Goal: Task Accomplishment & Management: Manage account settings

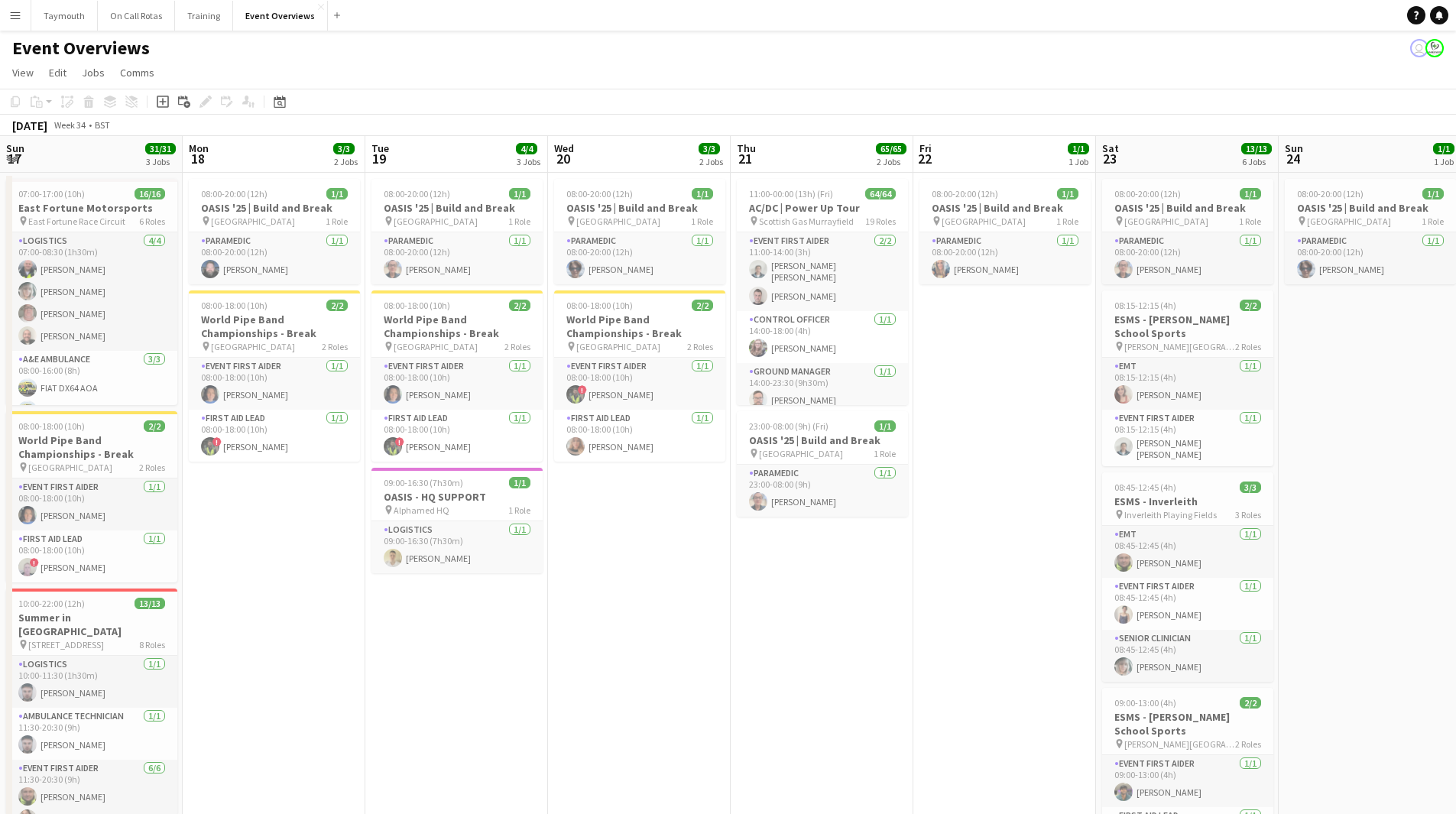
scroll to position [0, 445]
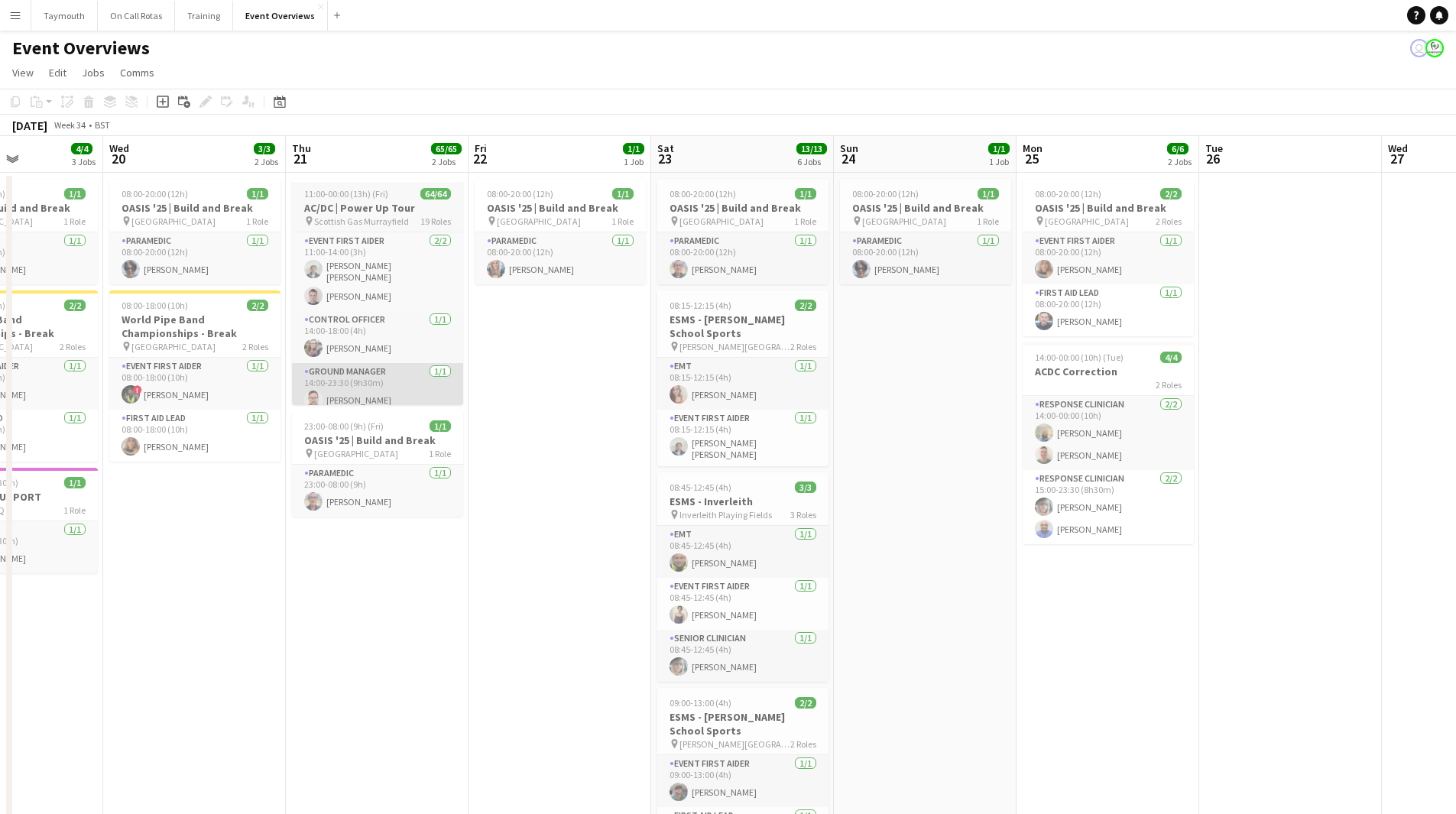
drag, startPoint x: 286, startPoint y: 100, endPoint x: 382, endPoint y: 372, distance: 288.4
click at [282, 100] on div "Date picker" at bounding box center [280, 102] width 18 height 18
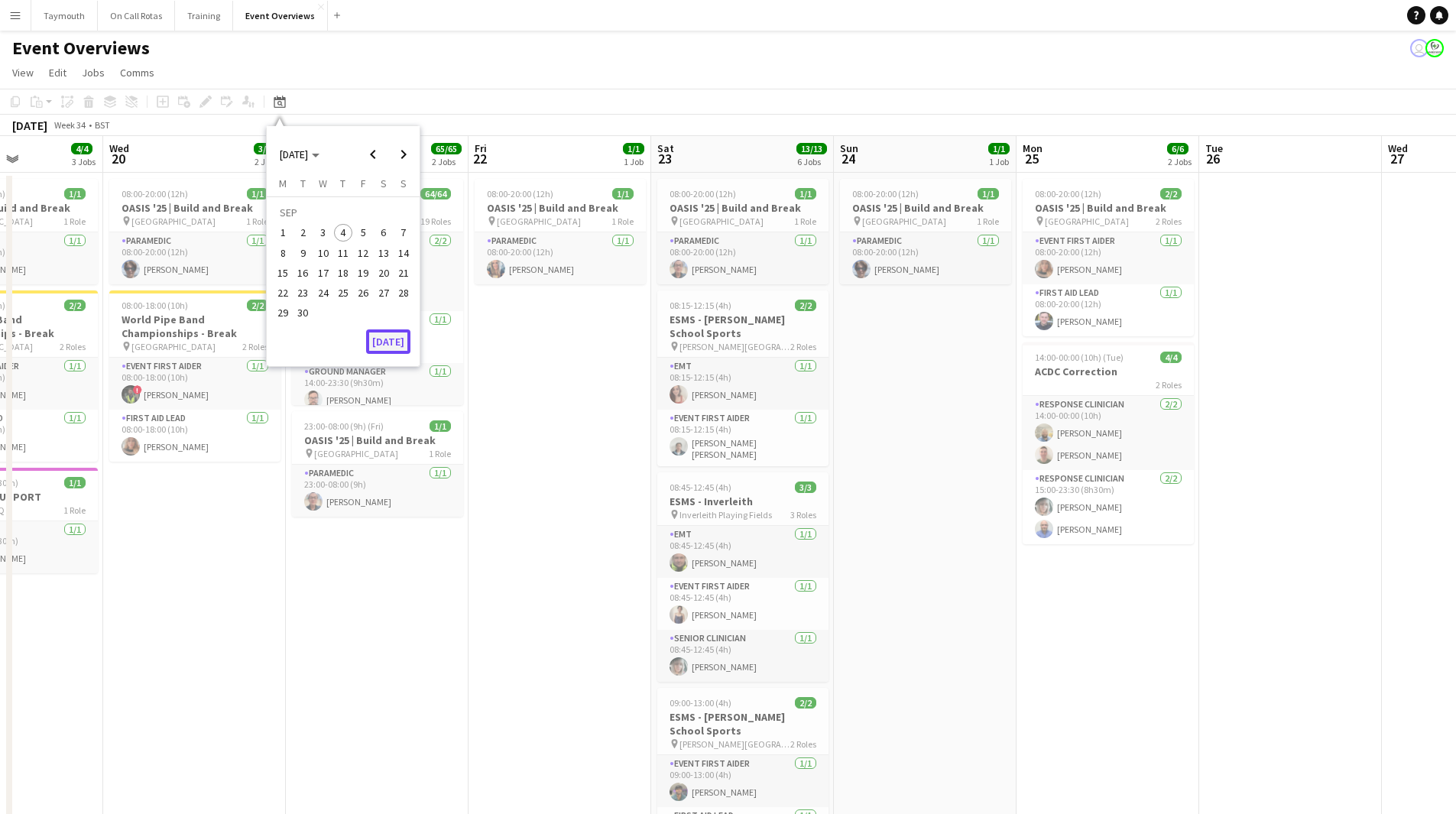
click at [392, 345] on button "[DATE]" at bounding box center [389, 342] width 45 height 25
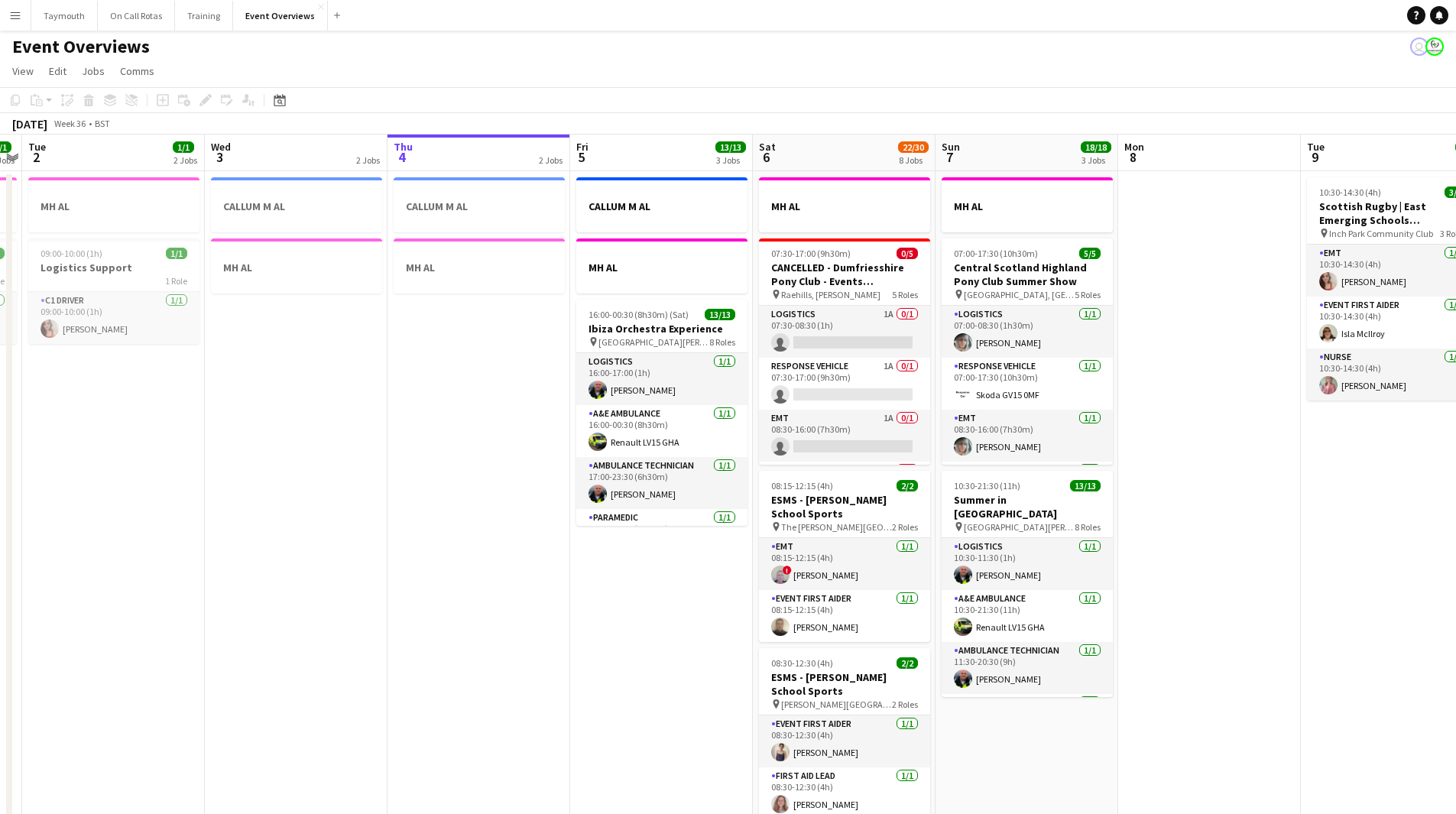
scroll to position [0, 0]
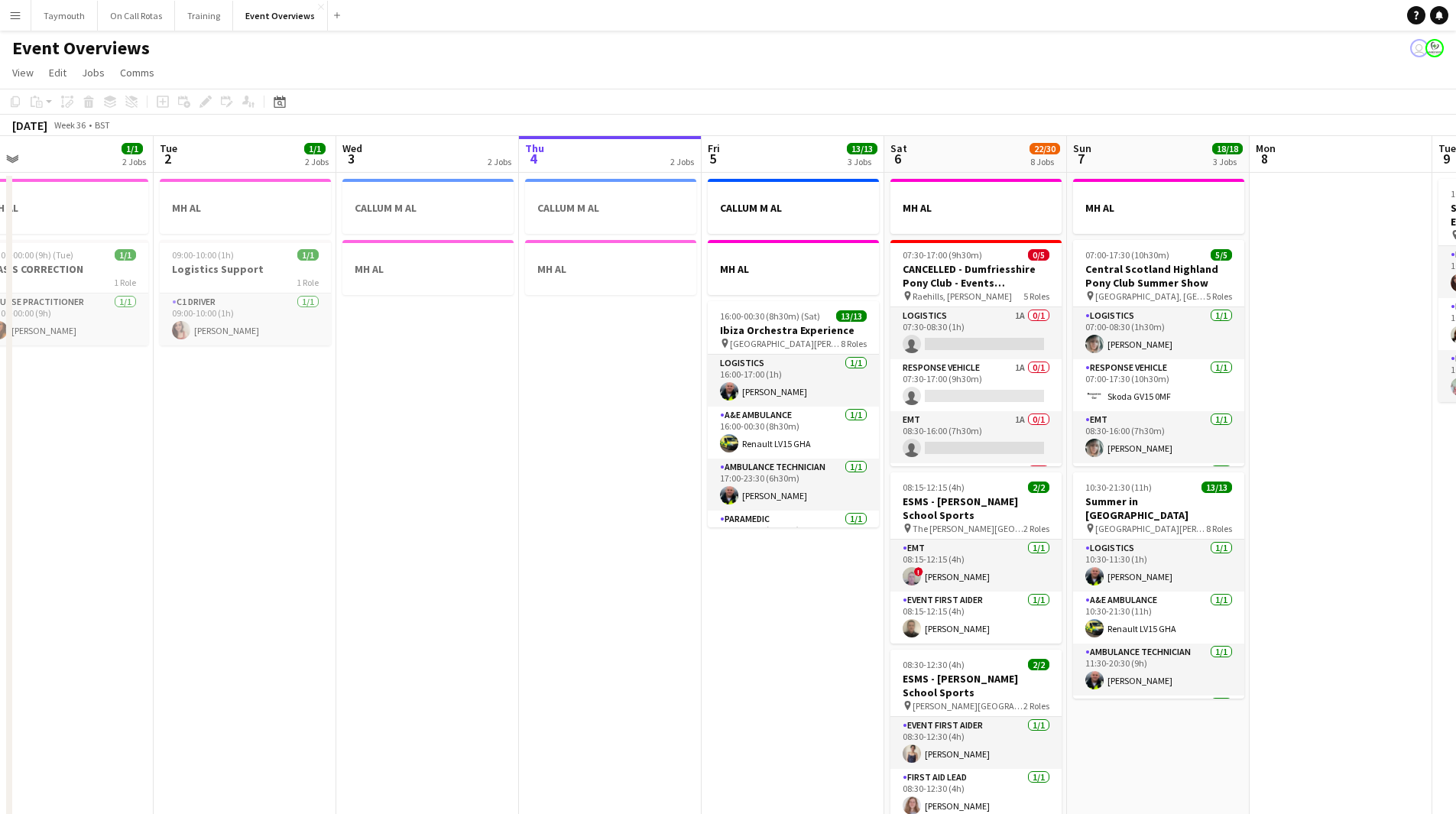
drag, startPoint x: 539, startPoint y: 464, endPoint x: 122, endPoint y: 452, distance: 417.2
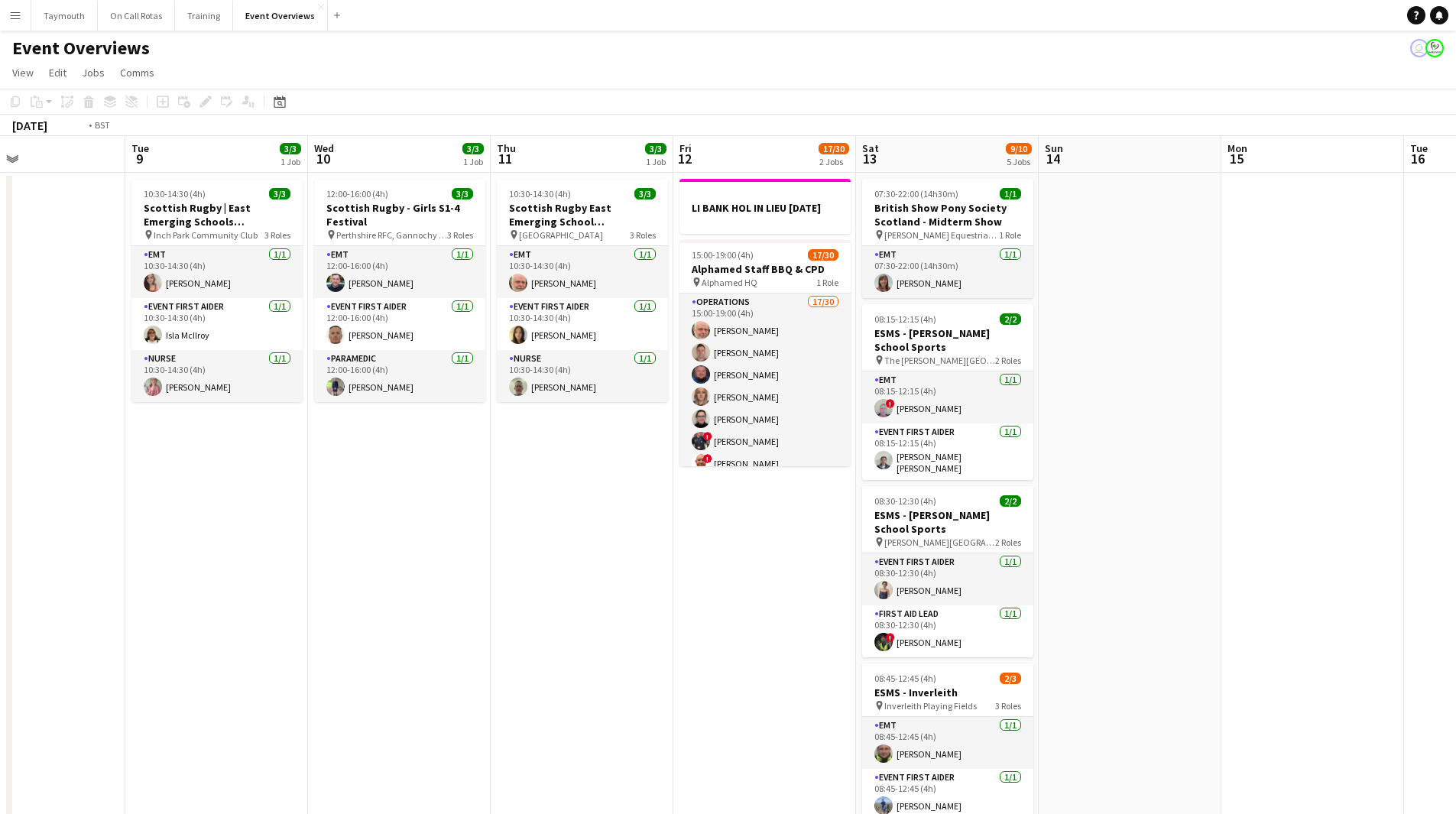
drag, startPoint x: 971, startPoint y: 390, endPoint x: 195, endPoint y: 486, distance: 781.9
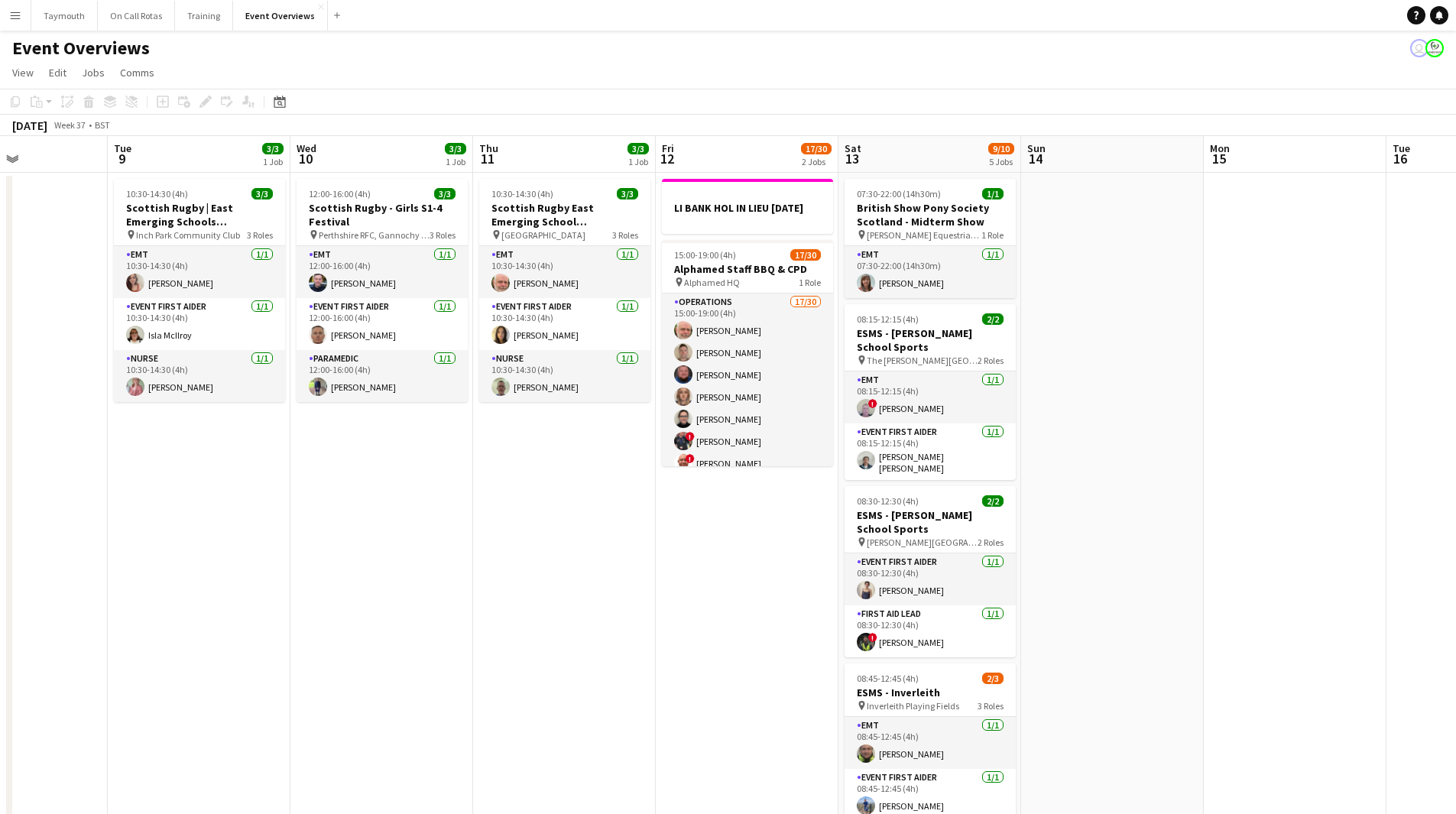
drag, startPoint x: 447, startPoint y: 519, endPoint x: 176, endPoint y: 527, distance: 271.1
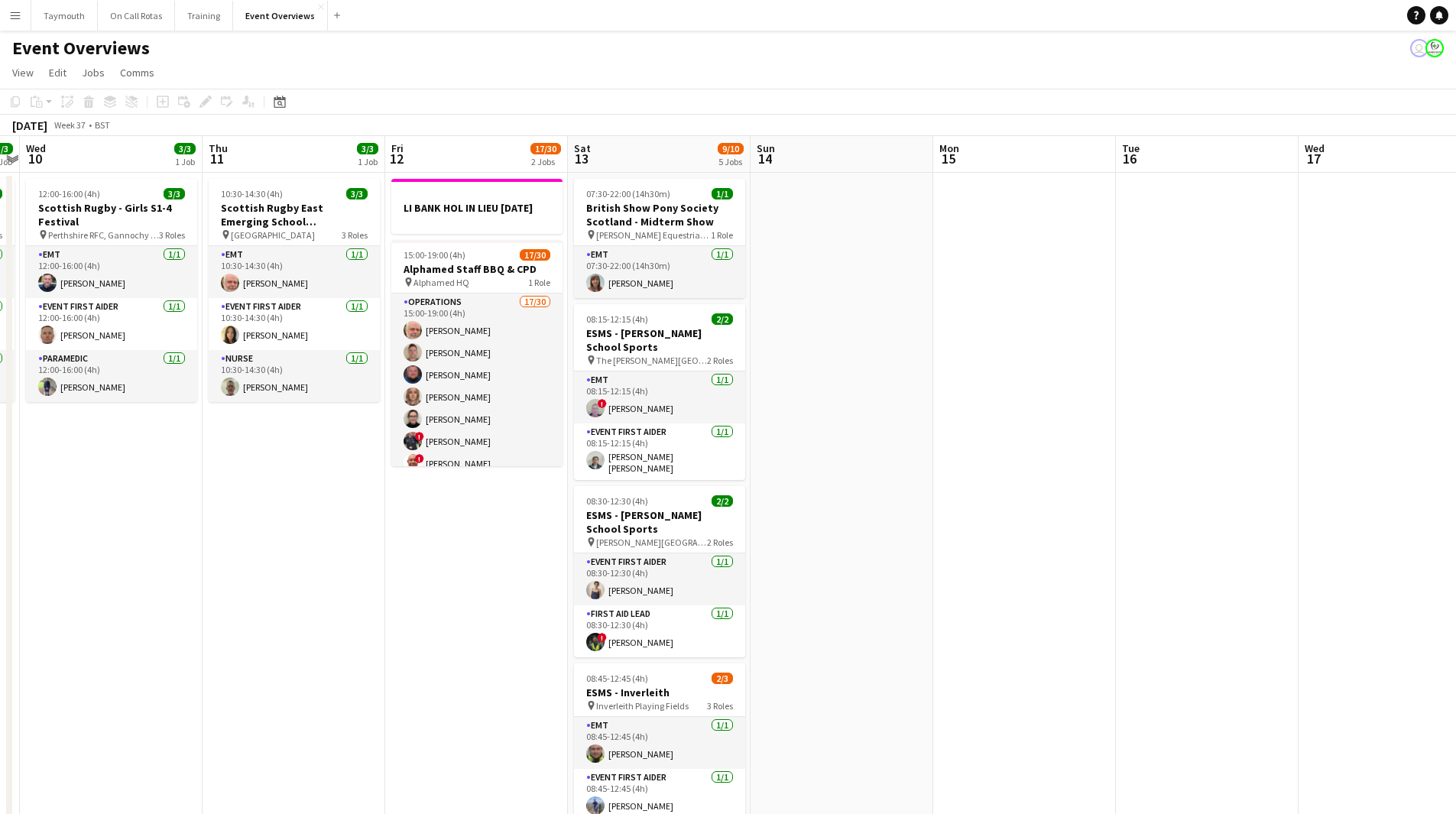
drag, startPoint x: 980, startPoint y: 406, endPoint x: 249, endPoint y: 520, distance: 739.8
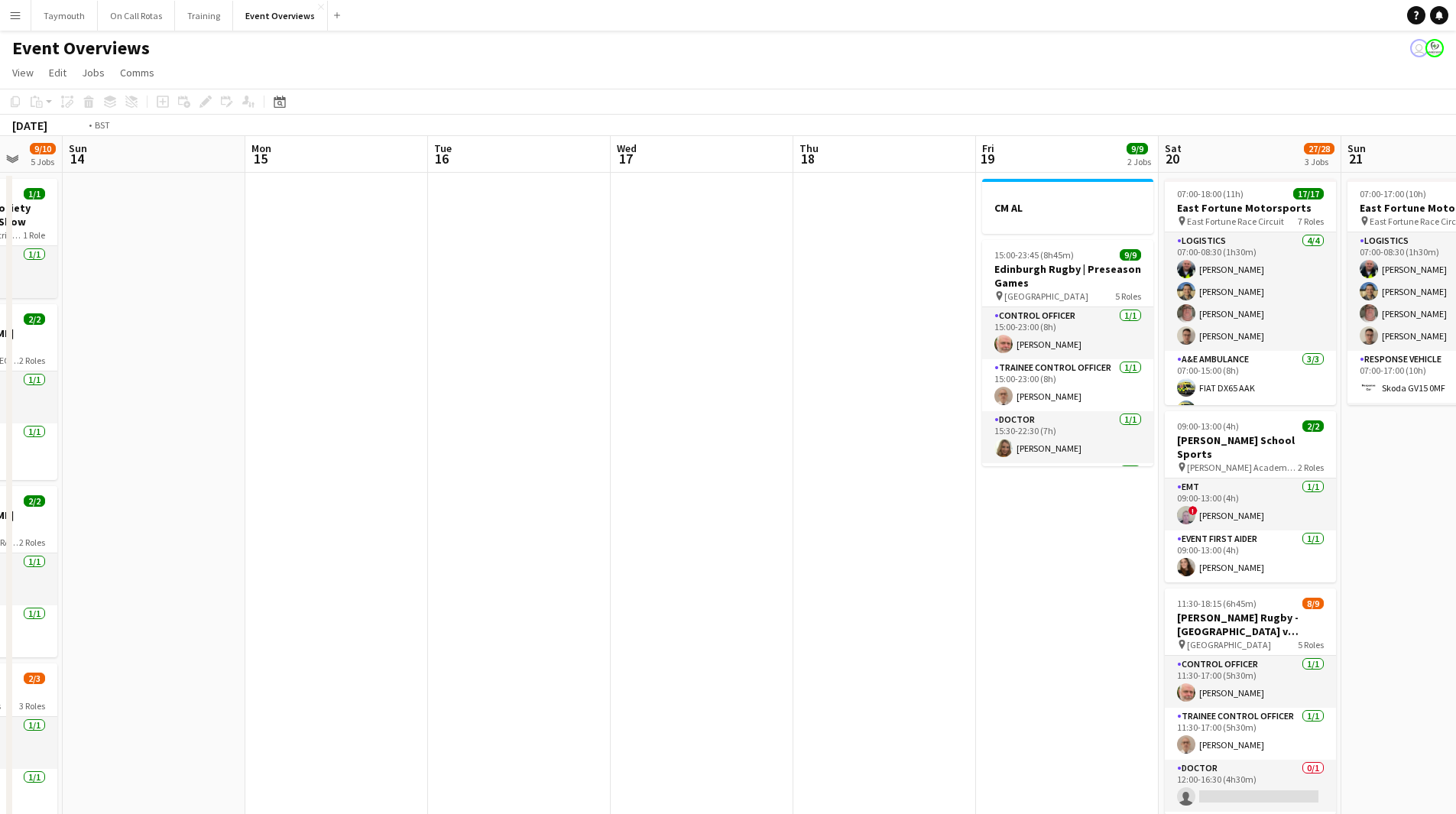
drag, startPoint x: 695, startPoint y: 467, endPoint x: 252, endPoint y: 545, distance: 449.8
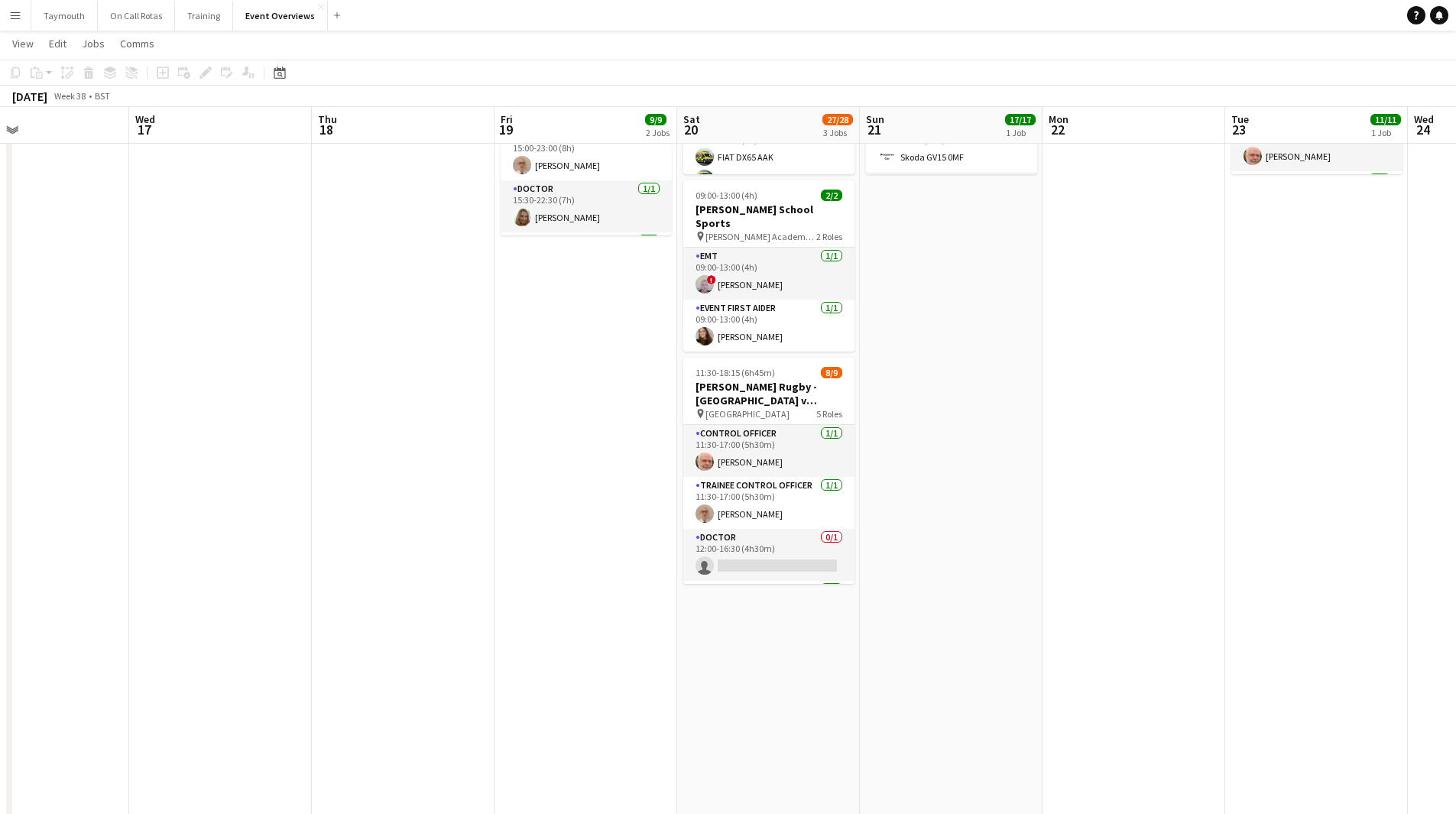
click at [15, 6] on button "Menu" at bounding box center [15, 15] width 31 height 31
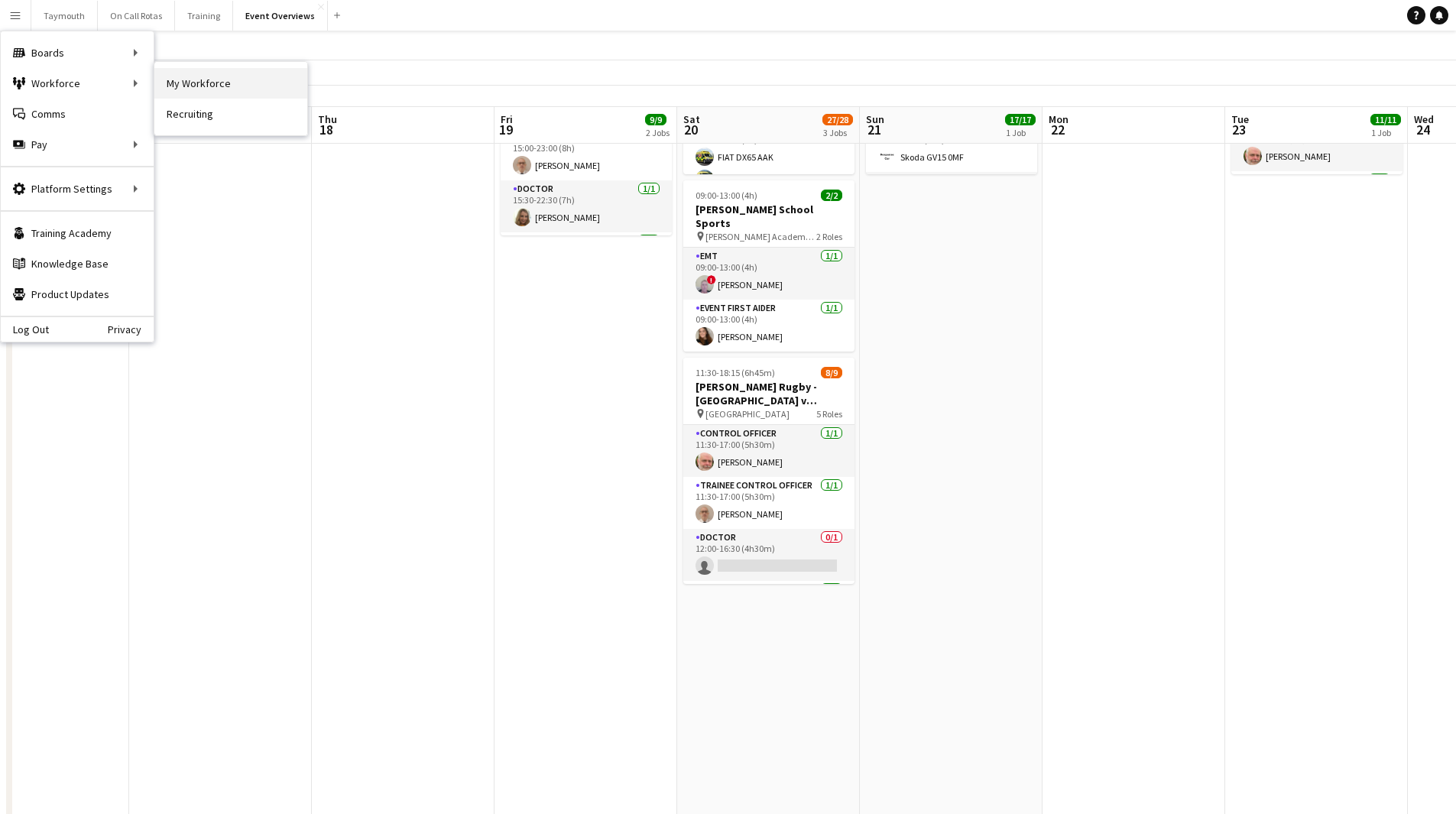
click at [193, 78] on link "My Workforce" at bounding box center [231, 83] width 153 height 31
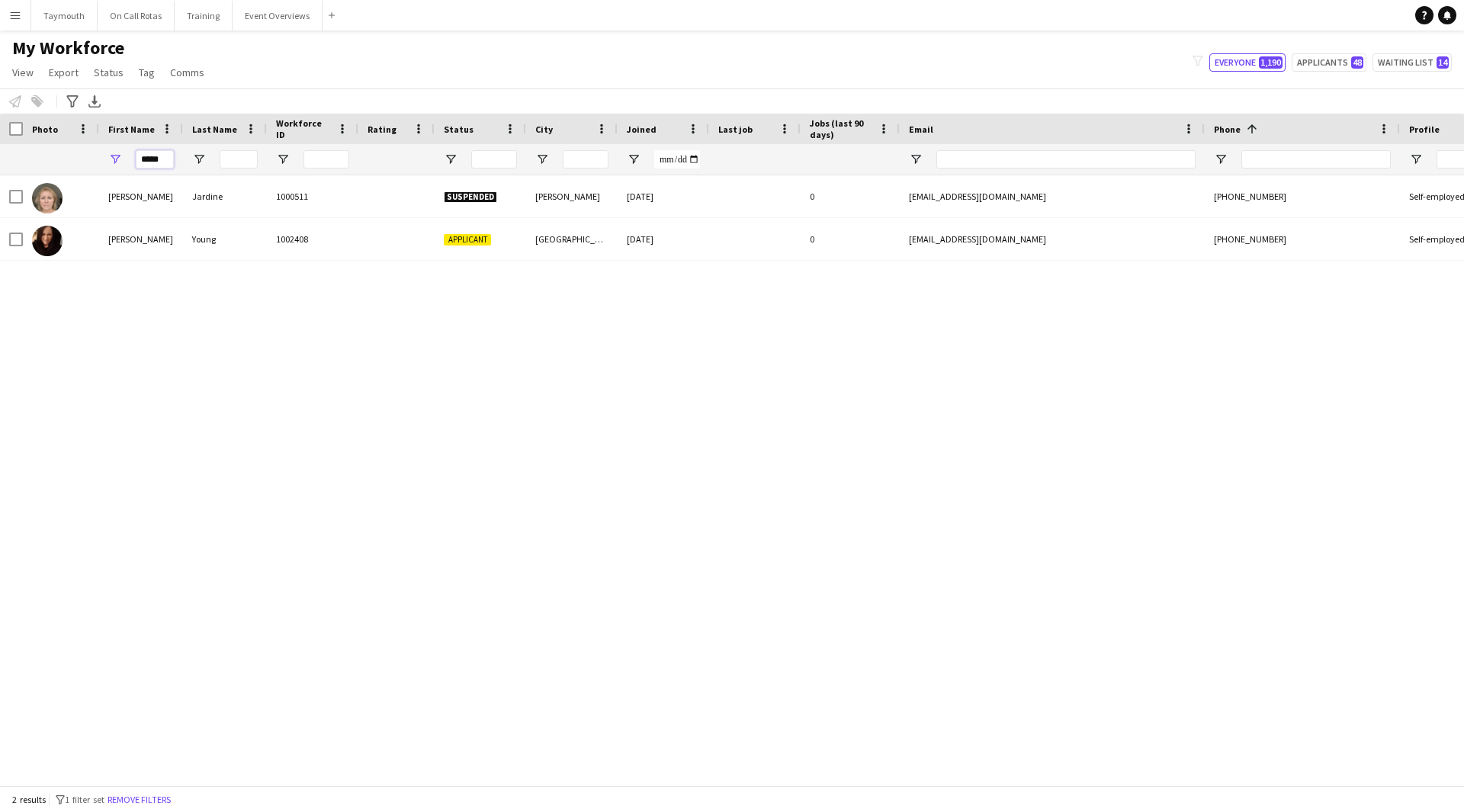
drag, startPoint x: 165, startPoint y: 163, endPoint x: -141, endPoint y: 151, distance: 306.2
click at [0, 151] on html "Menu Boards Boards Boards All jobs Status Workforce Workforce My Workforce Recr…" at bounding box center [732, 406] width 1464 height 812
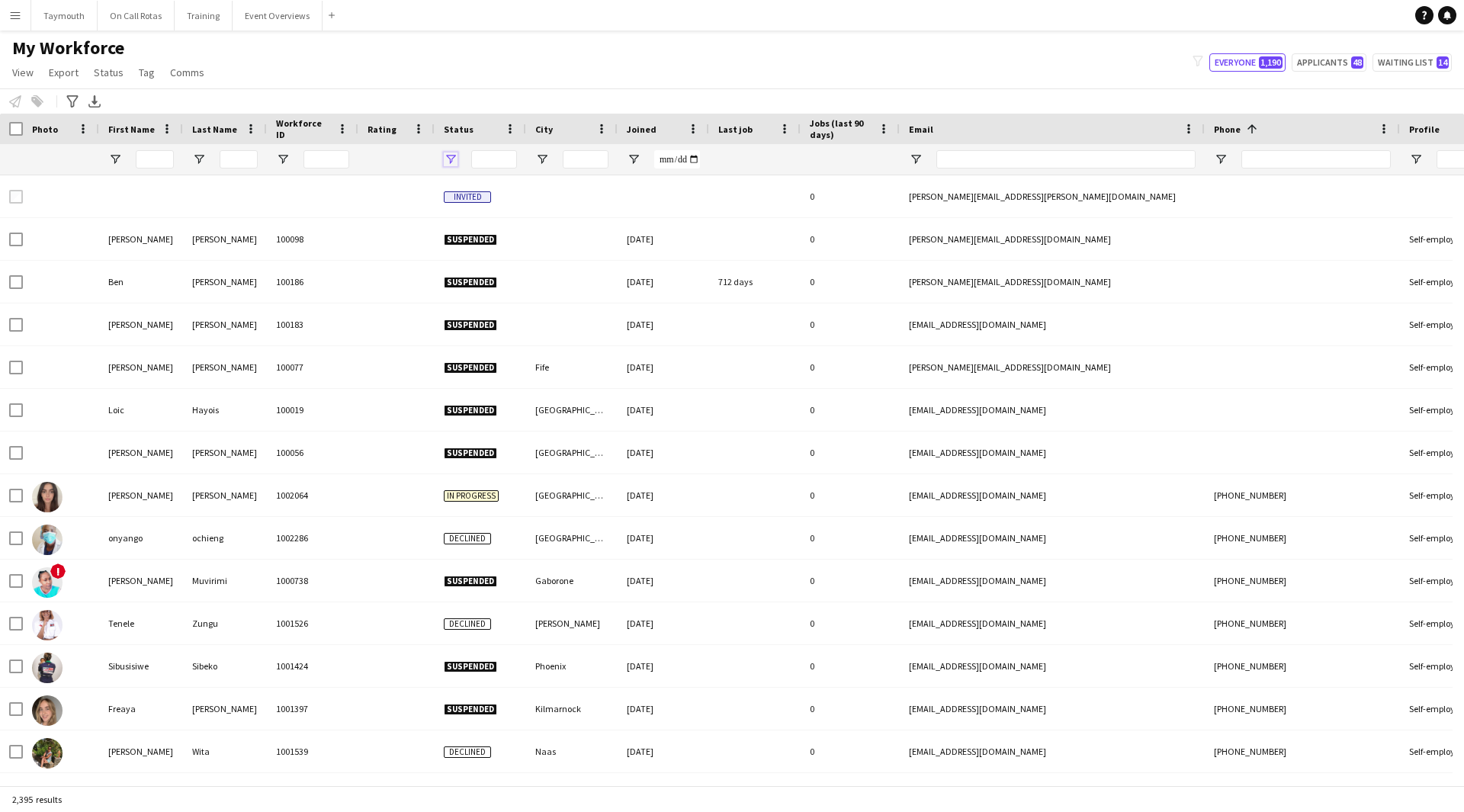
click at [446, 162] on span "Open Filter Menu" at bounding box center [451, 160] width 14 height 14
click at [460, 243] on div "(Select All) Active Applicant Approved Declined Deleted" at bounding box center [517, 295] width 153 height 110
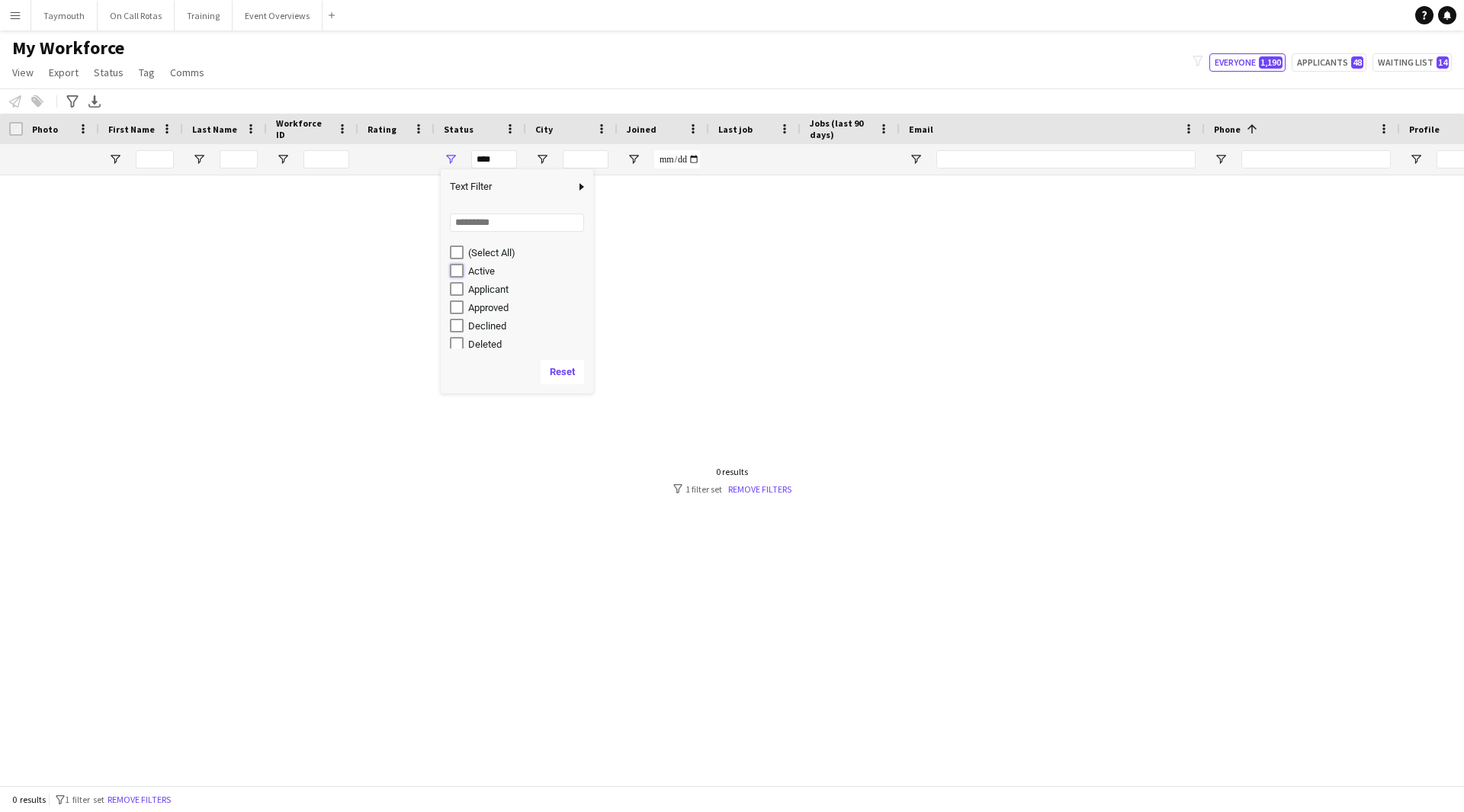
type input "**********"
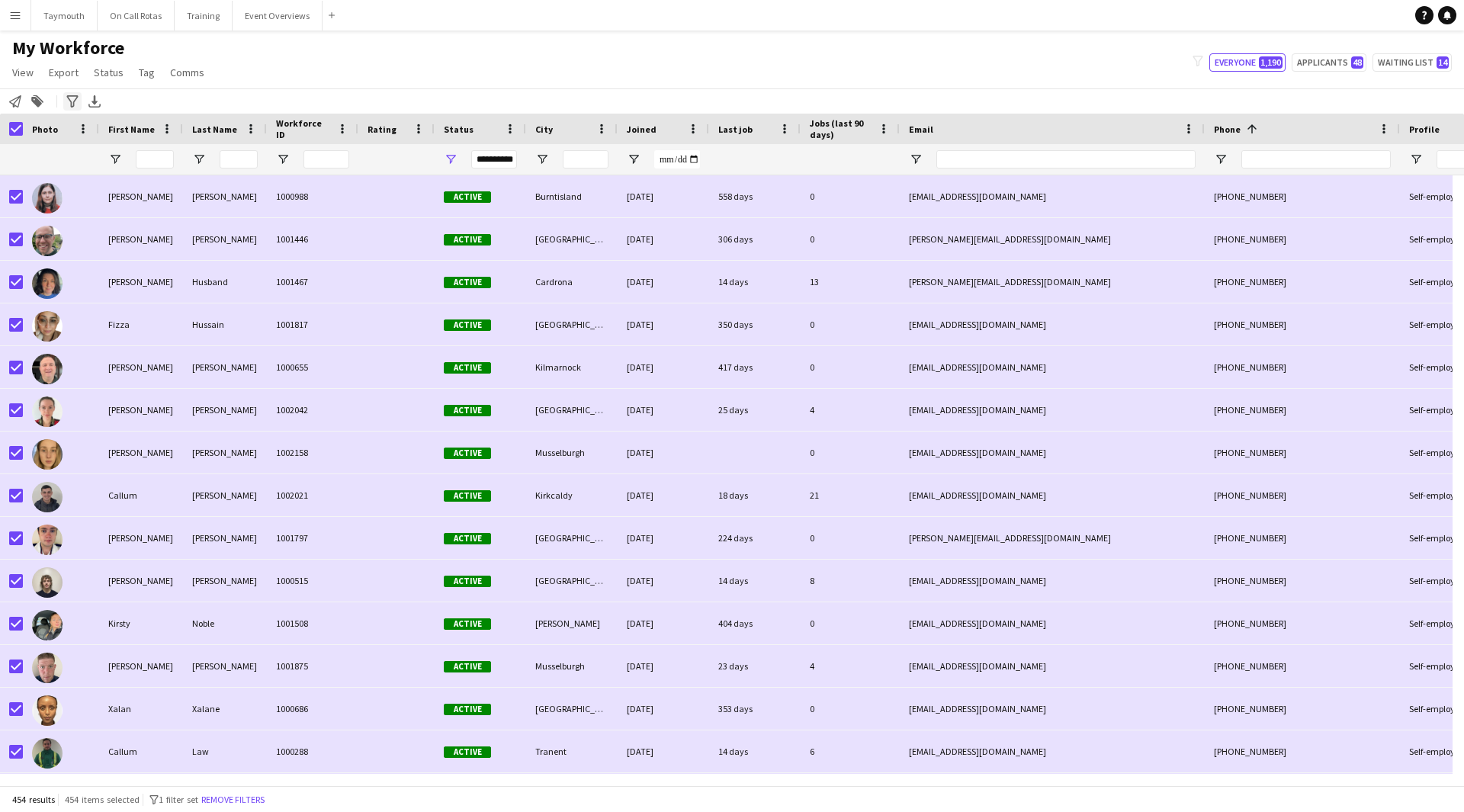
click at [67, 100] on icon "Advanced filters" at bounding box center [72, 101] width 12 height 12
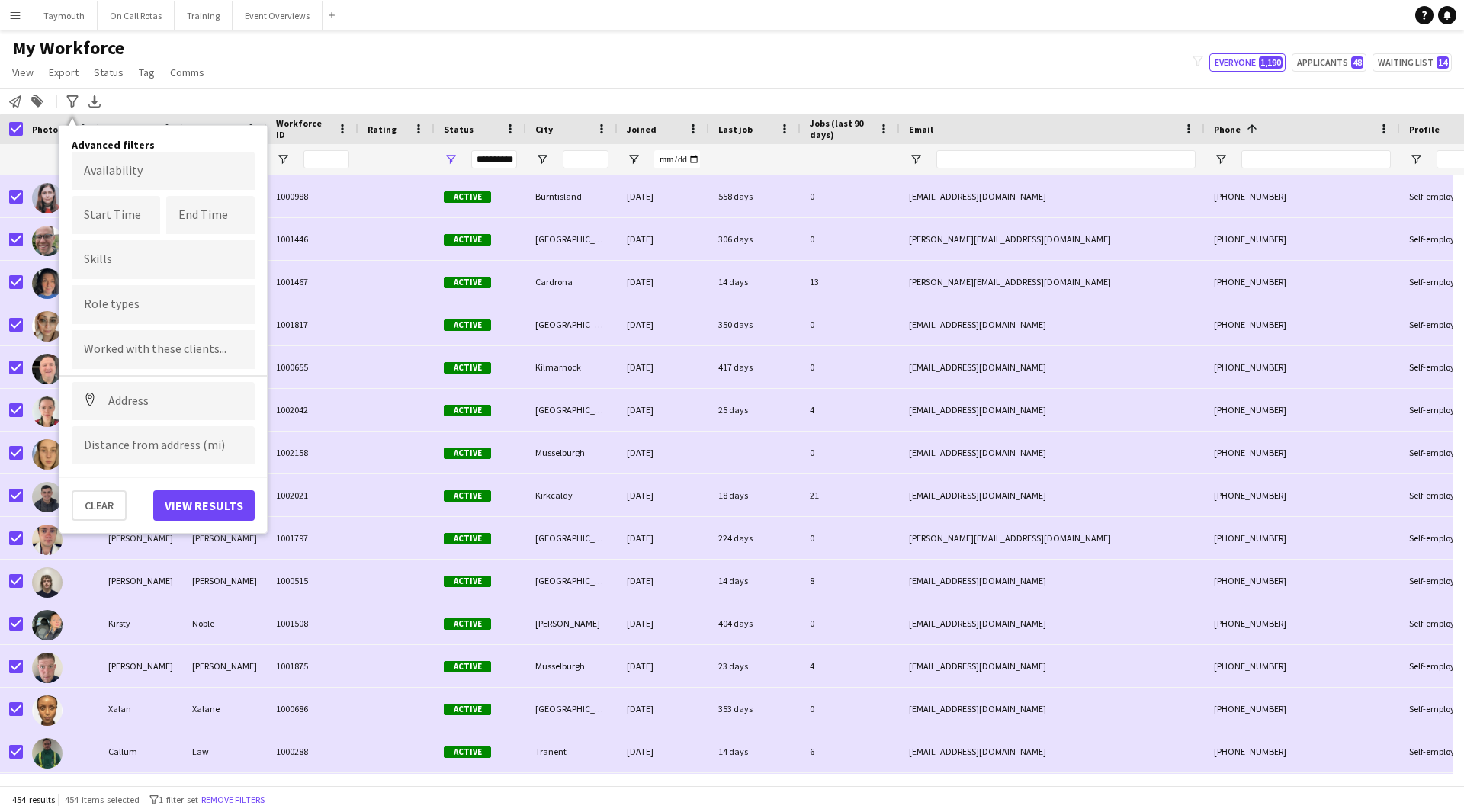
click at [127, 286] on div at bounding box center [163, 304] width 183 height 39
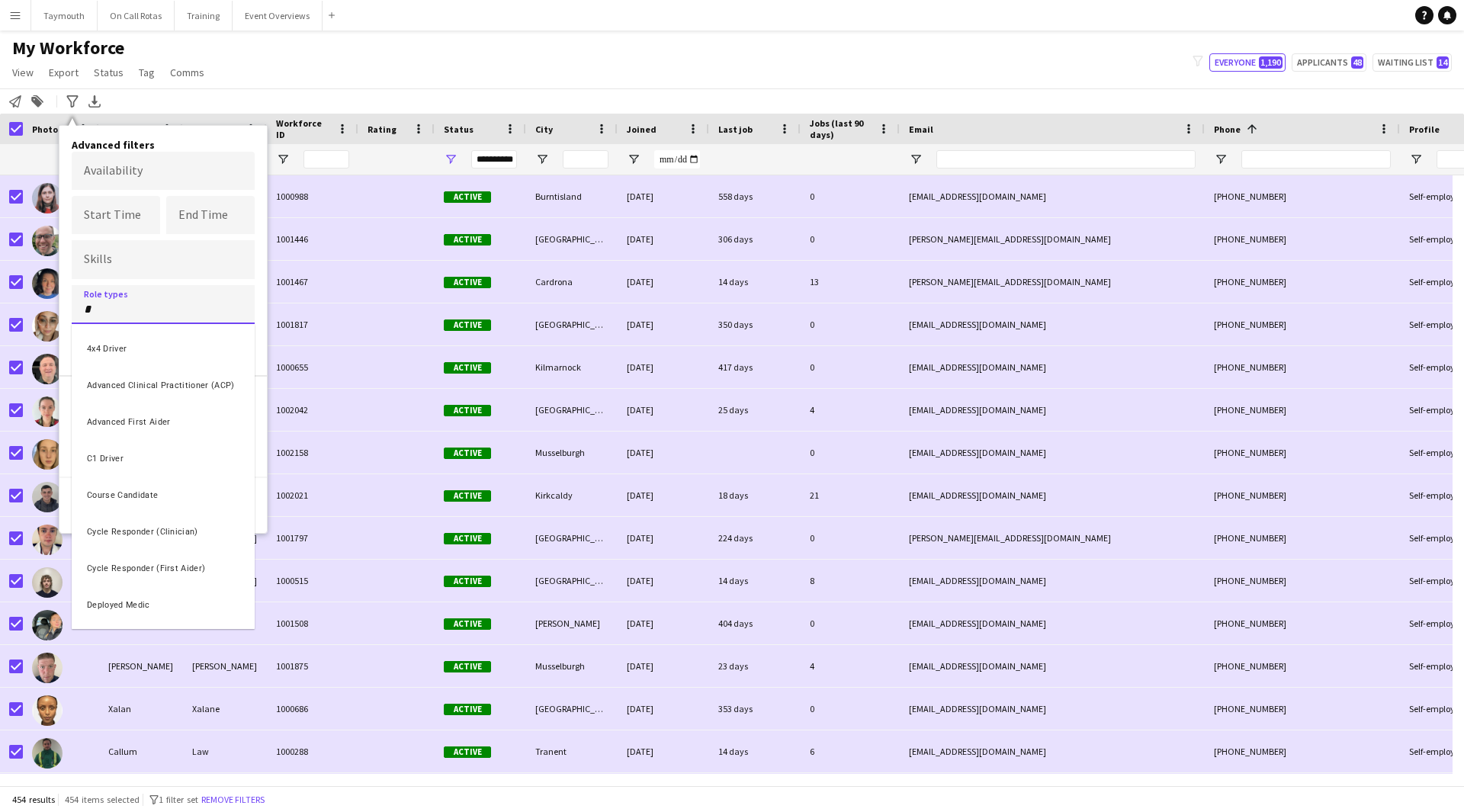
click at [20, 135] on div at bounding box center [732, 406] width 1464 height 812
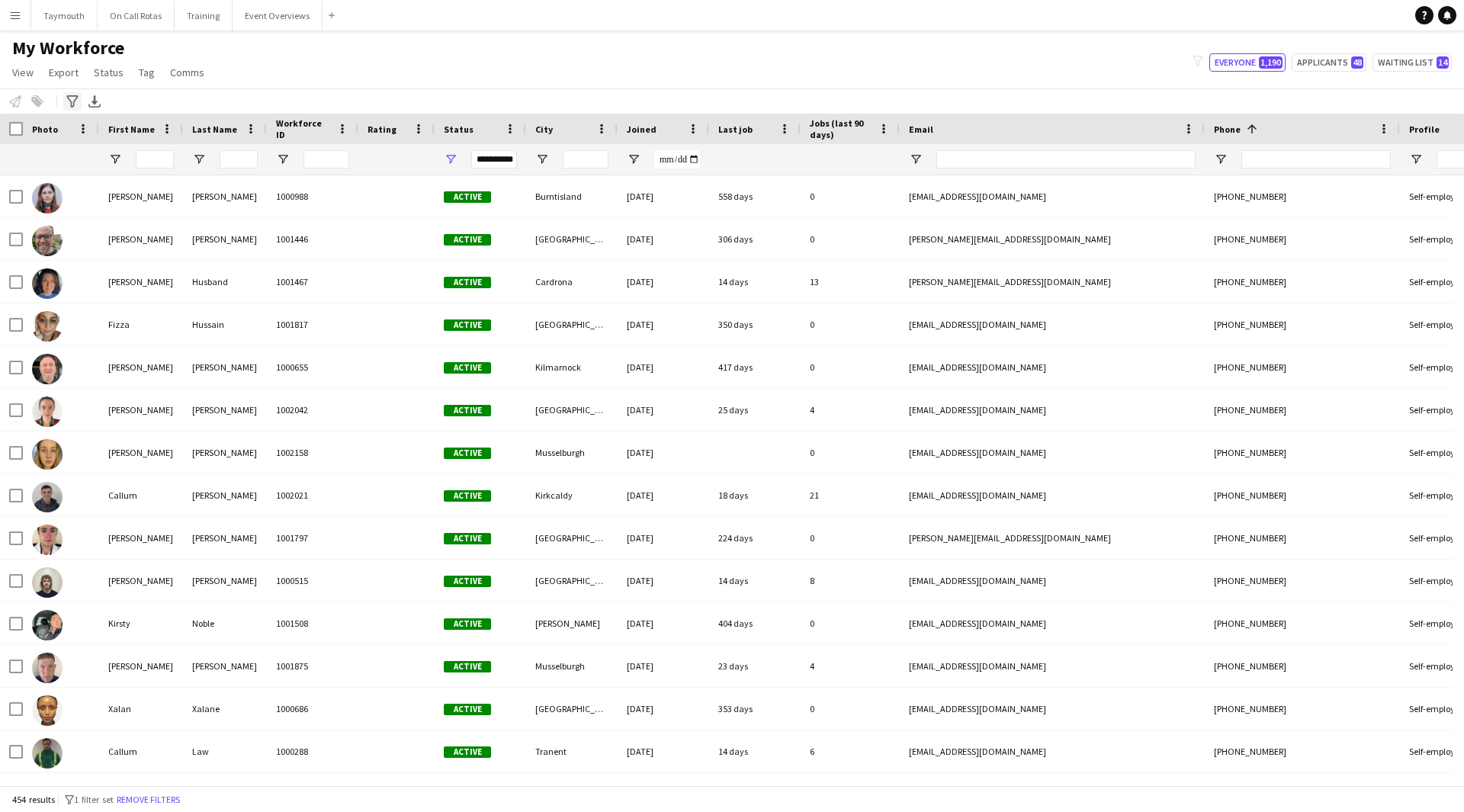
click at [74, 103] on icon "Advanced filters" at bounding box center [72, 101] width 12 height 12
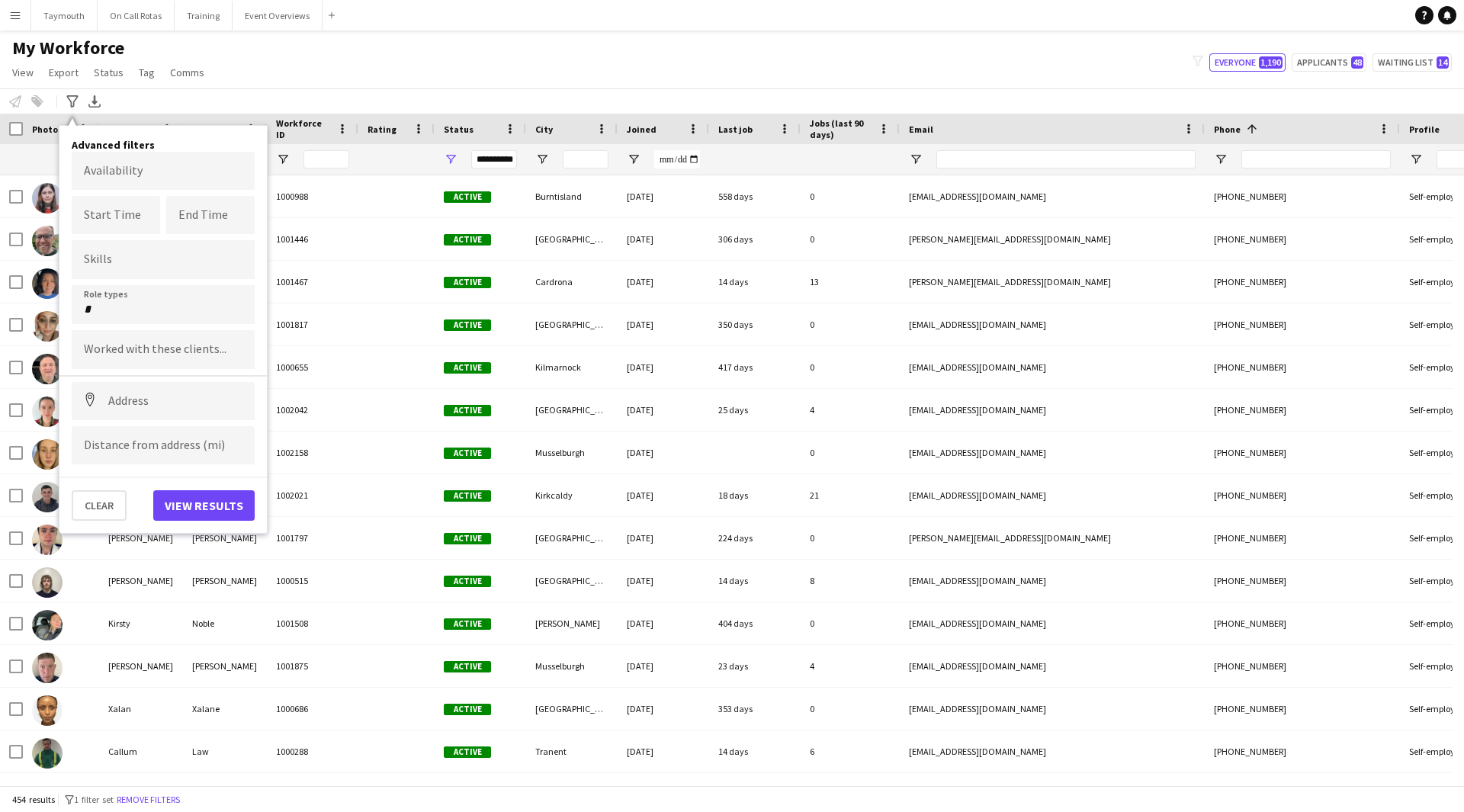
click at [116, 313] on input "*" at bounding box center [163, 309] width 159 height 14
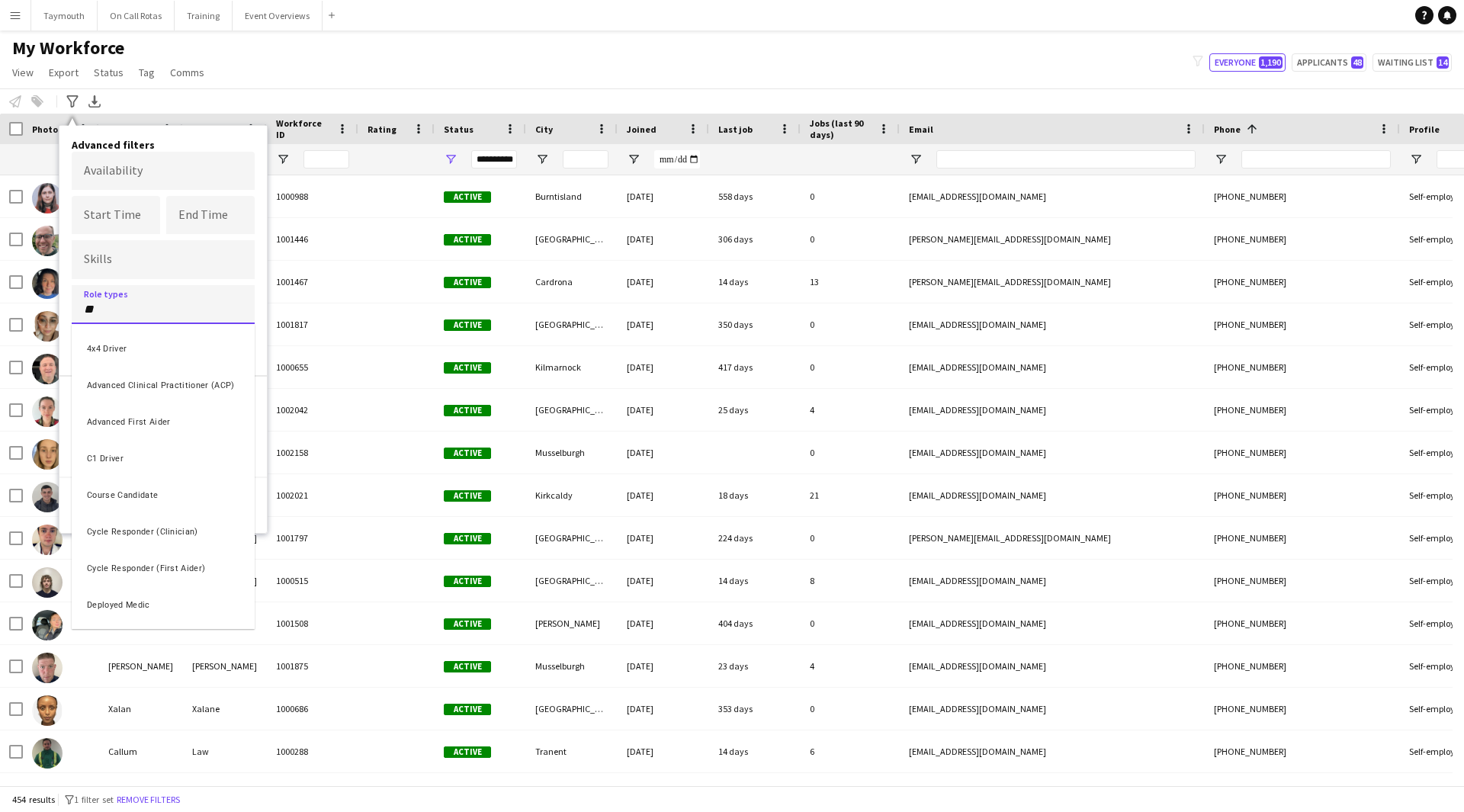
type input "**"
click at [144, 353] on div "Doctor" at bounding box center [163, 347] width 183 height 37
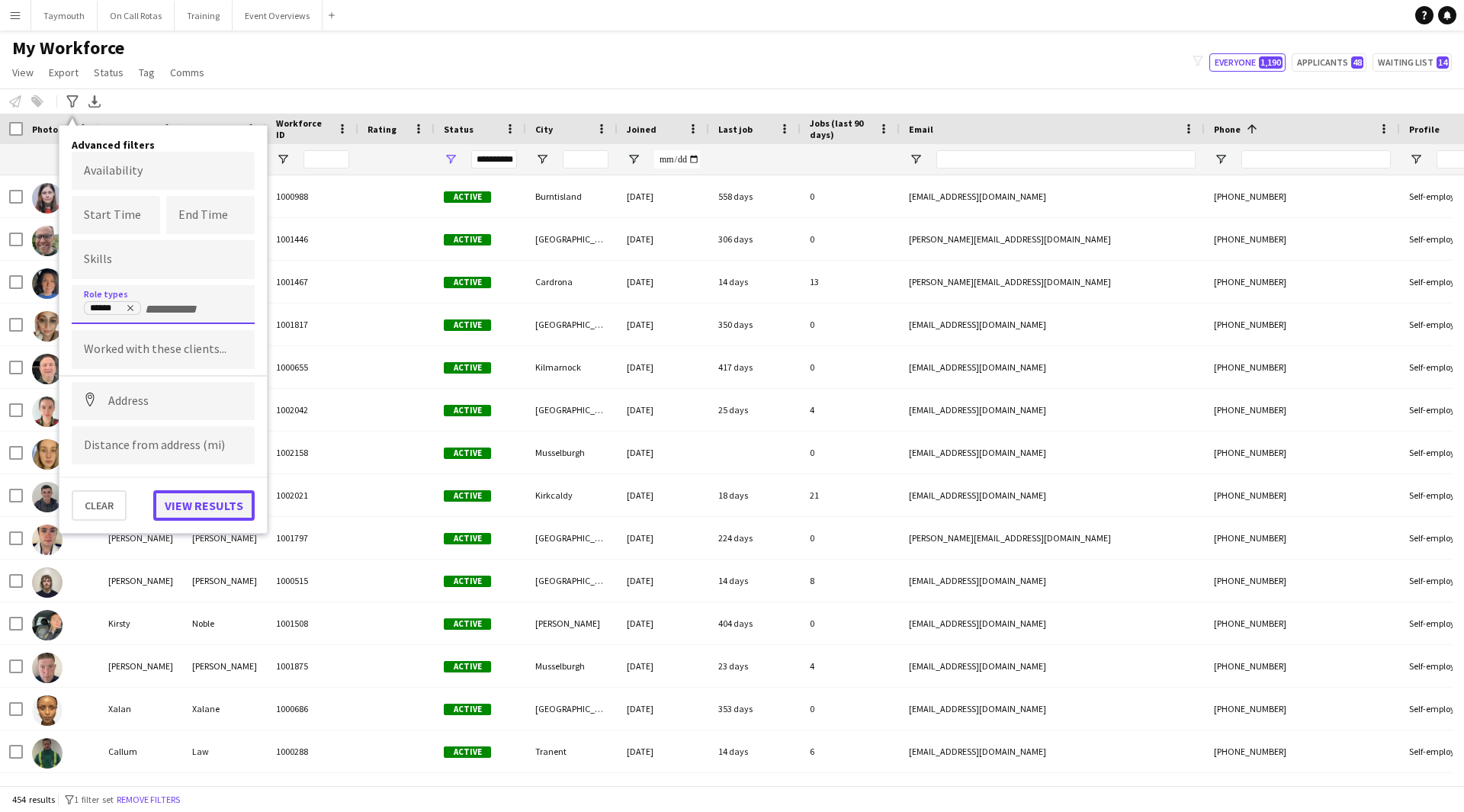
click at [208, 507] on button "View results" at bounding box center [204, 506] width 101 height 31
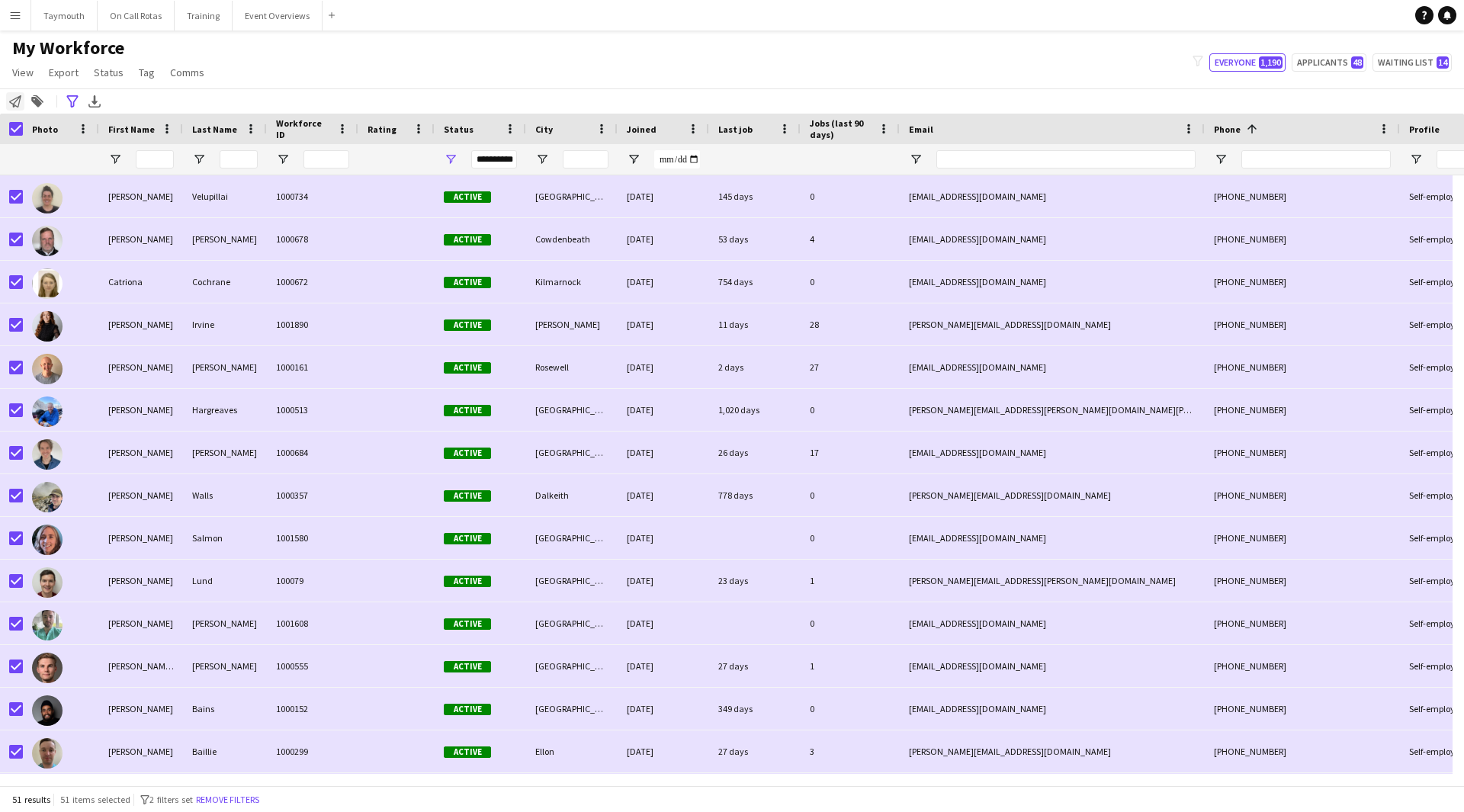
click at [21, 101] on icon "Notify workforce" at bounding box center [15, 101] width 12 height 12
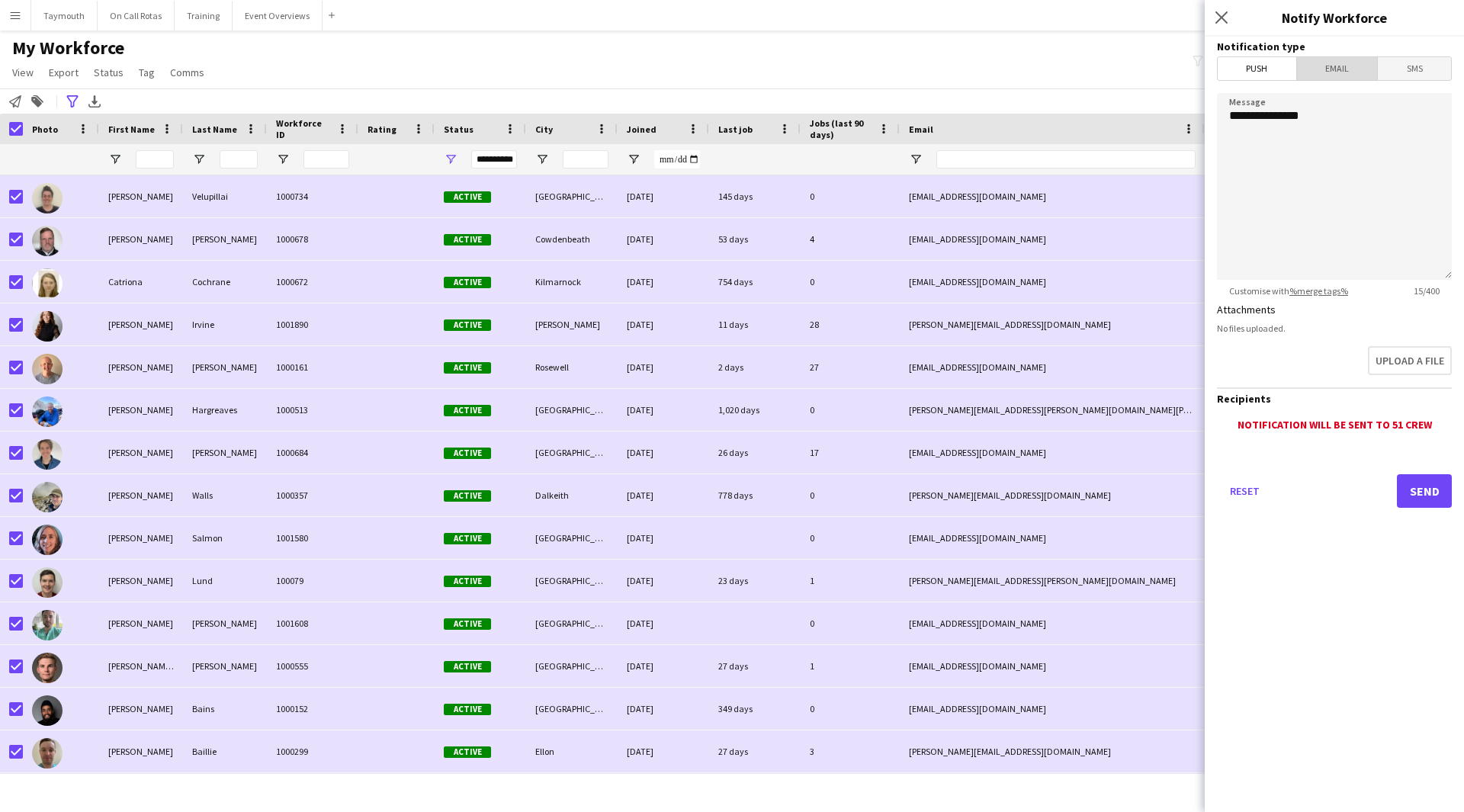
click at [1344, 66] on span "Email" at bounding box center [1337, 68] width 81 height 23
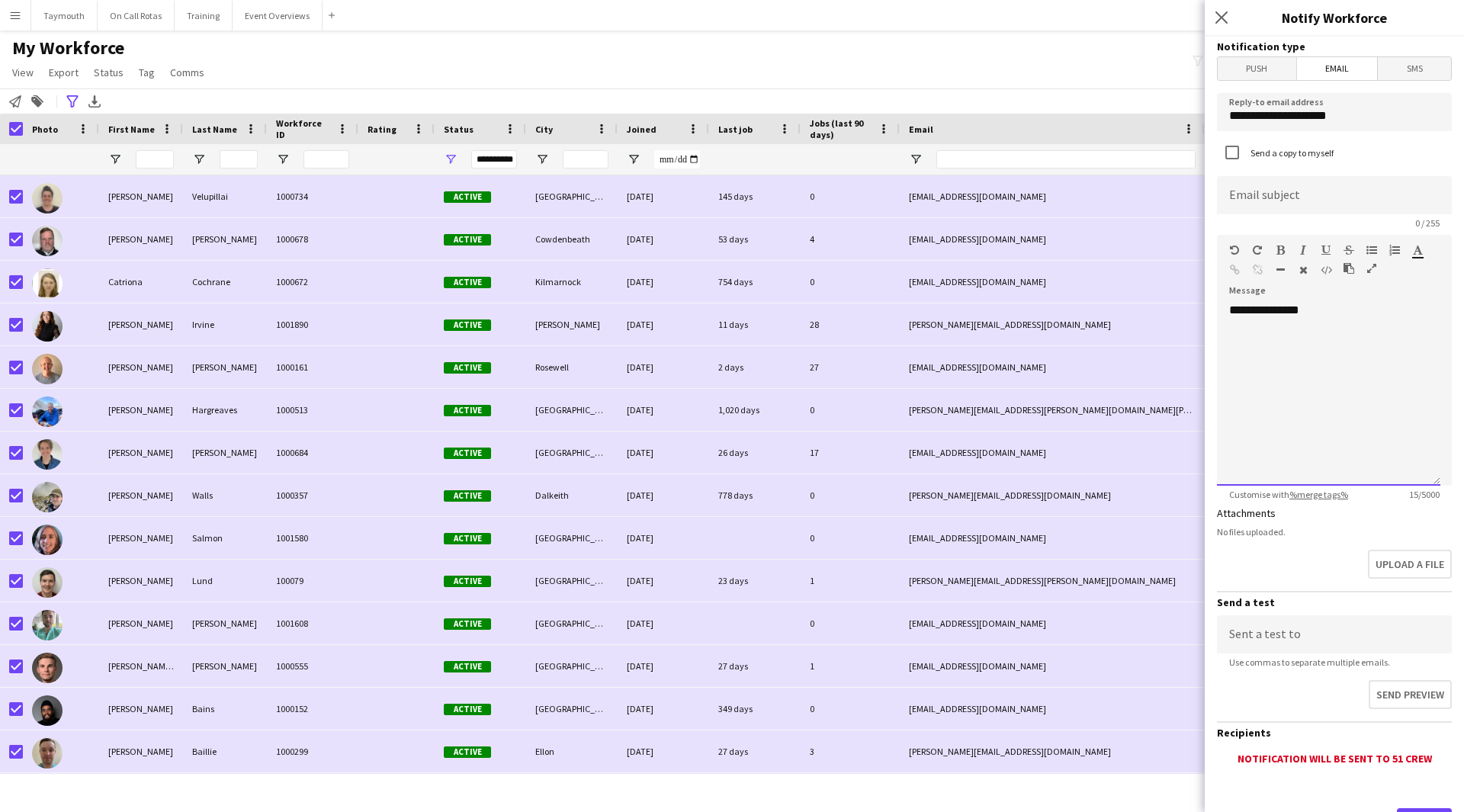
click at [1377, 269] on div at bounding box center [1367, 272] width 46 height 18
click at [1370, 269] on icon "button" at bounding box center [1372, 269] width 9 height 11
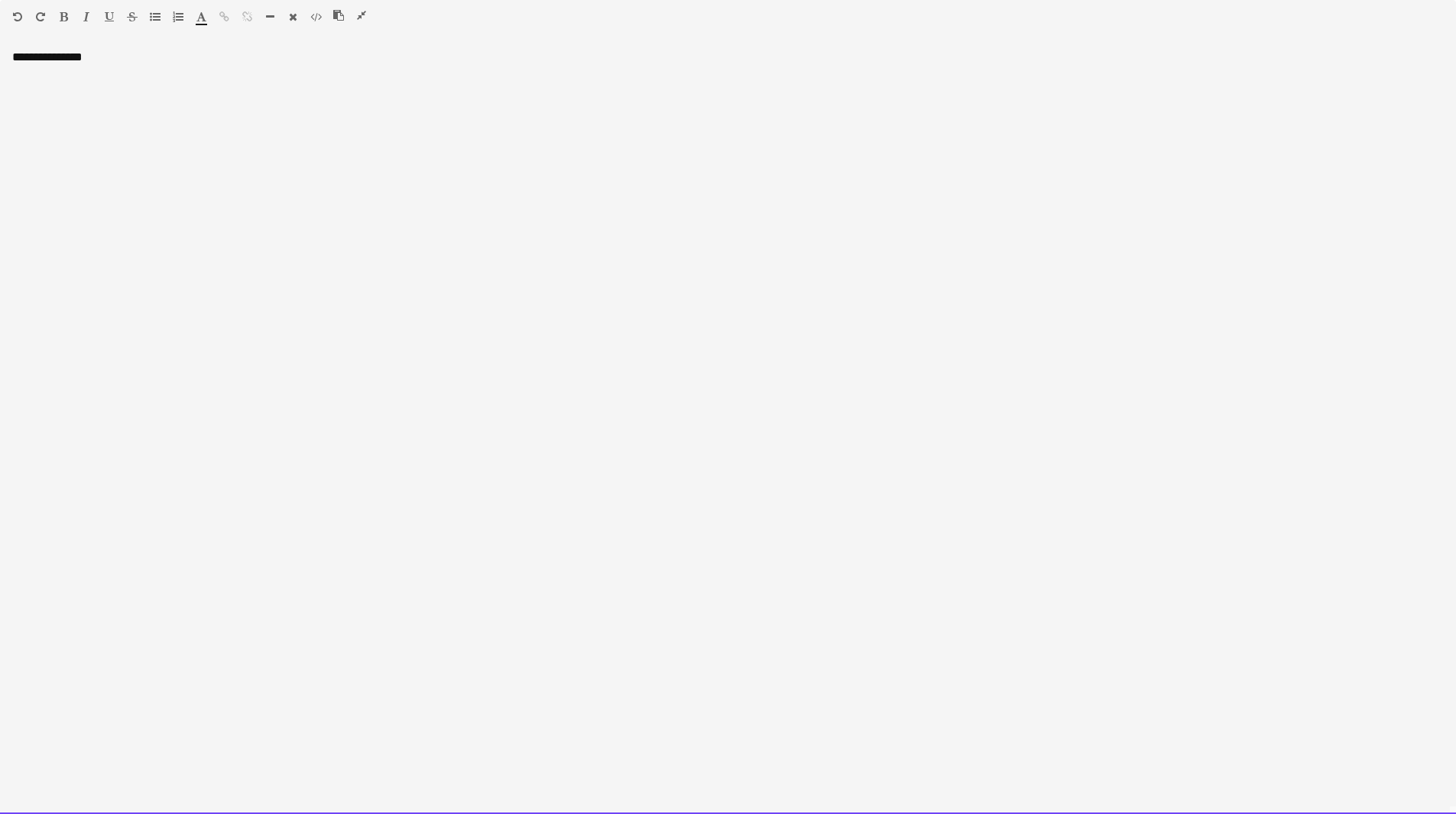
click at [129, 84] on div "**********" at bounding box center [728, 432] width 1456 height 764
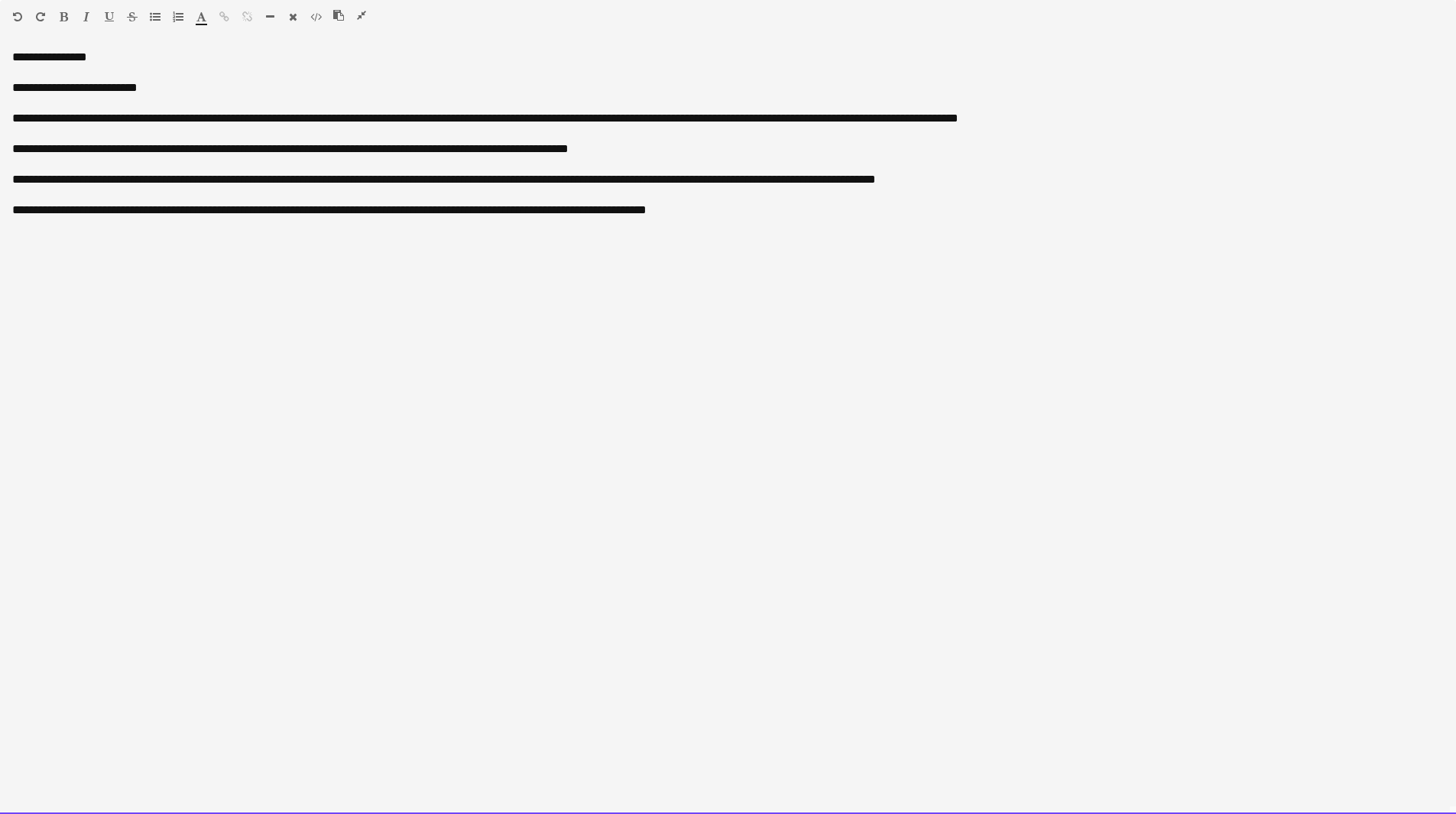
click at [42, 103] on div at bounding box center [728, 103] width 1431 height 15
click at [36, 130] on div at bounding box center [728, 134] width 1431 height 15
click at [13, 150] on div "**********" at bounding box center [728, 149] width 1431 height 15
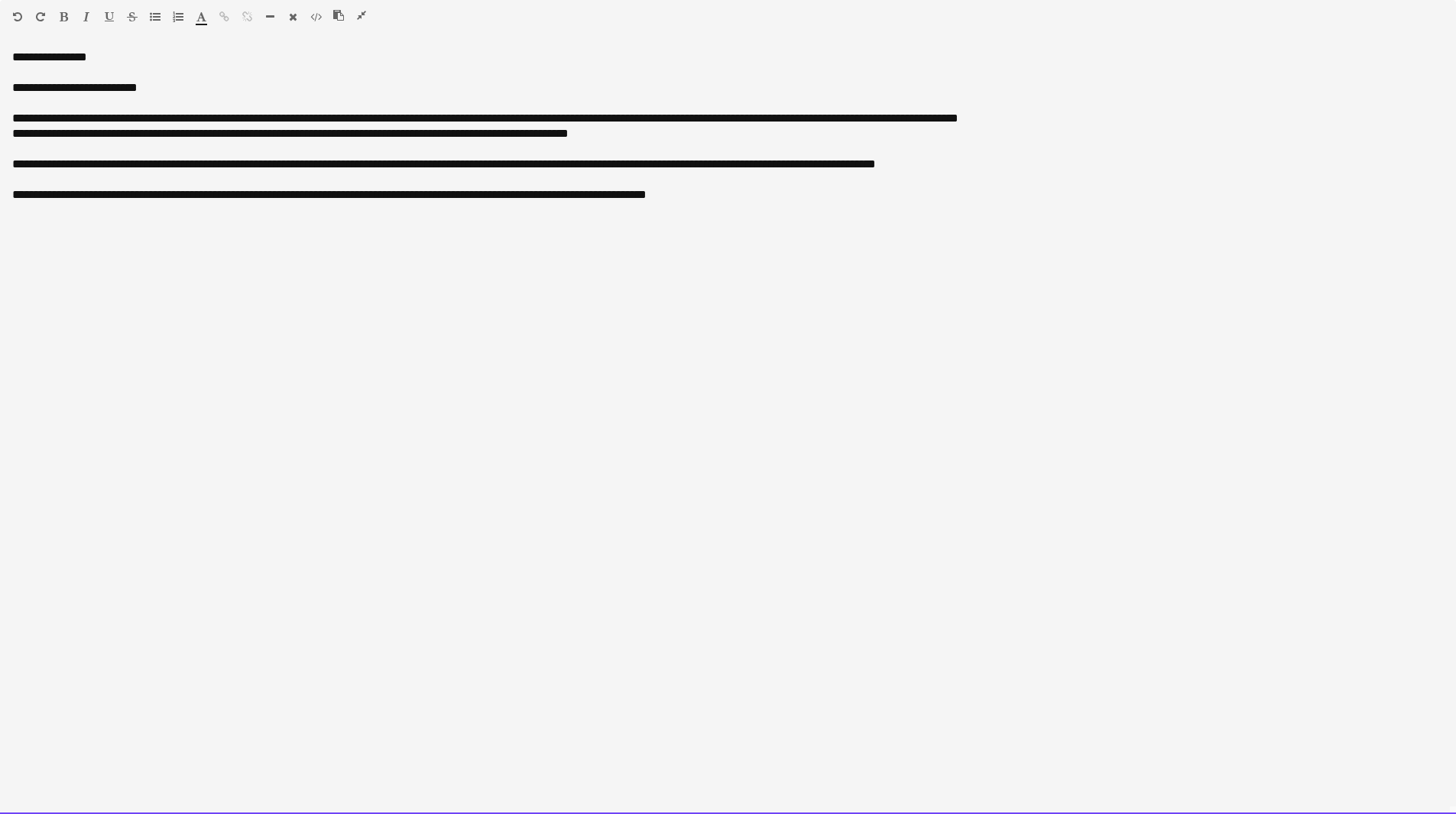
click at [14, 161] on div "**********" at bounding box center [728, 165] width 1431 height 15
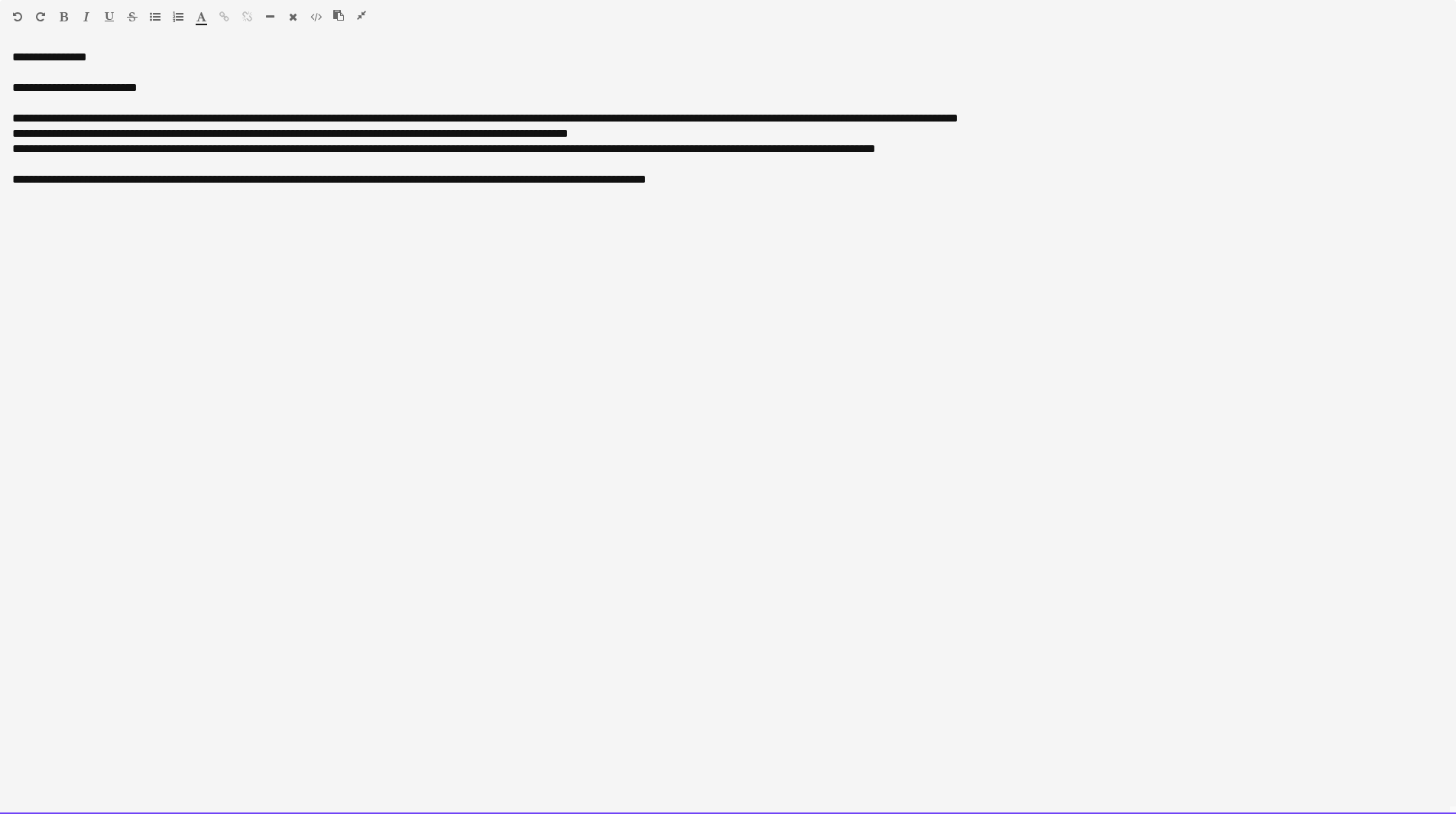
click at [11, 181] on div "**********" at bounding box center [728, 432] width 1456 height 764
drag, startPoint x: 727, startPoint y: 179, endPoint x: 311, endPoint y: 183, distance: 416.0
click at [311, 183] on div "**********" at bounding box center [728, 179] width 1431 height 15
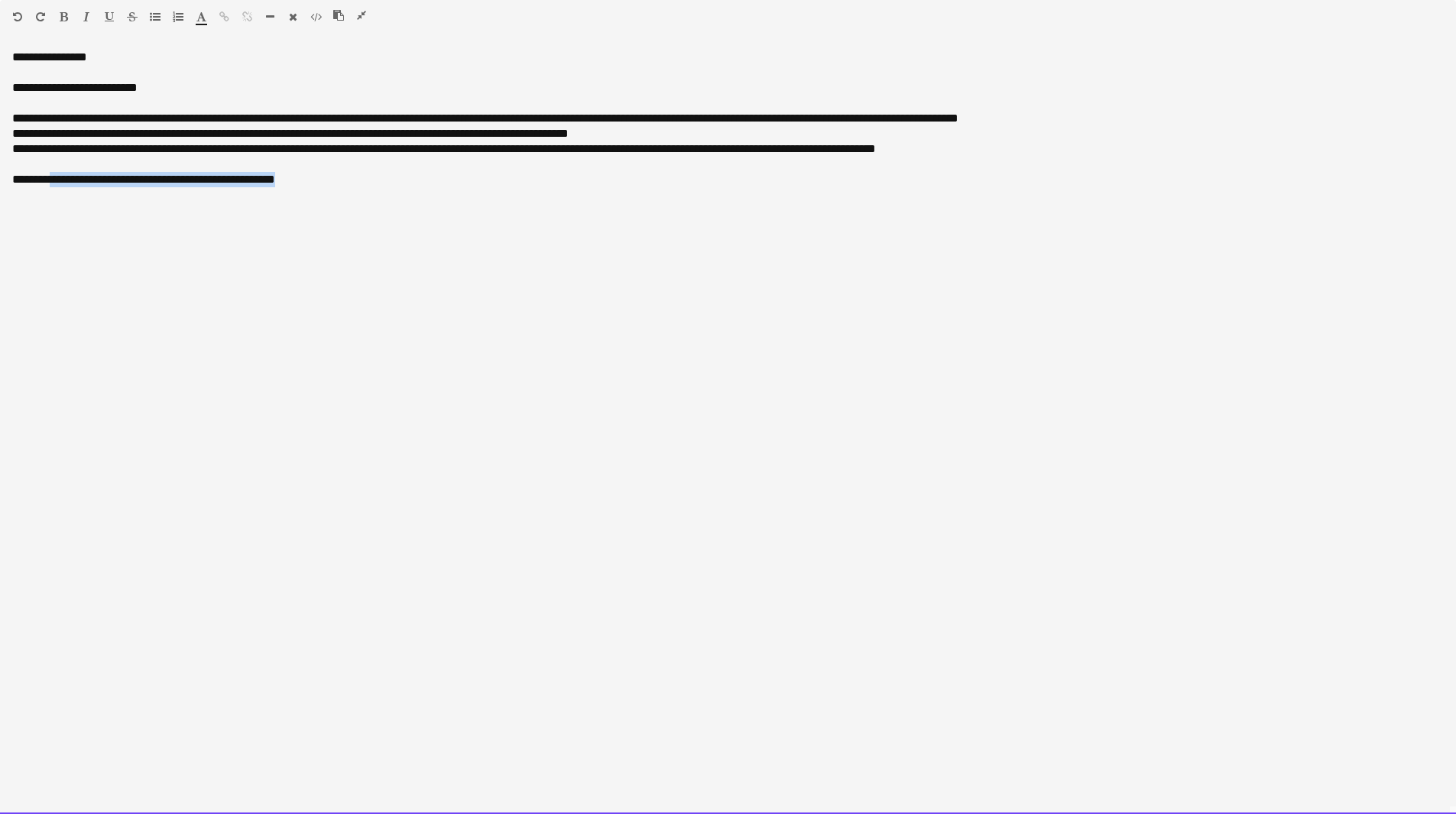
drag, startPoint x: 344, startPoint y: 187, endPoint x: 37, endPoint y: 180, distance: 307.1
click at [49, 188] on div "**********" at bounding box center [728, 432] width 1456 height 764
drag, startPoint x: 91, startPoint y: 219, endPoint x: 10, endPoint y: 222, distance: 81.1
click at [10, 222] on div "**********" at bounding box center [728, 432] width 1456 height 764
click at [93, 18] on div at bounding box center [103, 20] width 92 height 18
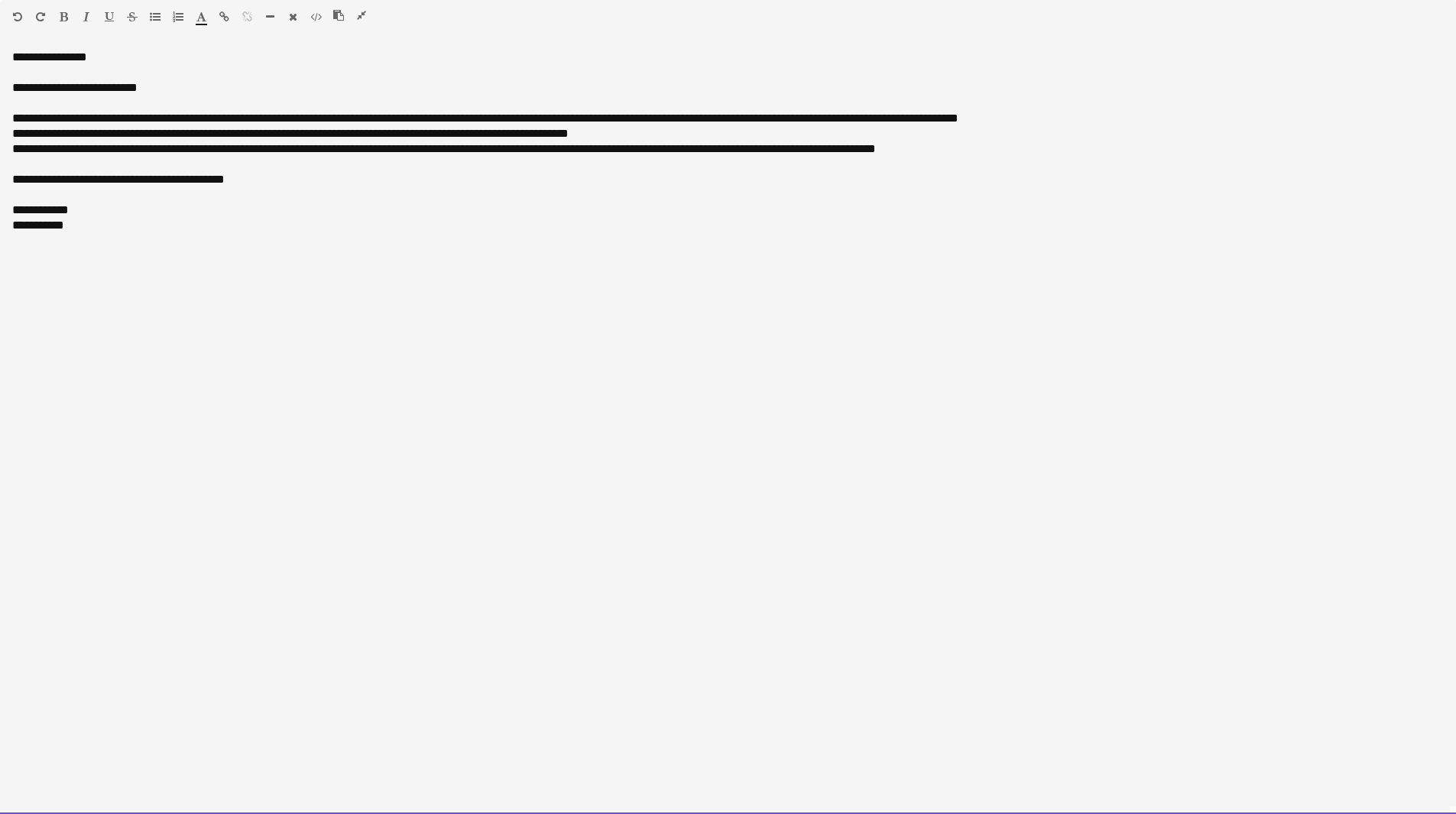
click at [1113, 118] on div "**********" at bounding box center [728, 118] width 1431 height 15
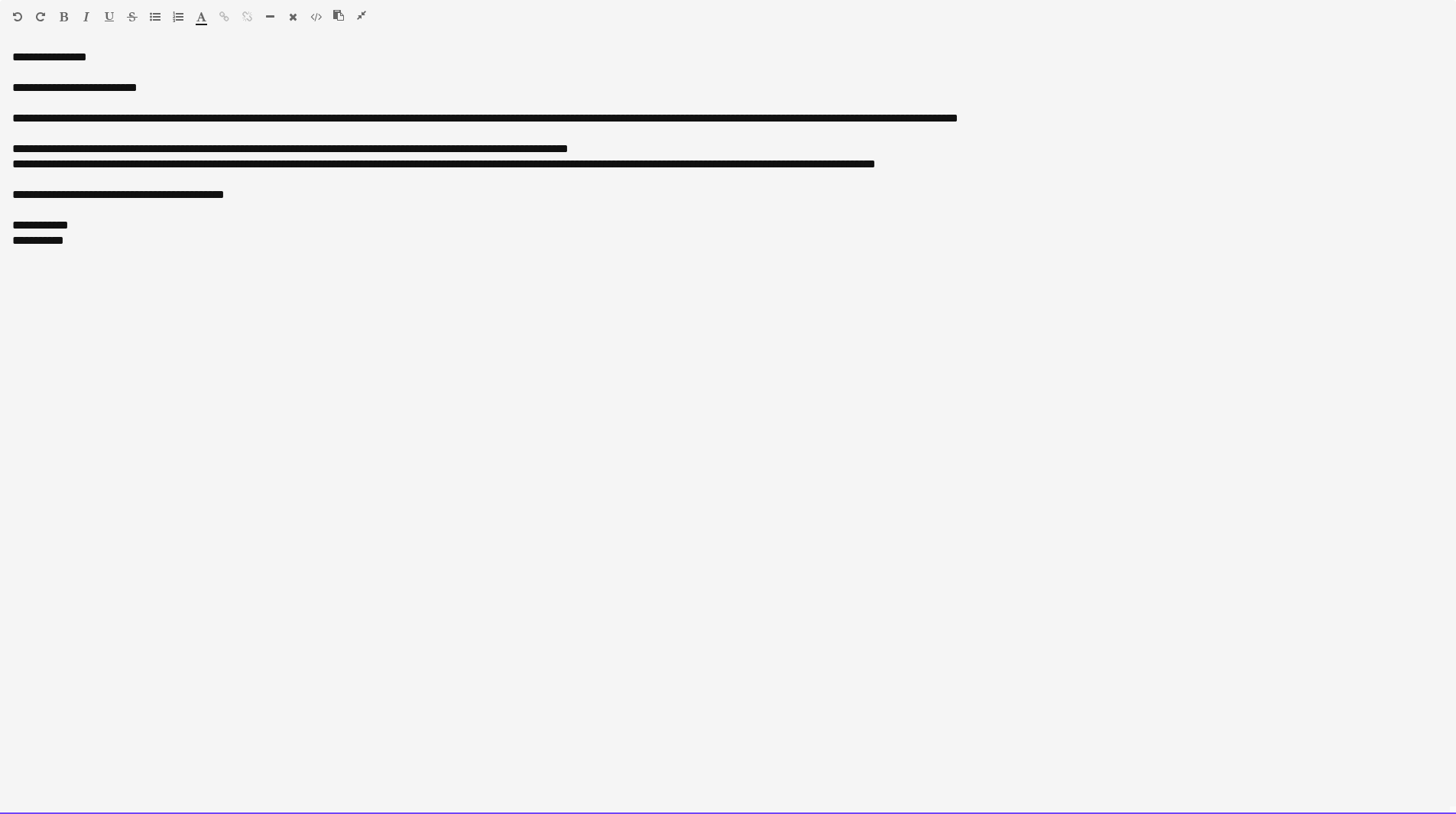
click at [269, 152] on span "**********" at bounding box center [290, 148] width 556 height 12
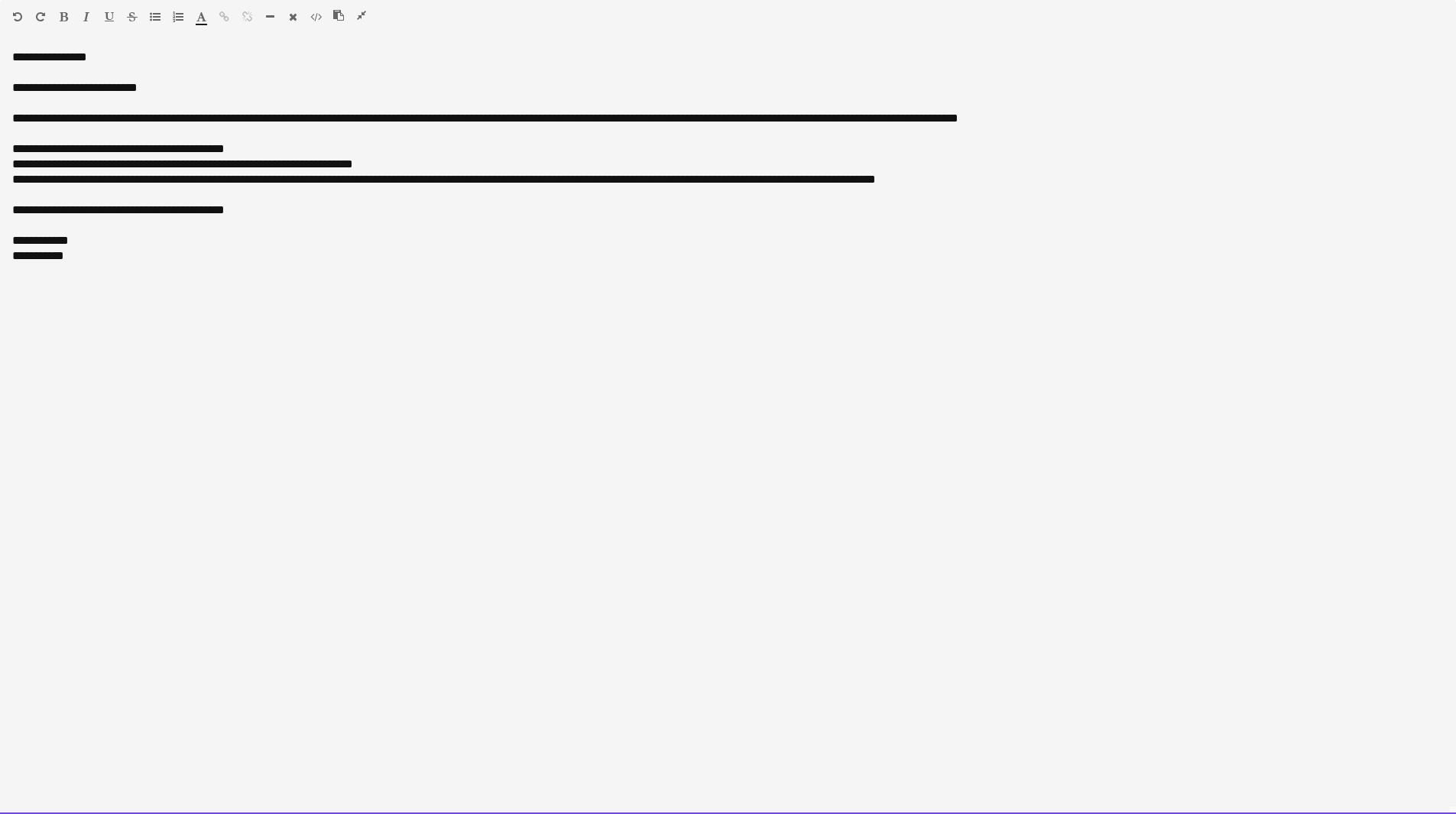
click at [155, 148] on span "**********" at bounding box center [119, 148] width 212 height 12
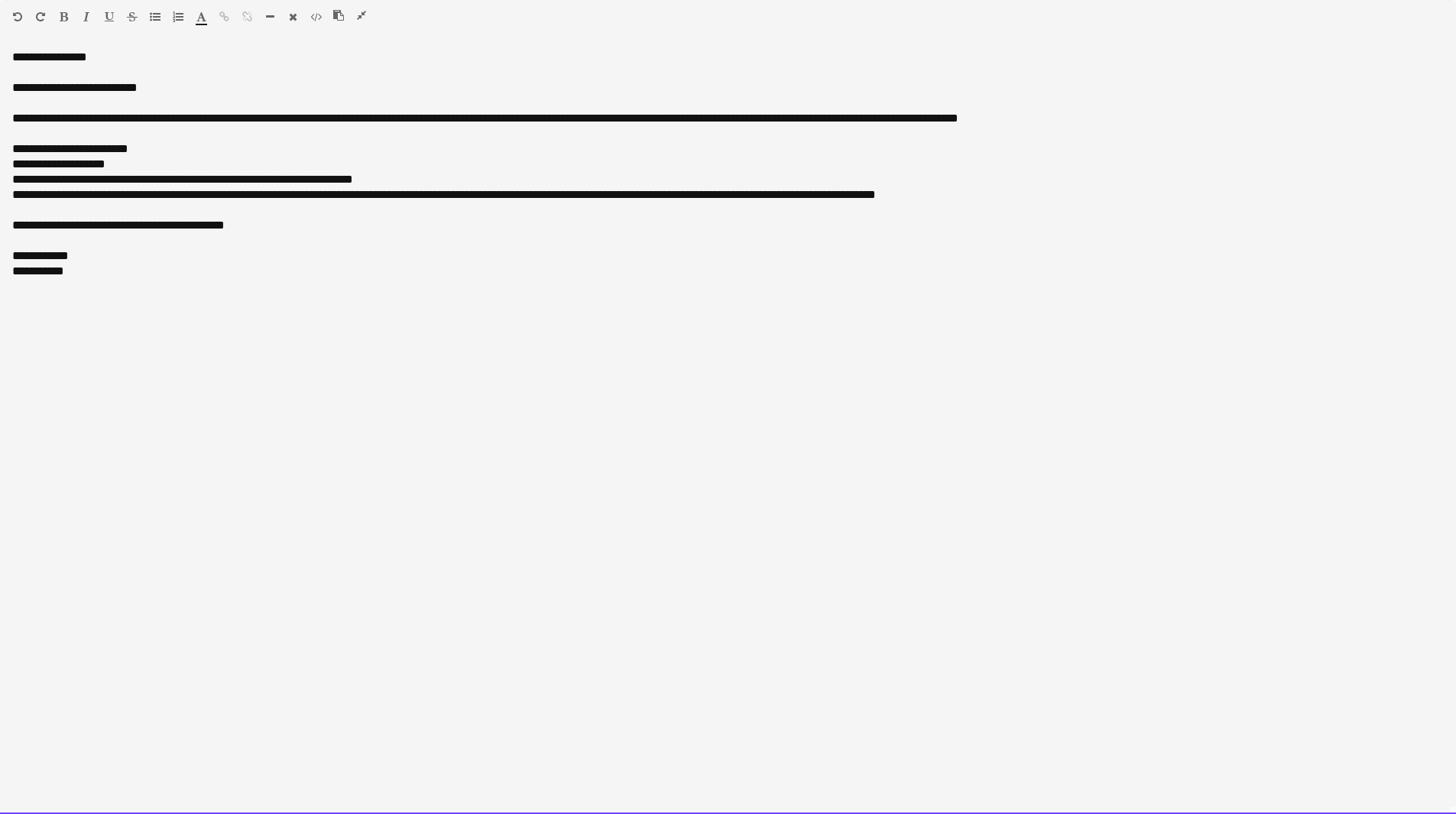
click at [446, 175] on div "**********" at bounding box center [728, 179] width 1431 height 15
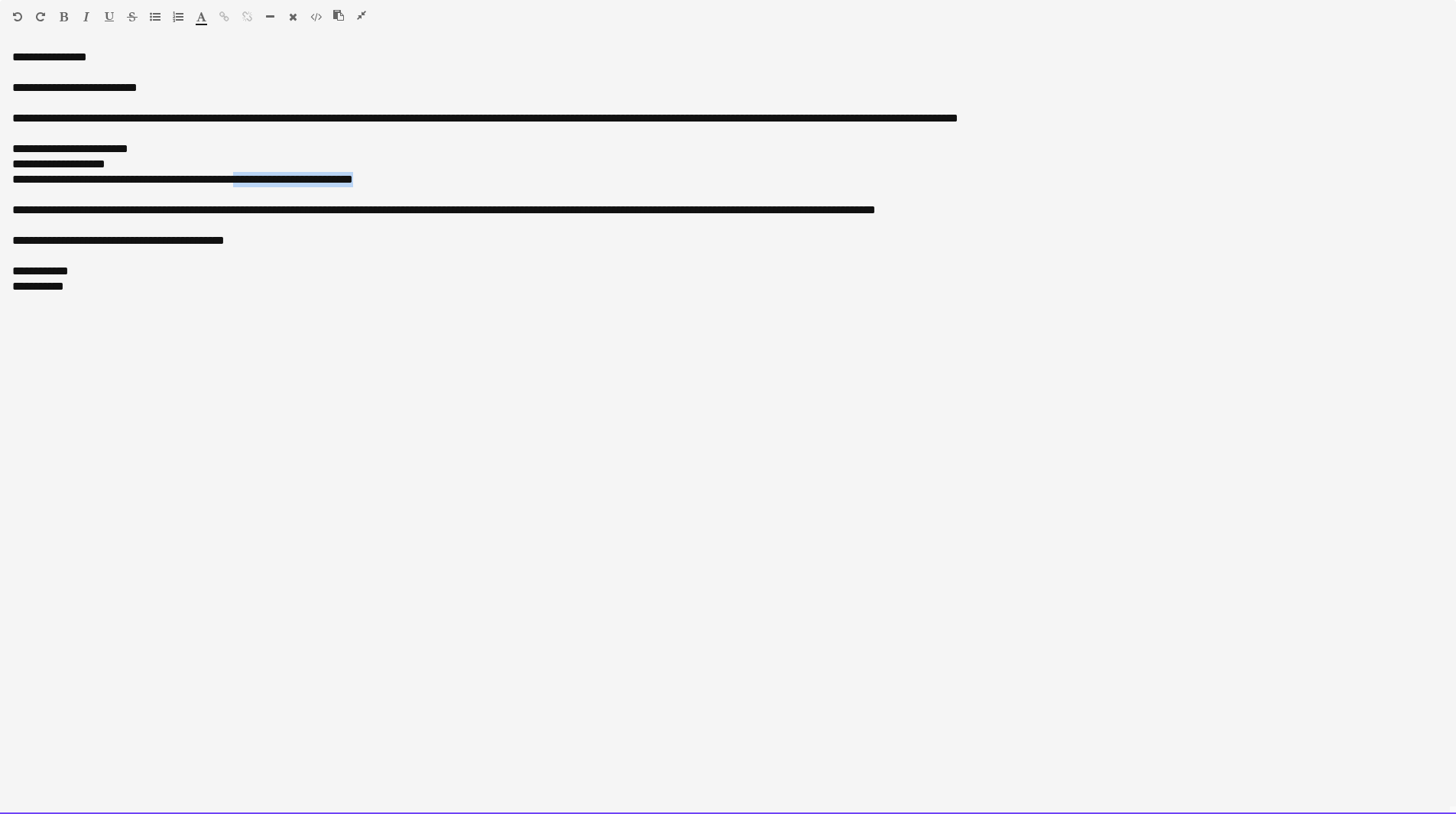
drag, startPoint x: 421, startPoint y: 181, endPoint x: 270, endPoint y: 182, distance: 151.0
click at [270, 182] on div "**********" at bounding box center [728, 179] width 1431 height 15
click at [359, 225] on div at bounding box center [728, 225] width 1431 height 15
click at [1157, 117] on div "**********" at bounding box center [728, 118] width 1431 height 15
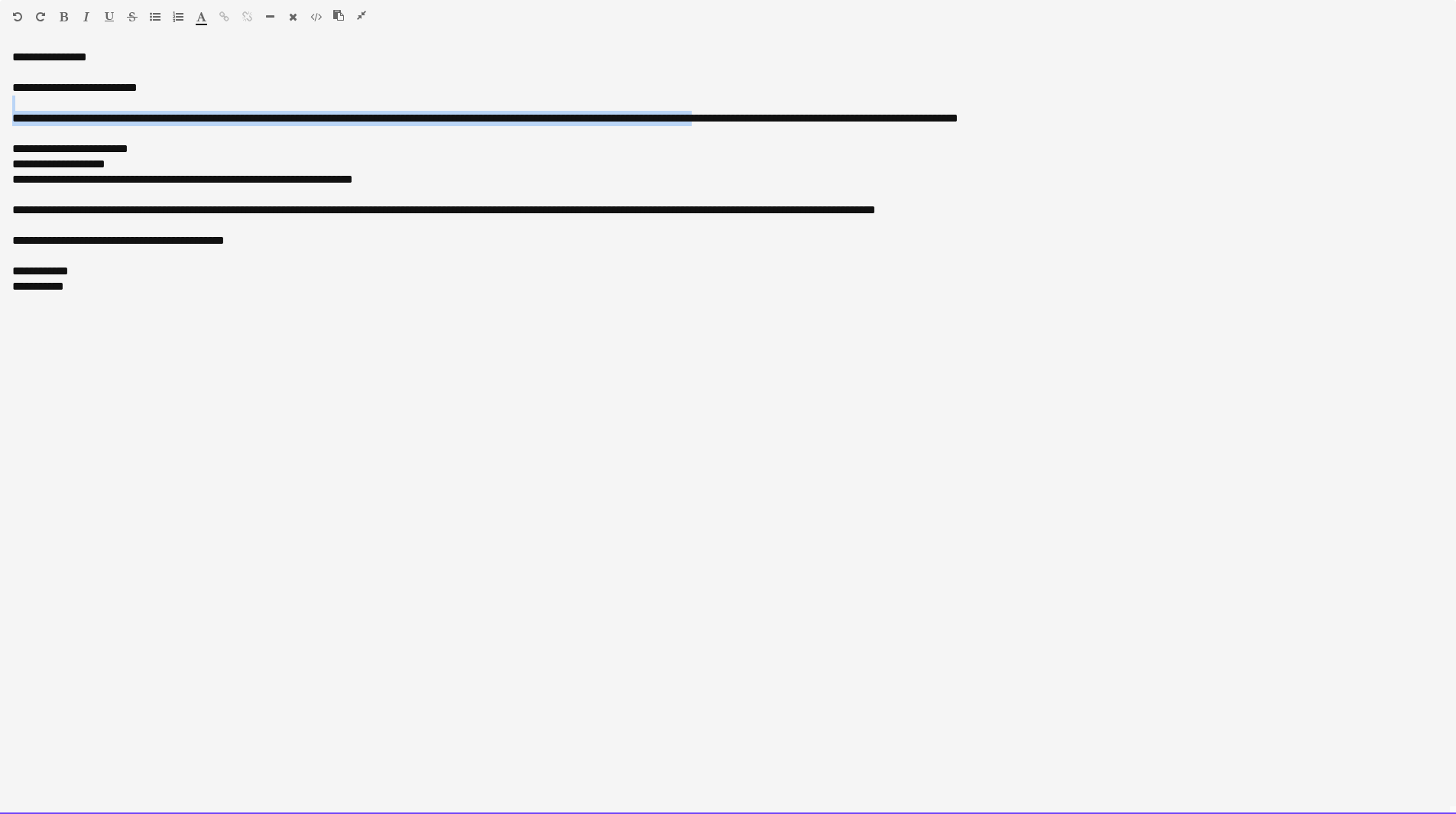
drag, startPoint x: 1155, startPoint y: 110, endPoint x: 778, endPoint y: 123, distance: 377.2
click at [778, 123] on div "**********" at bounding box center [728, 164] width 1431 height 168
click at [780, 124] on div "**********" at bounding box center [728, 118] width 1431 height 15
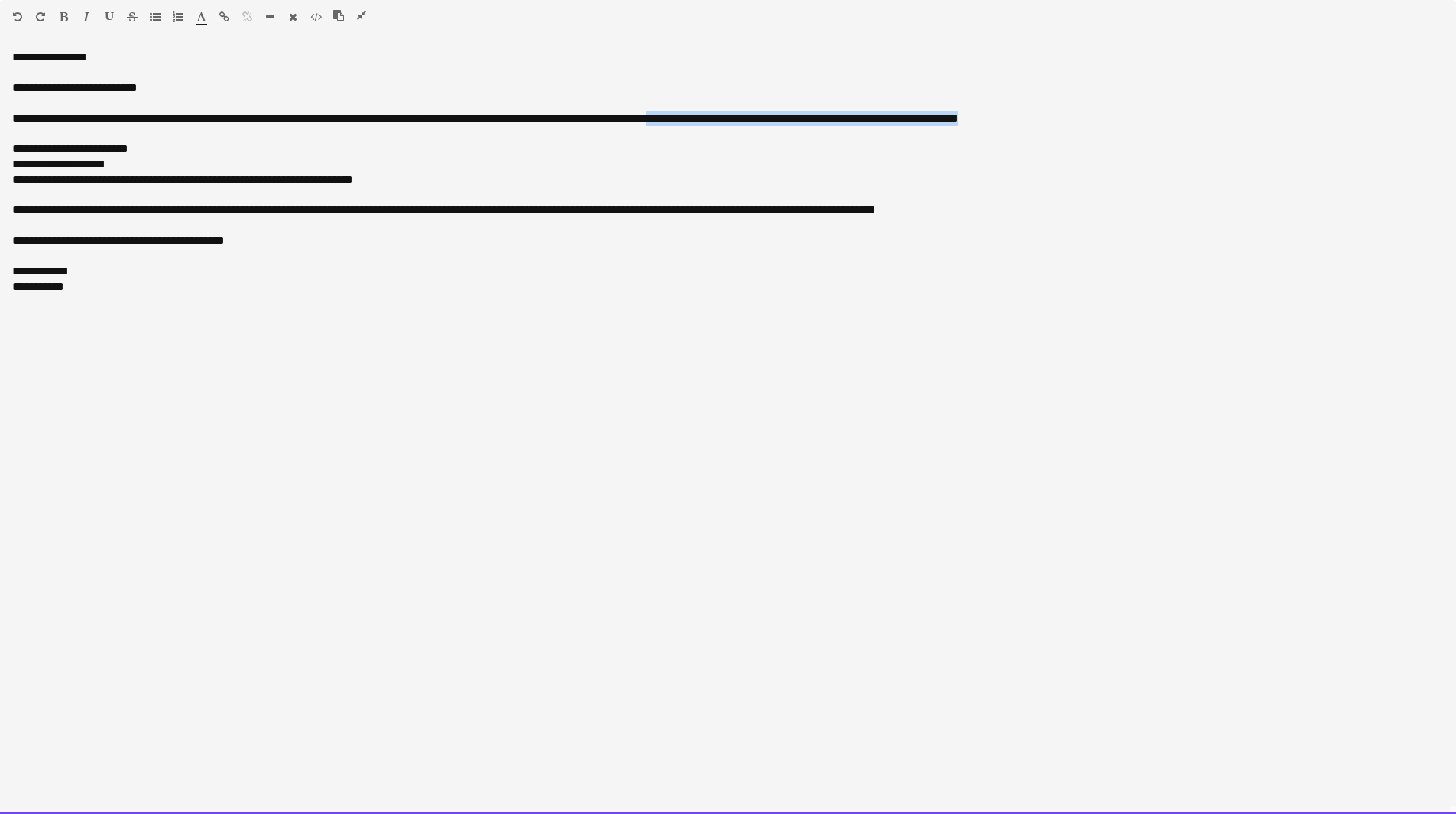
drag, startPoint x: 1062, startPoint y: 117, endPoint x: 728, endPoint y: 122, distance: 334.0
click at [728, 122] on div "**********" at bounding box center [728, 118] width 1431 height 15
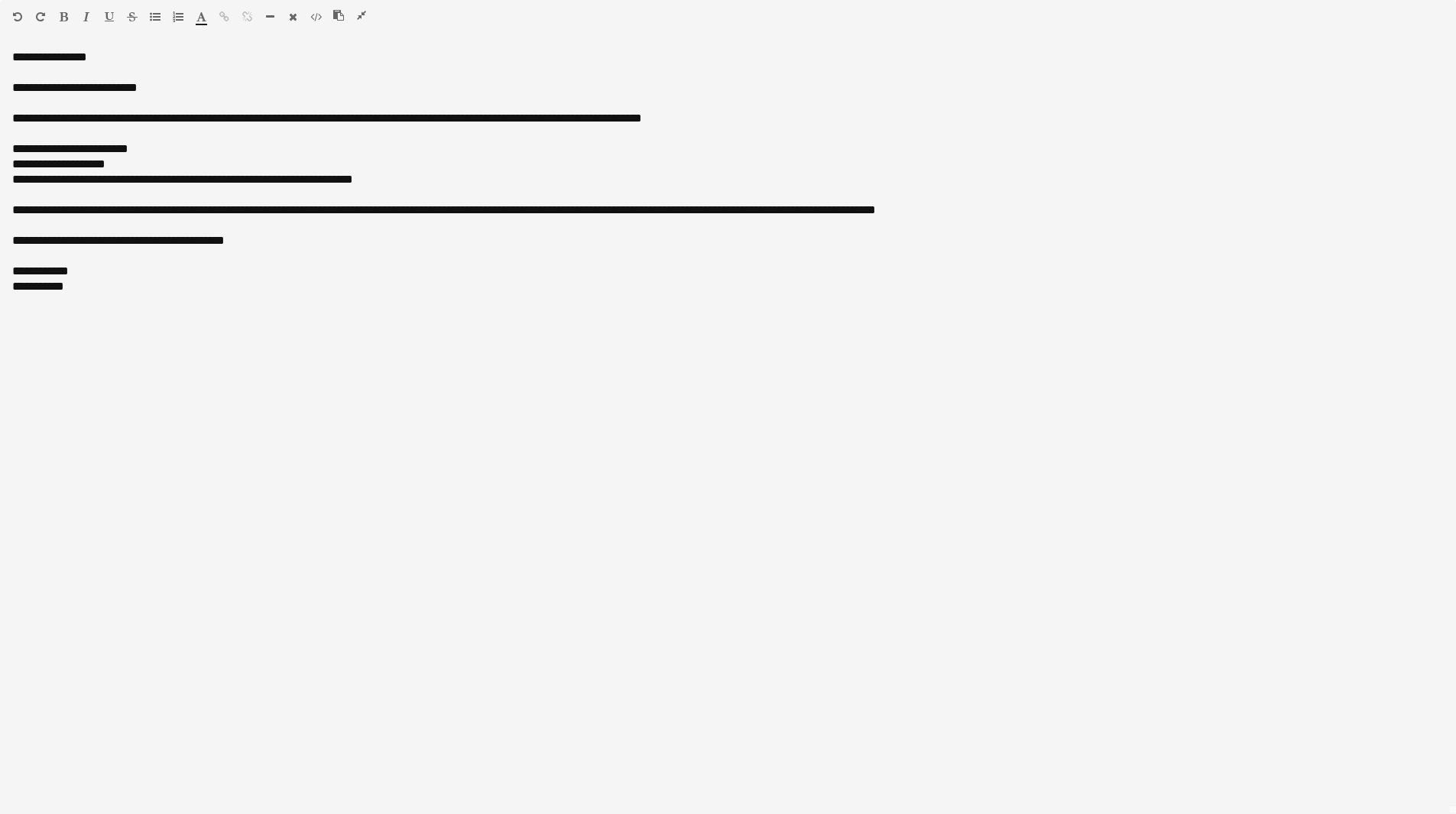
click at [361, 16] on icon "button" at bounding box center [362, 15] width 9 height 11
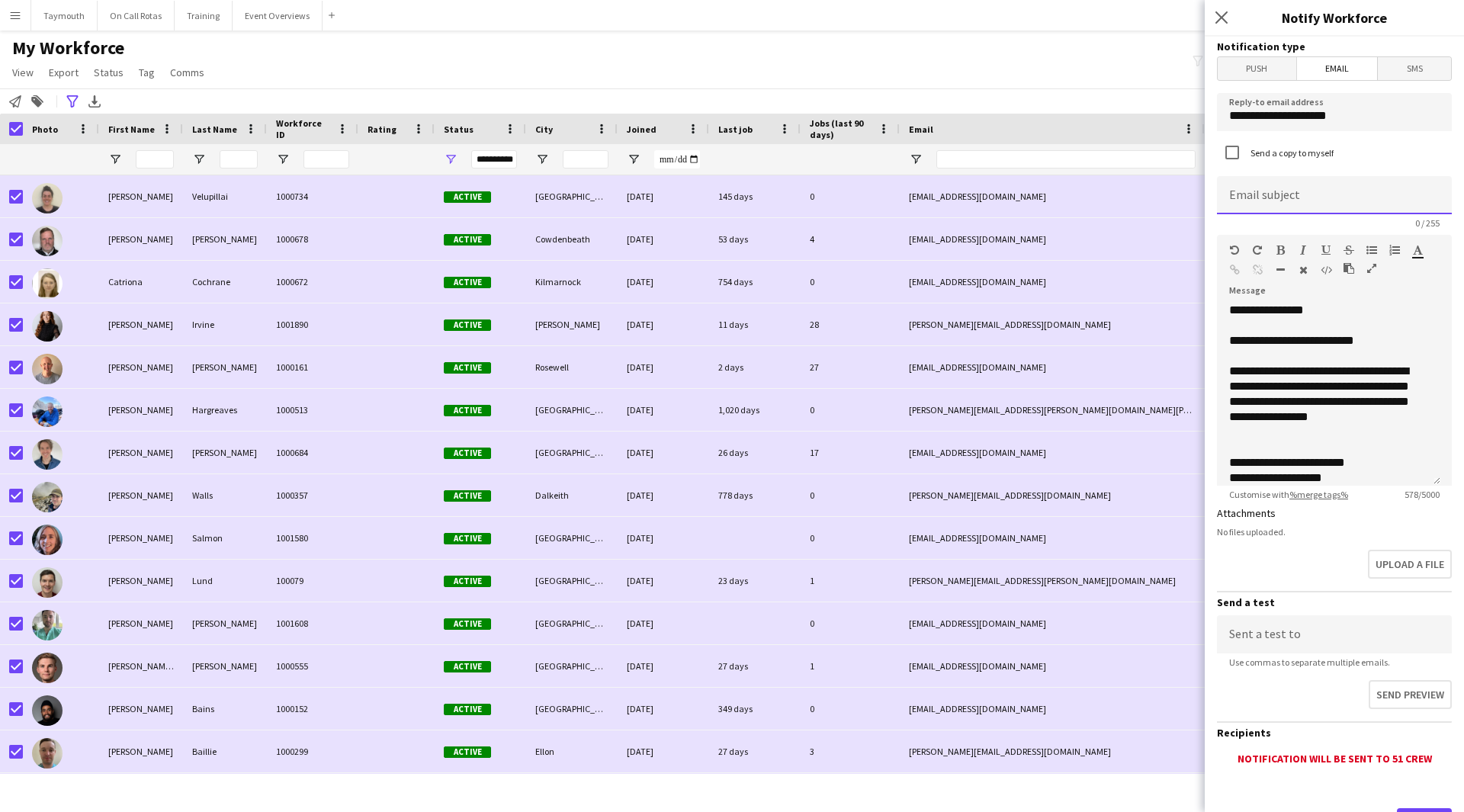
click at [1270, 186] on input at bounding box center [1334, 195] width 235 height 38
paste input "**********"
drag, startPoint x: 1433, startPoint y: 197, endPoint x: 1301, endPoint y: 200, distance: 132.0
click at [1301, 200] on input "**********" at bounding box center [1328, 195] width 223 height 38
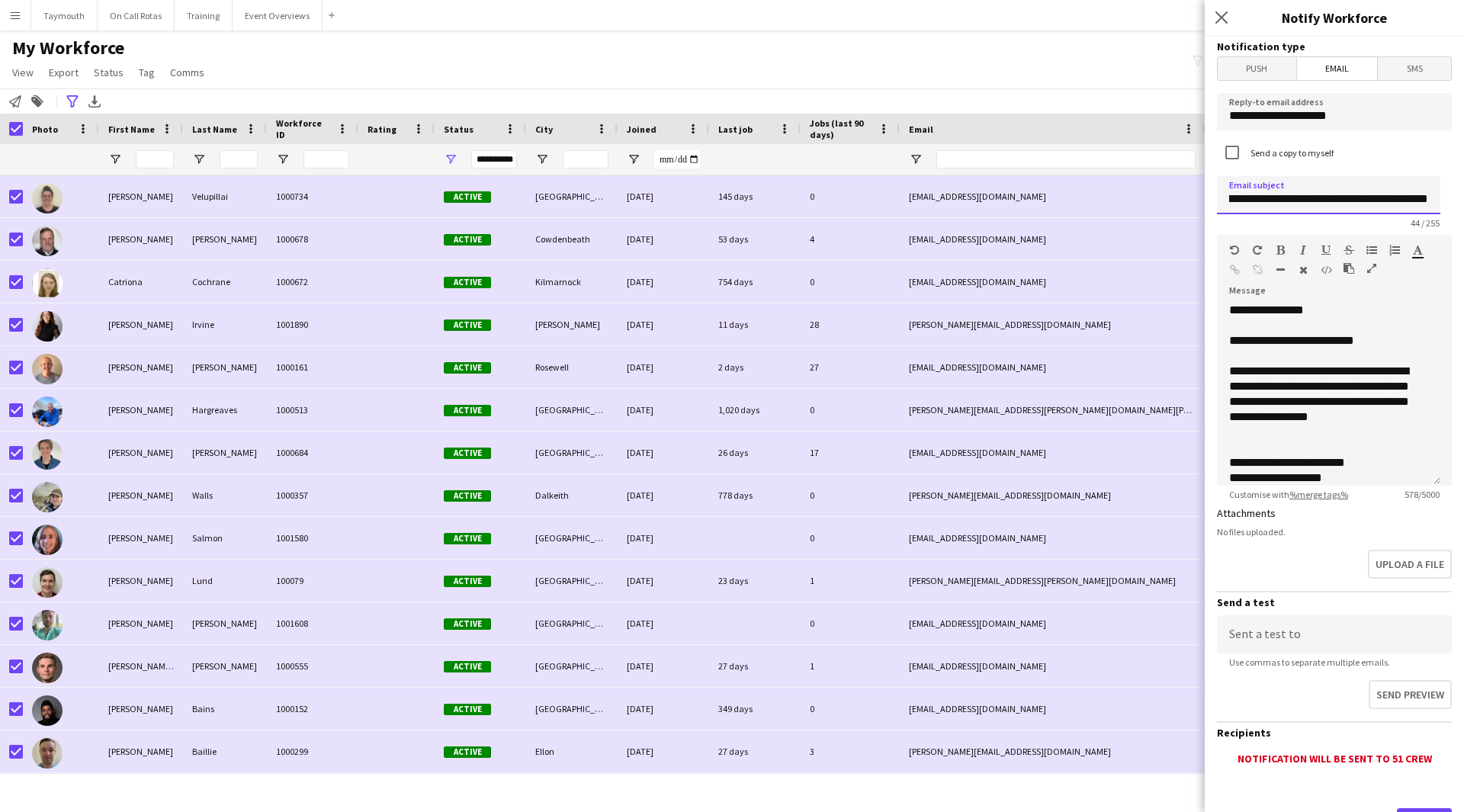
scroll to position [0, 0]
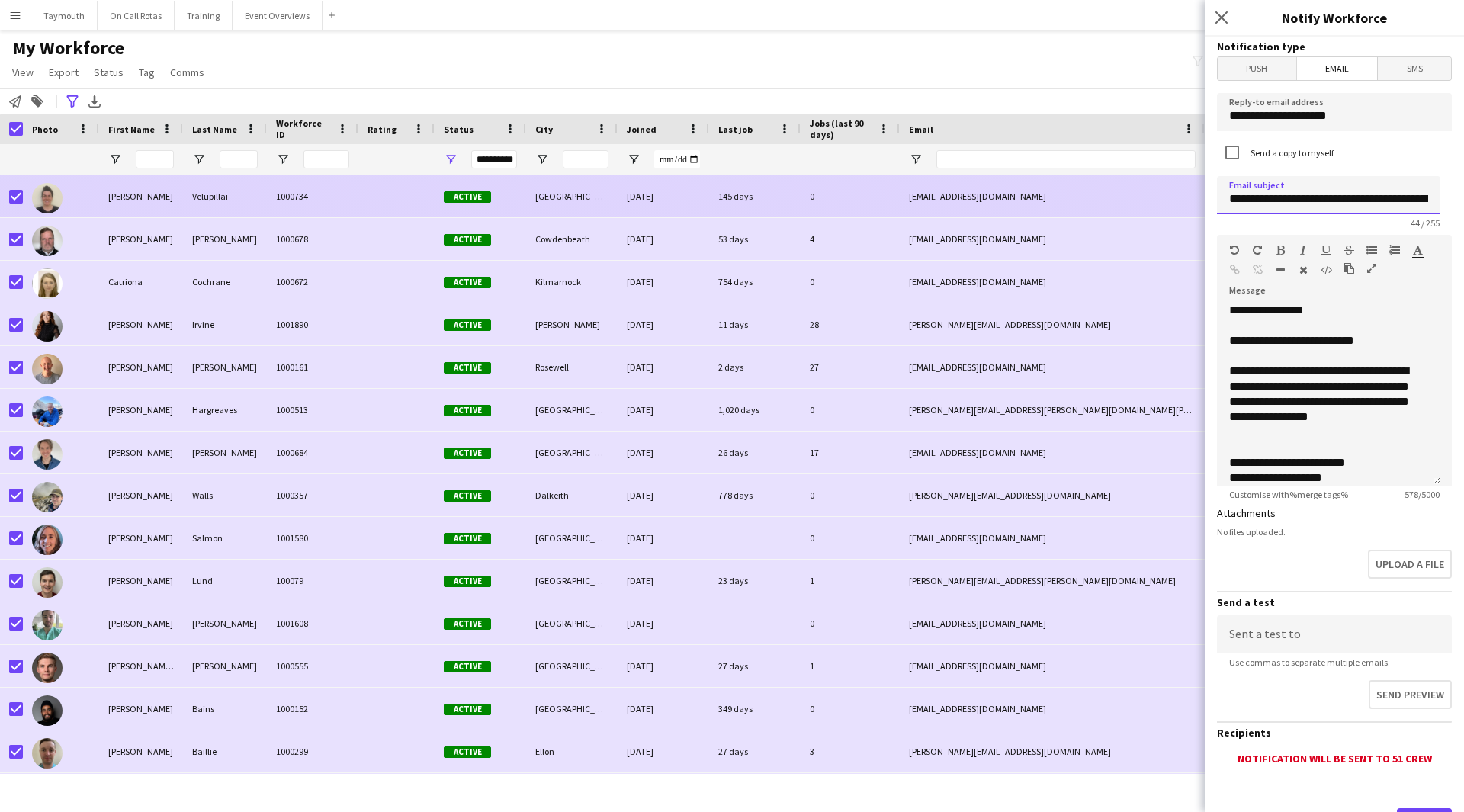
drag, startPoint x: 1313, startPoint y: 199, endPoint x: 1199, endPoint y: 202, distance: 114.0
click at [1199, 202] on body "Menu Boards Boards Boards All jobs Status Workforce Workforce My Workforce Recr…" at bounding box center [732, 406] width 1464 height 812
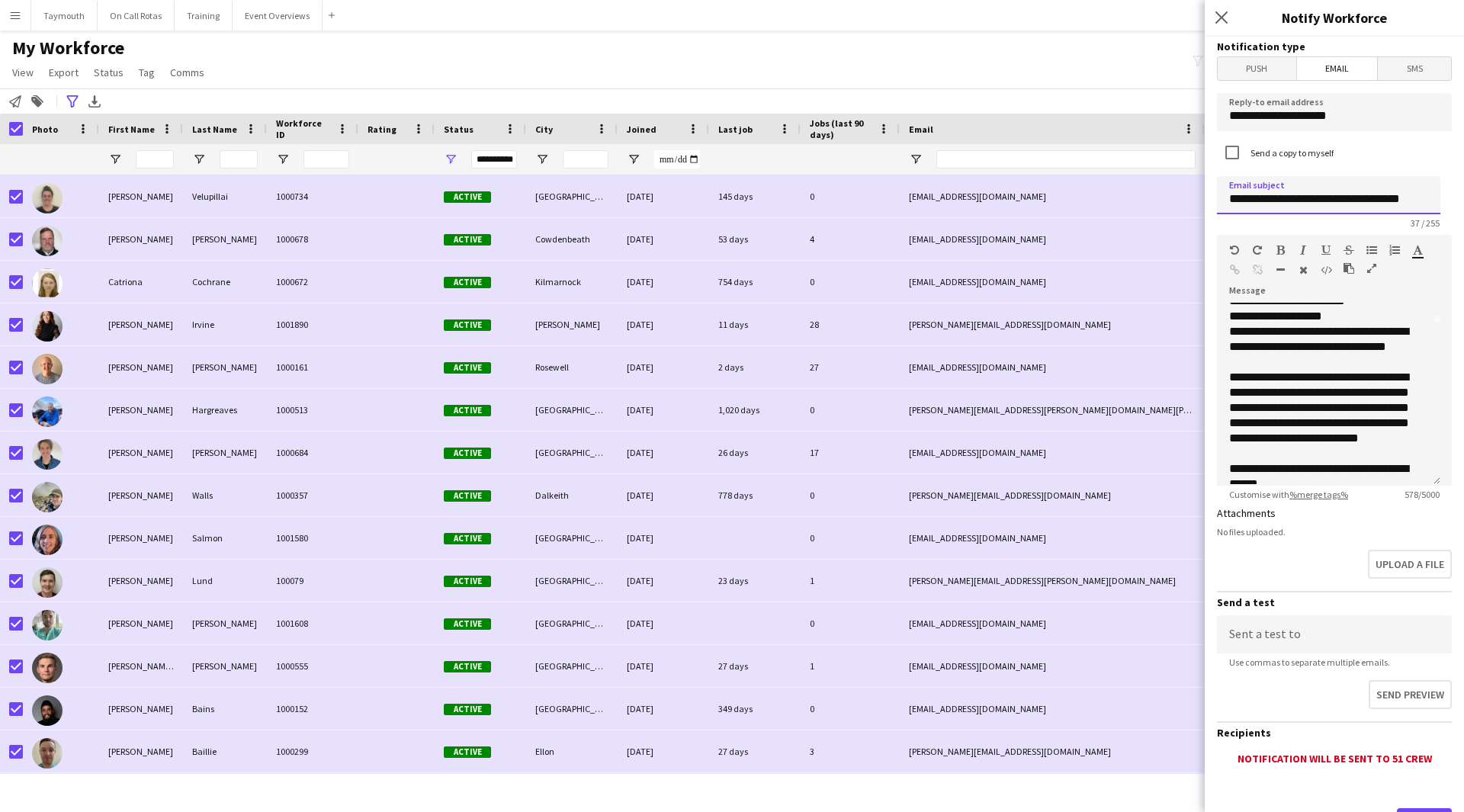
scroll to position [28, 0]
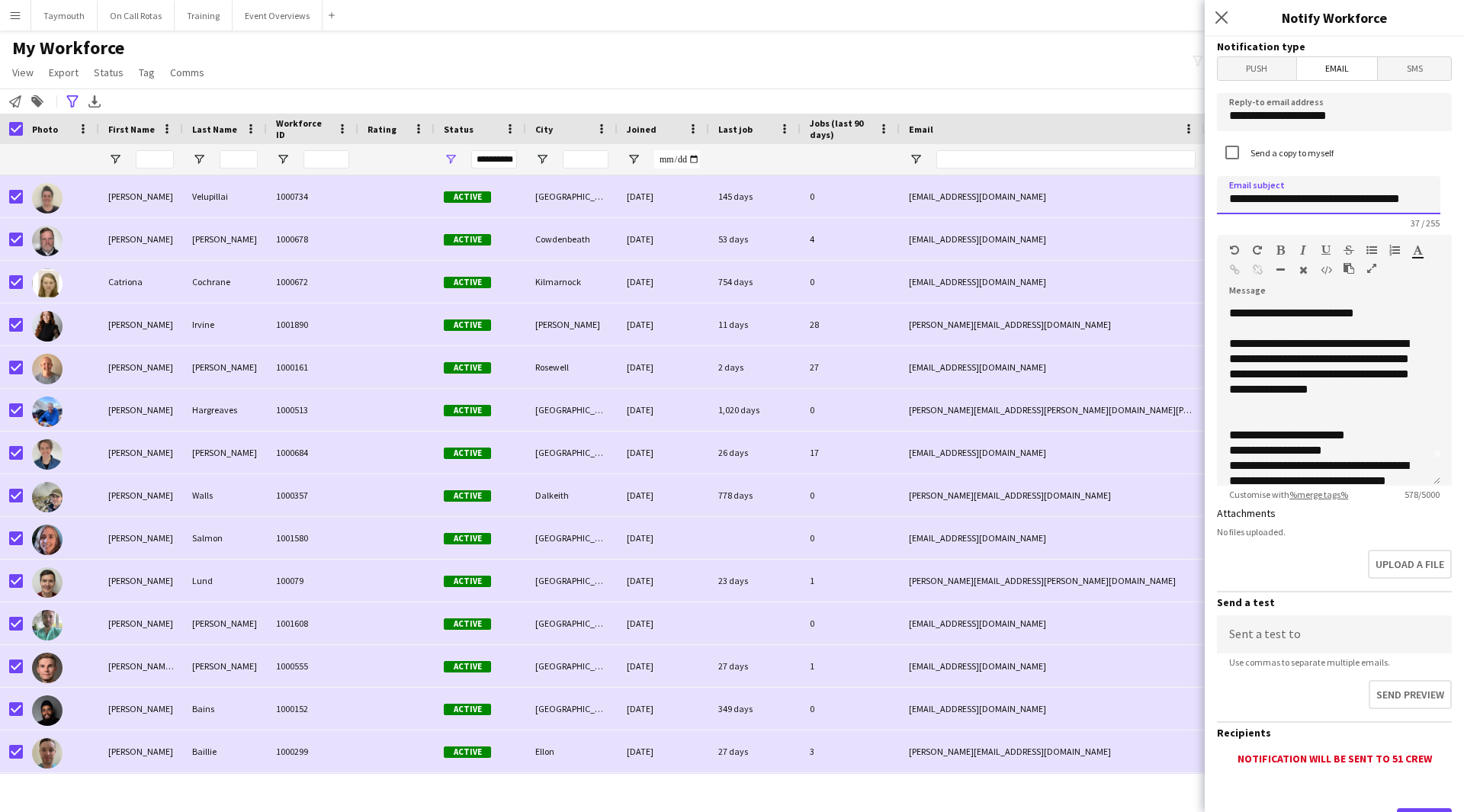
drag, startPoint x: 1357, startPoint y: 196, endPoint x: 1328, endPoint y: 201, distance: 29.4
click at [1328, 201] on input "**********" at bounding box center [1328, 195] width 223 height 38
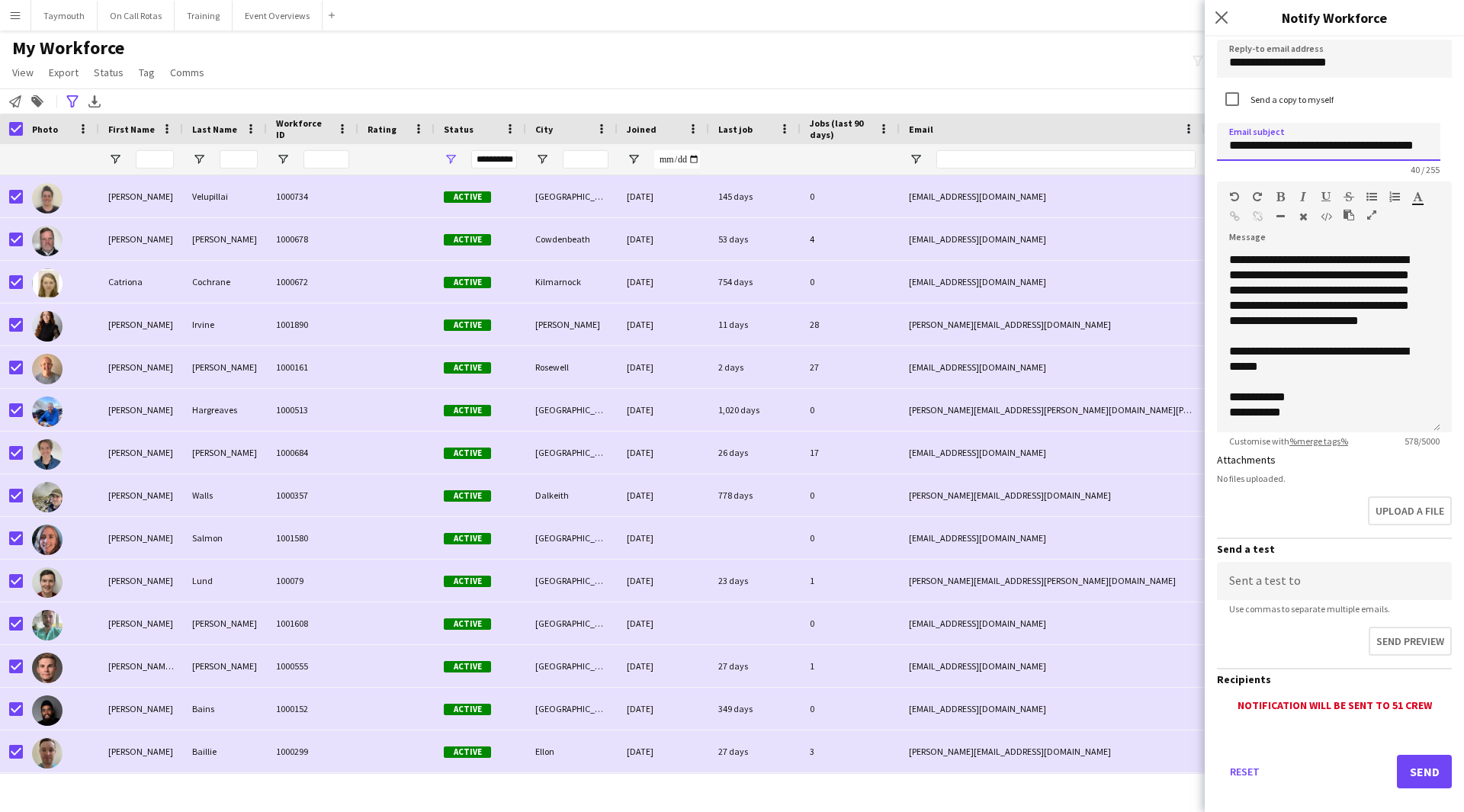
scroll to position [72, 0]
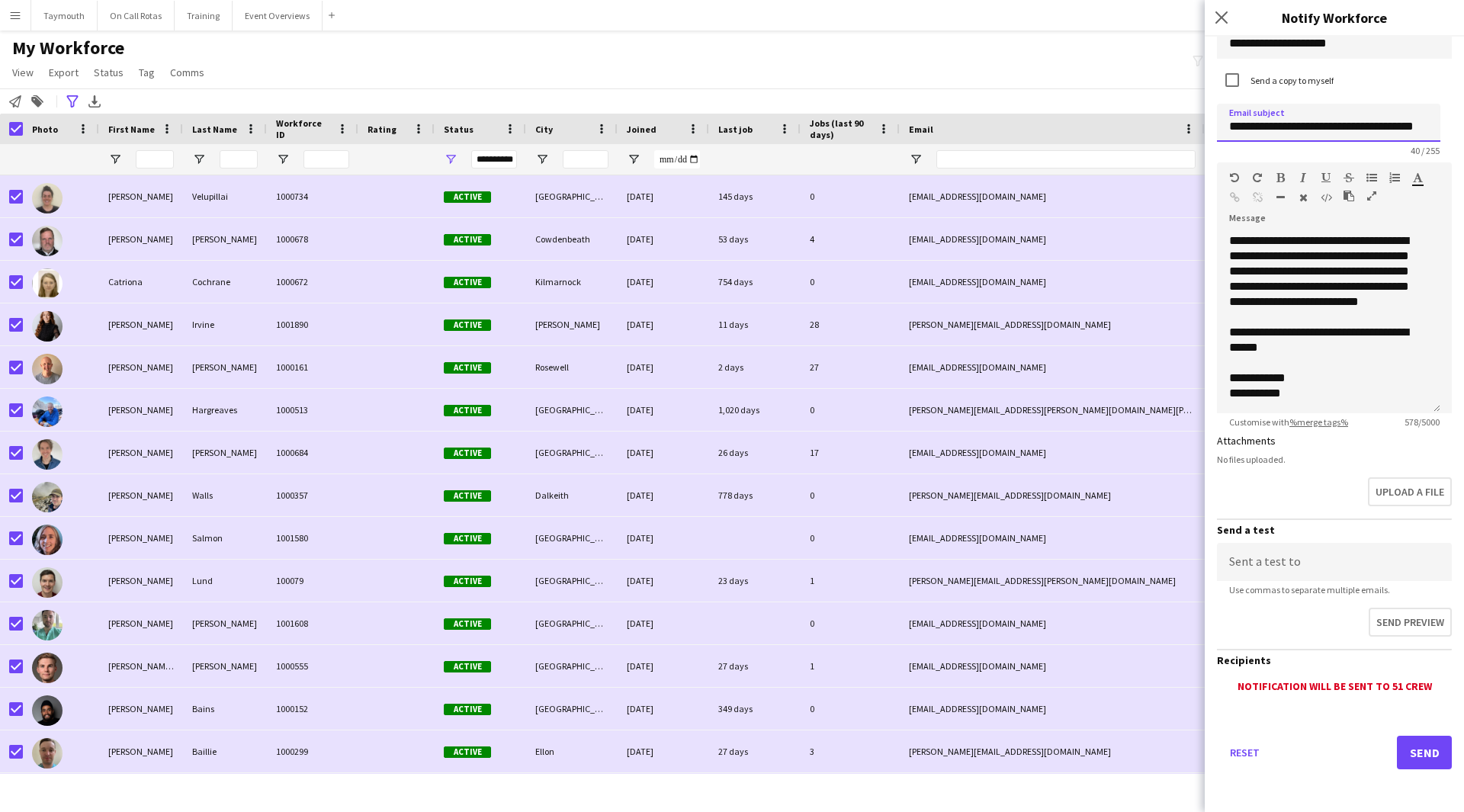
type input "**********"
click at [1421, 752] on button "Send" at bounding box center [1423, 752] width 55 height 34
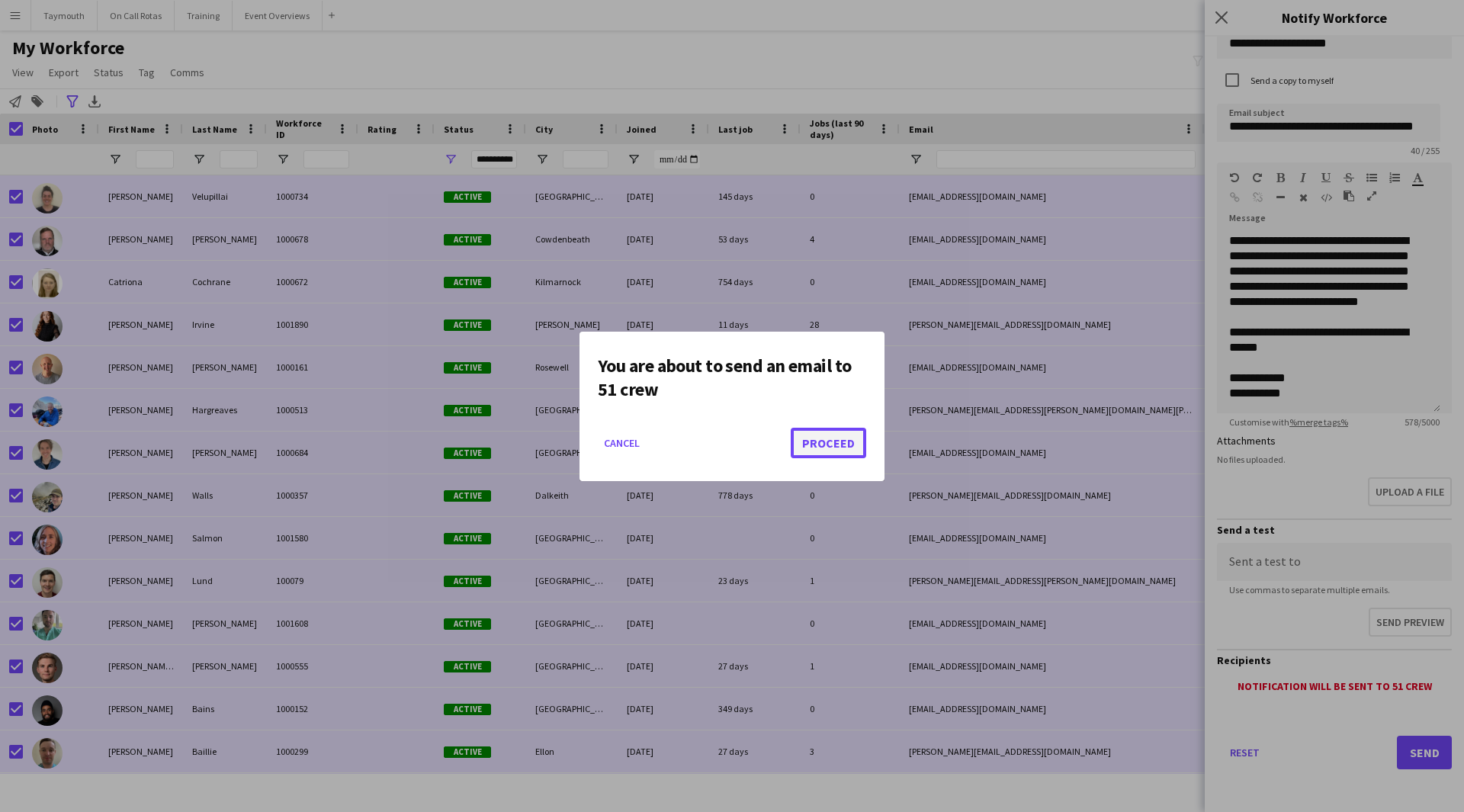
click at [835, 428] on button "Proceed" at bounding box center [828, 443] width 75 height 31
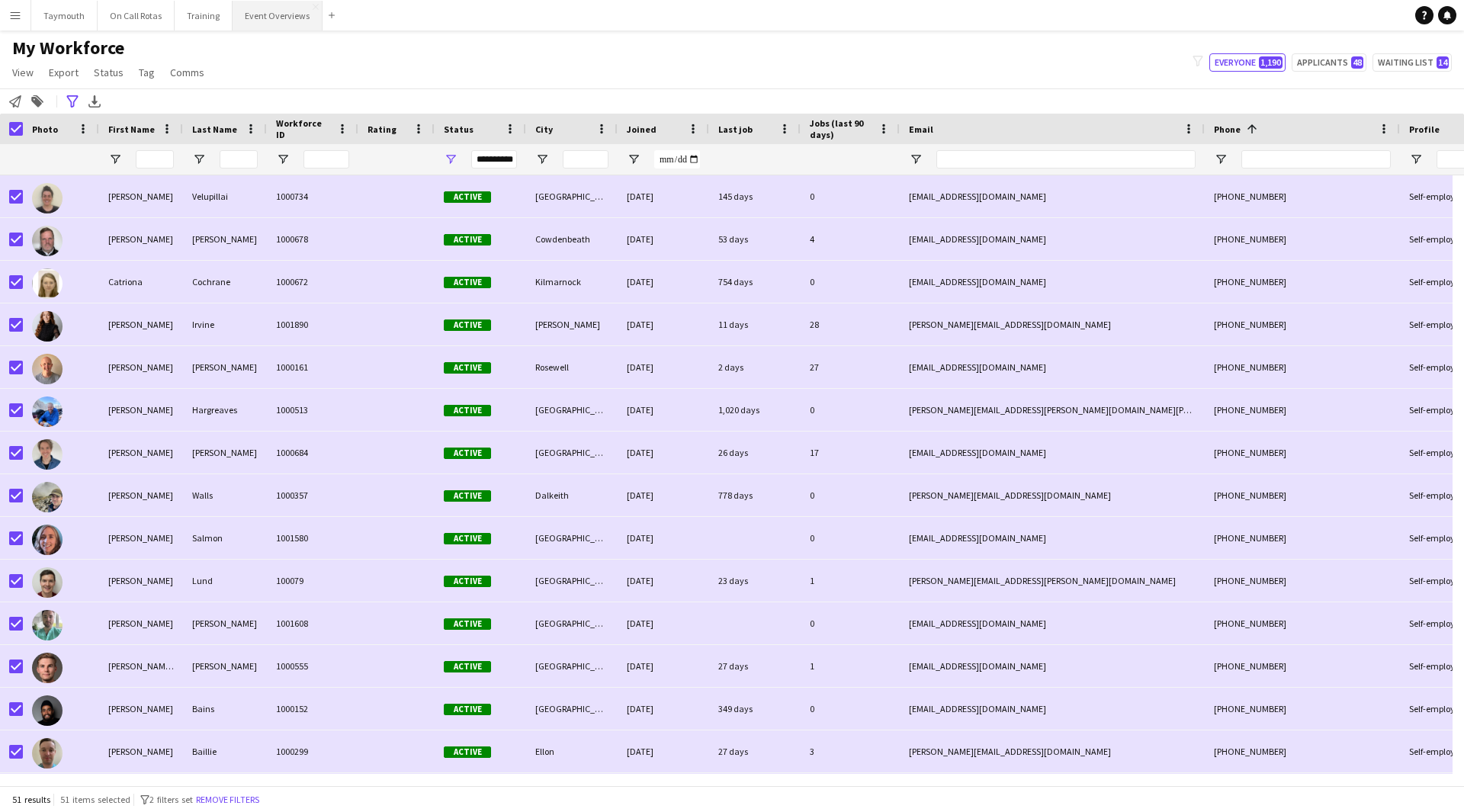
click at [273, 21] on button "Event Overviews Close" at bounding box center [277, 15] width 90 height 30
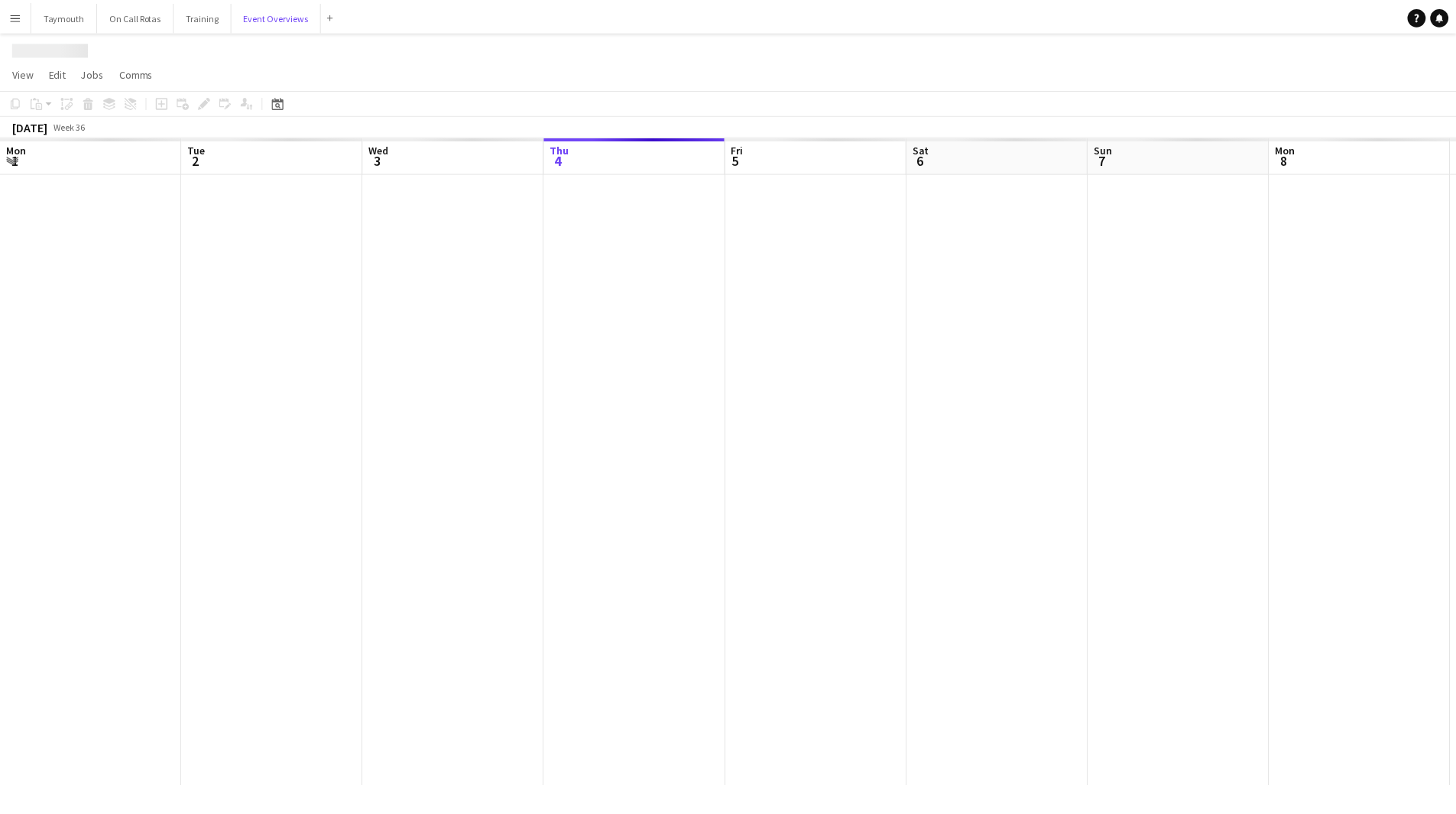
scroll to position [0, 366]
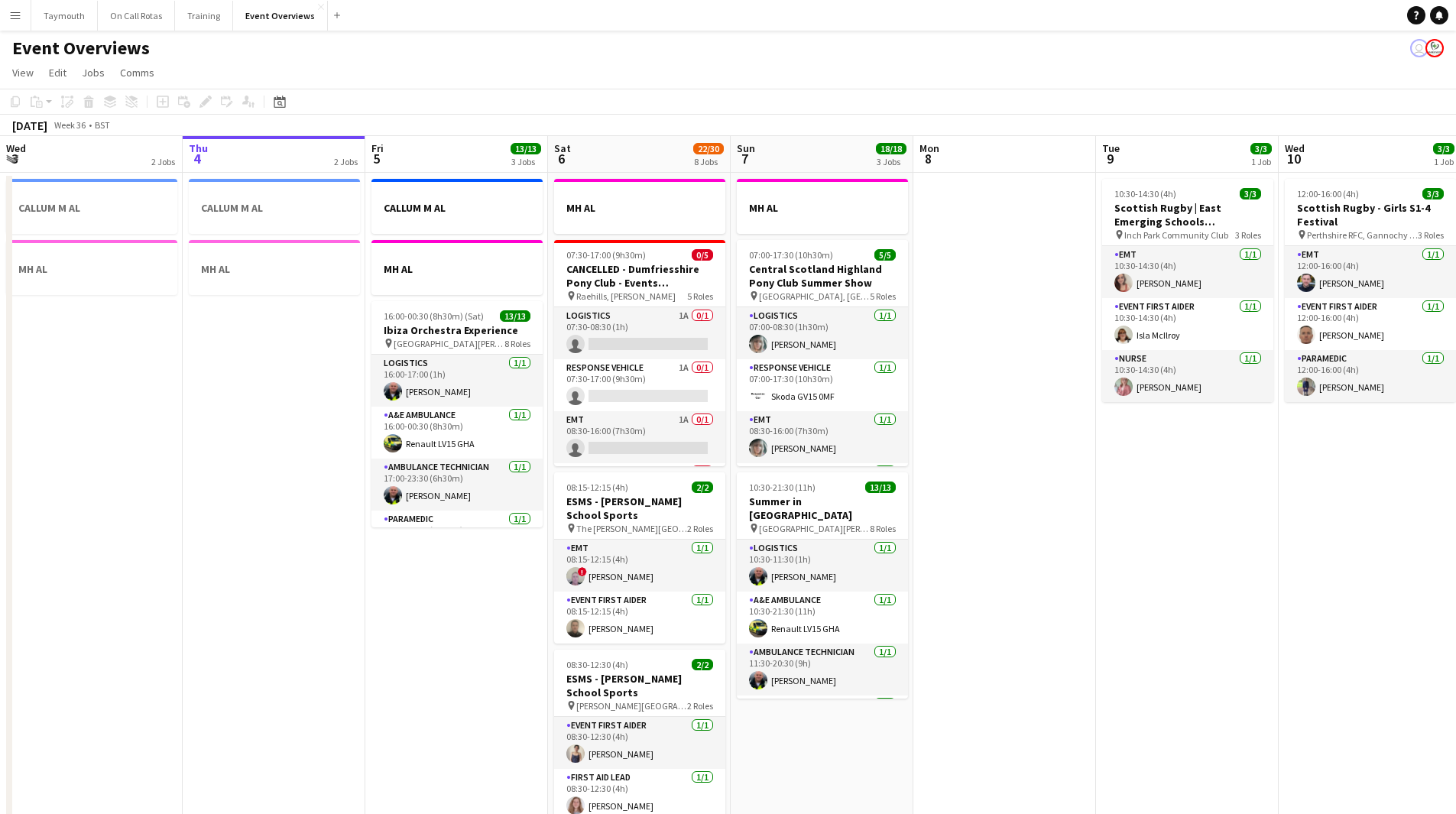
drag, startPoint x: 1164, startPoint y: 597, endPoint x: 503, endPoint y: 594, distance: 661.0
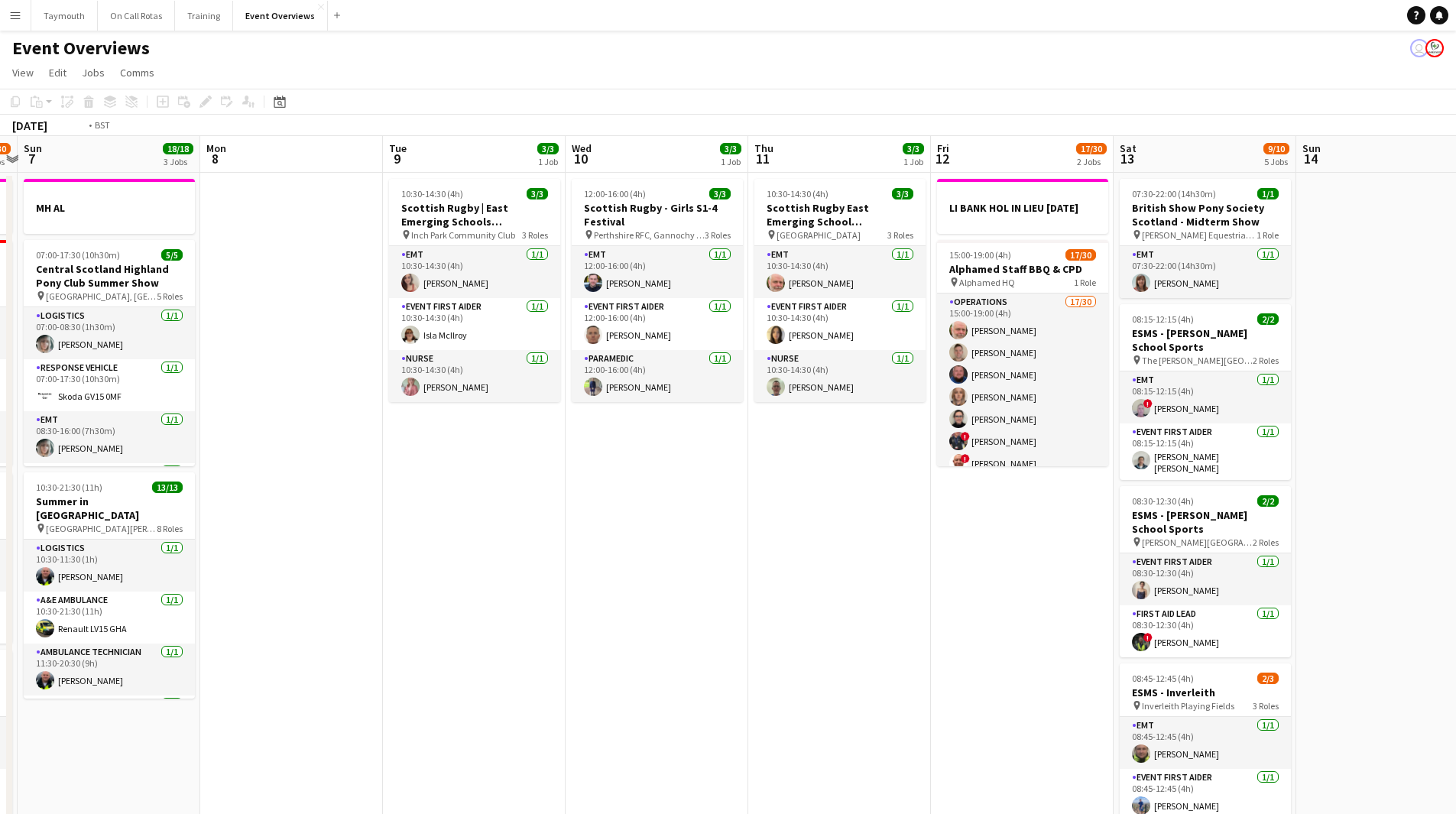
drag, startPoint x: 761, startPoint y: 601, endPoint x: 237, endPoint y: 608, distance: 524.0
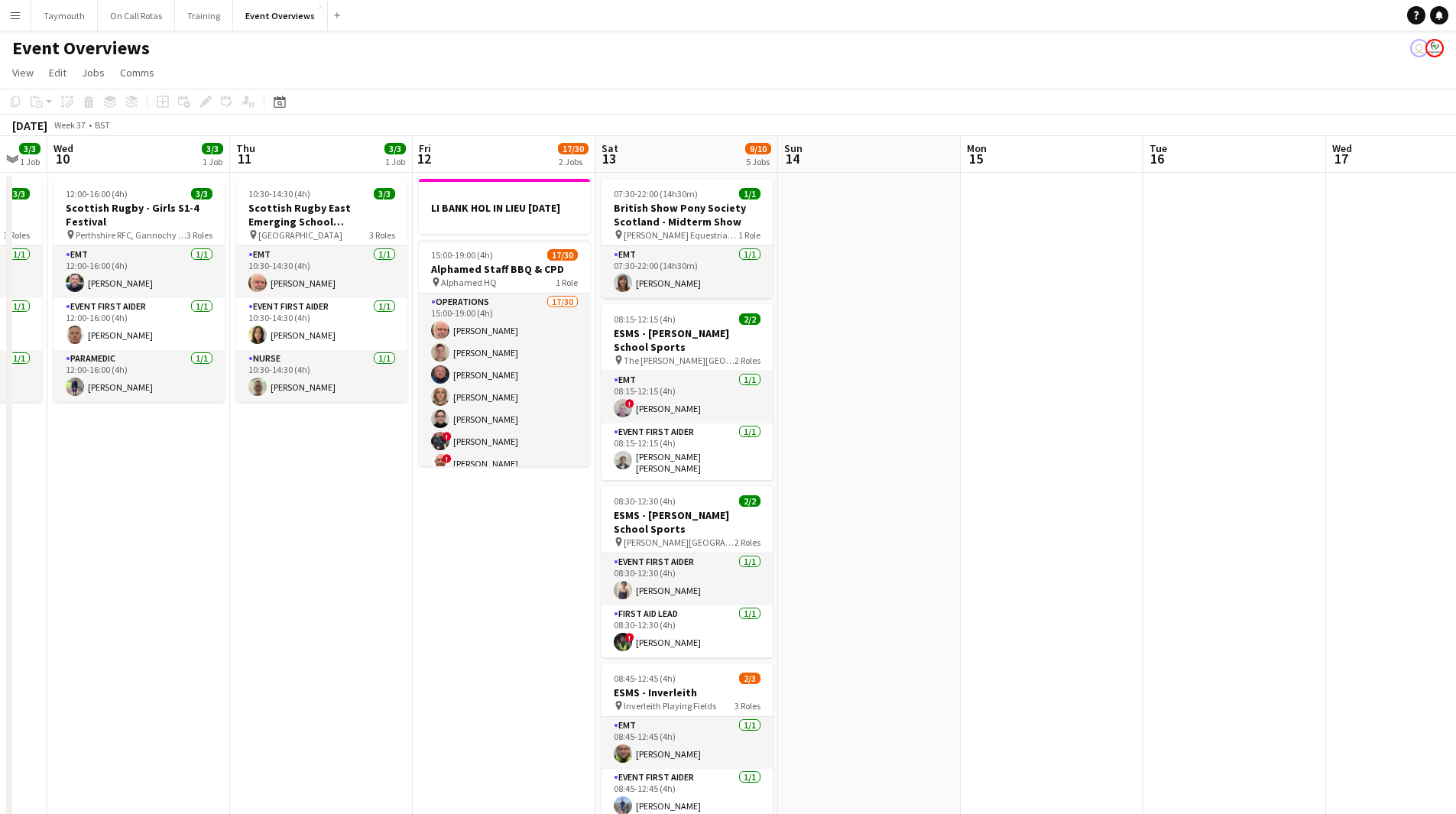
drag, startPoint x: 989, startPoint y: 604, endPoint x: -72, endPoint y: 604, distance: 1061.0
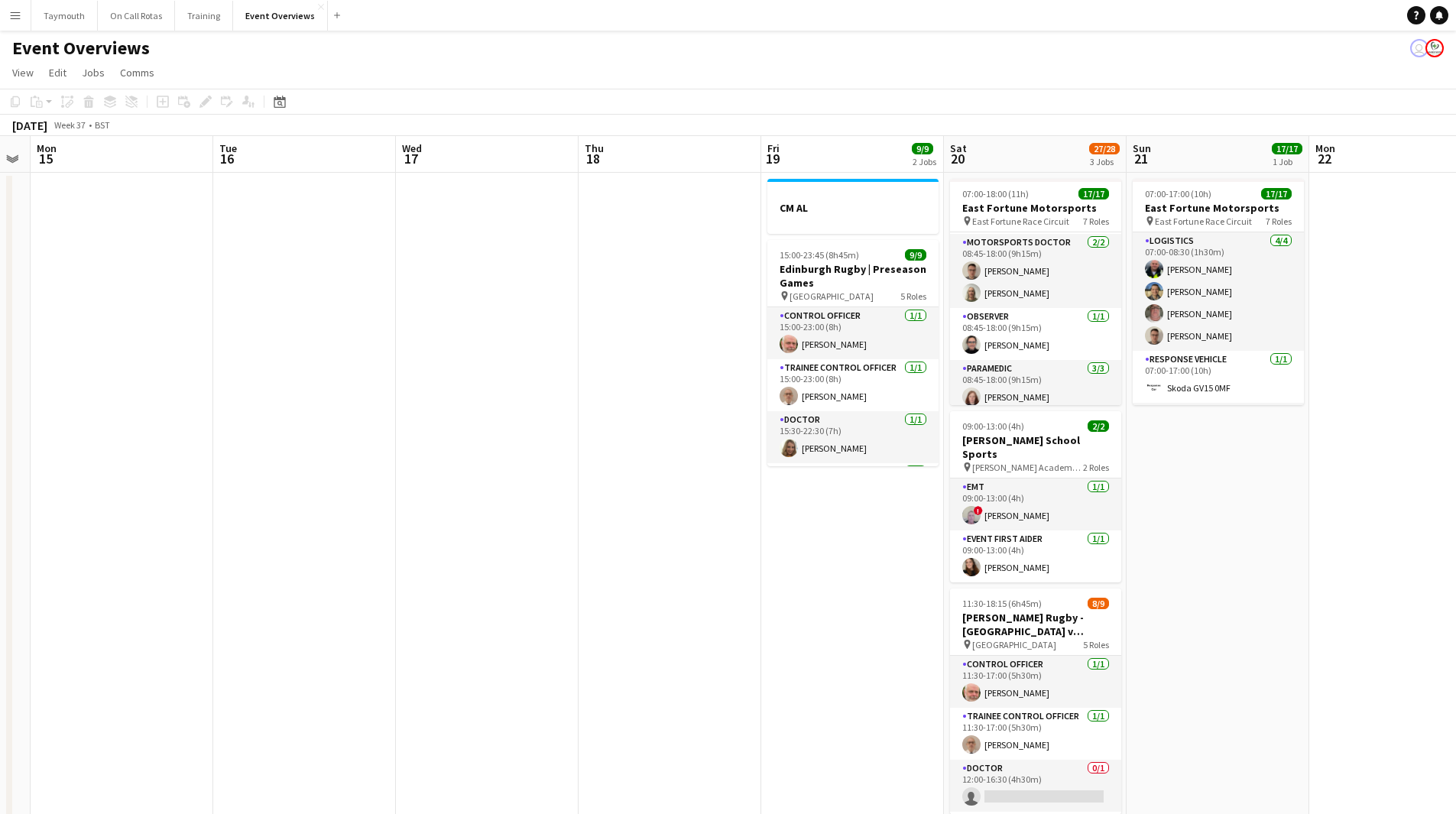
scroll to position [336, 0]
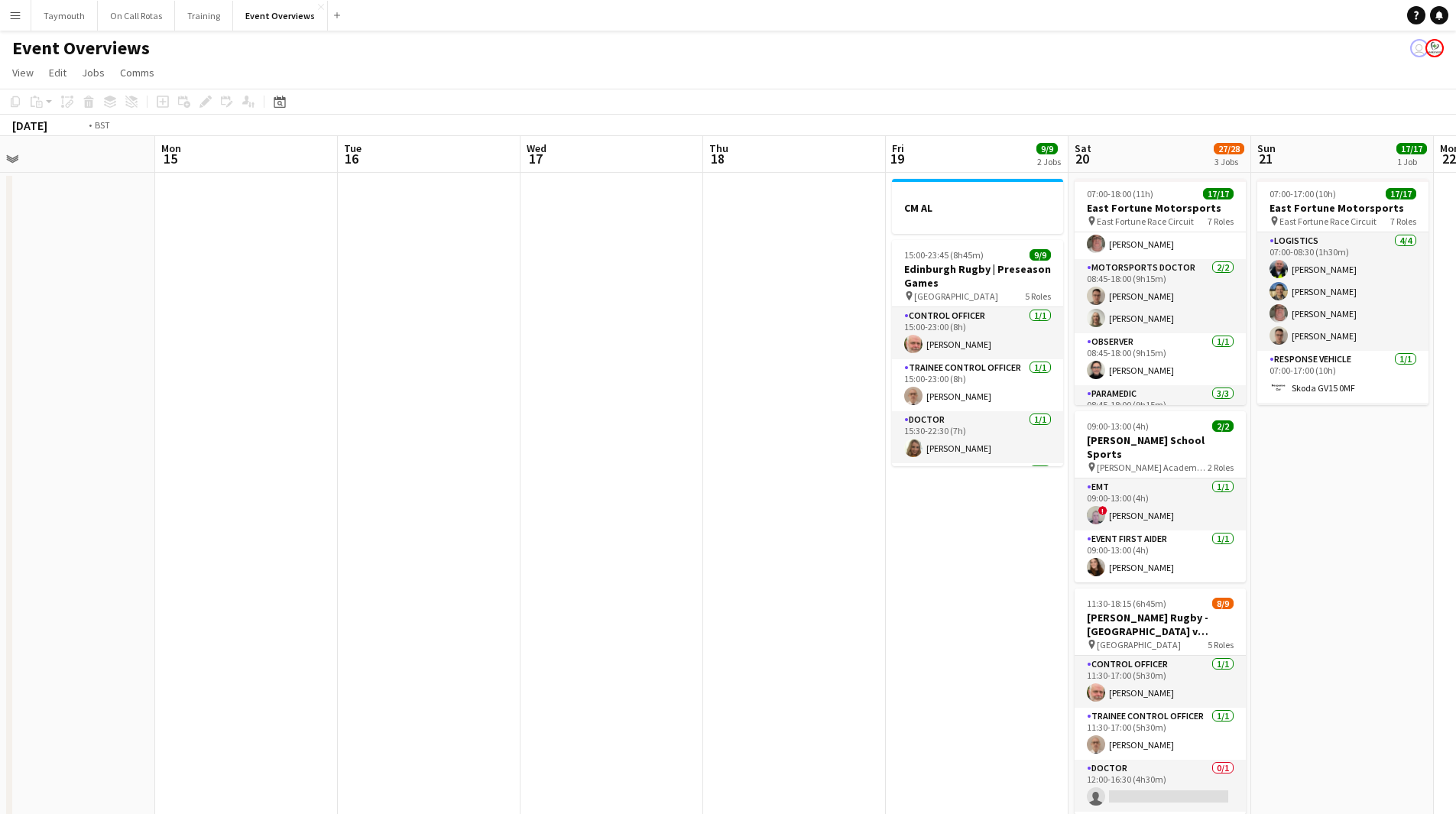
drag, startPoint x: 1283, startPoint y: 563, endPoint x: 590, endPoint y: 570, distance: 693.0
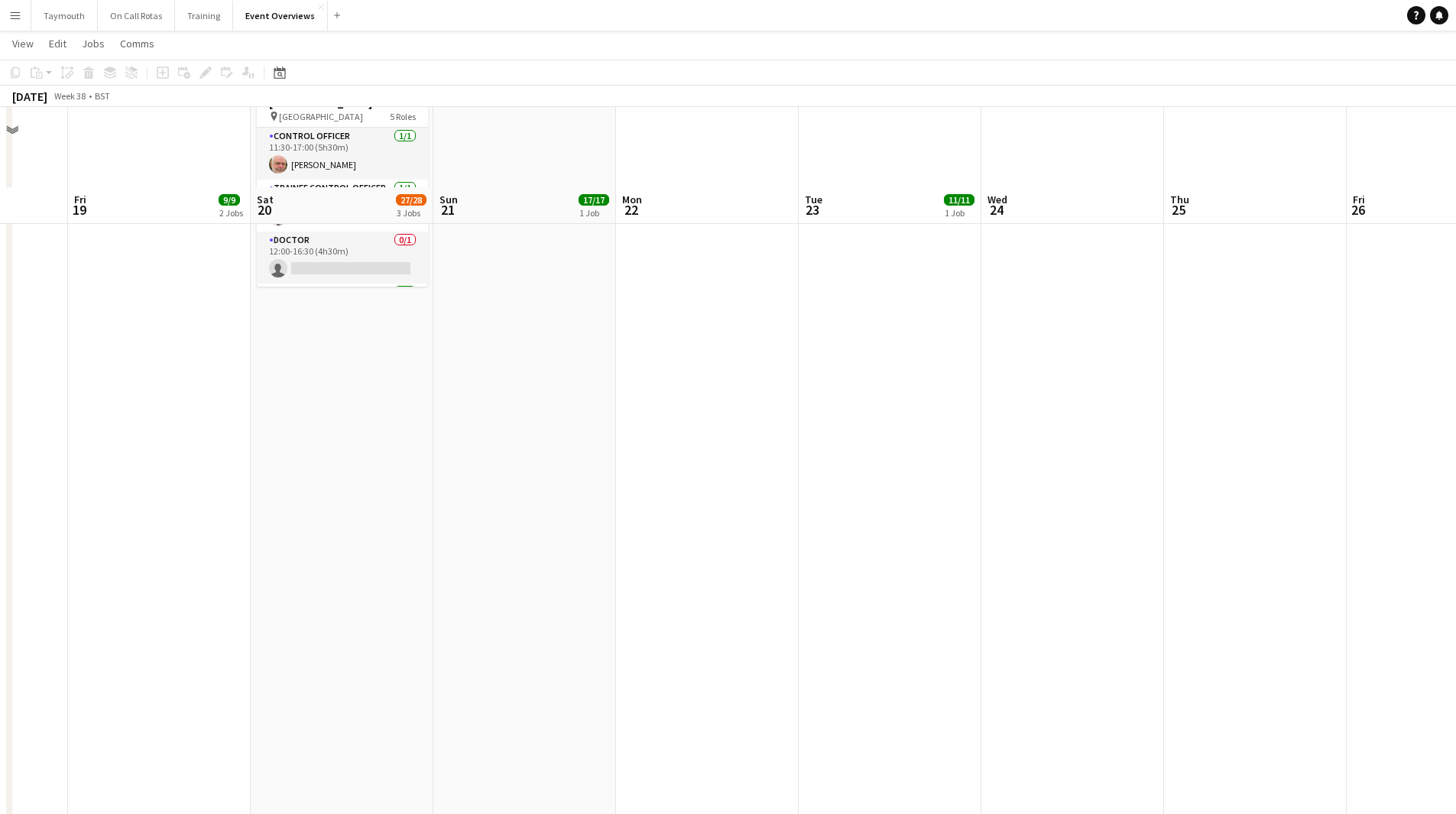
scroll to position [611, 0]
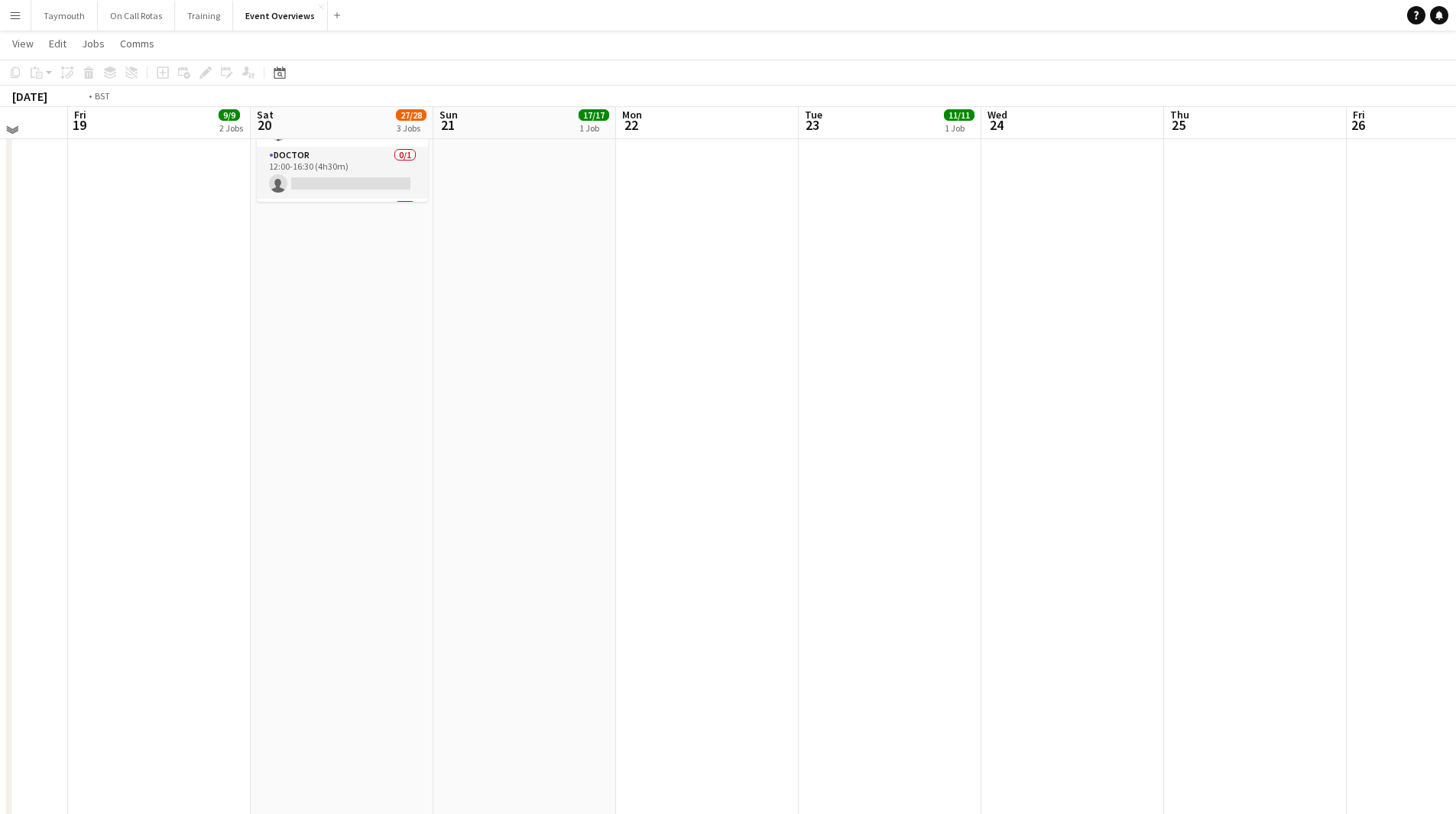
drag, startPoint x: 339, startPoint y: 595, endPoint x: 1078, endPoint y: 595, distance: 739.0
click at [1070, 595] on app-calendar-viewport "Tue 16 Wed 17 Thu 18 Fri 19 9/9 2 Jobs Sat 20 27/28 3 Jobs Sun 21 17/17 1 Job M…" at bounding box center [728, 259] width 1456 height 1620
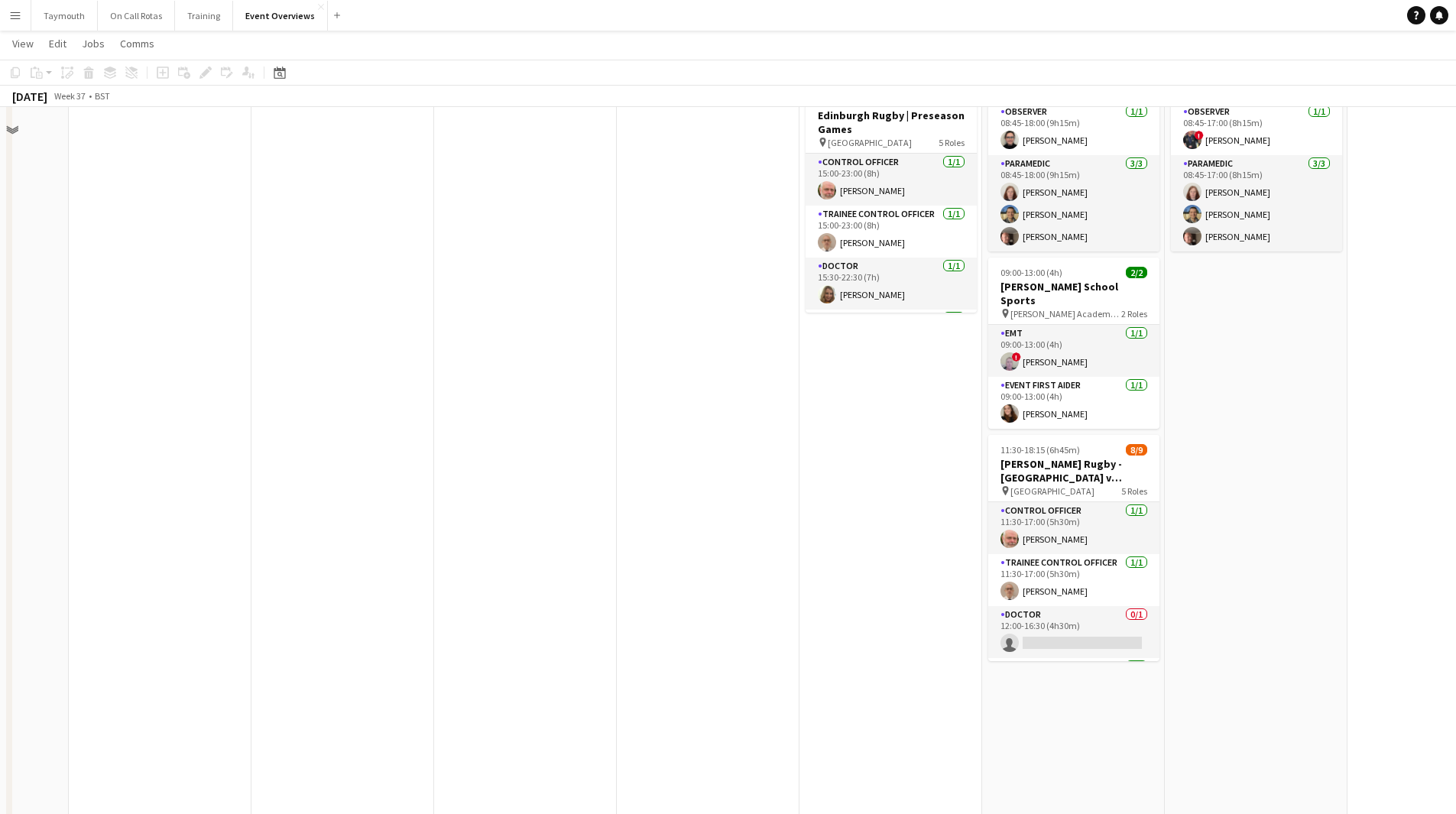
scroll to position [0, 0]
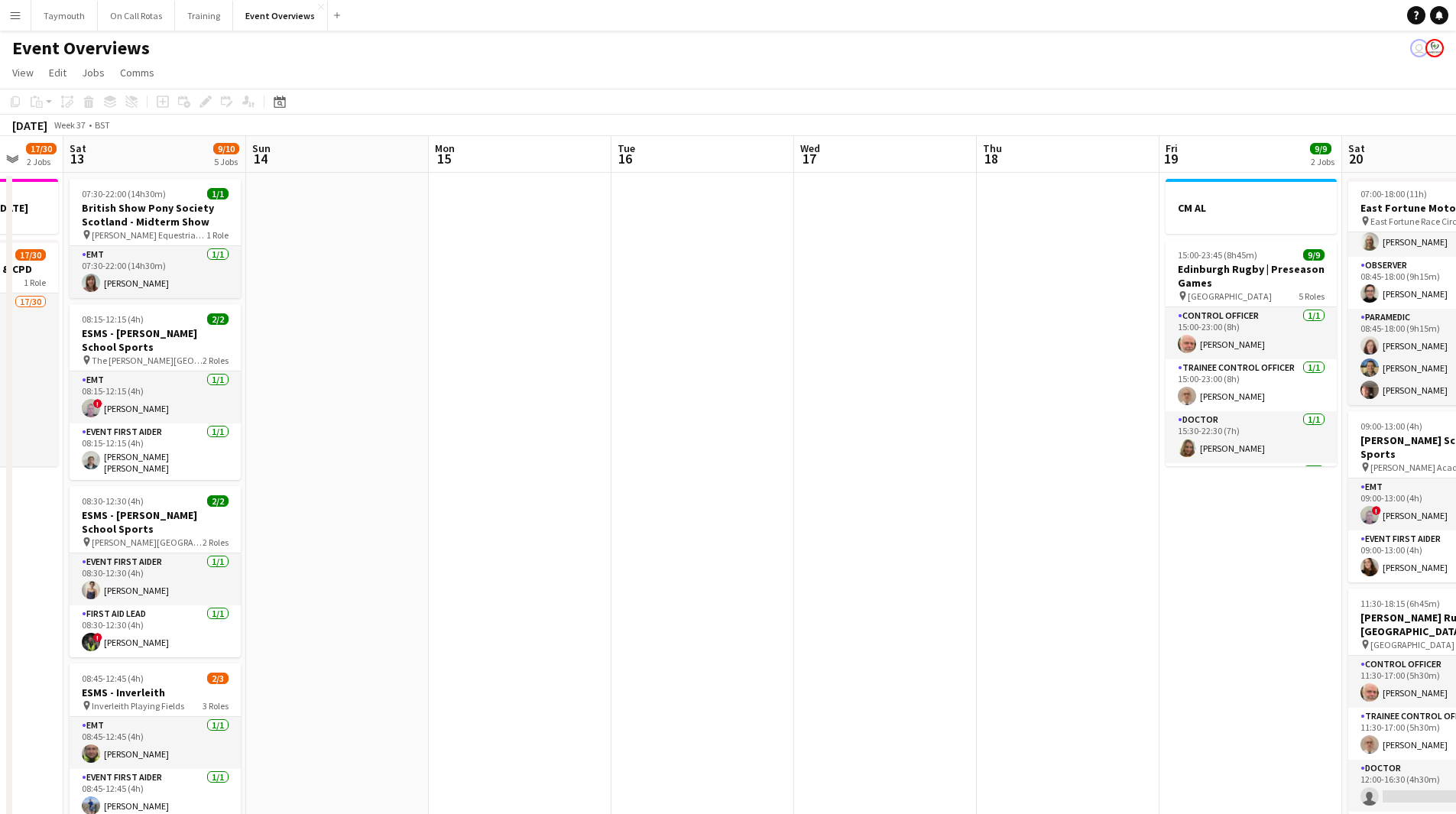
drag, startPoint x: 417, startPoint y: 600, endPoint x: 950, endPoint y: 606, distance: 533.0
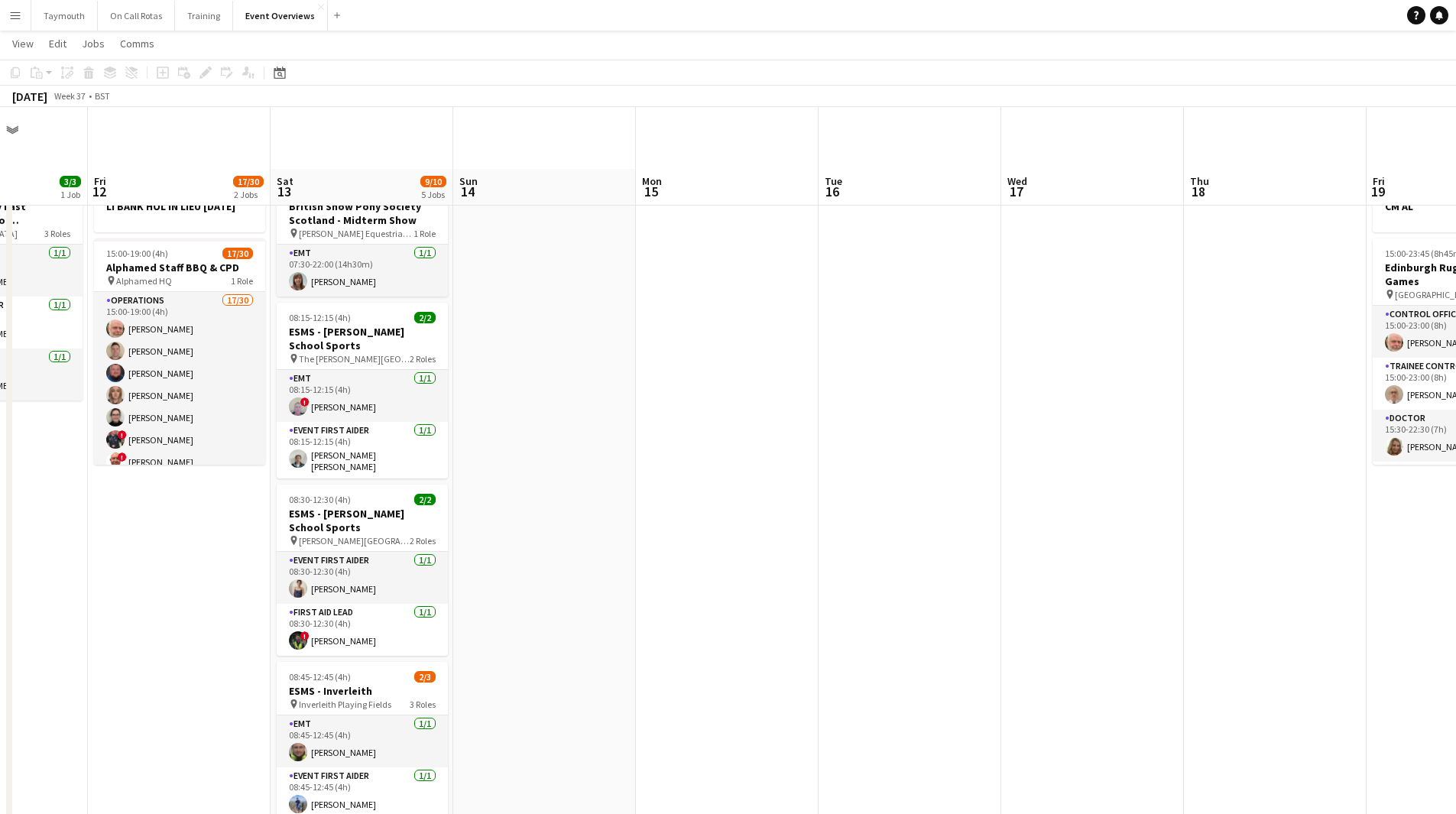
scroll to position [305, 0]
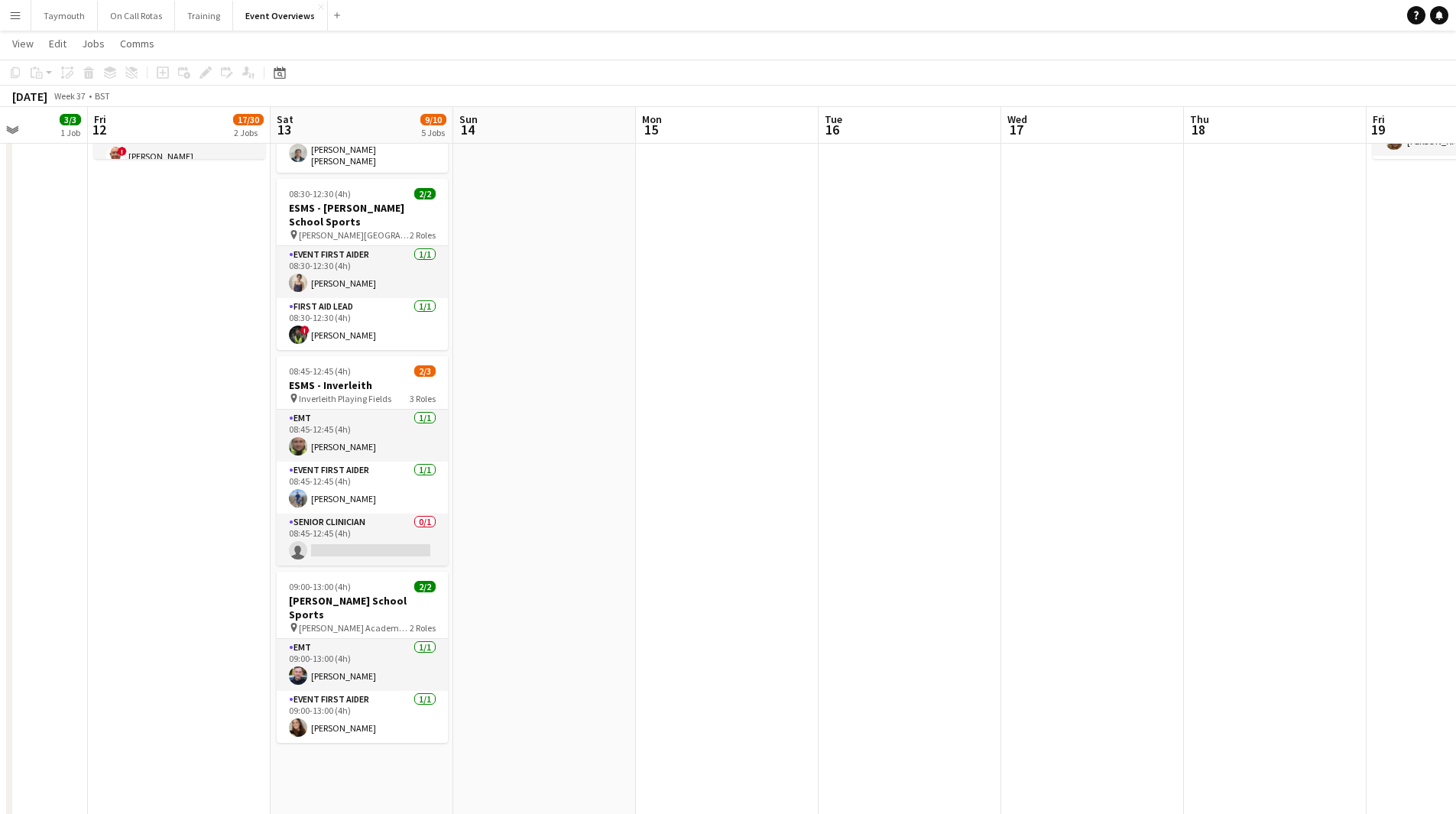
click at [13, 12] on app-icon "Menu" at bounding box center [15, 15] width 12 height 12
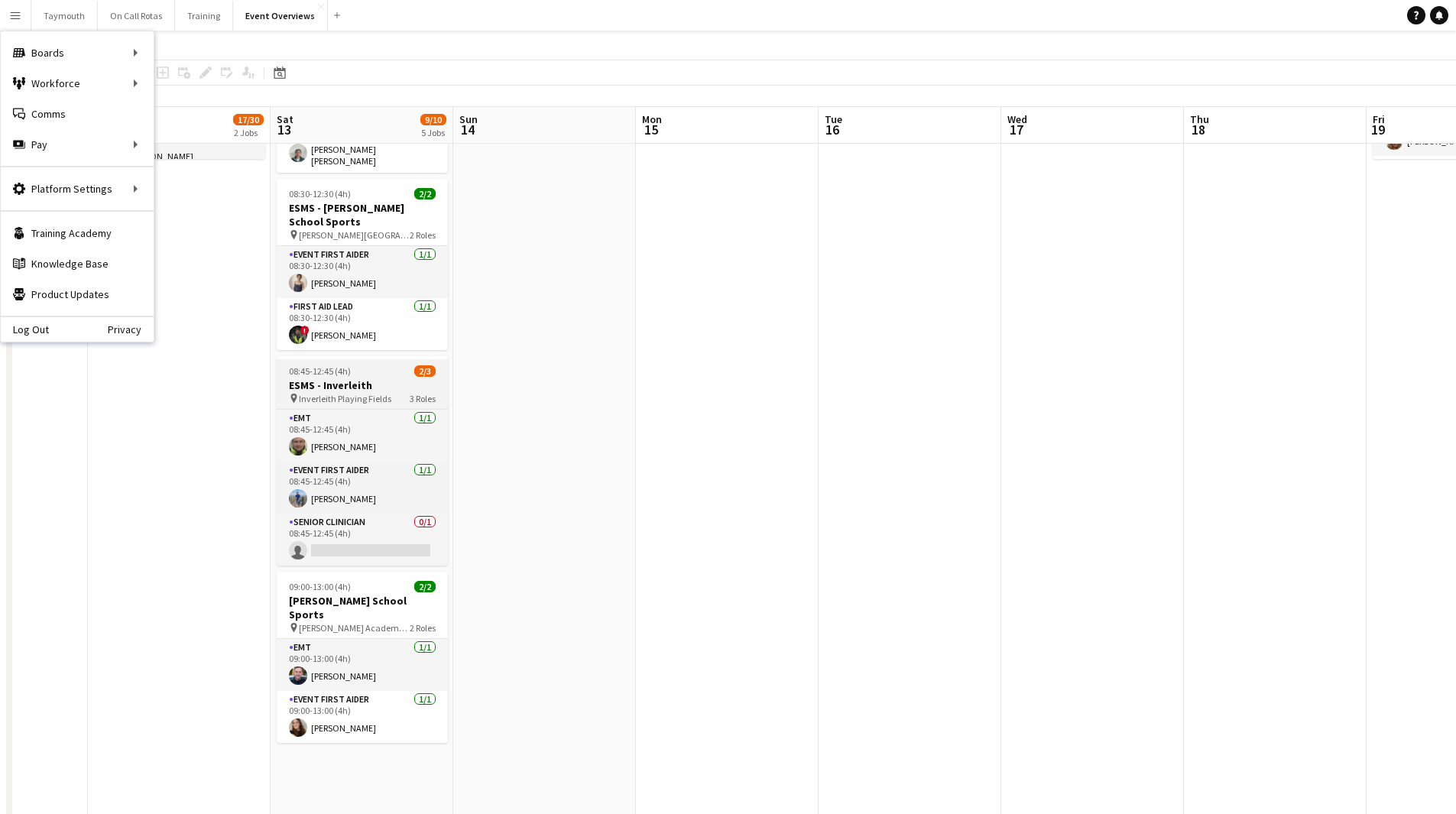
click at [374, 380] on h3 "ESMS - Inverleith" at bounding box center [362, 385] width 171 height 14
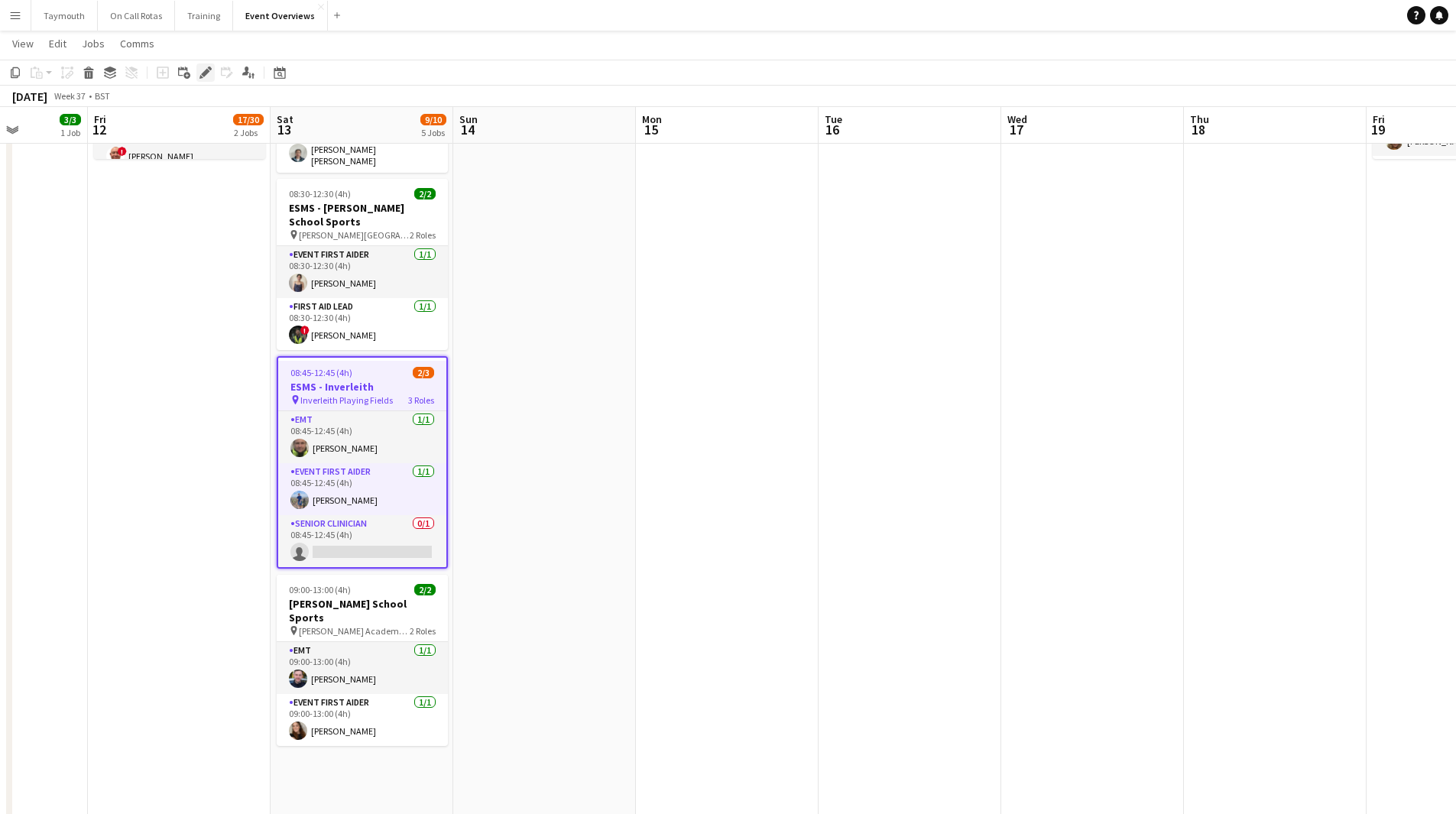
click at [206, 71] on icon at bounding box center [205, 72] width 8 height 8
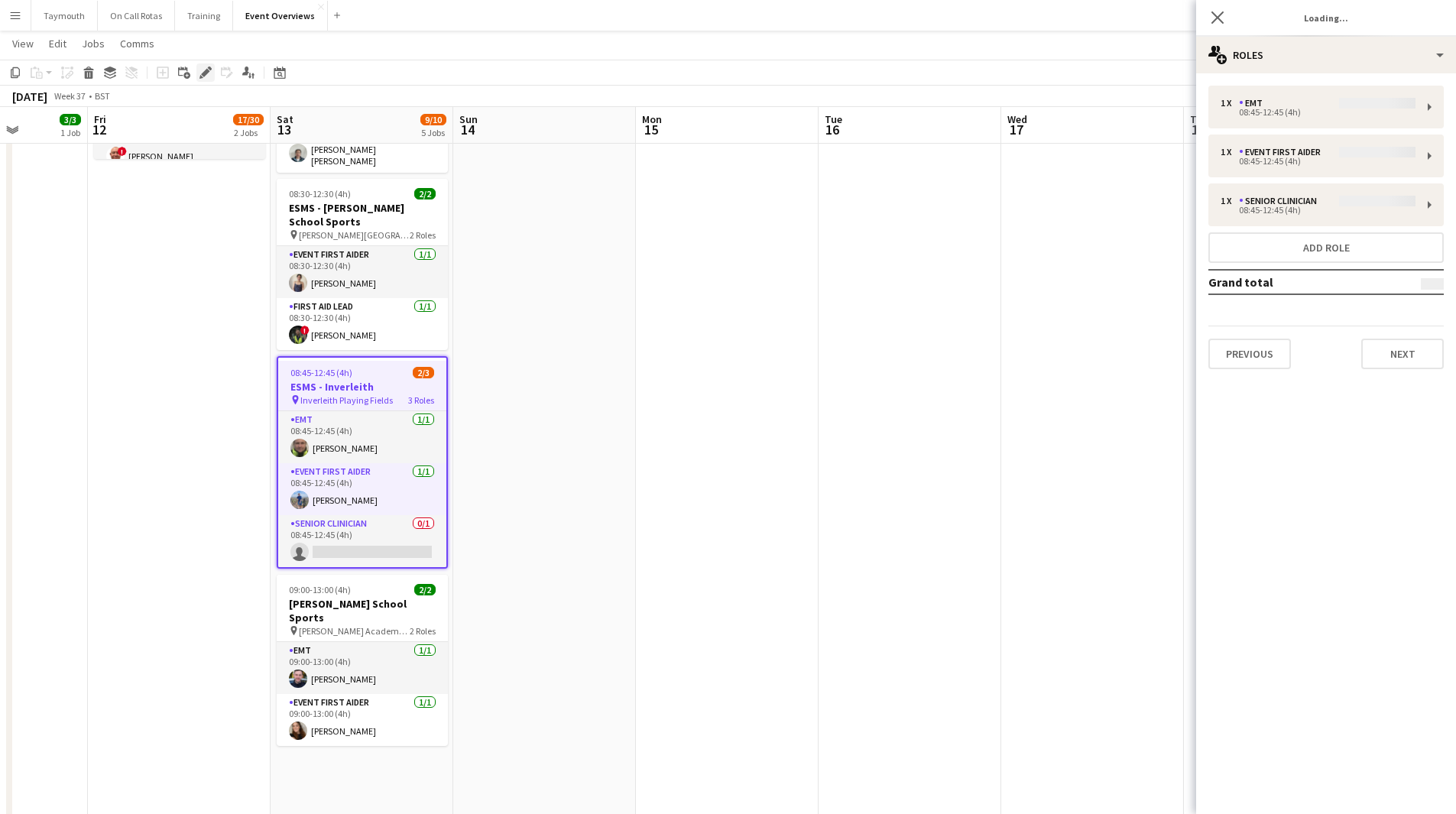
type input "**********"
click at [1428, 351] on button "Next" at bounding box center [1402, 354] width 82 height 31
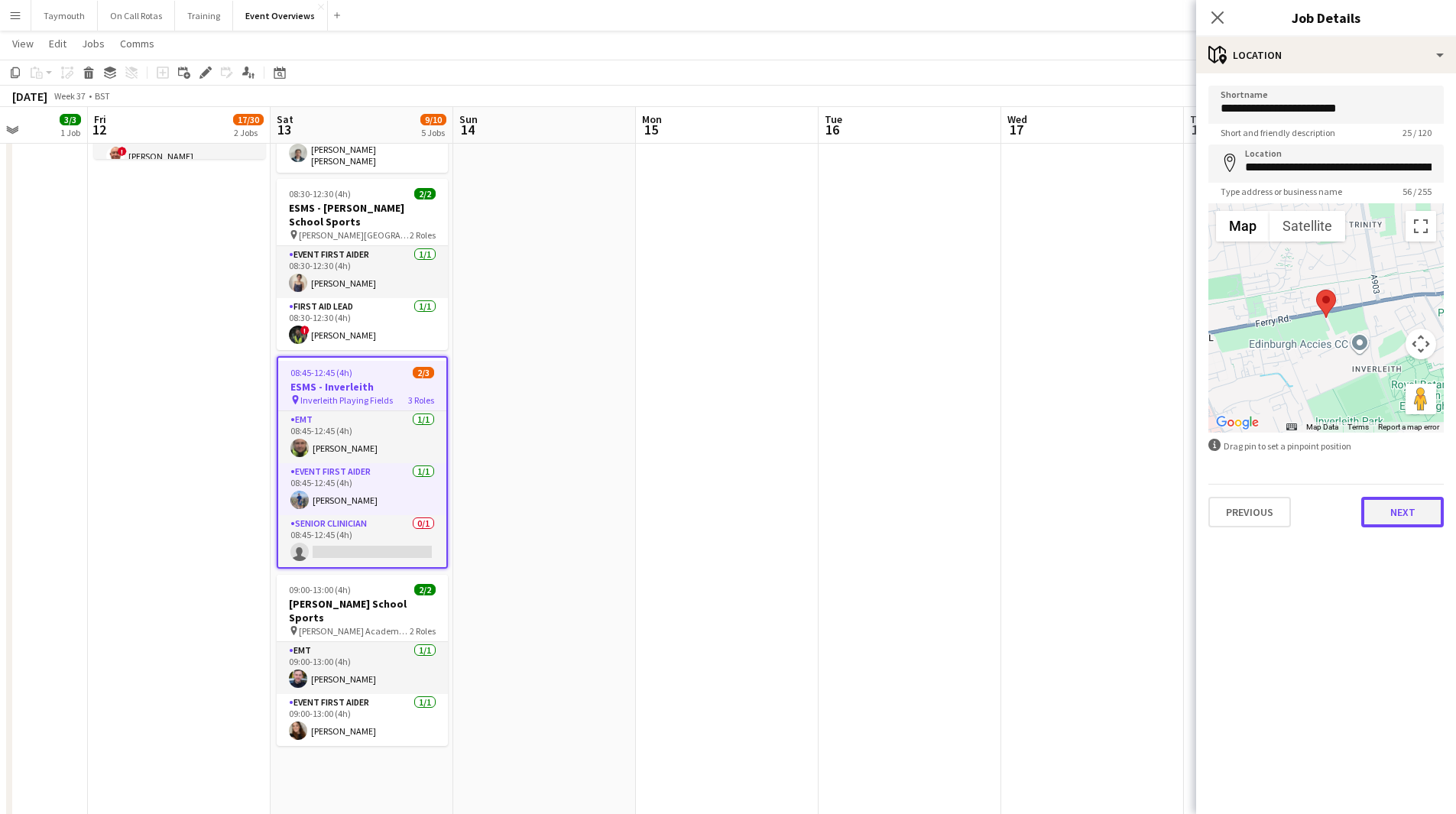
click at [1411, 509] on button "Next" at bounding box center [1402, 512] width 82 height 31
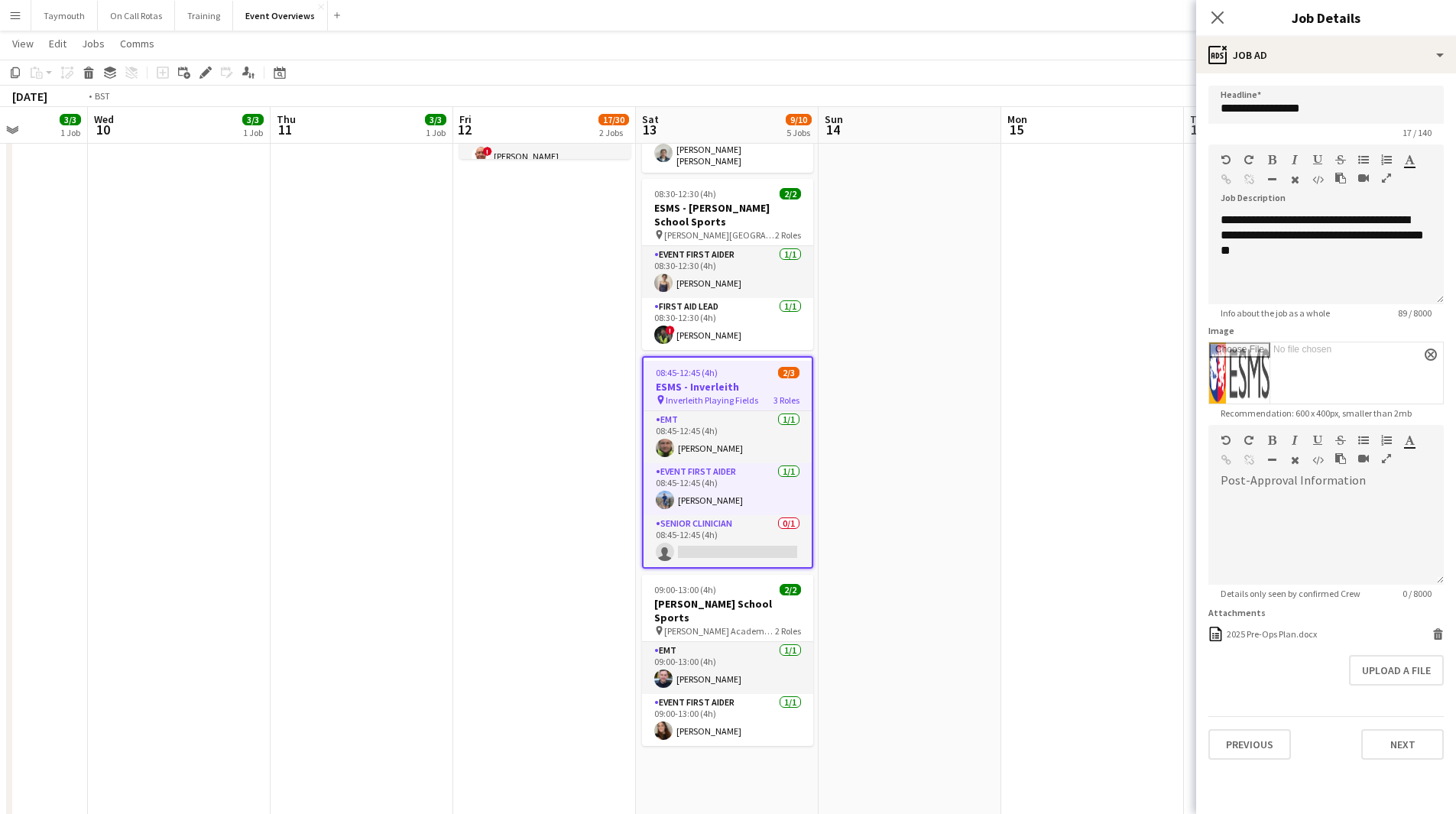
drag, startPoint x: 840, startPoint y: 439, endPoint x: 586, endPoint y: 494, distance: 259.9
click at [977, 438] on app-calendar-viewport "Sun 7 18/18 3 Jobs Mon 8 Tue 9 3/3 1 Job Wed 10 3/3 1 Job Thu 11 3/3 1 Job Fri …" at bounding box center [728, 564] width 1456 height 1620
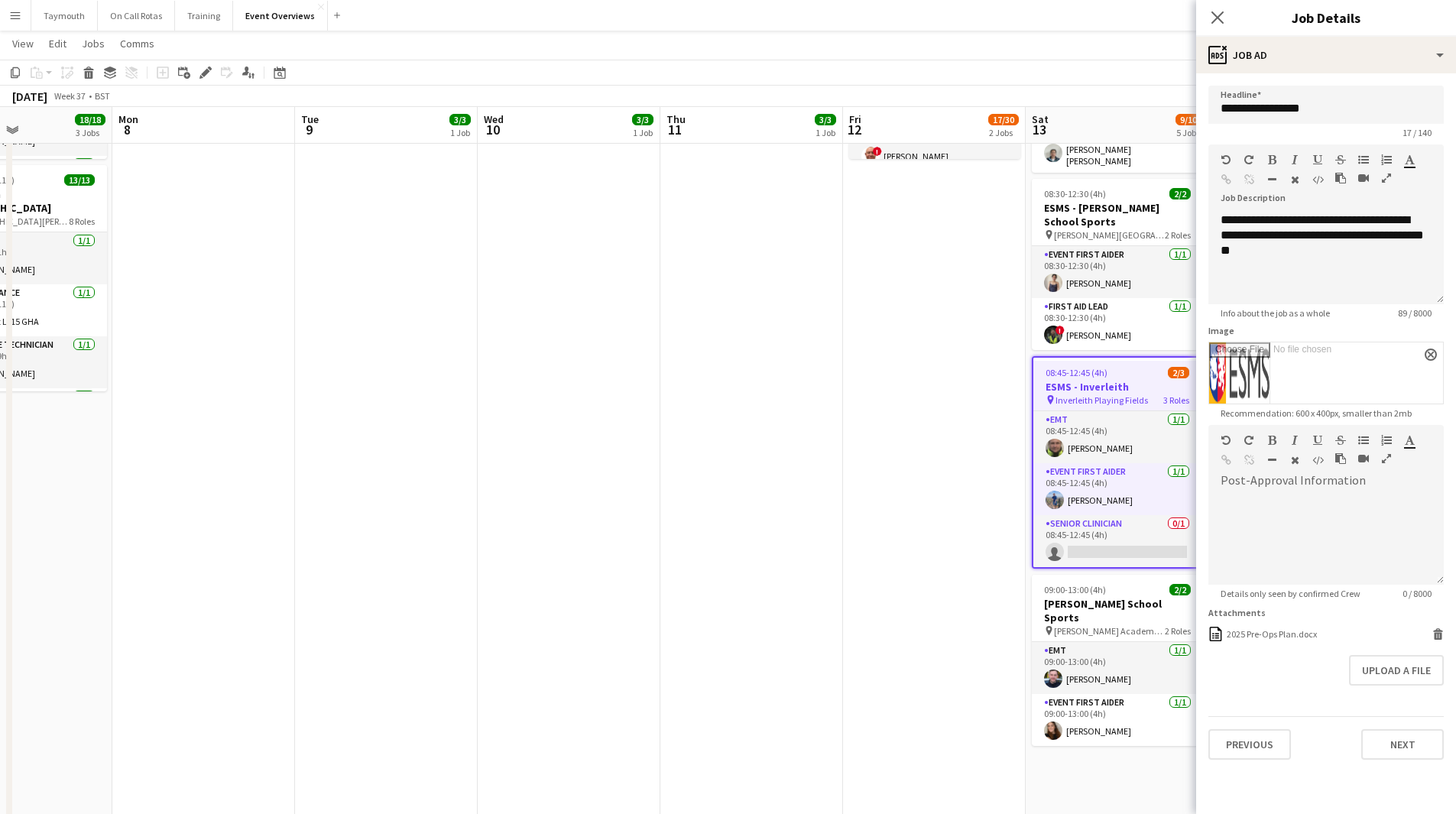
drag, startPoint x: 503, startPoint y: 523, endPoint x: 748, endPoint y: 515, distance: 245.1
click at [903, 514] on app-calendar-viewport "Fri 5 13/13 3 Jobs Sat 6 22/30 8 Jobs Sun 7 18/18 3 Jobs Mon 8 Tue 9 3/3 1 Job …" at bounding box center [728, 564] width 1456 height 1620
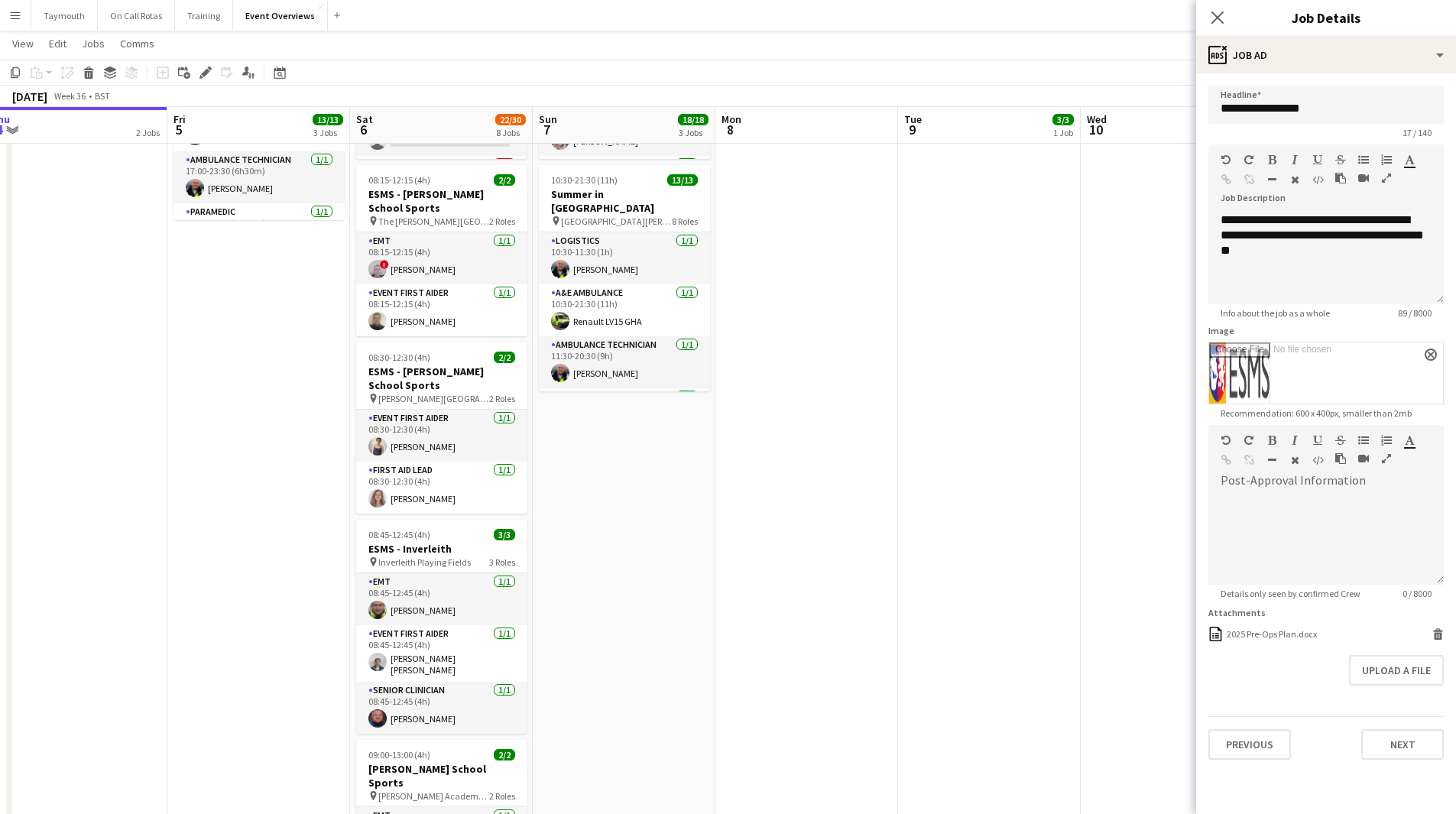
scroll to position [0, 327]
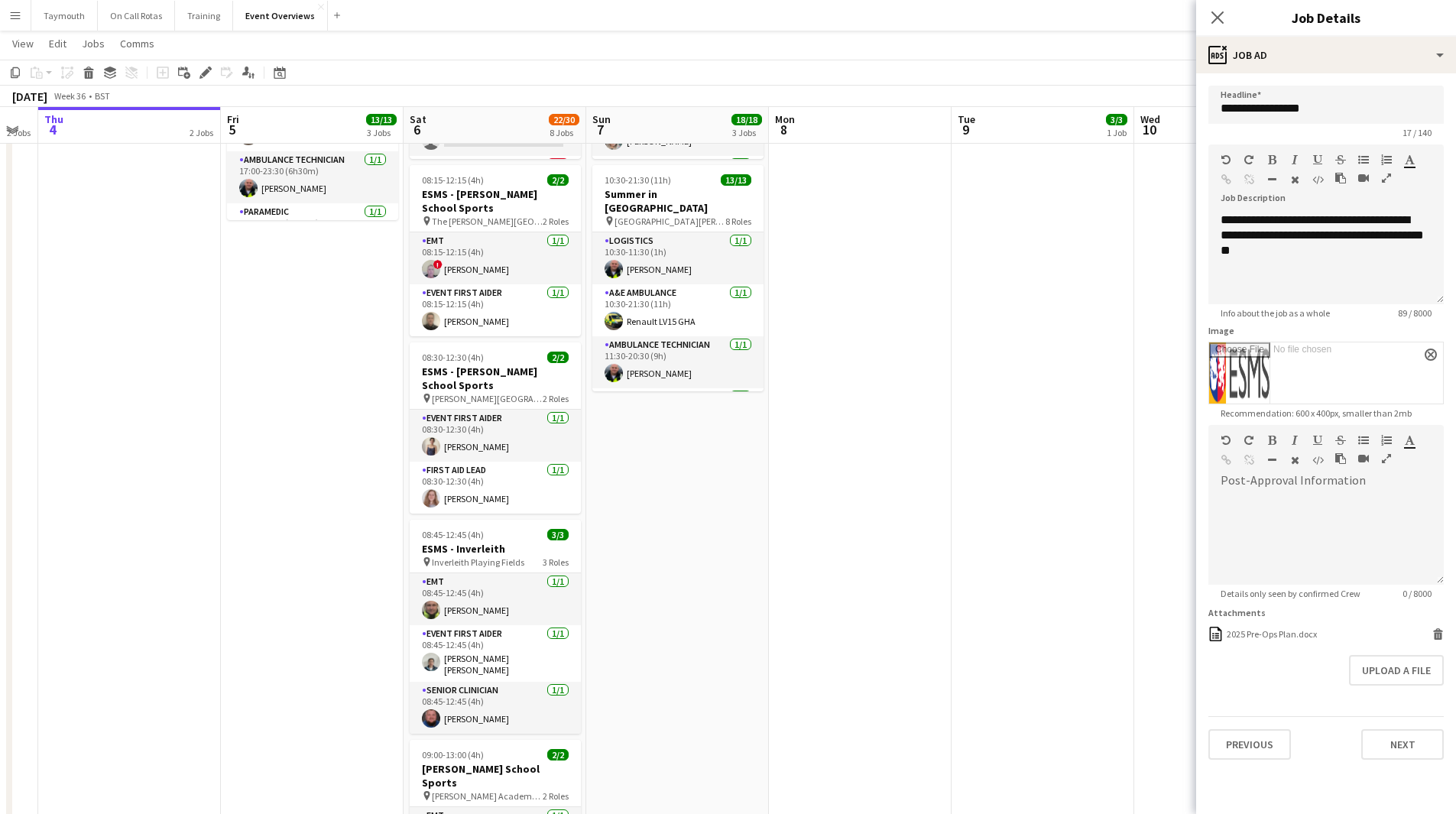
drag, startPoint x: 117, startPoint y: 491, endPoint x: 222, endPoint y: 501, distance: 105.5
click at [222, 501] on app-calendar-viewport "Tue 2 1/1 2 Jobs Wed 3 2 Jobs Thu 4 2 Jobs Fri 5 13/13 3 Jobs Sat 6 22/30 8 Job…" at bounding box center [728, 564] width 1456 height 1620
click at [463, 550] on h3 "ESMS - Inverleith" at bounding box center [495, 549] width 171 height 14
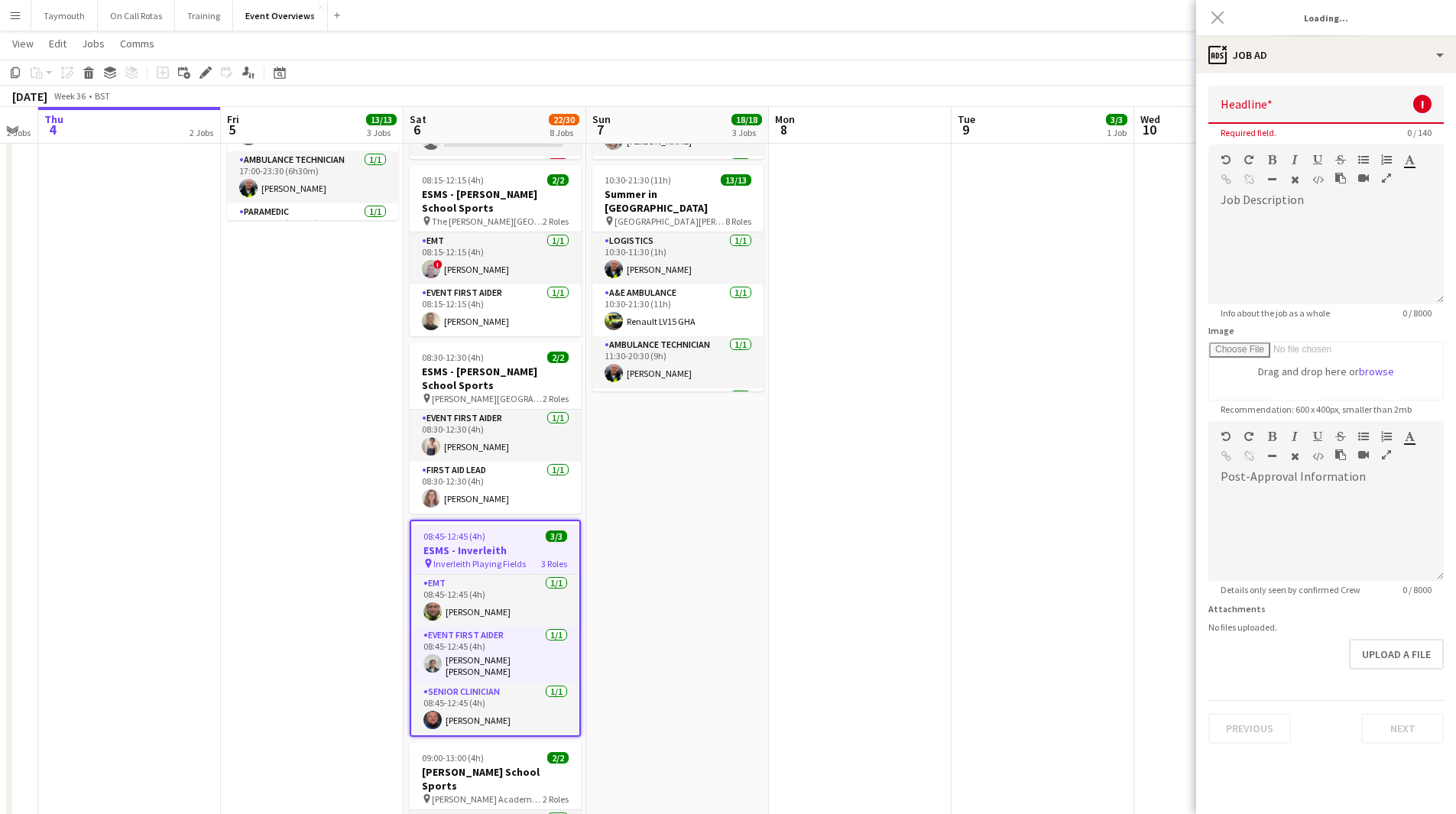
type input "**********"
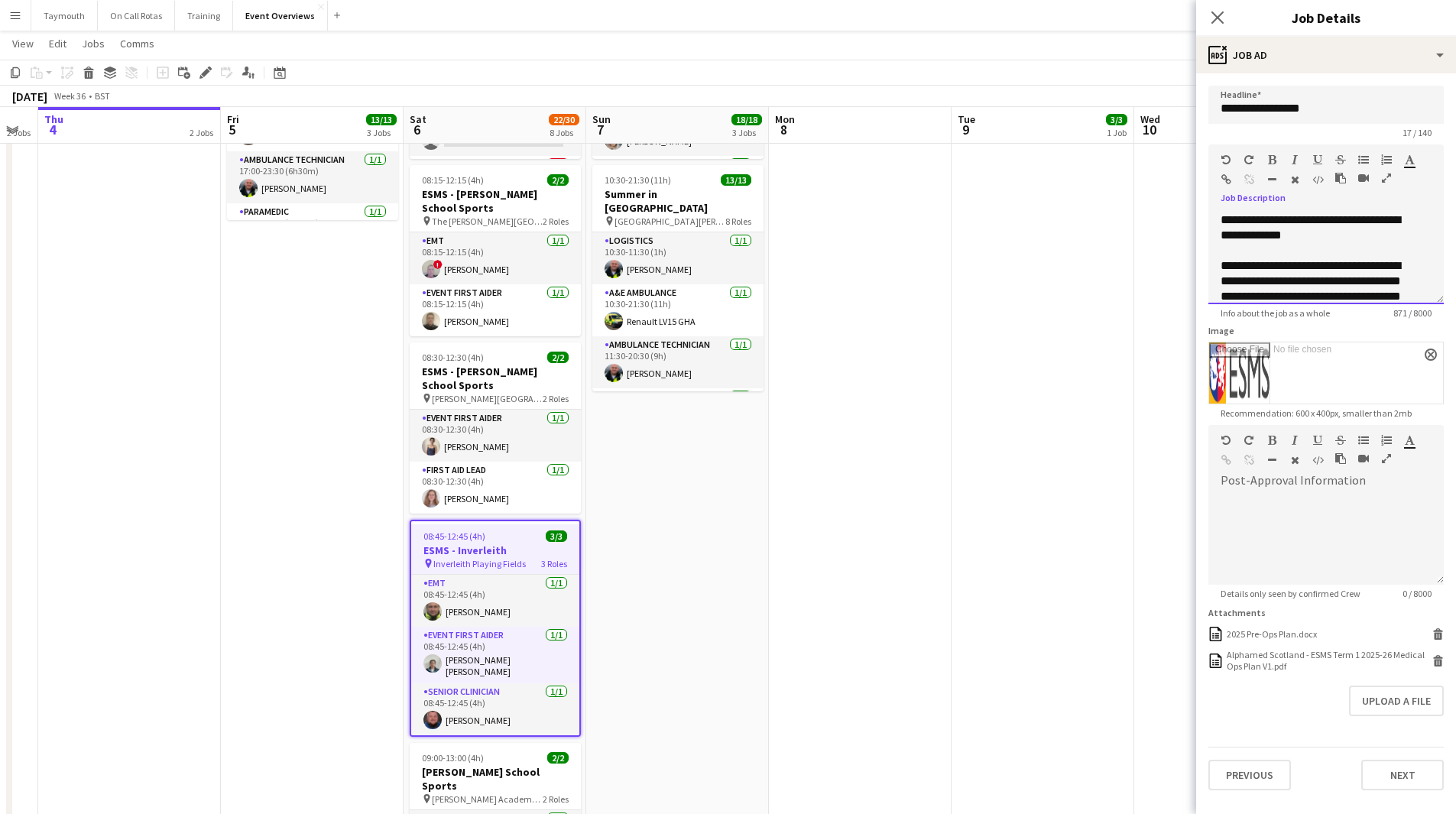
scroll to position [379, 0]
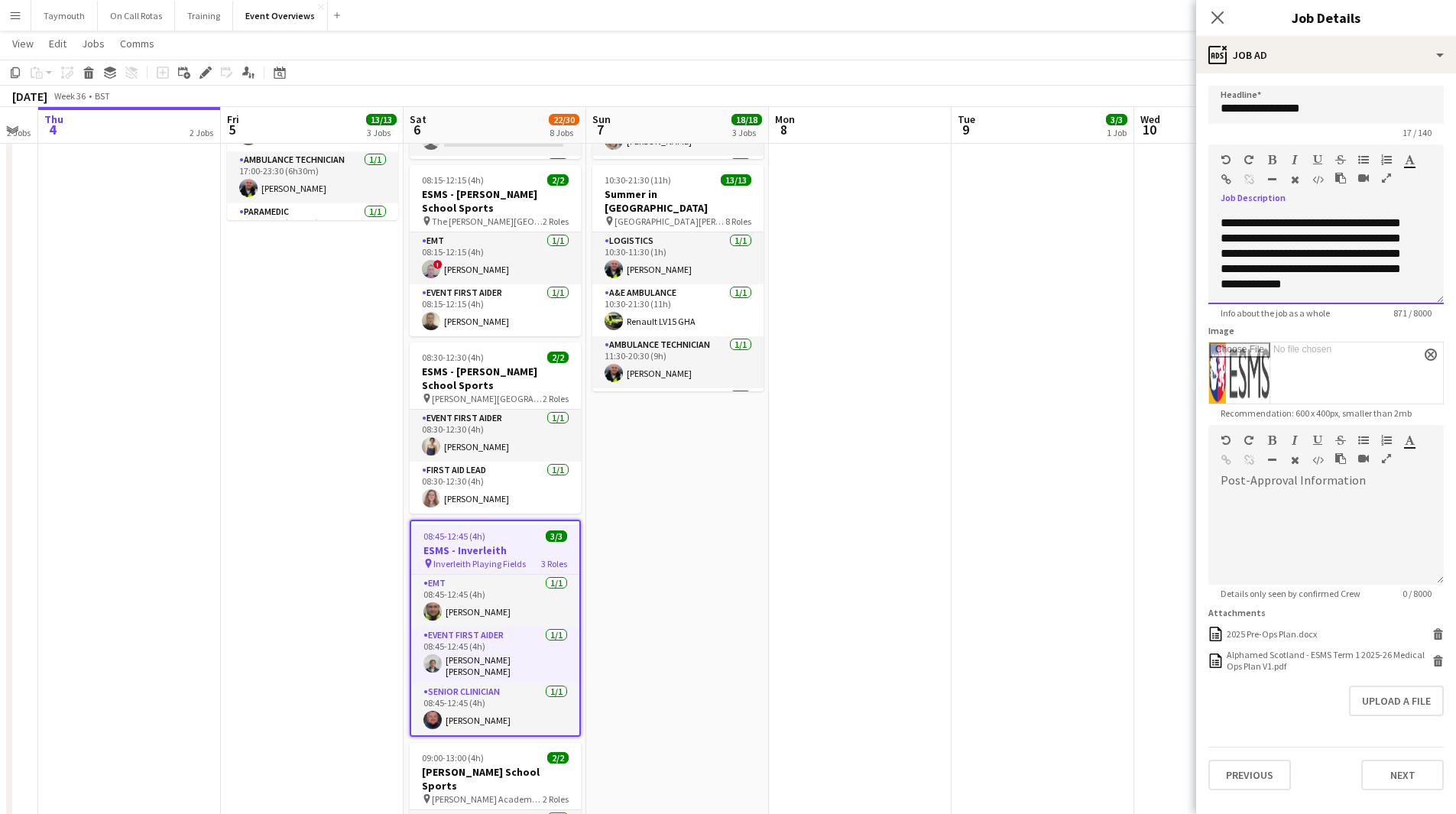
drag, startPoint x: 1220, startPoint y: 217, endPoint x: 1467, endPoint y: 459, distance: 345.8
click at [1455, 459] on html "Menu Boards Boards Boards All jobs Status Workforce Workforce My Workforce Recr…" at bounding box center [728, 535] width 1456 height 1680
copy div "**********"
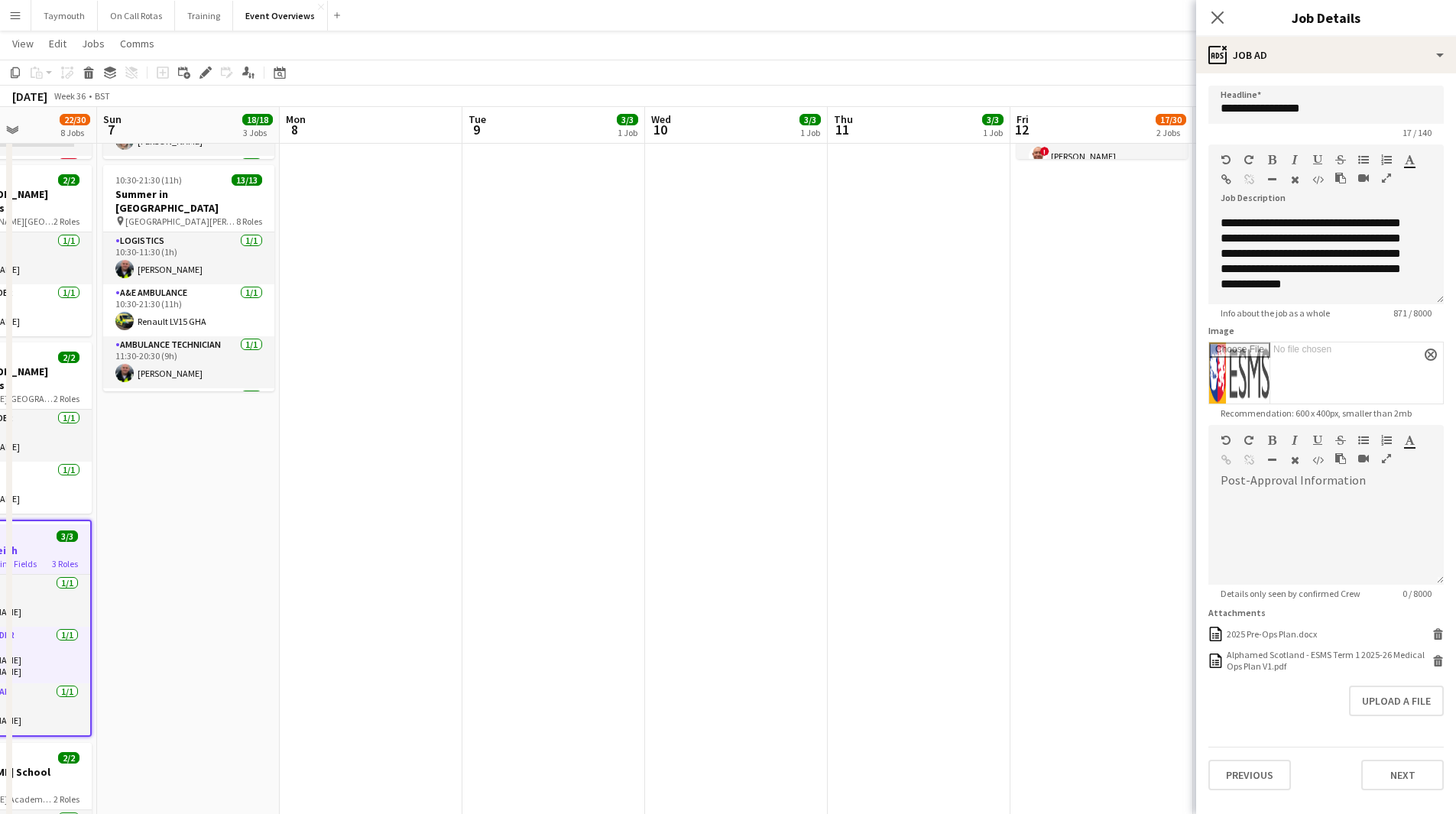
drag, startPoint x: 245, startPoint y: 602, endPoint x: 616, endPoint y: 601, distance: 371.0
click at [100, 604] on app-calendar-viewport "Thu 4 2 Jobs Fri 5 13/13 3 Jobs Sat 6 22/30 8 Jobs Sun 7 18/18 3 Jobs Mon 8 Tue…" at bounding box center [728, 564] width 1456 height 1620
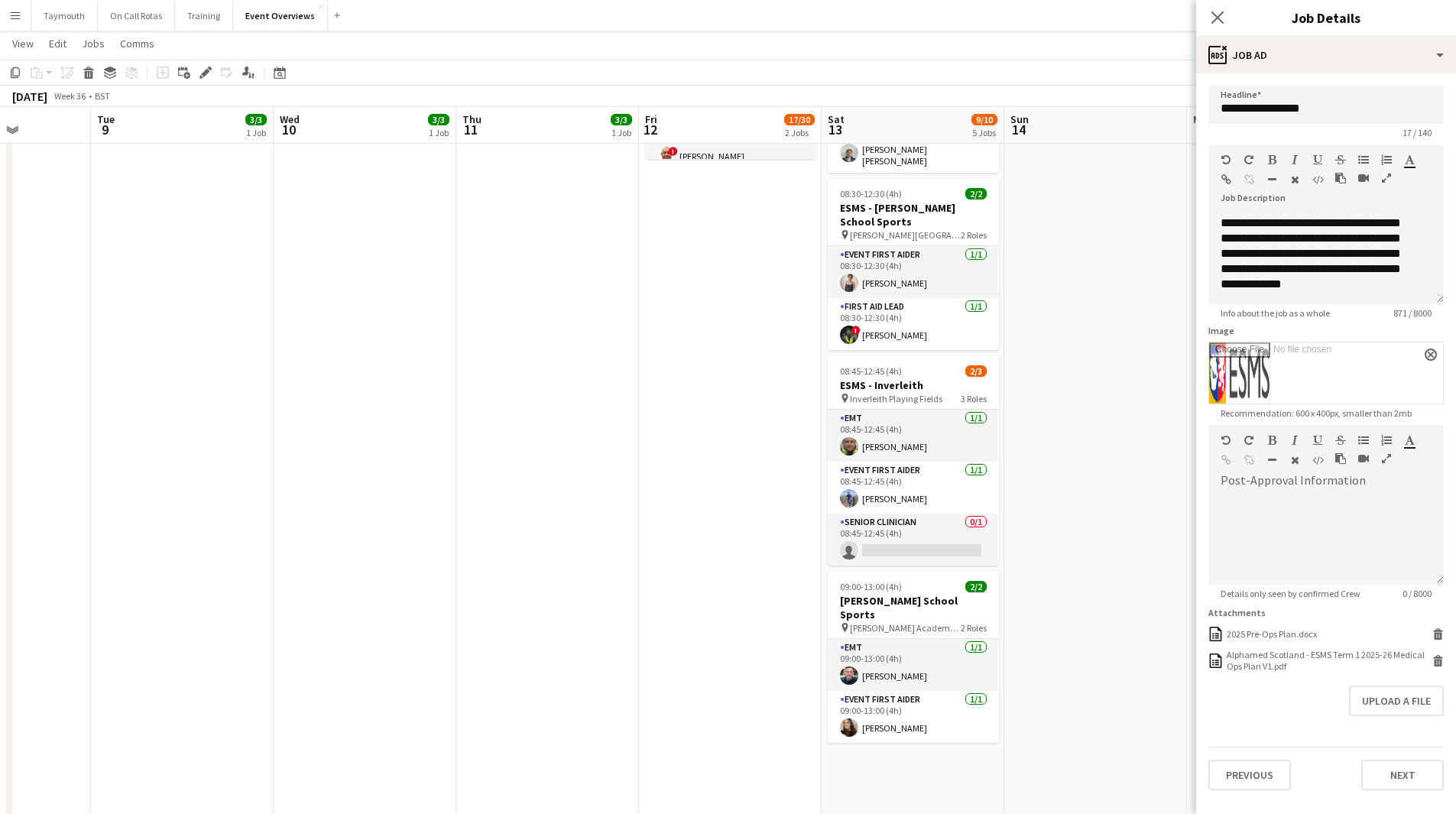
click at [380, 615] on app-calendar-viewport "Sat 6 22/30 8 Jobs Sun 7 18/18 3 Jobs Mon 8 Tue 9 3/3 1 Job Wed 10 3/3 1 Job Th…" at bounding box center [728, 564] width 1456 height 1620
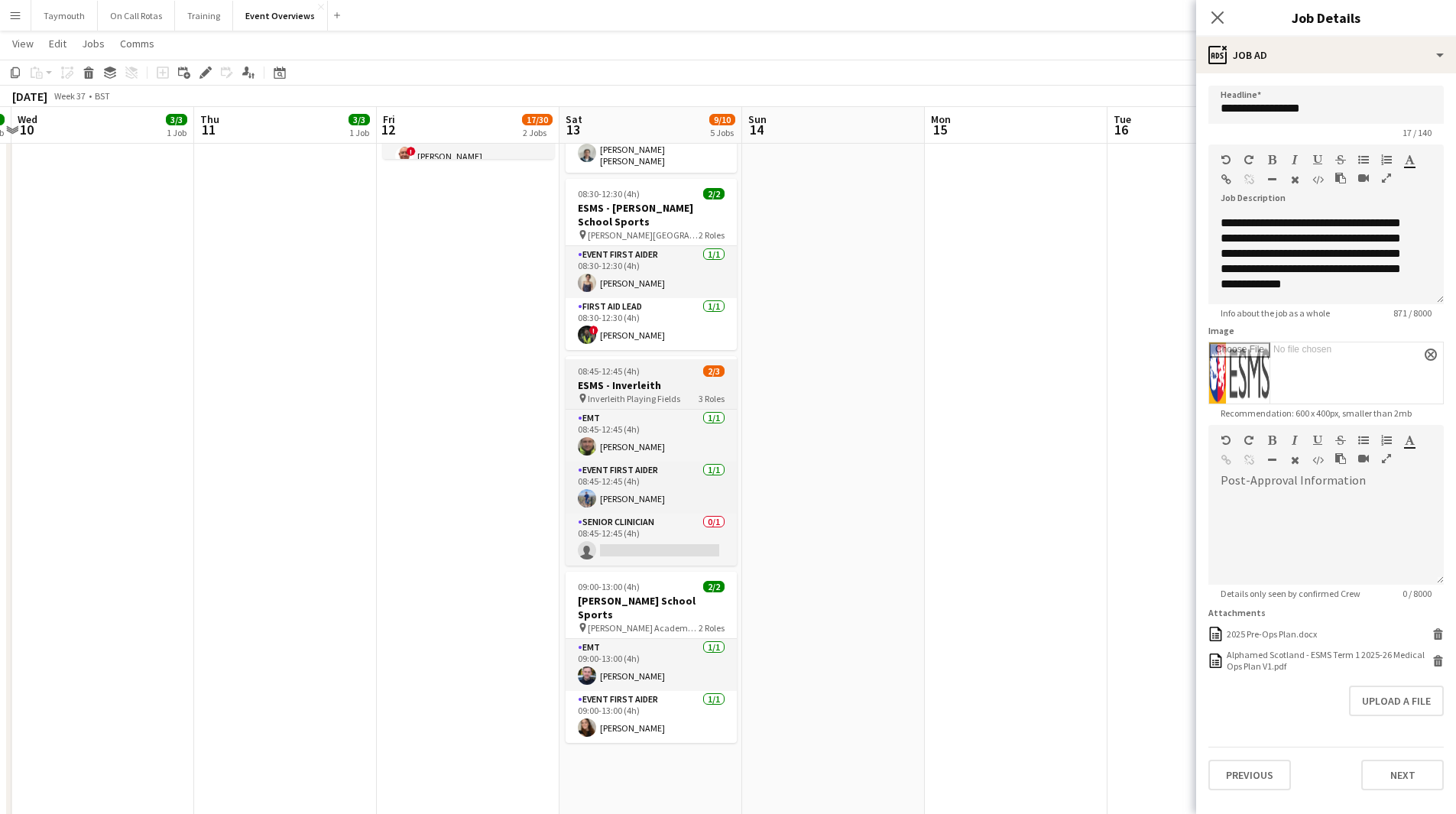
click at [654, 372] on div "08:45-12:45 (4h) 2/3" at bounding box center [651, 371] width 171 height 12
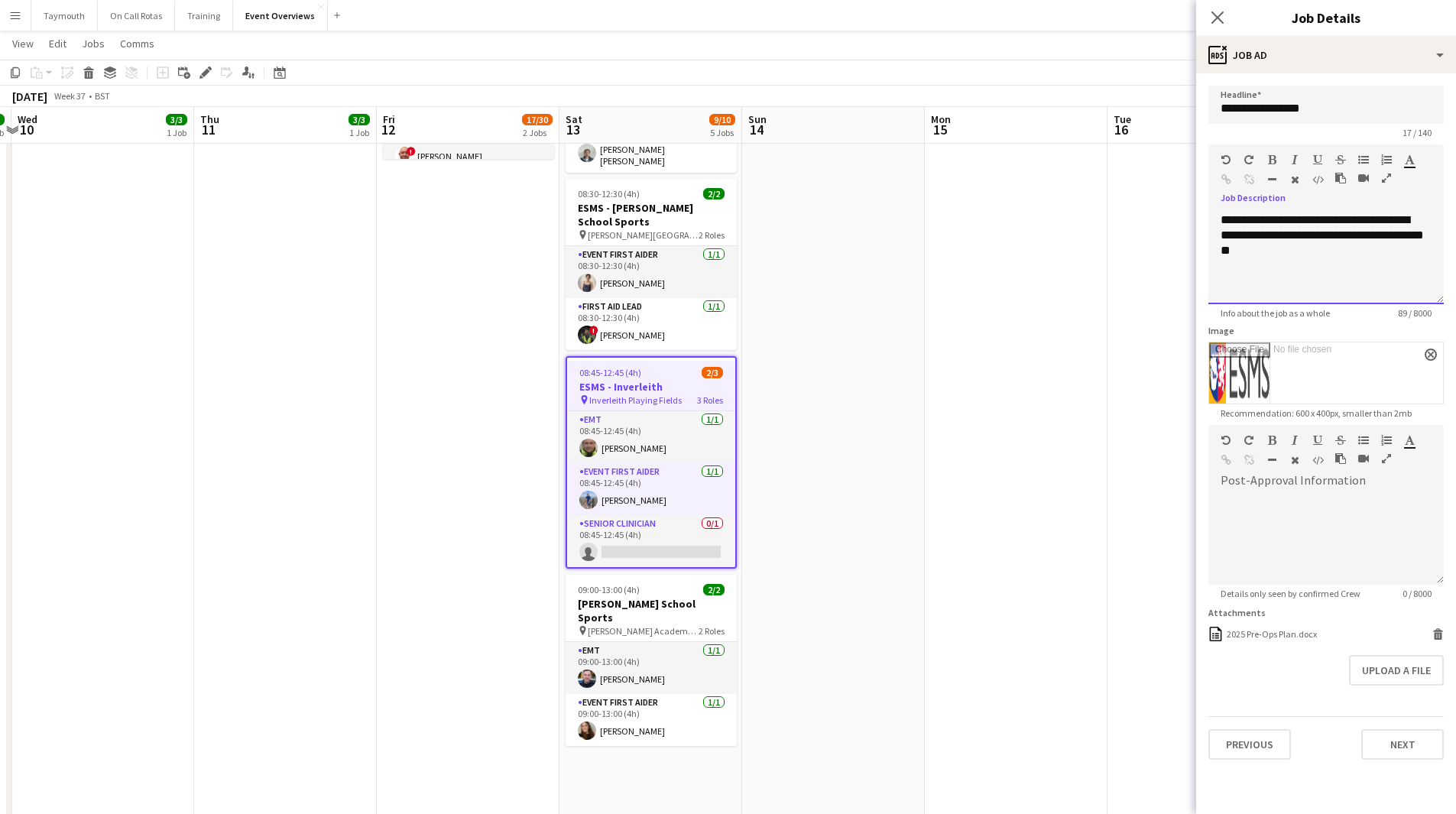
drag, startPoint x: 1299, startPoint y: 245, endPoint x: 1091, endPoint y: 135, distance: 235.3
click at [1091, 135] on body "Menu Boards Boards Boards All jobs Status Workforce Workforce My Workforce Recr…" at bounding box center [728, 535] width 1456 height 1680
paste div
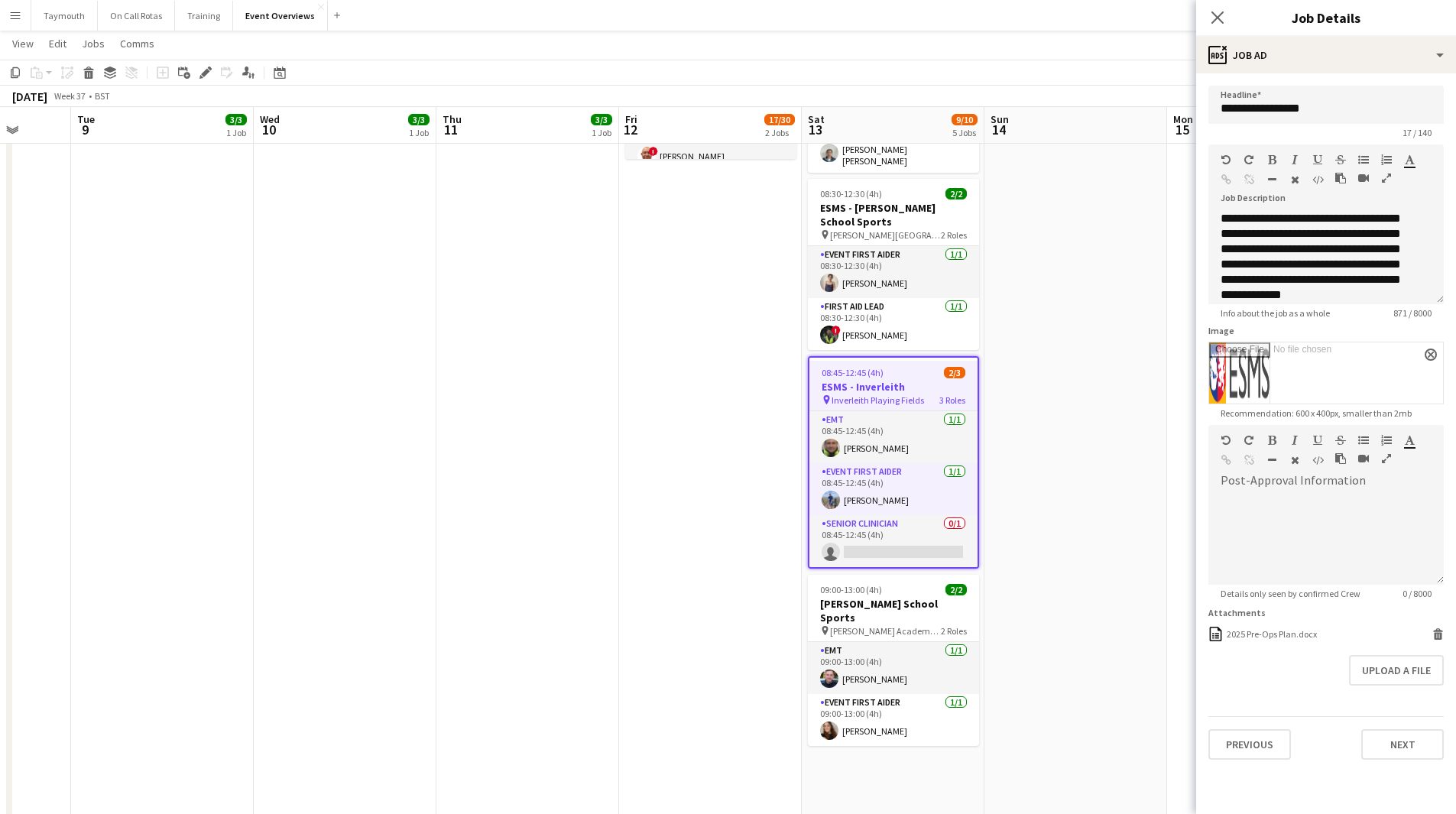
drag, startPoint x: 362, startPoint y: 547, endPoint x: 928, endPoint y: 536, distance: 566.1
click at [904, 537] on app-calendar-viewport "Sun 7 18/18 3 Jobs Mon 8 Tue 9 3/3 1 Job Wed 10 3/3 1 Job Thu 11 3/3 1 Job Fri …" at bounding box center [728, 564] width 1456 height 1620
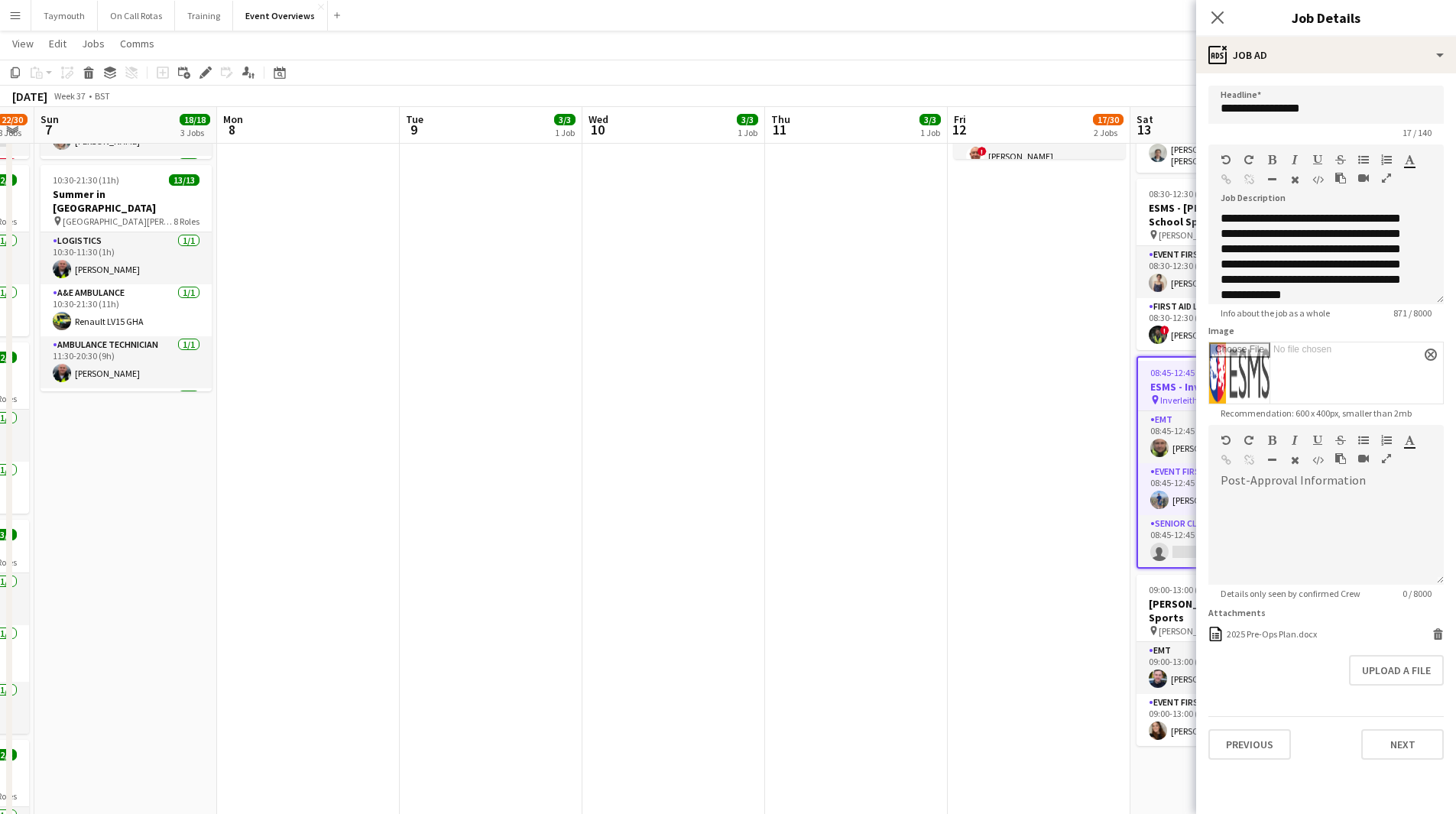
drag, startPoint x: 295, startPoint y: 584, endPoint x: 834, endPoint y: 566, distance: 539.3
click at [793, 569] on app-calendar-viewport "Fri 5 13/13 3 Jobs Sat 6 22/30 8 Jobs Sun 7 18/18 3 Jobs Mon 8 Tue 9 3/3 1 Job …" at bounding box center [728, 564] width 1456 height 1620
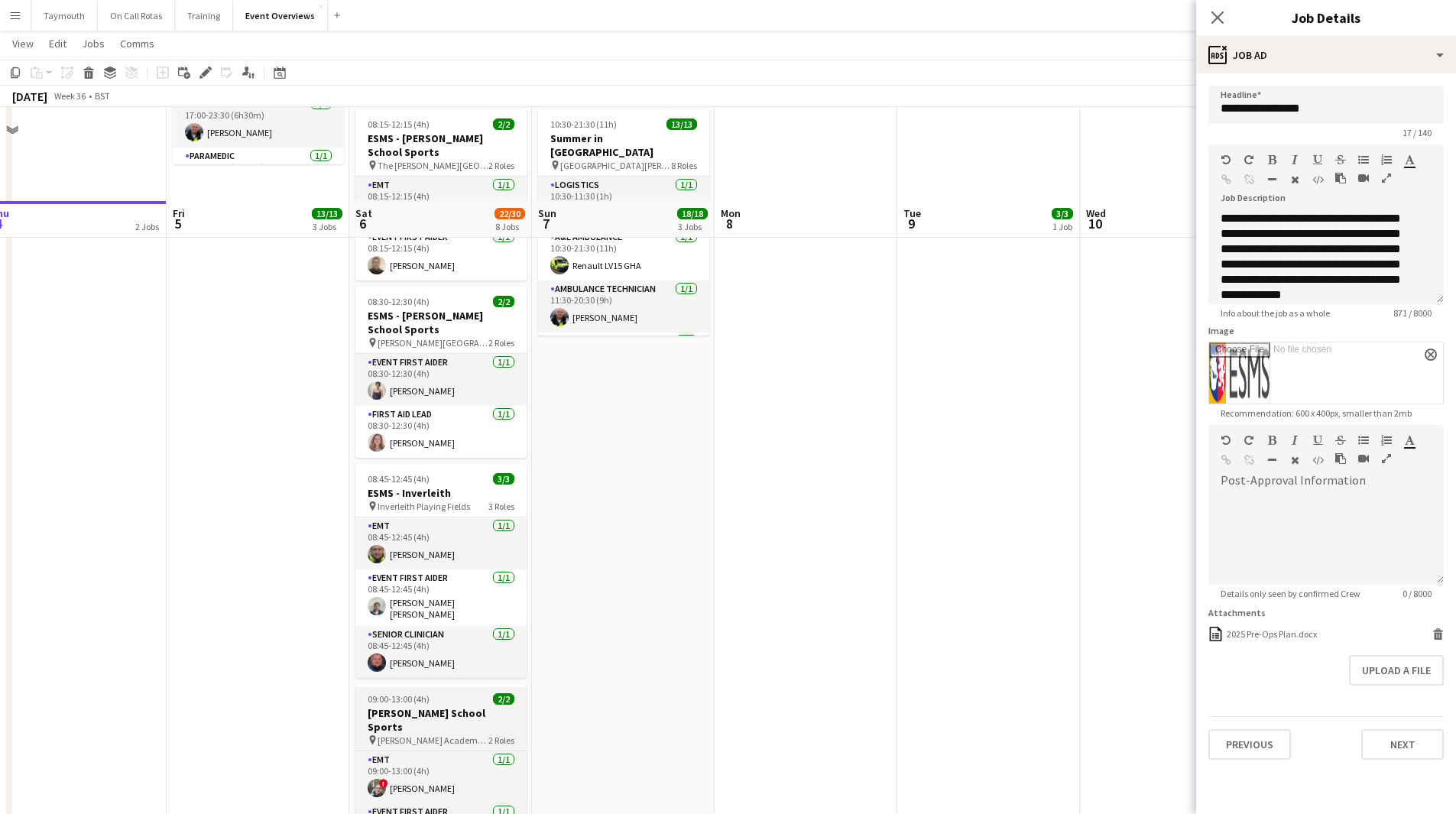
scroll to position [459, 0]
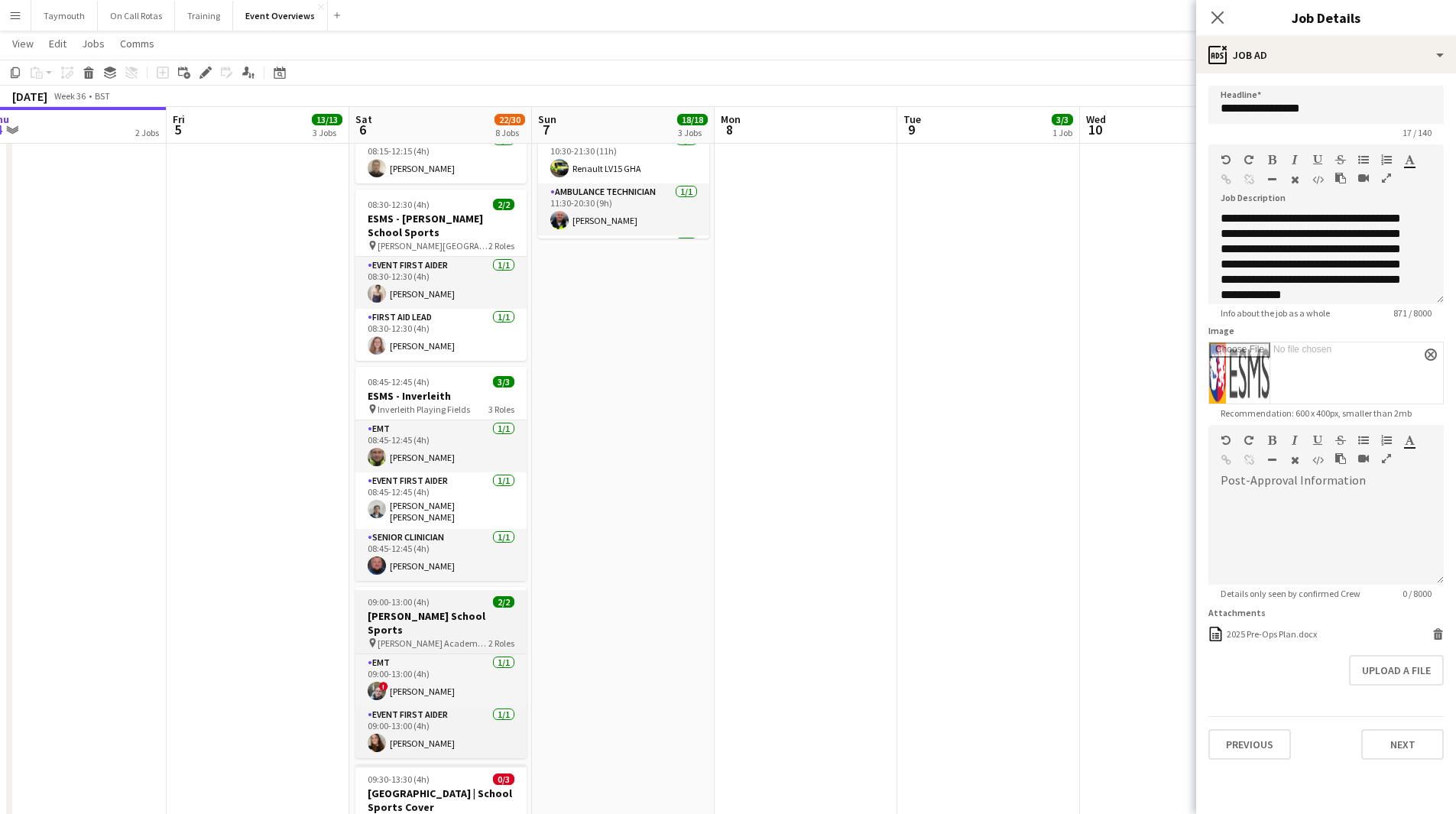
click at [438, 609] on h3 "[PERSON_NAME] School Sports" at bounding box center [441, 622] width 171 height 28
type input "**********"
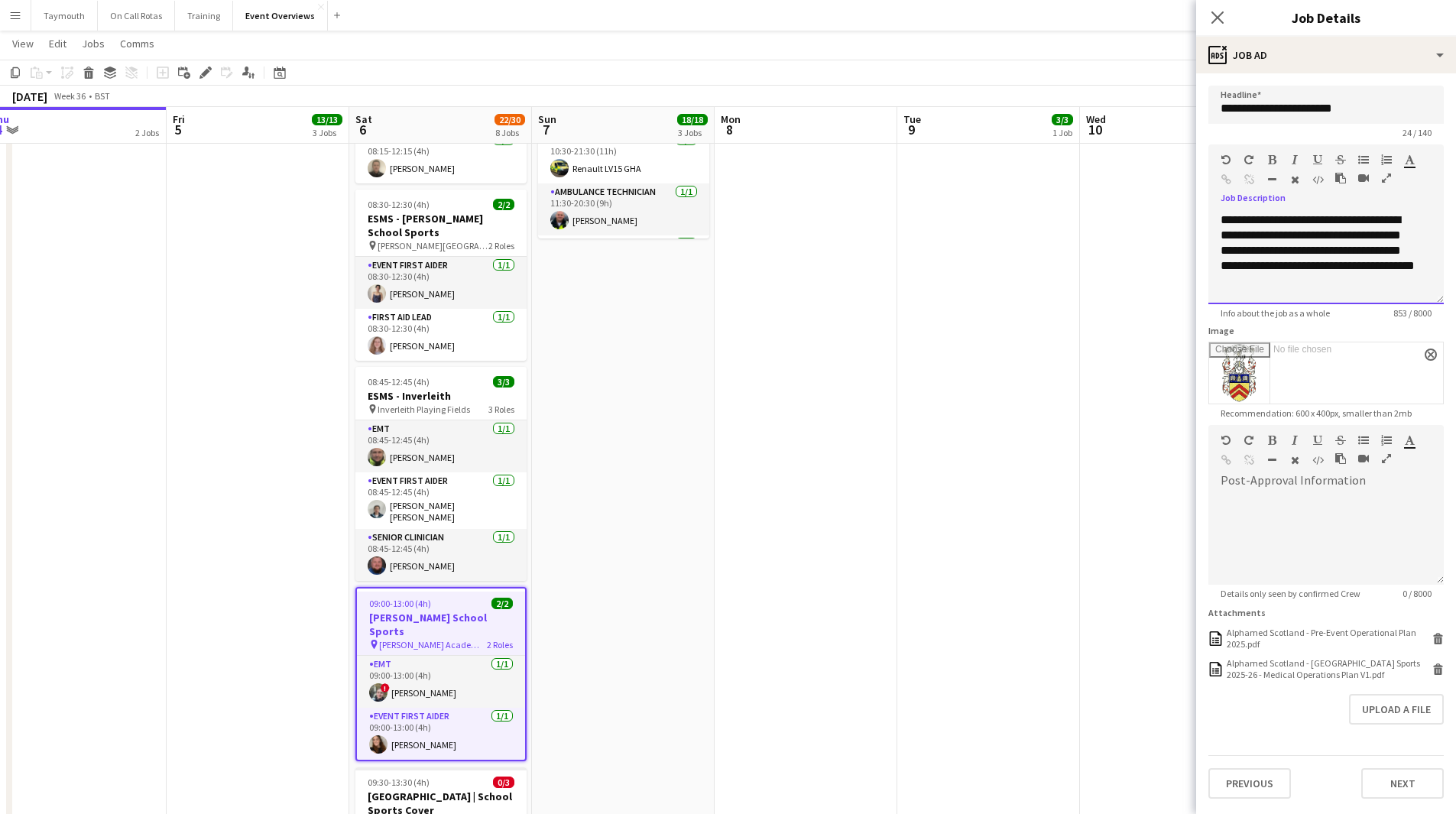
scroll to position [379, 0]
drag, startPoint x: 1221, startPoint y: 217, endPoint x: 1467, endPoint y: 498, distance: 373.5
click at [1455, 498] on html "Menu Boards Boards Boards All jobs Status Workforce Workforce My Workforce Recr…" at bounding box center [728, 382] width 1456 height 1680
copy div "**********"
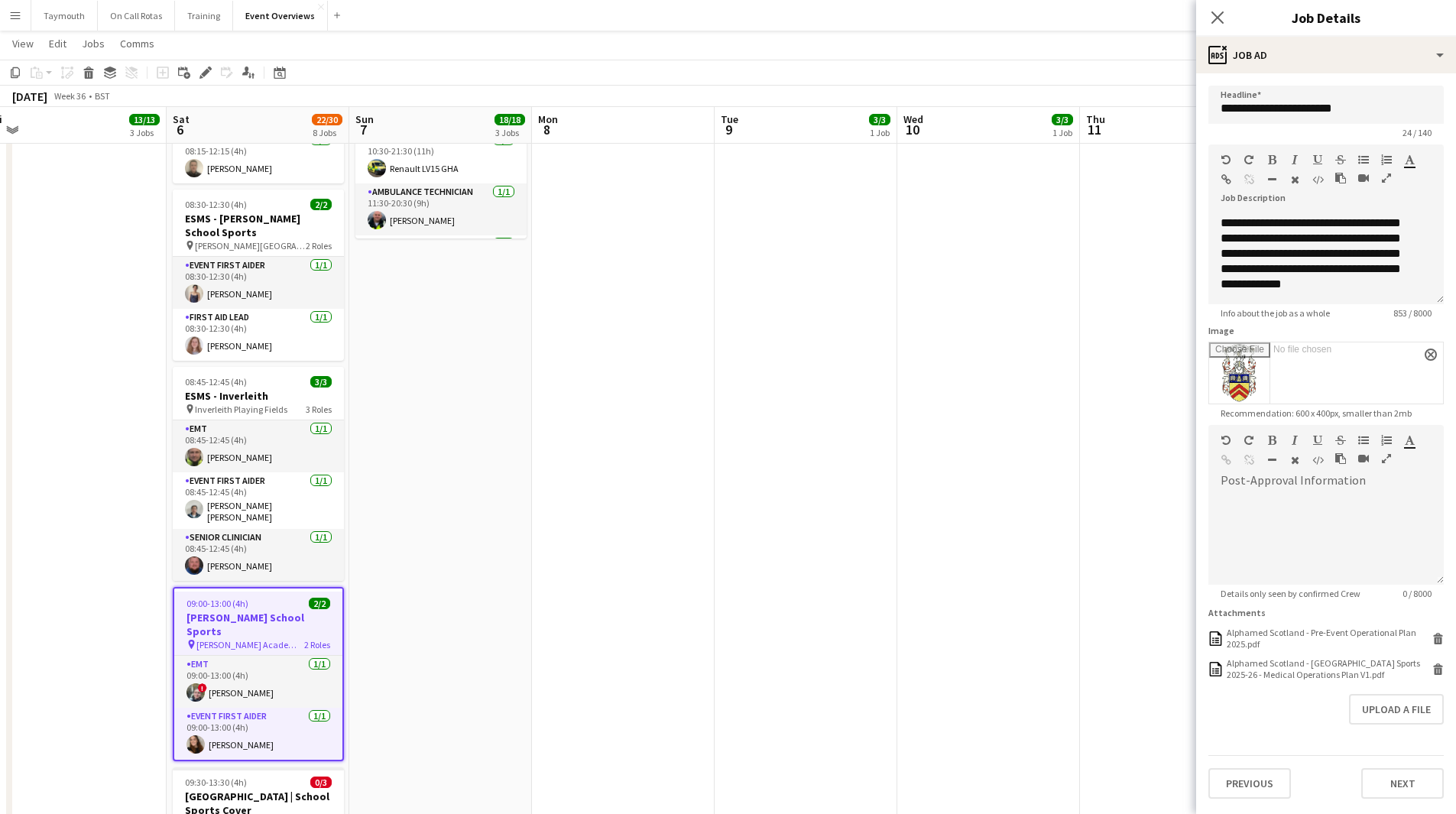
drag, startPoint x: 461, startPoint y: 499, endPoint x: 209, endPoint y: 519, distance: 252.8
click at [117, 527] on app-calendar-viewport "Wed 3 2 Jobs Thu 4 2 Jobs Fri 5 13/13 3 Jobs Sat 6 22/30 8 Jobs Sun 7 18/18 3 J…" at bounding box center [728, 412] width 1456 height 1620
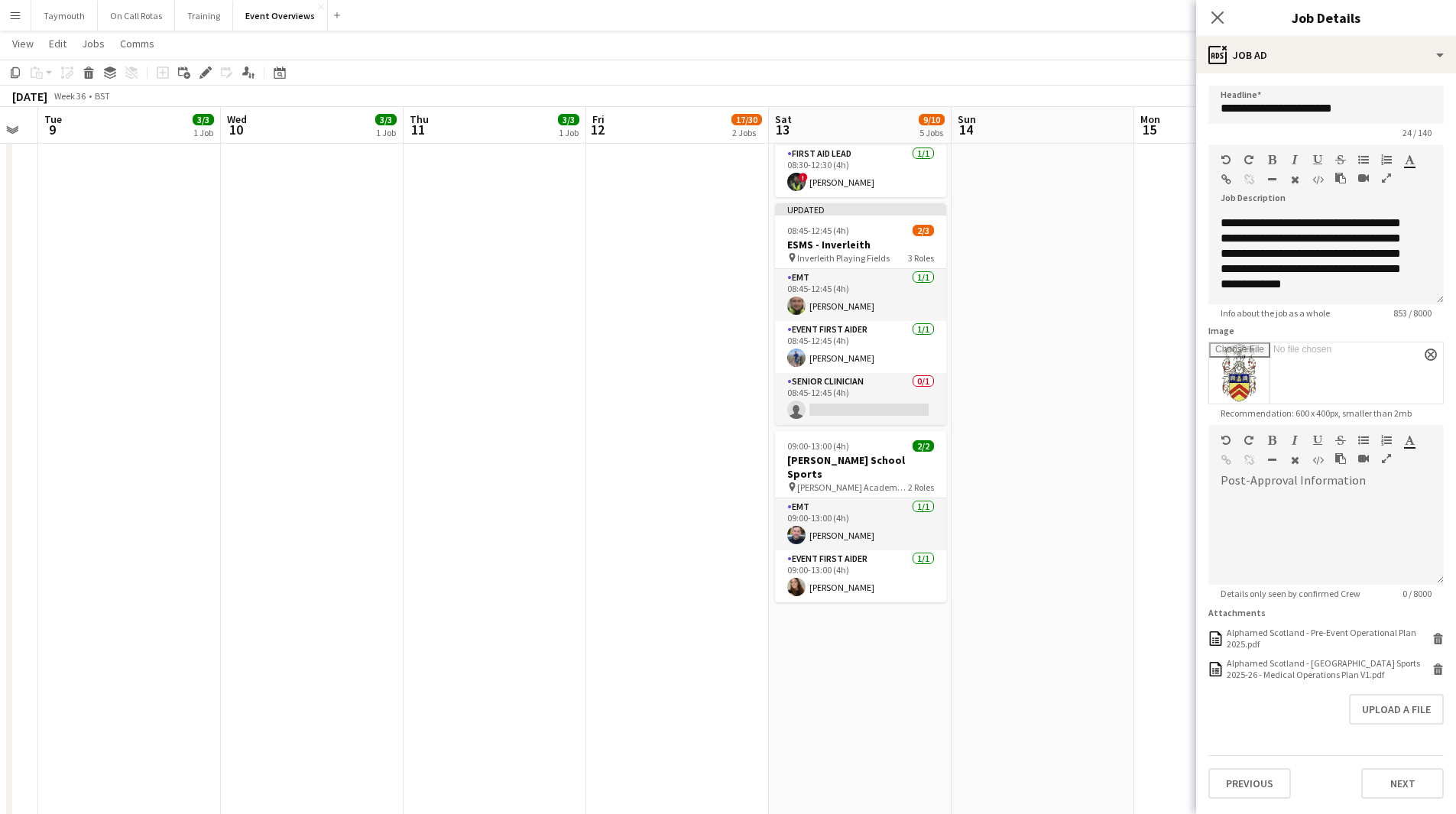
click at [398, 544] on app-calendar-viewport "Sat 6 22/30 8 Jobs Sun 7 18/18 3 Jobs Mon 8 Tue 9 3/3 1 Job Wed 10 3/3 1 Job Th…" at bounding box center [728, 412] width 1456 height 1620
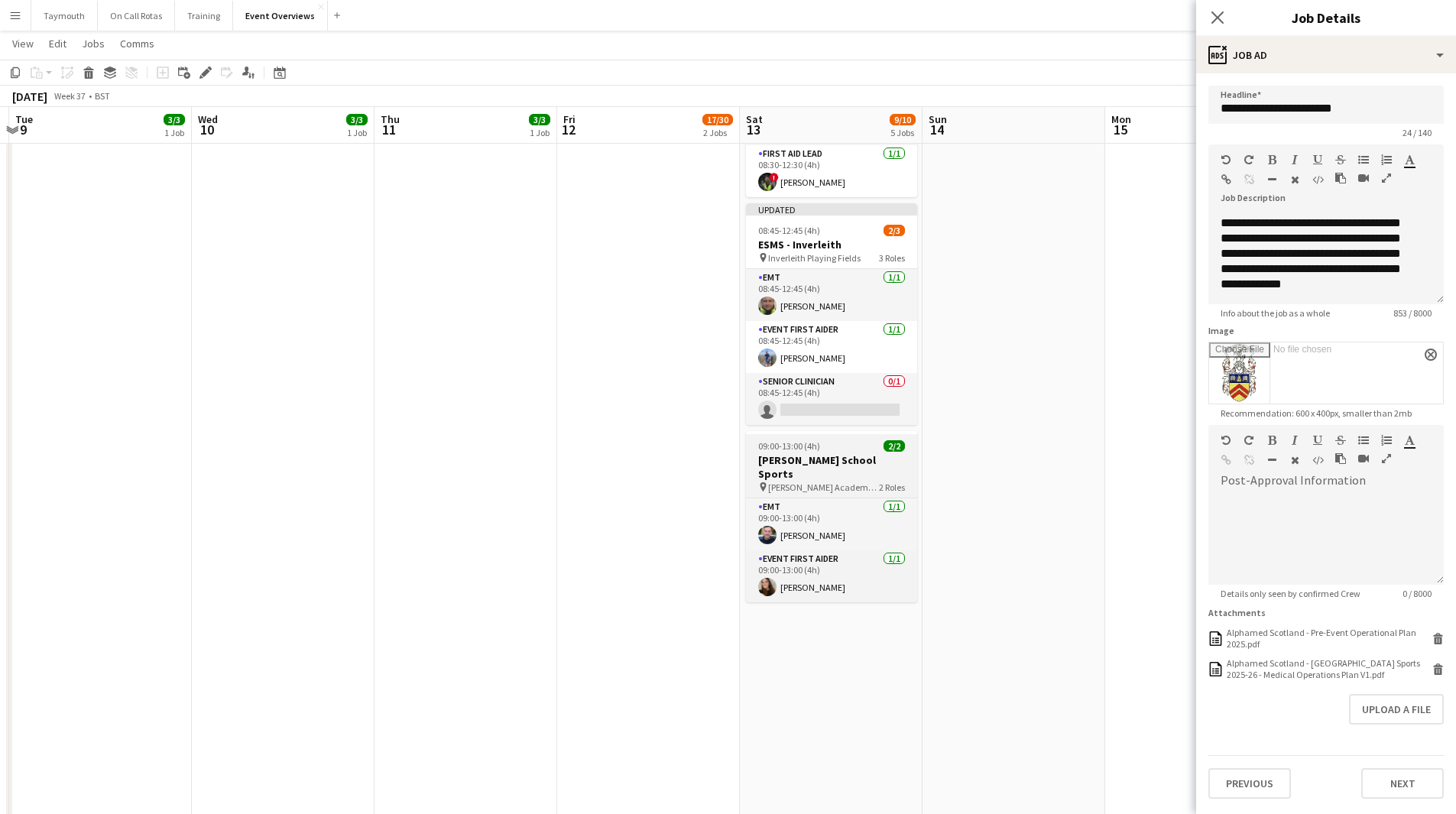
click at [832, 460] on h3 "[PERSON_NAME] School Sports" at bounding box center [831, 467] width 171 height 28
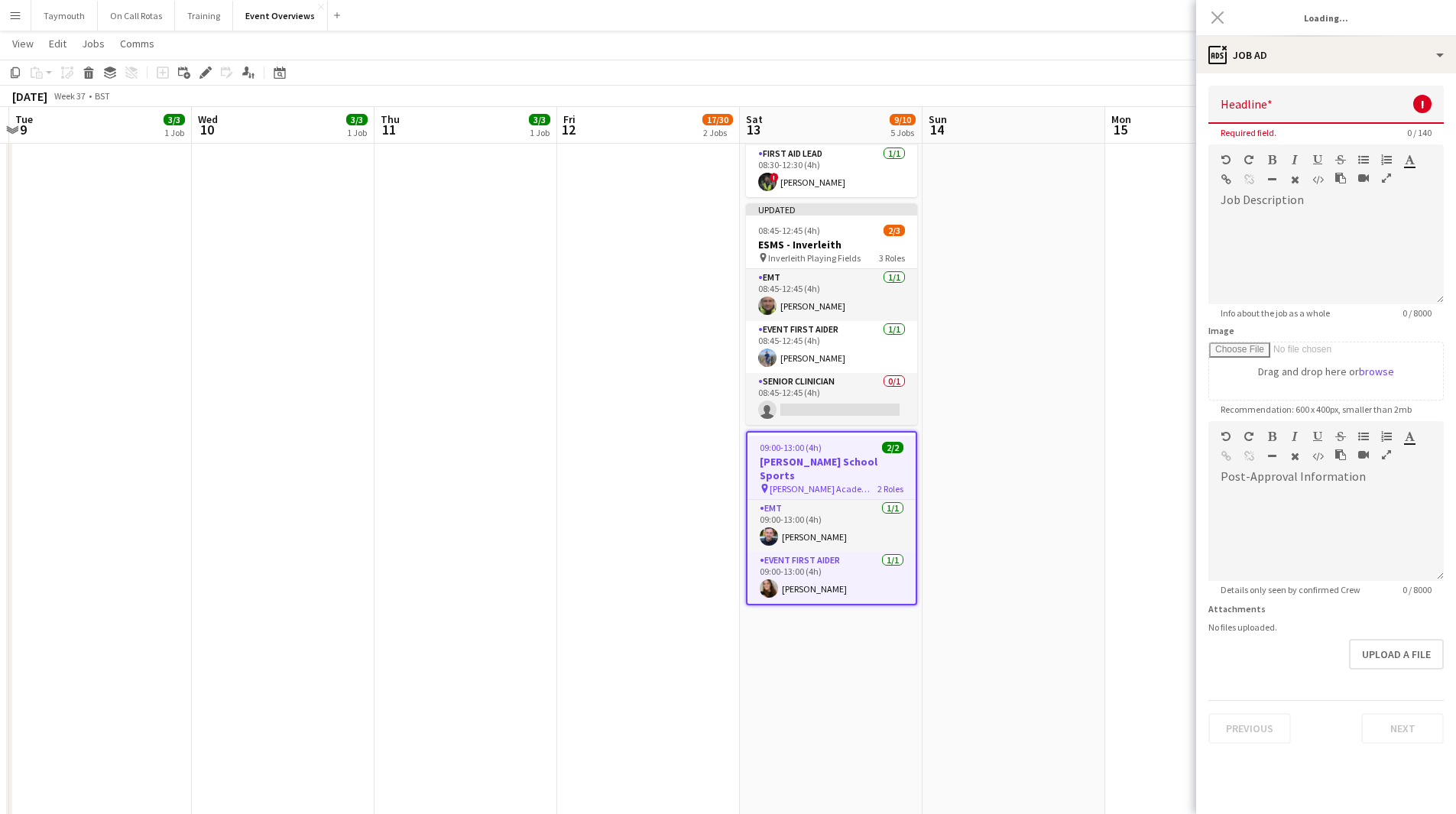
scroll to position [0, 538]
type input "**********"
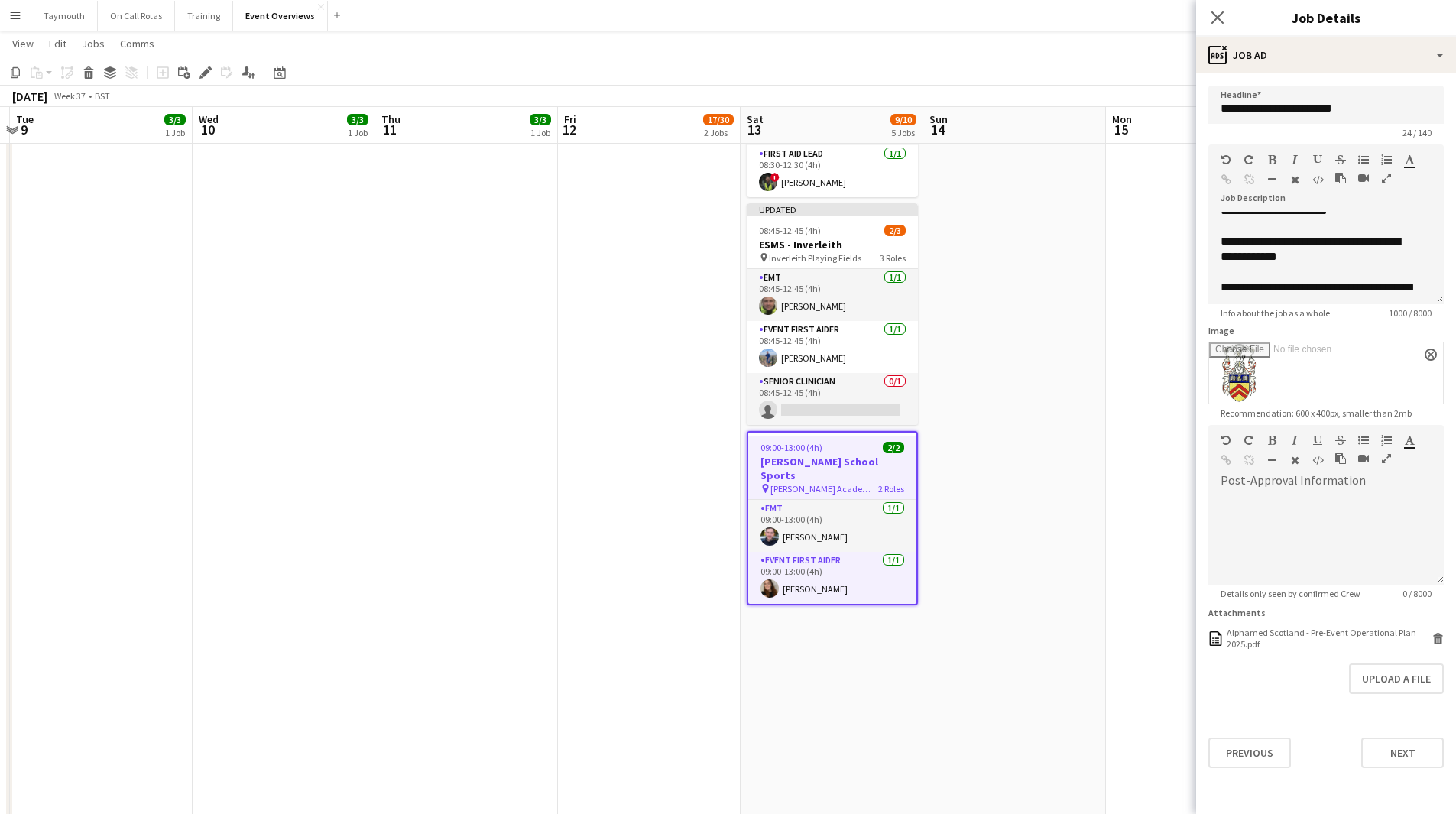
scroll to position [382, 0]
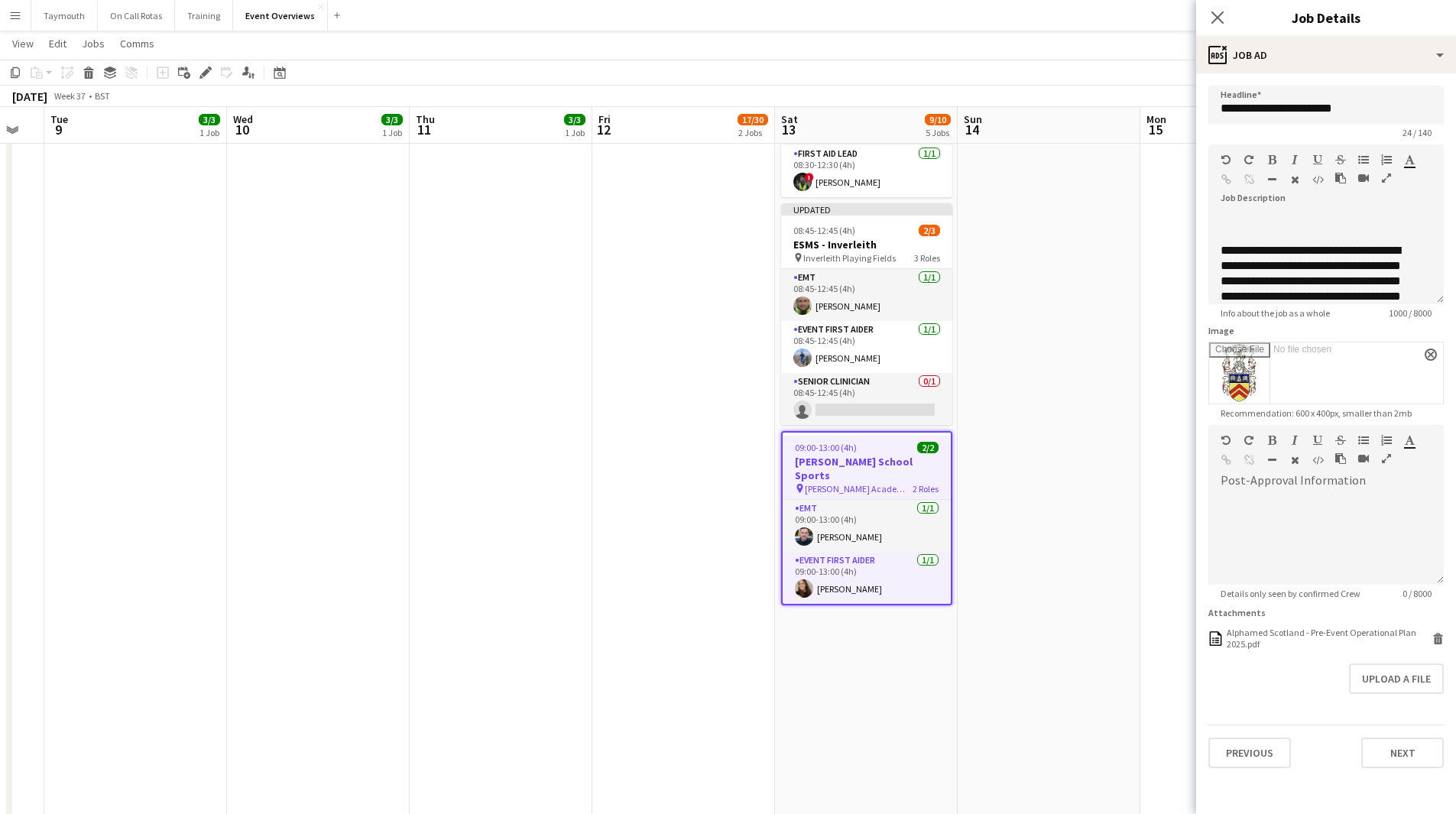
drag, startPoint x: 517, startPoint y: 475, endPoint x: 1089, endPoint y: 493, distance: 572.3
click at [1224, 479] on body "Menu Boards Boards Boards All jobs Status Workforce Workforce My Workforce Recr…" at bounding box center [728, 382] width 1456 height 1680
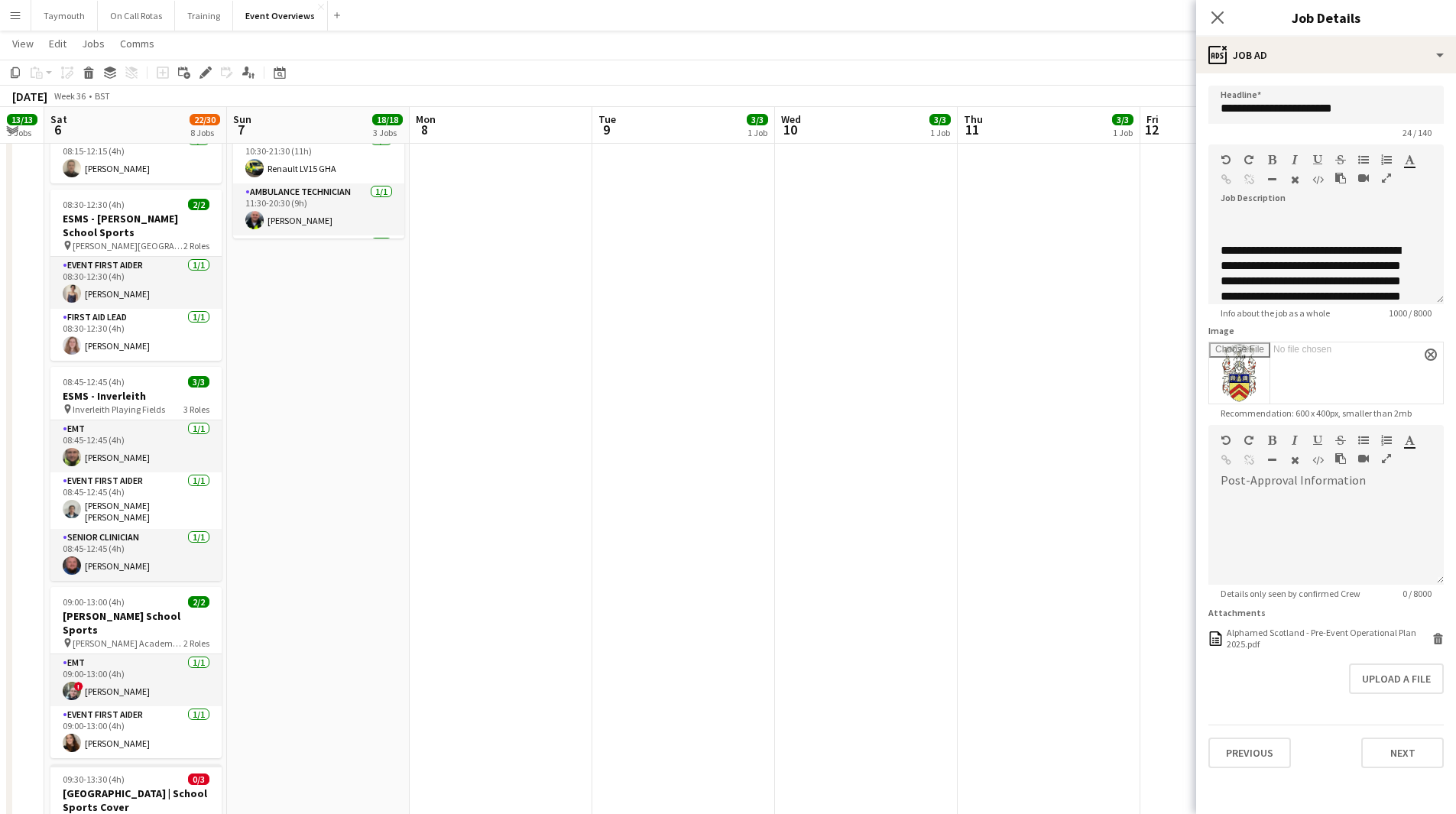
drag, startPoint x: 783, startPoint y: 502, endPoint x: 594, endPoint y: 501, distance: 189.0
click at [802, 502] on app-calendar-viewport "Wed 3 2 Jobs Thu 4 2 Jobs Fri 5 13/13 3 Jobs Sat 6 22/30 8 Jobs Sun 7 18/18 3 J…" at bounding box center [728, 412] width 1456 height 1620
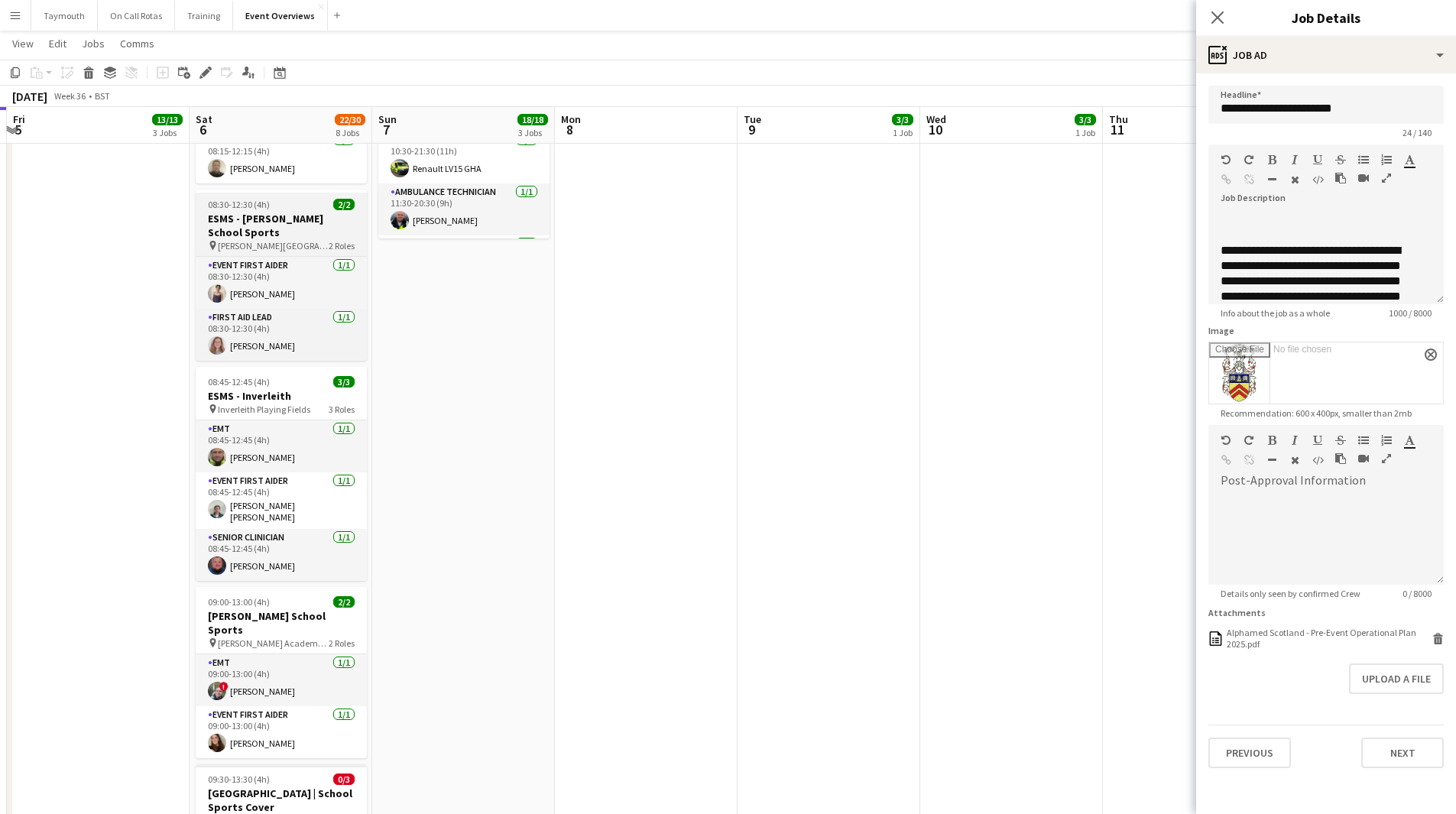
click at [251, 210] on app-job-card "08:30-12:30 (4h) 2/2 ESMS - [PERSON_NAME] School Sports pin [PERSON_NAME] Colle…" at bounding box center [281, 275] width 171 height 171
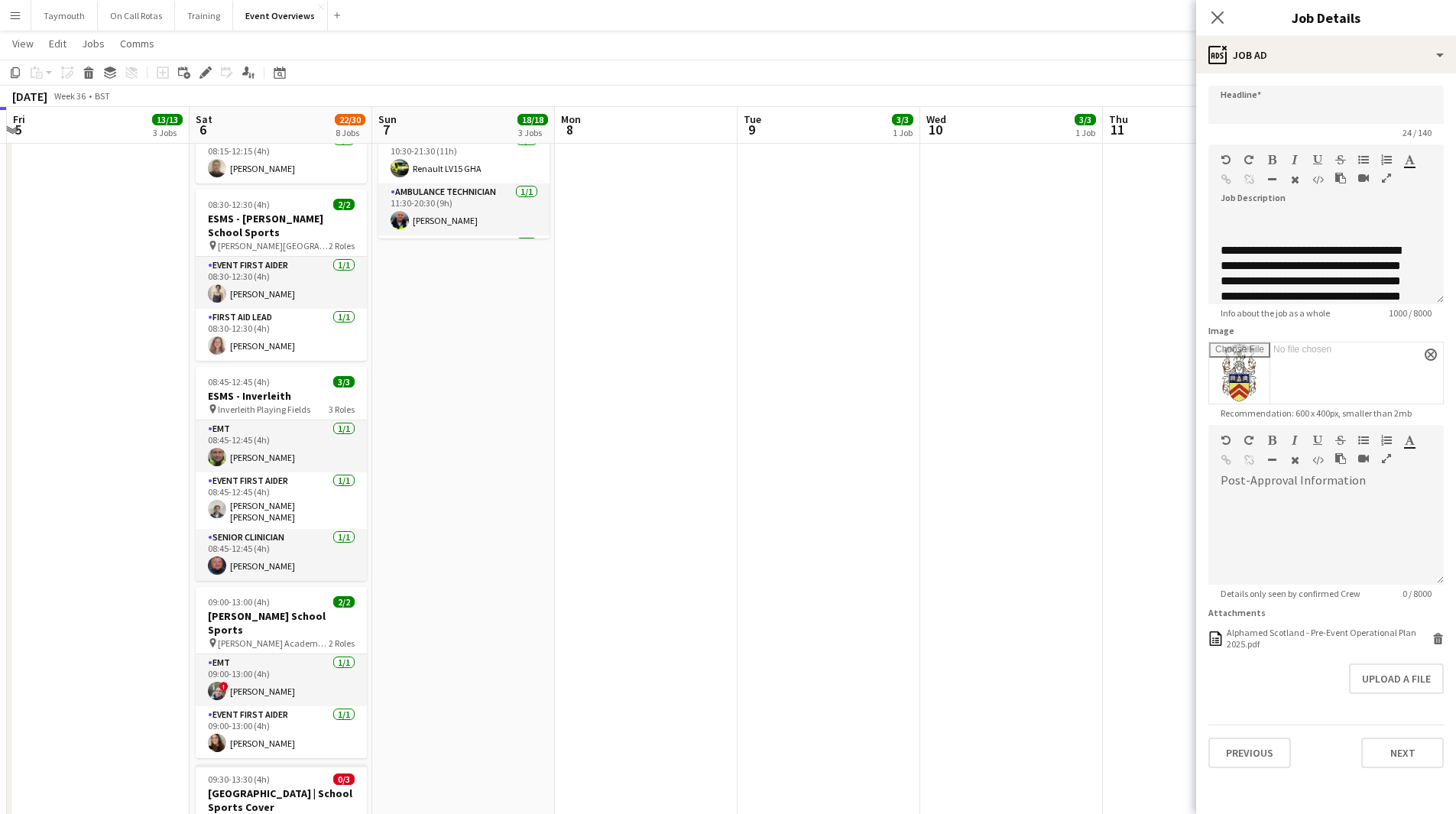
type input "**********"
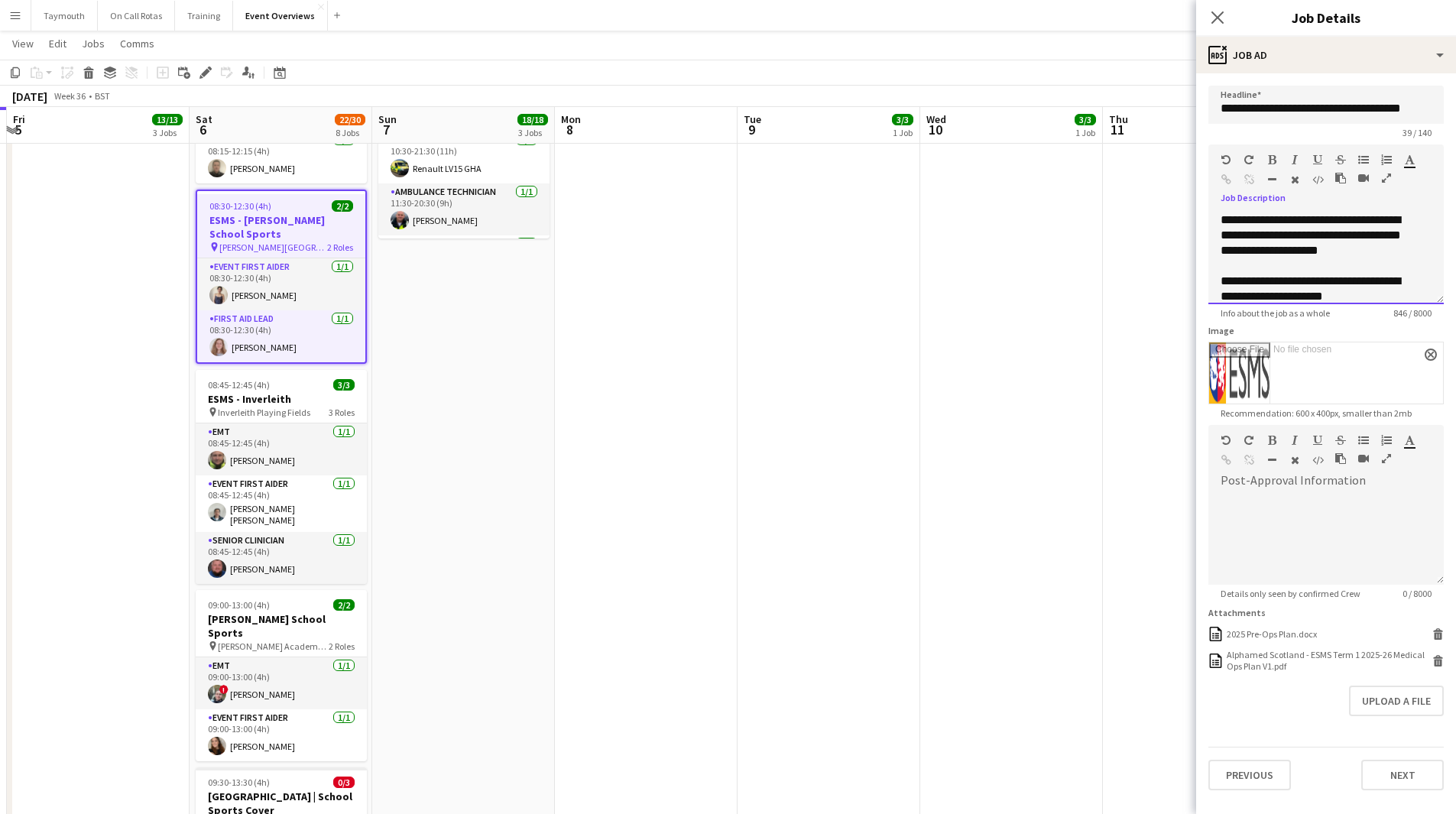
scroll to position [364, 0]
drag, startPoint x: 1221, startPoint y: 216, endPoint x: 1467, endPoint y: 427, distance: 324.1
click at [1455, 427] on html "Menu Boards Boards Boards All jobs Status Workforce Workforce My Workforce Recr…" at bounding box center [728, 382] width 1456 height 1680
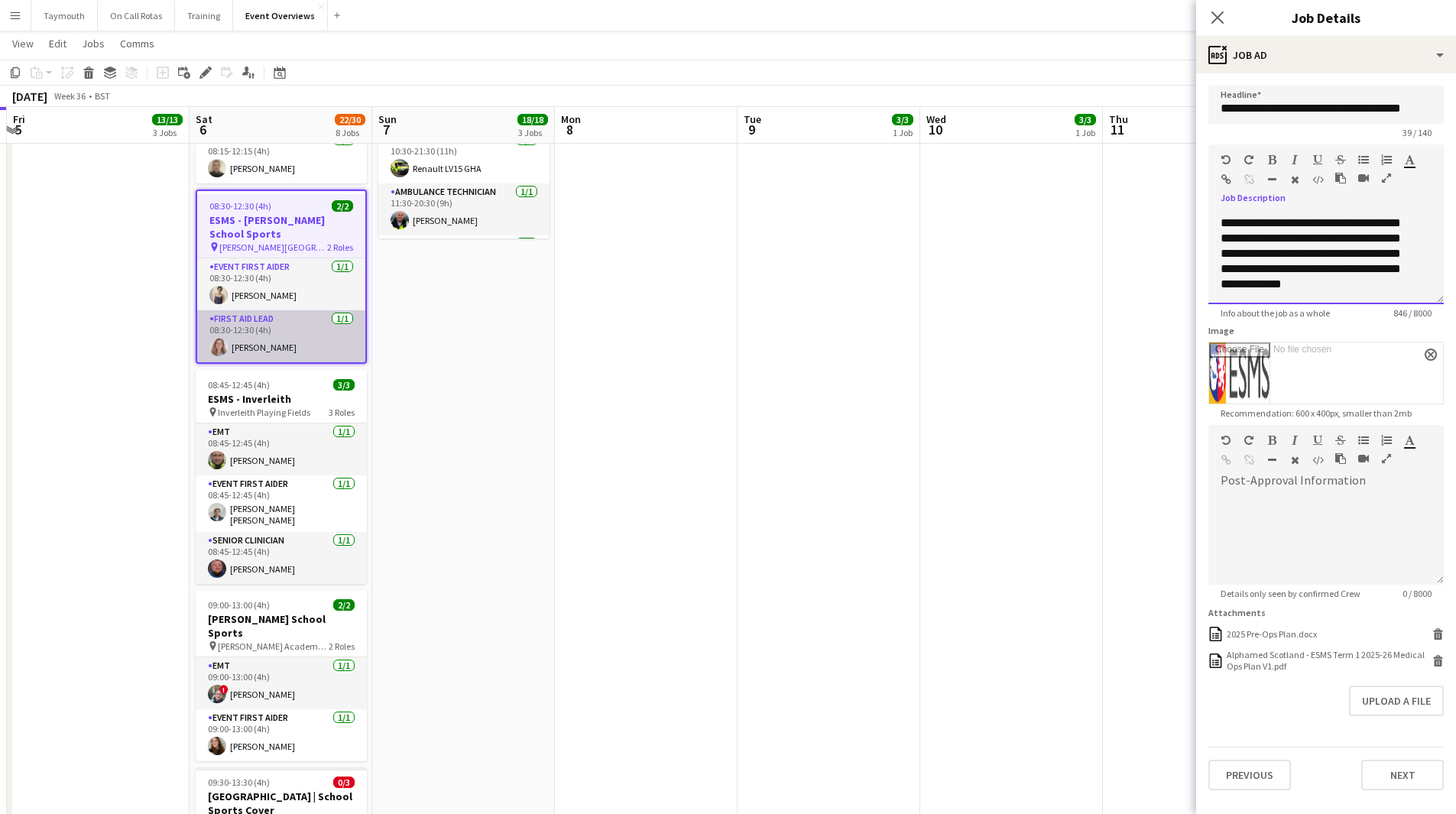
copy div "**********"
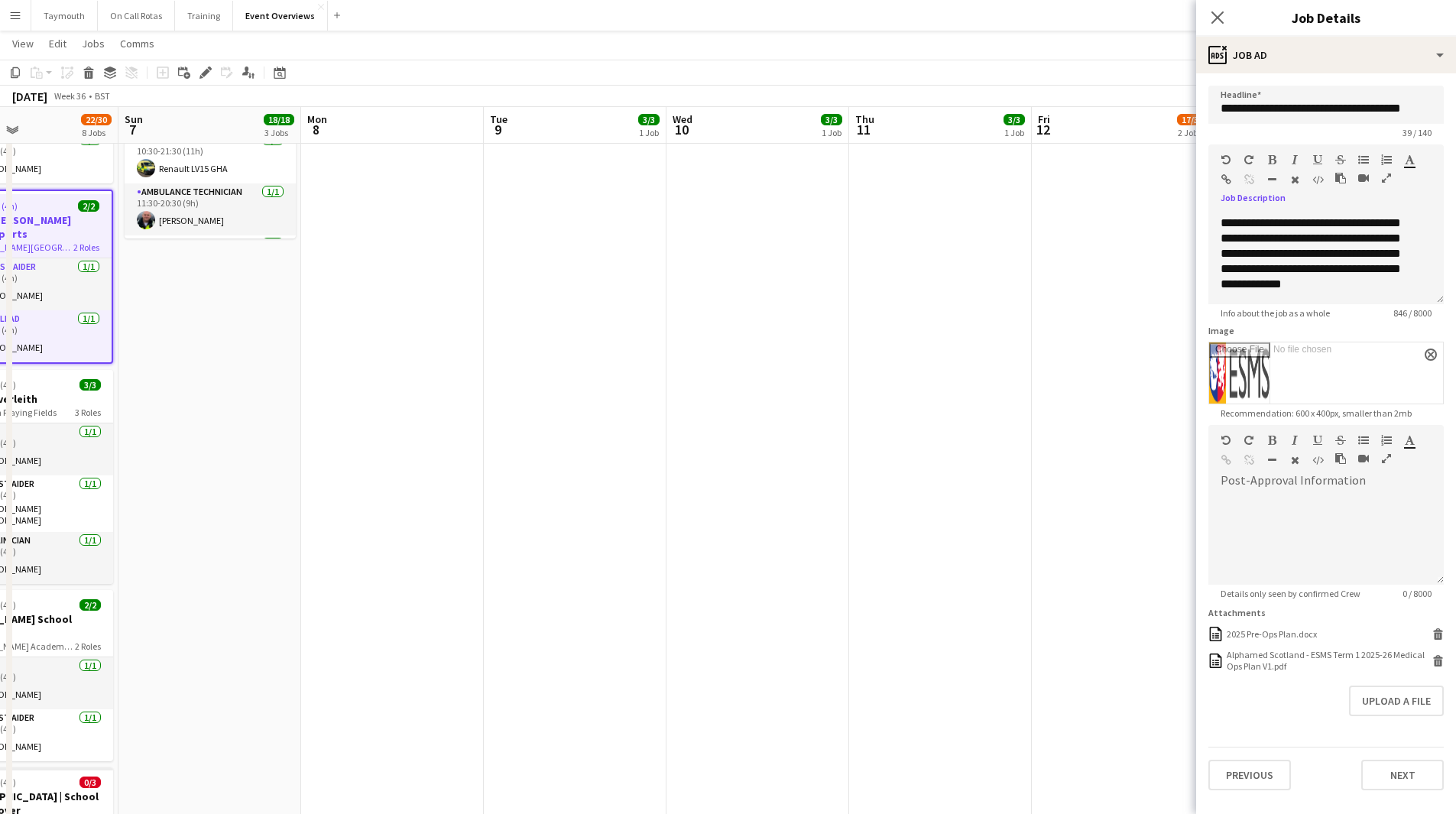
click at [22, 433] on app-calendar-viewport "Wed 3 2 Jobs Thu 4 2 Jobs Fri 5 13/13 3 Jobs Sat 6 22/30 8 Jobs Sun 7 18/18 3 J…" at bounding box center [728, 412] width 1456 height 1620
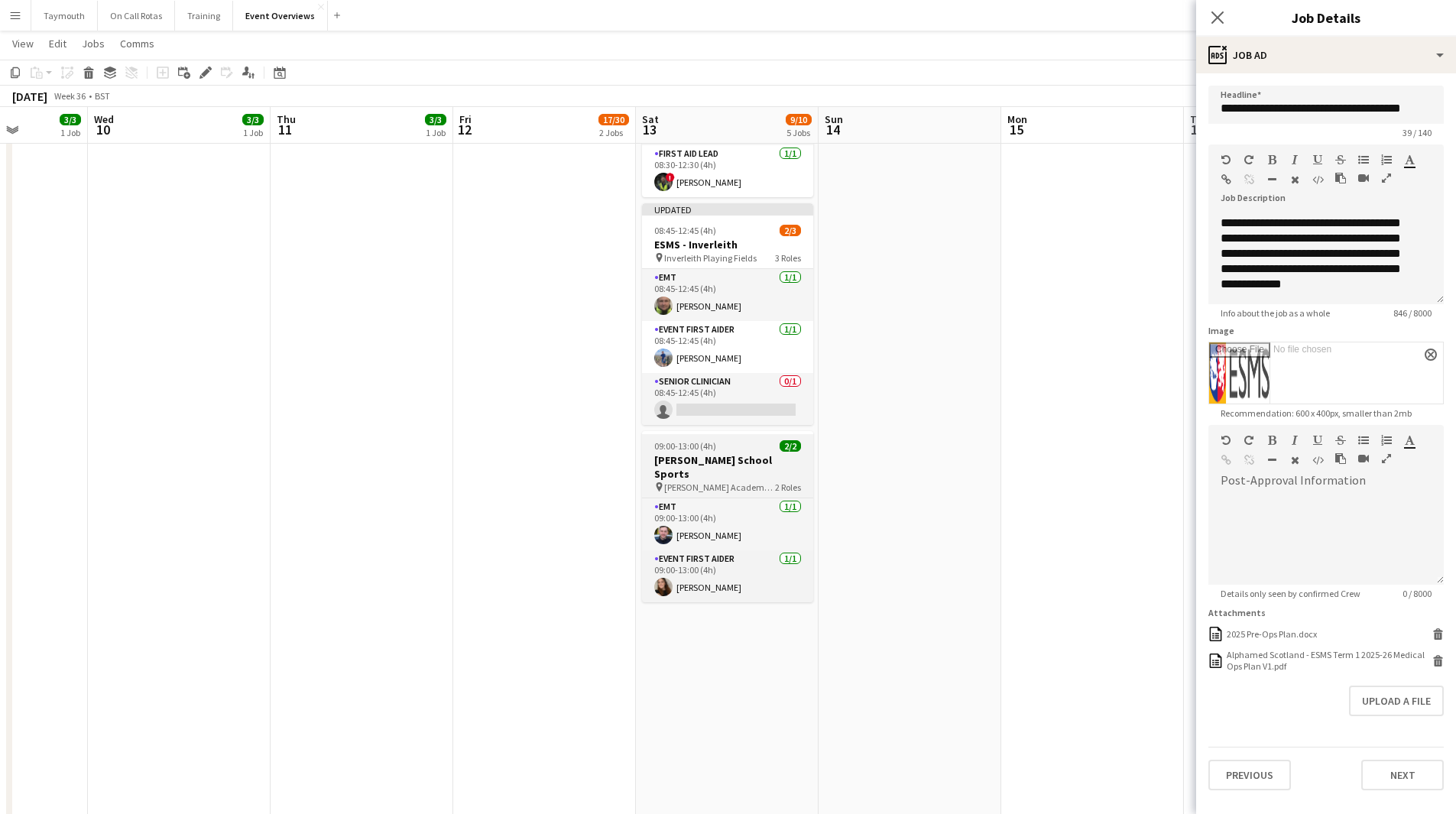
drag, startPoint x: 666, startPoint y: 443, endPoint x: 452, endPoint y: 462, distance: 214.8
click at [448, 471] on app-calendar-viewport "Sun 7 18/18 3 Jobs Mon 8 Tue 9 3/3 1 Job Wed 10 3/3 1 Job Thu 11 3/3 1 Job Fri …" at bounding box center [728, 412] width 1456 height 1620
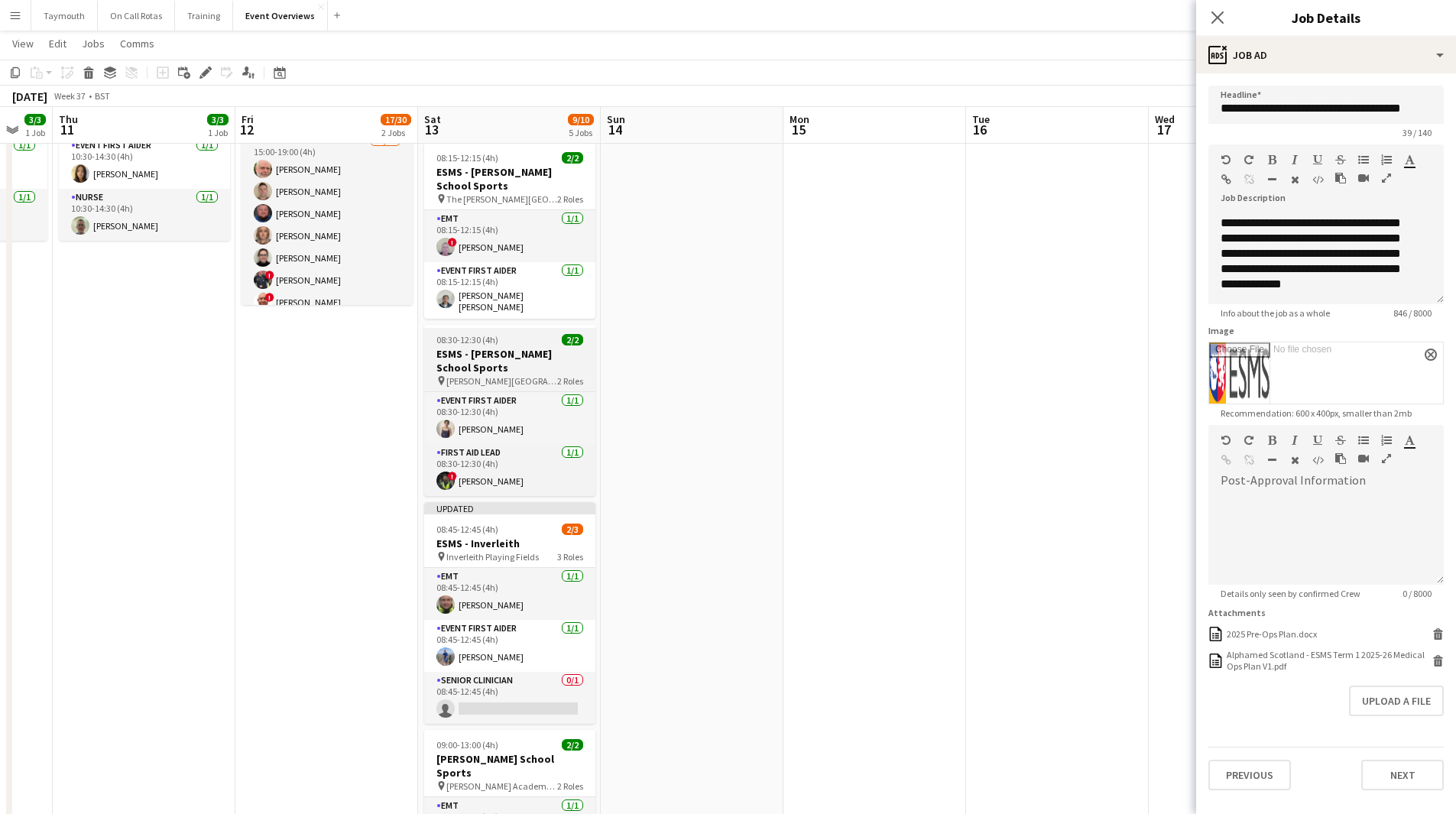
scroll to position [153, 0]
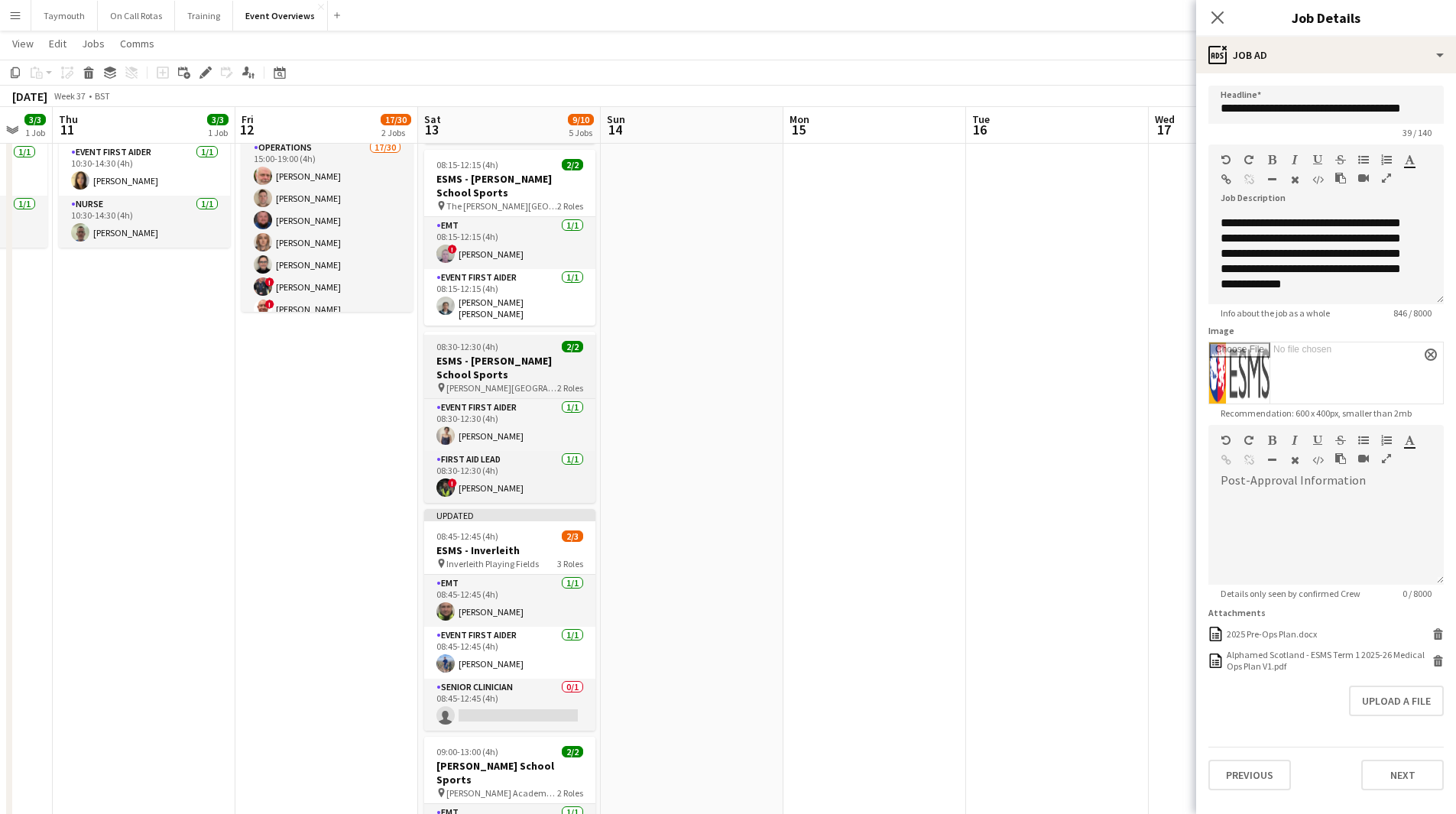
click at [517, 373] on h3 "ESMS - [PERSON_NAME] School Sports" at bounding box center [509, 368] width 171 height 28
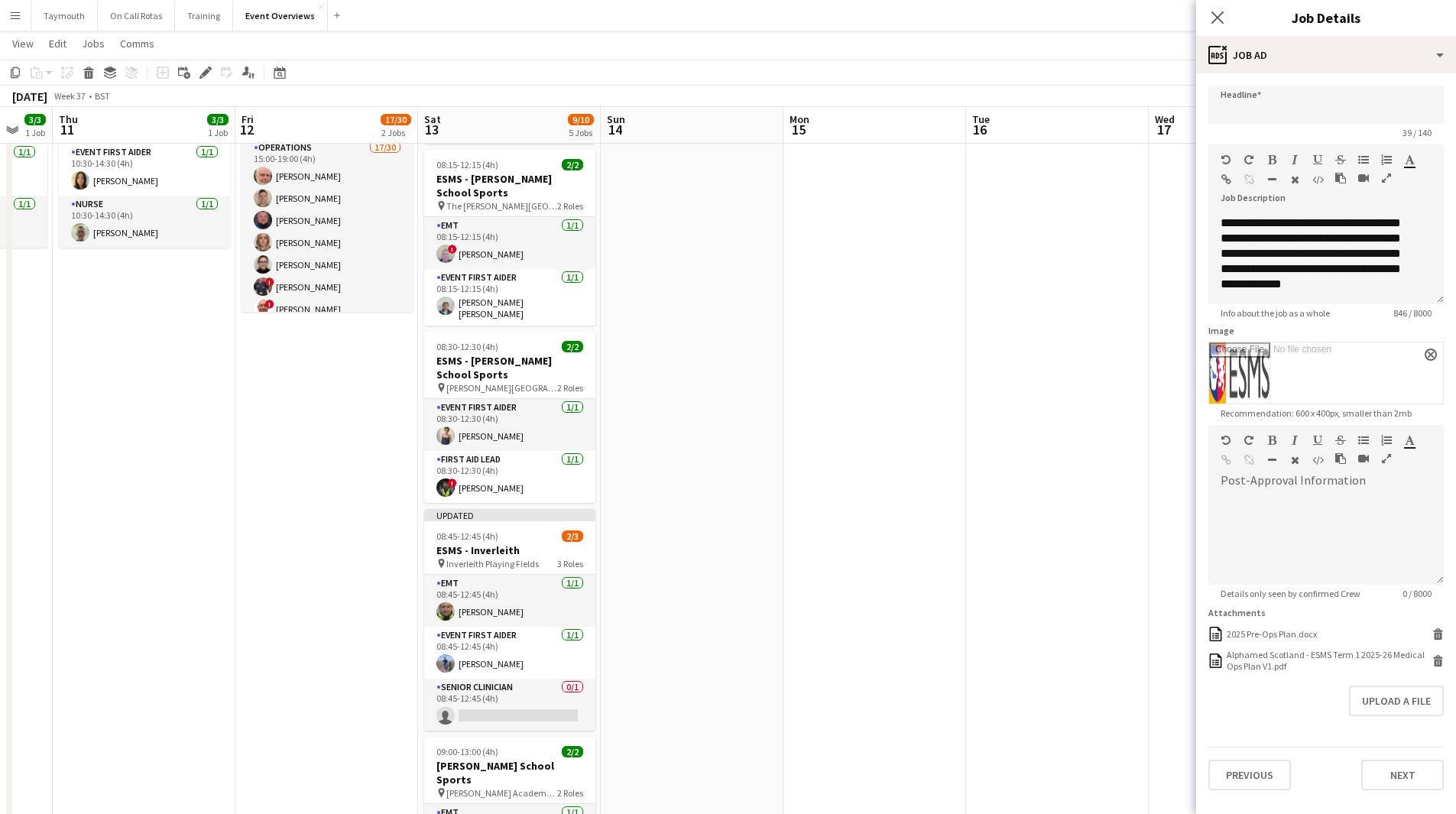
type input "**********"
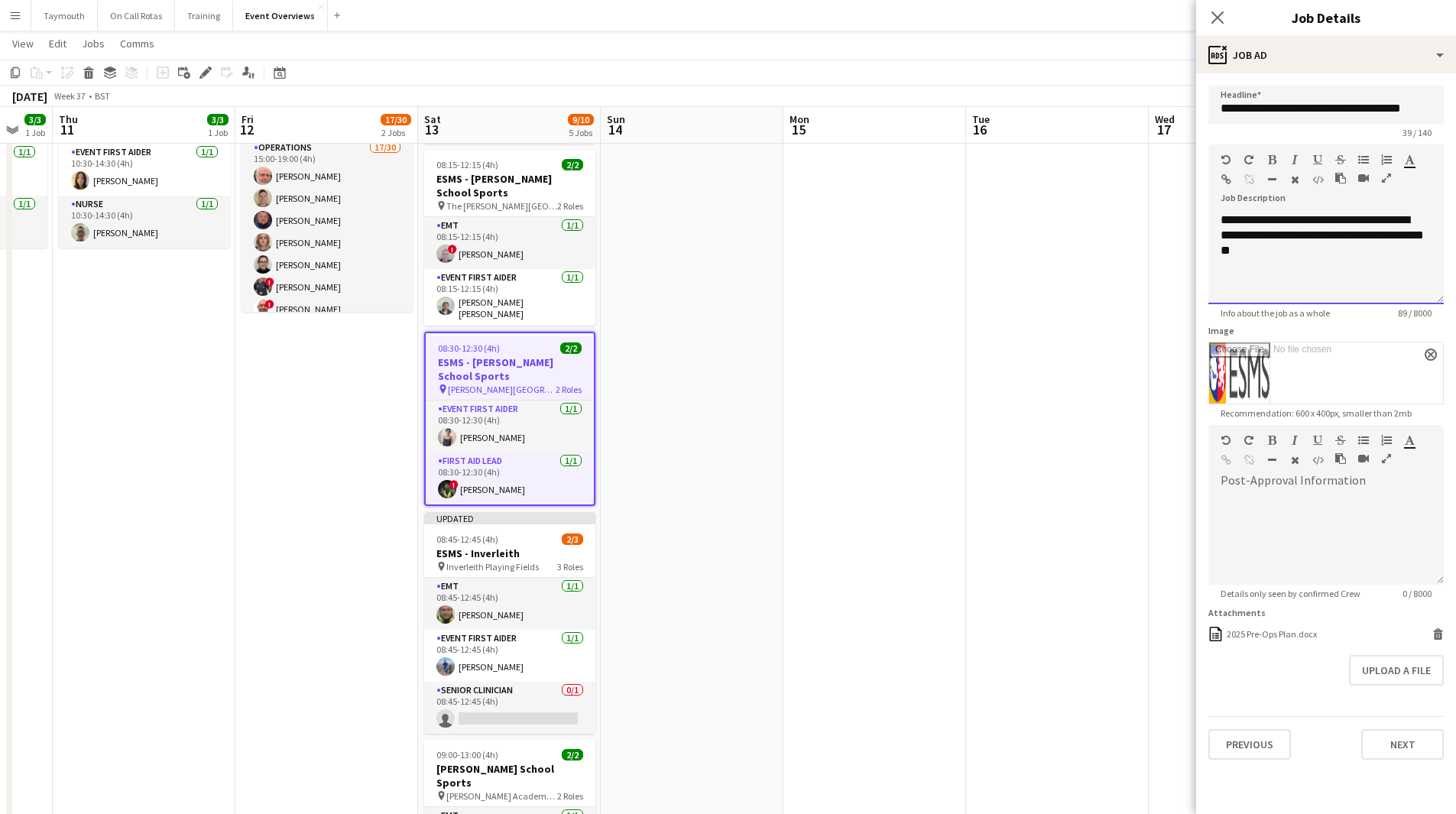
drag, startPoint x: 1289, startPoint y: 280, endPoint x: 1165, endPoint y: 185, distance: 156.2
click at [1165, 185] on body "Menu Boards Boards Boards All jobs Status Workforce Workforce My Workforce Recr…" at bounding box center [728, 687] width 1456 height 1680
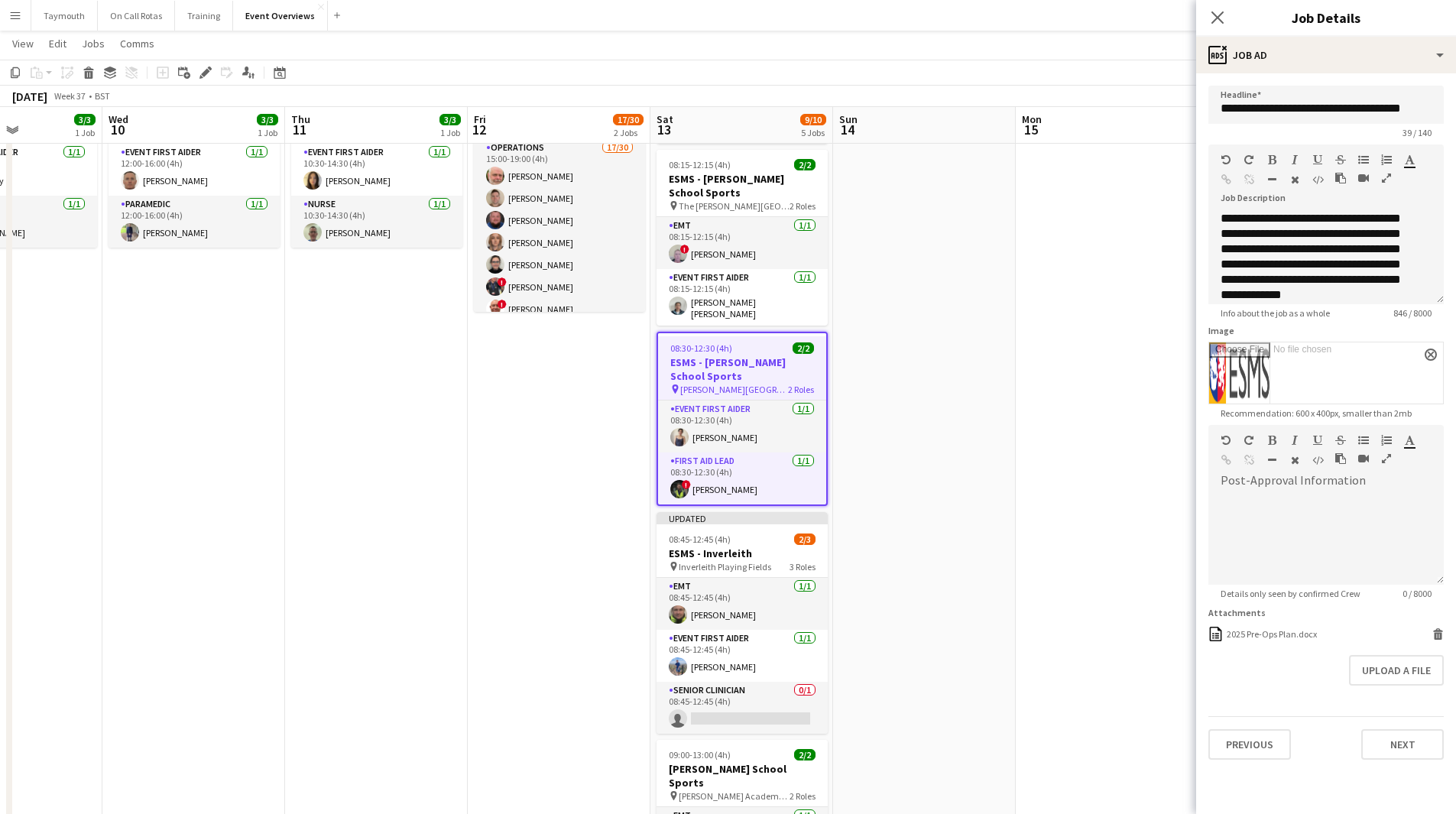
drag, startPoint x: 375, startPoint y: 445, endPoint x: 593, endPoint y: 422, distance: 219.2
click at [866, 426] on app-calendar-viewport "Mon 8 Tue 9 3/3 1 Job Wed 10 3/3 1 Job Thu 11 3/3 1 Job Fri 12 17/30 2 Jobs Sat…" at bounding box center [728, 717] width 1456 height 1620
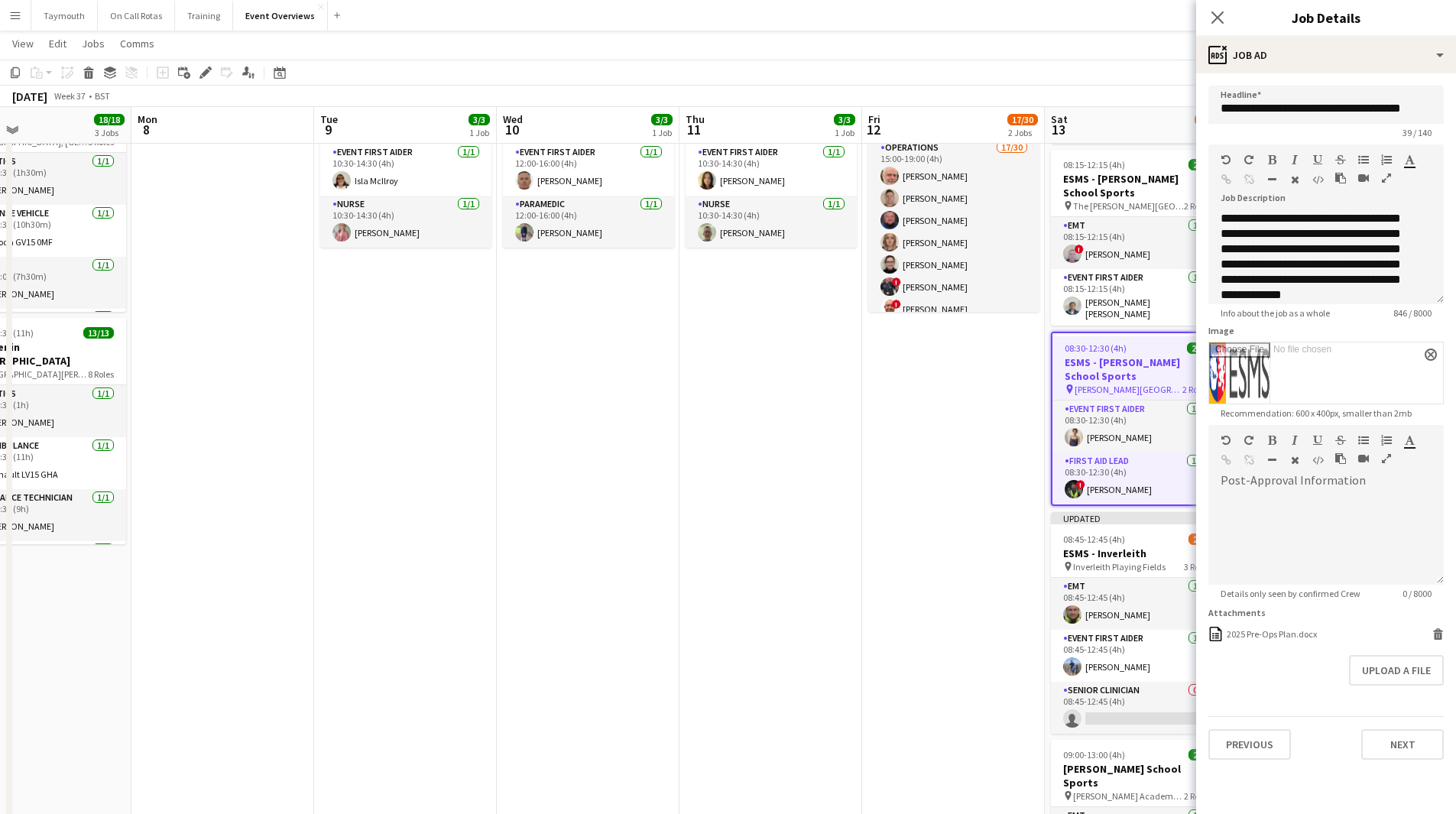
drag, startPoint x: 473, startPoint y: 435, endPoint x: 750, endPoint y: 415, distance: 277.7
click at [830, 408] on app-calendar-viewport "Fri 5 13/13 3 Jobs Sat 6 22/30 8 Jobs Sun 7 18/18 3 Jobs Mon 8 Tue 9 3/3 1 Job …" at bounding box center [728, 717] width 1456 height 1620
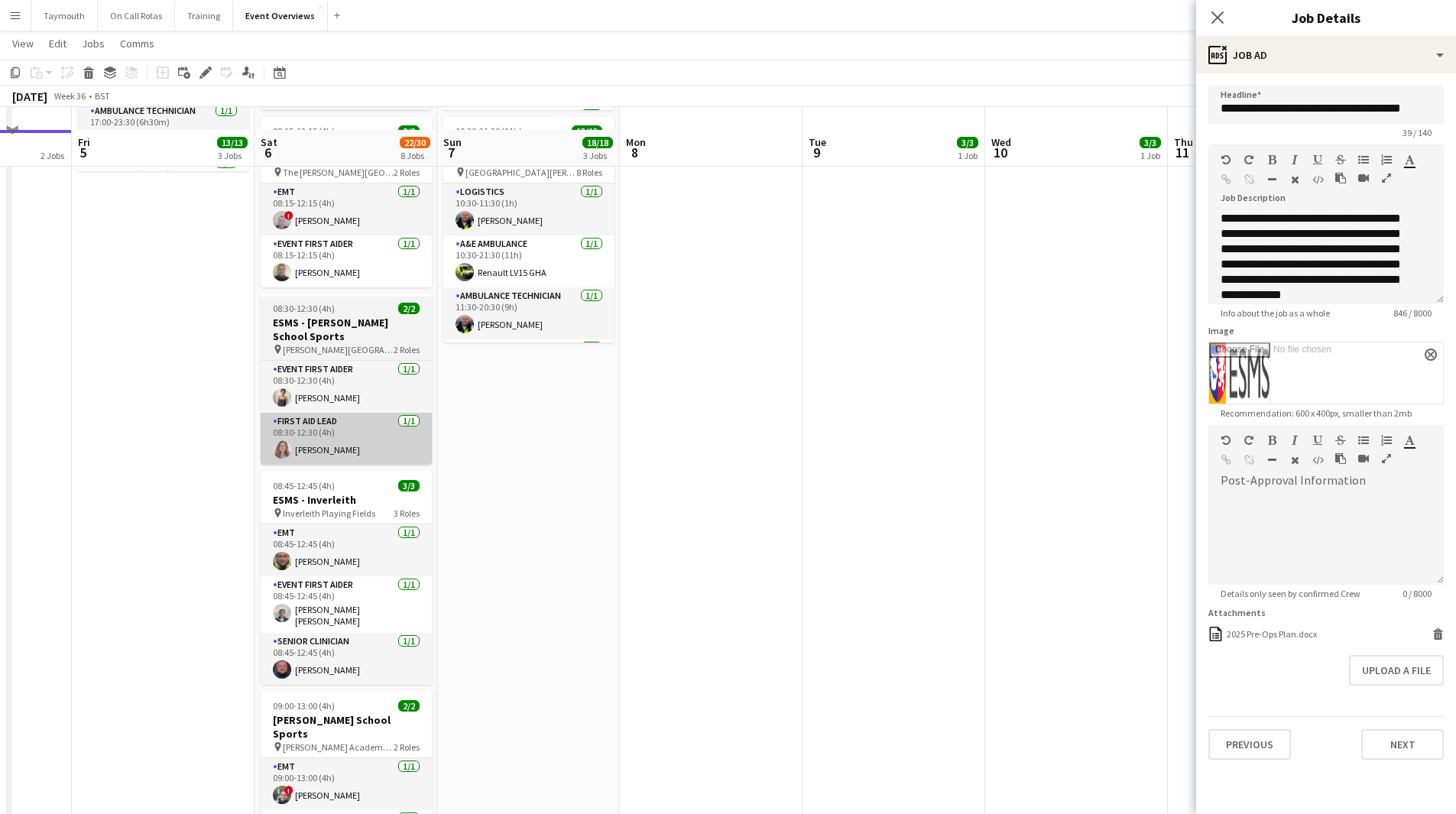
scroll to position [305, 0]
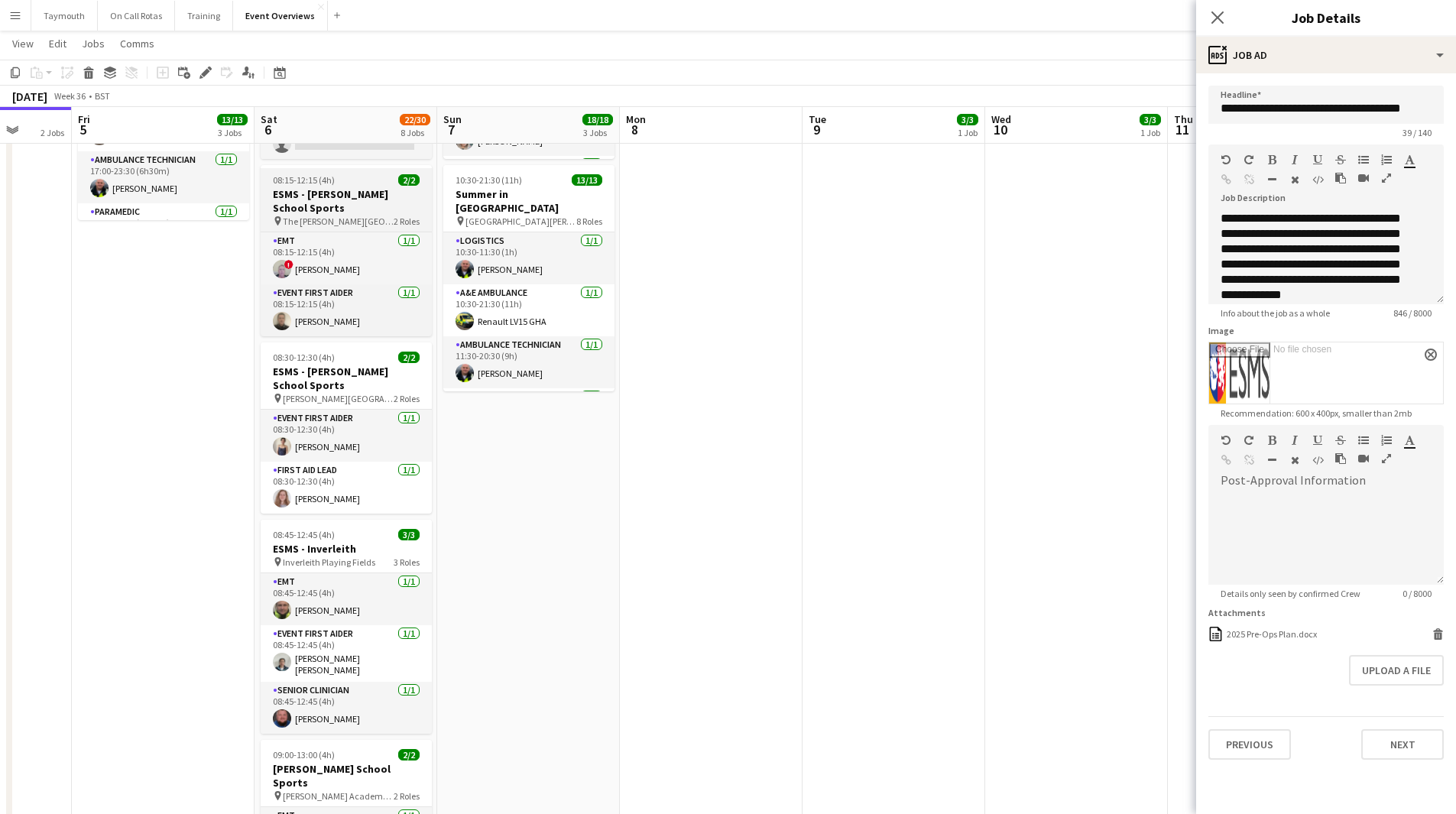
click at [365, 195] on h3 "ESMS - [PERSON_NAME] School Sports" at bounding box center [346, 201] width 171 height 28
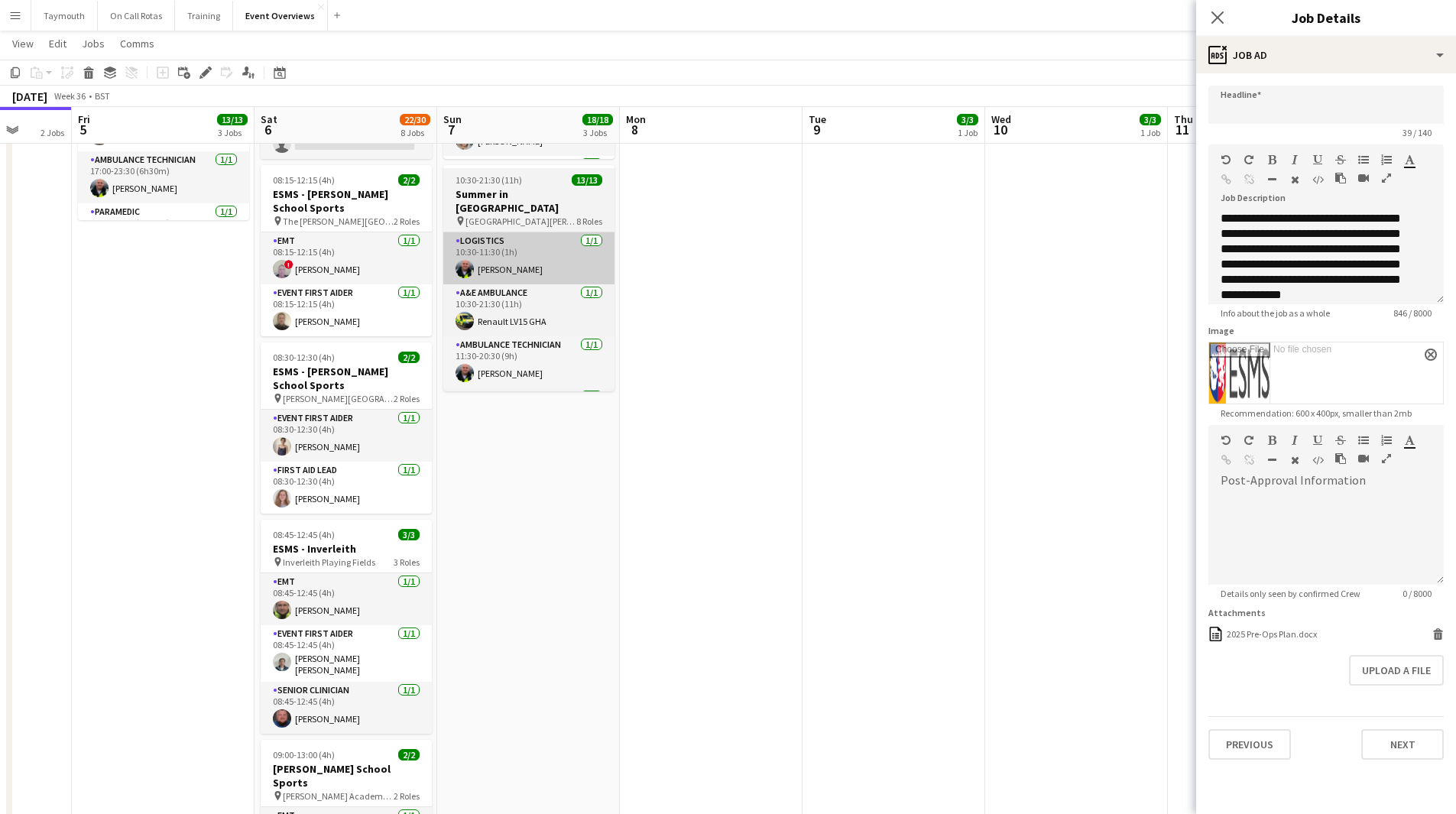
scroll to position [0, 0]
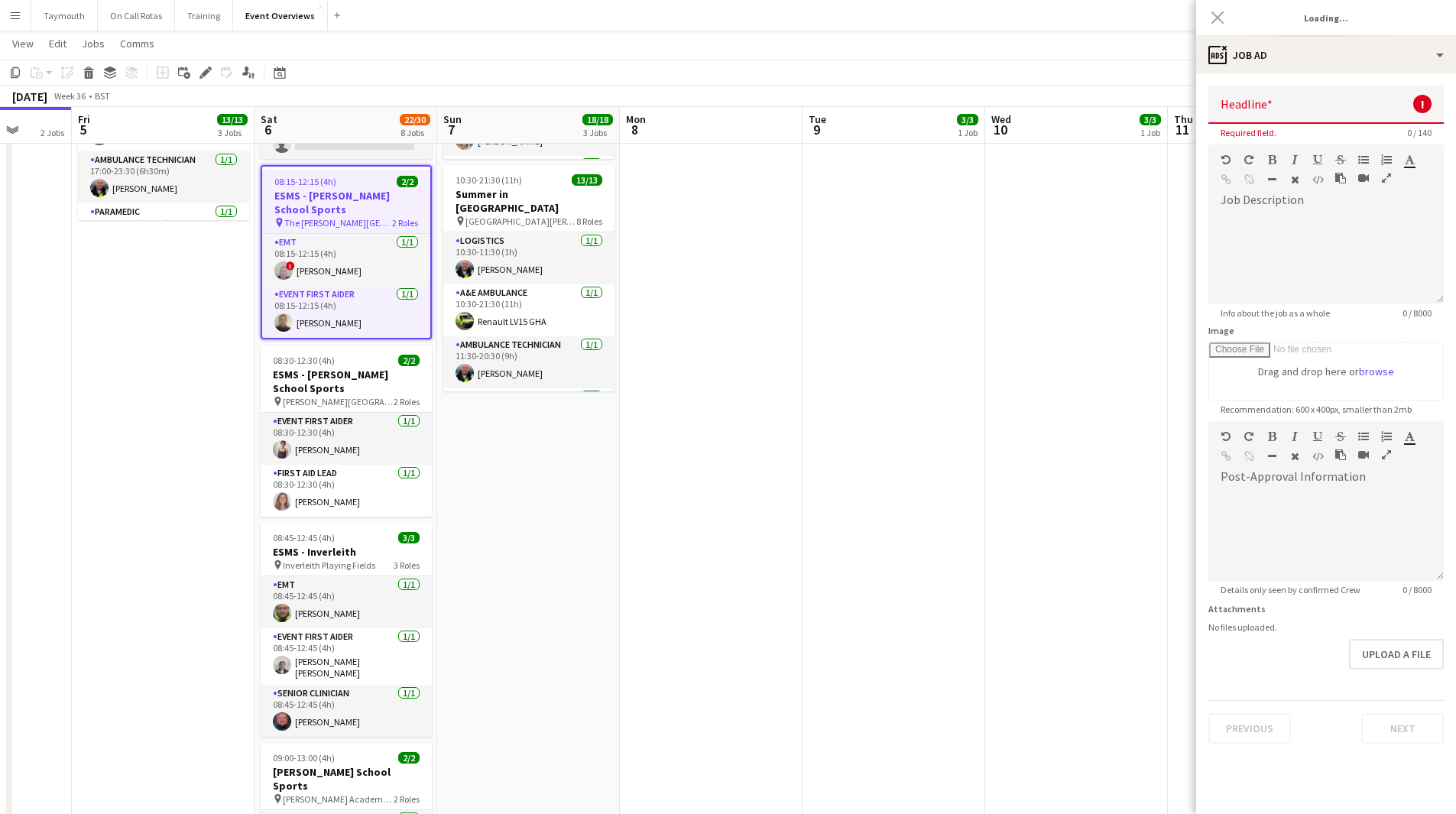
type input "**********"
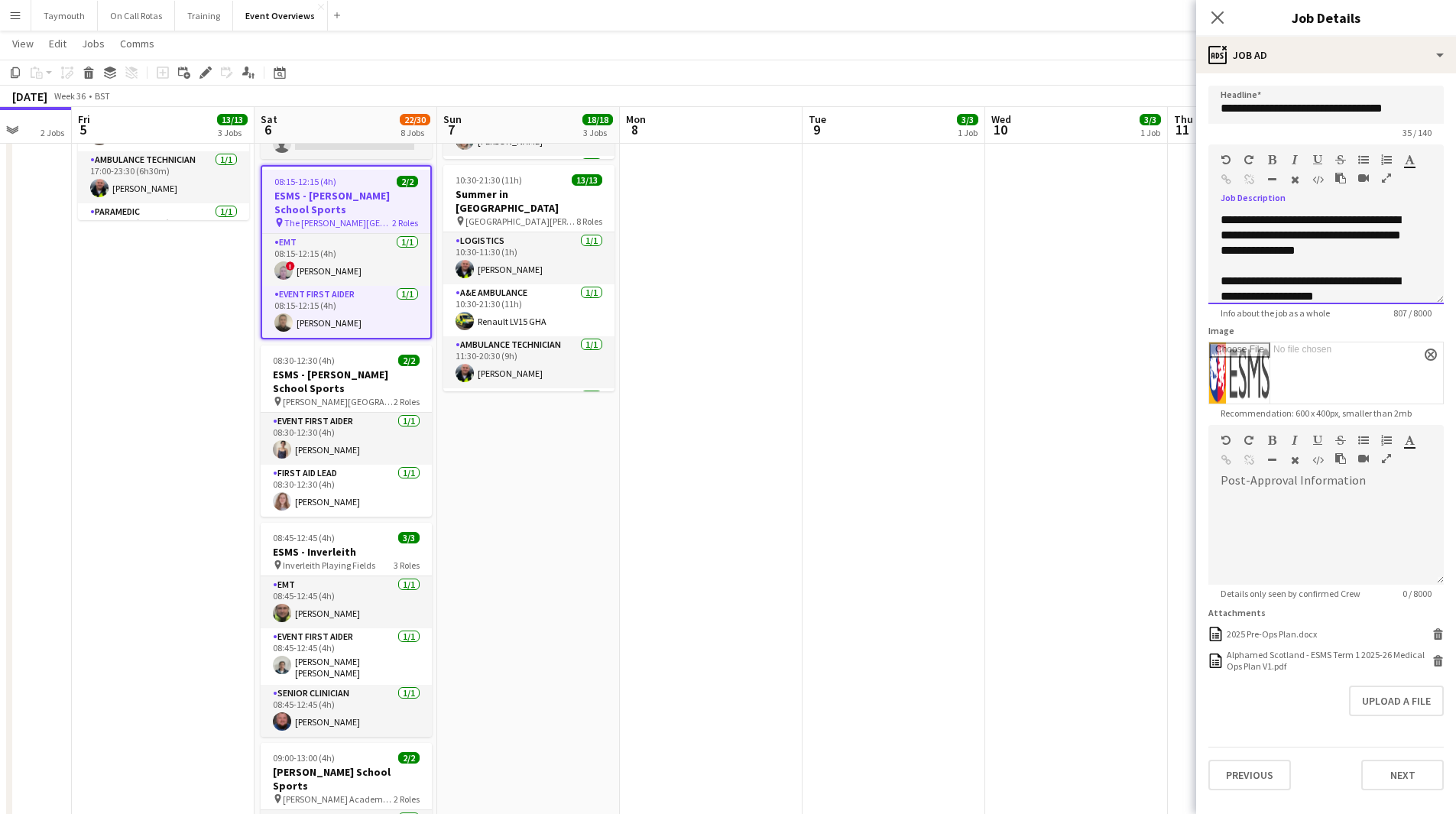
scroll to position [349, 0]
drag, startPoint x: 1222, startPoint y: 218, endPoint x: 1467, endPoint y: 493, distance: 368.3
click at [1455, 493] on html "Menu Boards Boards Boards All jobs Status Workforce Workforce My Workforce Recr…" at bounding box center [728, 535] width 1456 height 1680
copy div "**********"
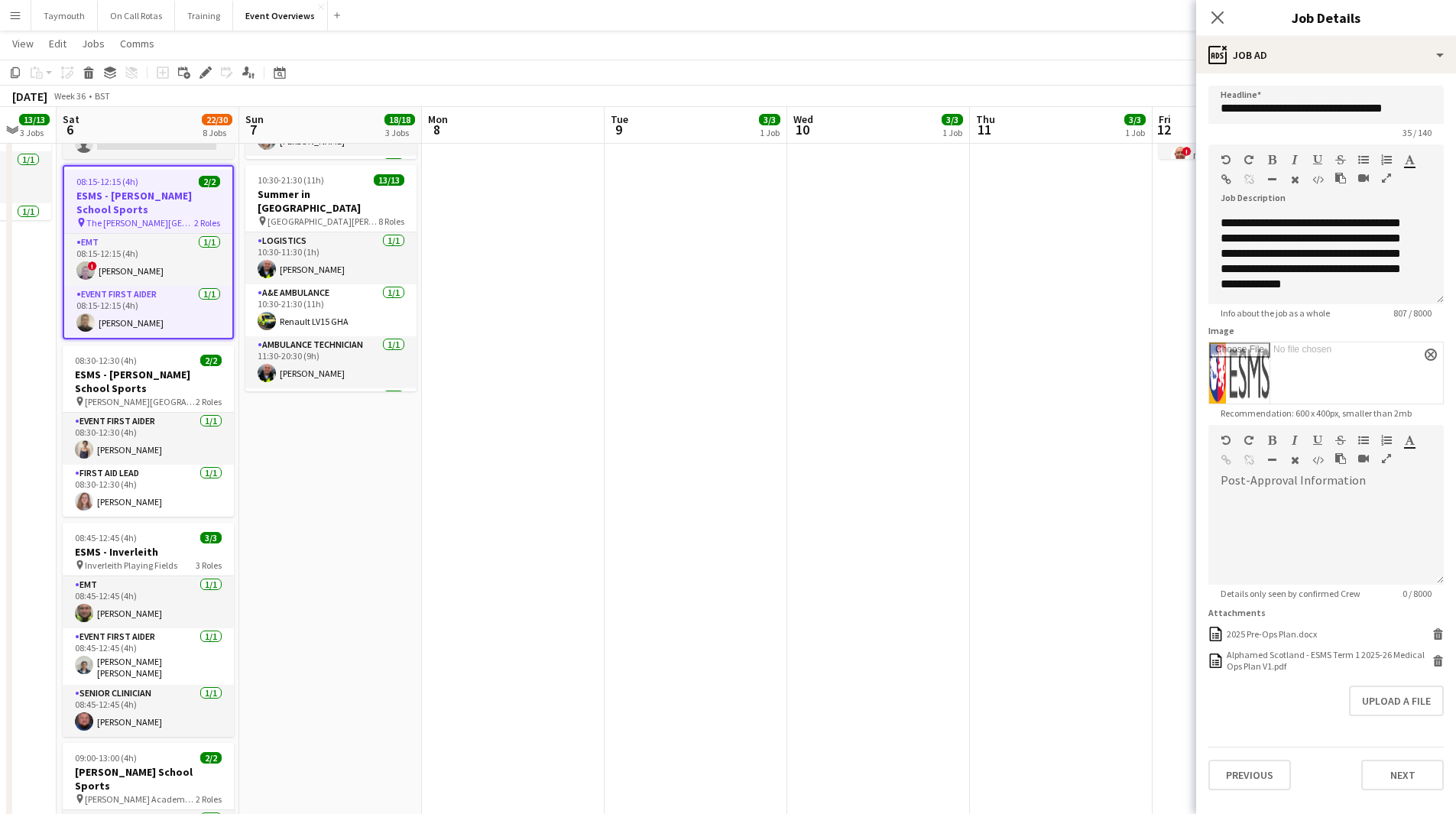
drag, startPoint x: 797, startPoint y: 464, endPoint x: 243, endPoint y: 462, distance: 554.0
click at [189, 465] on app-calendar-viewport "Tue 2 1/1 2 Jobs Wed 3 2 Jobs Thu 4 2 Jobs Fri 5 13/13 3 Jobs Sat 6 22/30 8 Job…" at bounding box center [728, 564] width 1456 height 1620
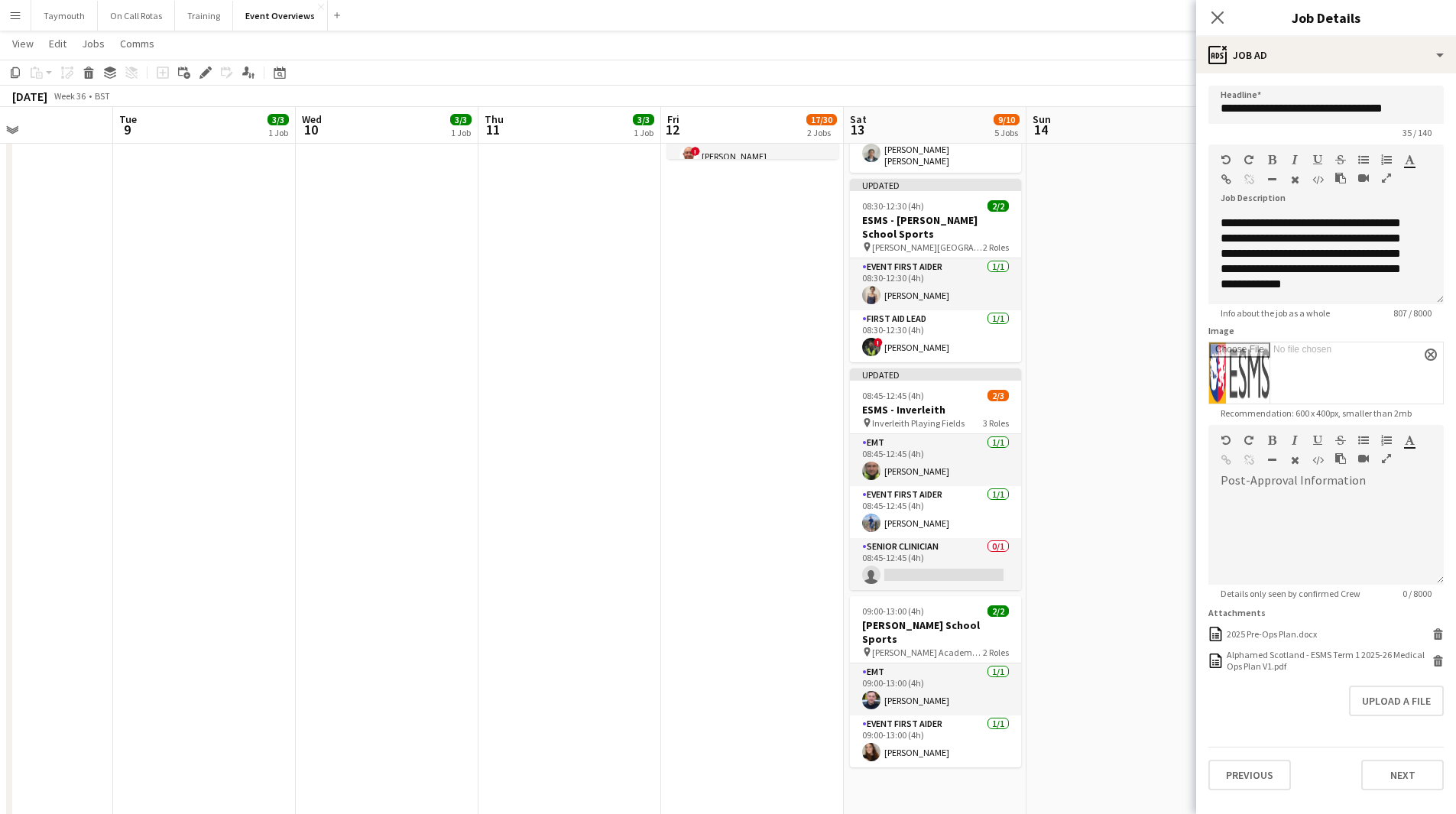
drag, startPoint x: 816, startPoint y: 475, endPoint x: 564, endPoint y: 492, distance: 252.6
click at [559, 493] on app-calendar-viewport "Sat 6 22/30 8 Jobs Sun 7 18/18 3 Jobs Mon 8 Tue 9 3/3 1 Job Wed 10 3/3 1 Job Th…" at bounding box center [728, 564] width 1456 height 1620
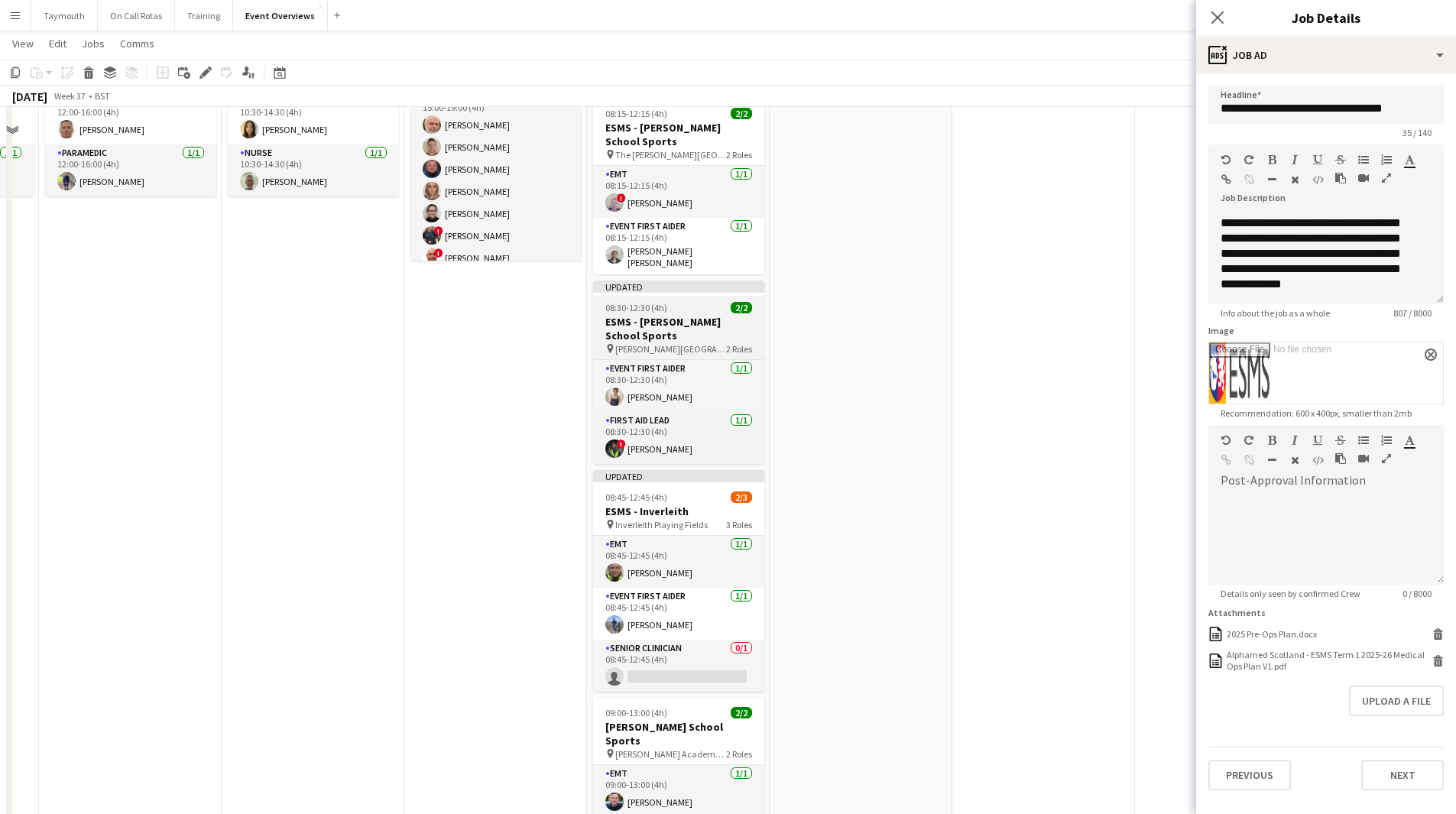
scroll to position [76, 0]
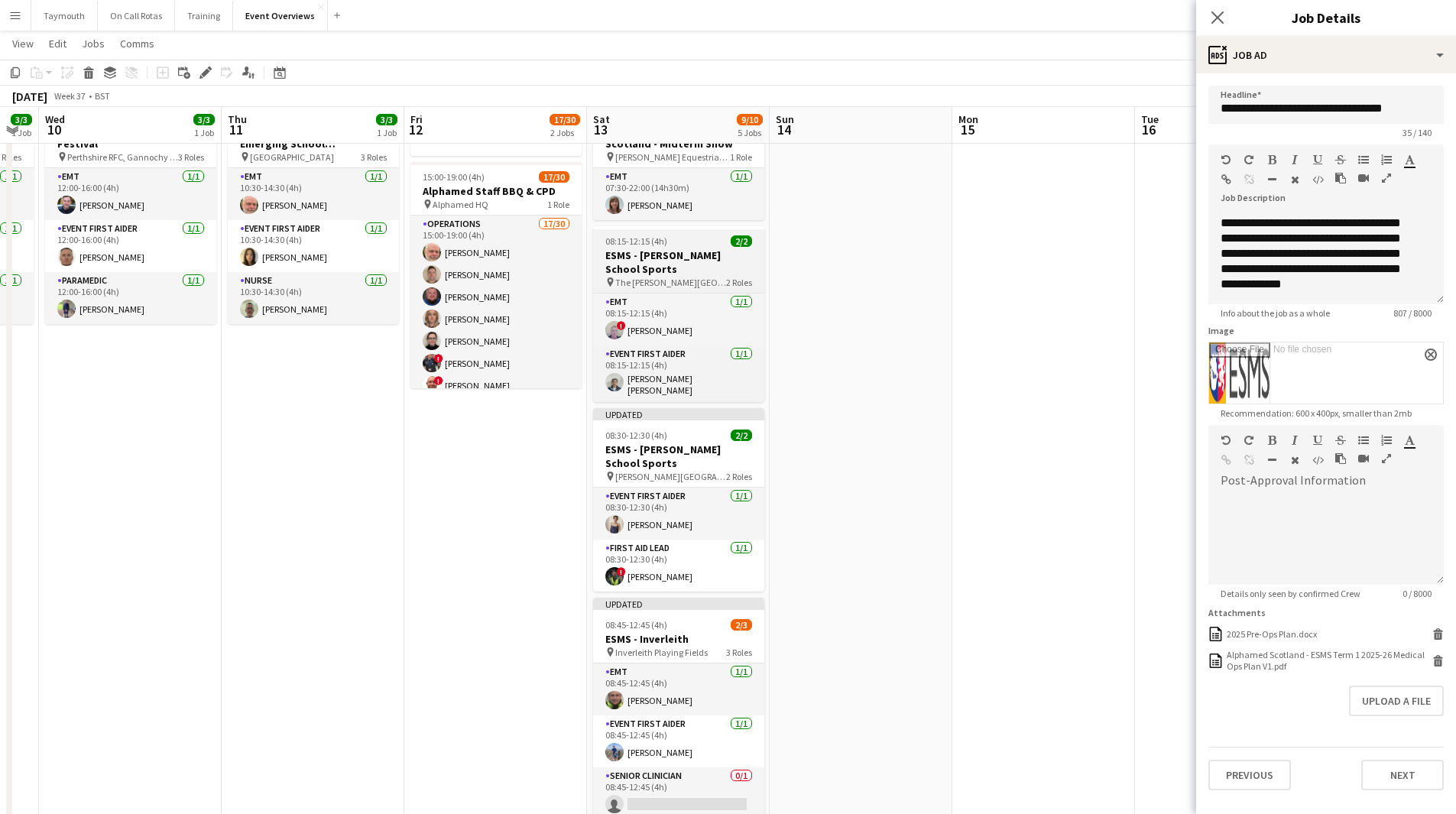
click at [703, 265] on h3 "ESMS - [PERSON_NAME] School Sports" at bounding box center [679, 262] width 171 height 28
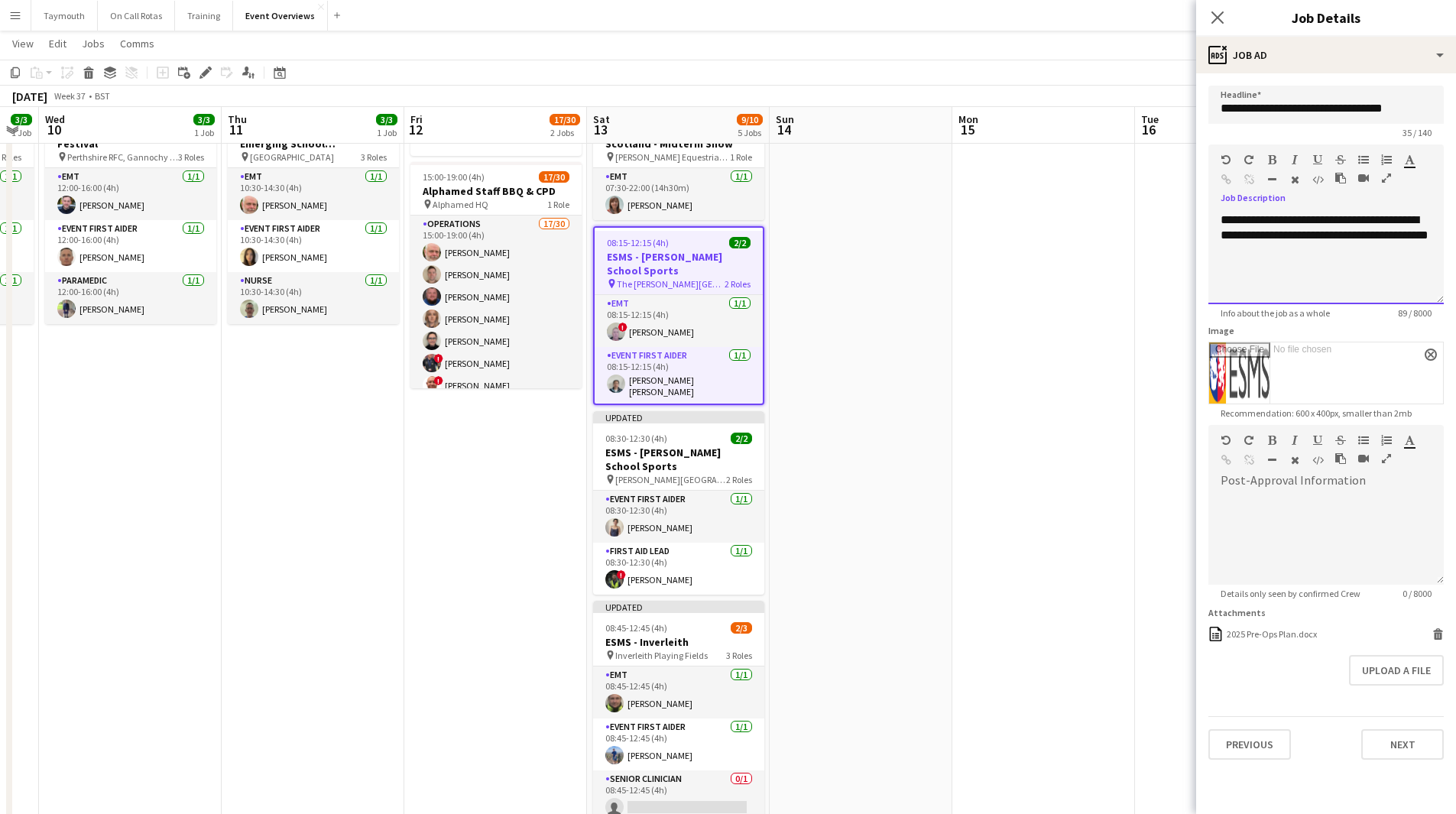
drag, startPoint x: 1256, startPoint y: 238, endPoint x: 1110, endPoint y: 151, distance: 170.0
click at [1110, 151] on body "Menu Boards Boards Boards All jobs Status Workforce Workforce My Workforce Recr…" at bounding box center [728, 764] width 1456 height 1680
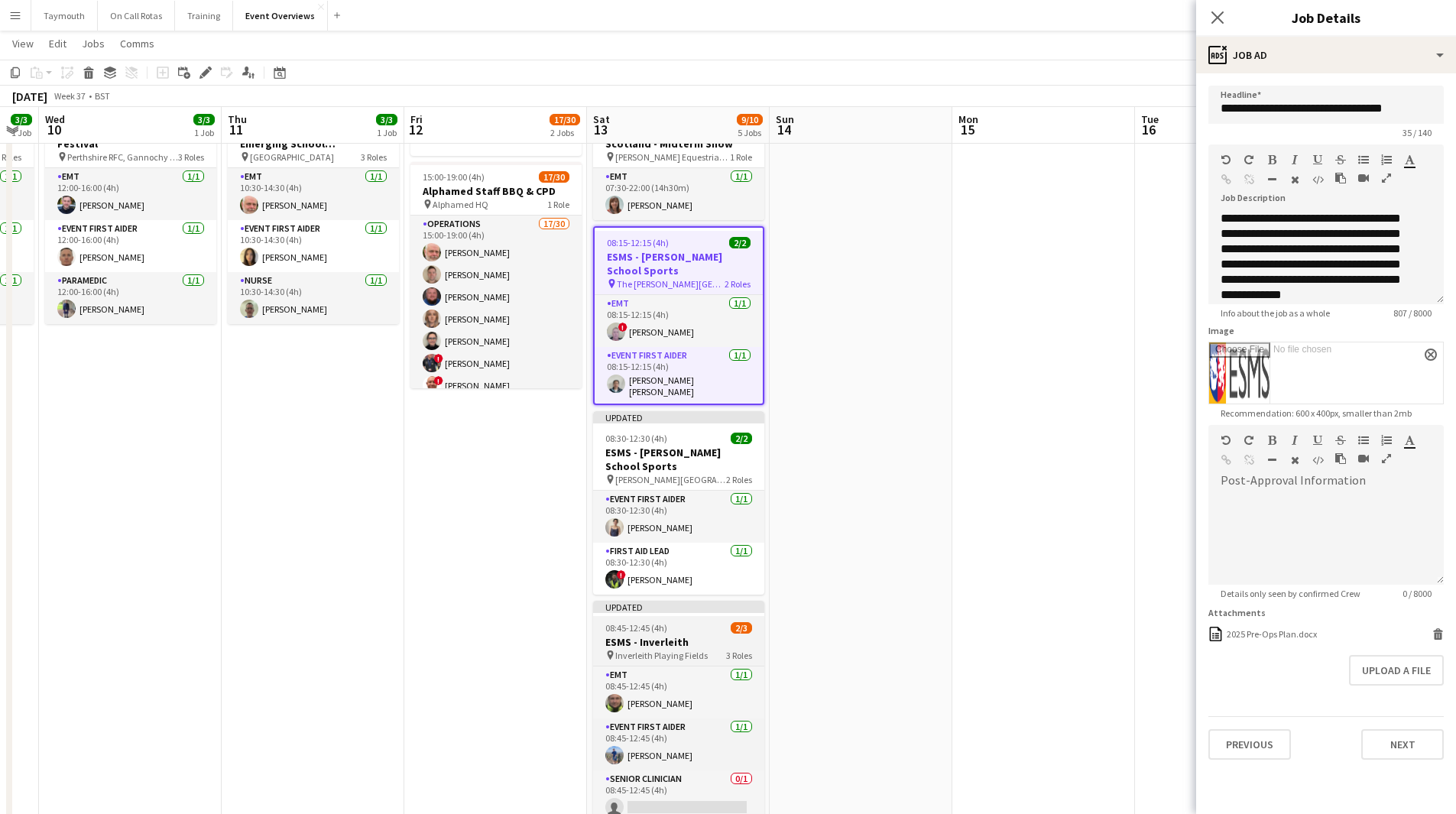
click at [692, 616] on app-job-card "Updated 08:45-12:45 (4h) 2/3 ESMS - Inverleith pin Inverleith Playing Fields 3 …" at bounding box center [679, 712] width 171 height 222
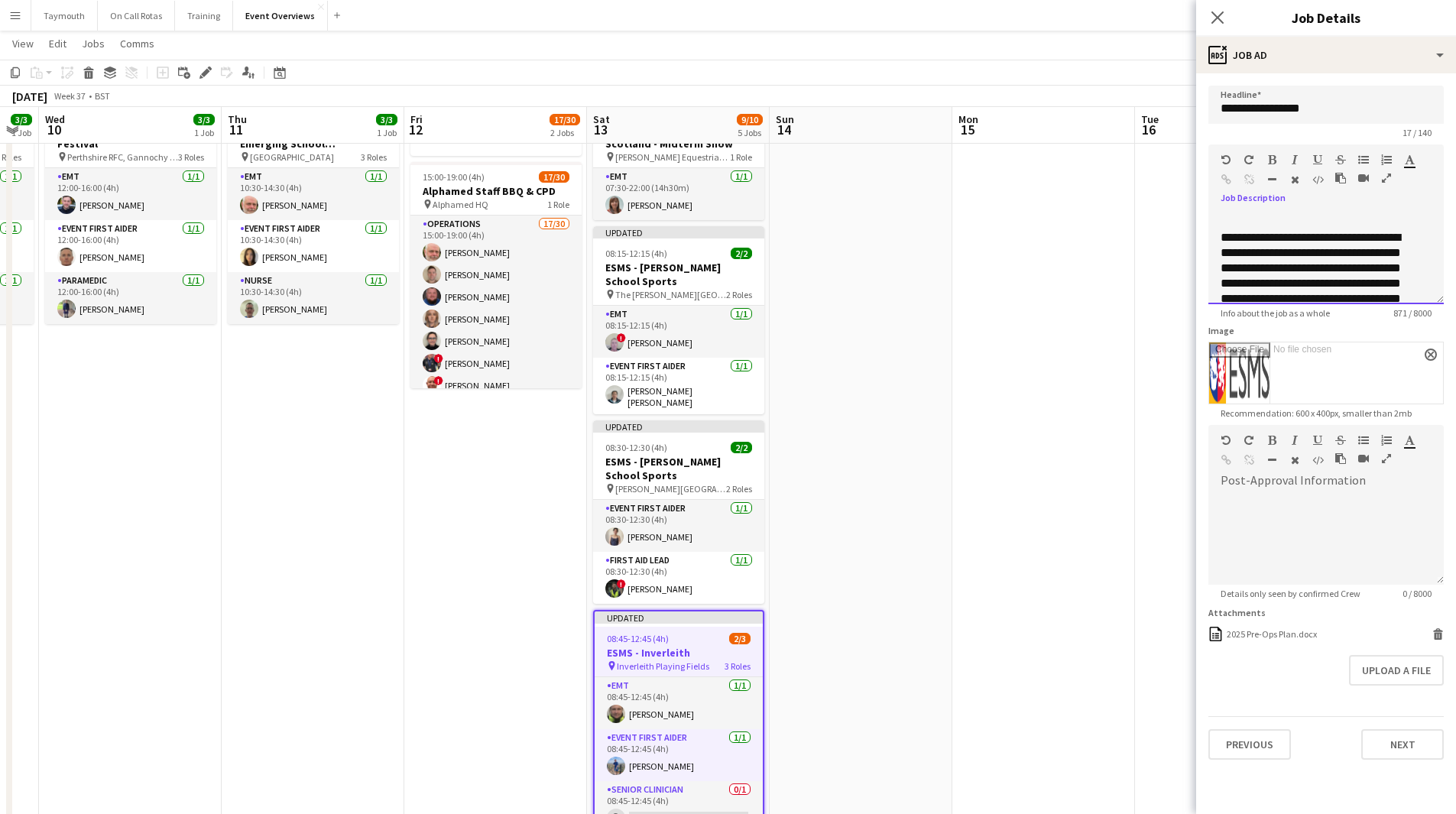
scroll to position [0, 0]
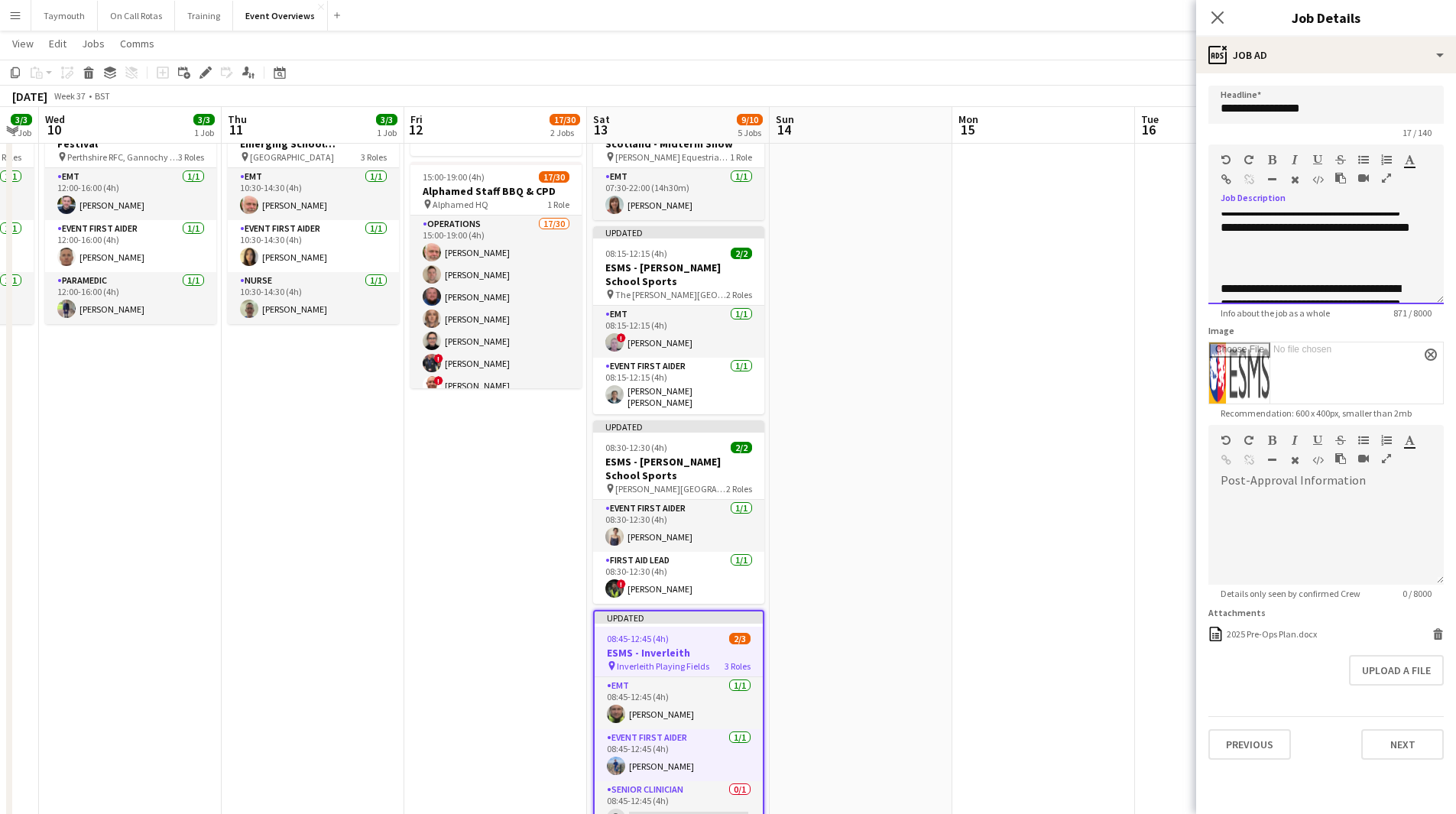
drag, startPoint x: 1329, startPoint y: 264, endPoint x: 1402, endPoint y: 260, distance: 73.1
click at [1402, 260] on div "**********" at bounding box center [1320, 182] width 199 height 168
copy div "**********"
click at [1346, 262] on div "**********" at bounding box center [1320, 182] width 199 height 168
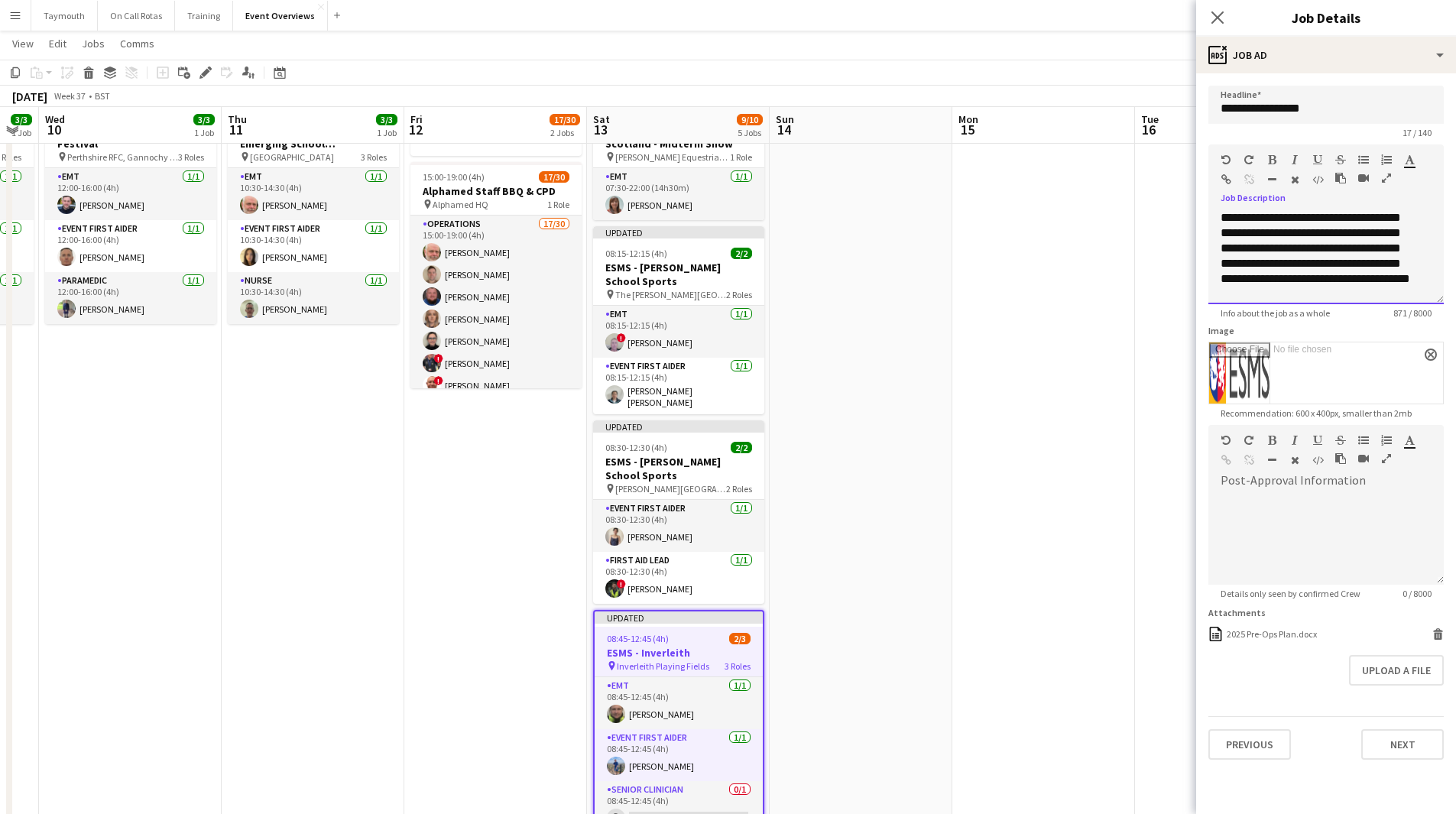
scroll to position [191, 0]
drag, startPoint x: 1357, startPoint y: 275, endPoint x: 1305, endPoint y: 275, distance: 52.0
click at [1305, 275] on div "**********" at bounding box center [1320, 258] width 199 height 168
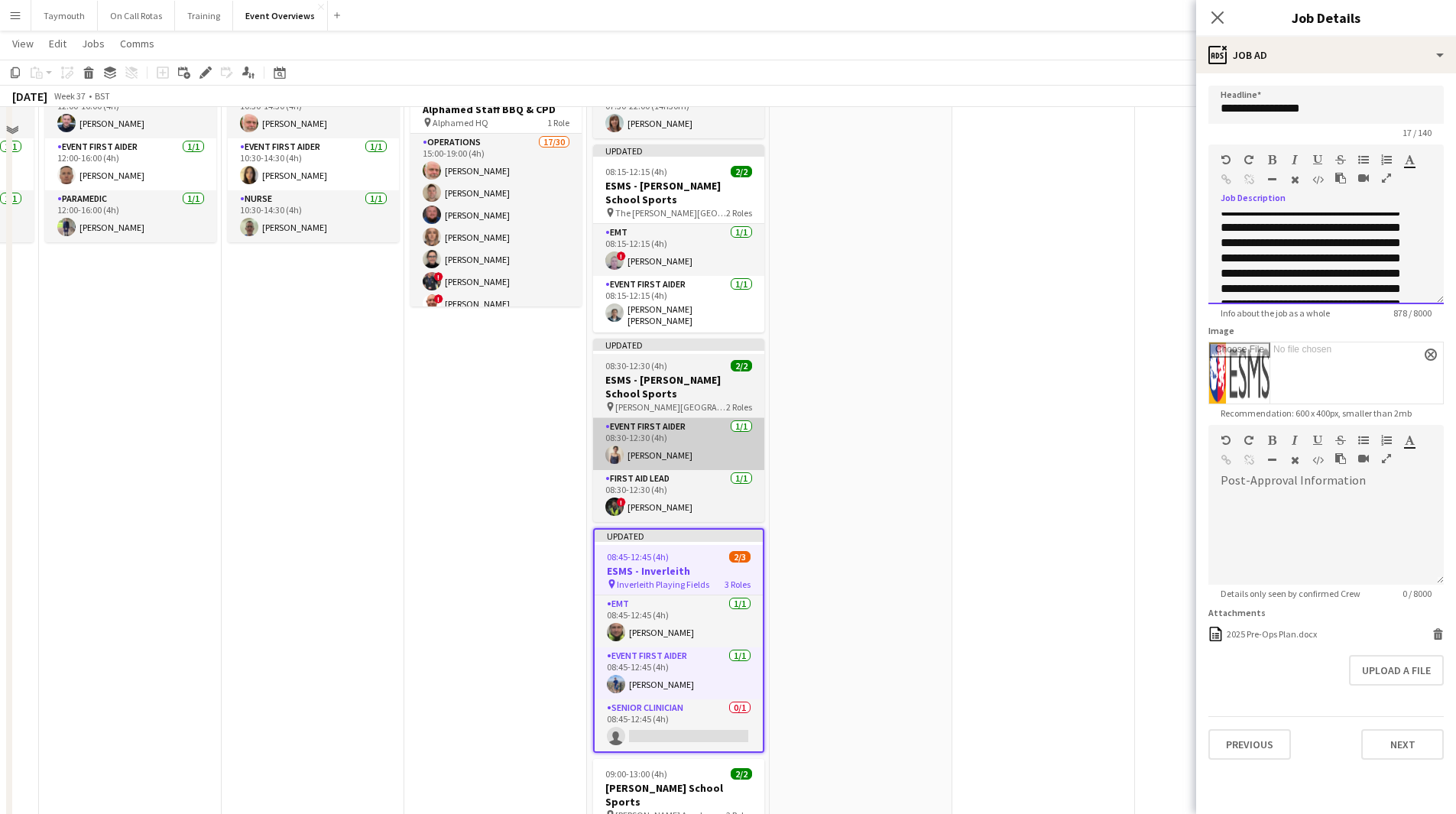
scroll to position [229, 0]
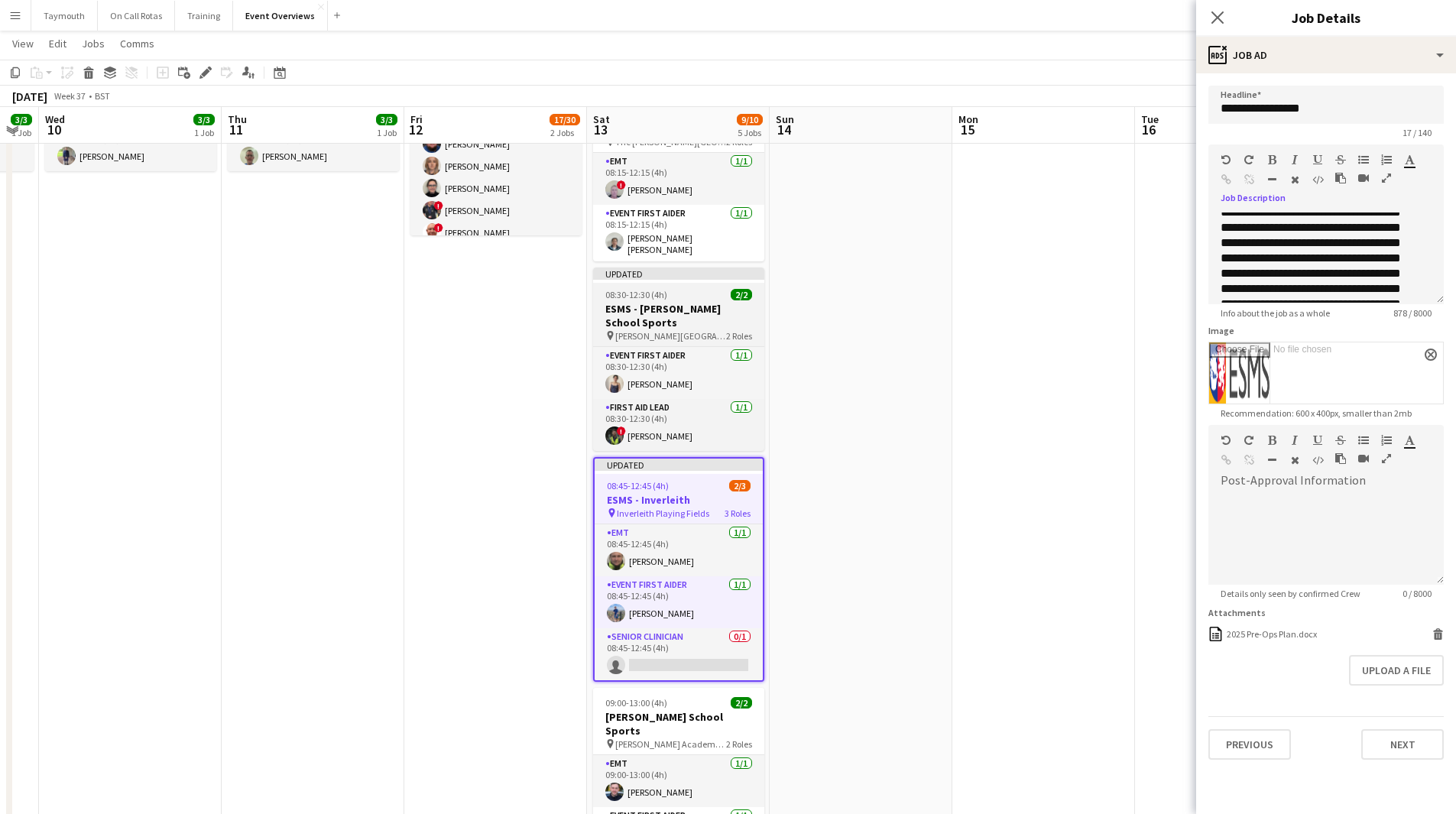
click at [638, 289] on span "08:30-12:30 (4h)" at bounding box center [636, 294] width 62 height 12
type input "**********"
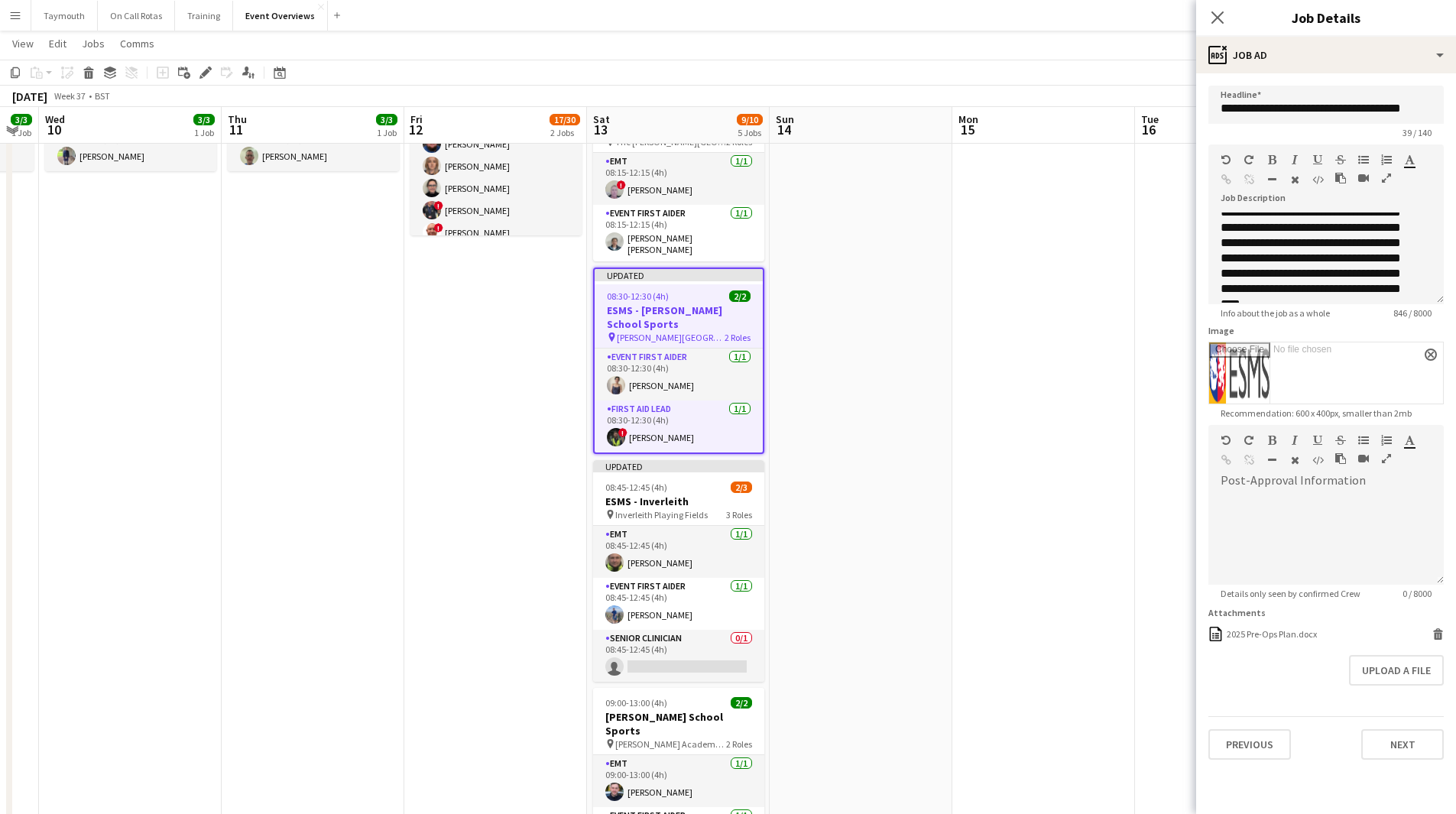
click at [885, 672] on app-date-cell at bounding box center [860, 696] width 182 height 1509
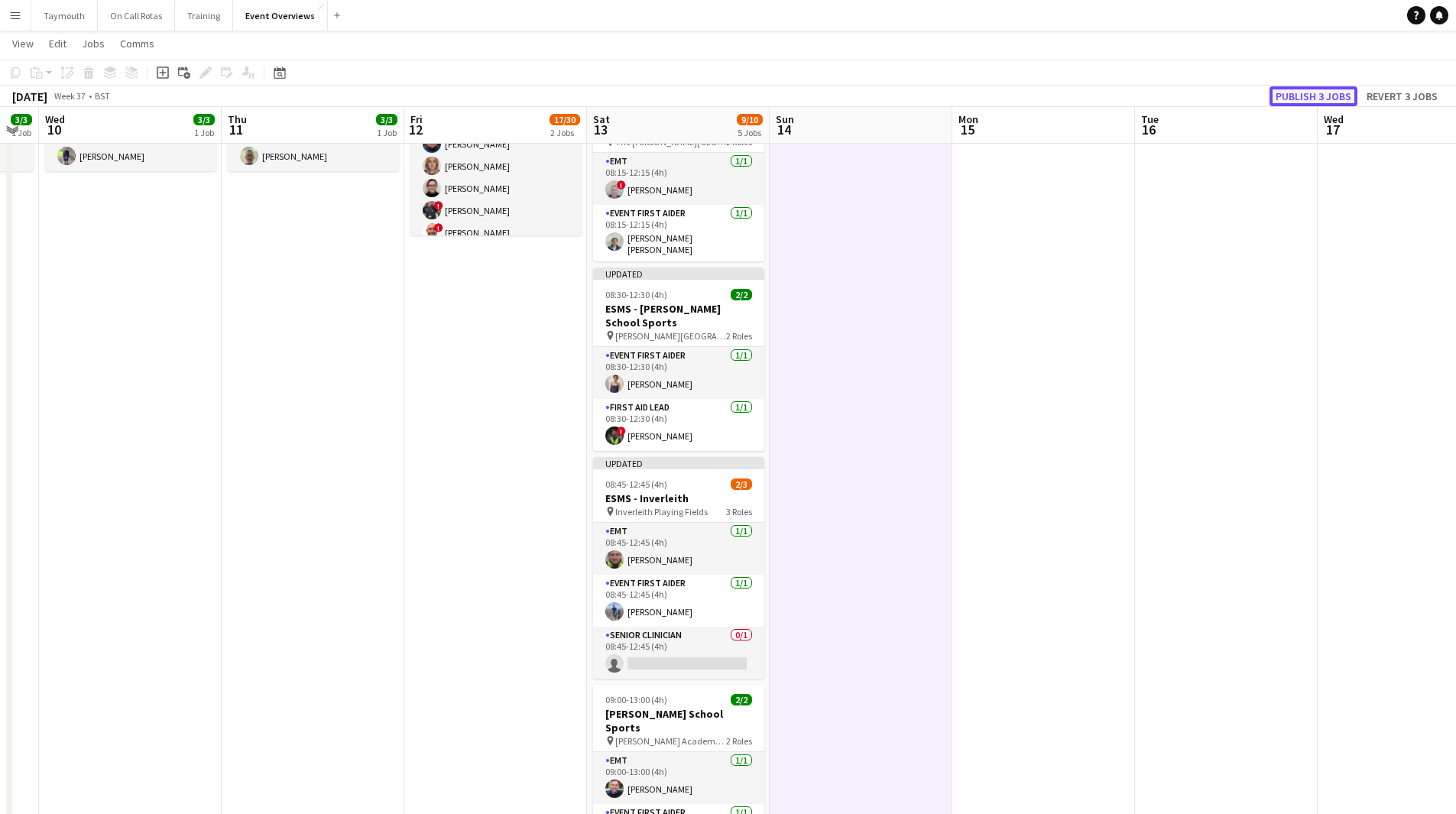
click at [1333, 92] on button "Publish 3 jobs" at bounding box center [1313, 96] width 88 height 20
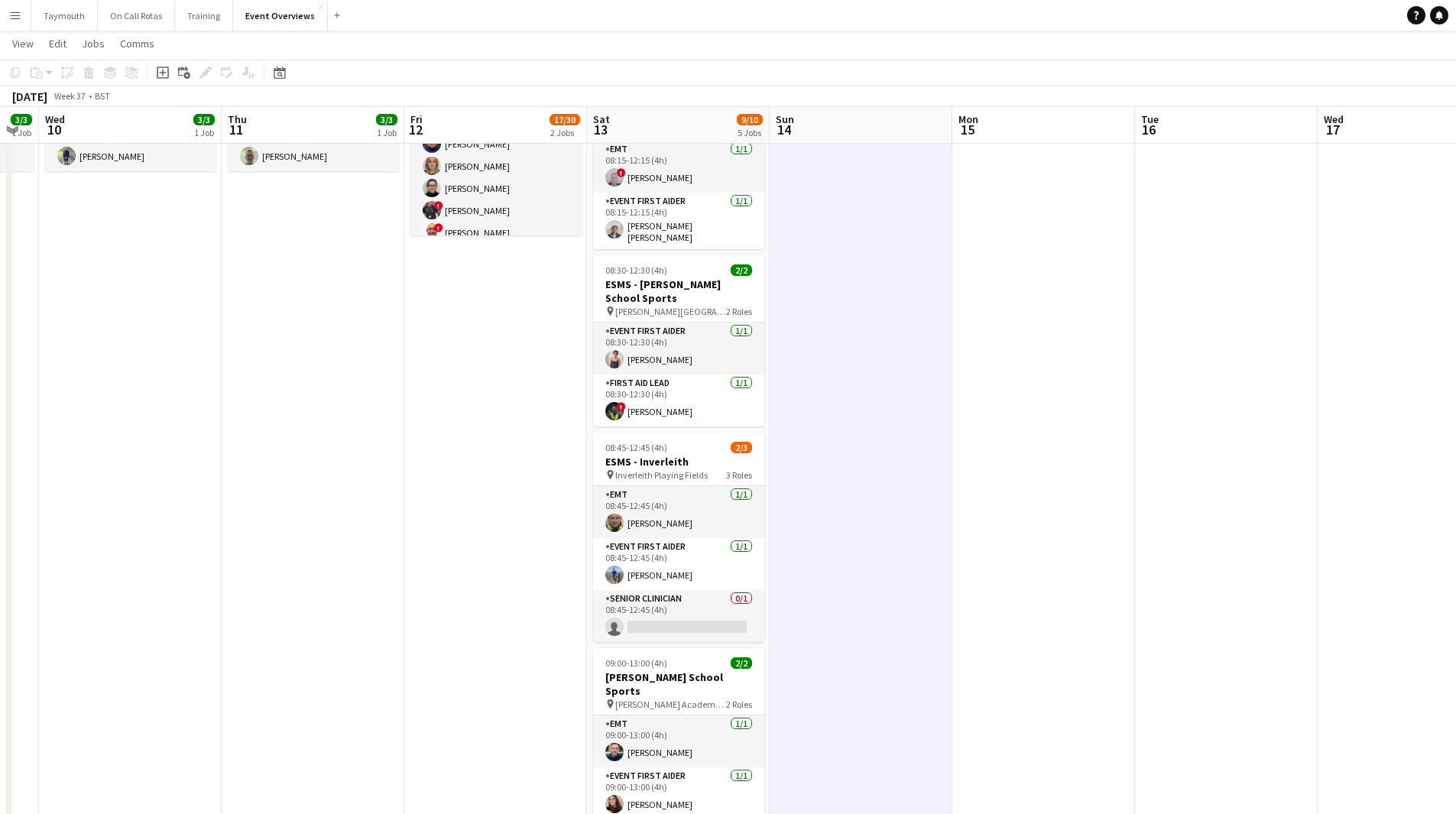
click at [12, 13] on app-icon "Menu" at bounding box center [15, 15] width 12 height 12
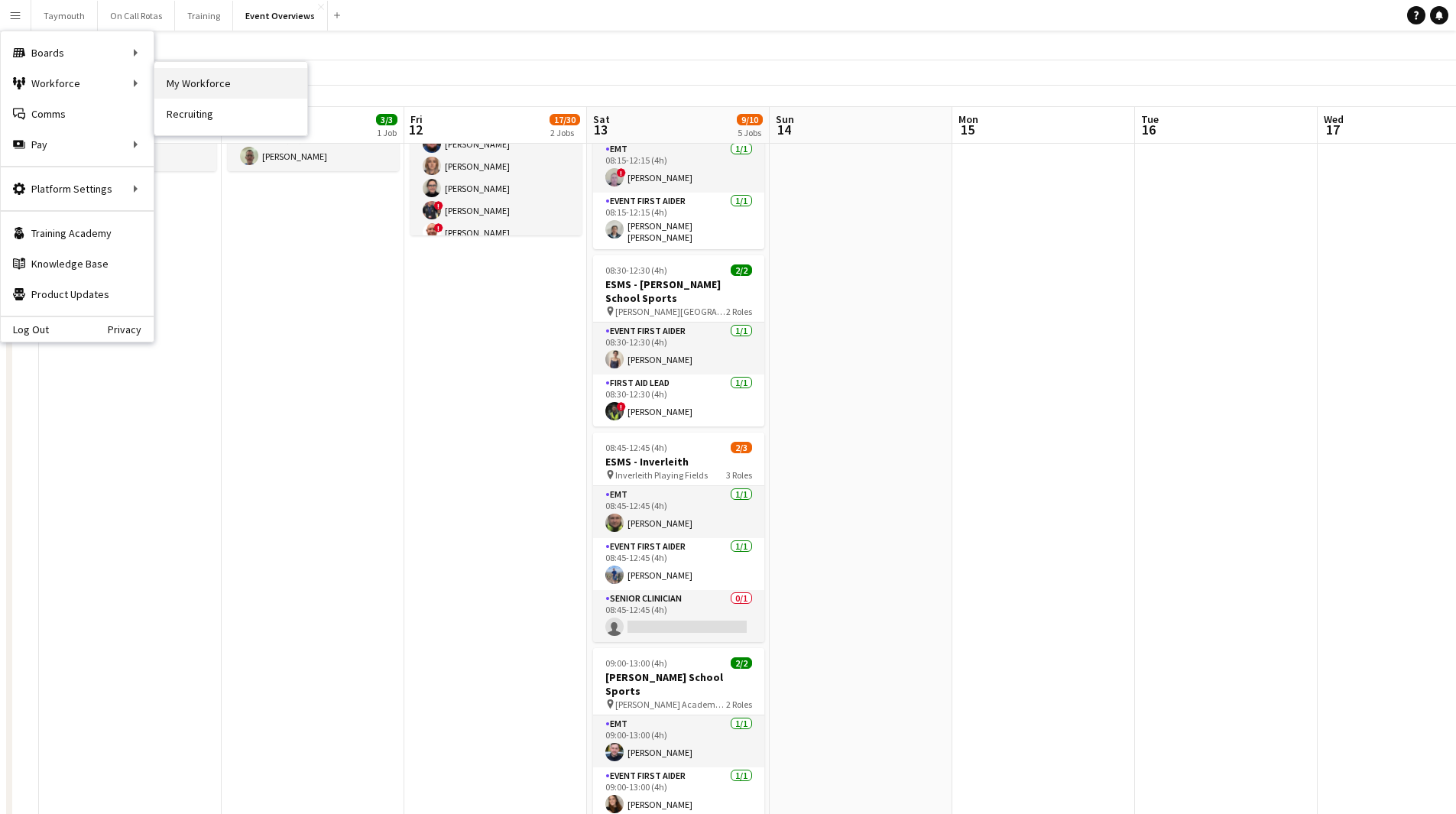
click at [219, 82] on link "My Workforce" at bounding box center [231, 83] width 153 height 31
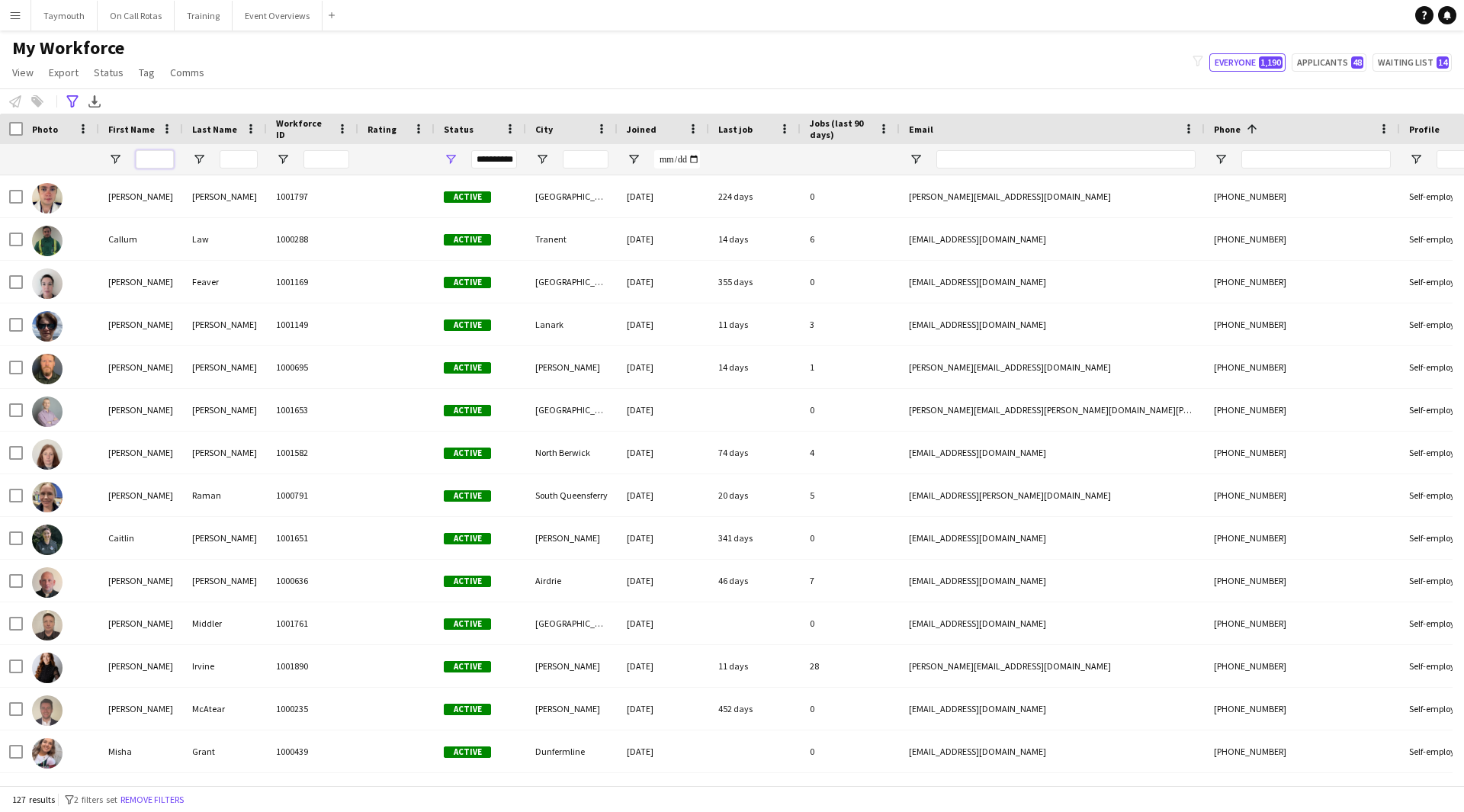
click at [144, 159] on input "First Name Filter Input" at bounding box center [155, 160] width 38 height 18
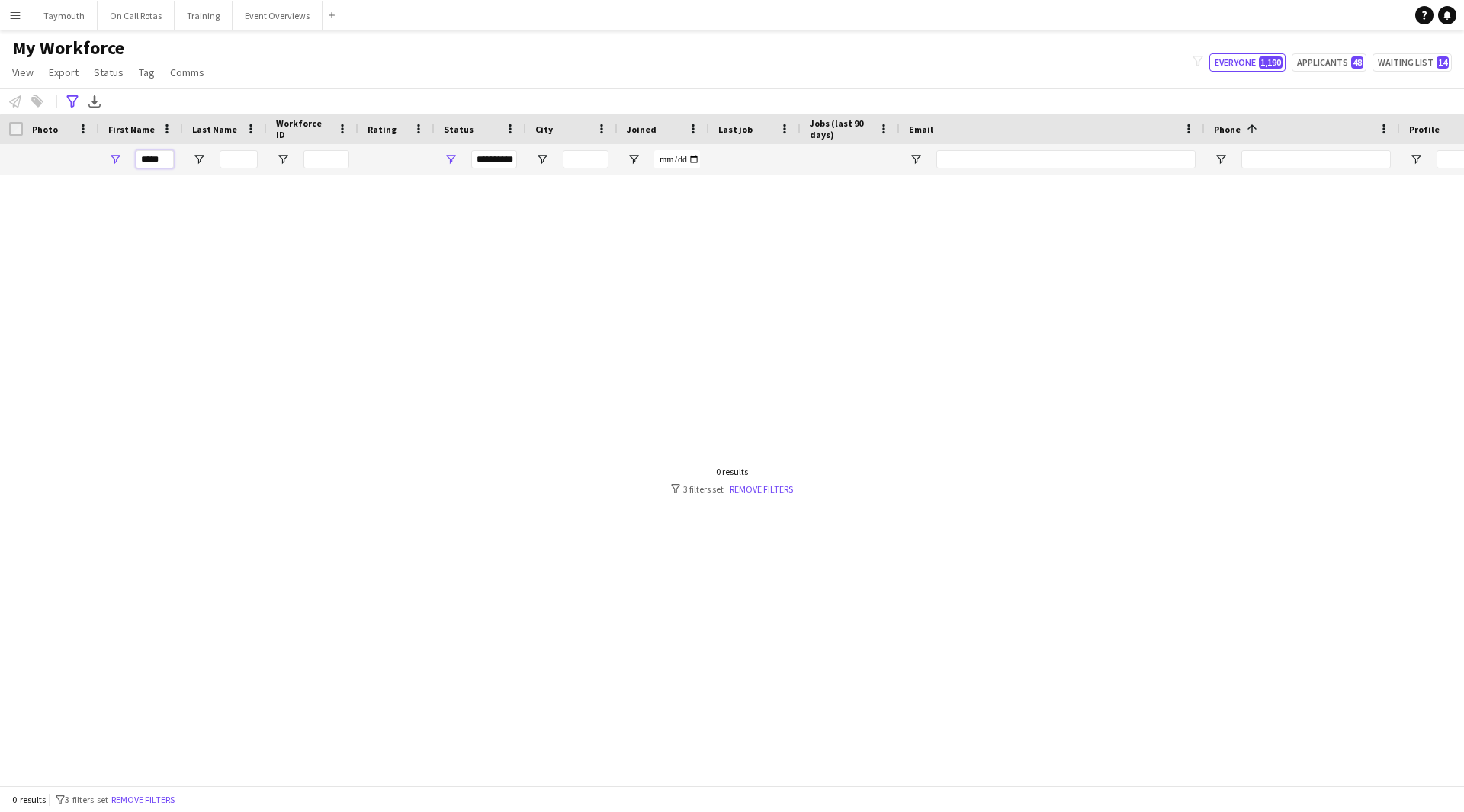
type input "*****"
click at [444, 158] on span "Open Filter Menu" at bounding box center [451, 160] width 14 height 14
type input "**********"
click at [257, 292] on div at bounding box center [732, 474] width 1464 height 599
click at [458, 158] on div "**********" at bounding box center [480, 160] width 91 height 31
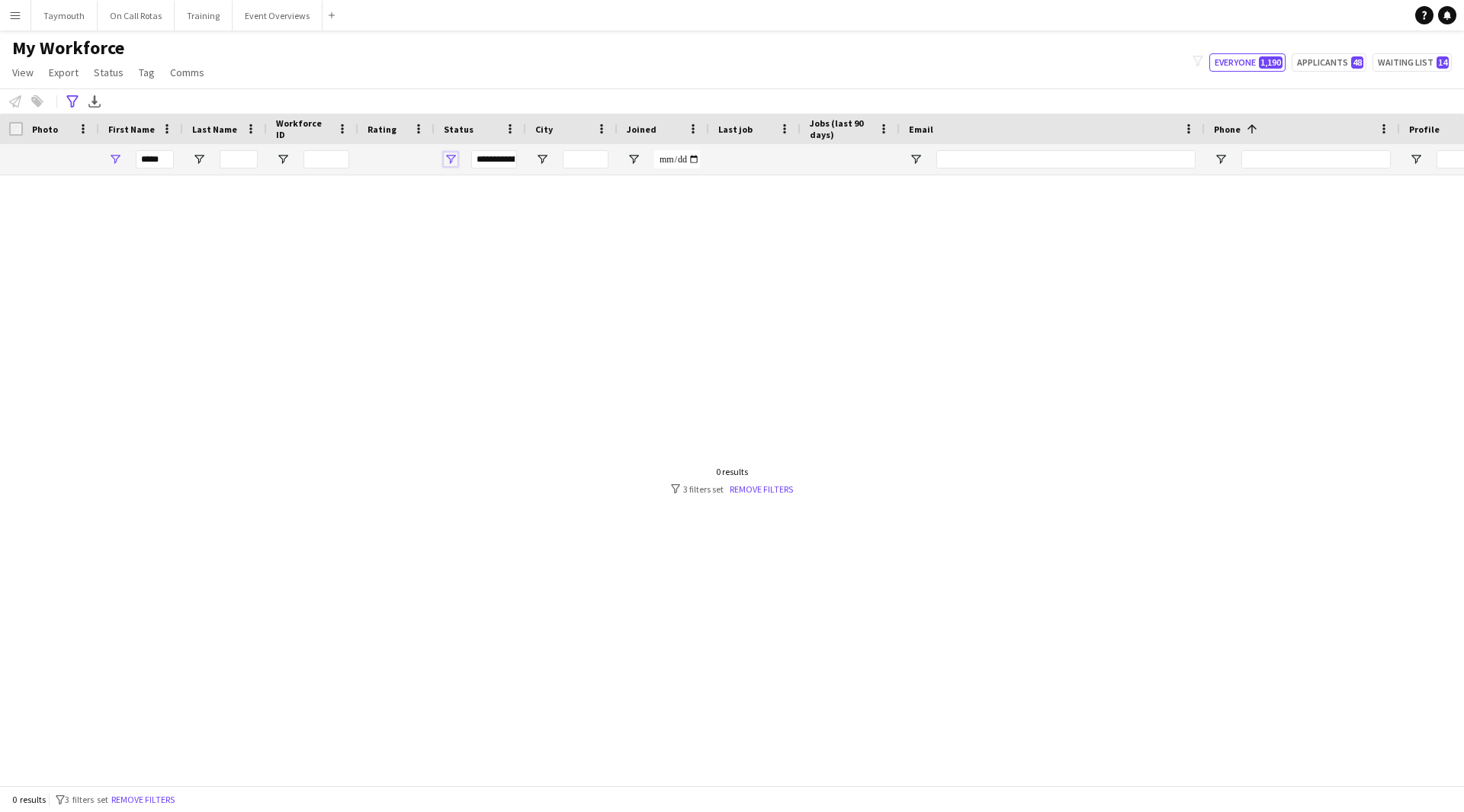
click at [454, 163] on span "Open Filter Menu" at bounding box center [451, 160] width 14 height 14
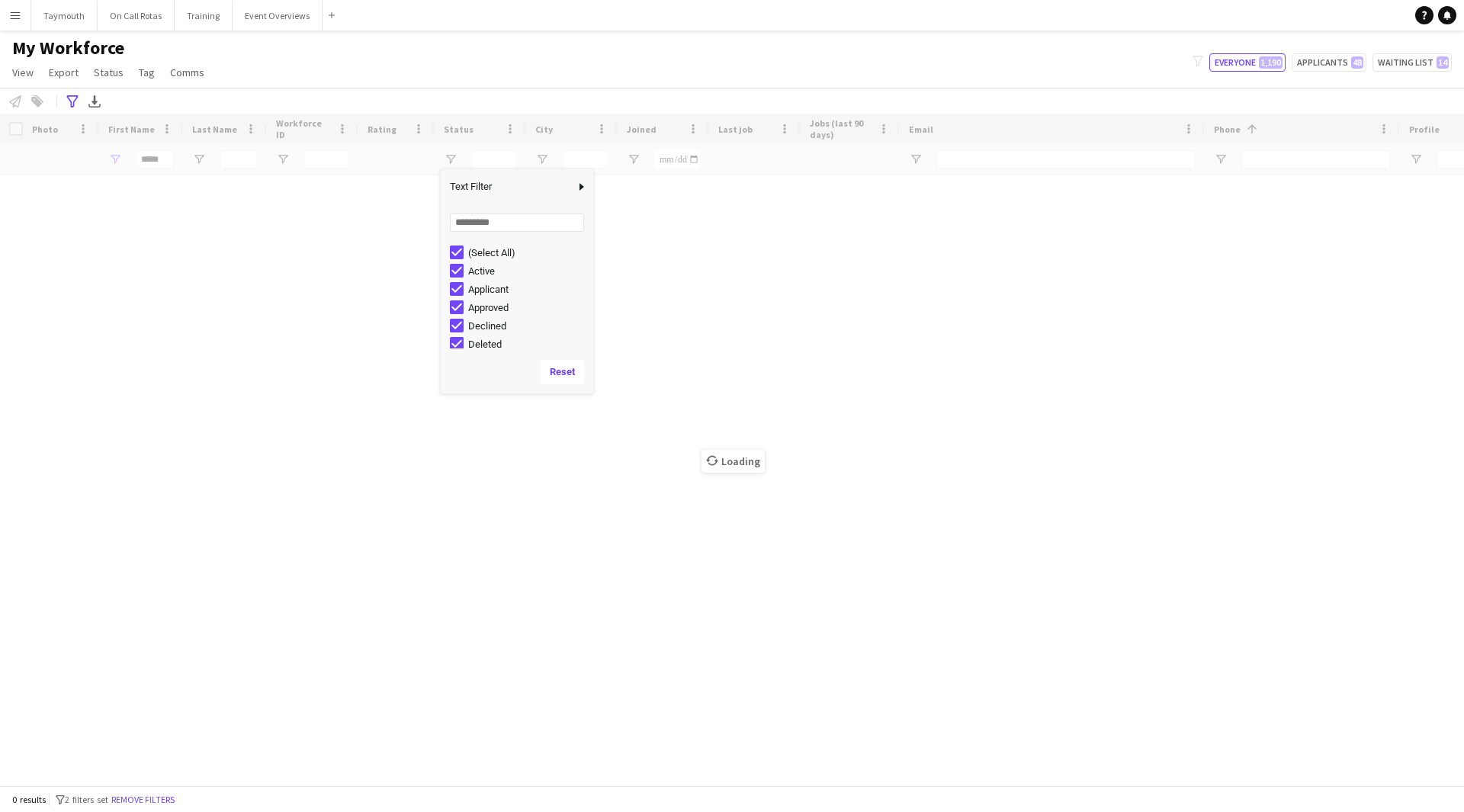
click at [164, 157] on div "Loading" at bounding box center [732, 449] width 1464 height 672
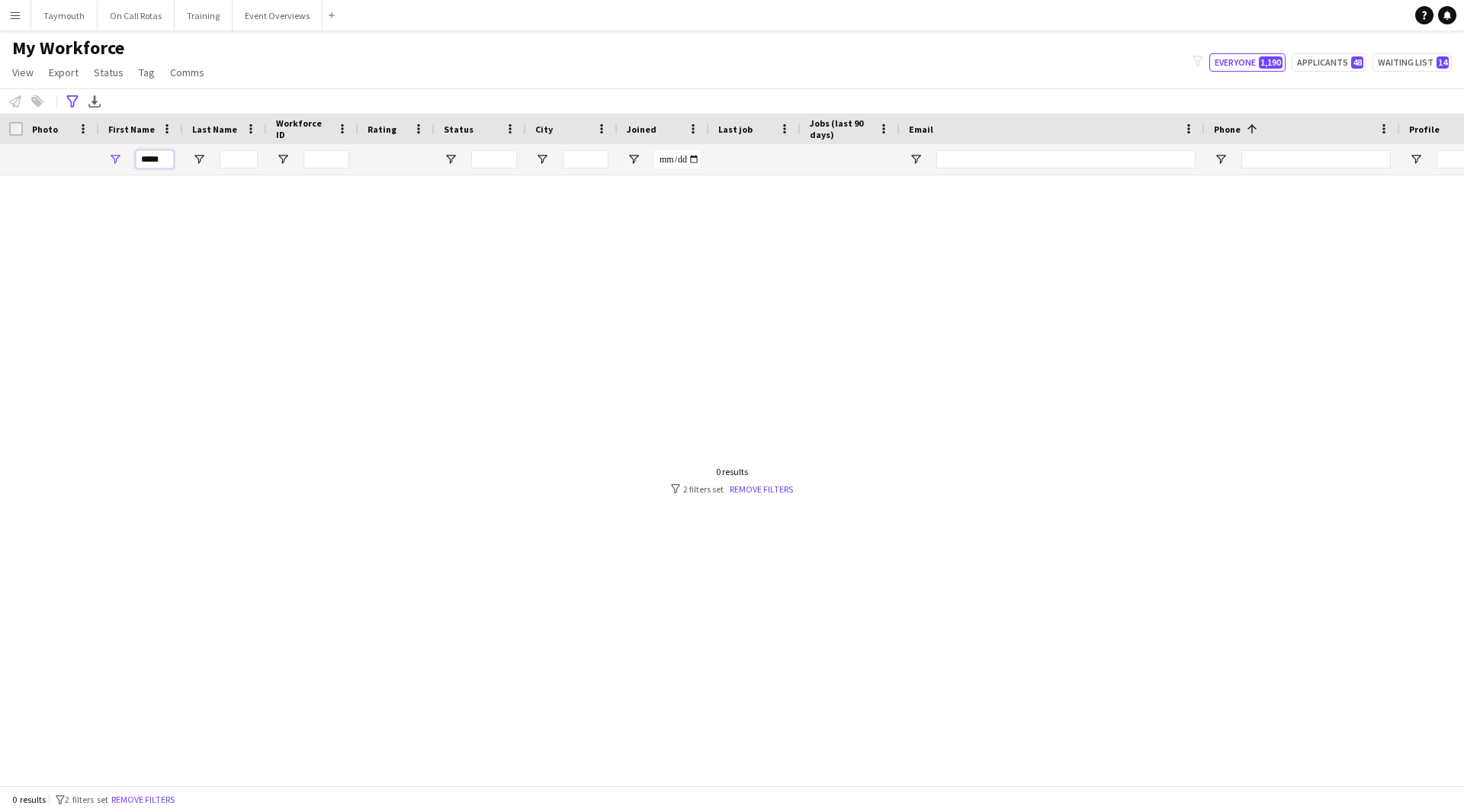
click at [169, 162] on input "*****" at bounding box center [155, 160] width 38 height 18
type input "*"
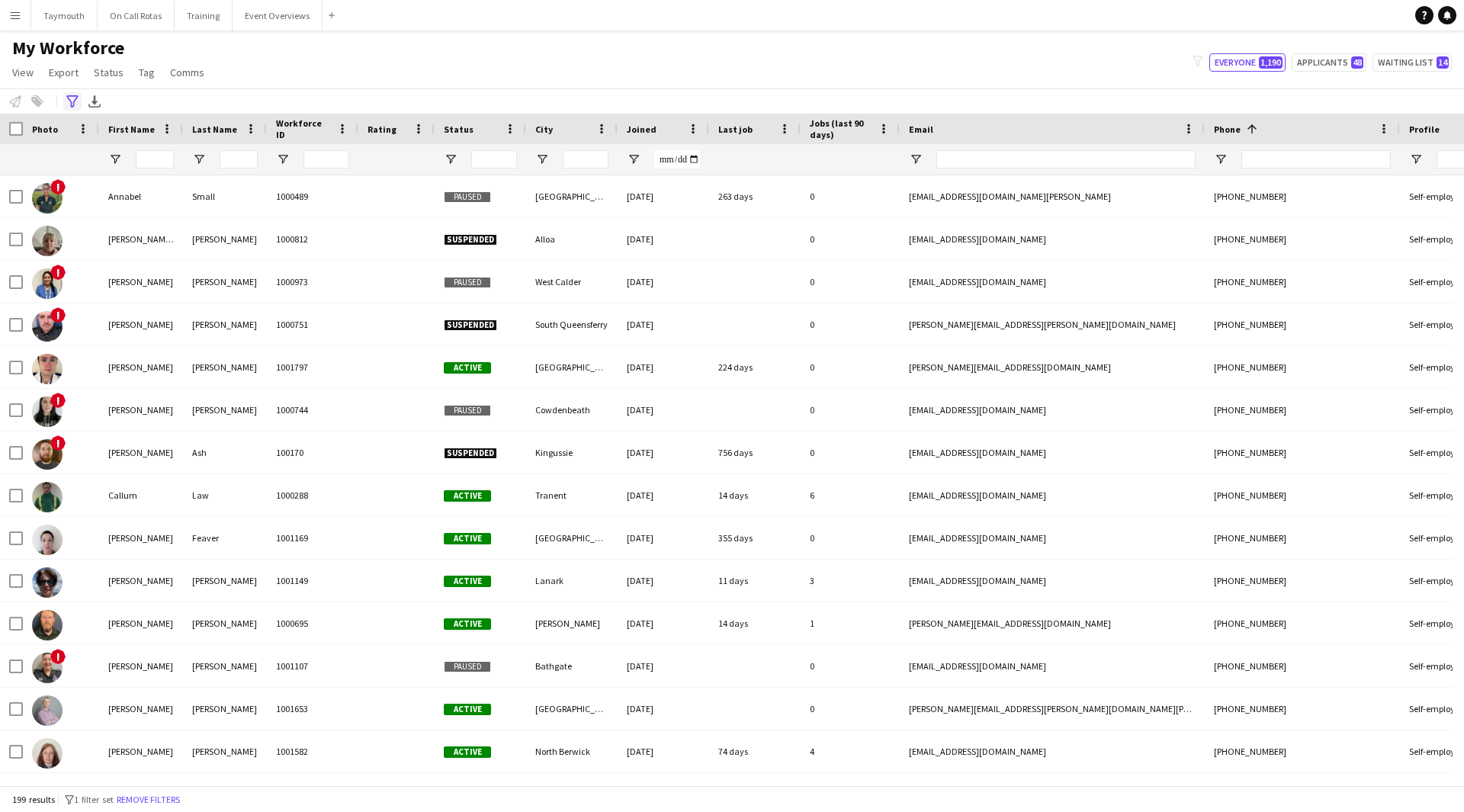
click at [78, 104] on icon "Advanced filters" at bounding box center [72, 101] width 12 height 12
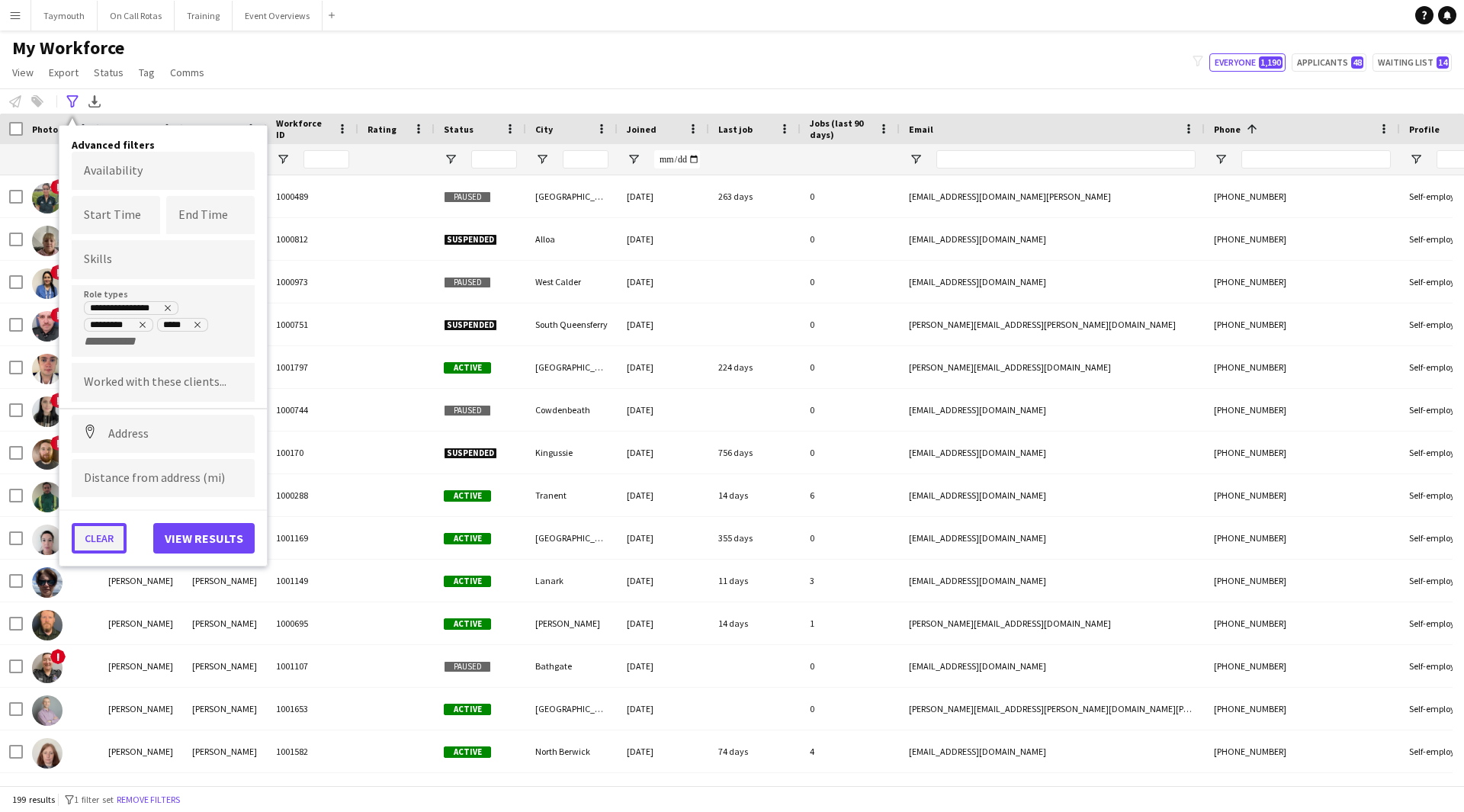
click at [94, 544] on button "Clear" at bounding box center [98, 538] width 55 height 31
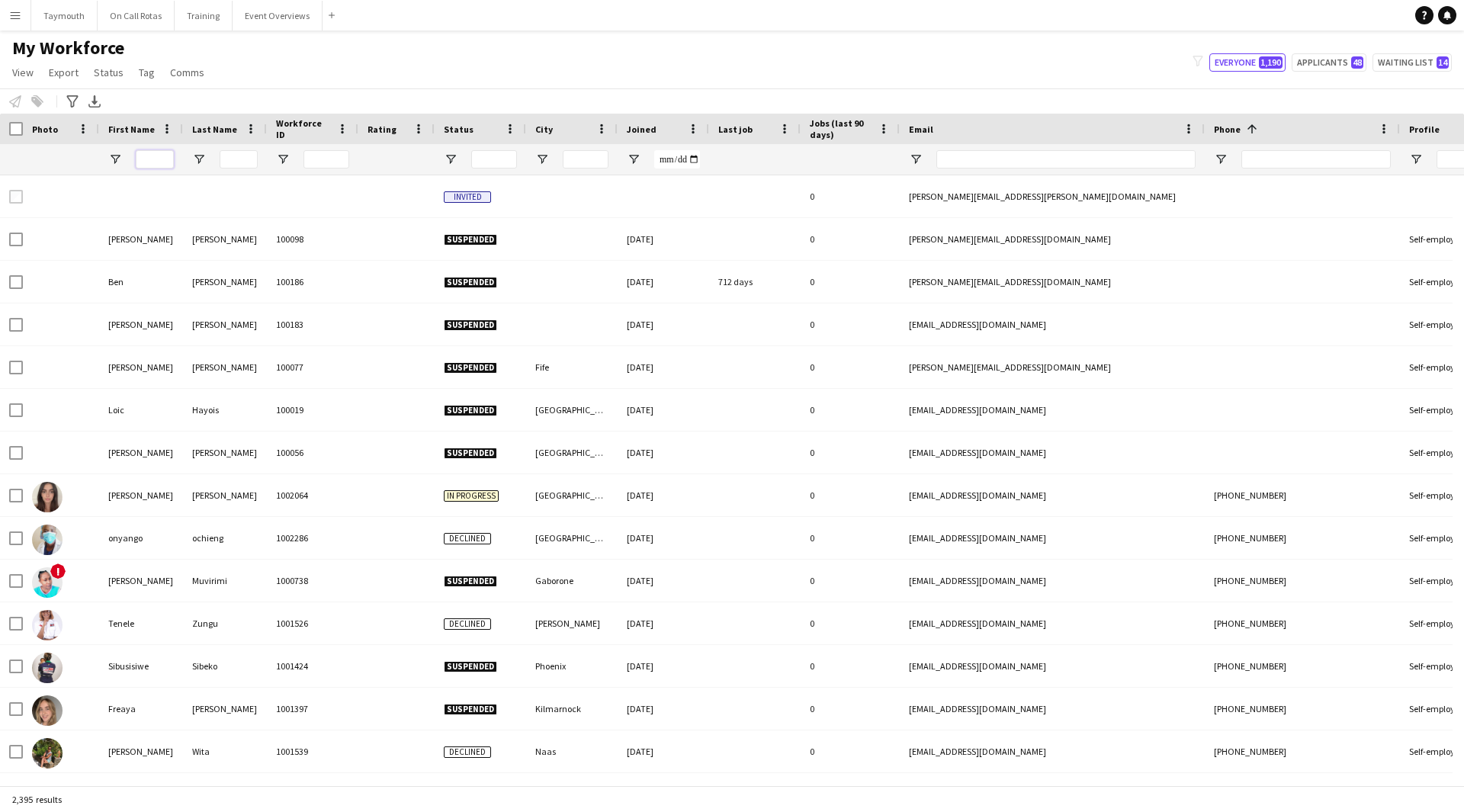
click at [165, 164] on input "First Name Filter Input" at bounding box center [155, 160] width 38 height 18
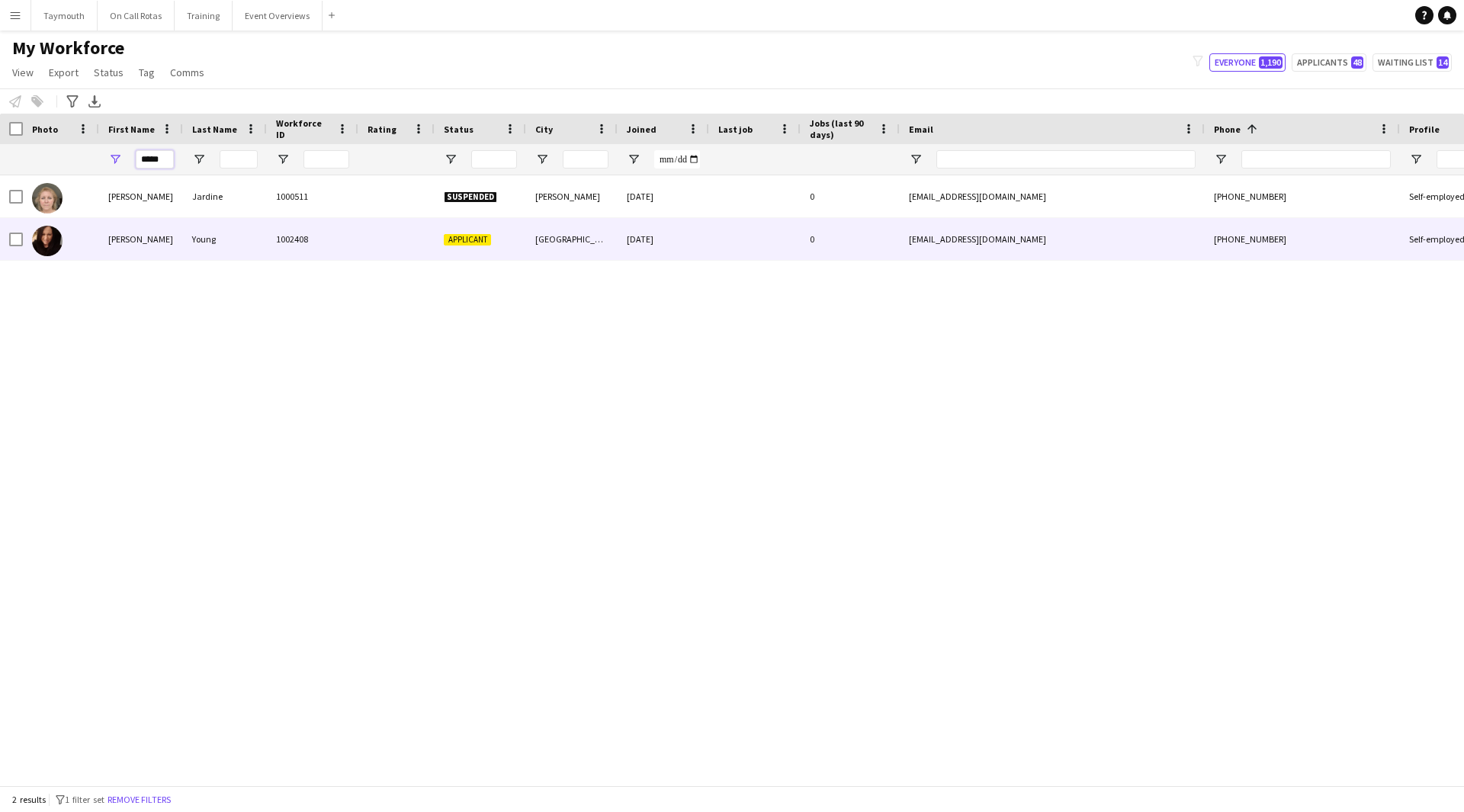
type input "*****"
click at [213, 236] on div "Young" at bounding box center [224, 239] width 84 height 42
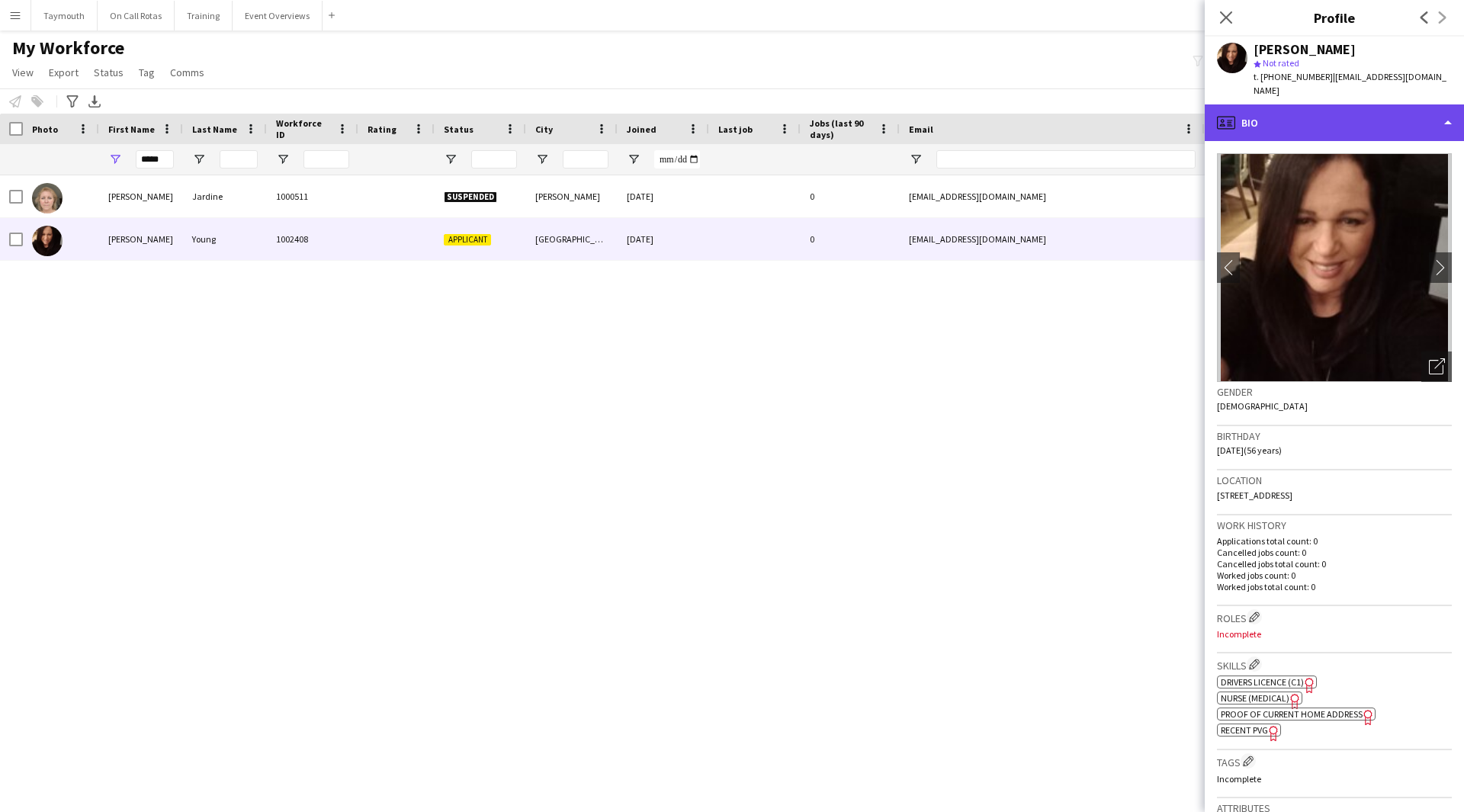
click at [1393, 111] on div "profile Bio" at bounding box center [1334, 123] width 259 height 37
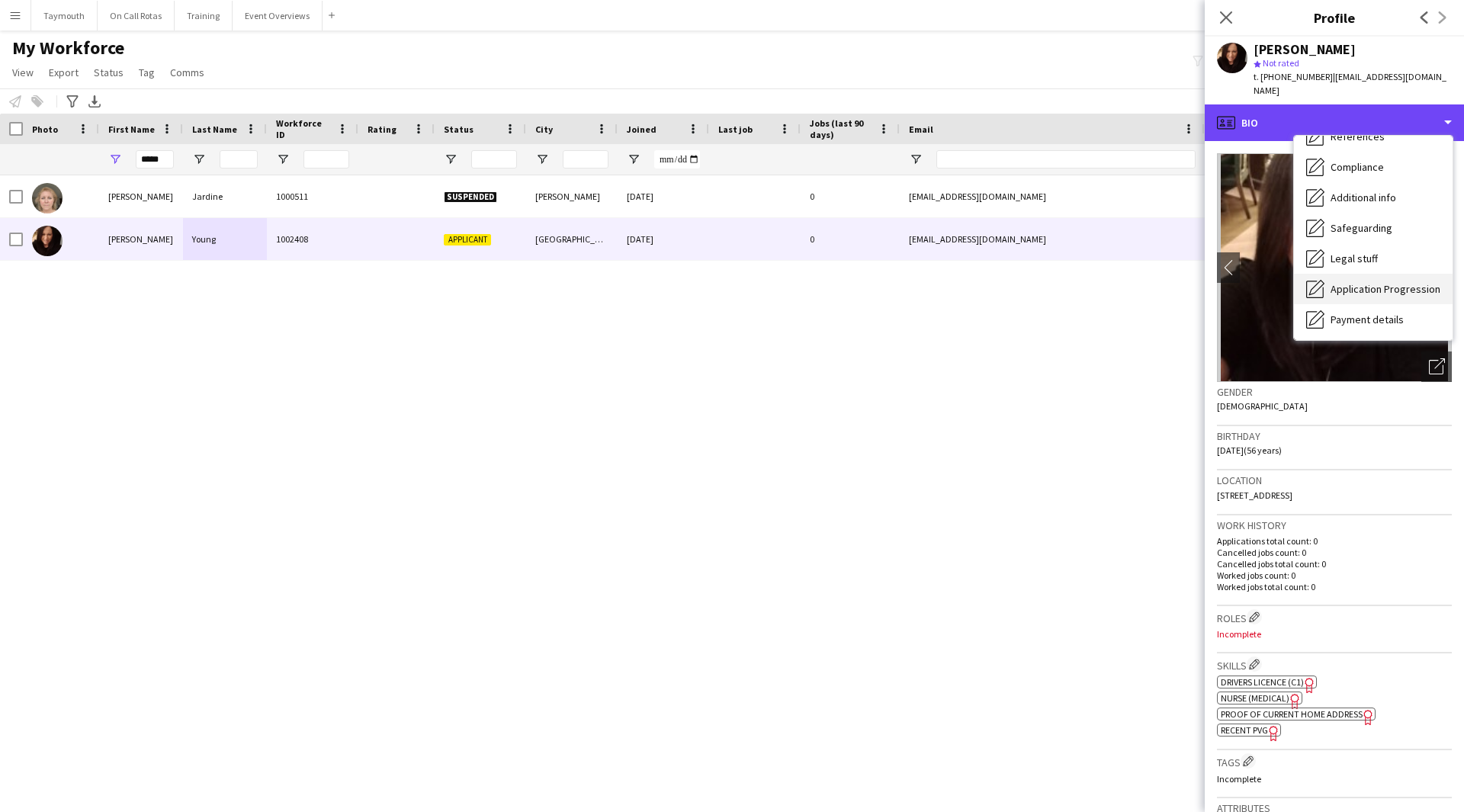
scroll to position [189, 0]
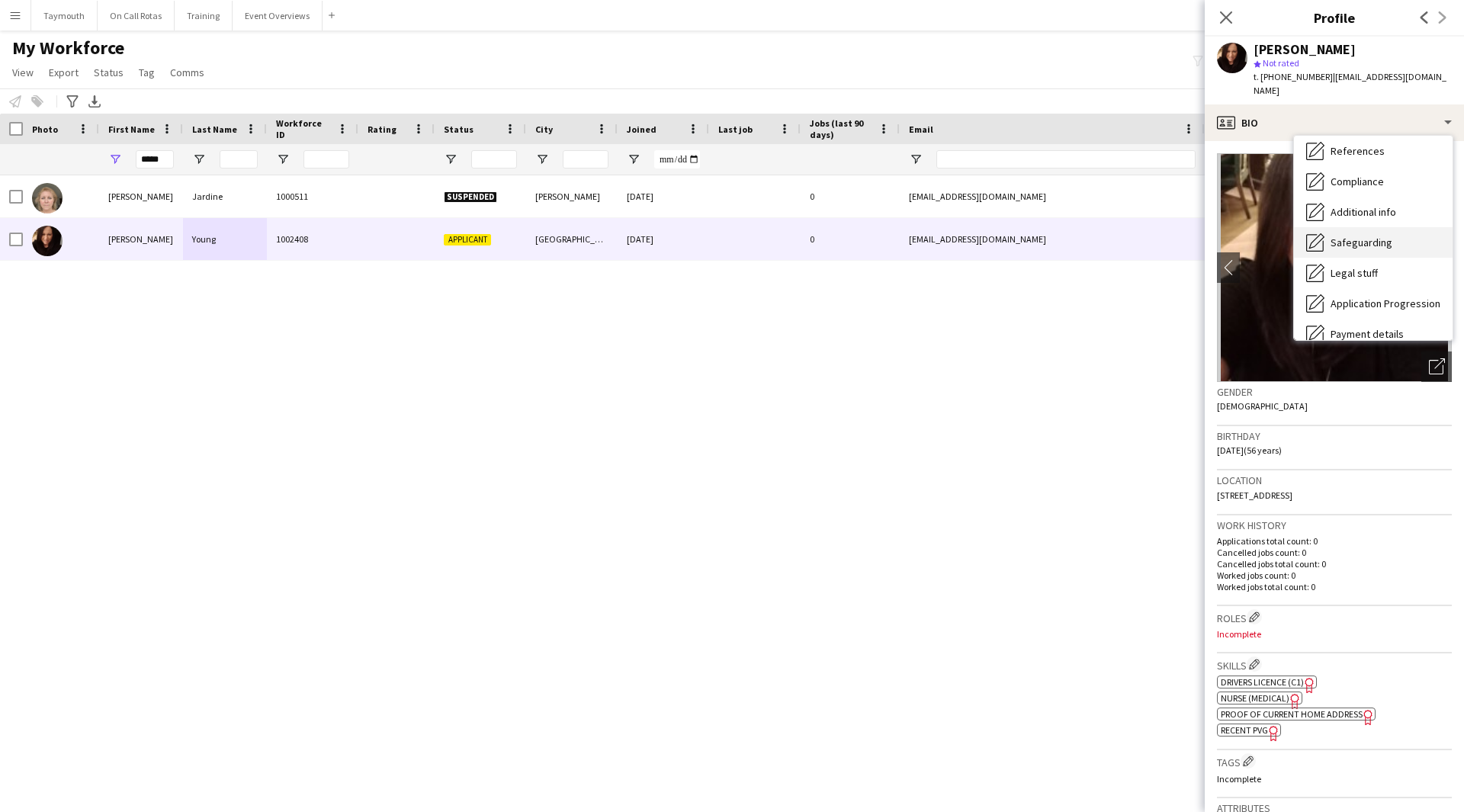
click at [1365, 227] on div "Safeguarding Safeguarding" at bounding box center [1373, 243] width 159 height 31
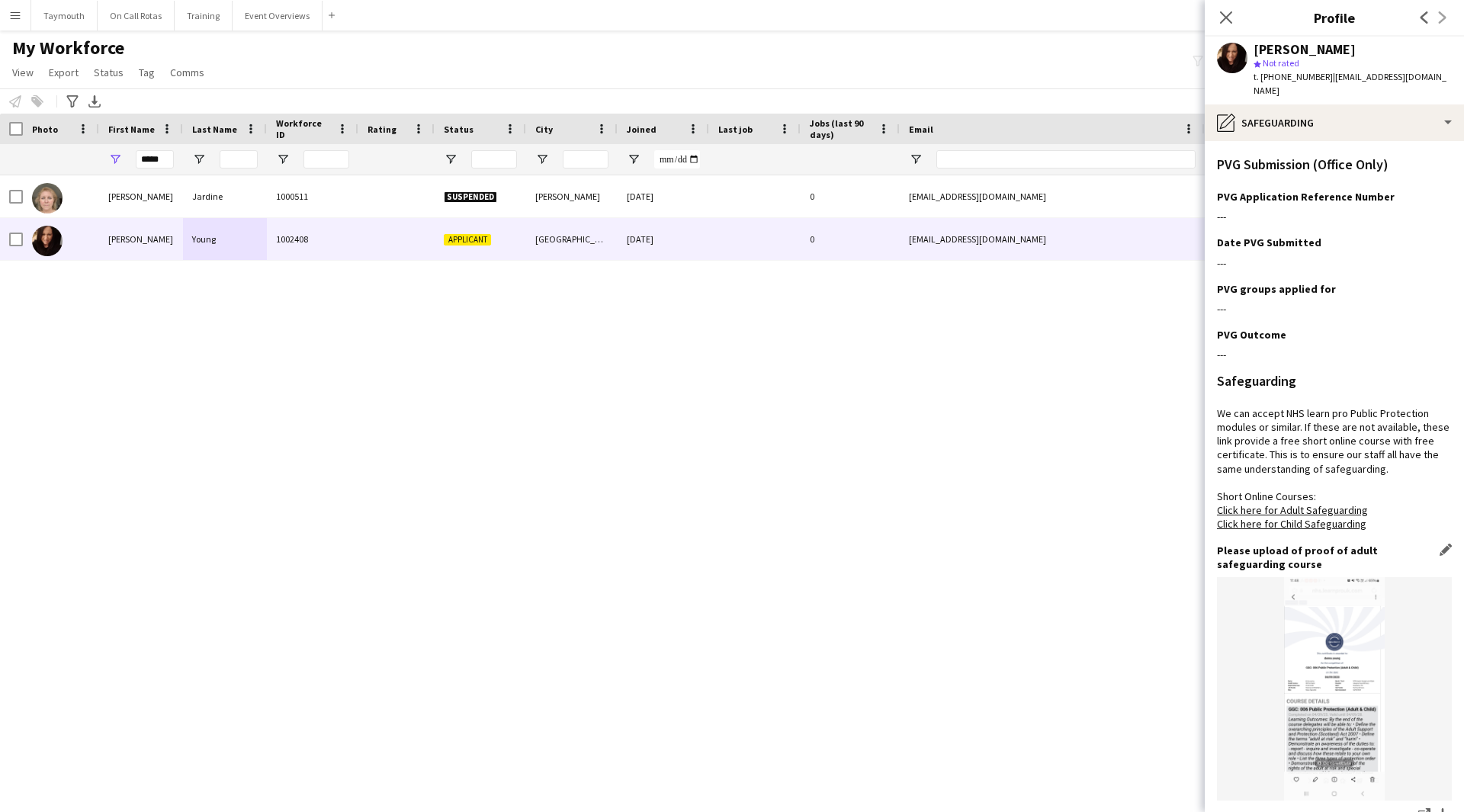
scroll to position [892, 0]
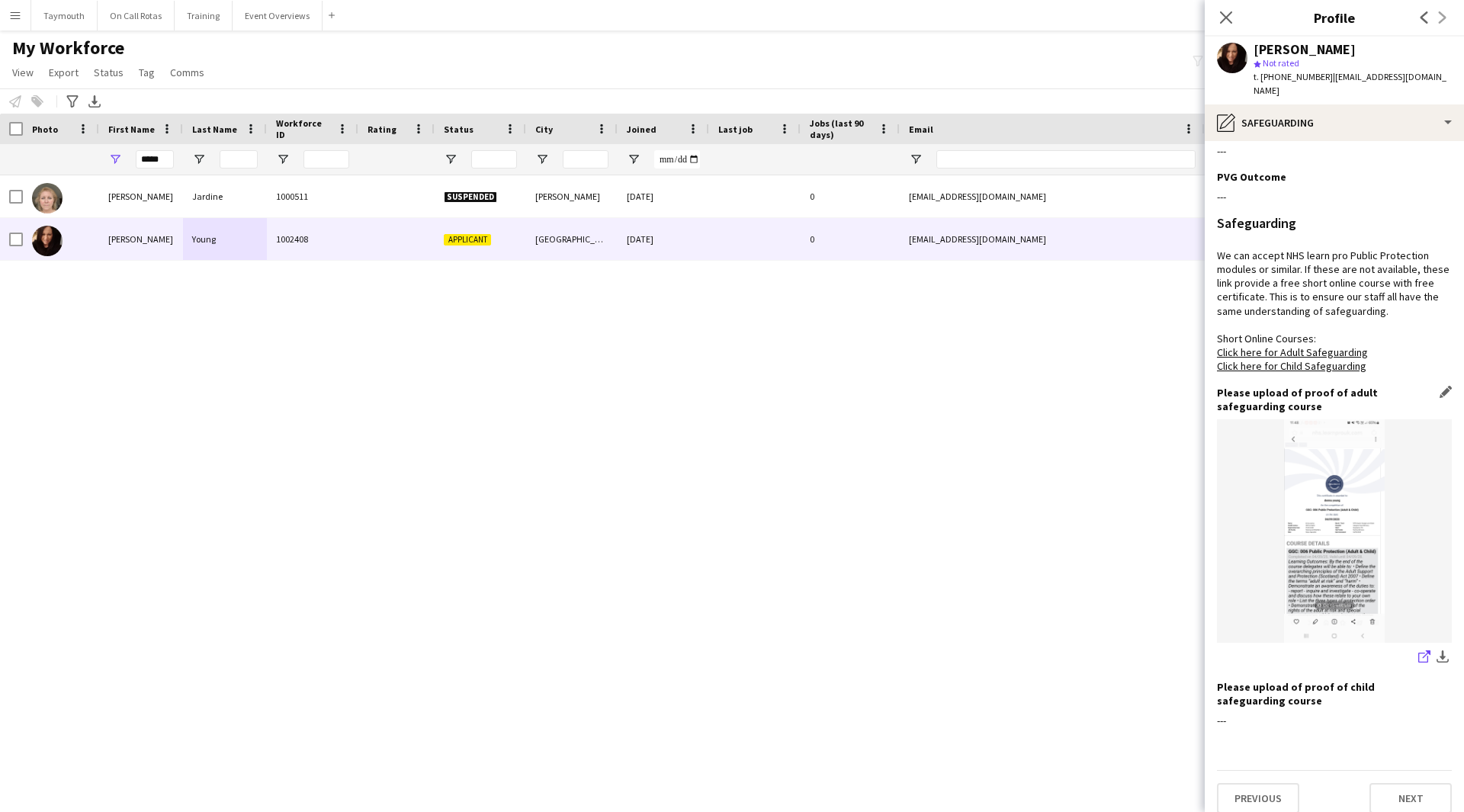
click at [1418, 652] on icon at bounding box center [1423, 657] width 10 height 10
click at [1357, 124] on div "pencil4 Safeguarding" at bounding box center [1334, 123] width 259 height 37
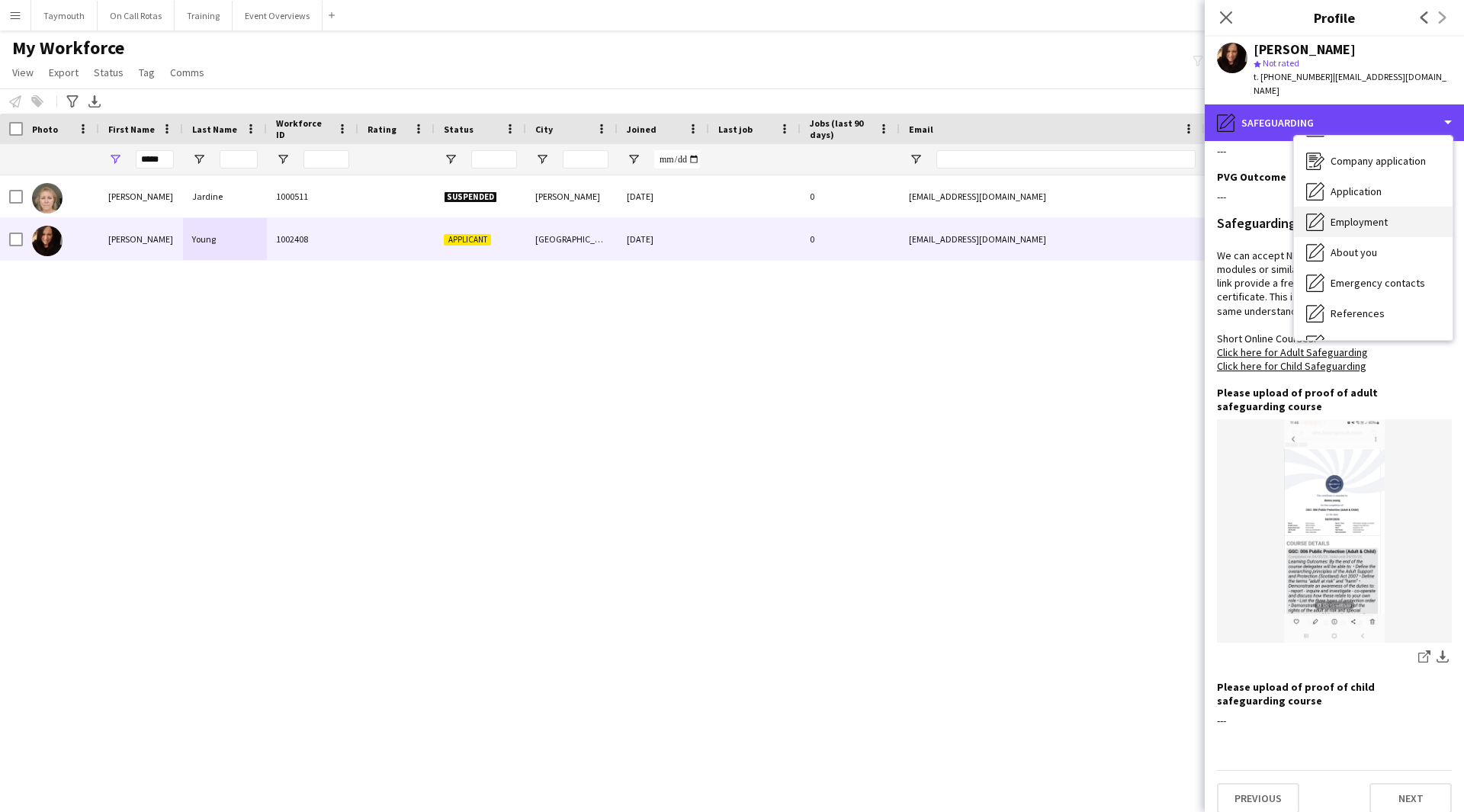
scroll to position [0, 0]
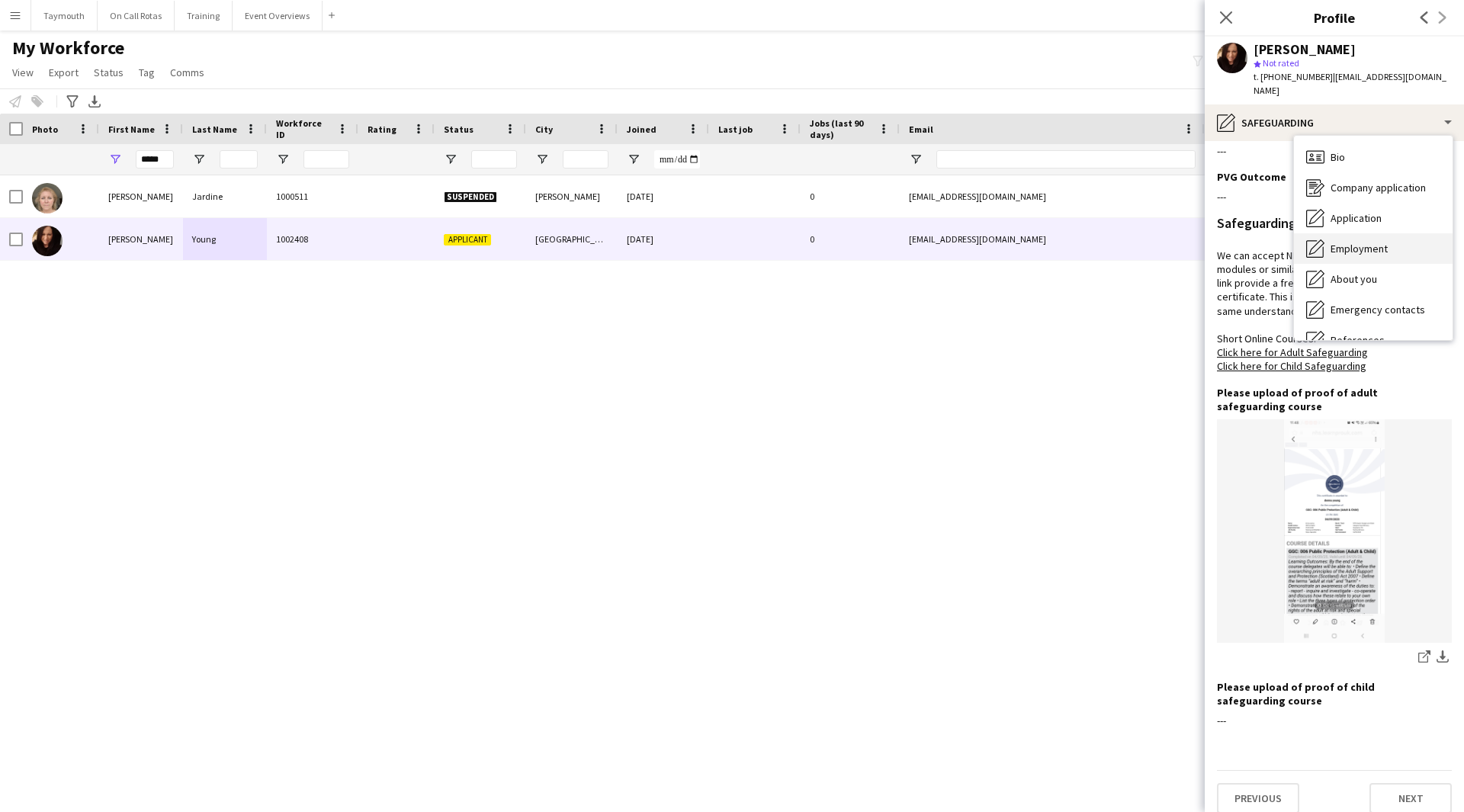
click at [1393, 233] on div "Employment Employment" at bounding box center [1373, 249] width 159 height 31
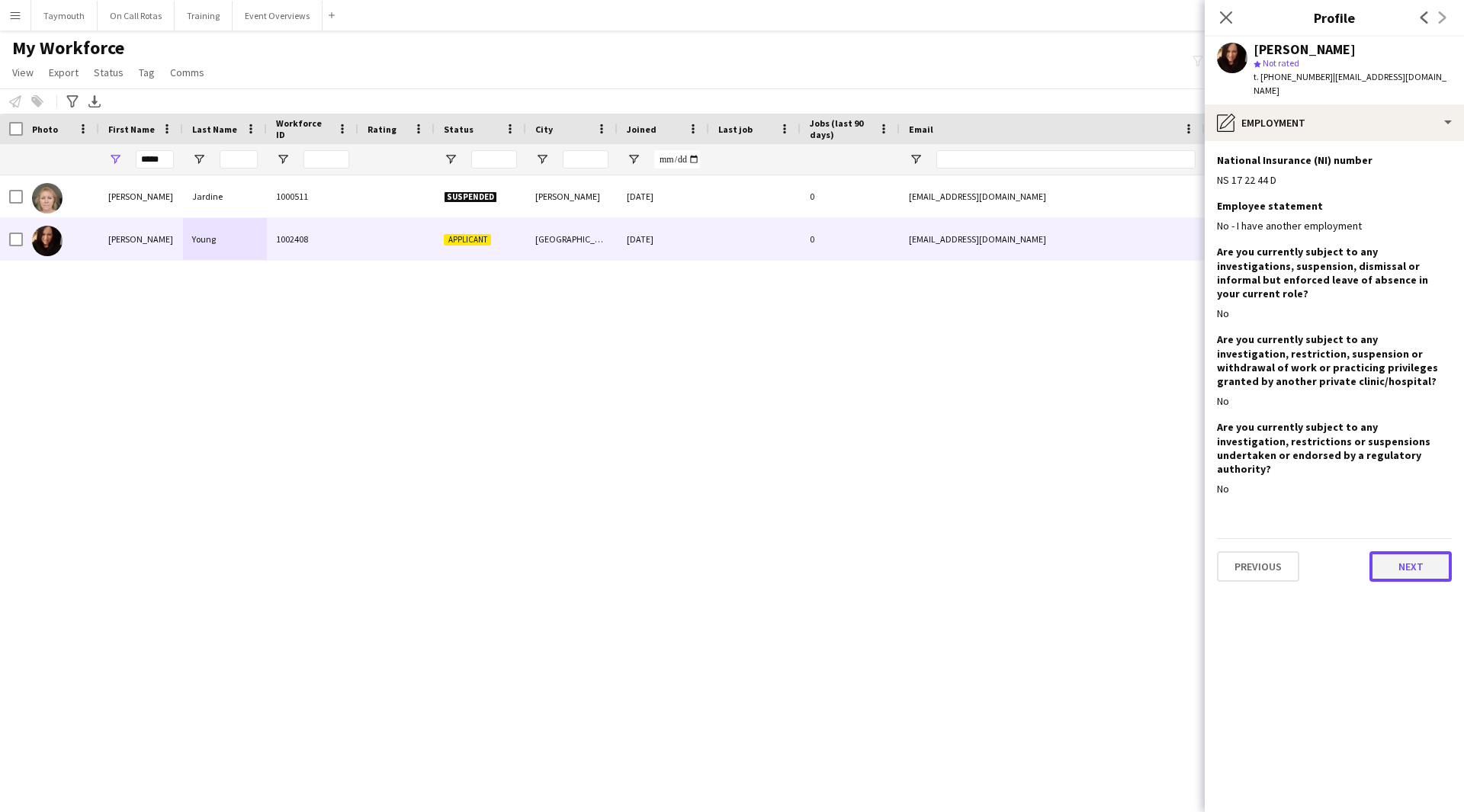
click at [1433, 551] on button "Next" at bounding box center [1410, 566] width 82 height 31
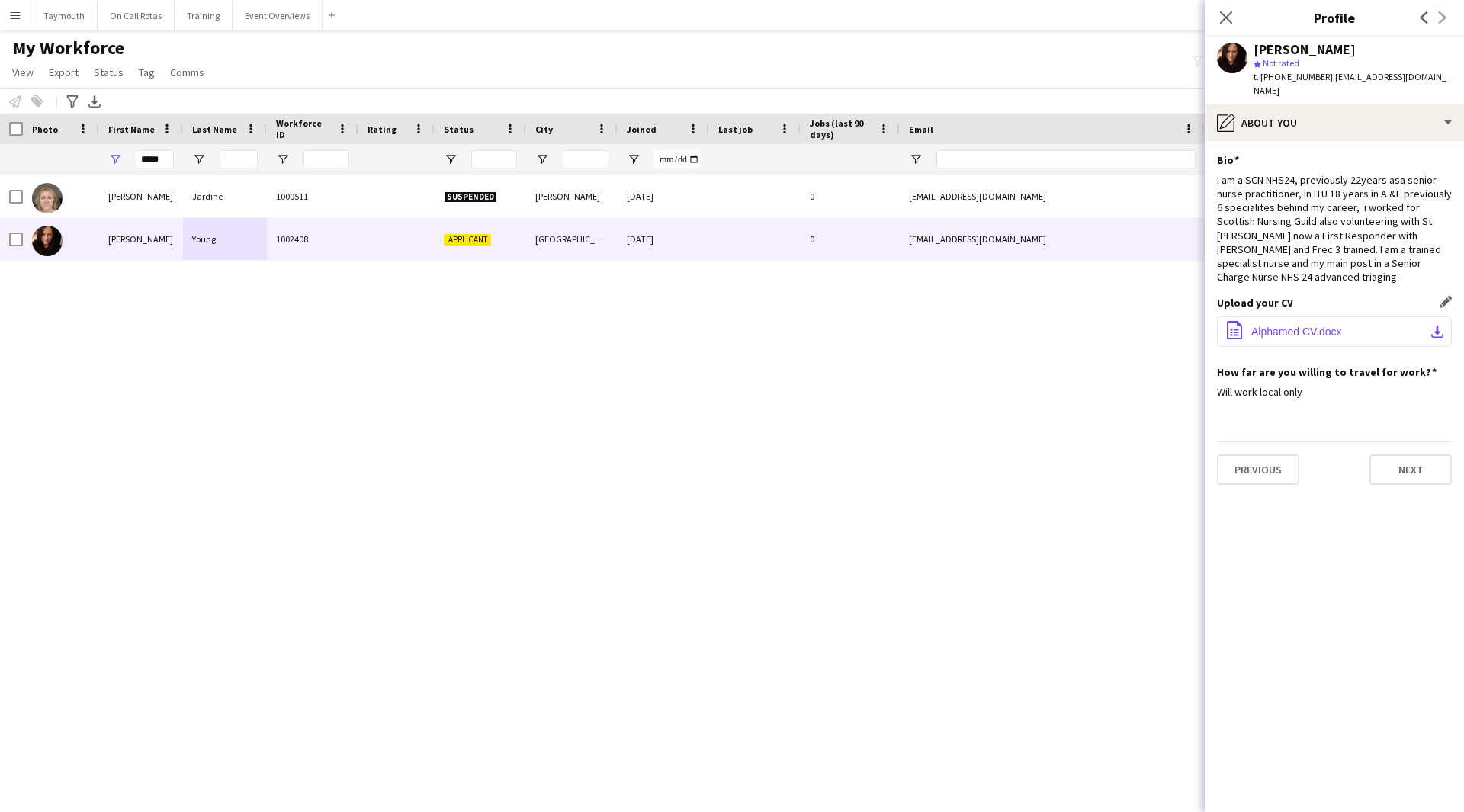
click at [1430, 322] on button "office-file-sheet Alphamed CV.docx download-bottom" at bounding box center [1334, 332] width 235 height 31
click at [1230, 15] on icon "Close pop-in" at bounding box center [1225, 17] width 15 height 15
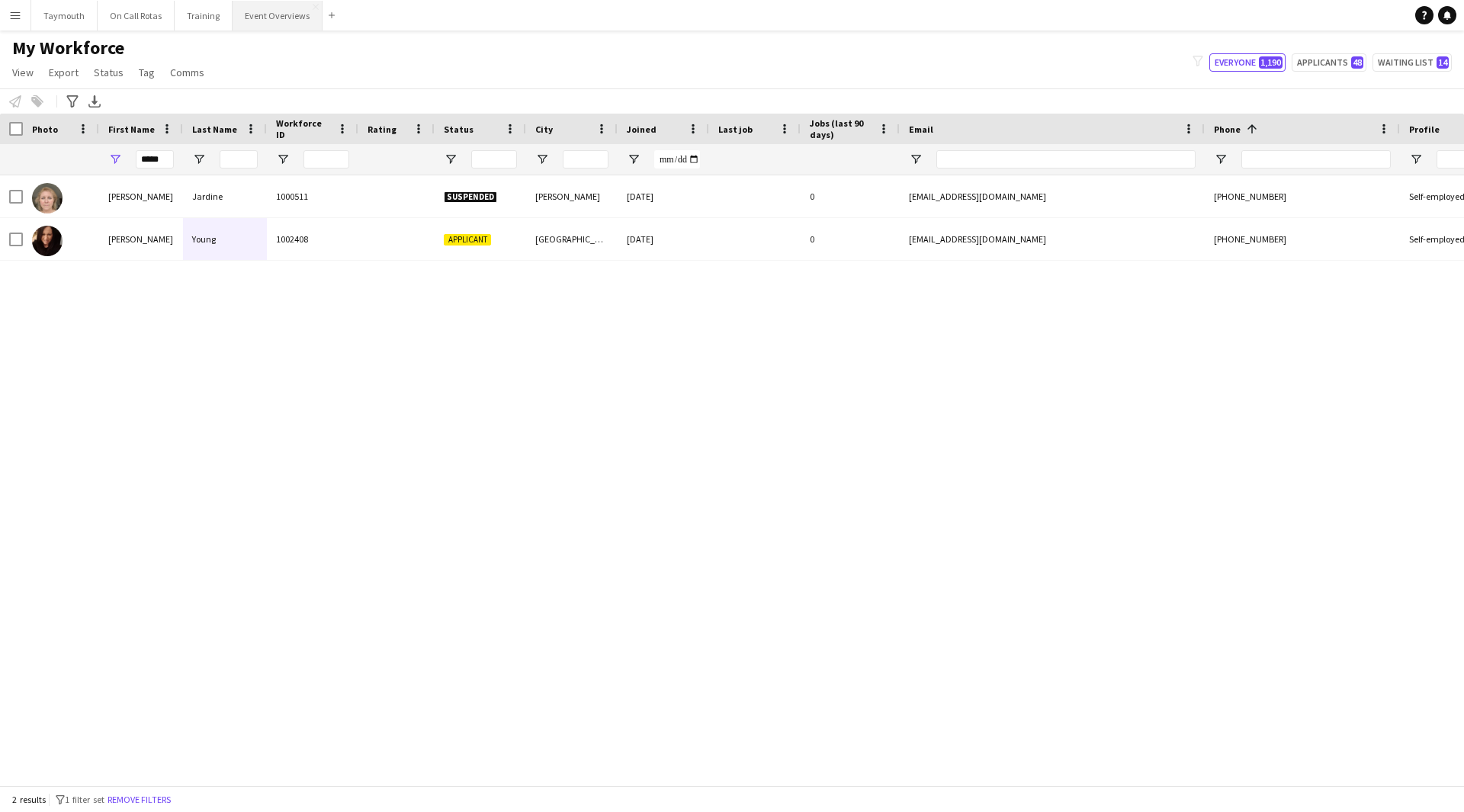
click at [282, 19] on button "Event Overviews Close" at bounding box center [277, 15] width 90 height 30
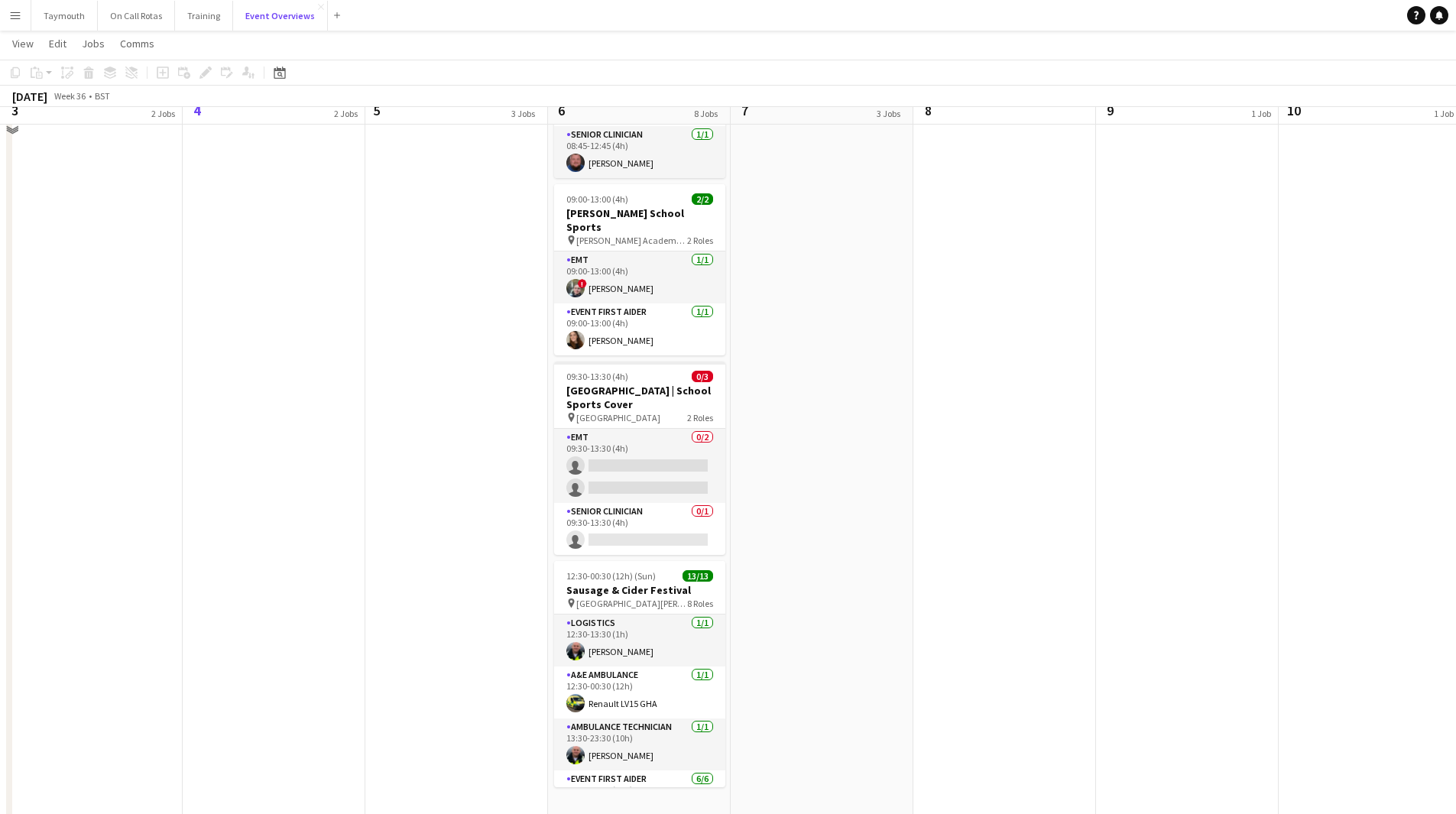
scroll to position [866, 0]
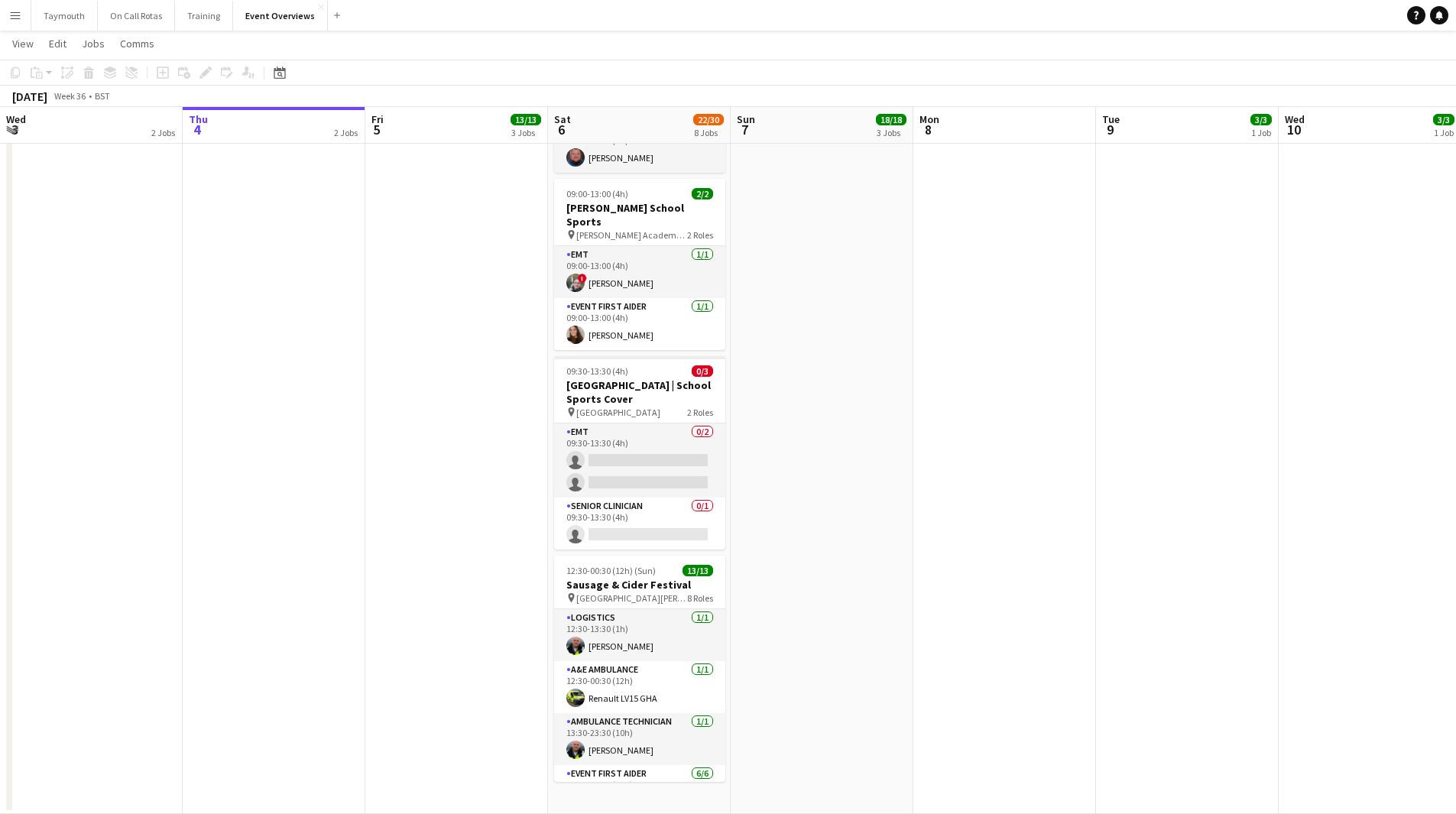
click at [18, 13] on app-icon "Menu" at bounding box center [15, 15] width 12 height 12
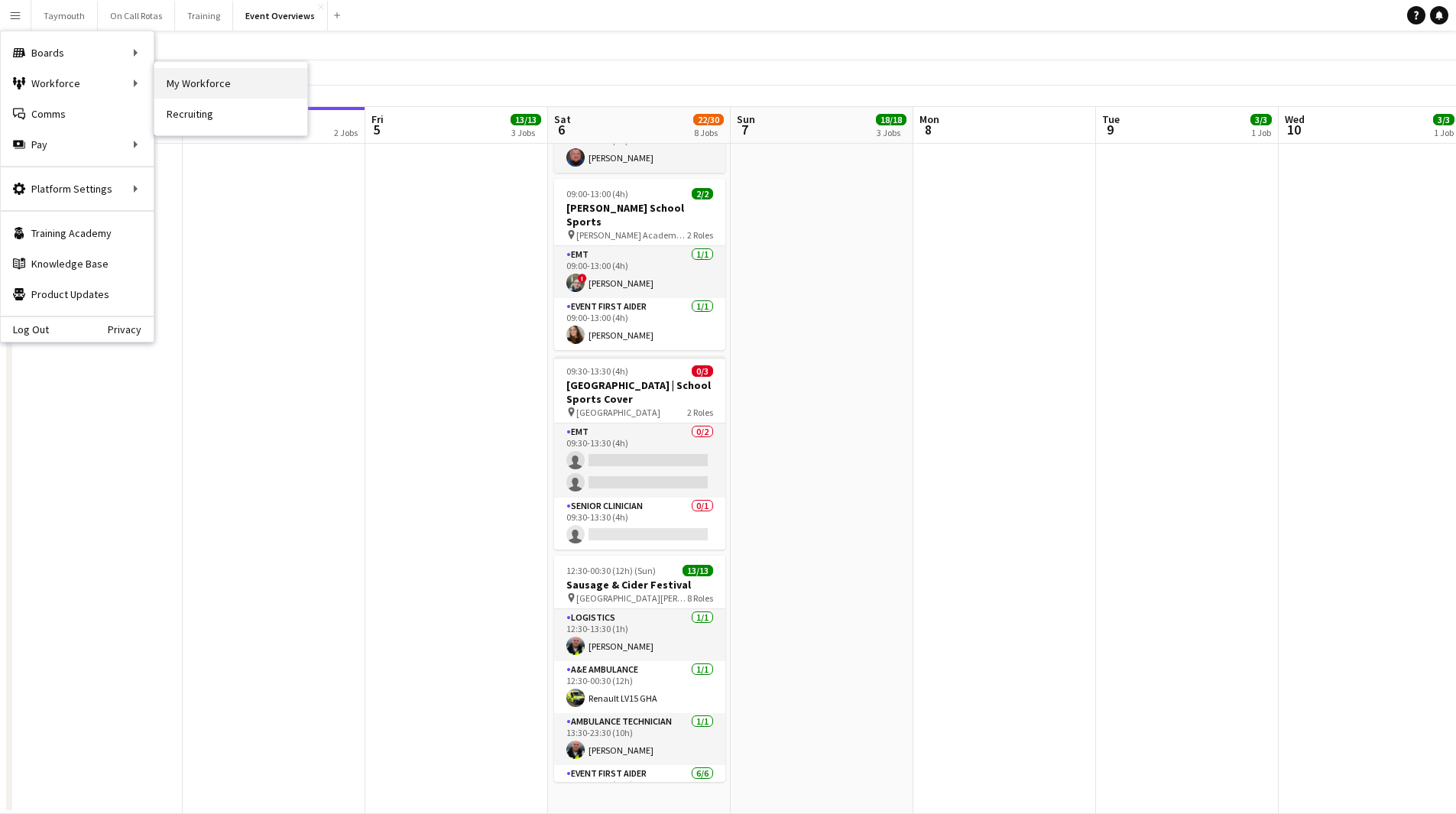
click at [235, 85] on link "My Workforce" at bounding box center [231, 83] width 153 height 31
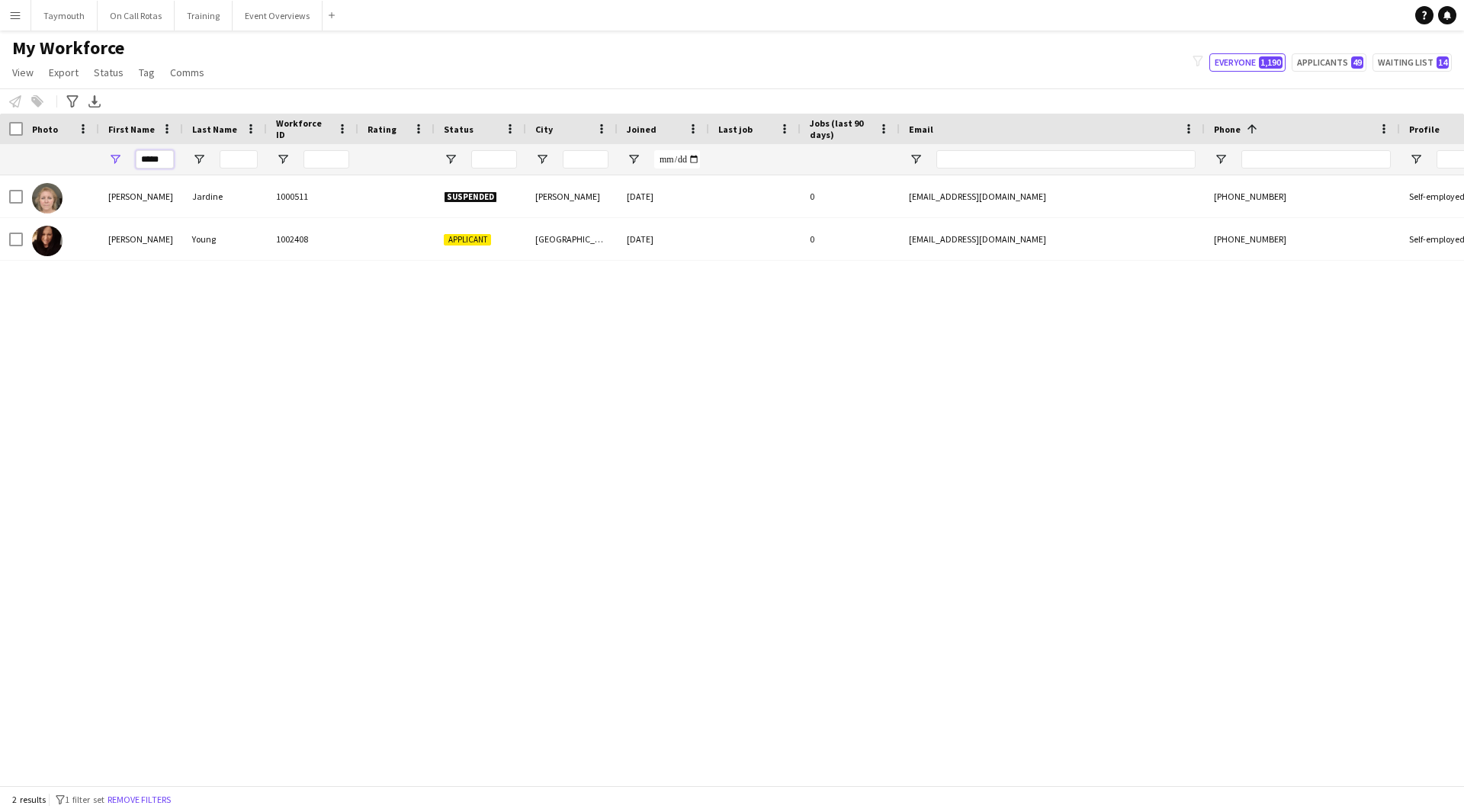
drag, startPoint x: 143, startPoint y: 160, endPoint x: -92, endPoint y: 118, distance: 238.7
click at [0, 118] on html "Menu Boards Boards Boards All jobs Status Workforce Workforce My Workforce Recr…" at bounding box center [732, 406] width 1464 height 812
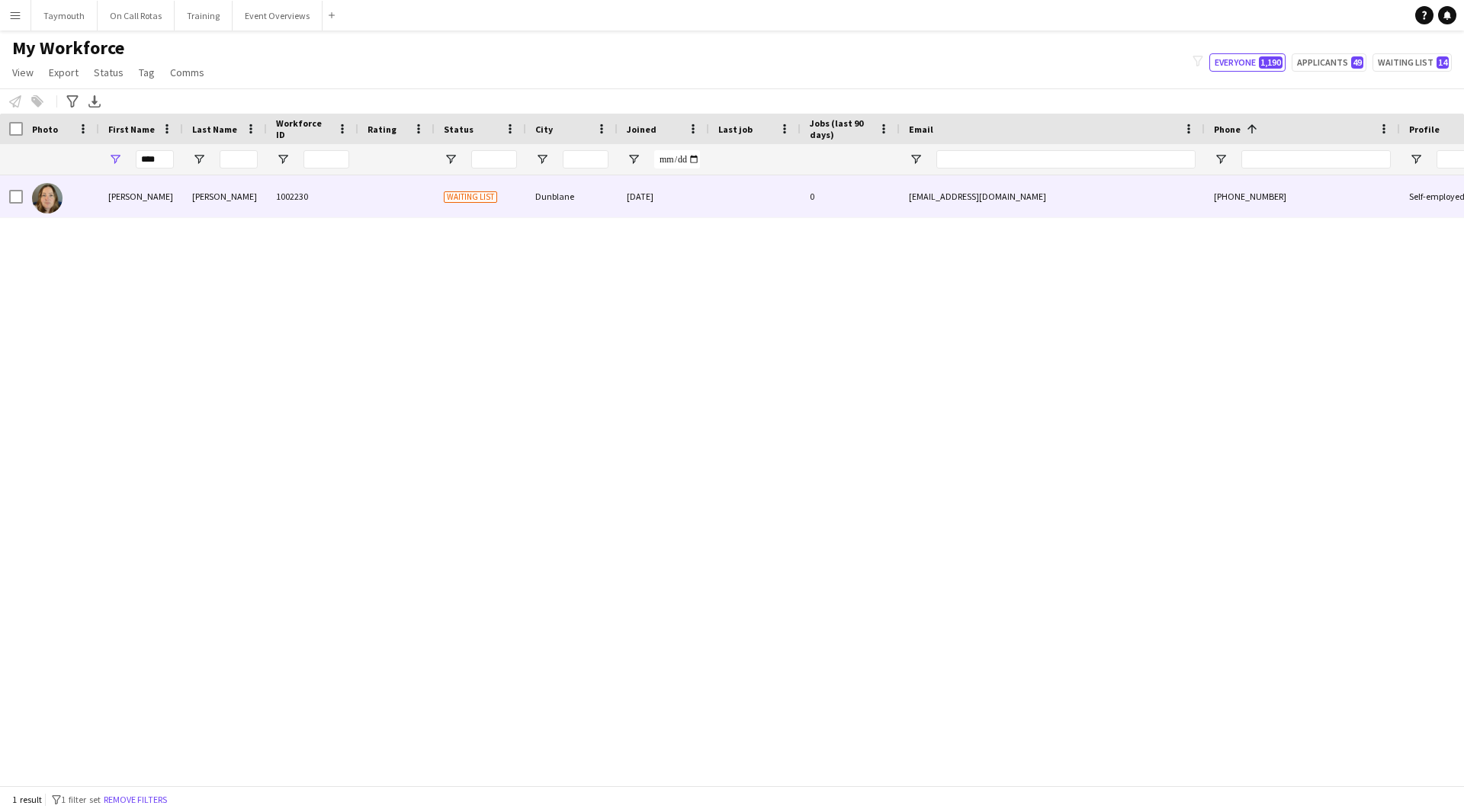
click at [294, 190] on div "1002230" at bounding box center [312, 196] width 91 height 42
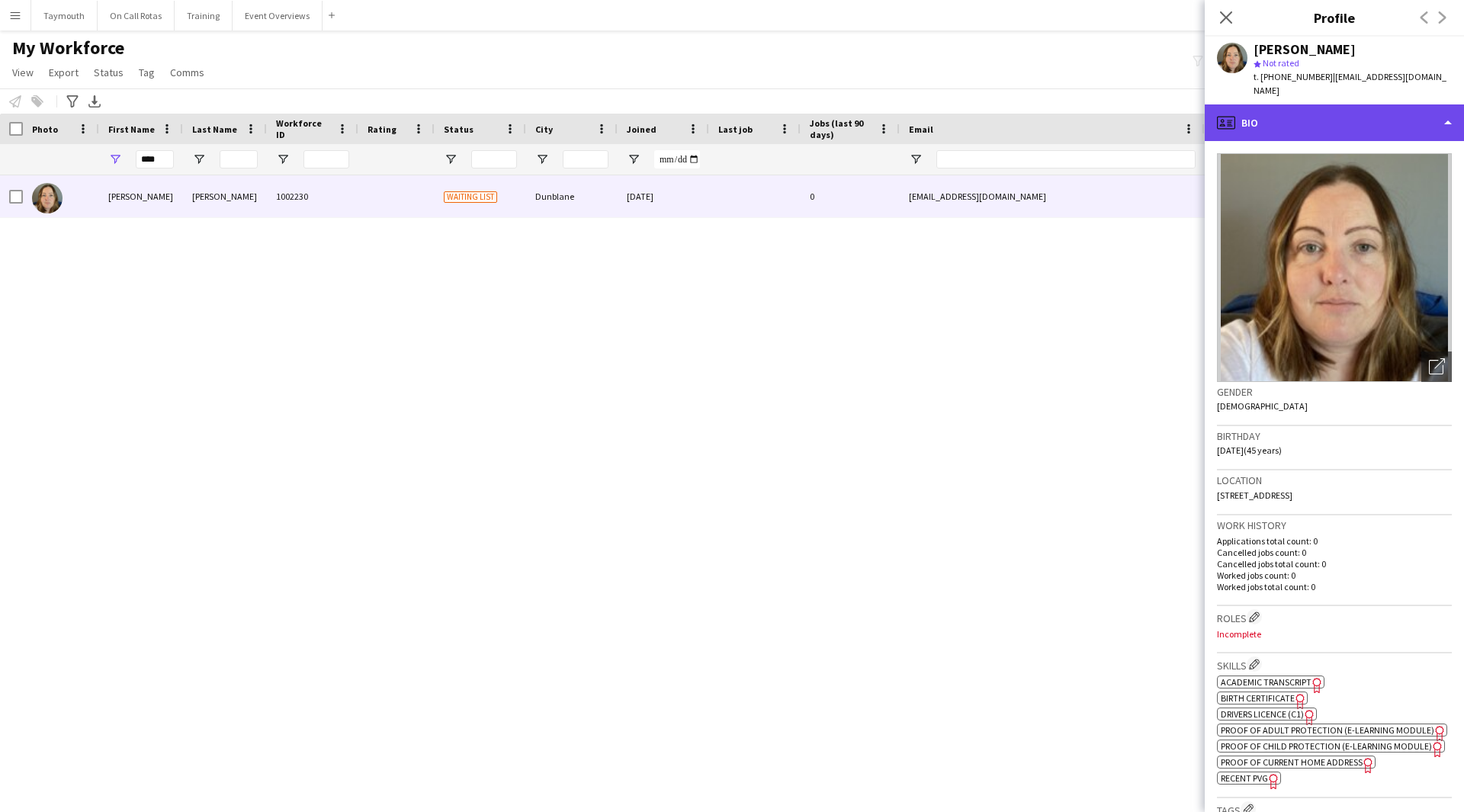
click at [1364, 112] on div "profile Bio" at bounding box center [1334, 123] width 259 height 37
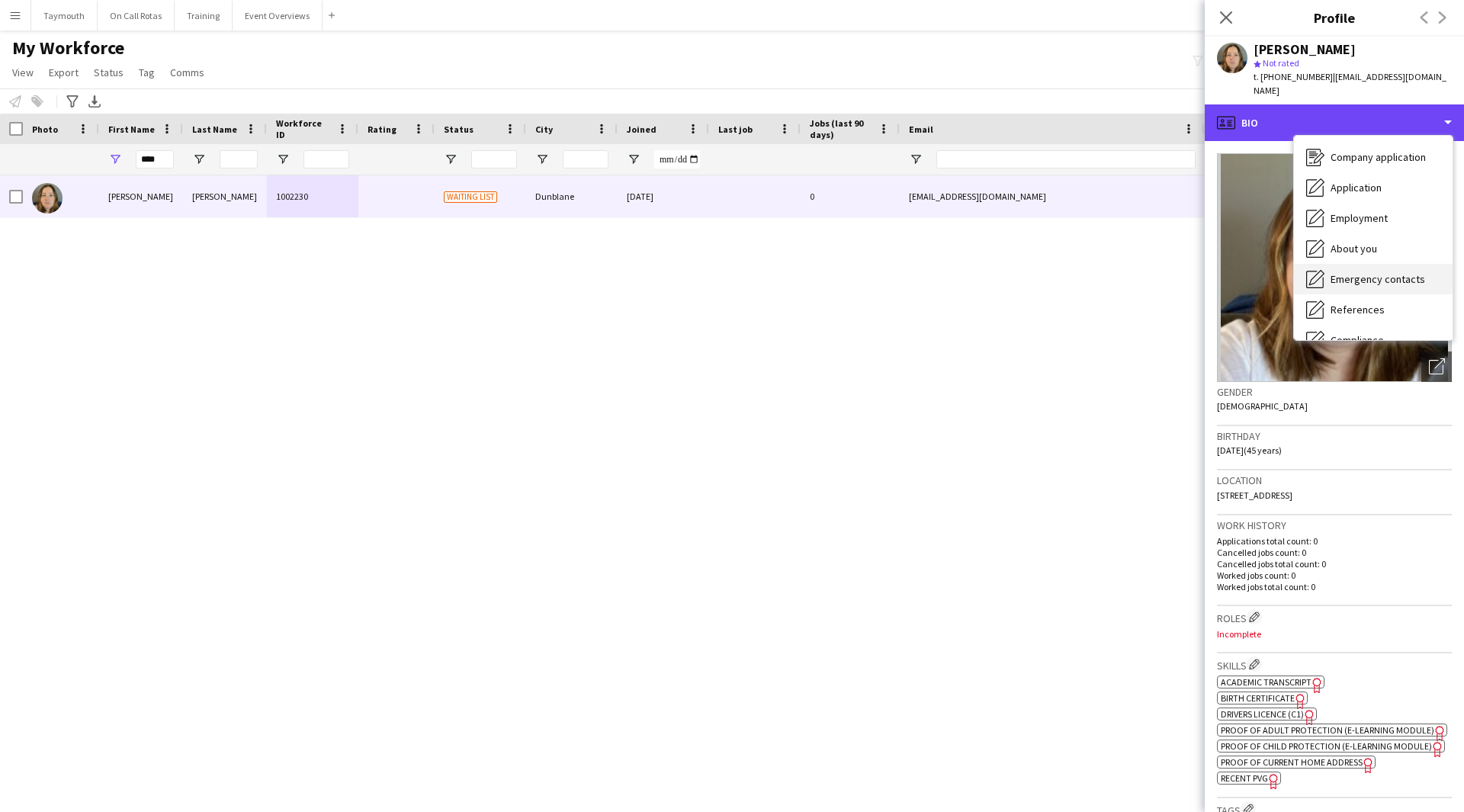
scroll to position [76, 0]
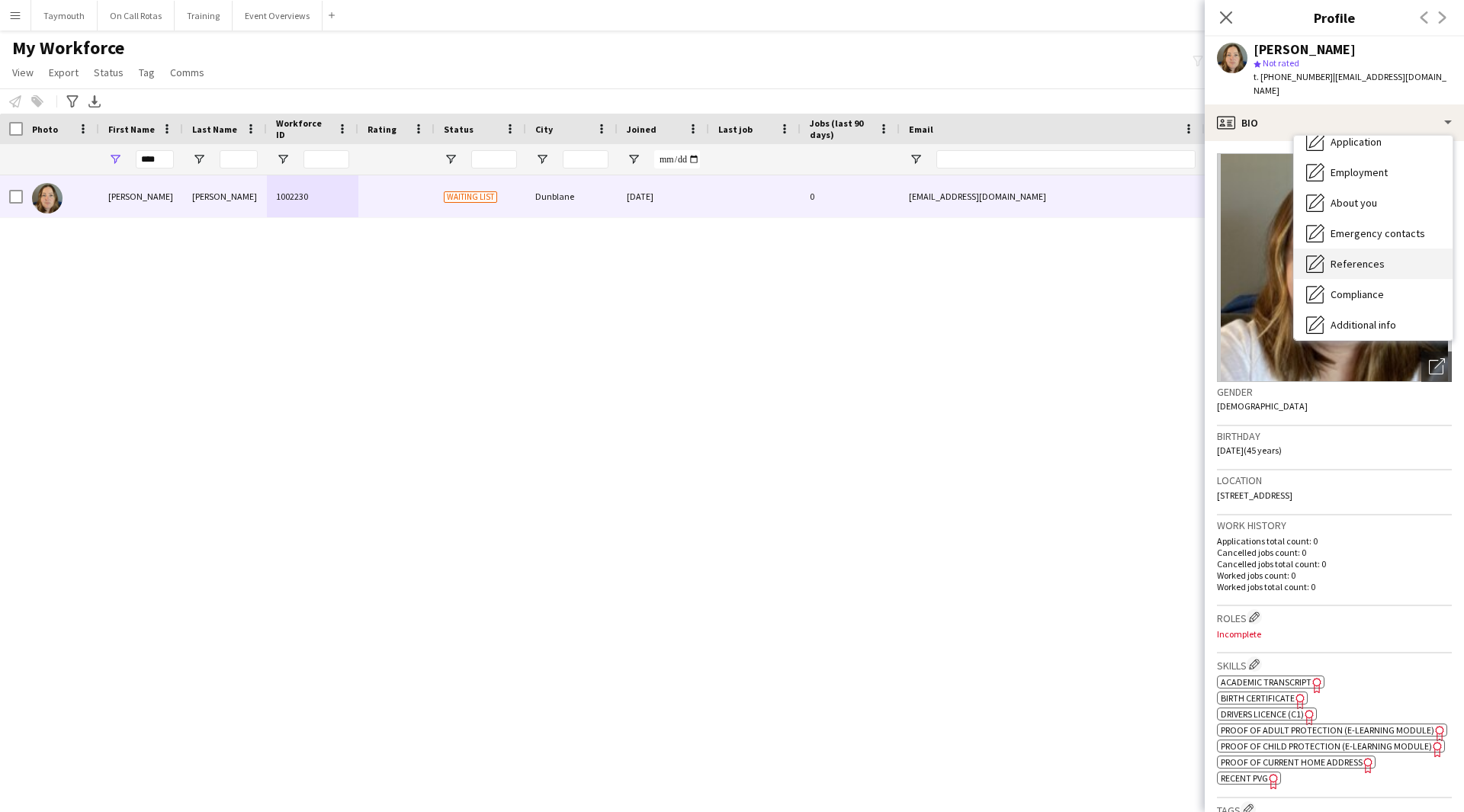
click at [1367, 257] on span "References" at bounding box center [1357, 264] width 55 height 14
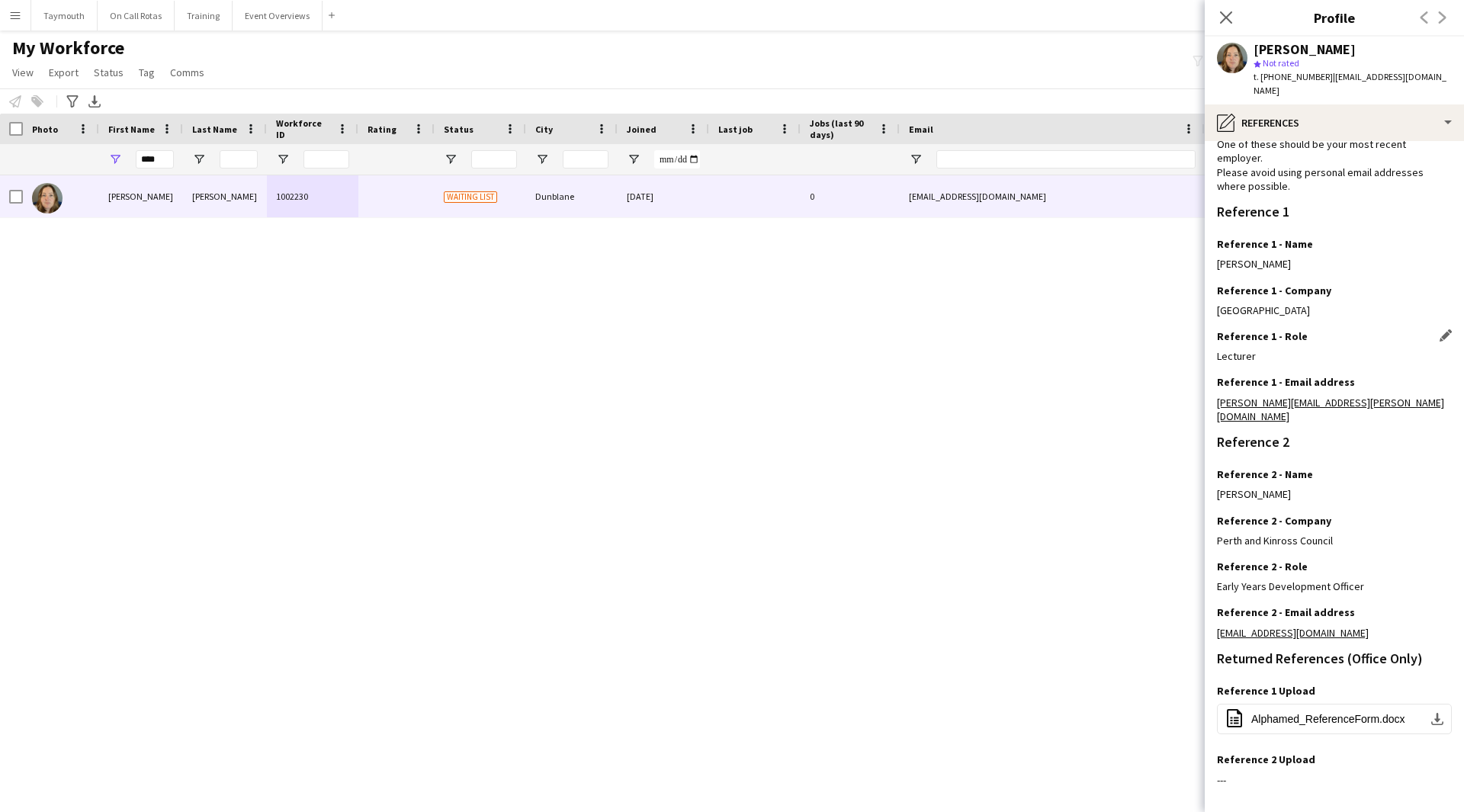
scroll to position [120, 0]
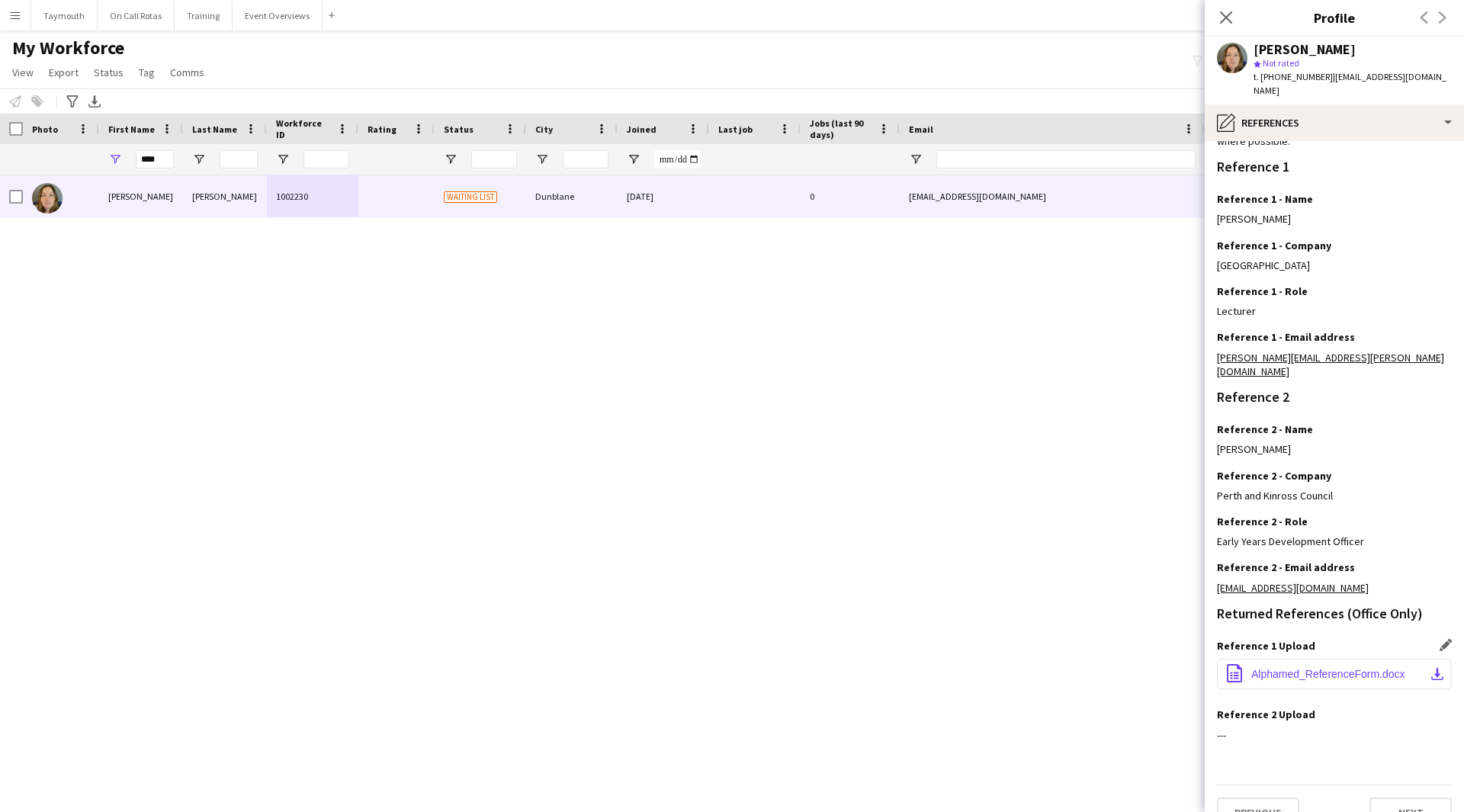
click at [1384, 659] on button "office-file-sheet Alphamed_ReferenceForm.docx download-bottom" at bounding box center [1334, 674] width 235 height 31
drag, startPoint x: -18, startPoint y: 158, endPoint x: -382, endPoint y: 122, distance: 365.8
click at [0, 122] on html "Menu Boards Boards Boards All jobs Status Workforce Workforce My Workforce Recr…" at bounding box center [732, 406] width 1464 height 812
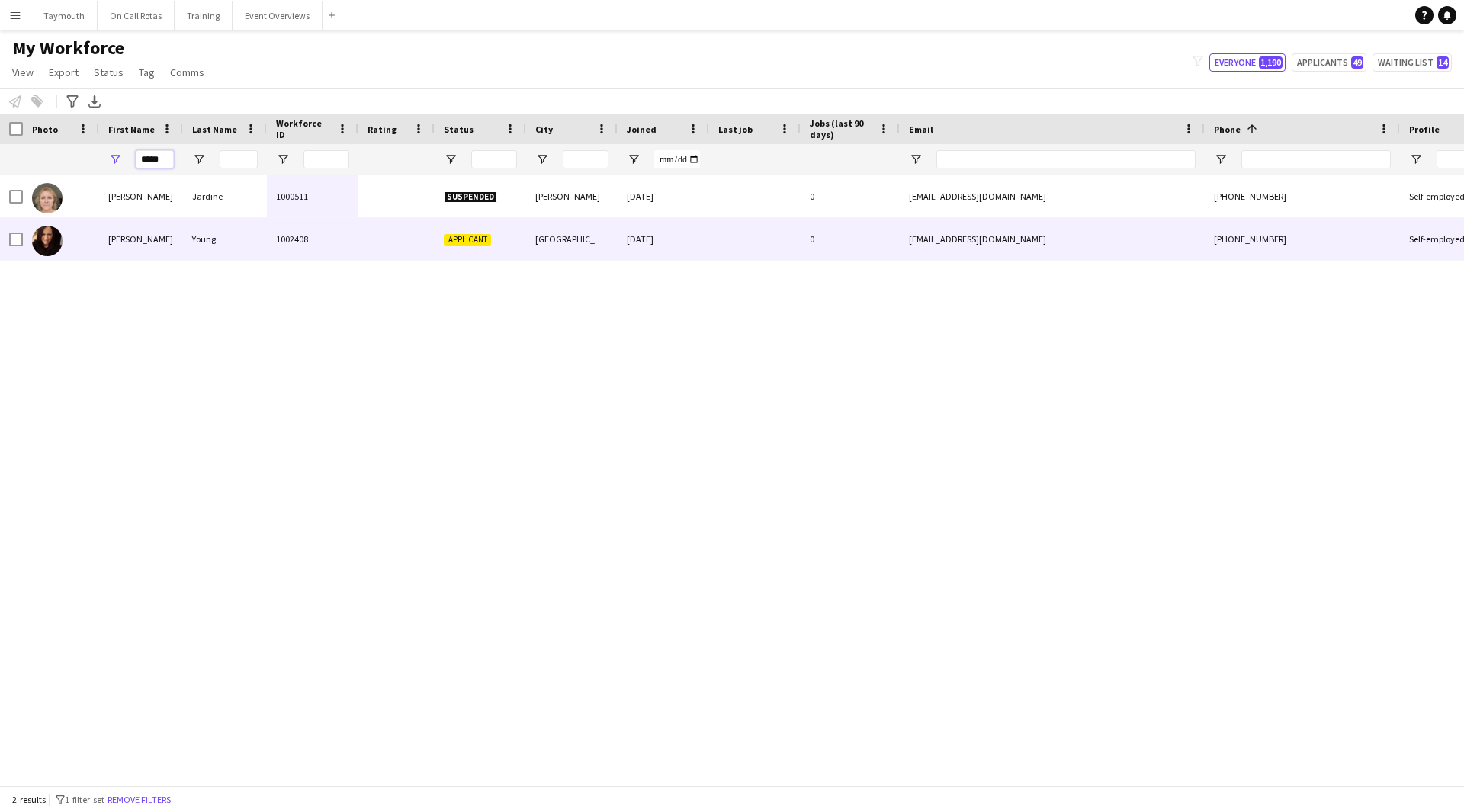
type input "*****"
click at [402, 234] on div at bounding box center [396, 239] width 76 height 42
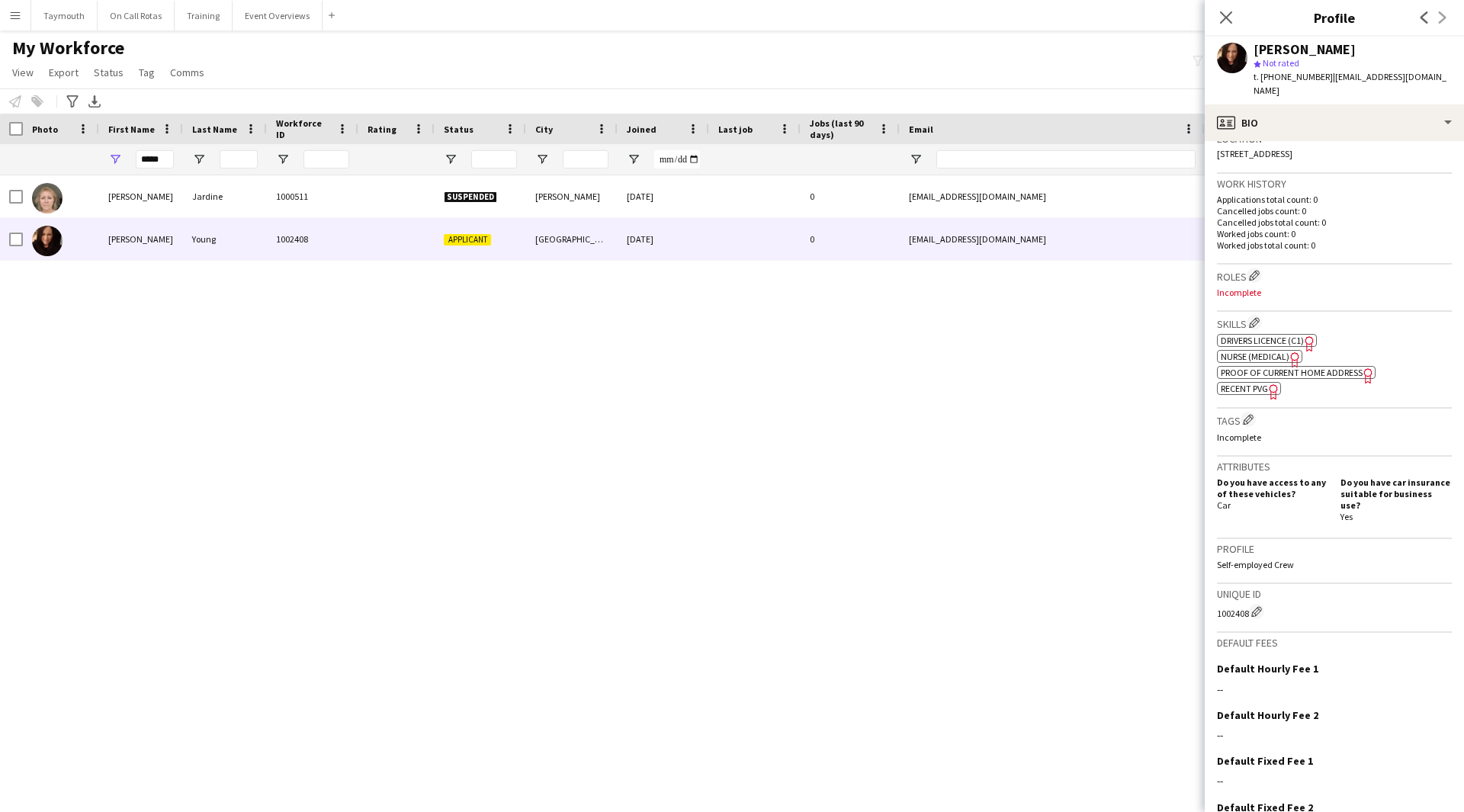
scroll to position [381, 0]
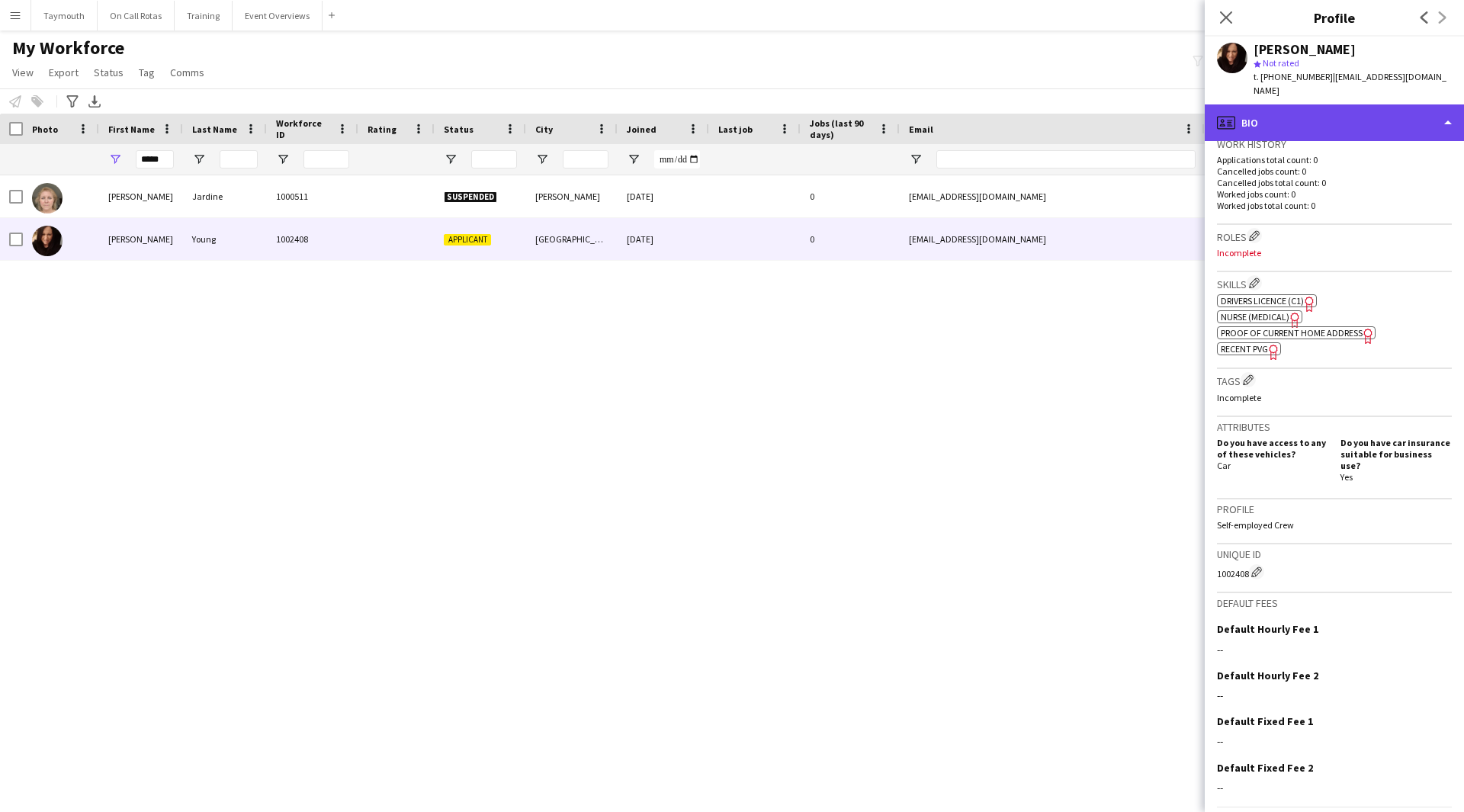
click at [1336, 104] on div "profile Bio" at bounding box center [1334, 123] width 259 height 37
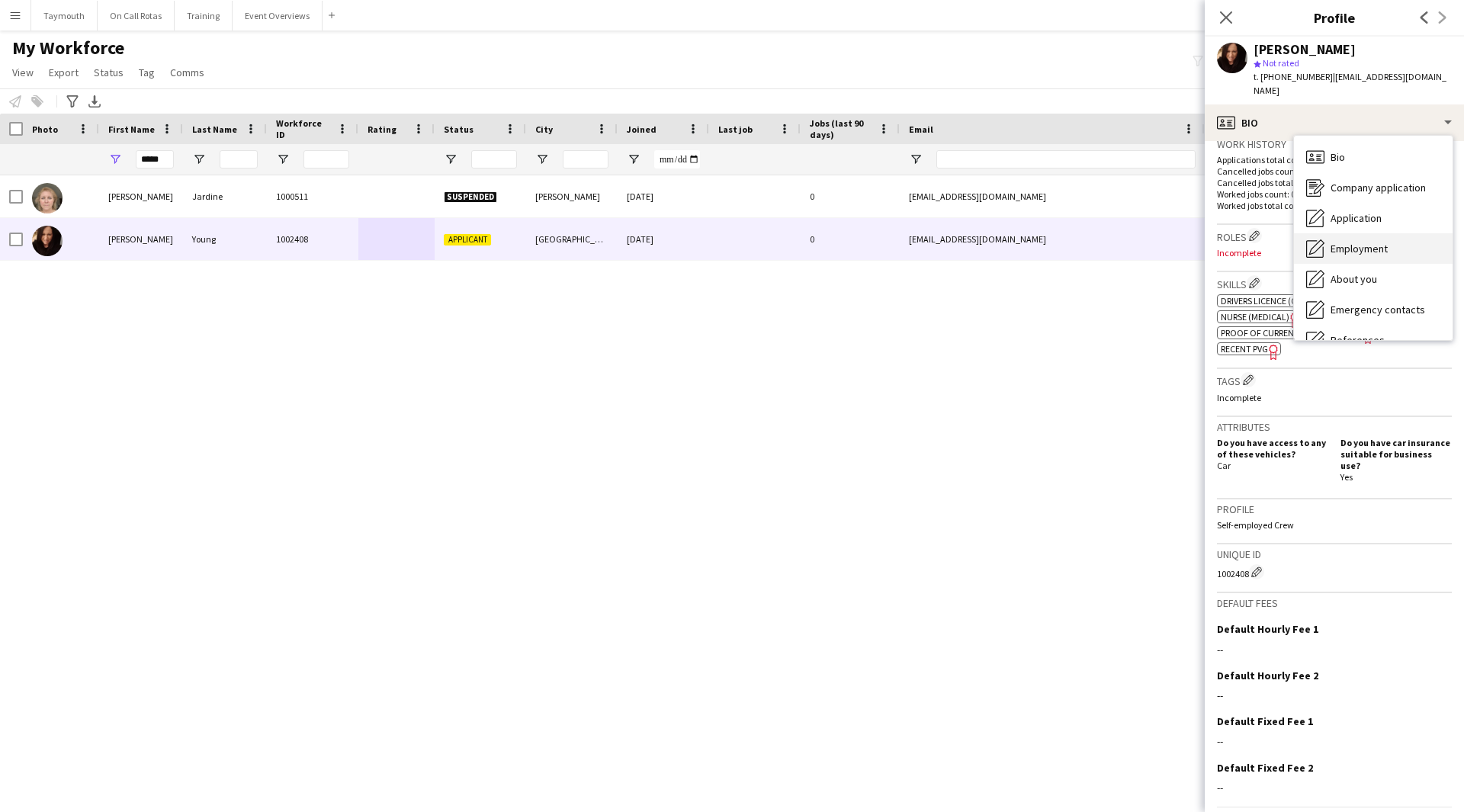
click at [1389, 247] on div "Employment Employment" at bounding box center [1373, 249] width 159 height 31
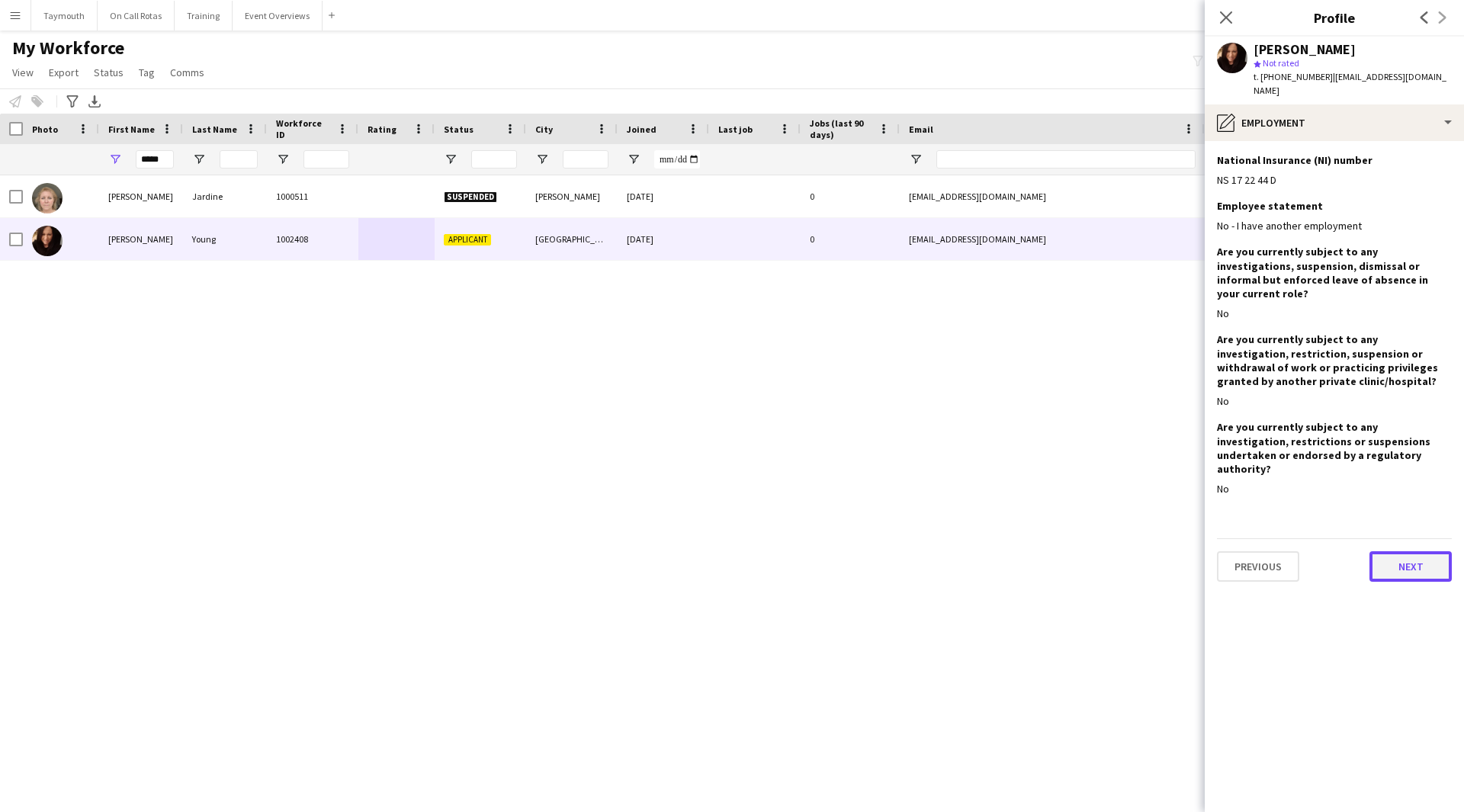
click at [1418, 551] on button "Next" at bounding box center [1410, 566] width 82 height 31
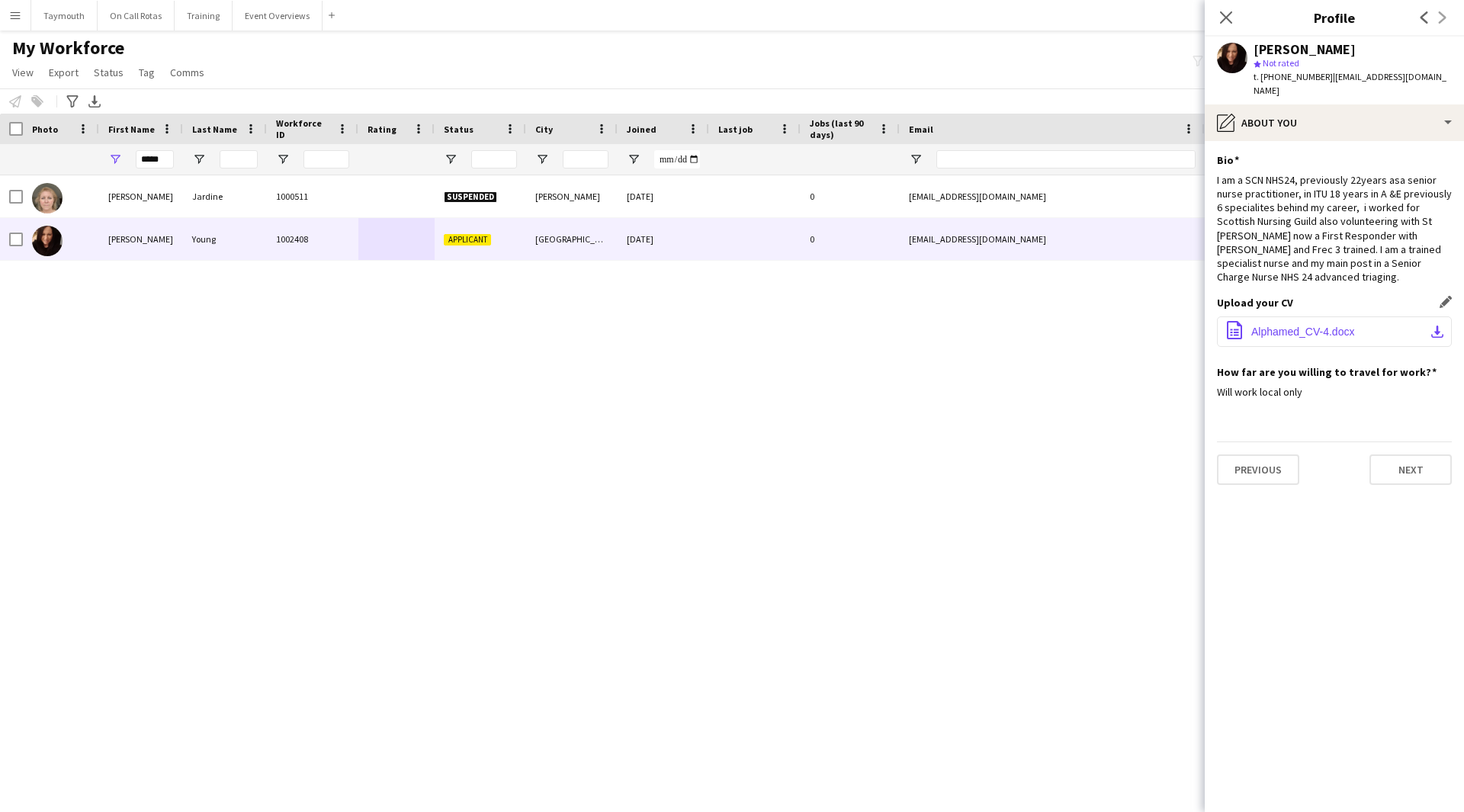
click at [1422, 325] on button "office-file-sheet Alphamed_CV-4.docx download-bottom" at bounding box center [1334, 332] width 235 height 31
click at [142, 18] on button "On Call Rotas Close" at bounding box center [136, 15] width 77 height 30
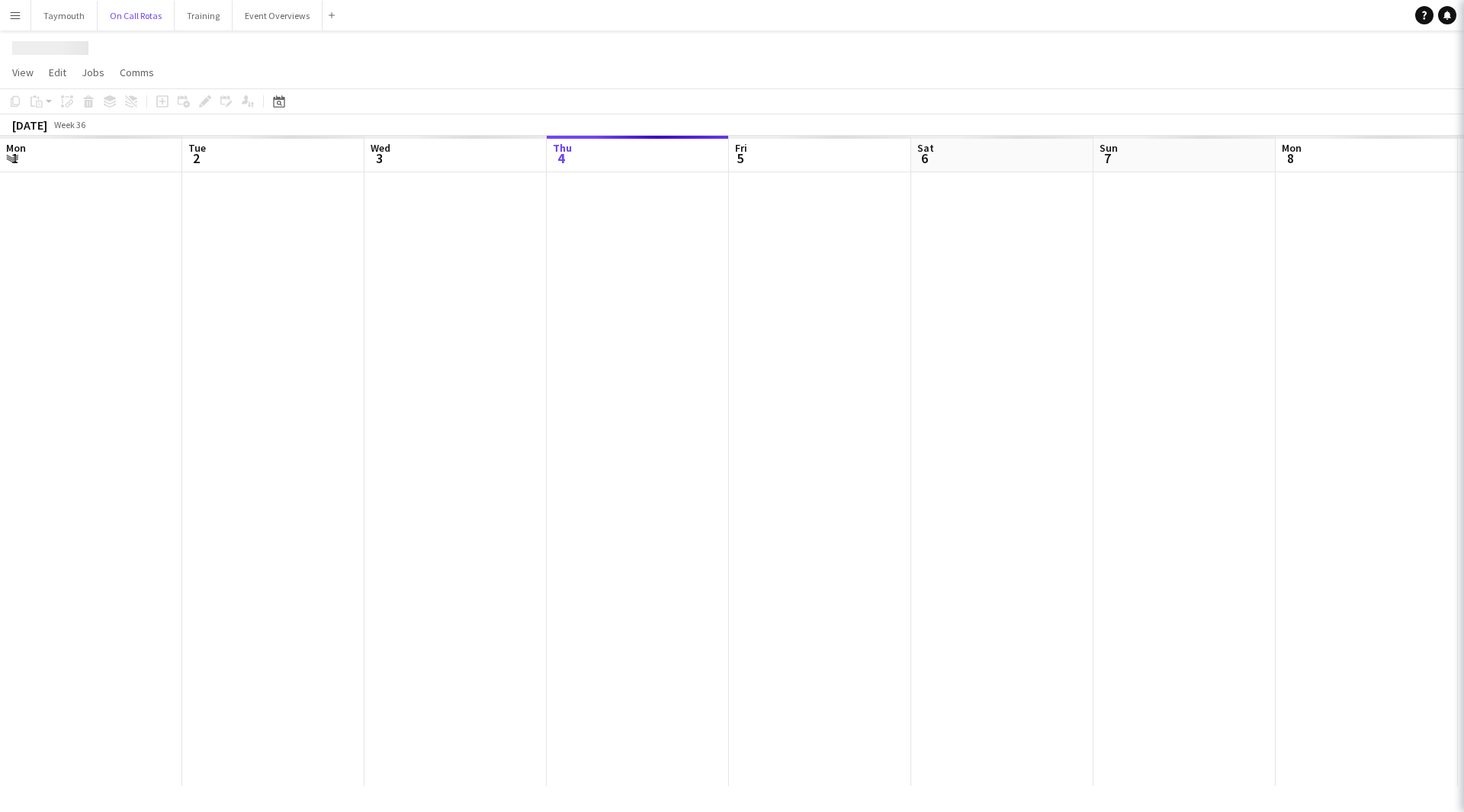
scroll to position [0, 365]
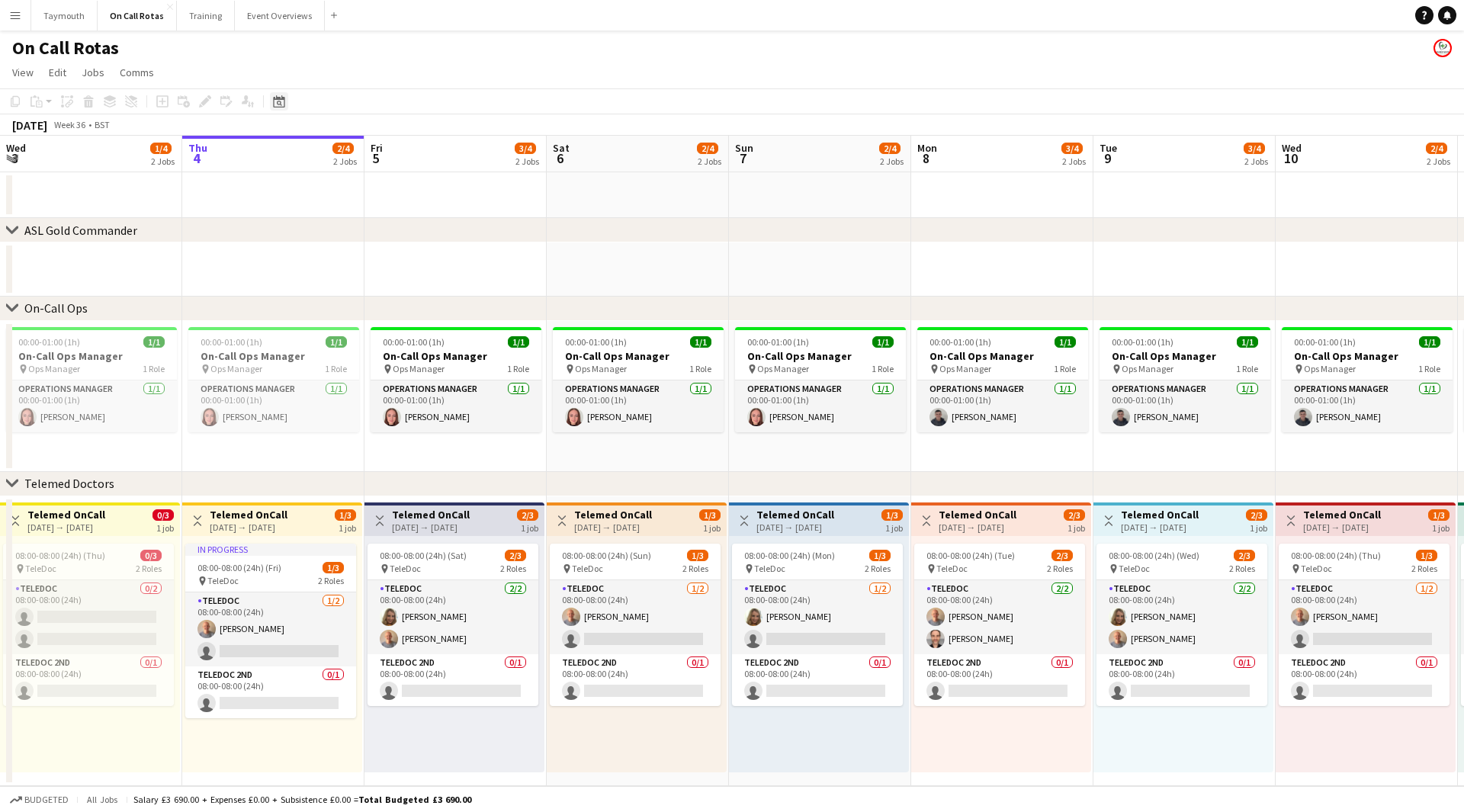
click at [285, 101] on div "Date picker" at bounding box center [279, 101] width 18 height 18
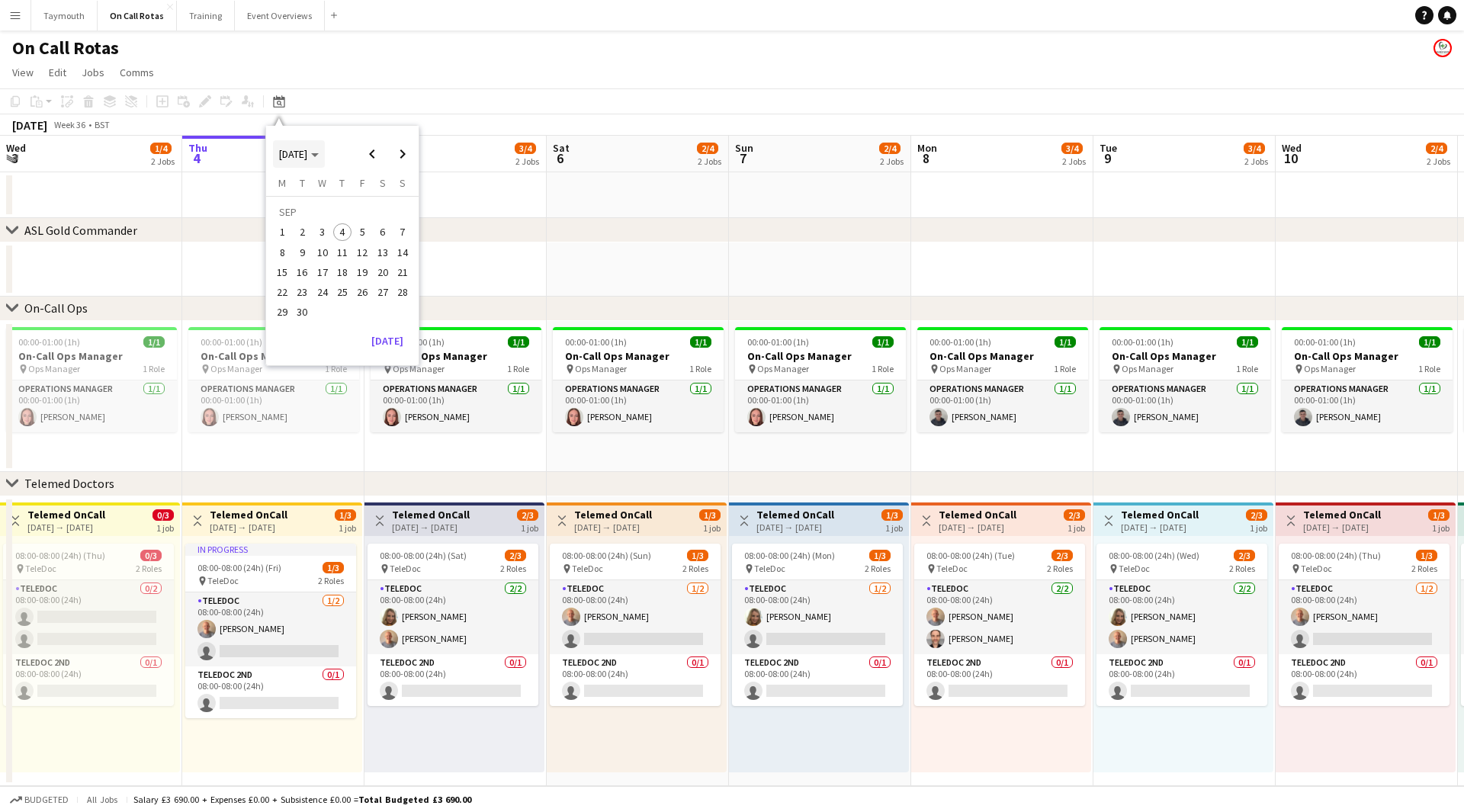
click at [307, 160] on span "[DATE]" at bounding box center [292, 154] width 28 height 14
click at [293, 233] on span "2024" at bounding box center [289, 233] width 31 height 18
click at [326, 216] on span "FEB" at bounding box center [324, 213] width 31 height 18
click at [395, 213] on span "4" at bounding box center [402, 214] width 18 height 21
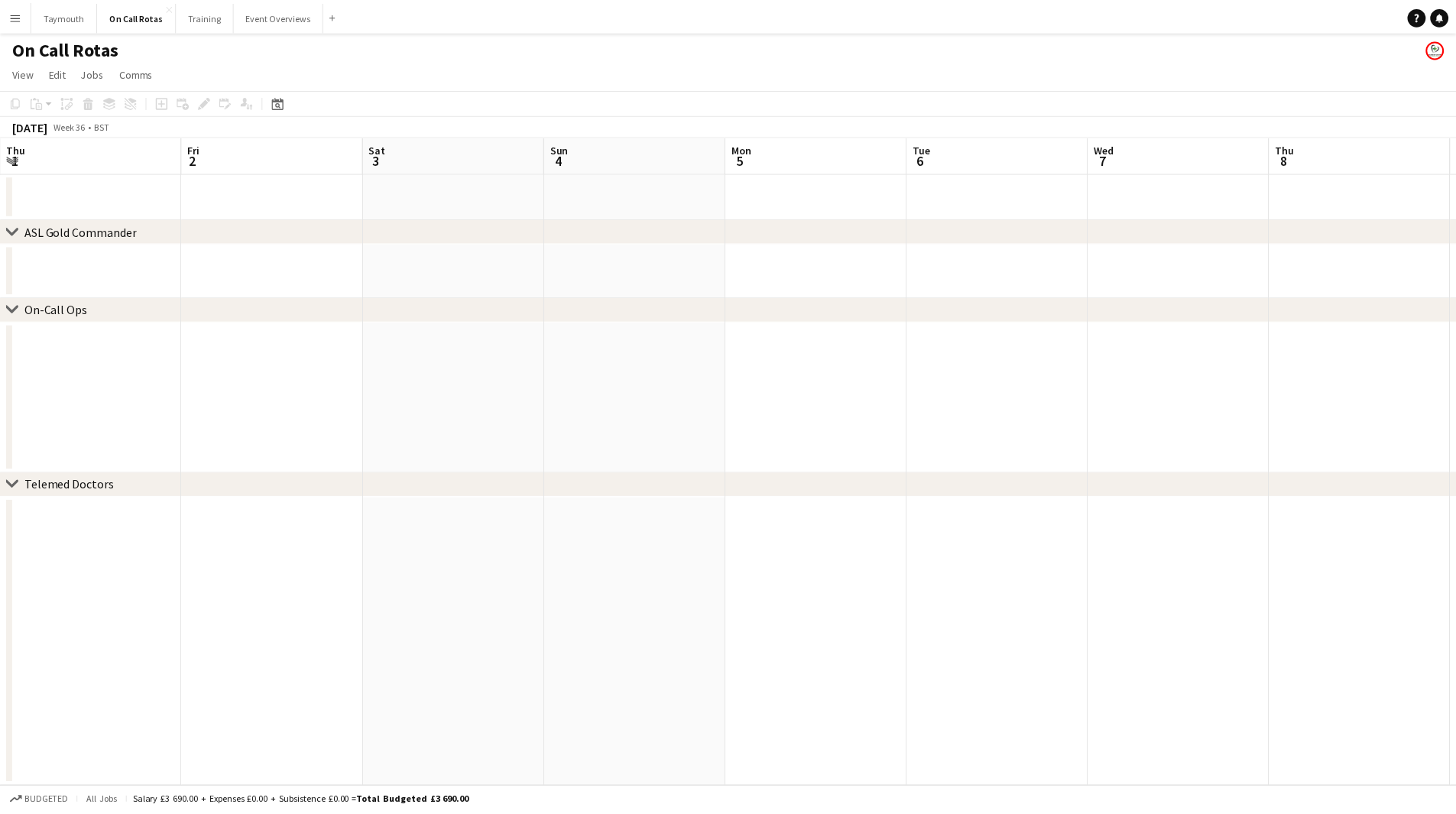
scroll to position [0, 526]
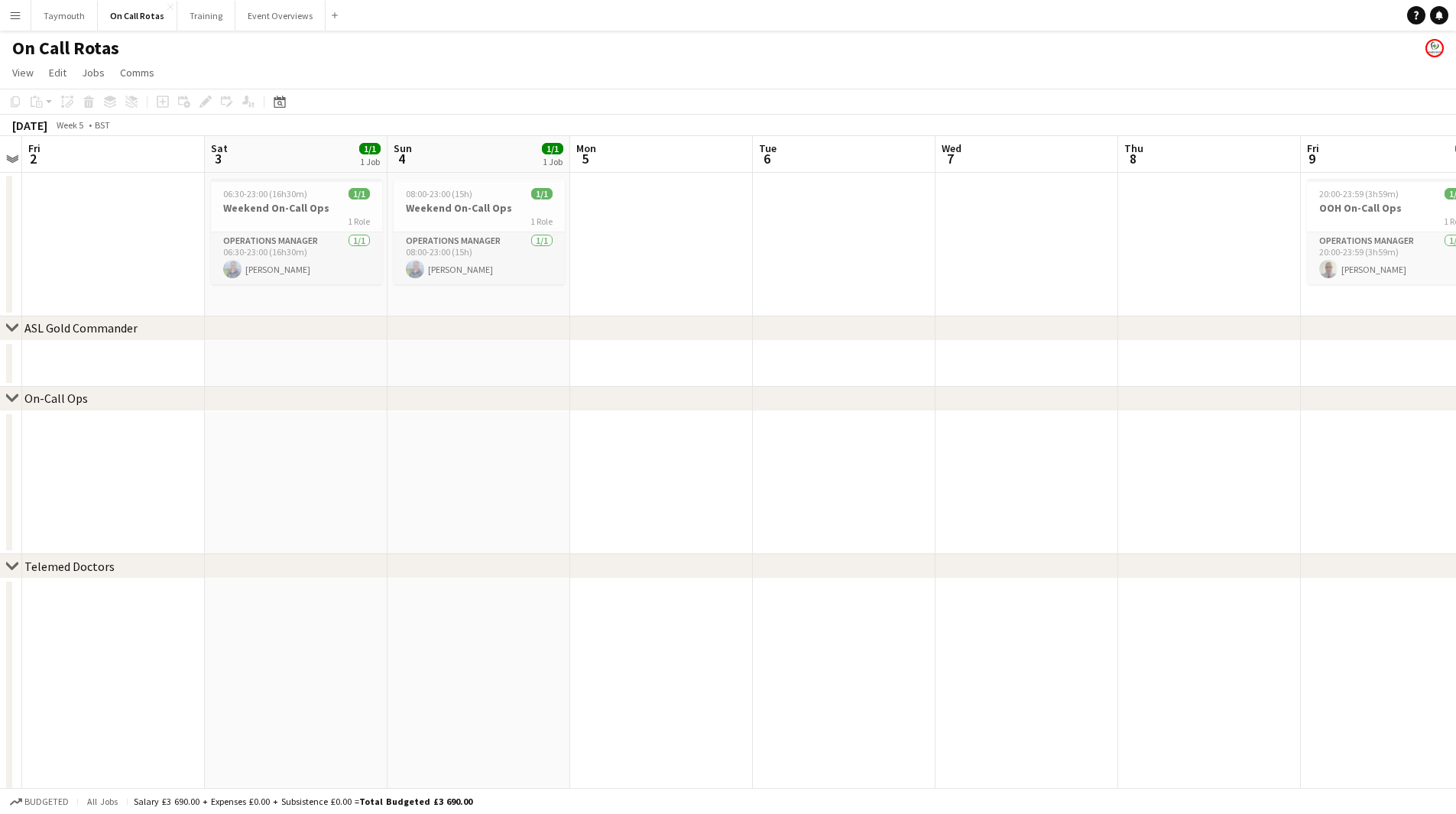
drag, startPoint x: 541, startPoint y: 483, endPoint x: 131, endPoint y: 483, distance: 410.0
click at [192, 483] on app-calendar-viewport "Tue 30 1/1 1 Job Wed 31 Thu 1 Fri 2 Sat 3 1/1 1 Job Sun 4 1/1 1 Job Mon 5 Tue 6…" at bounding box center [728, 499] width 1456 height 725
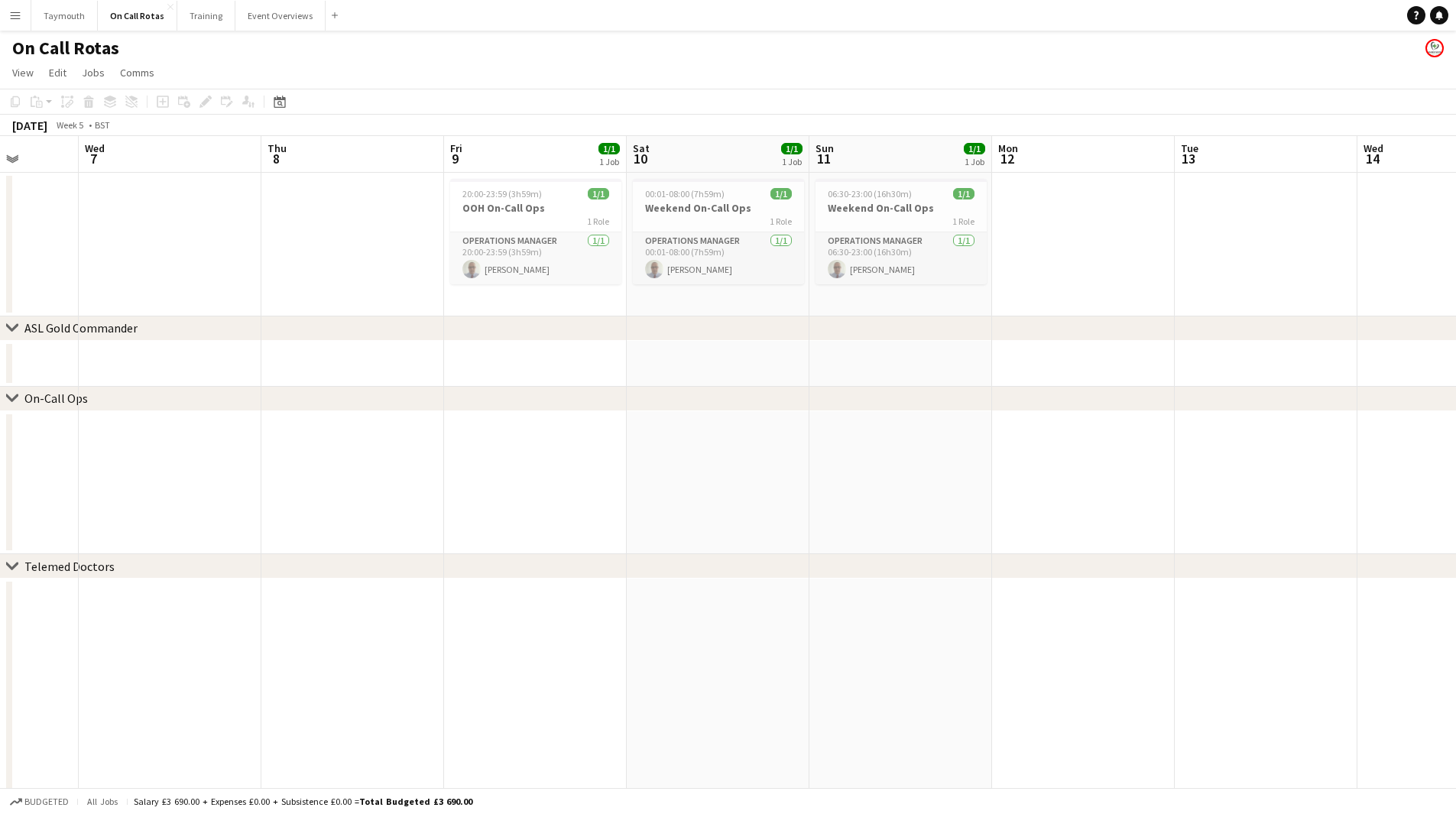
drag, startPoint x: 937, startPoint y: 511, endPoint x: 163, endPoint y: 522, distance: 774.1
click at [94, 512] on app-calendar-viewport "Sun 4 1/1 1 Job Mon 5 Tue 6 Wed 7 Thu 8 Fri 9 1/1 1 Job Sat 10 1/1 1 Job Sun 11…" at bounding box center [728, 499] width 1456 height 725
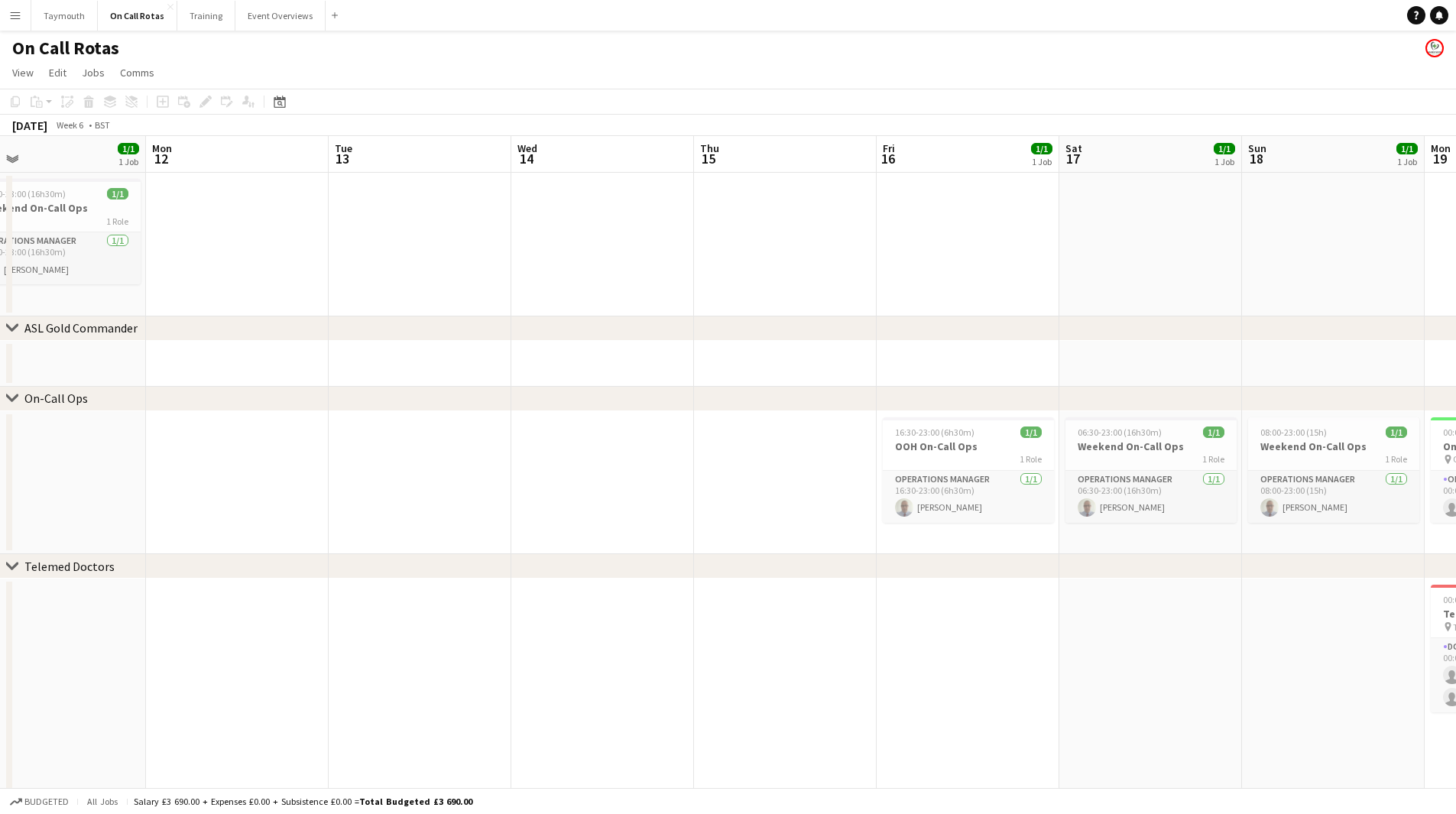
drag, startPoint x: 759, startPoint y: 534, endPoint x: 88, endPoint y: 533, distance: 671.0
click at [68, 539] on app-calendar-viewport "Thu 8 Fri 9 1/1 1 Job Sat 10 1/1 1 Job Sun 11 1/1 1 Job Mon 12 Tue 13 Wed 14 Th…" at bounding box center [728, 499] width 1456 height 725
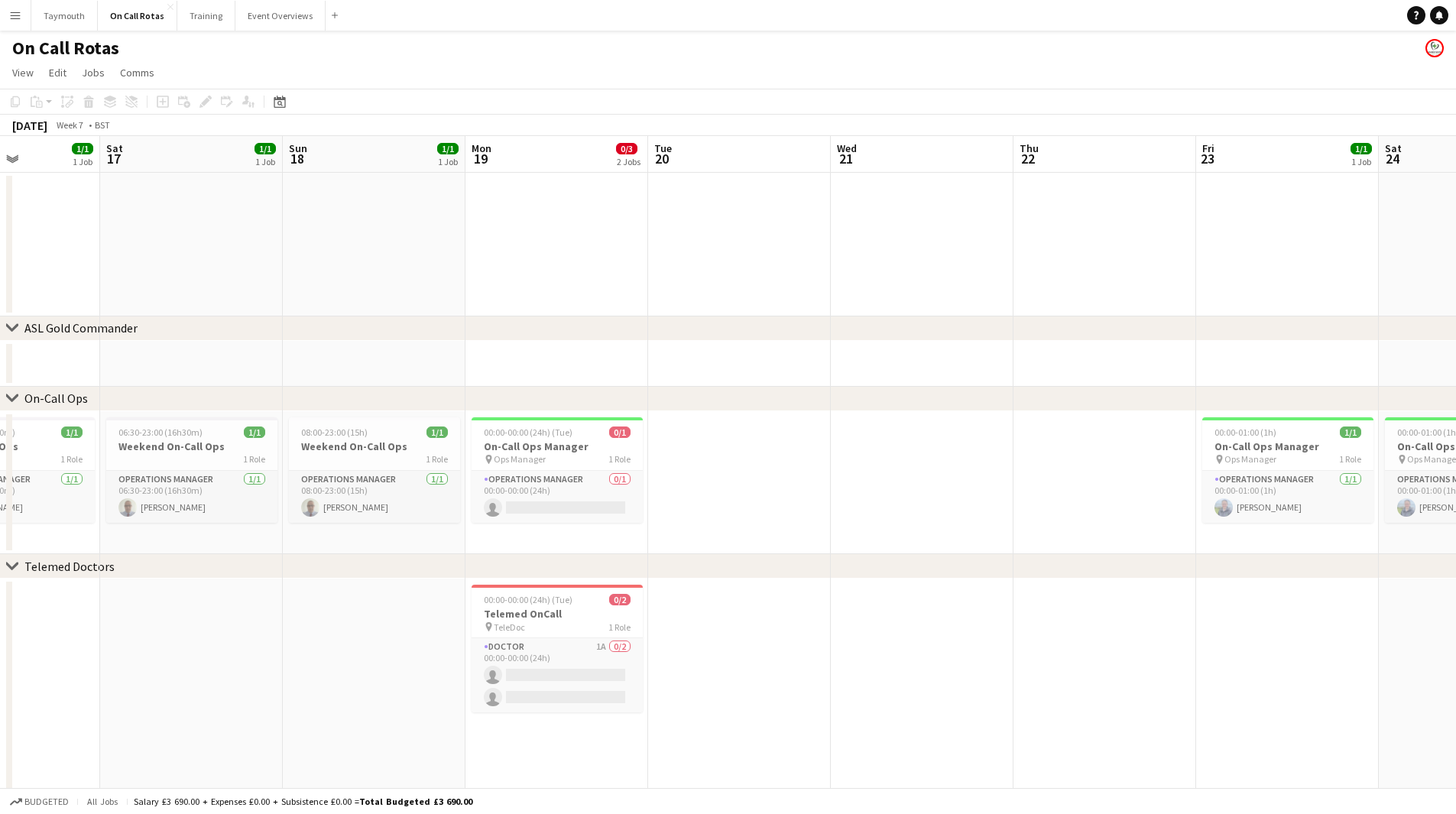
drag, startPoint x: 934, startPoint y: 539, endPoint x: 331, endPoint y: 543, distance: 603.0
click at [332, 543] on app-calendar-viewport "Tue 13 Wed 14 Thu 15 Fri 16 1/1 1 Job Sat 17 1/1 1 Job Sun 18 1/1 1 Job Mon 19 …" at bounding box center [728, 499] width 1456 height 725
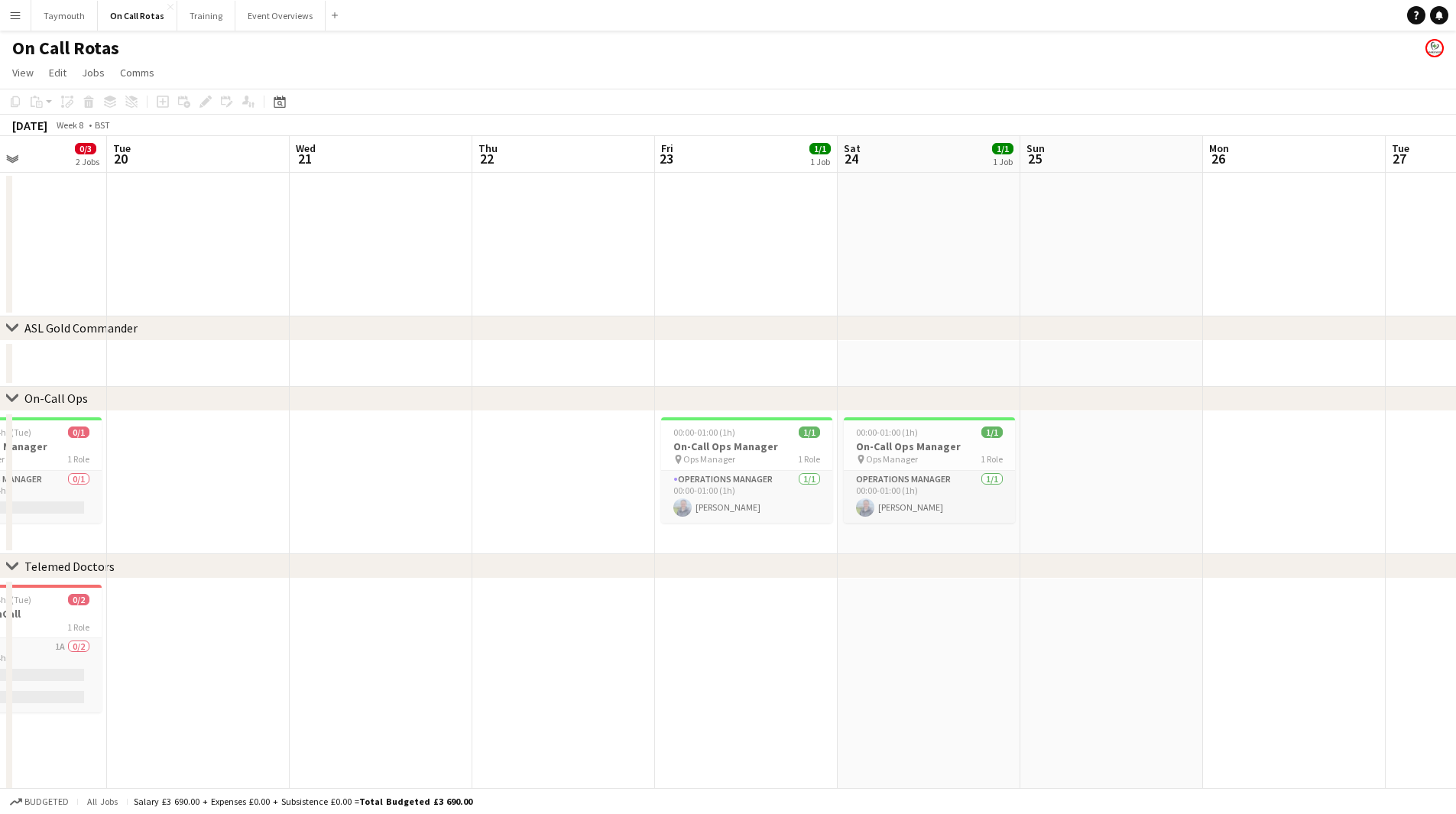
drag, startPoint x: 1031, startPoint y: 542, endPoint x: 309, endPoint y: 579, distance: 722.9
click at [309, 579] on app-calendar-viewport "Sat 17 1/1 1 Job Sun 18 1/1 1 Job Mon 19 0/3 2 Jobs Tue 20 Wed 21 Thu 22 Fri 23…" at bounding box center [728, 499] width 1456 height 725
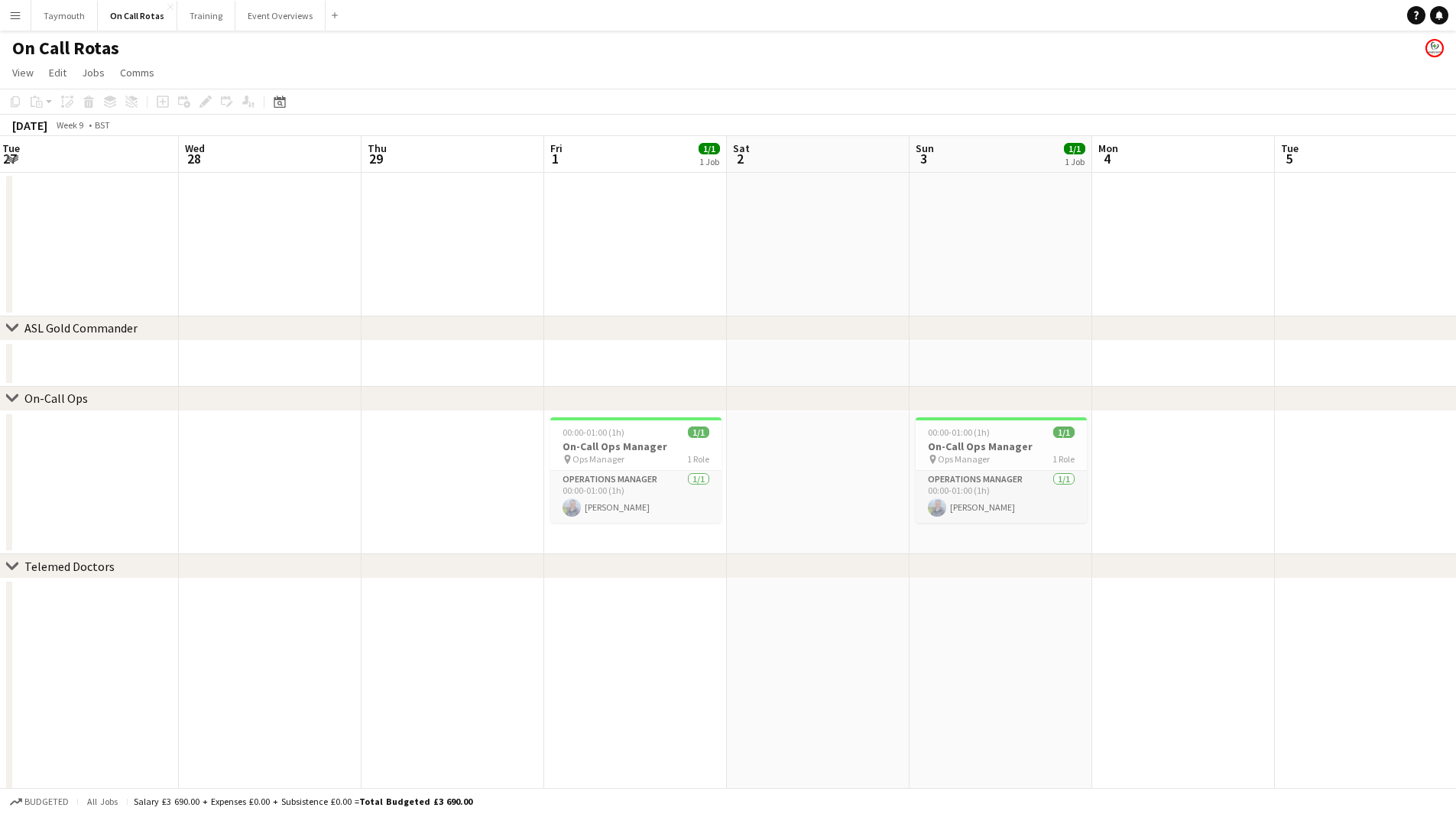
drag, startPoint x: 1080, startPoint y: 542, endPoint x: 882, endPoint y: 578, distance: 201.2
click at [345, 592] on app-calendar-viewport "Sat 24 1/1 1 Job Sun 25 Mon 26 Tue 27 Wed 28 Thu 29 Fri 1 1/1 1 Job Sat 2 Sun 3…" at bounding box center [728, 499] width 1456 height 725
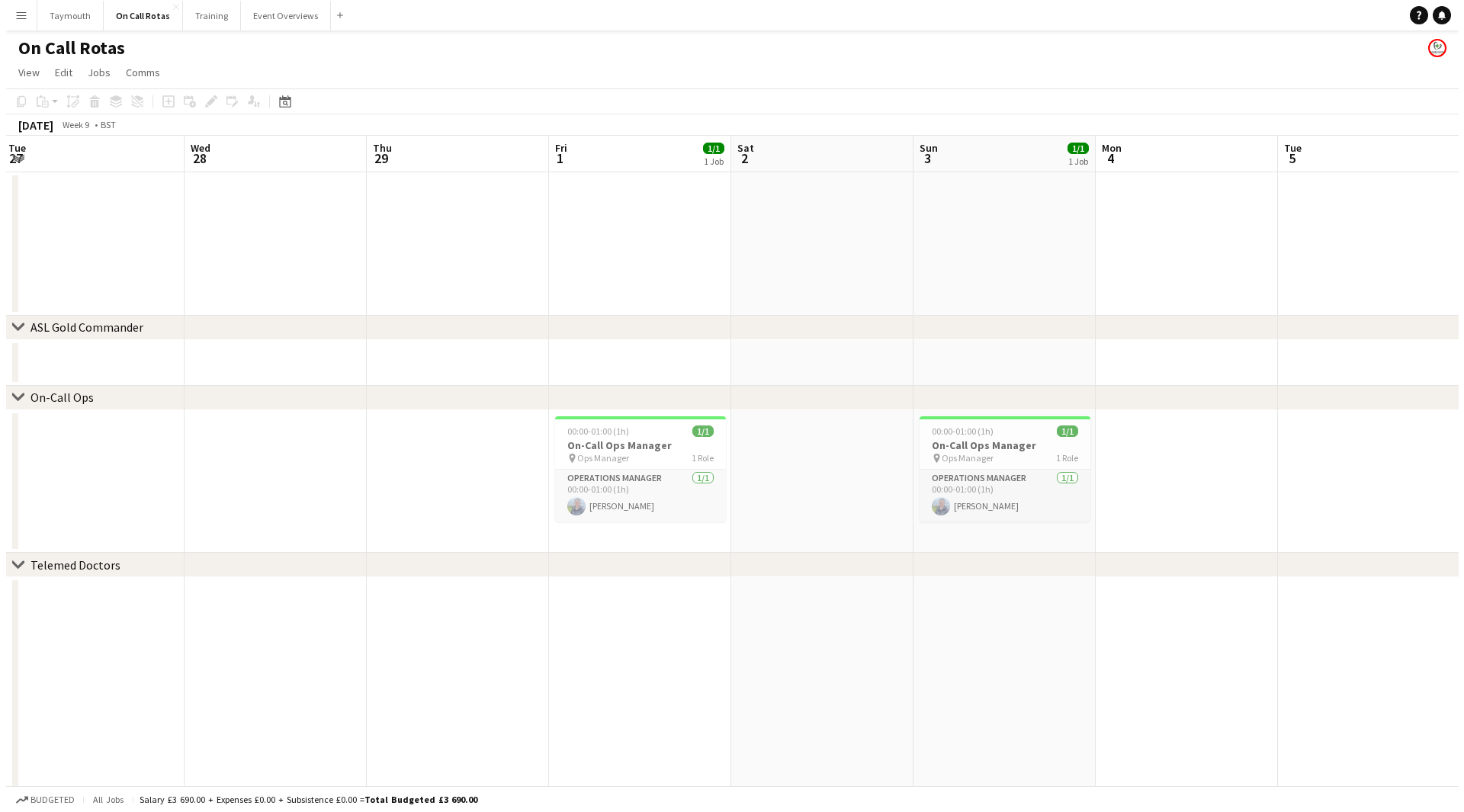
scroll to position [0, 576]
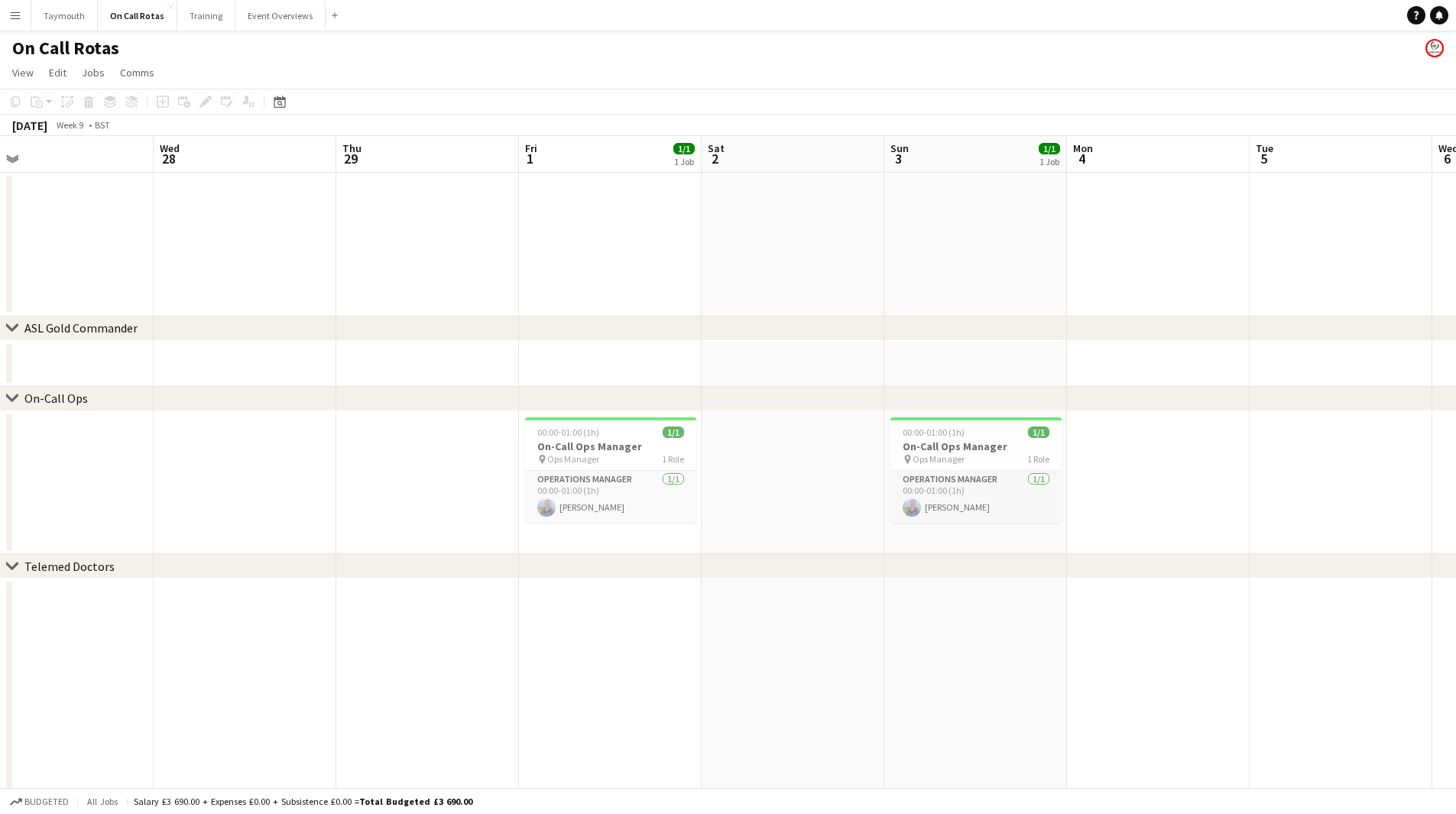
drag, startPoint x: 768, startPoint y: 576, endPoint x: 287, endPoint y: 569, distance: 481.1
click at [259, 575] on div "chevron-right Telemed Doctors" at bounding box center [728, 566] width 1456 height 25
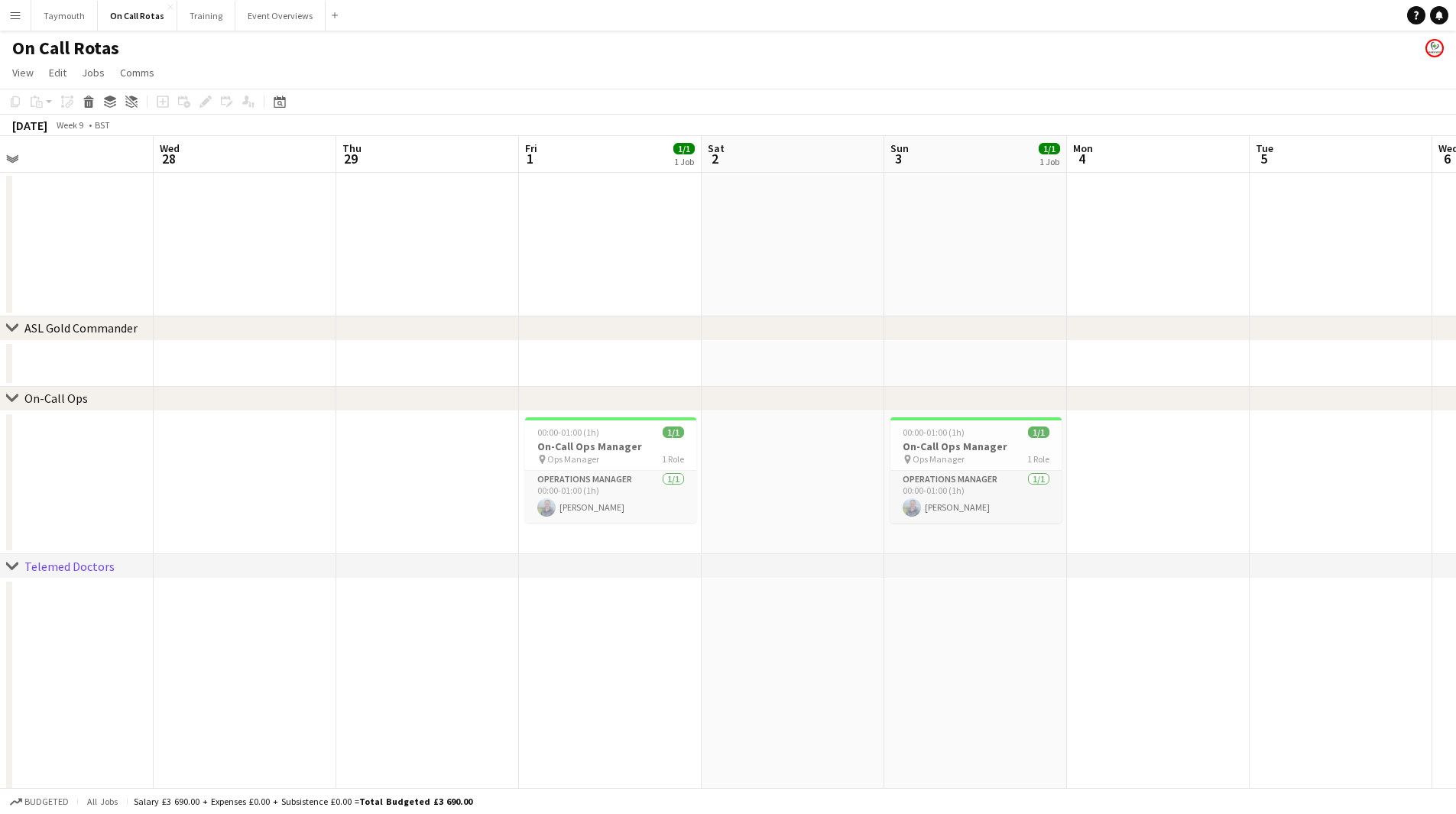
drag, startPoint x: 966, startPoint y: 559, endPoint x: 321, endPoint y: 567, distance: 645.0
click at [376, 570] on div "chevron-right ASL Gold Commander chevron-right On-Call Ops chevron-right Teleme…" at bounding box center [728, 499] width 1456 height 725
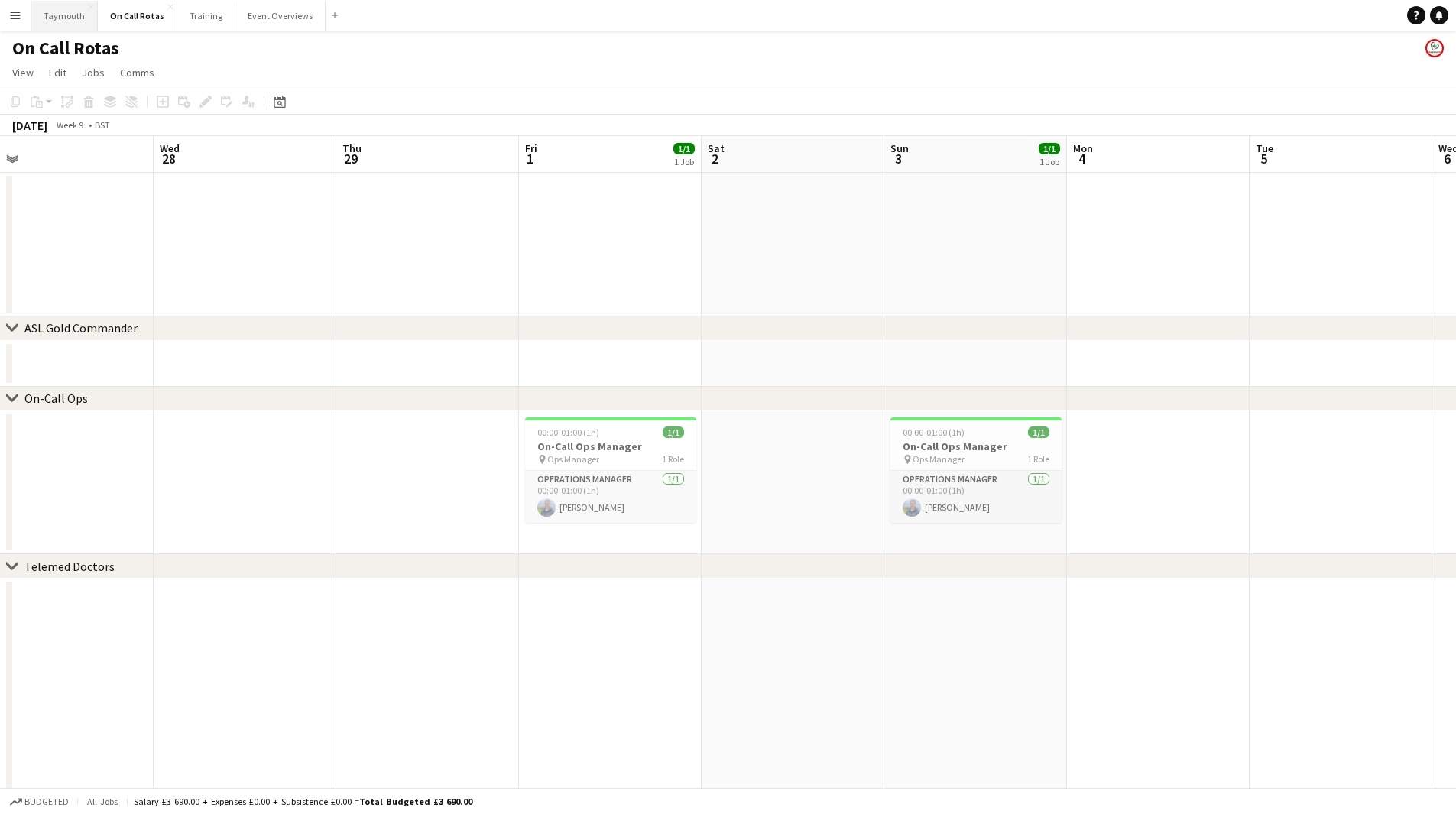
click at [77, 18] on button "Taymouth Close" at bounding box center [65, 15] width 66 height 30
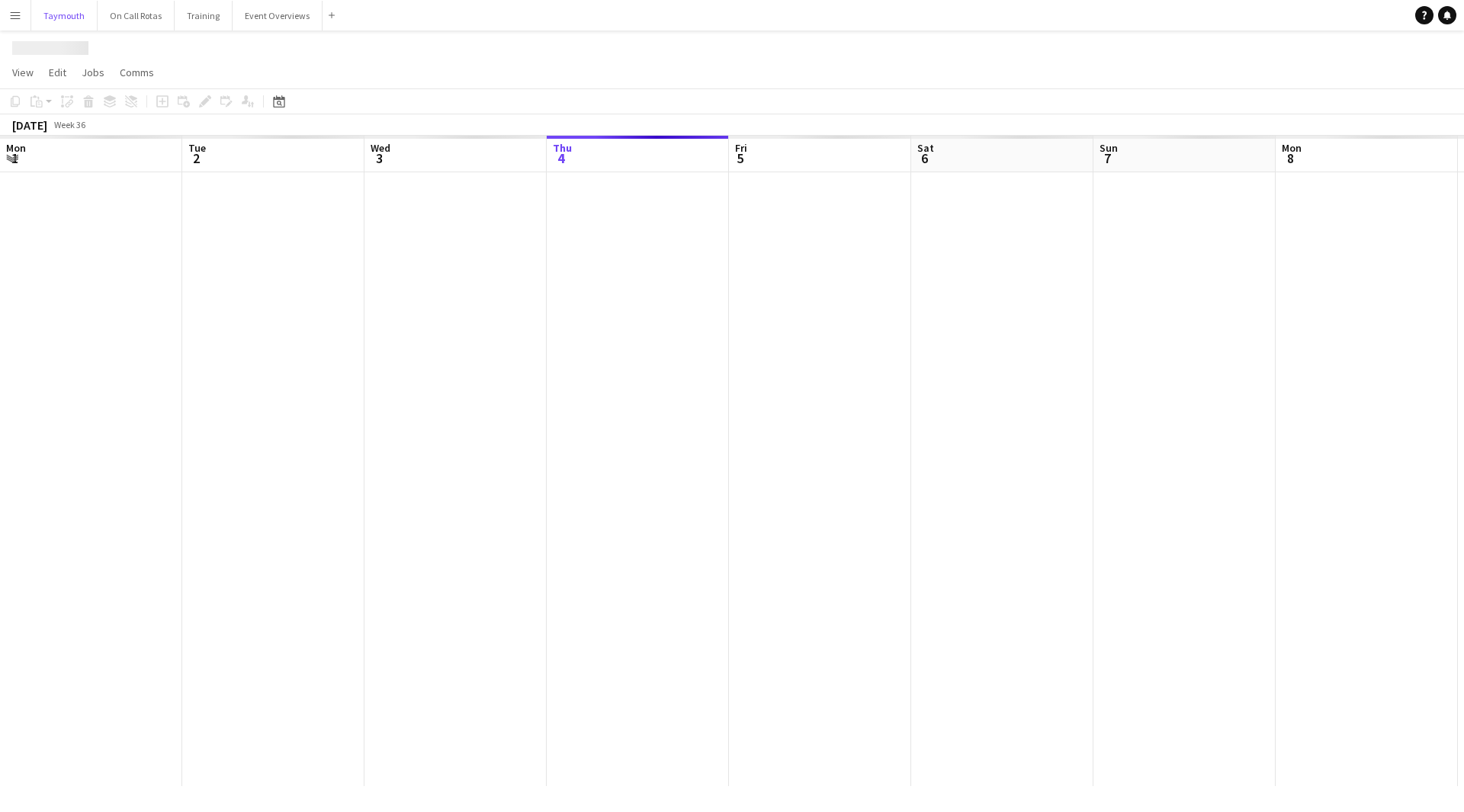
scroll to position [0, 365]
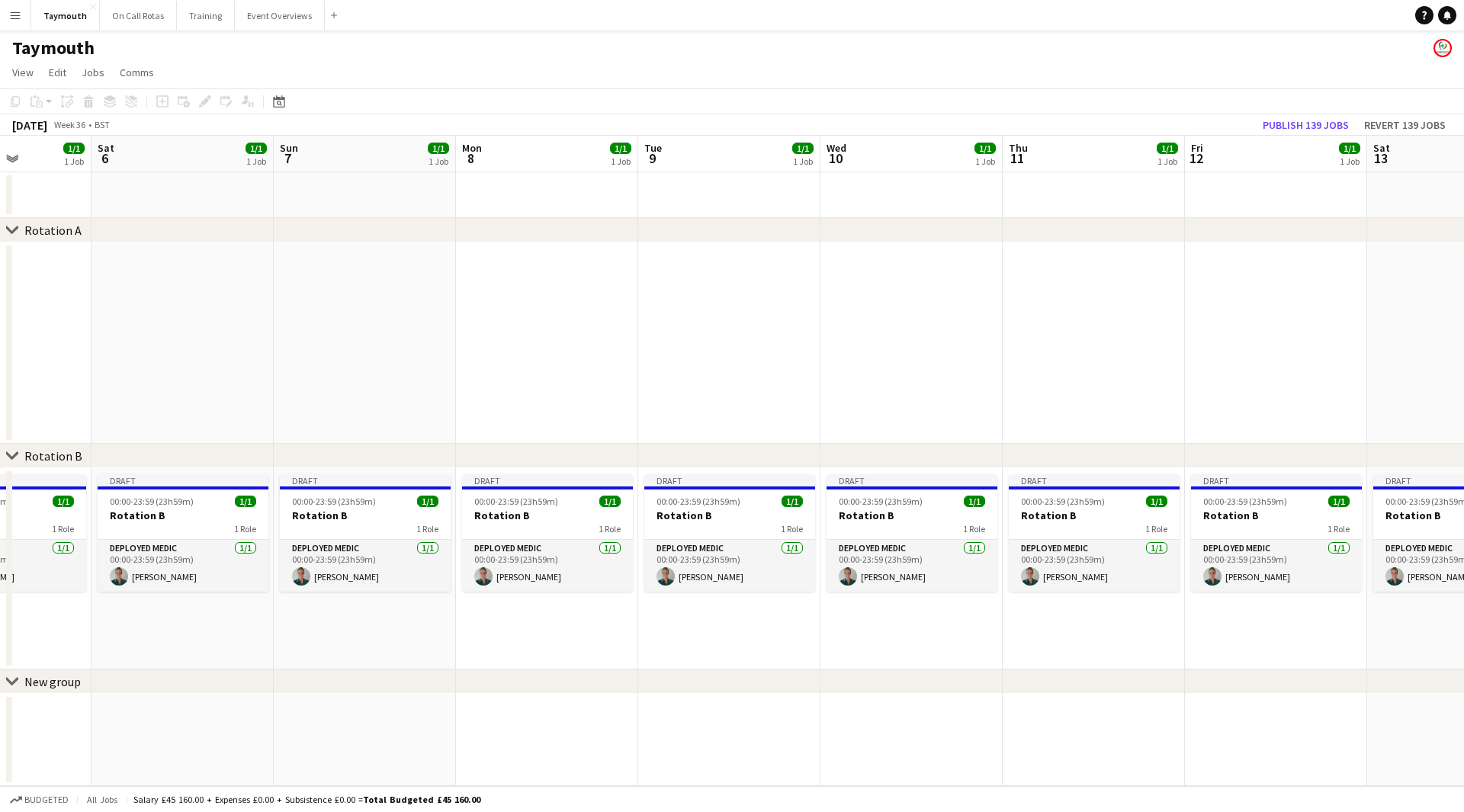
drag, startPoint x: 1106, startPoint y: 357, endPoint x: 447, endPoint y: 445, distance: 664.8
click at [448, 431] on app-calendar-viewport "Tue 2 1/1 1 Job Wed 3 1/1 1 Job Thu 4 1/1 1 Job Fri 5 1/1 1 Job Sat 6 1/1 1 Job…" at bounding box center [732, 460] width 1464 height 650
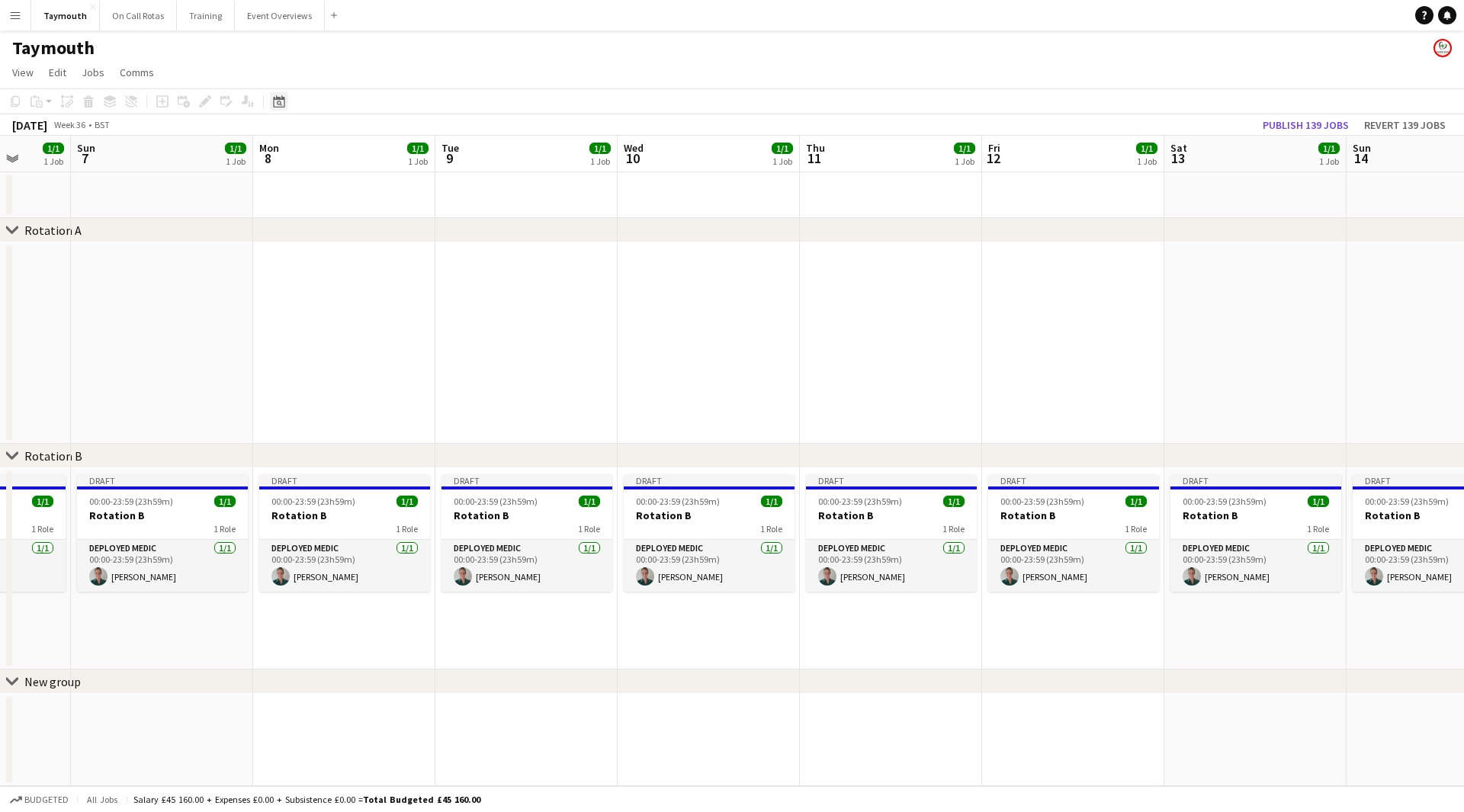
click at [276, 104] on icon "Date picker" at bounding box center [279, 101] width 12 height 12
click at [300, 154] on span "[DATE]" at bounding box center [292, 154] width 28 height 14
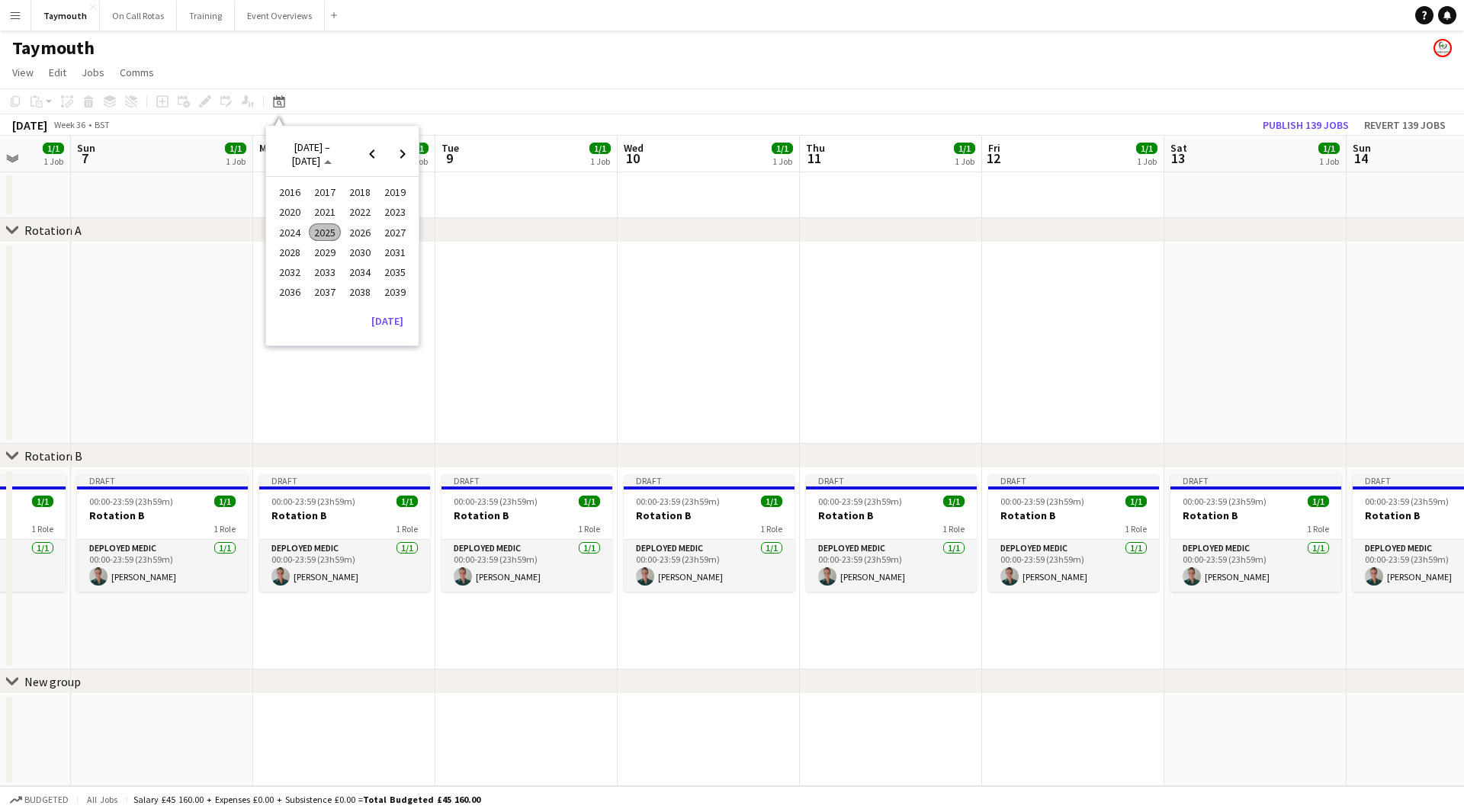
click at [279, 232] on span "2024" at bounding box center [289, 233] width 31 height 18
click at [396, 206] on span "APR" at bounding box center [395, 213] width 31 height 18
click at [361, 236] on span "5" at bounding box center [362, 233] width 18 height 18
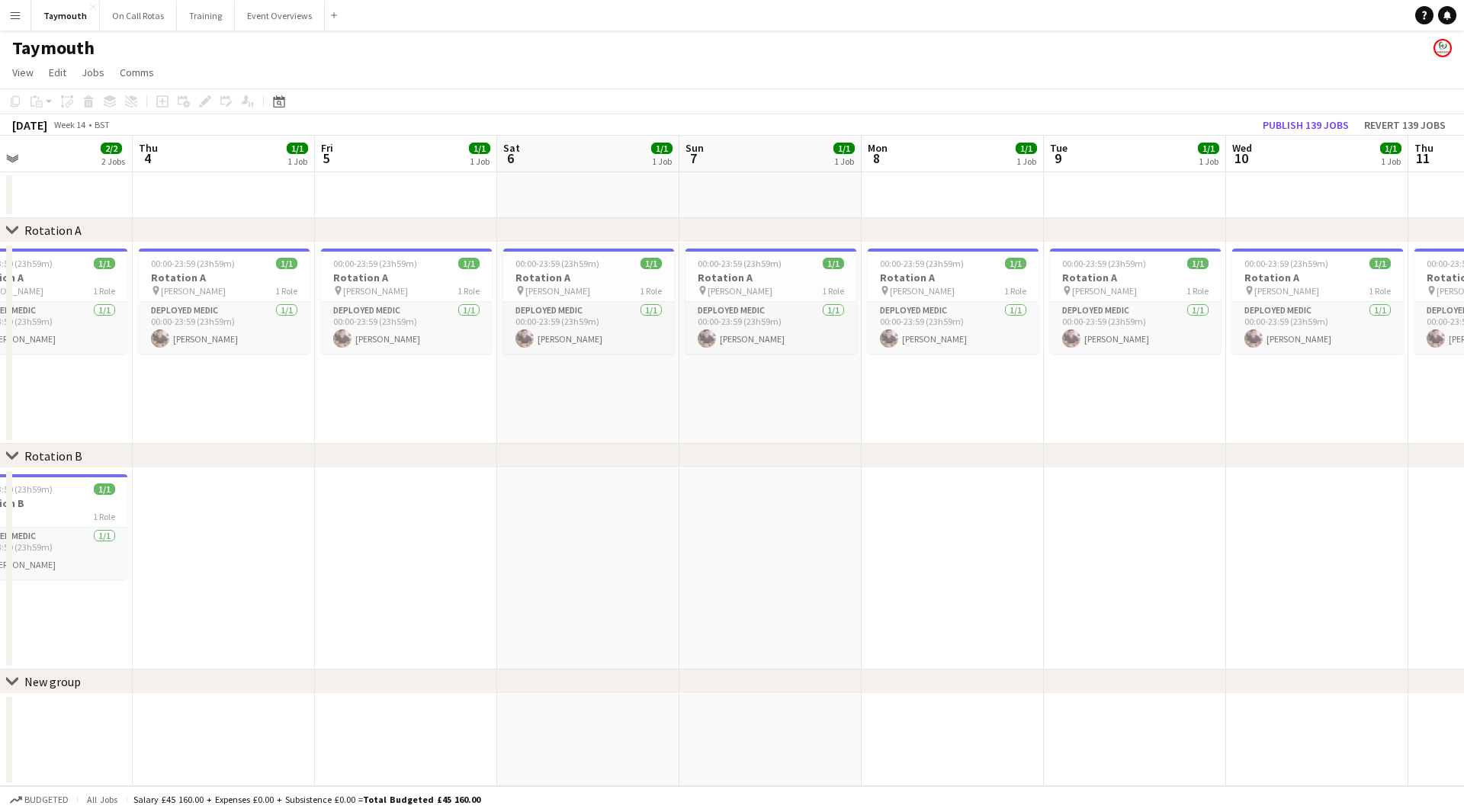
drag, startPoint x: 802, startPoint y: 540, endPoint x: 548, endPoint y: 540, distance: 254.0
click at [548, 540] on app-calendar-viewport "Sun 31 1/1 1 Job Mon 1 1/1 1 Job Tue 2 1/1 1 Job Wed 3 2/2 2 Jobs Thu 4 1/1 1 J…" at bounding box center [732, 460] width 1464 height 650
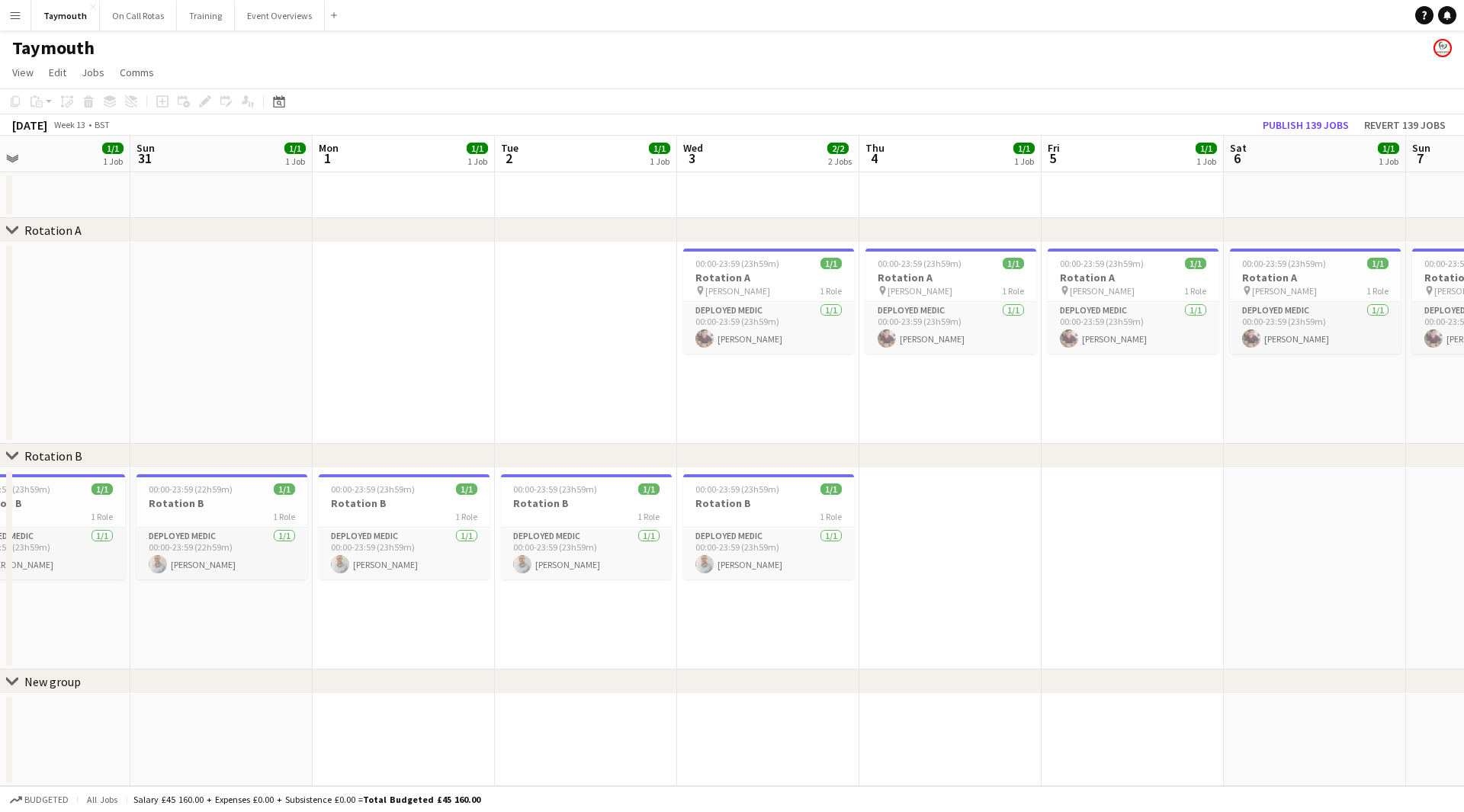
drag, startPoint x: 802, startPoint y: 442, endPoint x: 681, endPoint y: 479, distance: 126.5
click at [642, 492] on app-calendar-viewport "Thu 28 1/1 1 Job Fri 29 1/1 1 Job Sat 30 1/1 1 Job Sun 31 1/1 1 Job Mon 1 1/1 1…" at bounding box center [732, 460] width 1464 height 650
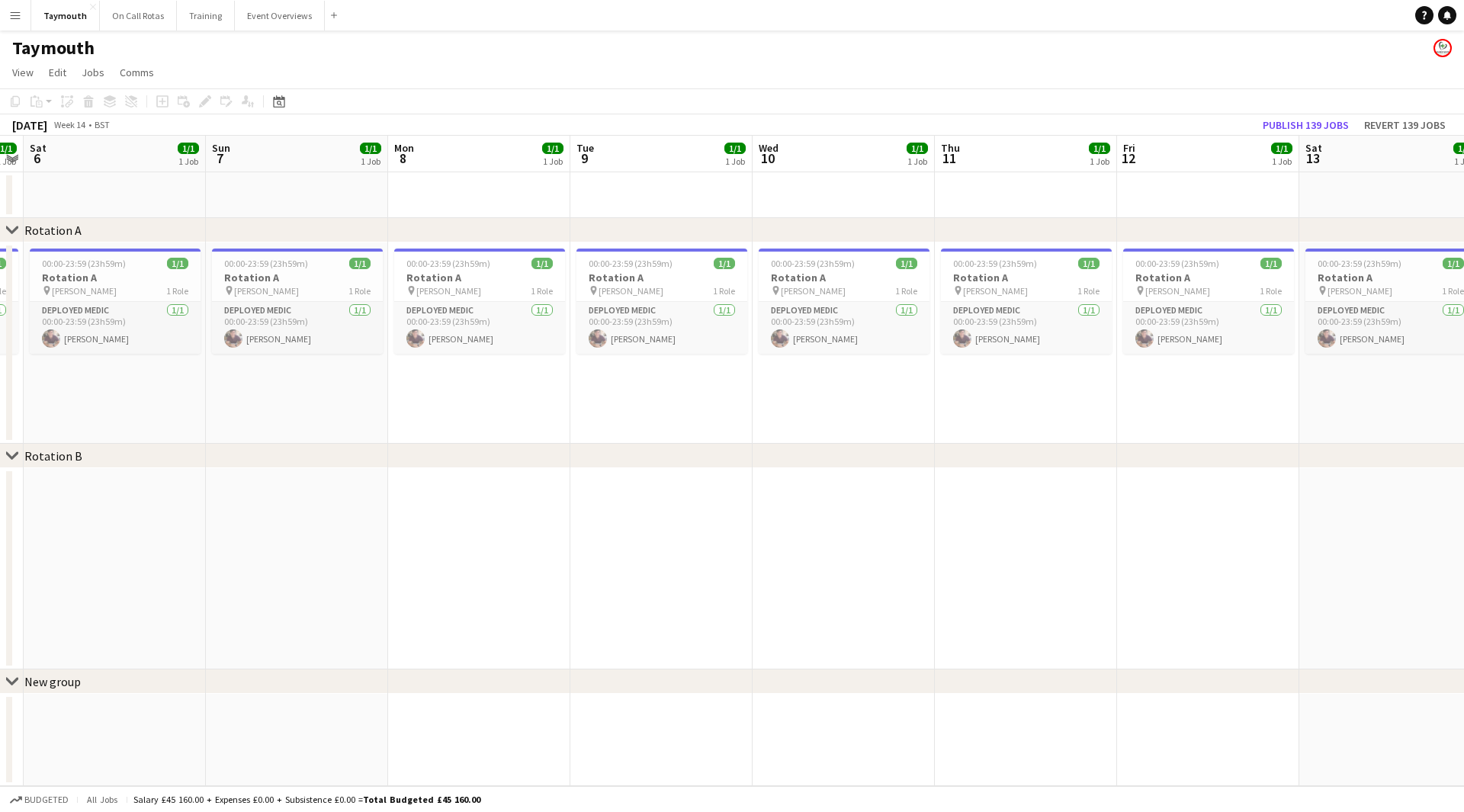
drag, startPoint x: 1180, startPoint y: 477, endPoint x: 942, endPoint y: 498, distance: 238.9
click at [458, 513] on app-calendar-viewport "Wed 3 2/2 2 Jobs Thu 4 1/1 1 Job Fri 5 1/1 1 Job Sat 6 1/1 1 Job Sun 7 1/1 1 Jo…" at bounding box center [732, 460] width 1464 height 650
drag, startPoint x: 452, startPoint y: 496, endPoint x: 379, endPoint y: 487, distance: 73.6
click at [374, 496] on app-calendar-viewport "Thu 4 1/1 1 Job Fri 5 1/1 1 Job Sat 6 1/1 1 Job Sun 7 1/1 1 Job Mon 8 1/1 1 Job…" at bounding box center [732, 460] width 1464 height 650
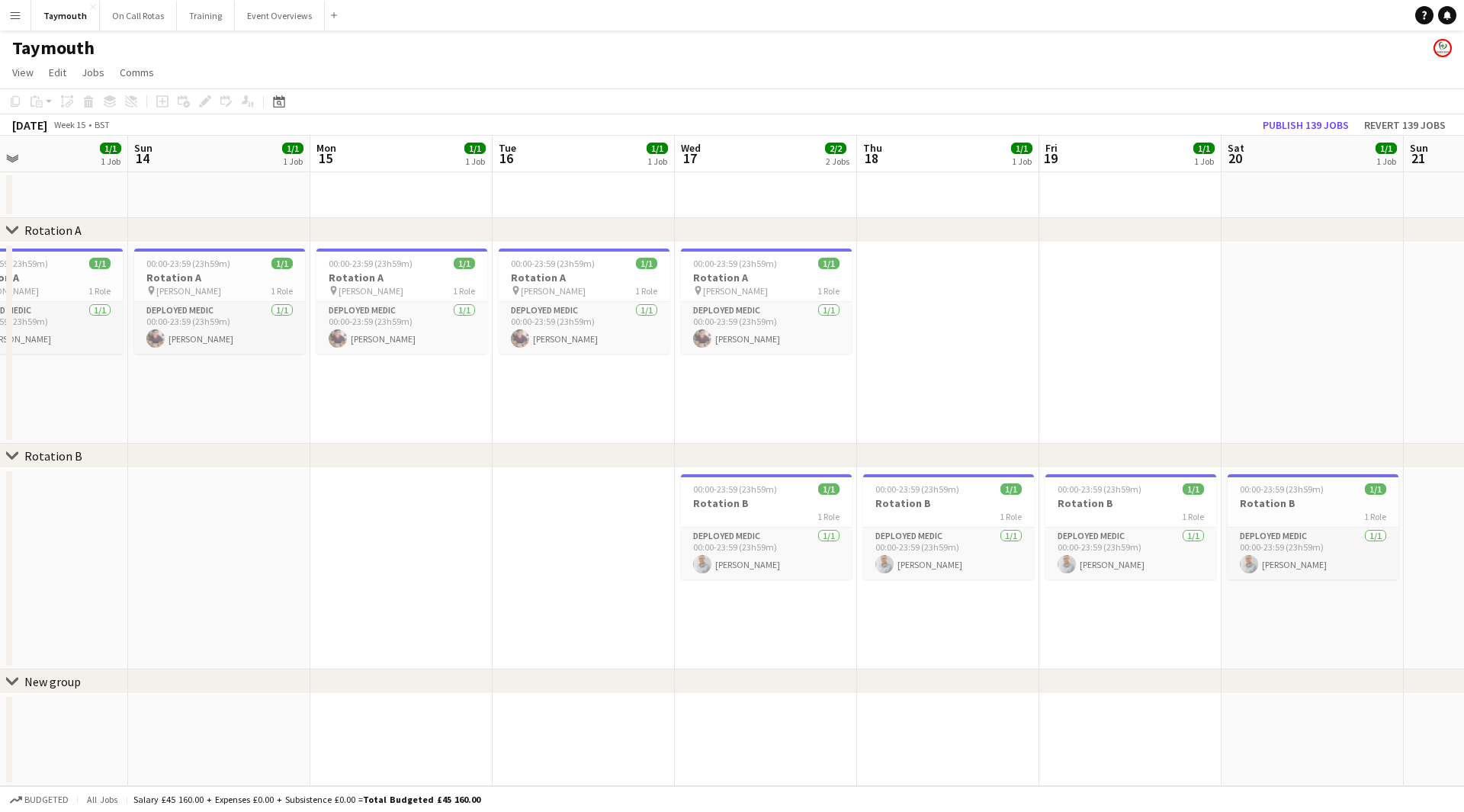
drag, startPoint x: 405, startPoint y: 485, endPoint x: 656, endPoint y: 470, distance: 251.4
click at [371, 484] on app-calendar-viewport "Wed 10 1/1 1 Job Thu 11 1/1 1 Job Fri 12 1/1 1 Job Sat 13 1/1 1 Job Sun 14 1/1 …" at bounding box center [732, 460] width 1464 height 650
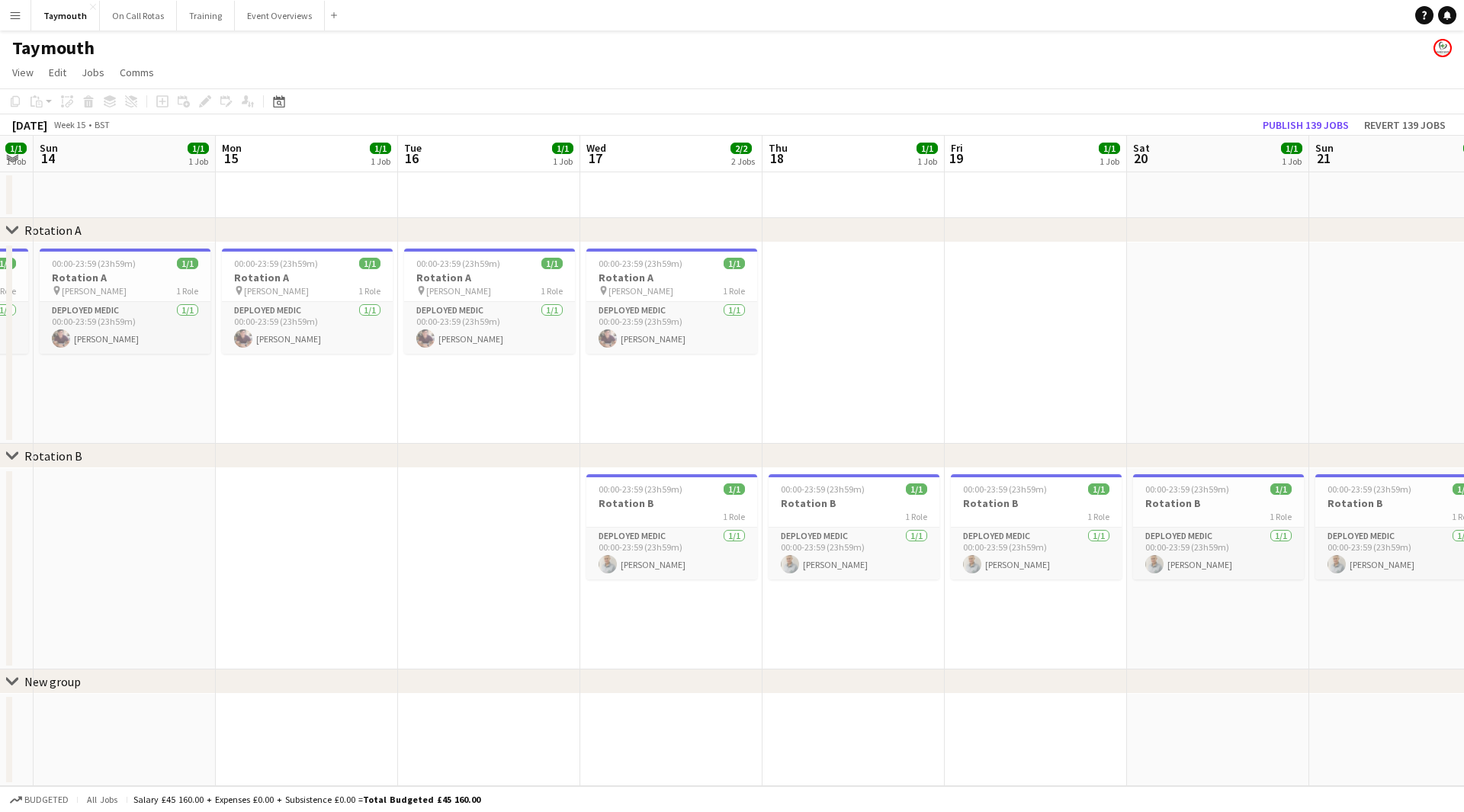
drag, startPoint x: 1138, startPoint y: 373, endPoint x: 553, endPoint y: 389, distance: 585.2
click at [332, 404] on app-calendar-viewport "Thu 11 1/1 1 Job Fri 12 1/1 1 Job Sat 13 1/1 1 Job Sun 14 1/1 1 Job Mon 15 1/1 …" at bounding box center [732, 460] width 1464 height 650
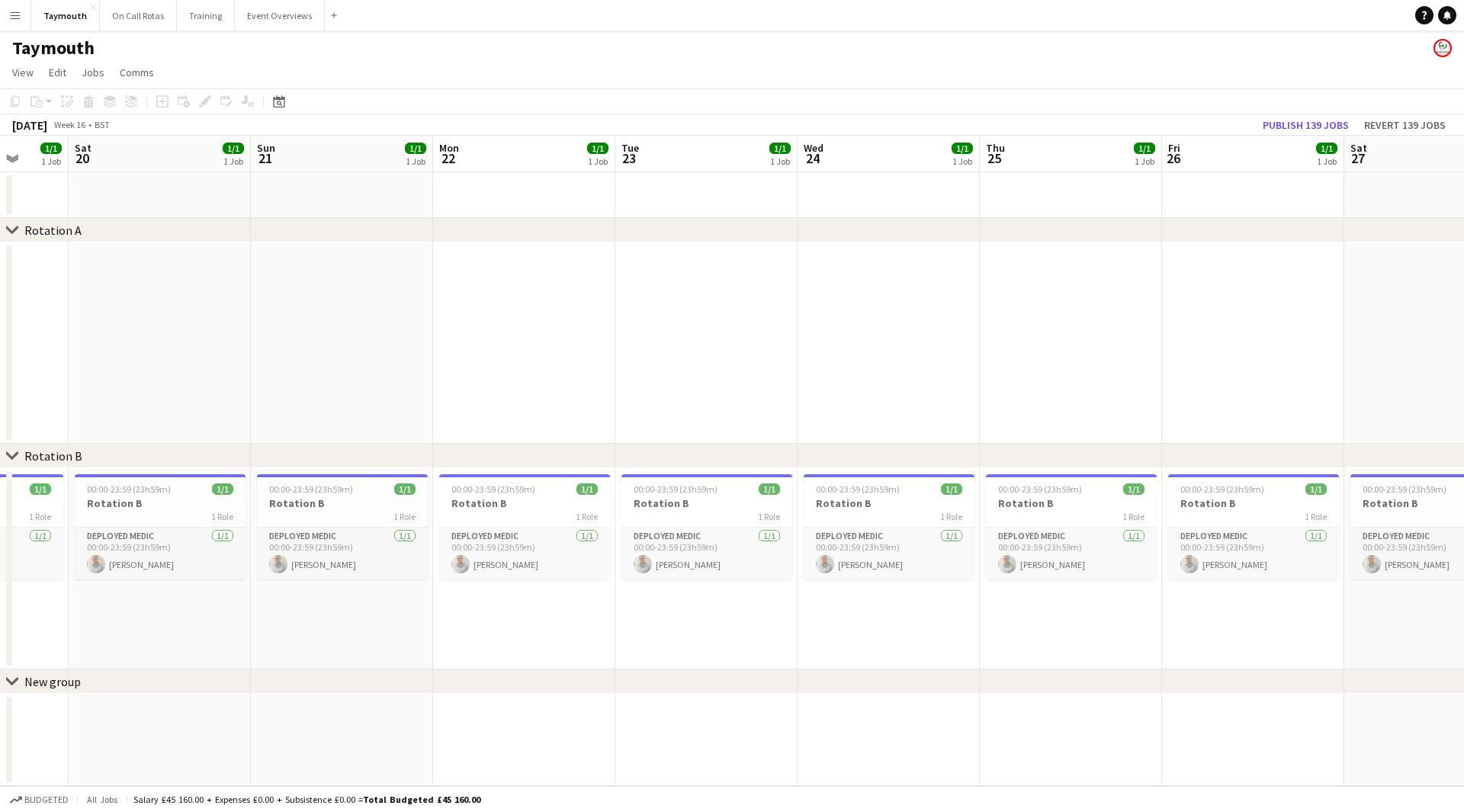
drag, startPoint x: 980, startPoint y: 392, endPoint x: 598, endPoint y: 407, distance: 382.3
click at [270, 433] on app-calendar-viewport "Tue 16 1/1 1 Job Wed 17 2/2 2 Jobs Thu 18 1/1 1 Job Fri 19 1/1 1 Job Sat 20 1/1…" at bounding box center [732, 460] width 1464 height 650
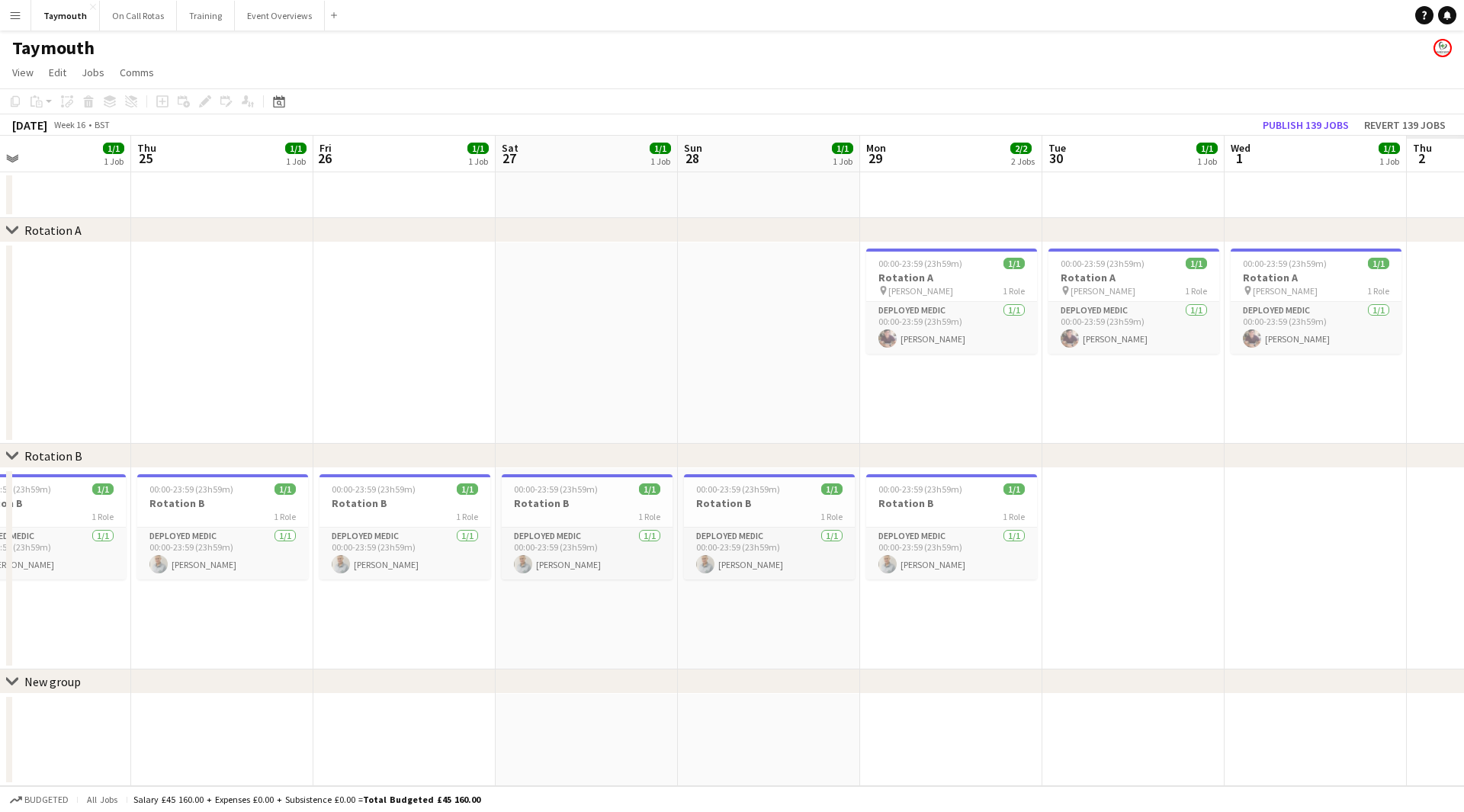
drag, startPoint x: 1049, startPoint y: 377, endPoint x: 322, endPoint y: 421, distance: 728.3
click at [322, 421] on app-calendar-viewport "Sun 21 1/1 1 Job Mon 22 1/1 1 Job Tue 23 1/1 1 Job Wed 24 1/1 1 Job Thu 25 1/1 …" at bounding box center [732, 460] width 1464 height 650
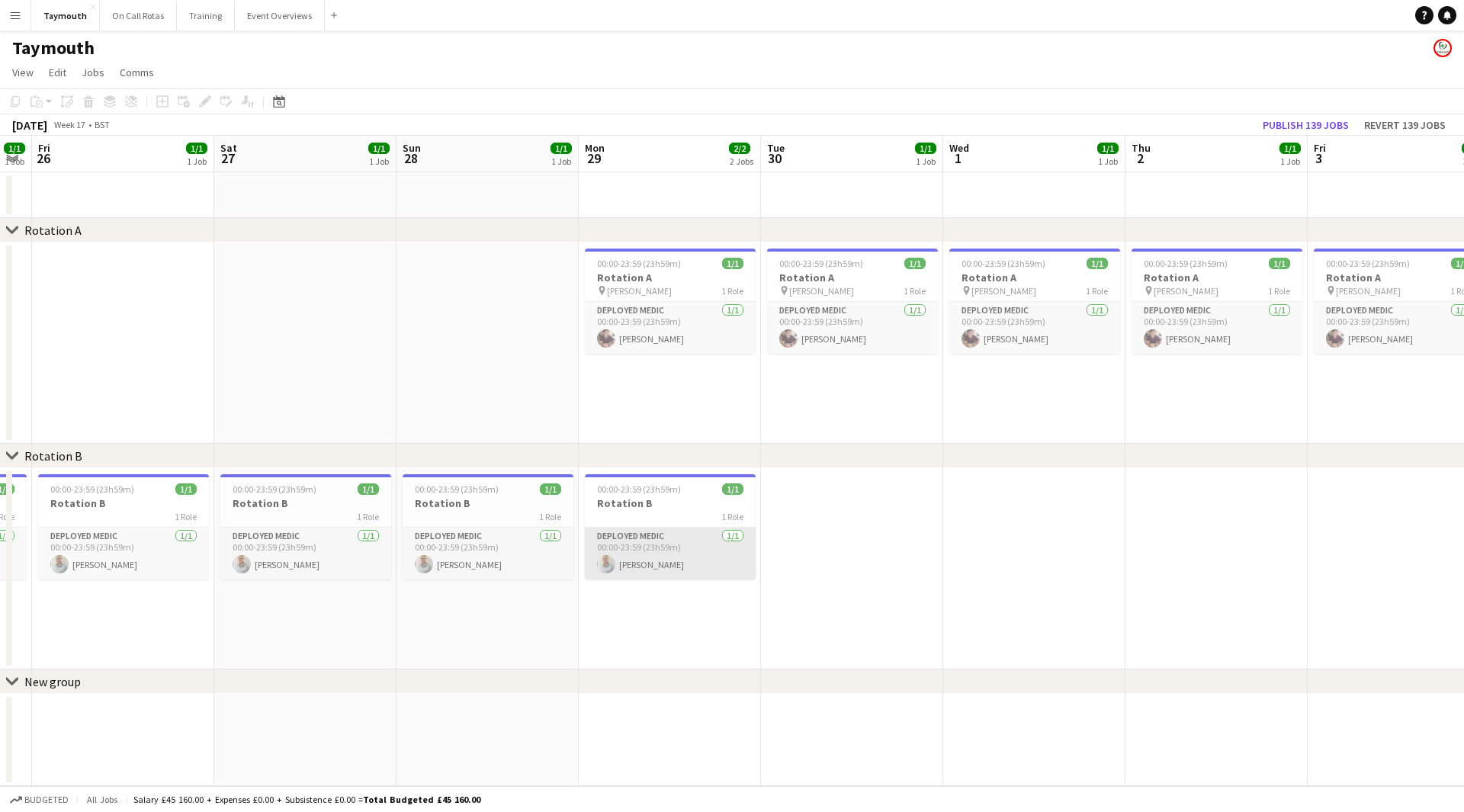
click at [651, 561] on app-card-role "Deployed Medic [DATE] 00:00-23:59 (23h59m) [PERSON_NAME]" at bounding box center [670, 553] width 170 height 52
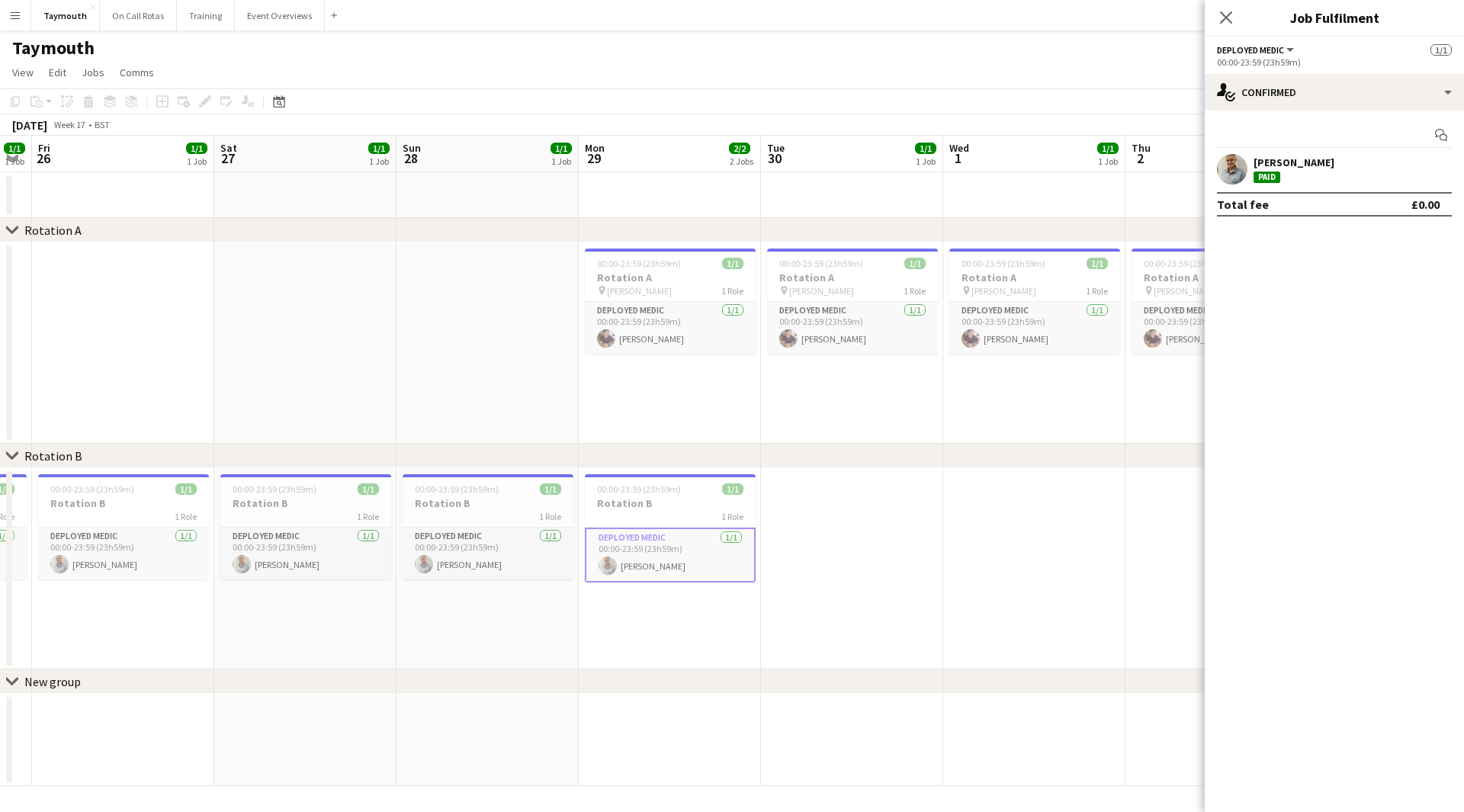
click at [1270, 162] on div "[PERSON_NAME]" at bounding box center [1294, 163] width 81 height 14
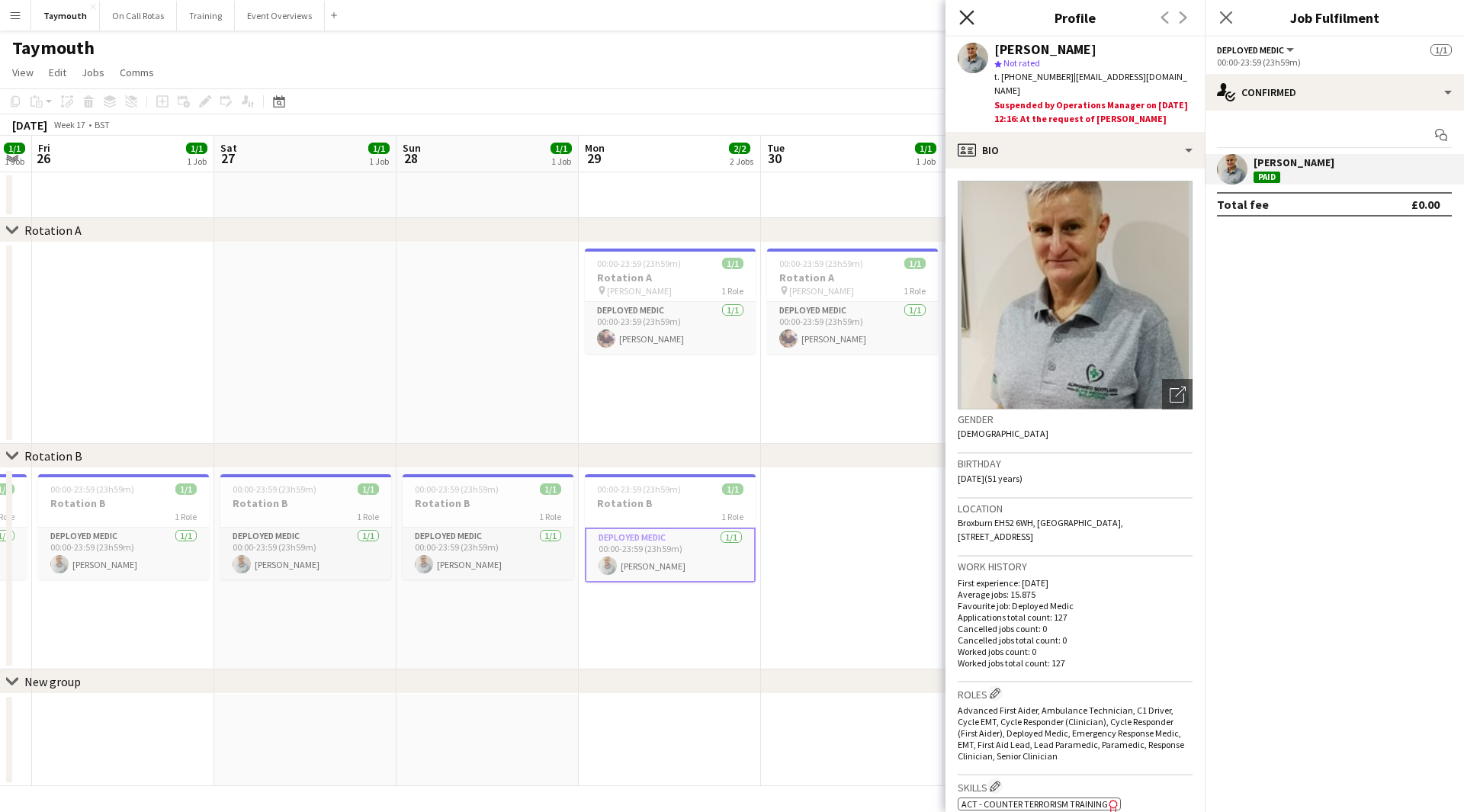
click at [961, 15] on icon "Close pop-in" at bounding box center [966, 17] width 15 height 15
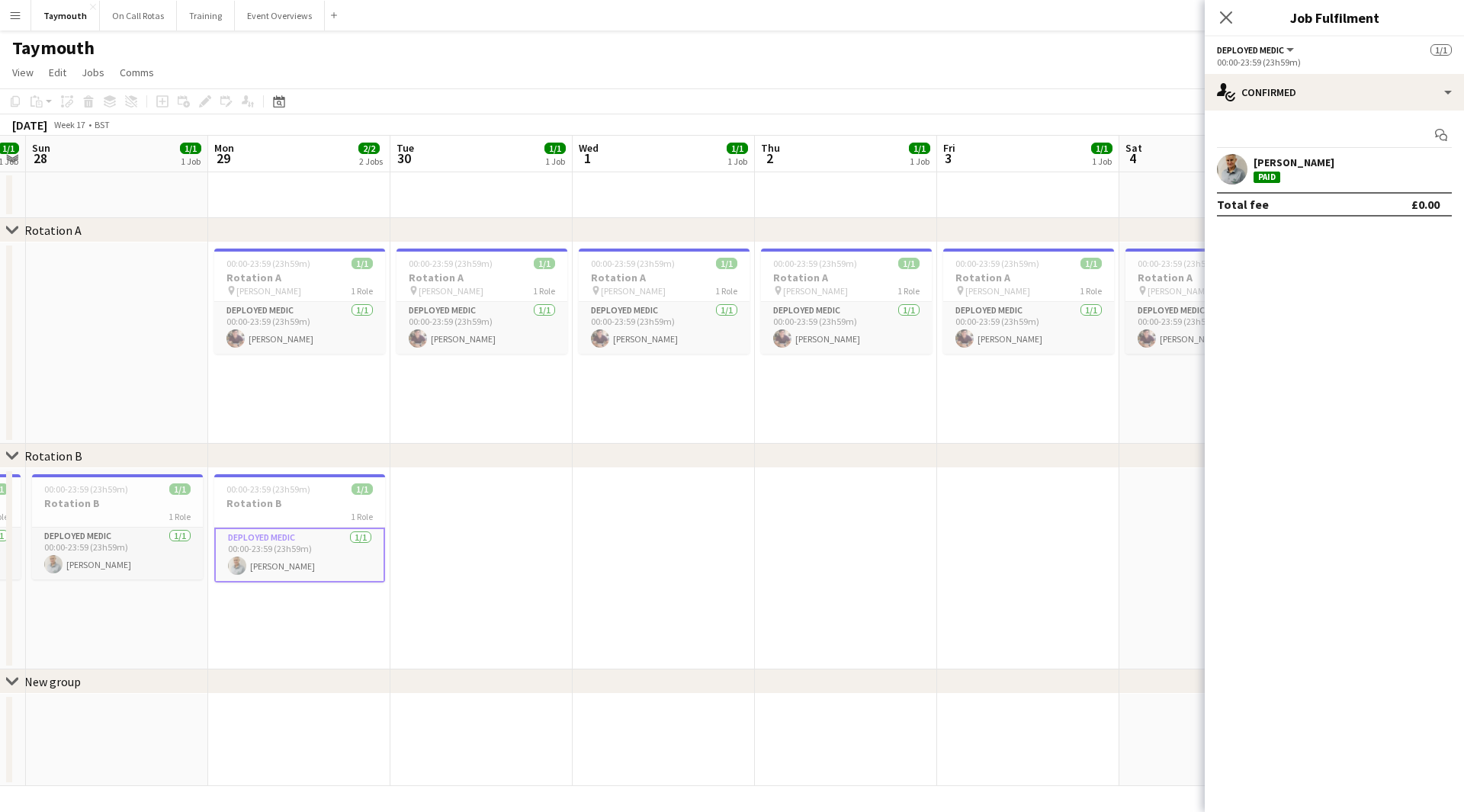
drag, startPoint x: 1036, startPoint y: 372, endPoint x: 117, endPoint y: 458, distance: 923.0
click at [159, 458] on div "chevron-right Rotation A chevron-right Rotation B chevron-right New group Tue 2…" at bounding box center [732, 460] width 1464 height 650
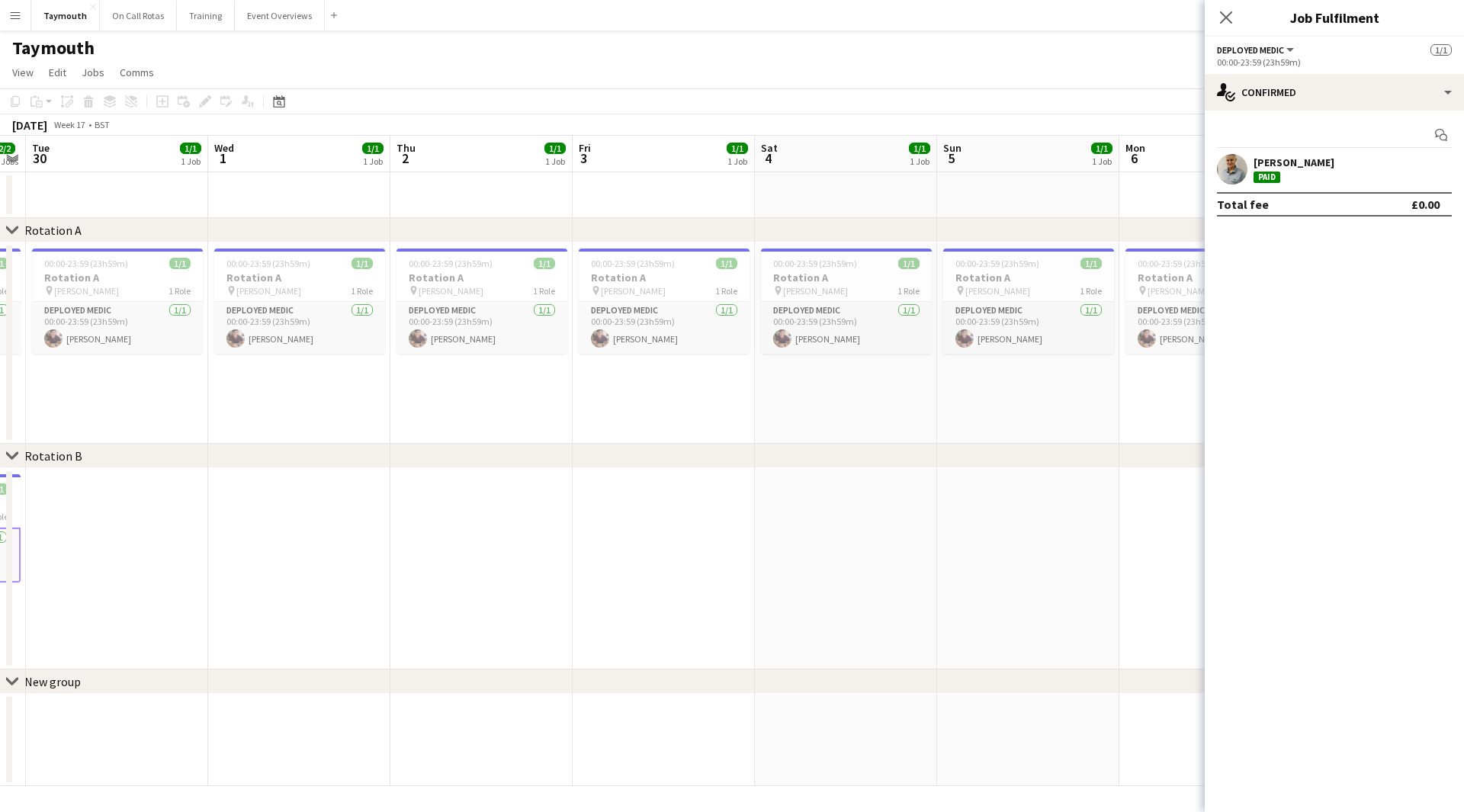
drag, startPoint x: 392, startPoint y: 481, endPoint x: 537, endPoint y: 465, distance: 145.9
click at [190, 481] on div "chevron-right Rotation A chevron-right Rotation B chevron-right New group Sat 2…" at bounding box center [732, 460] width 1464 height 650
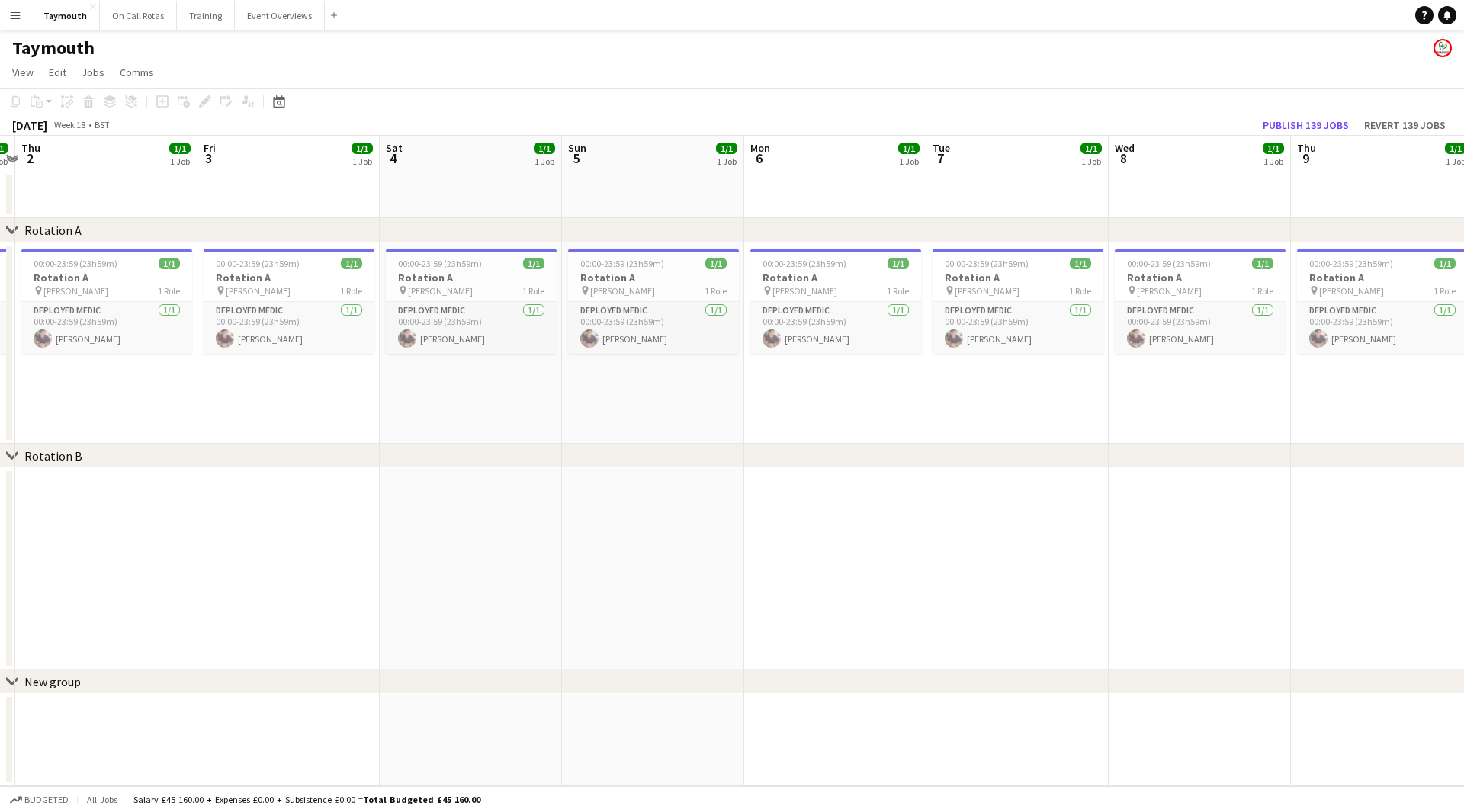
drag, startPoint x: 511, startPoint y: 431, endPoint x: 347, endPoint y: 433, distance: 164.0
click at [347, 433] on app-calendar-viewport "Mon 29 2/2 2 Jobs Tue 30 1/1 1 Job Wed 1 1/1 1 Job Thu 2 1/1 1 Job Fri 3 1/1 1 …" at bounding box center [732, 460] width 1464 height 650
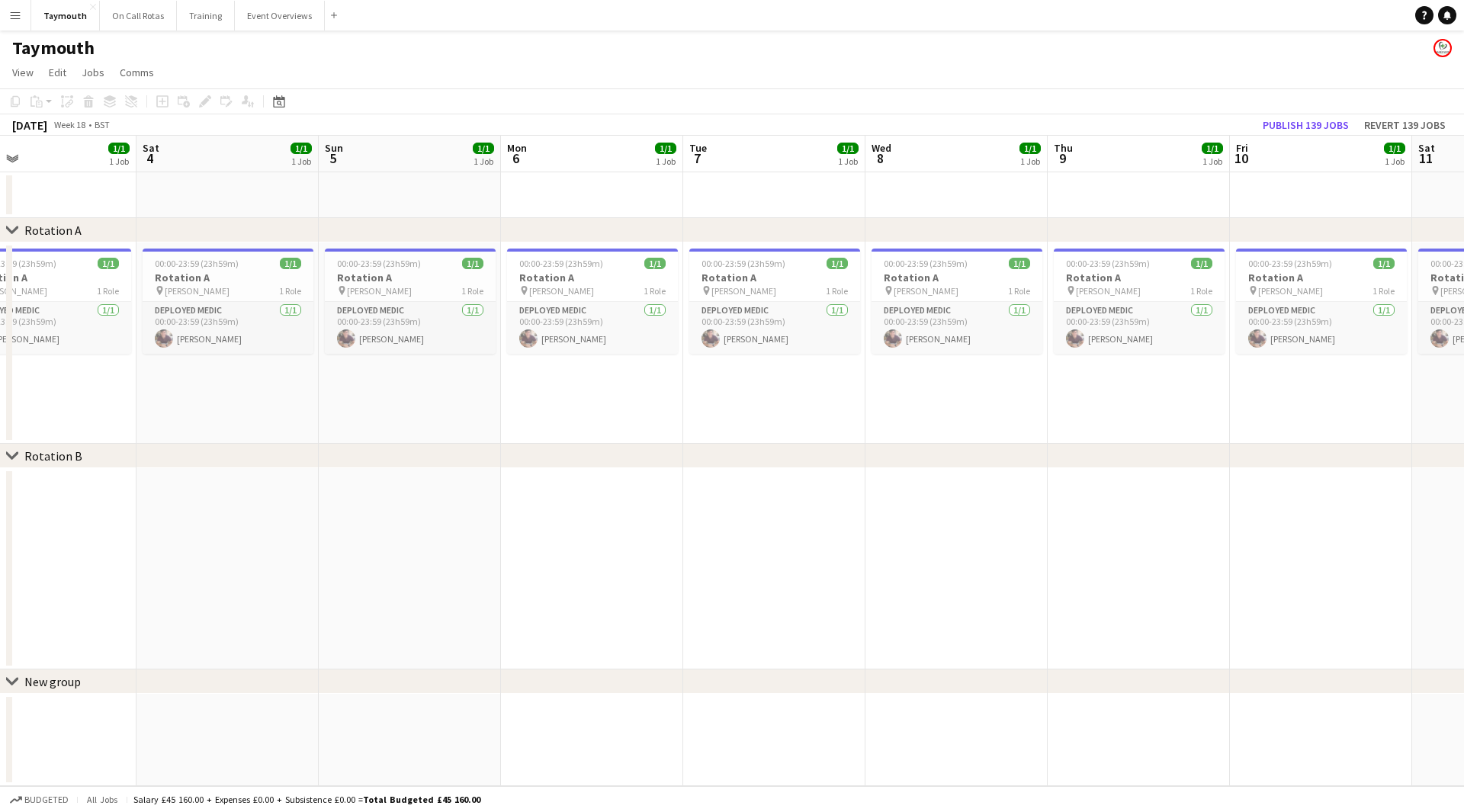
drag, startPoint x: 790, startPoint y: 459, endPoint x: 468, endPoint y: 444, distance: 322.3
click at [415, 456] on div "chevron-right Rotation A chevron-right Rotation B chevron-right New group Tue 3…" at bounding box center [732, 460] width 1464 height 650
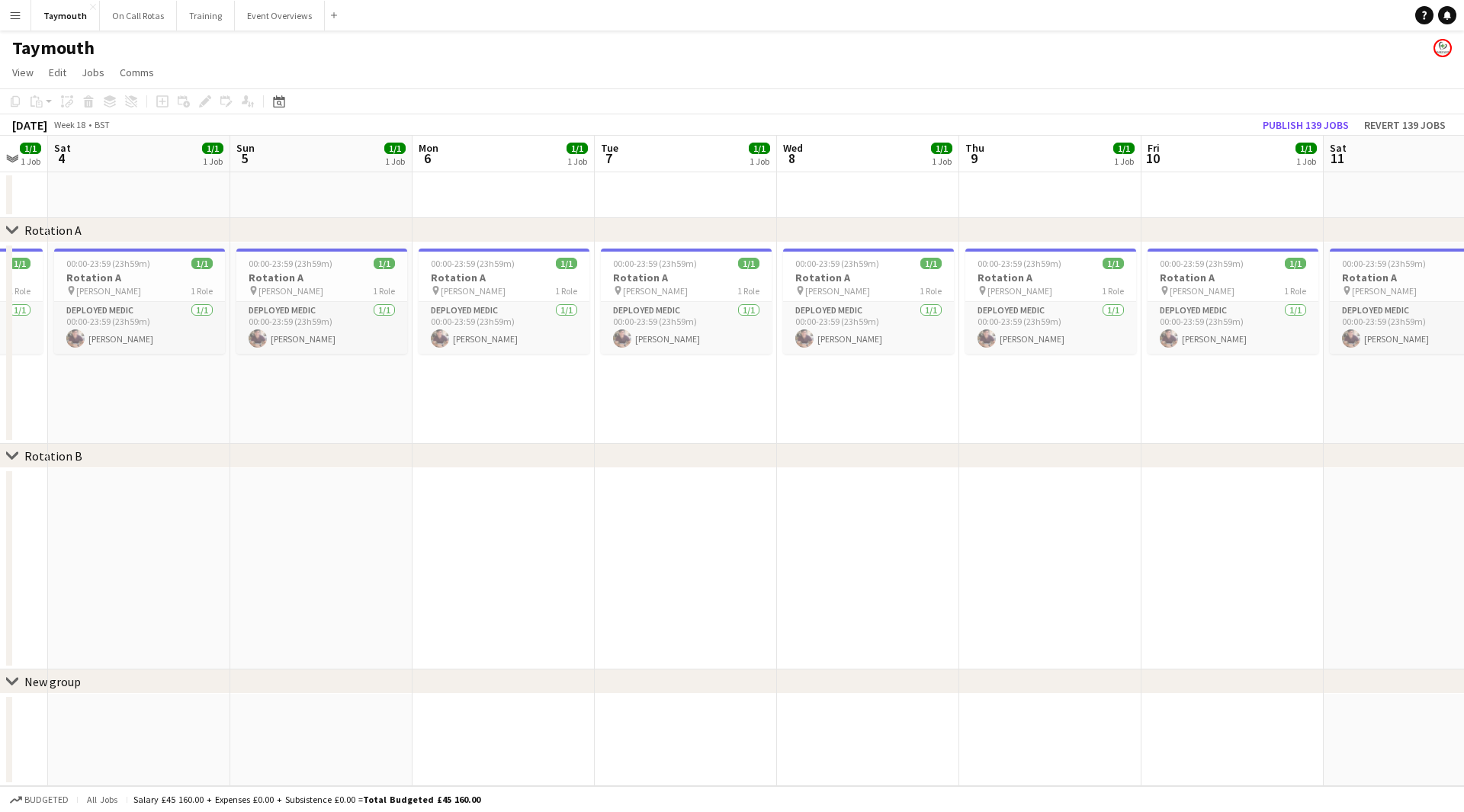
click at [536, 427] on app-calendar-viewport "Tue 30 1/1 1 Job Wed 1 1/1 1 Job Thu 2 1/1 1 Job Fri 3 1/1 1 Job Sat 4 1/1 1 Jo…" at bounding box center [732, 460] width 1464 height 650
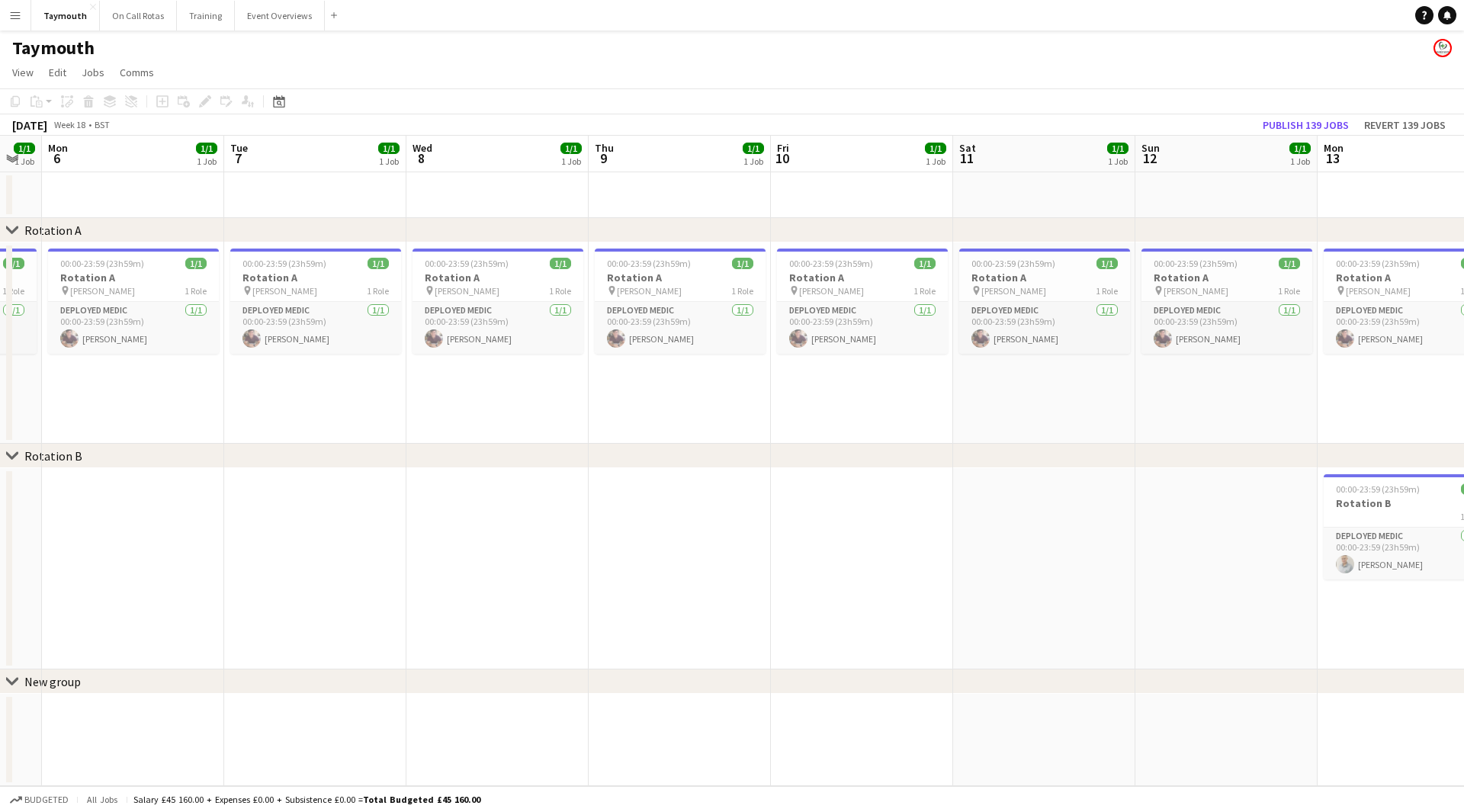
drag, startPoint x: 579, startPoint y: 411, endPoint x: 435, endPoint y: 412, distance: 144.0
click at [385, 414] on app-calendar-viewport "Fri 3 1/1 1 Job Sat 4 1/1 1 Job Sun 5 1/1 1 Job Mon 6 1/1 1 Job Tue 7 1/1 1 Job…" at bounding box center [732, 460] width 1464 height 650
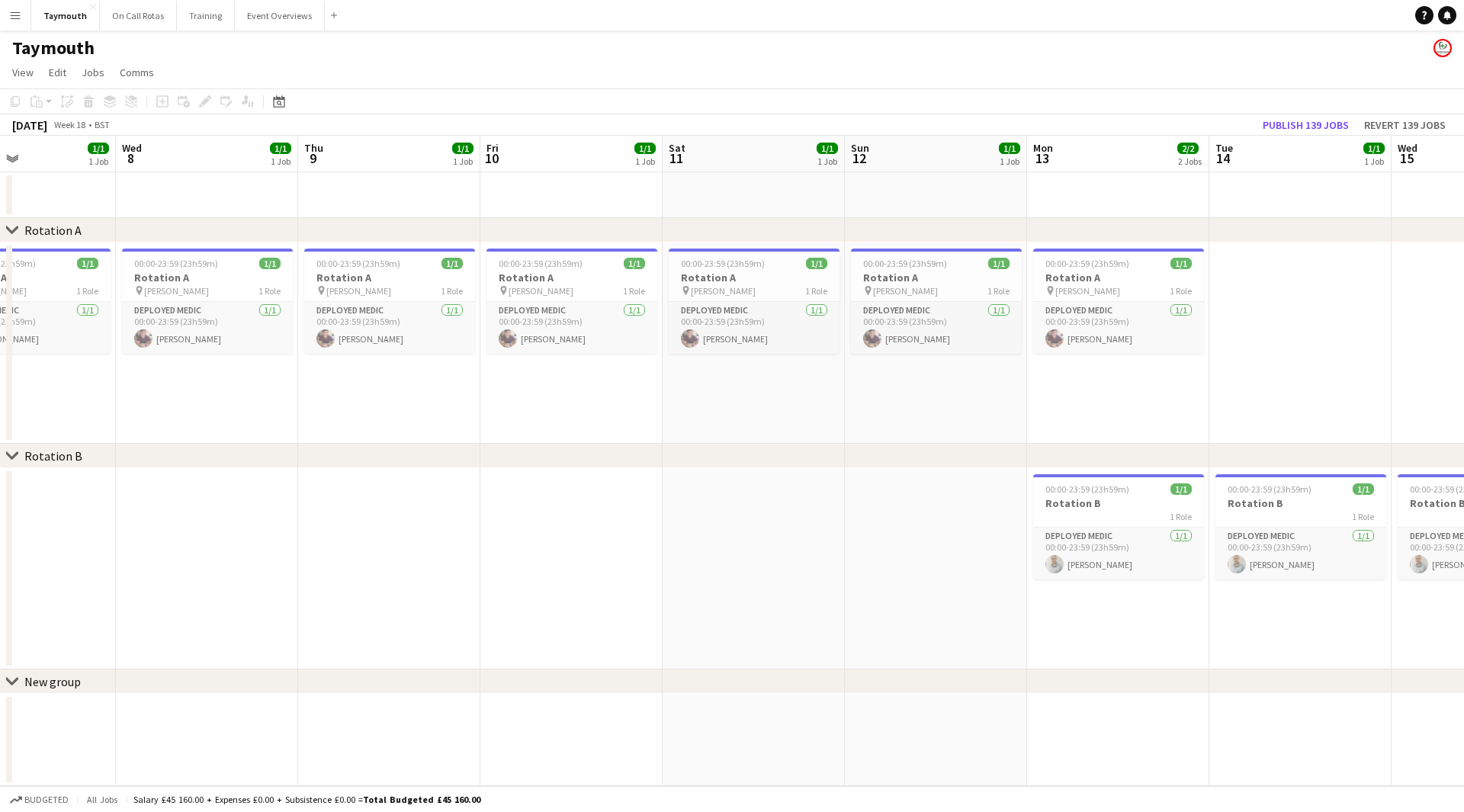
drag, startPoint x: 831, startPoint y: 394, endPoint x: 364, endPoint y: 421, distance: 467.8
click at [364, 421] on app-calendar-viewport "Sun 5 1/1 1 Job Mon 6 1/1 1 Job Tue 7 1/1 1 Job Wed 8 1/1 1 Job Thu 9 1/1 1 Job…" at bounding box center [732, 460] width 1464 height 650
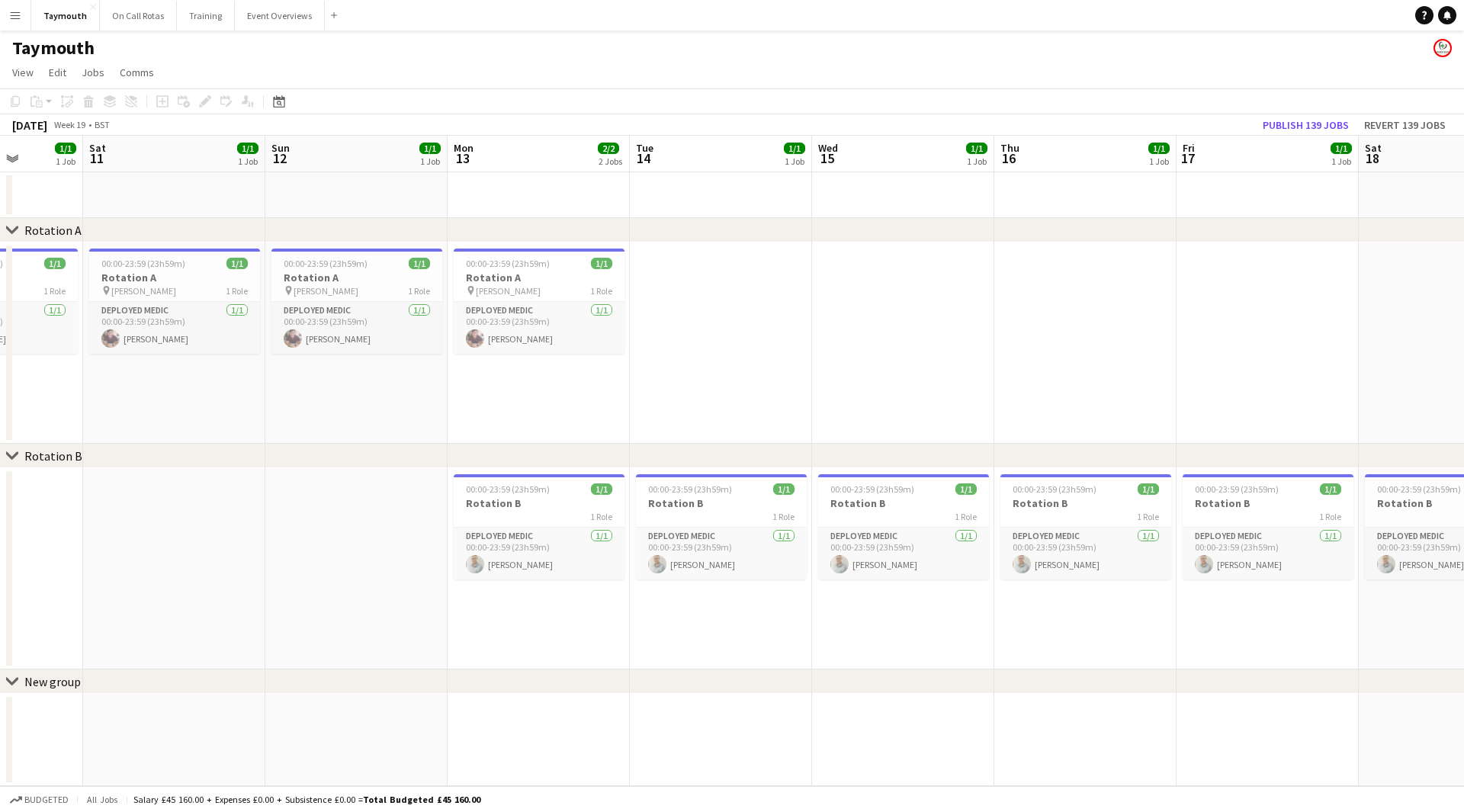
drag, startPoint x: 916, startPoint y: 408, endPoint x: 301, endPoint y: 444, distance: 616.1
click at [301, 444] on div "chevron-right Rotation A chevron-right Rotation B chevron-right New group Wed 8…" at bounding box center [732, 460] width 1464 height 650
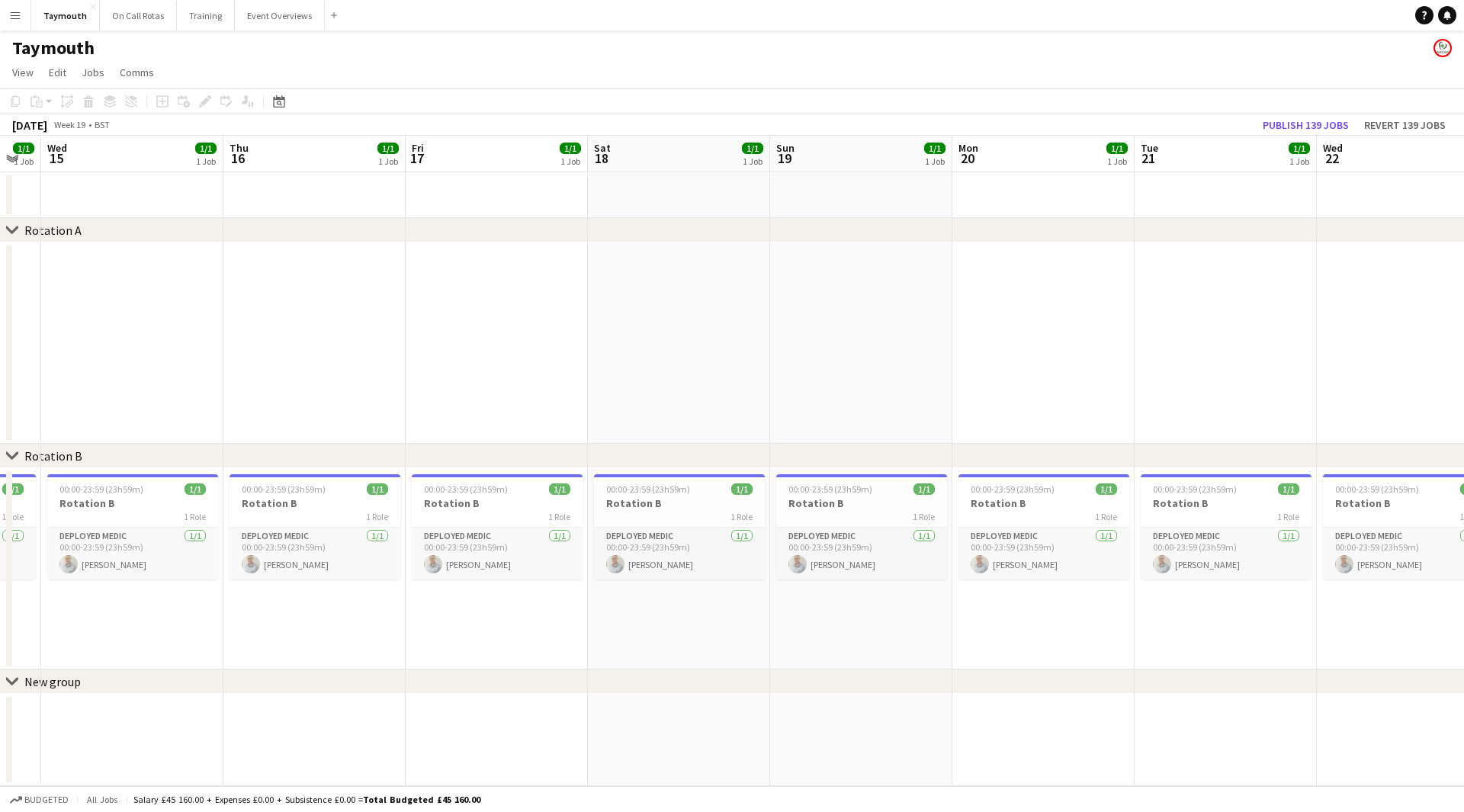
drag, startPoint x: 556, startPoint y: 411, endPoint x: 805, endPoint y: 378, distance: 251.2
click at [402, 411] on app-calendar-viewport "Sun 12 1/1 1 Job Mon 13 2/2 2 Jobs Tue 14 1/1 1 Job Wed 15 1/1 1 Job Thu 16 1/1…" at bounding box center [732, 460] width 1464 height 650
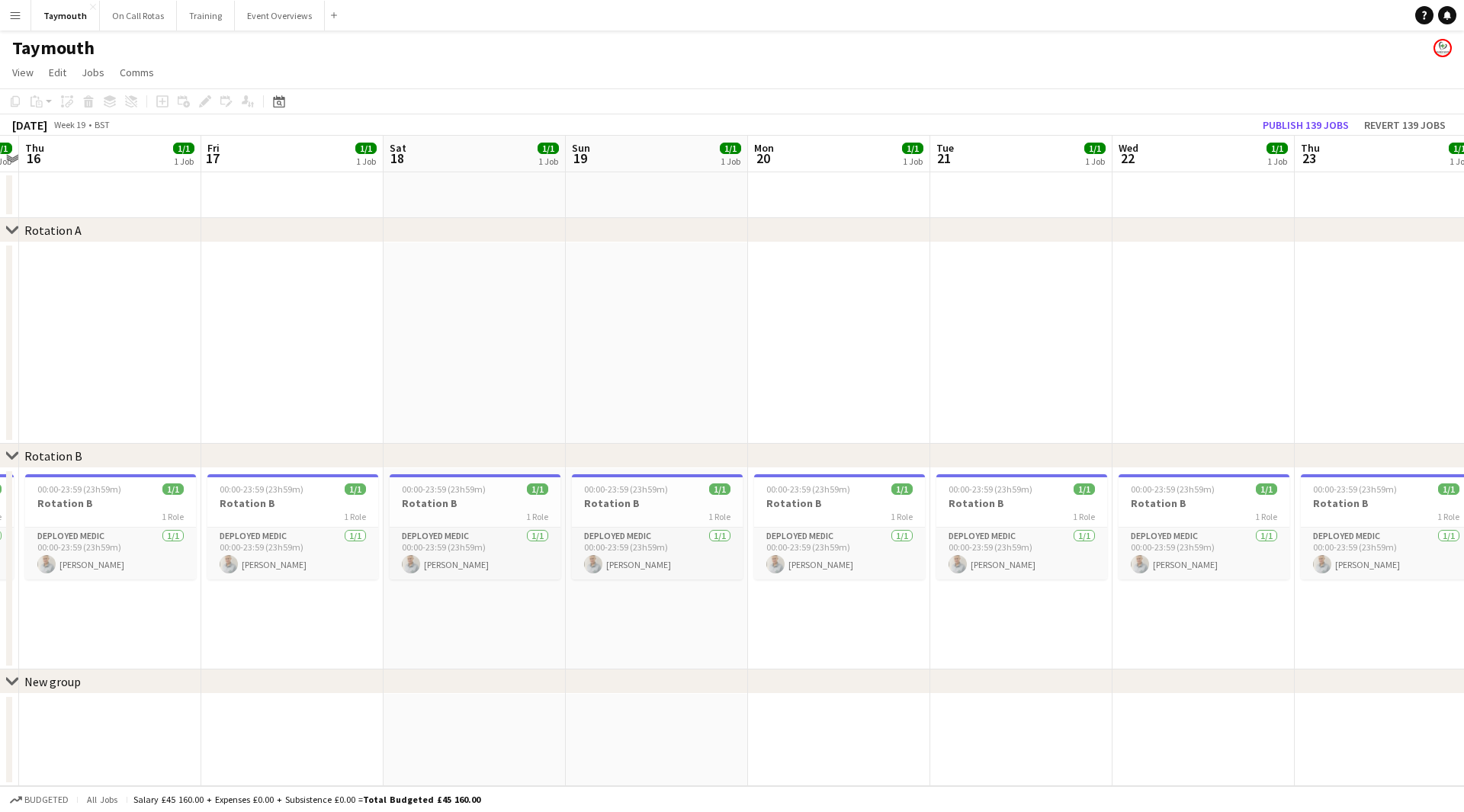
drag, startPoint x: 798, startPoint y: 411, endPoint x: 780, endPoint y: 391, distance: 26.9
click at [482, 417] on div "chevron-right Rotation A chevron-right Rotation B chevron-right New group Mon 1…" at bounding box center [732, 460] width 1464 height 650
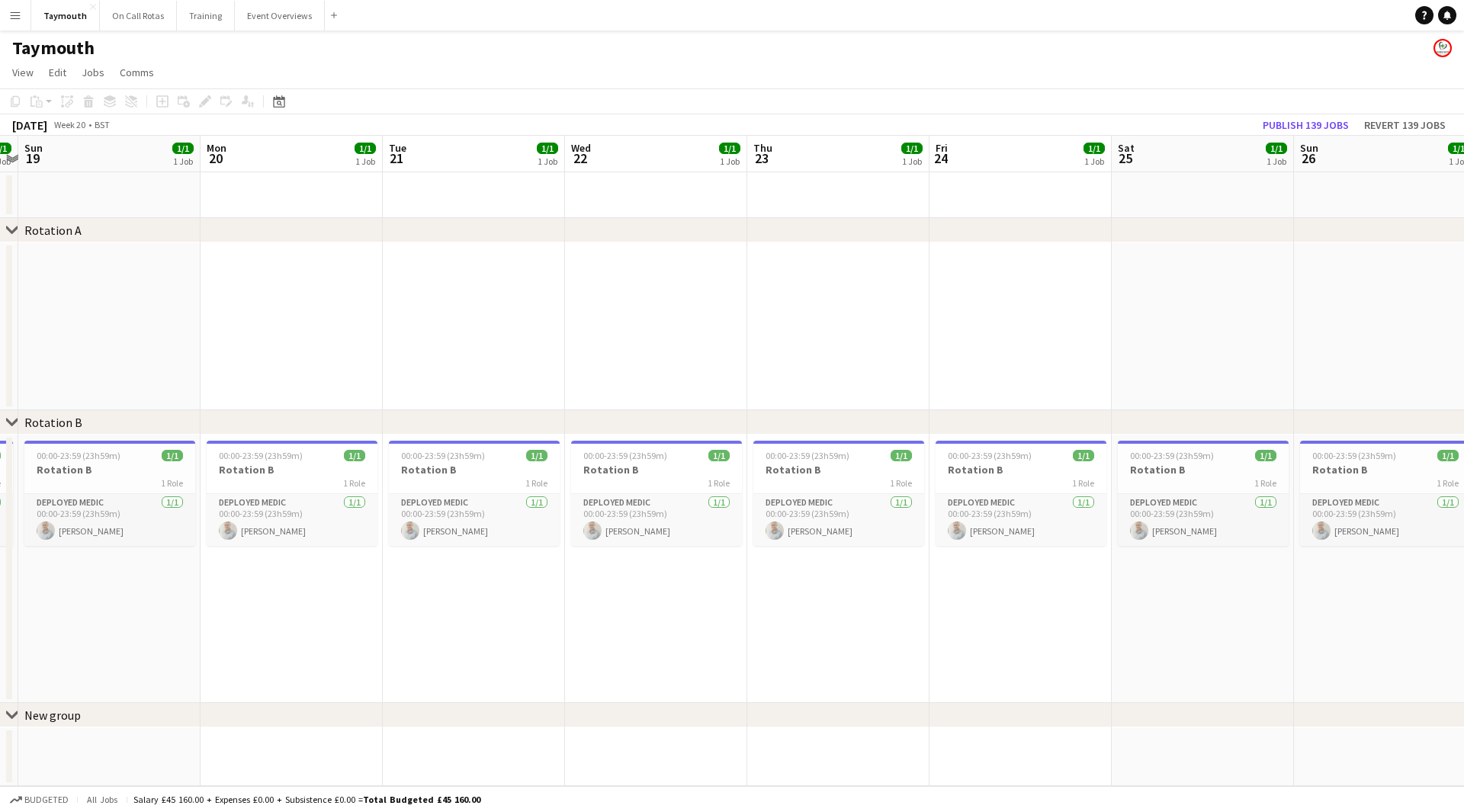
drag, startPoint x: 990, startPoint y: 407, endPoint x: 475, endPoint y: 414, distance: 515.0
click at [475, 414] on app-calendar-viewport "Thu 16 1/1 1 Job Fri 17 1/1 1 Job Sat 18 1/1 1 Job Sun 19 1/1 1 Job Mon 20 1/1 …" at bounding box center [732, 460] width 1464 height 650
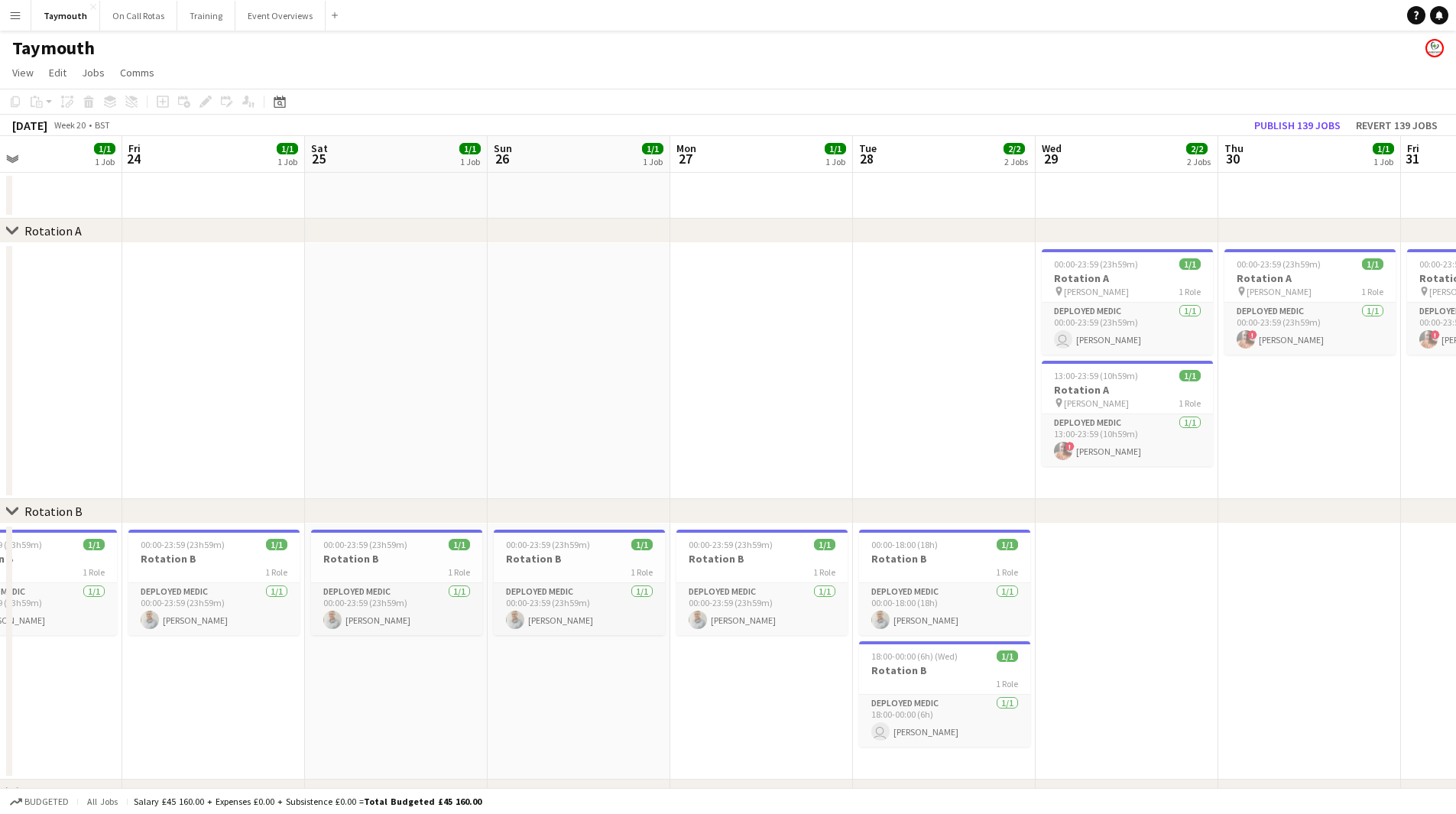
drag, startPoint x: 1073, startPoint y: 384, endPoint x: 486, endPoint y: 411, distance: 587.6
click at [486, 411] on app-calendar-viewport "Mon 20 1/1 1 Job Tue 21 1/1 1 Job Wed 22 1/1 1 Job Thu 23 1/1 1 Job Fri 24 1/1 …" at bounding box center [728, 493] width 1456 height 714
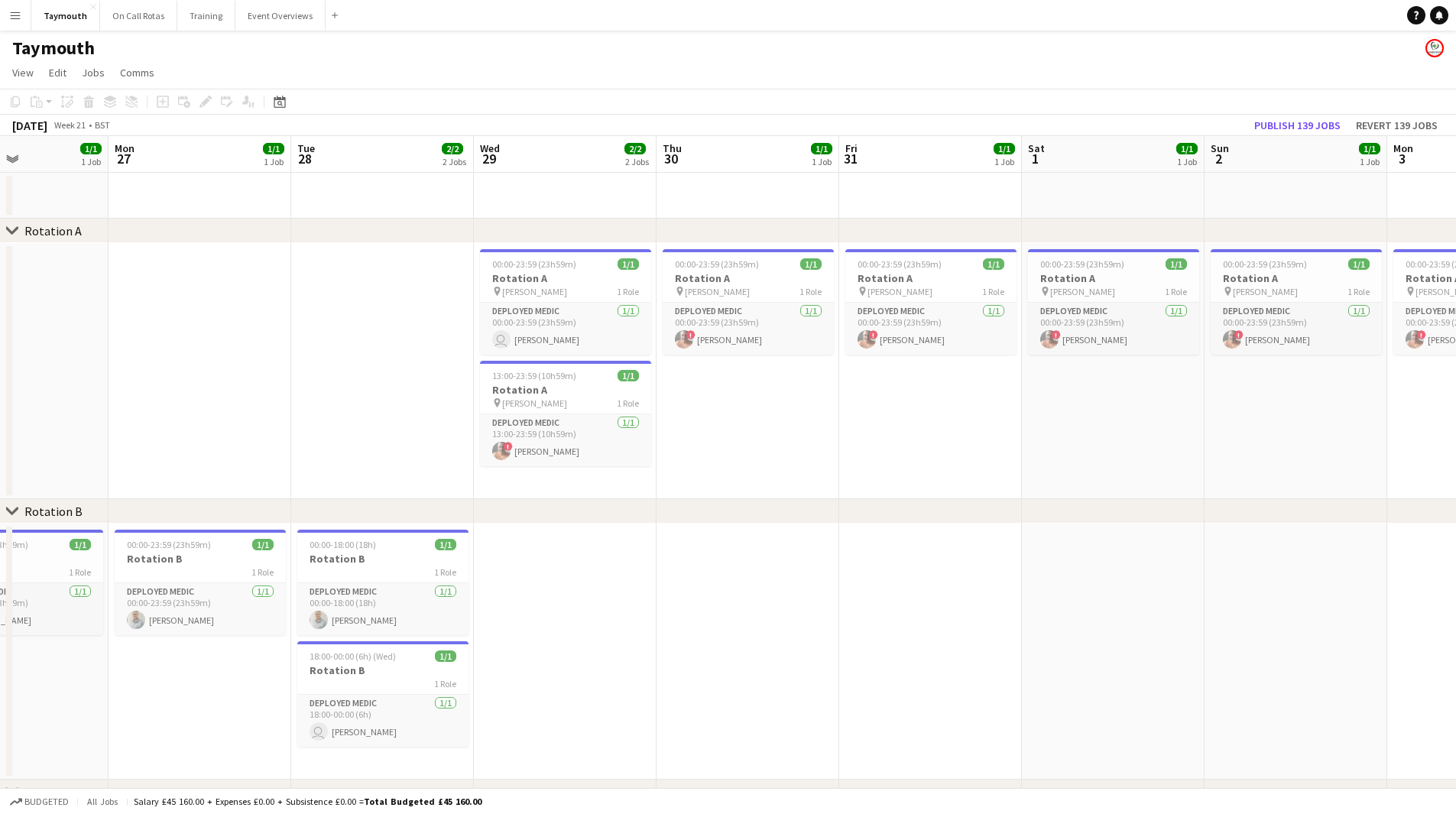
scroll to position [0, 440]
drag, startPoint x: 1054, startPoint y: 419, endPoint x: 889, endPoint y: 449, distance: 167.7
click at [889, 449] on app-calendar-viewport "Fri 24 1/1 1 Job Sat 25 1/1 1 Job Sun 26 1/1 1 Job Mon 27 1/1 1 Job Tue 28 2/2 …" at bounding box center [728, 493] width 1456 height 714
click at [589, 465] on app-card-role "Deployed Medic [DATE] 13:00-23:59 (10h59m) ! [PERSON_NAME]" at bounding box center [565, 440] width 171 height 52
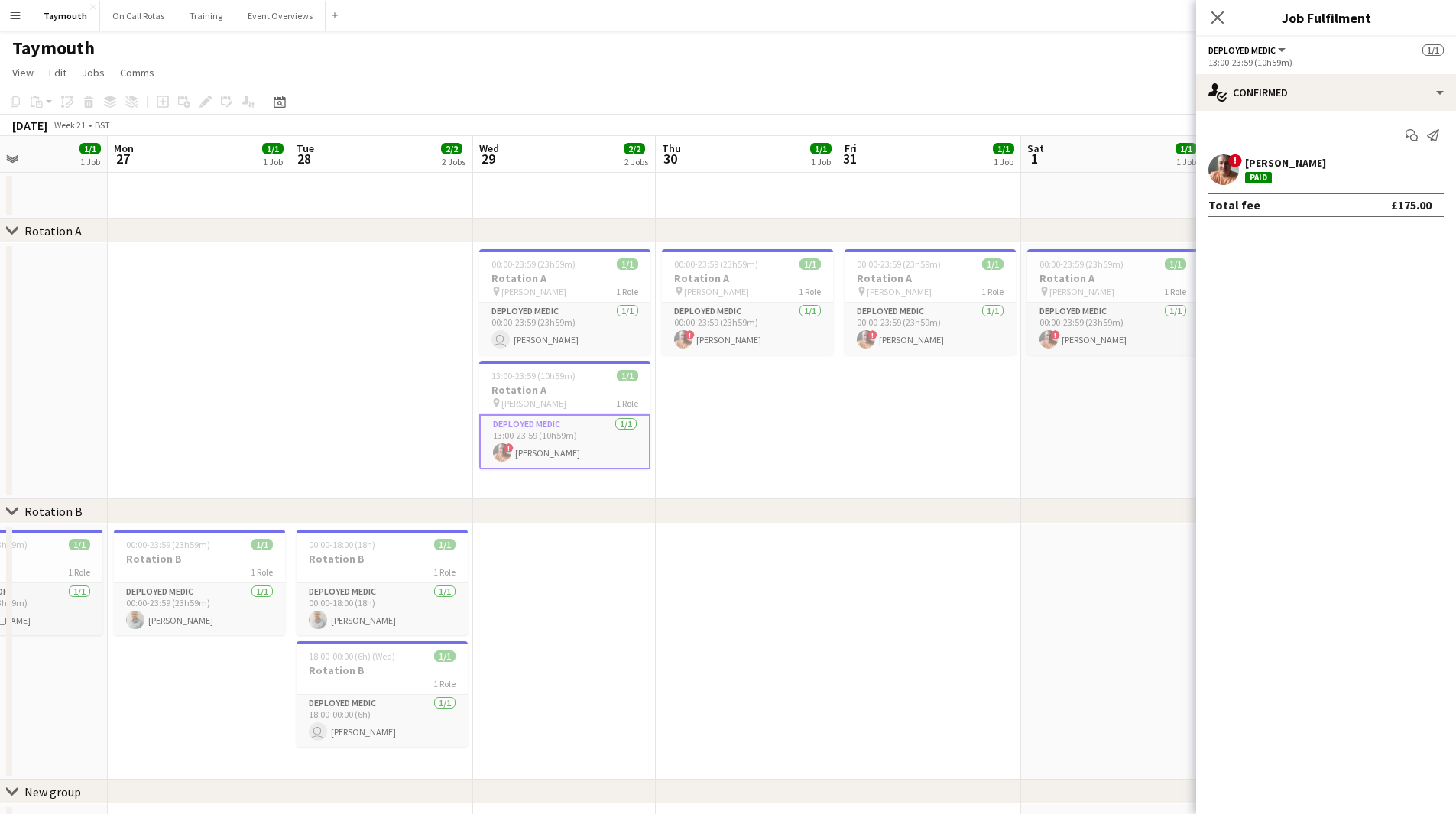
click at [1343, 167] on div "! [PERSON_NAME] Paid" at bounding box center [1326, 170] width 260 height 31
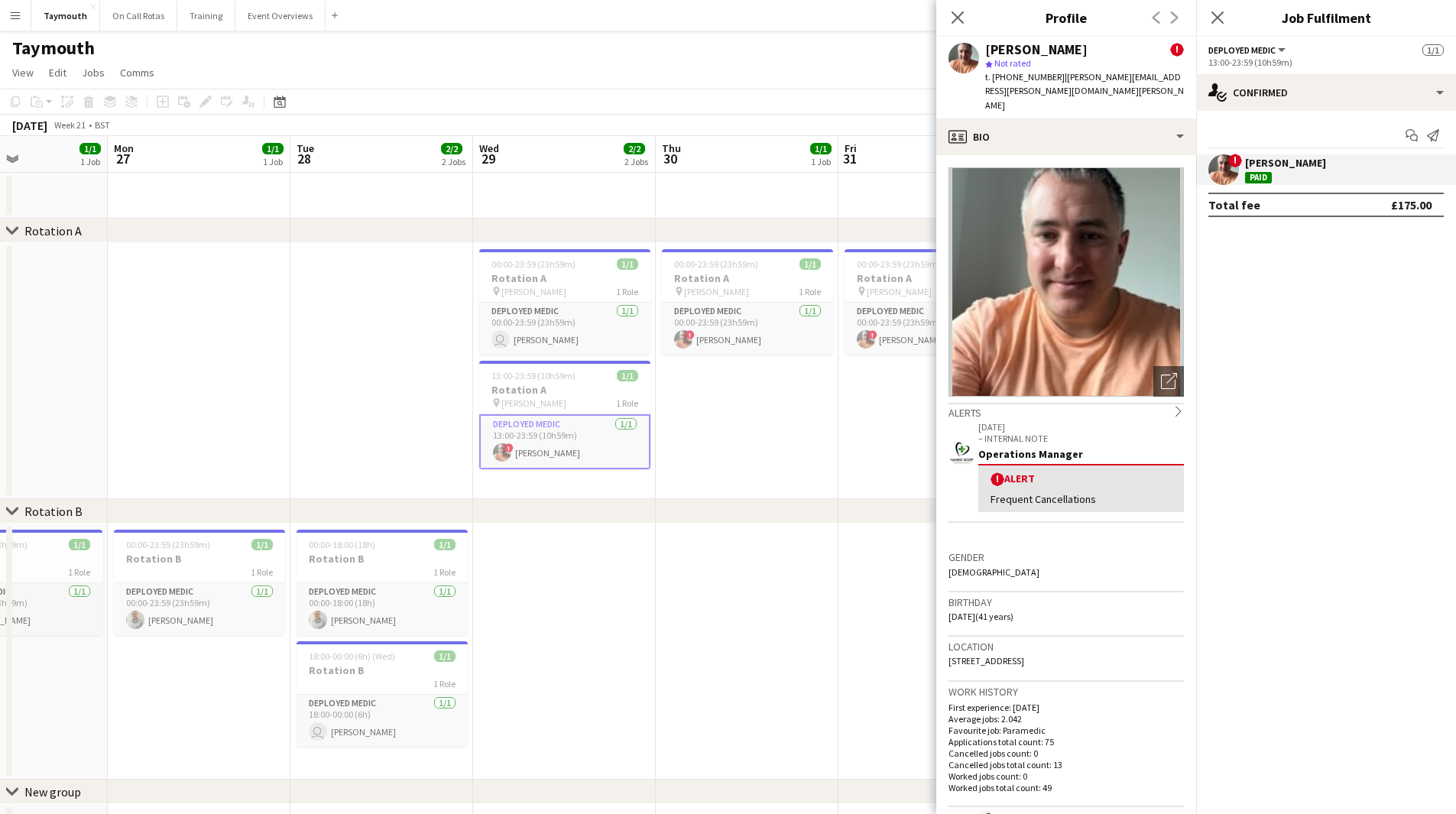
click at [963, 22] on icon at bounding box center [957, 18] width 12 height 12
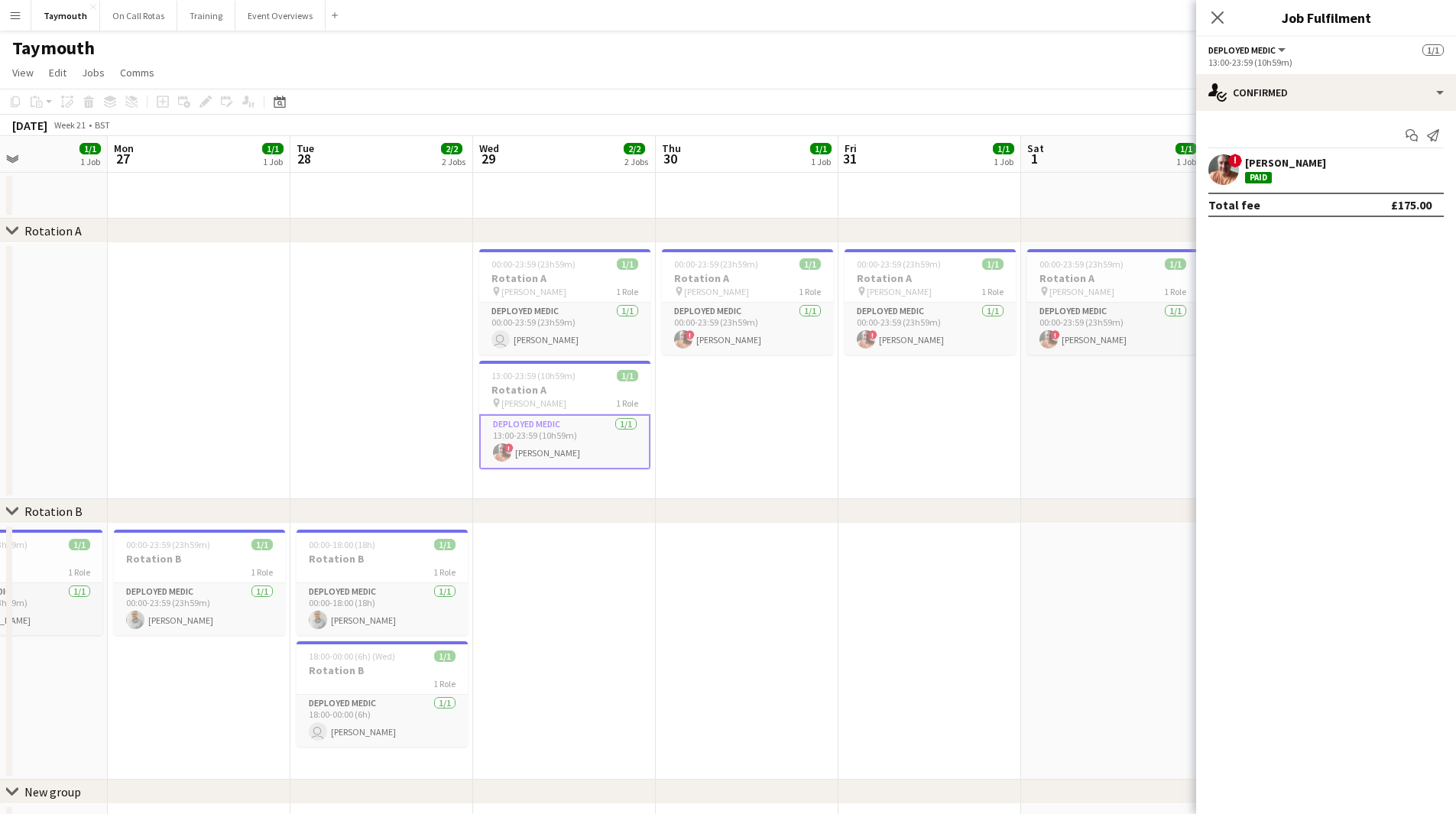
drag, startPoint x: 981, startPoint y: 494, endPoint x: 184, endPoint y: 526, distance: 797.6
click at [184, 527] on app-calendar-viewport "Fri 24 1/1 1 Job Sat 25 1/1 1 Job Sun 26 1/1 1 Job Mon 27 1/1 1 Job Tue 28 2/2 …" at bounding box center [728, 493] width 1456 height 714
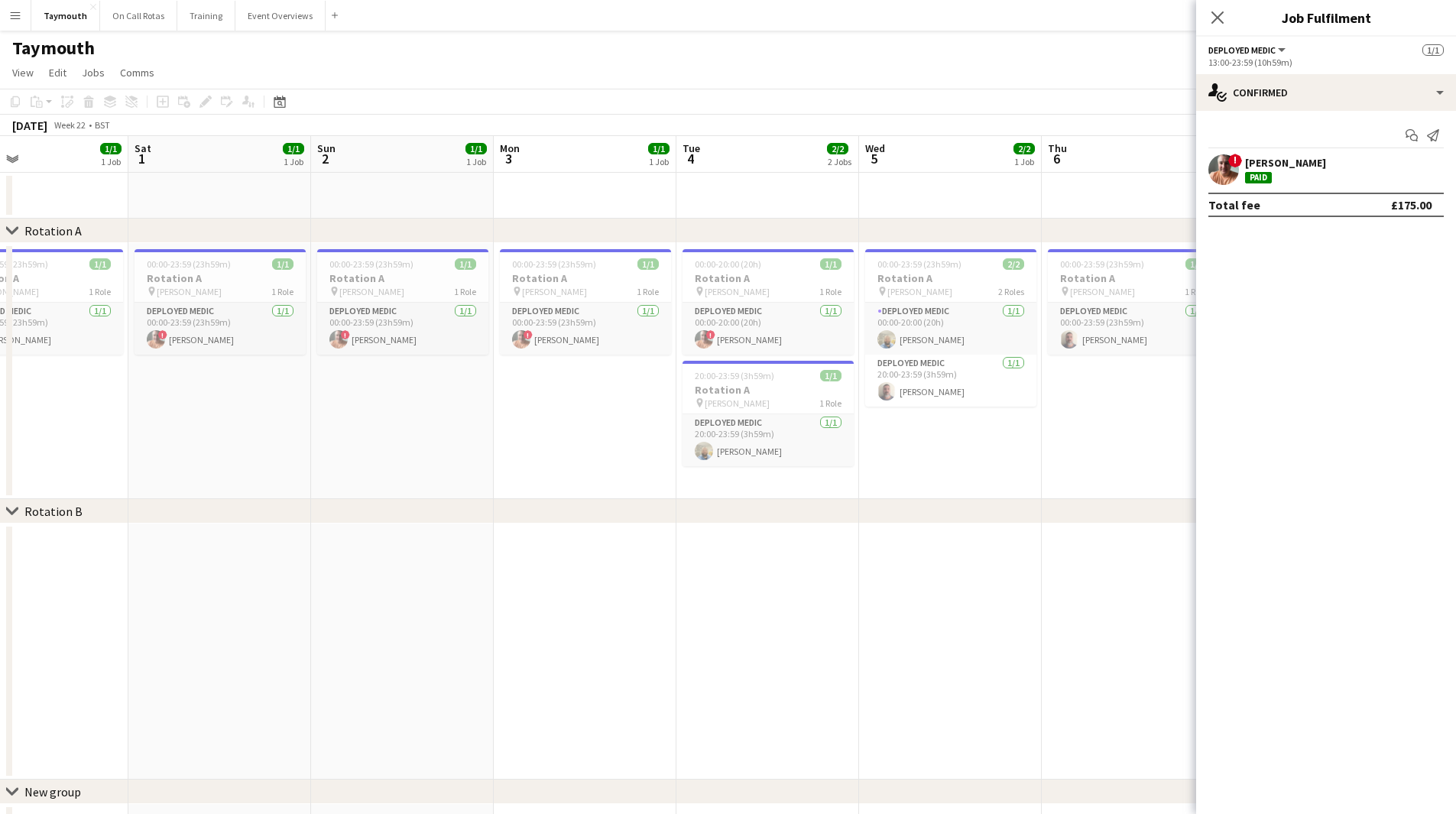
drag
click at [399, 519] on div "chevron-right Rotation A chevron-right Rotation B chevron-right New group Tue 2…" at bounding box center [728, 493] width 1456 height 714
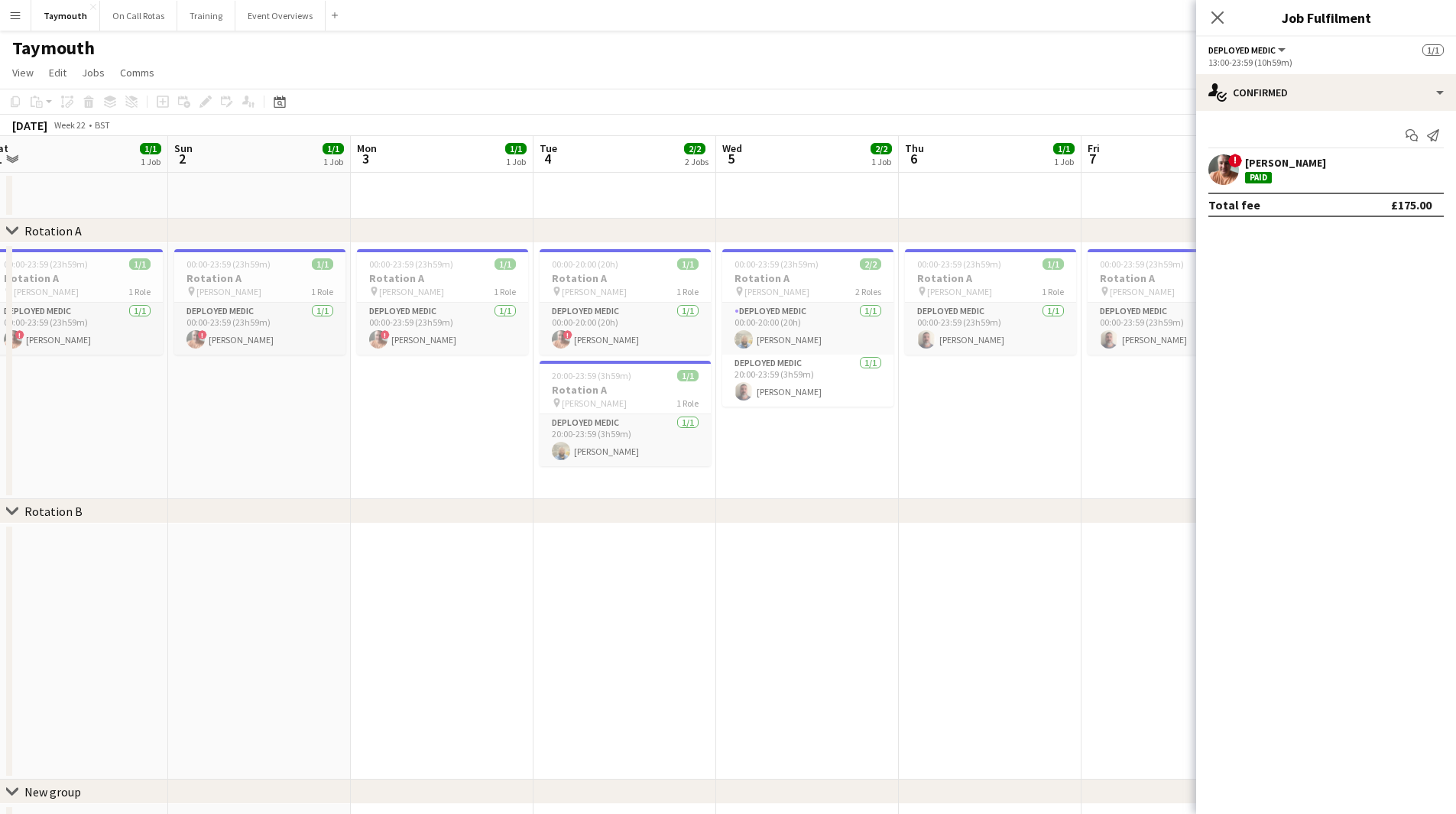
click at [479, 513] on div "chevron-right Rotation A chevron-right Rotation B chevron-right New group Wed 2…" at bounding box center [728, 493] width 1456 height 714
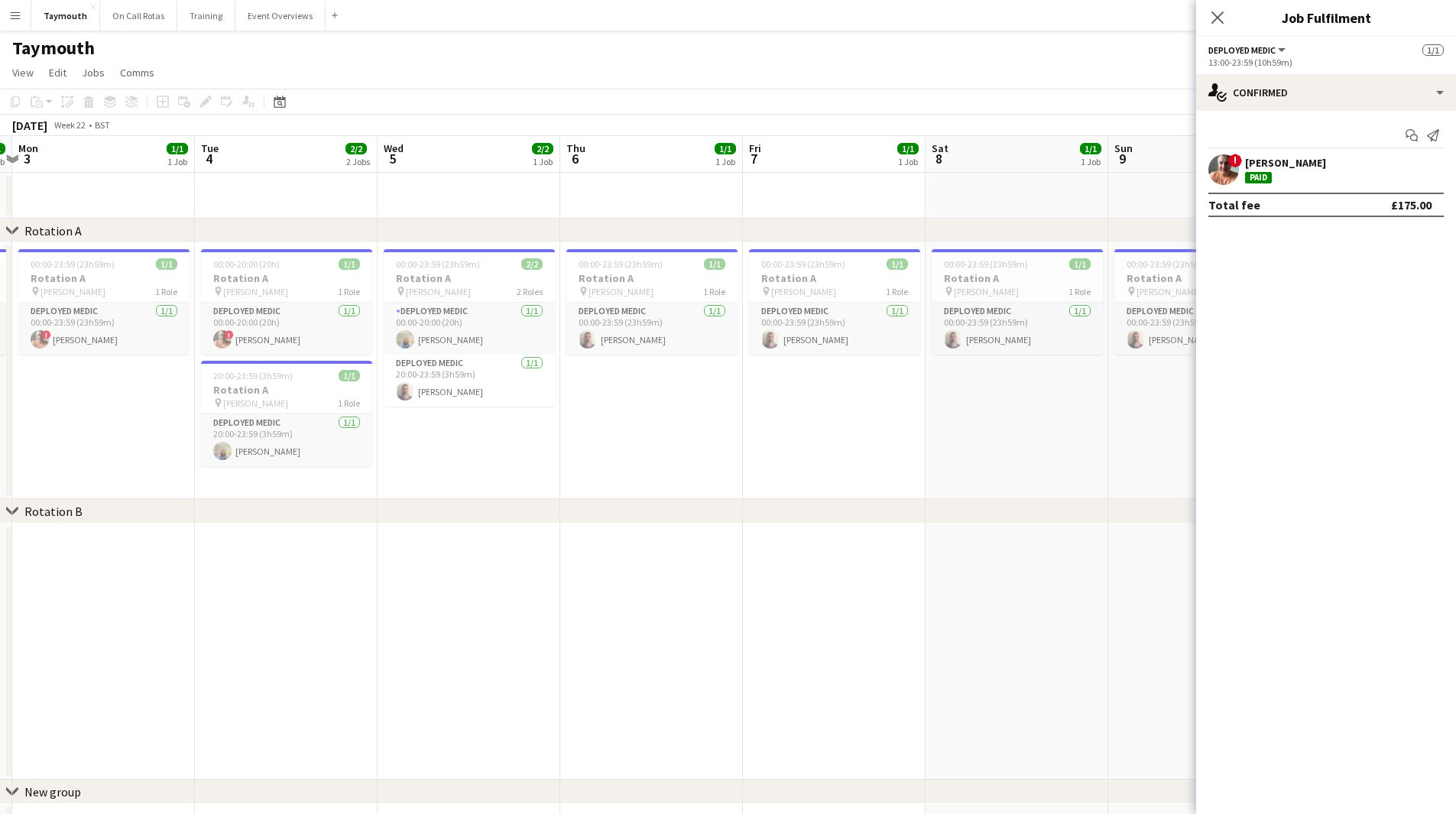
click at [635, 499] on div "chevron-right Rotation A chevron-right Rotation B chevron-right New group Fri 3…" at bounding box center [728, 493] width 1456 height 714
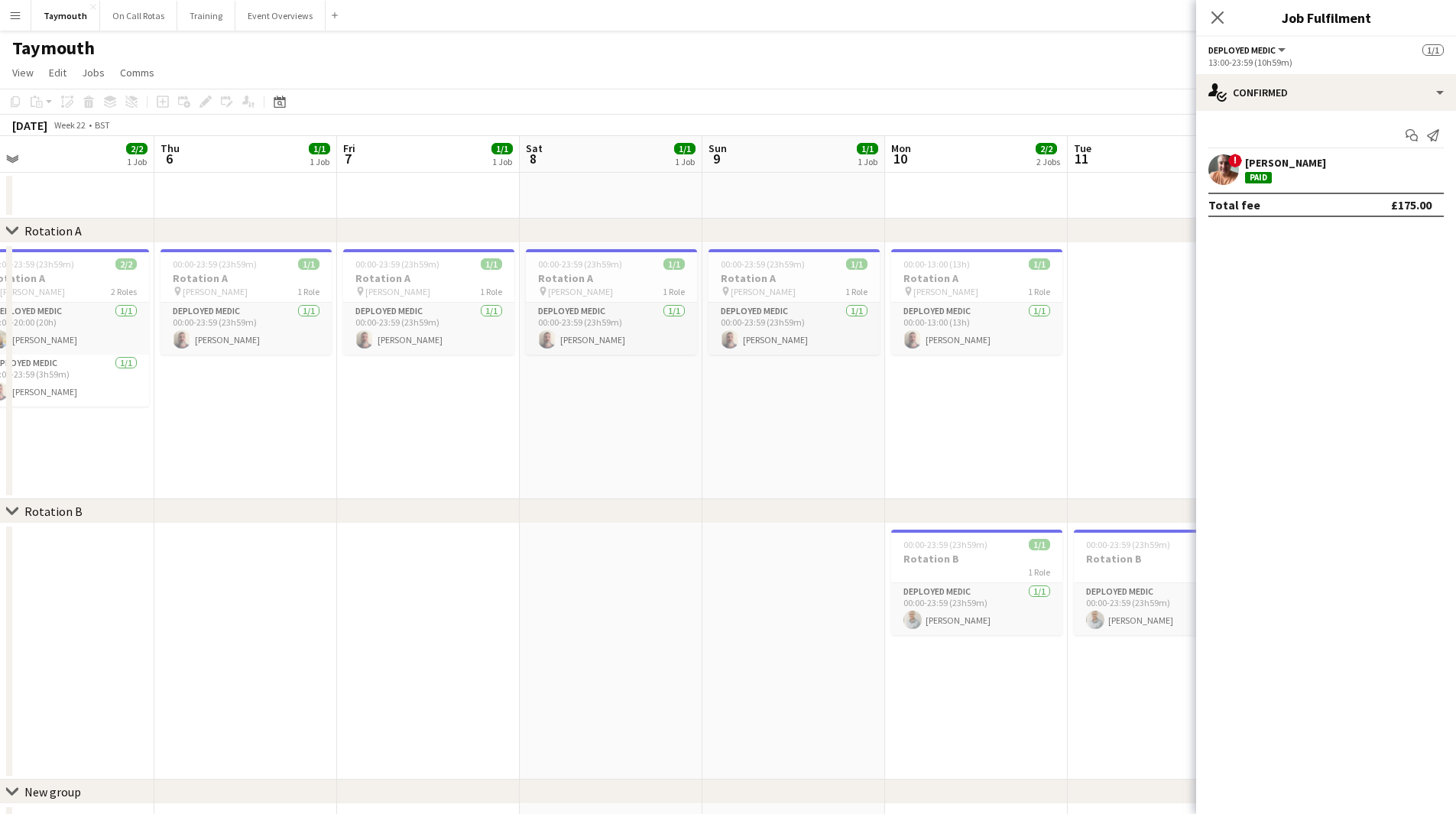
click at [605, 498] on app-calendar-viewport "Sun 2 1/1 1 Job Mon 3 1/1 1 Job Tue 4 2/2 2 Jobs Wed 5 2/2 1 Job Thu 6 1/1 1 Jo…" at bounding box center [728, 493] width 1456 height 714
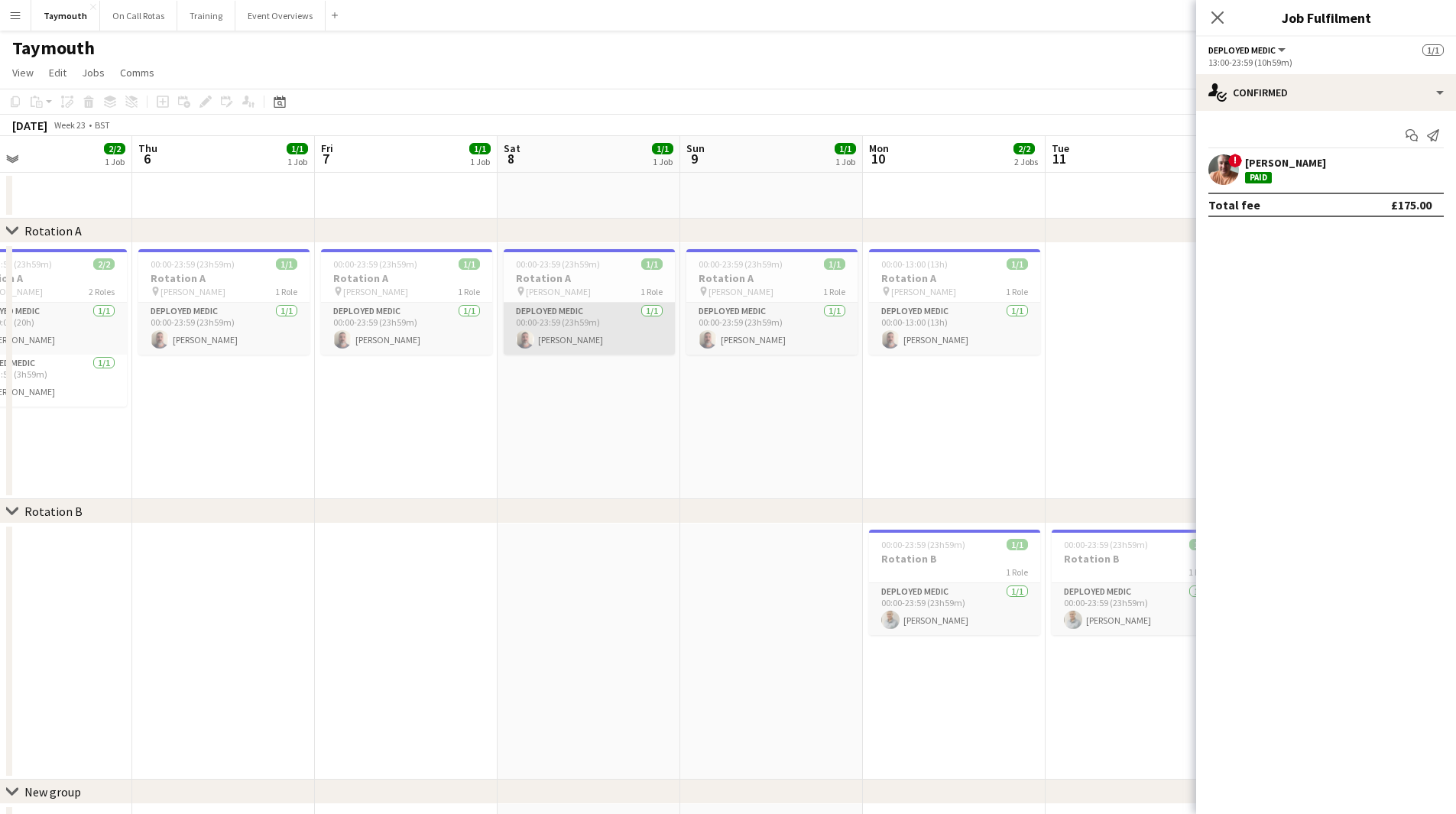
click at [601, 339] on app-card-role "Deployed Medic [DATE] 00:00-23:59 (23h59m) [PERSON_NAME]" at bounding box center [589, 329] width 171 height 52
click at [1371, 158] on div "[PERSON_NAME] Paid" at bounding box center [1326, 170] width 260 height 31
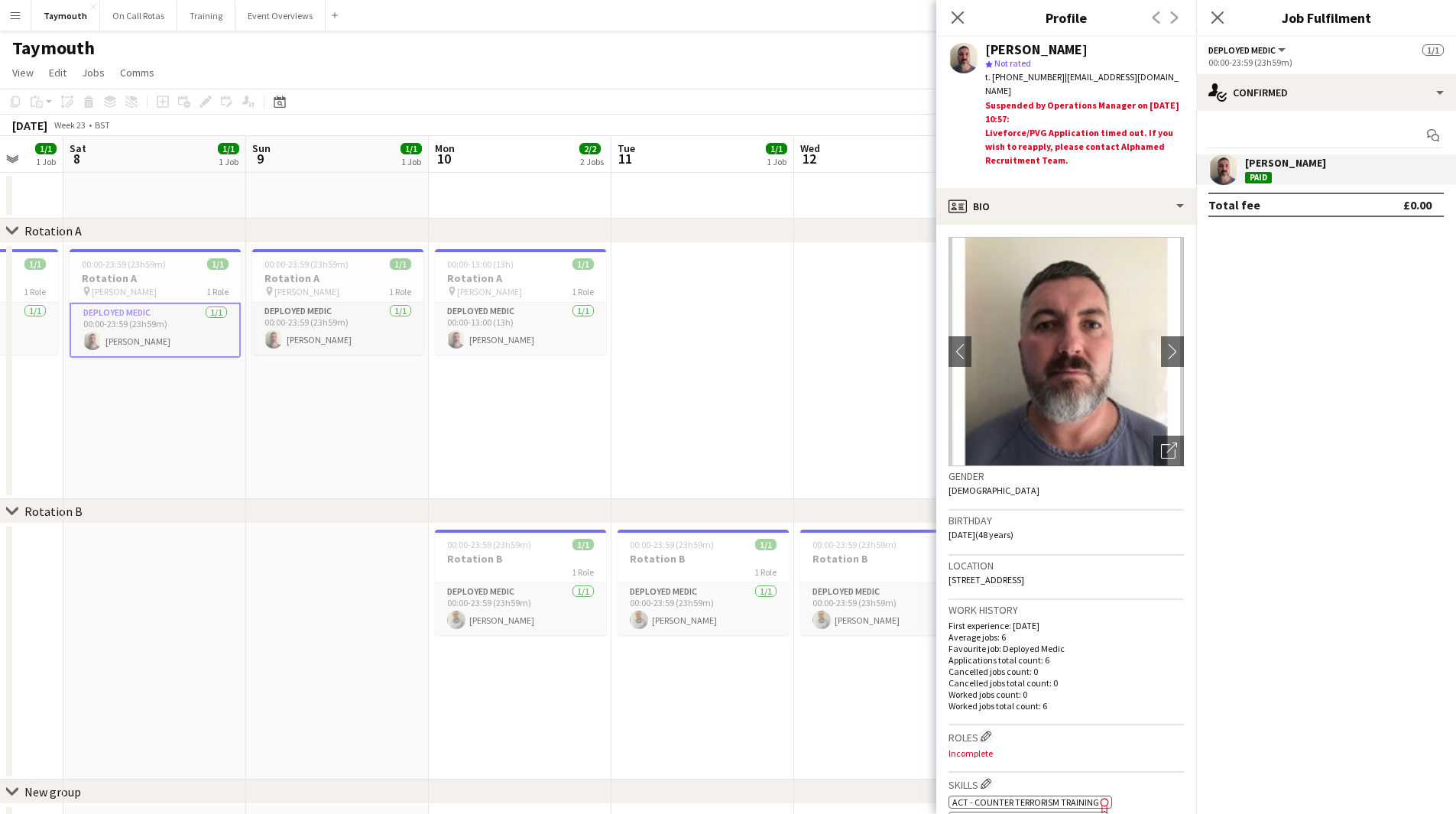
click at [210, 464] on app-calendar-viewport "Wed 5 2/2 1 Job Thu 6 1/1 1 Job Fri 7 1/1 1 Job Sat 8 1/1 1 Job Sun 9 1/1 1 Job…" at bounding box center [728, 493] width 1456 height 714
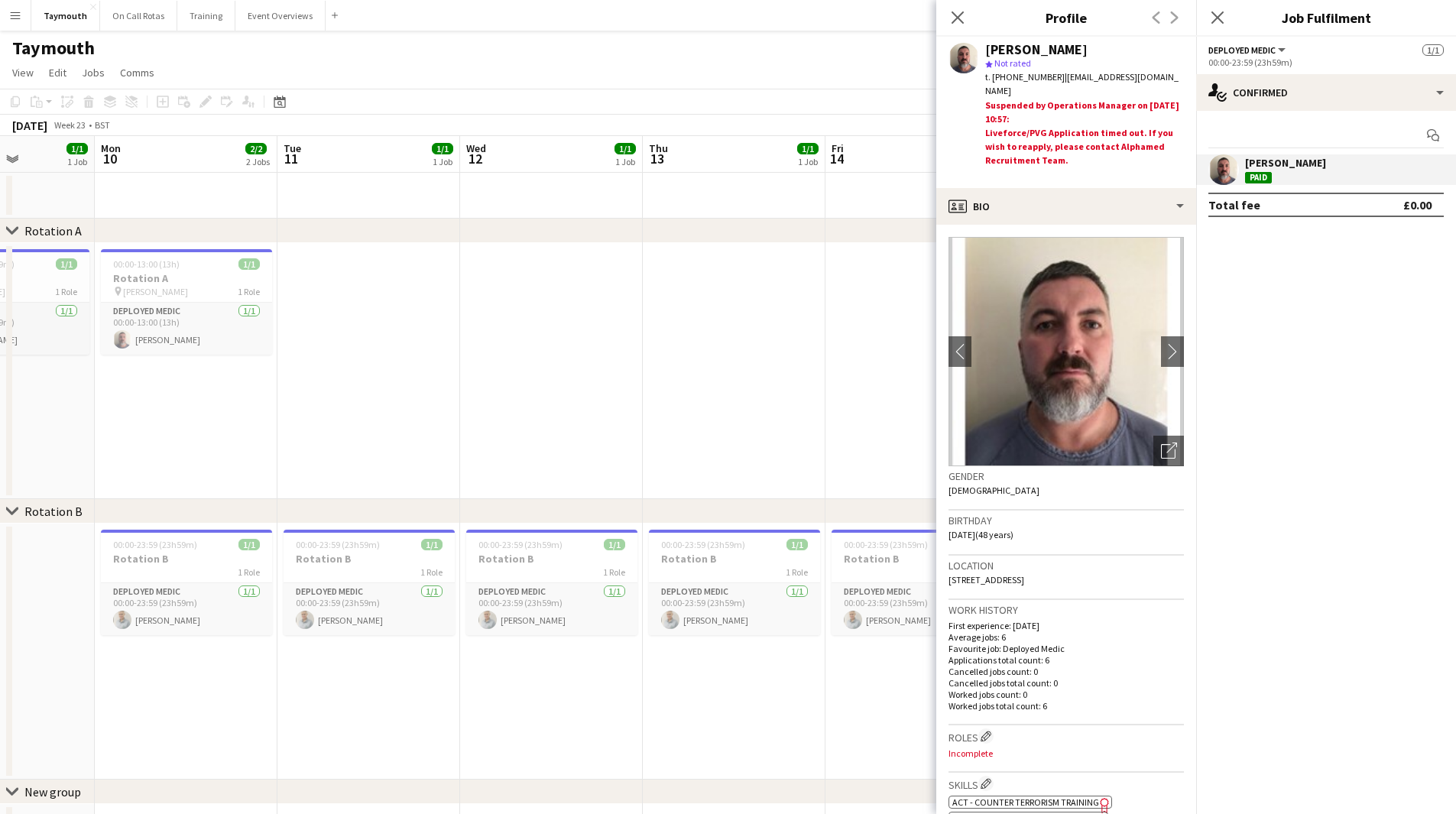
click at [425, 468] on app-calendar-viewport "Fri 7 1/1 1 Job Sat 8 1/1 1 Job Sun 9 1/1 1 Job Mon 10 2/2 2 Jobs Tue 11 1/1 1 …" at bounding box center [728, 493] width 1456 height 714
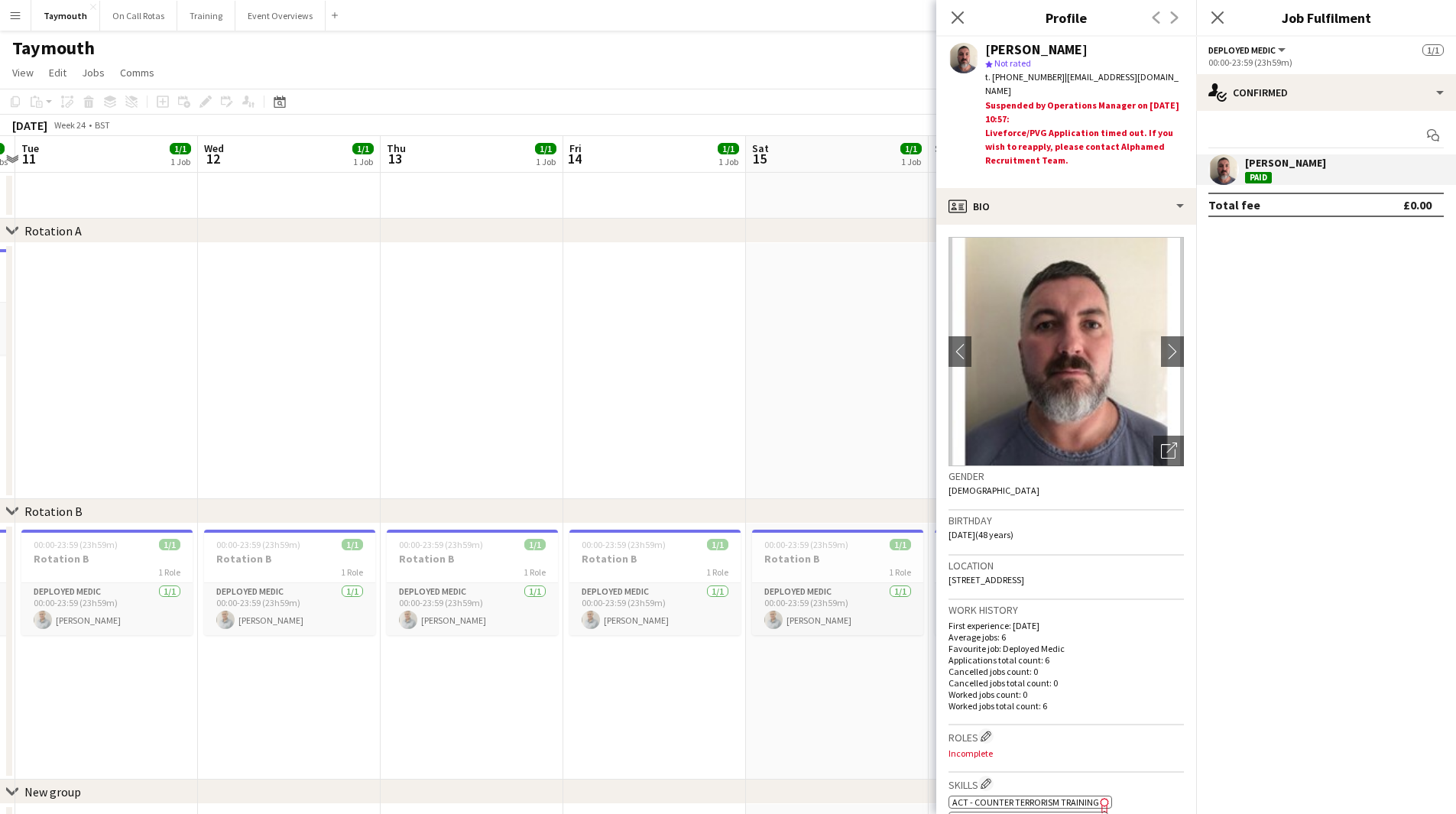
click at [338, 448] on app-calendar-viewport "Sat 8 1/1 1 Job Sun 9 1/1 1 Job Mon 10 2/2 2 Jobs Tue 11 1/1 1 Job Wed 12 1/1 1…" at bounding box center [728, 493] width 1456 height 714
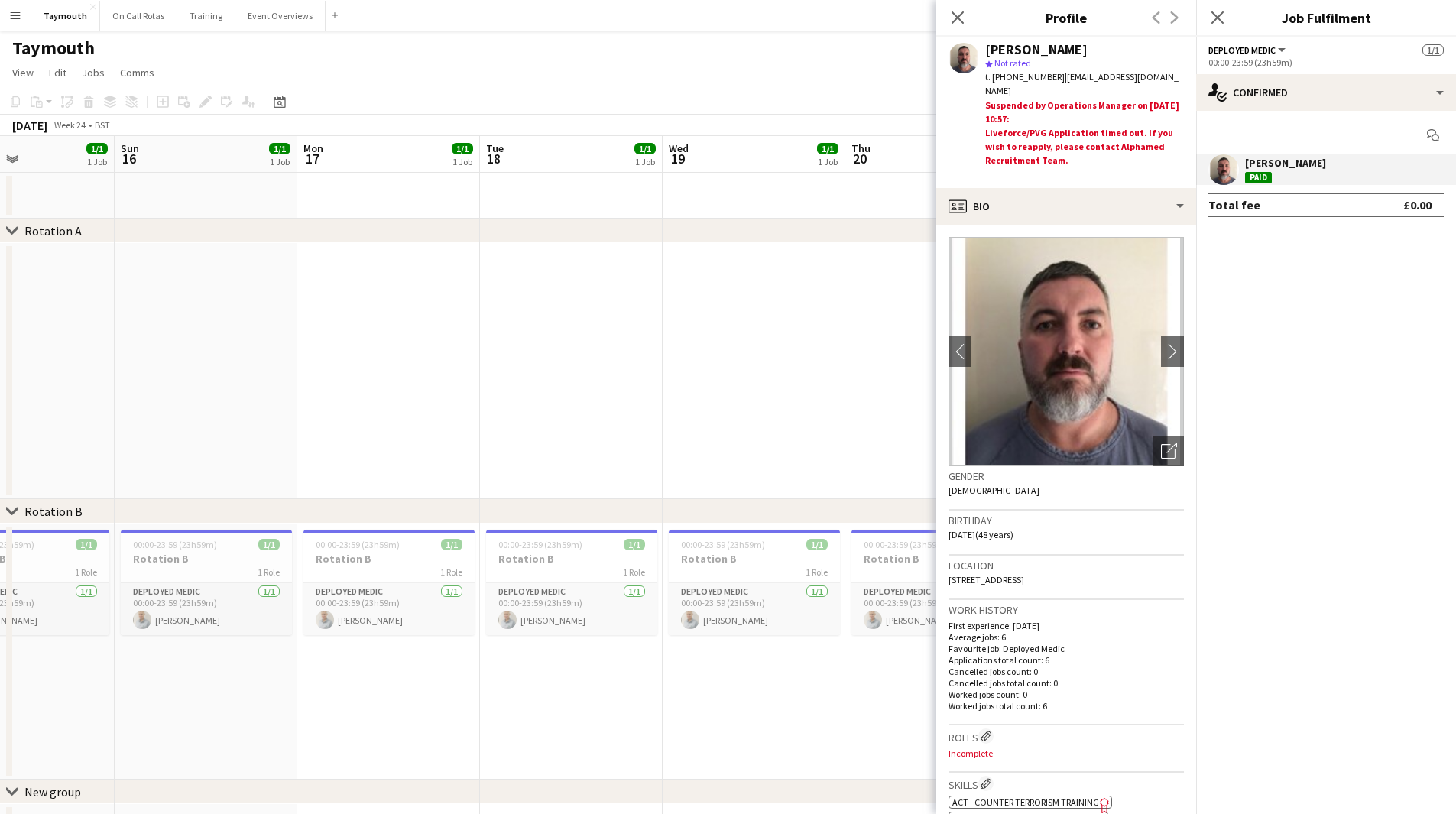
click at [306, 449] on app-calendar-viewport "Wed 12 1/1 1 Job Thu 13 1/1 1 Job Fri 14 1/1 1 Job Sat 15 1/1 1 Job Sun 16 1/1 …" at bounding box center [728, 493] width 1456 height 714
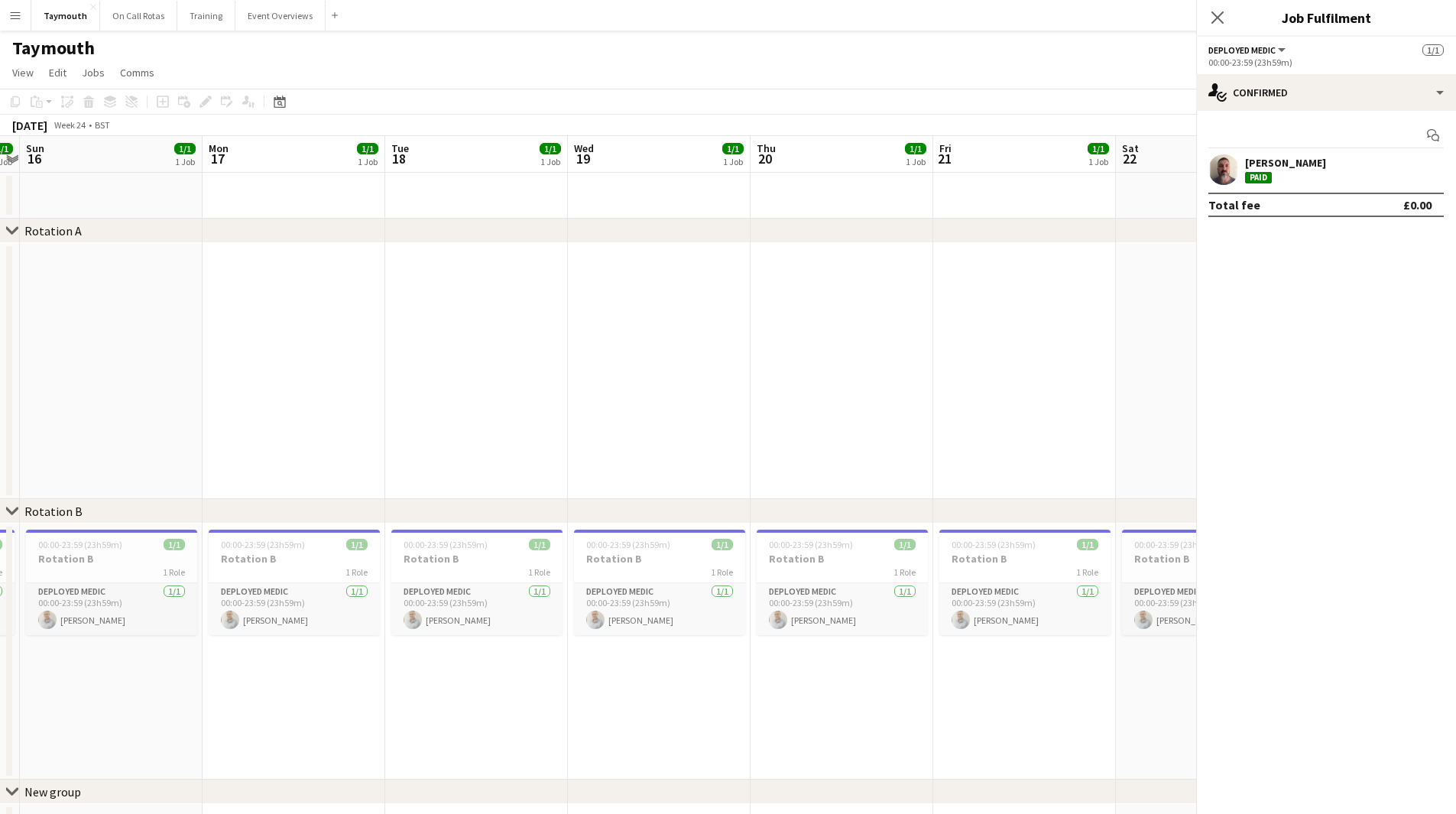
click at [249, 449] on app-calendar-viewport "Thu 13 1/1 1 Job Fri 14 1/1 1 Job Sat 15 1/1 1 Job Sun 16 1/1 1 Job Mon 17 1/1 …" at bounding box center [728, 493] width 1456 height 714
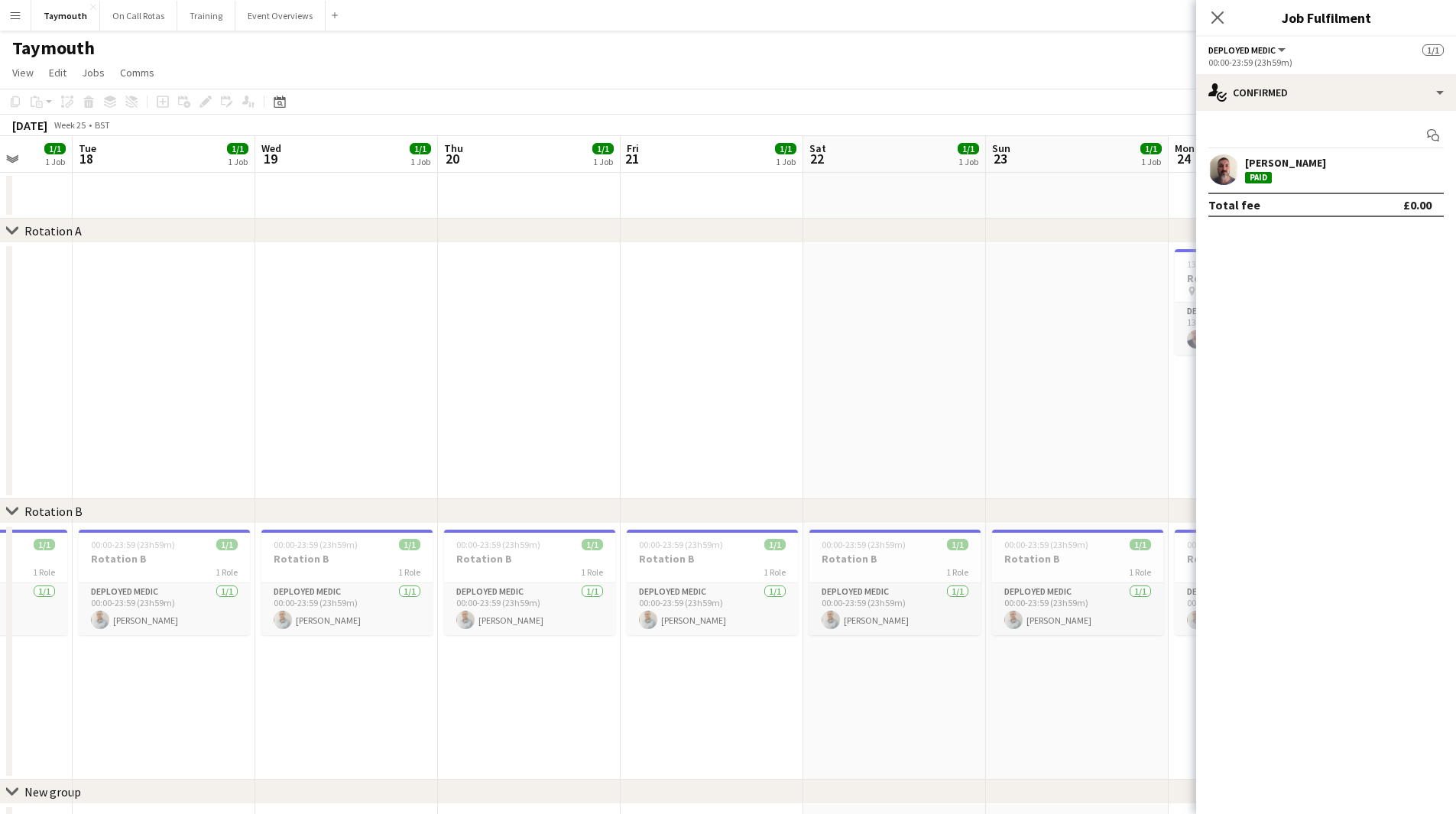
click at [331, 449] on app-calendar-viewport "Sat 15 1/1 1 Job Sun 16 1/1 1 Job Mon 17 1/1 1 Job Tue 18 1/1 1 Job Wed 19 1/1 …" at bounding box center [728, 493] width 1456 height 714
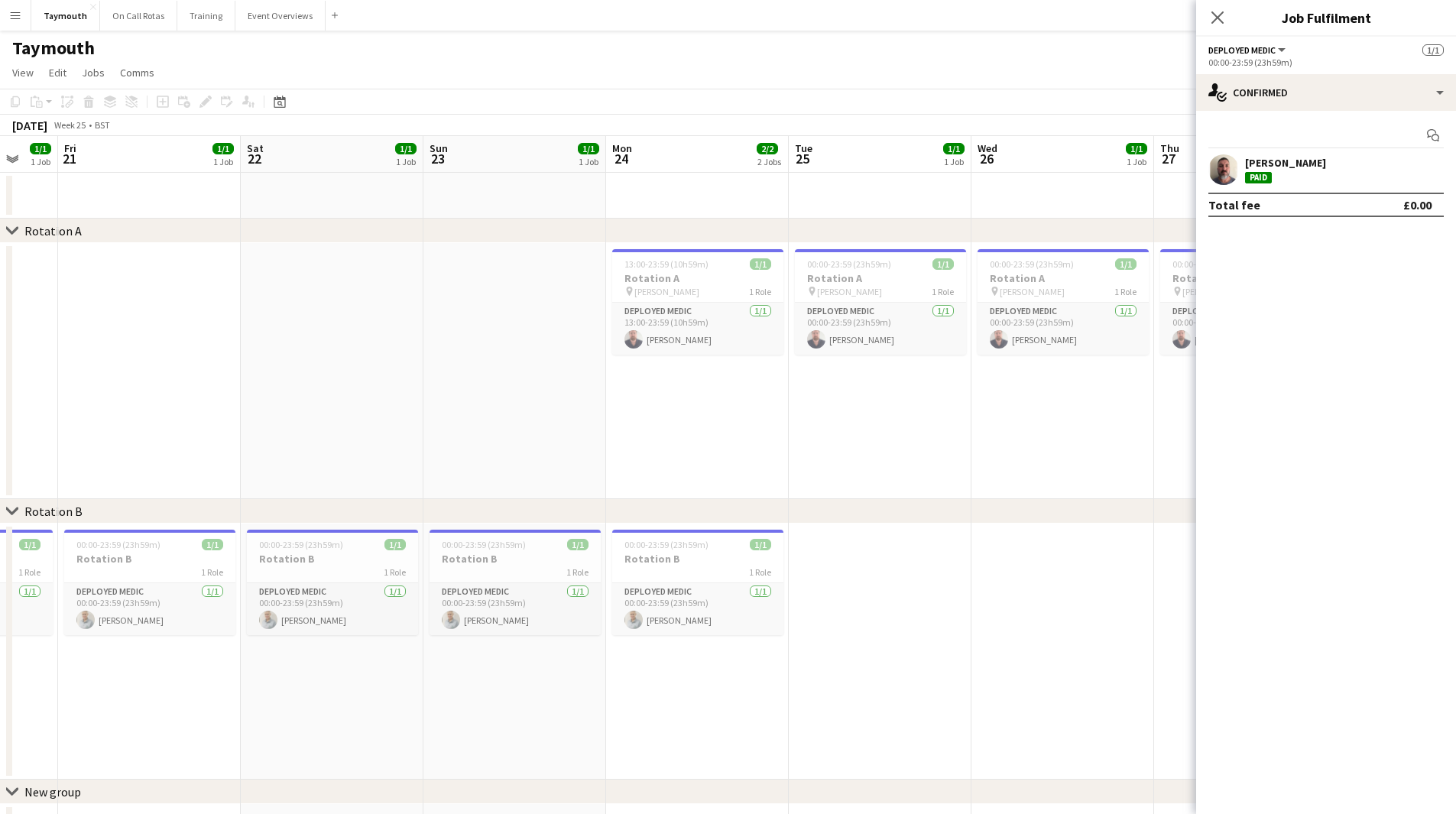
click at [353, 445] on app-calendar-viewport "Tue 18 1/1 1 Job Wed 19 1/1 1 Job Thu 20 1/1 1 Job Fri 21 1/1 1 Job Sat 22 1/1 …" at bounding box center [728, 493] width 1456 height 714
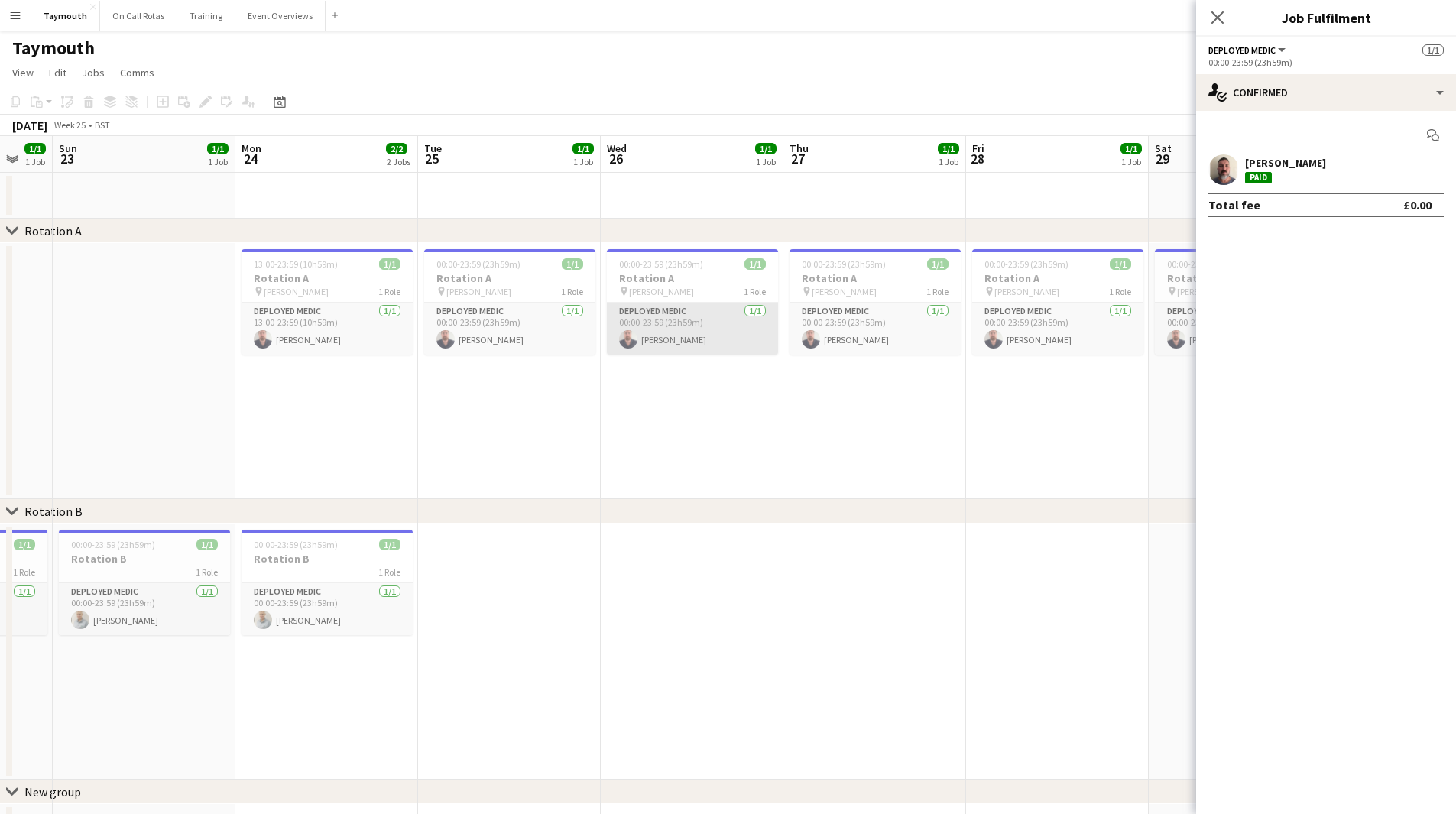
click at [647, 330] on app-card-role "Deployed Medic [DATE] 00:00-23:59 (23h59m) [PERSON_NAME]" at bounding box center [692, 329] width 171 height 52
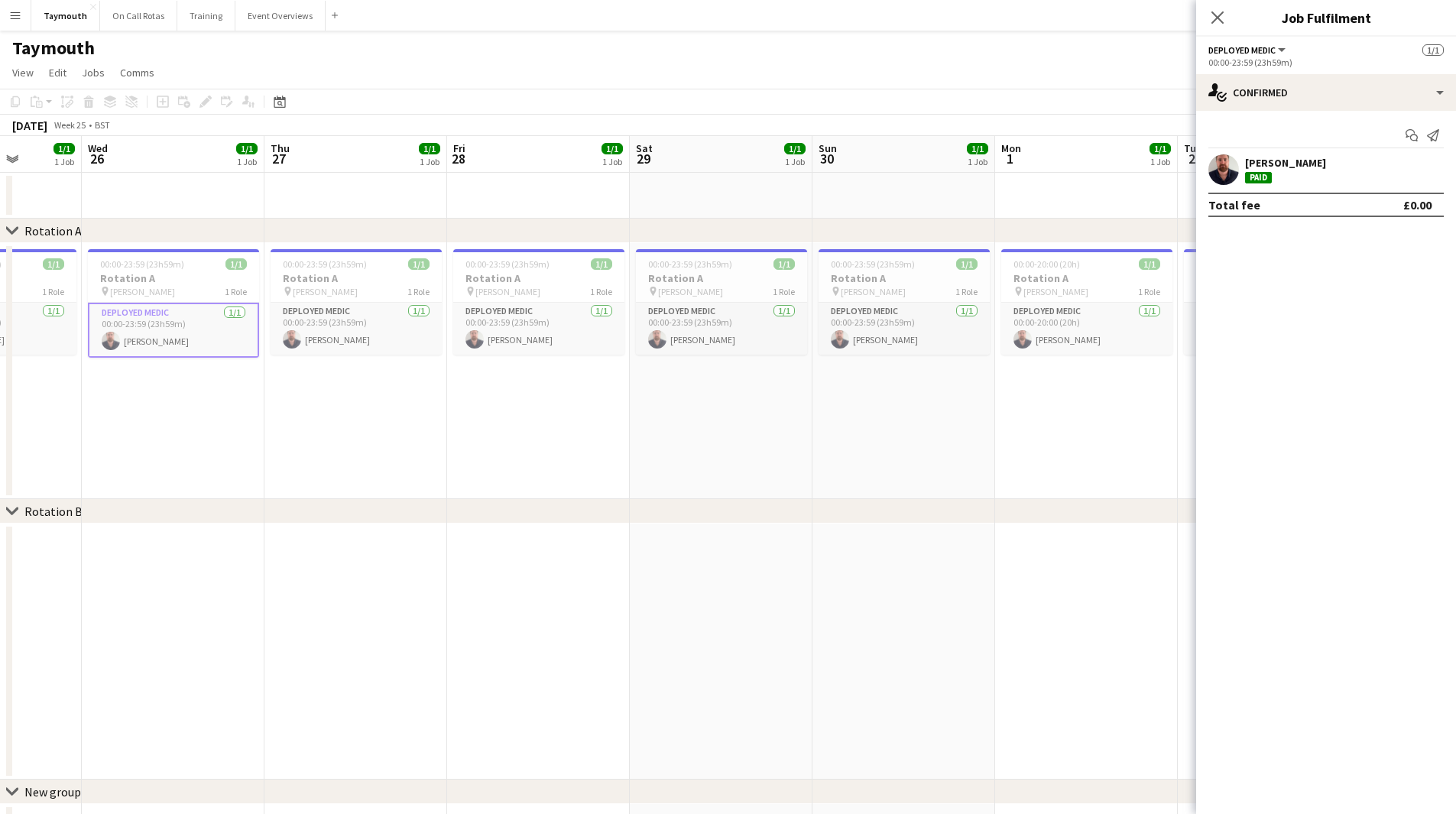
click at [320, 452] on app-calendar-viewport "Sun 23 1/1 1 Job Mon 24 2/2 2 Jobs Tue 25 1/1 1 Job Wed 26 1/1 1 Job Thu 27 1/1…" at bounding box center [728, 493] width 1456 height 714
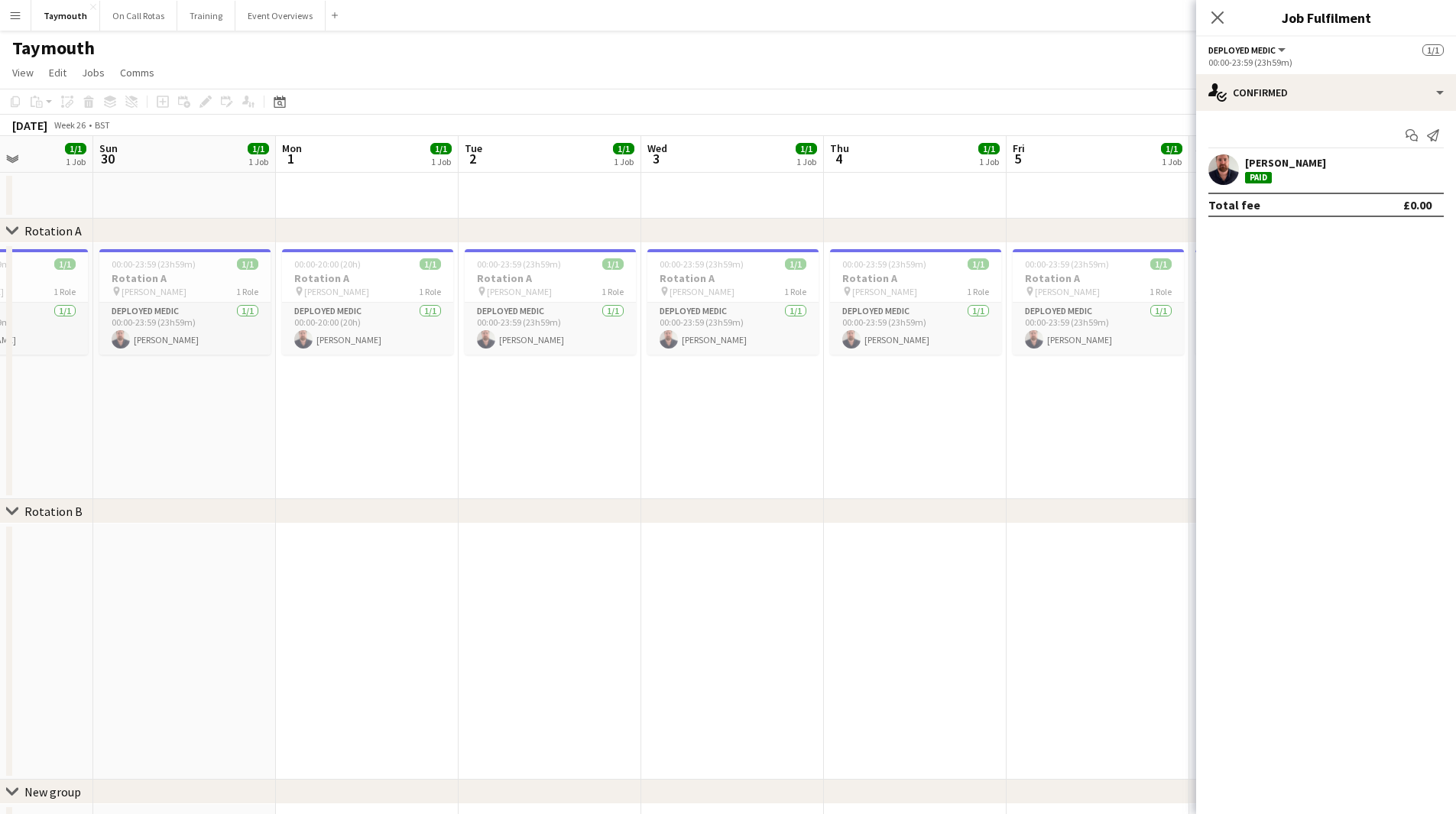
click at [12, 441] on app-calendar-viewport "Thu 27 1/1 1 Job Fri 28 1/1 1 Job Sat 29 1/1 1 Job Sun 30 1/1 1 Job Mon 1 1/1 1…" at bounding box center [728, 493] width 1456 height 714
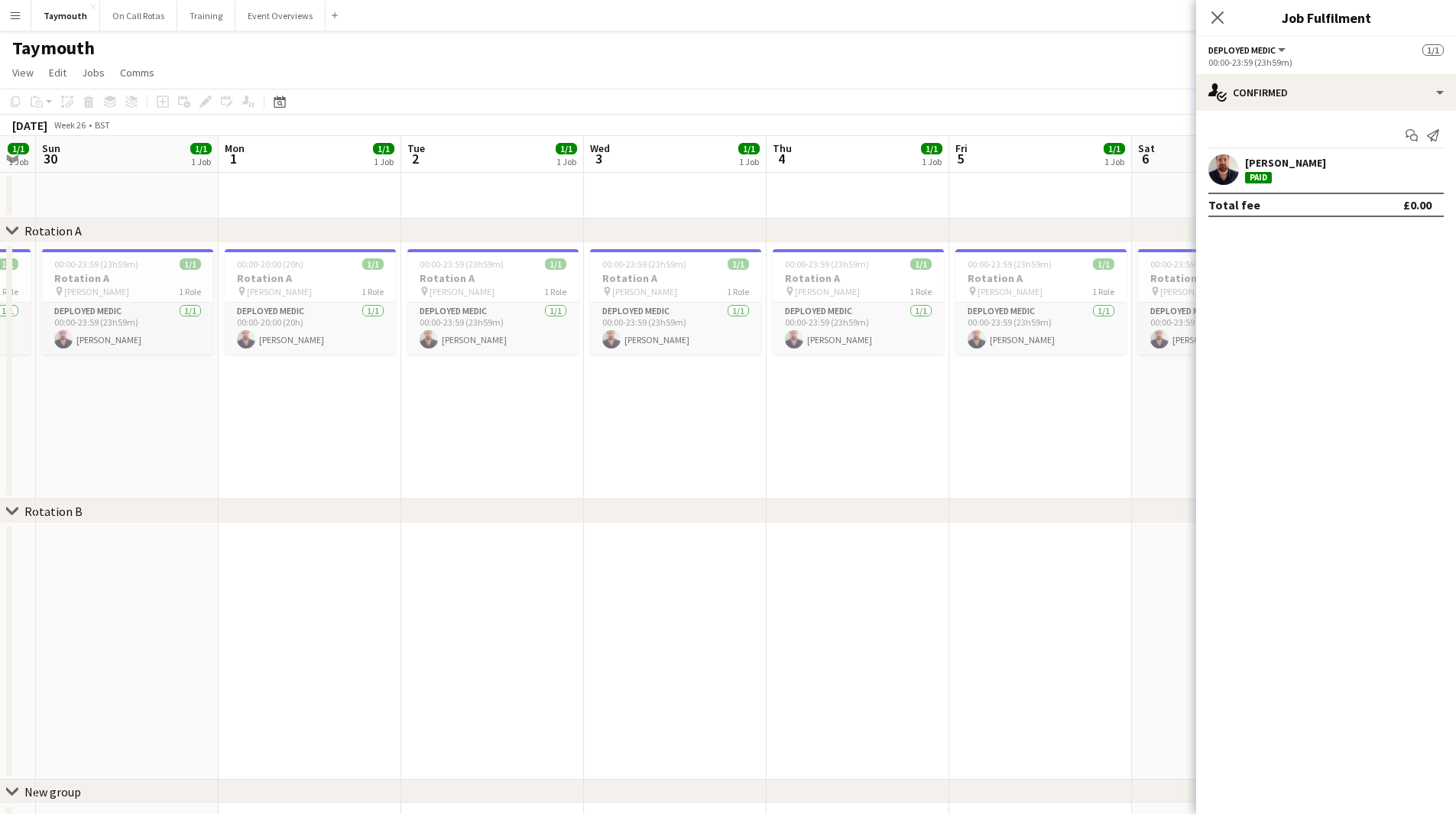
click at [92, 459] on app-calendar-viewport "Thu 27 1/1 1 Job Fri 28 1/1 1 Job Sat 29 1/1 1 Job Sun 30 1/1 1 Job Mon 1 1/1 1…" at bounding box center [728, 493] width 1456 height 714
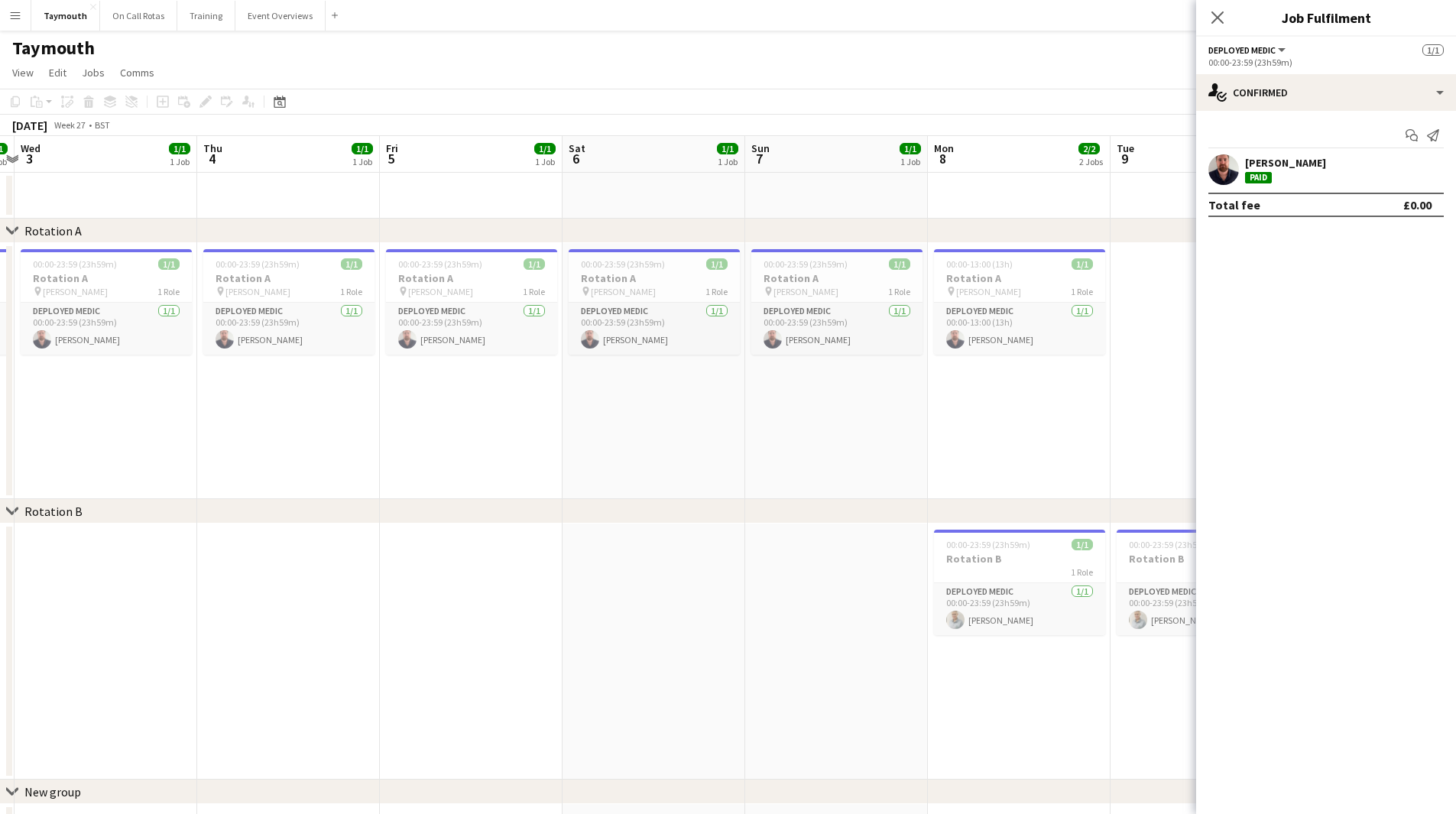
scroll to position [0, 571]
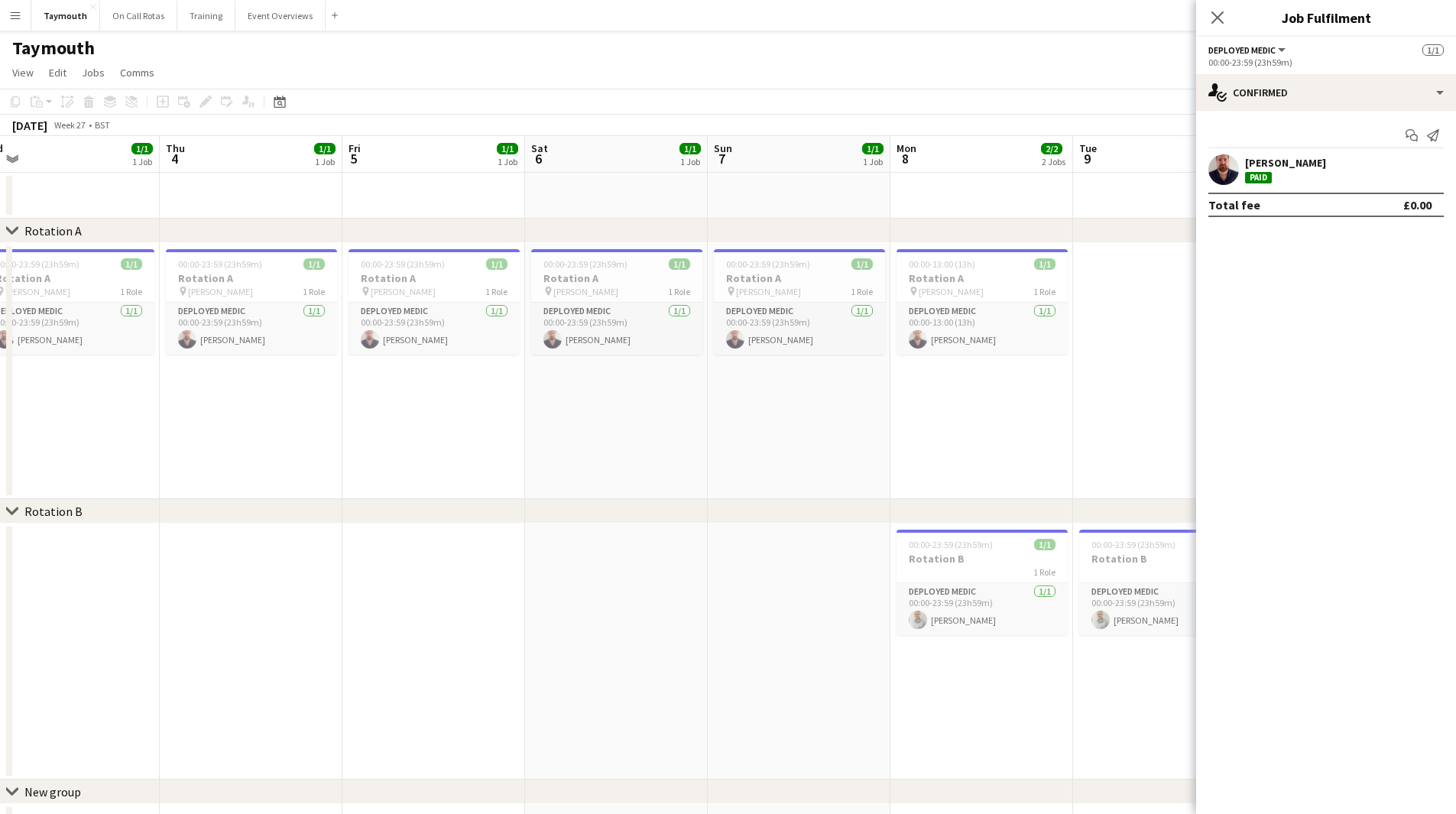
click at [108, 459] on app-calendar-viewport "Sun 30 1/1 1 Job Mon 1 1/1 1 Job Tue 2 1/1 1 Job Wed 3 1/1 1 Job Thu 4 1/1 1 Jo…" at bounding box center [728, 493] width 1456 height 714
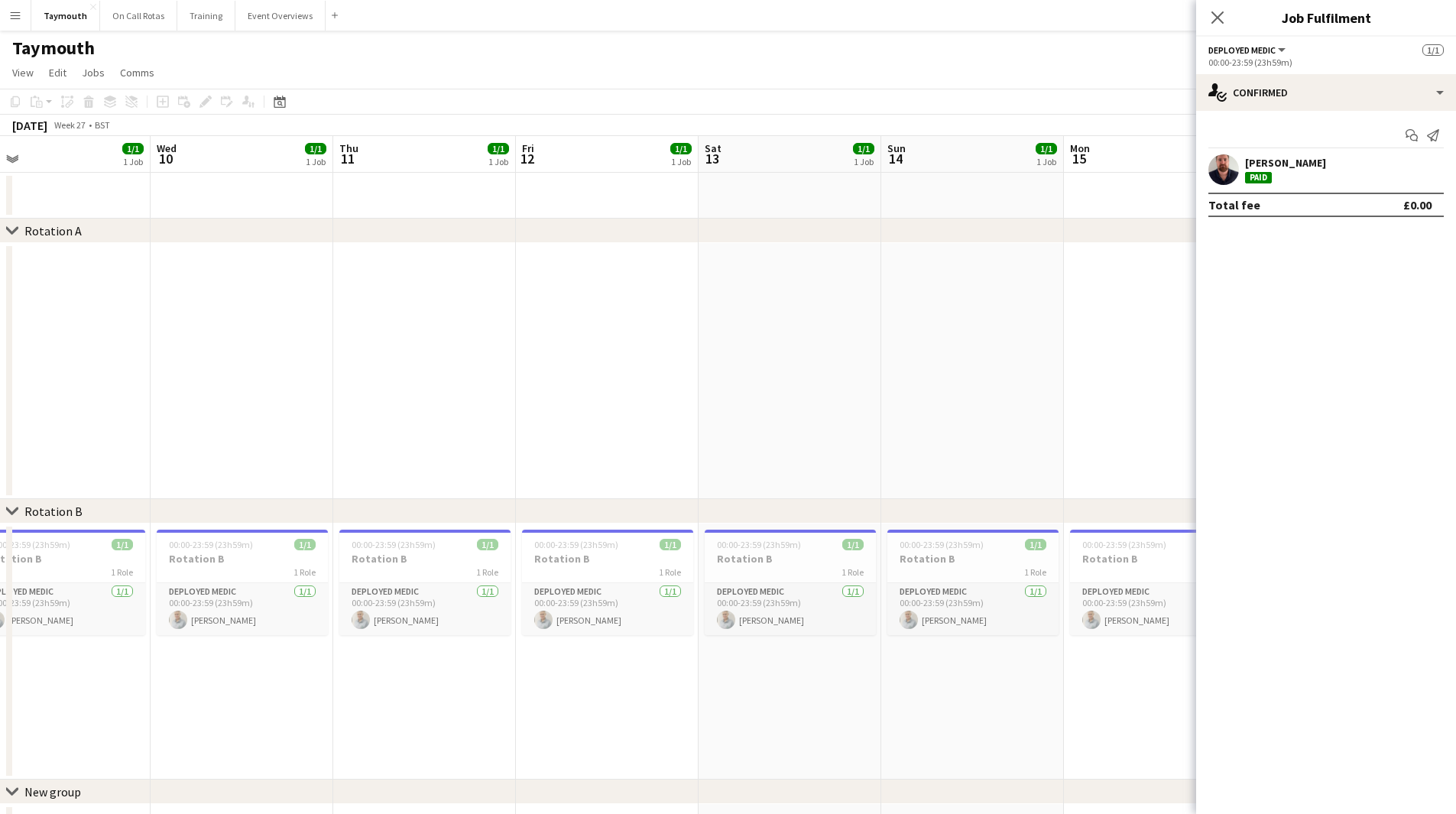
click at [90, 403] on app-calendar-viewport "Fri 5 1/1 1 Job Sat 6 1/1 1 Job Sun 7 1/1 1 Job Mon 8 2/2 2 Jobs Tue 9 1/1 1 Jo…" at bounding box center [728, 493] width 1456 height 714
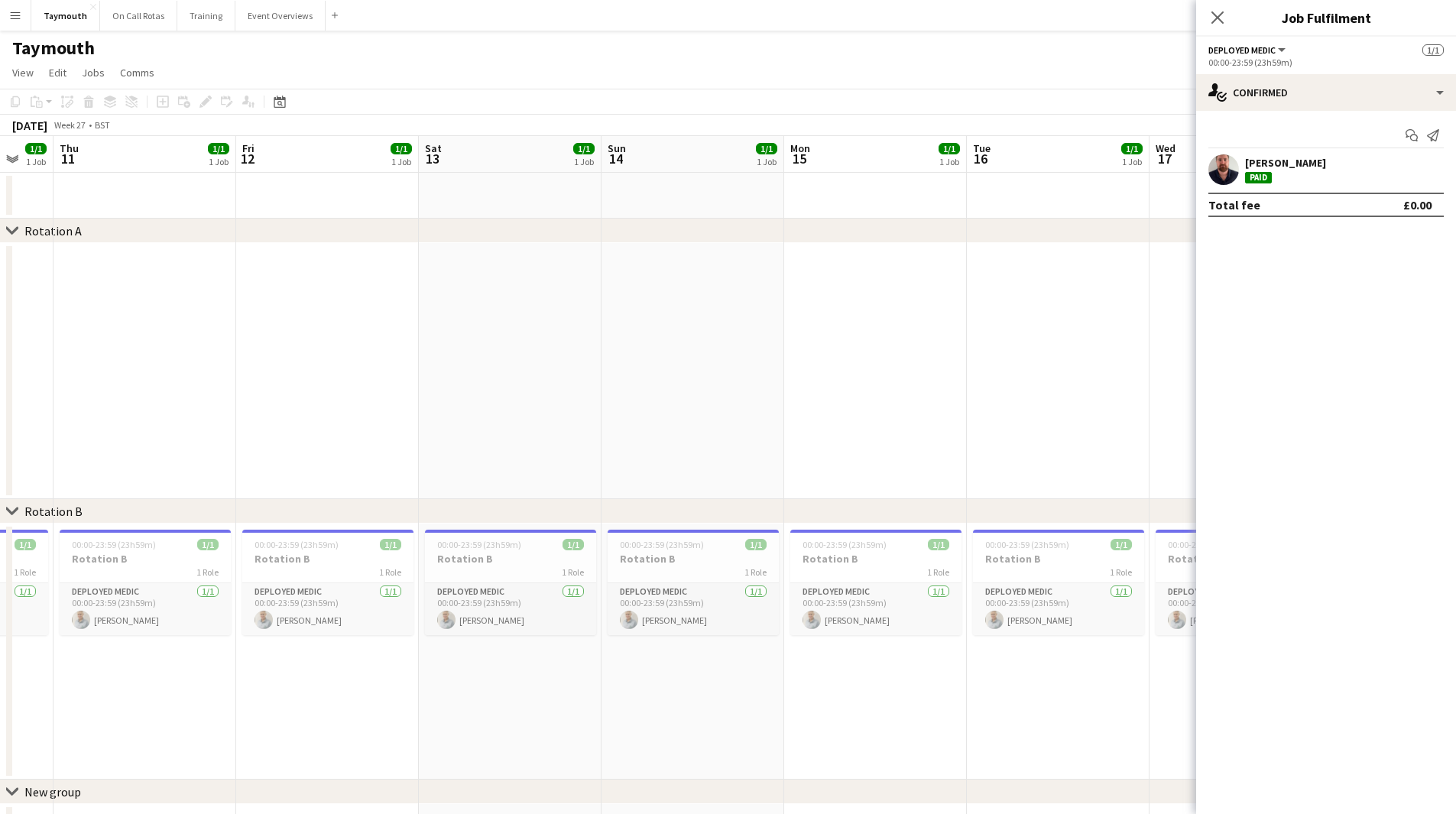
click at [0, 394] on html "Menu Boards Boards Boards All jobs Status Workforce Workforce My Workforce Recr…" at bounding box center [728, 438] width 1456 height 876
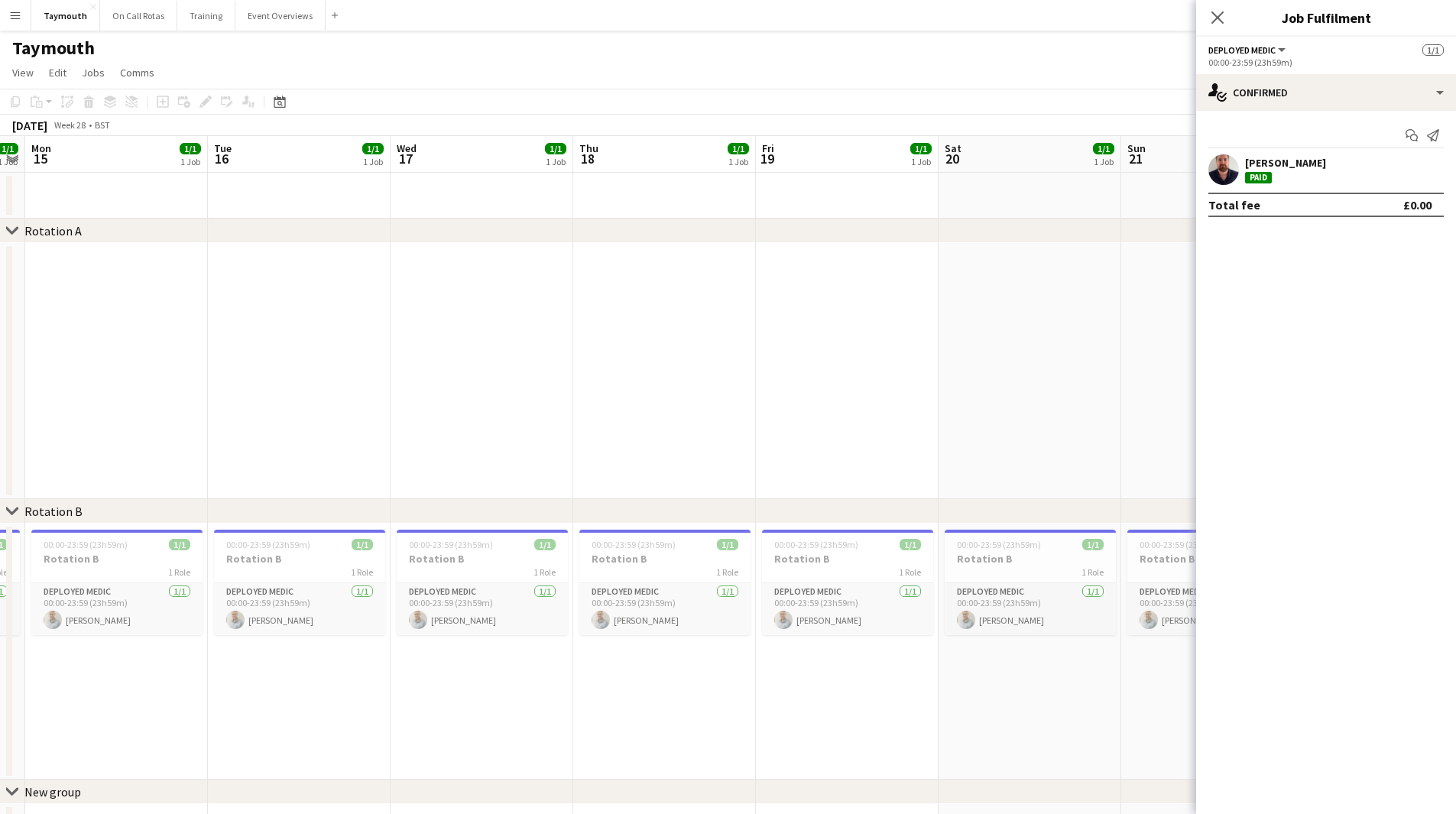
click at [0, 395] on html "Menu Boards Boards Boards All jobs Status Workforce Workforce My Workforce Recr…" at bounding box center [728, 438] width 1456 height 876
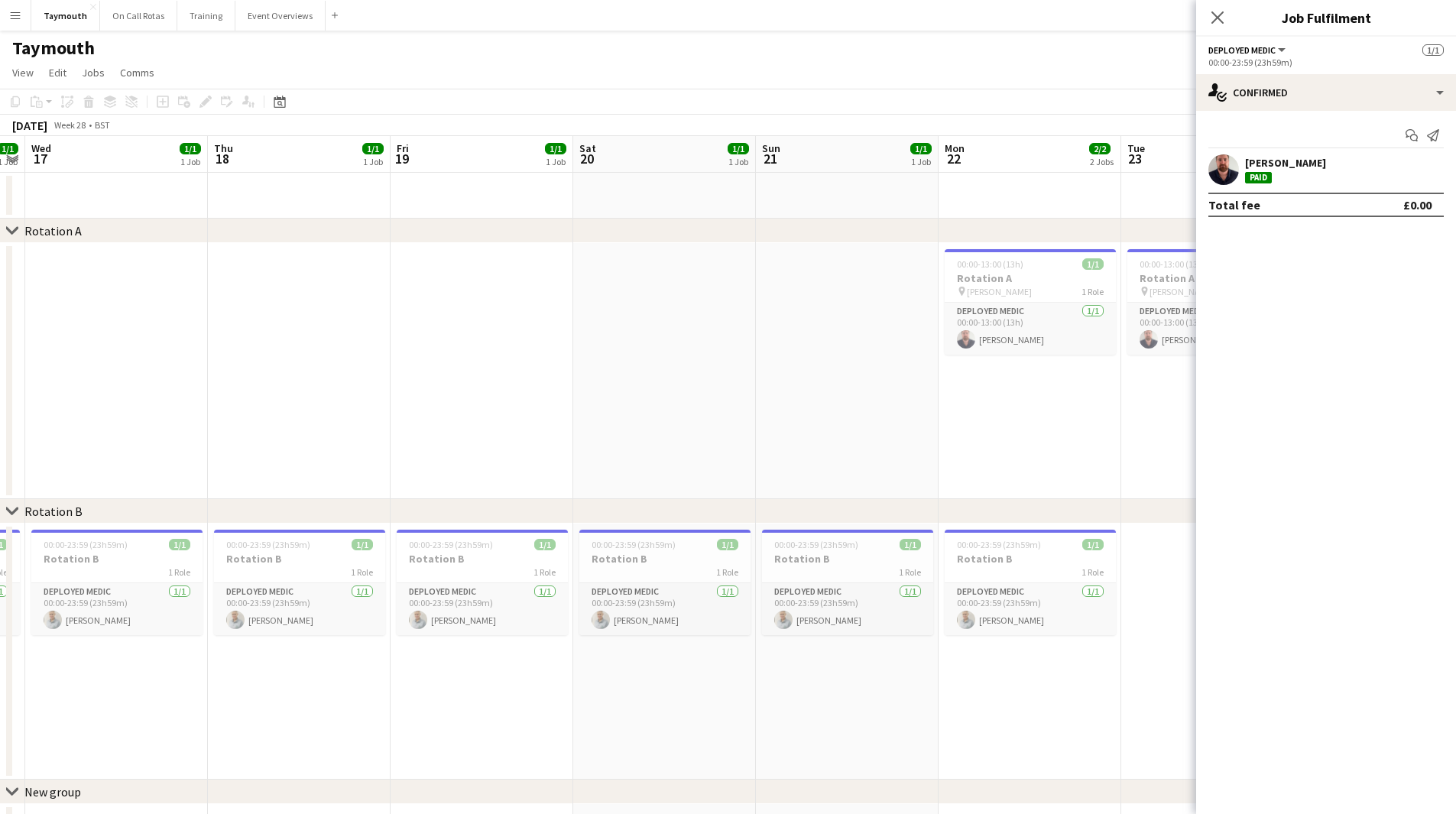
click at [55, 392] on app-calendar-viewport "Sun 14 1/1 1 Job Mon 15 1/1 1 Job Tue 16 1/1 1 Job Wed 17 1/1 1 Job Thu 18 1/1 …" at bounding box center [728, 493] width 1456 height 714
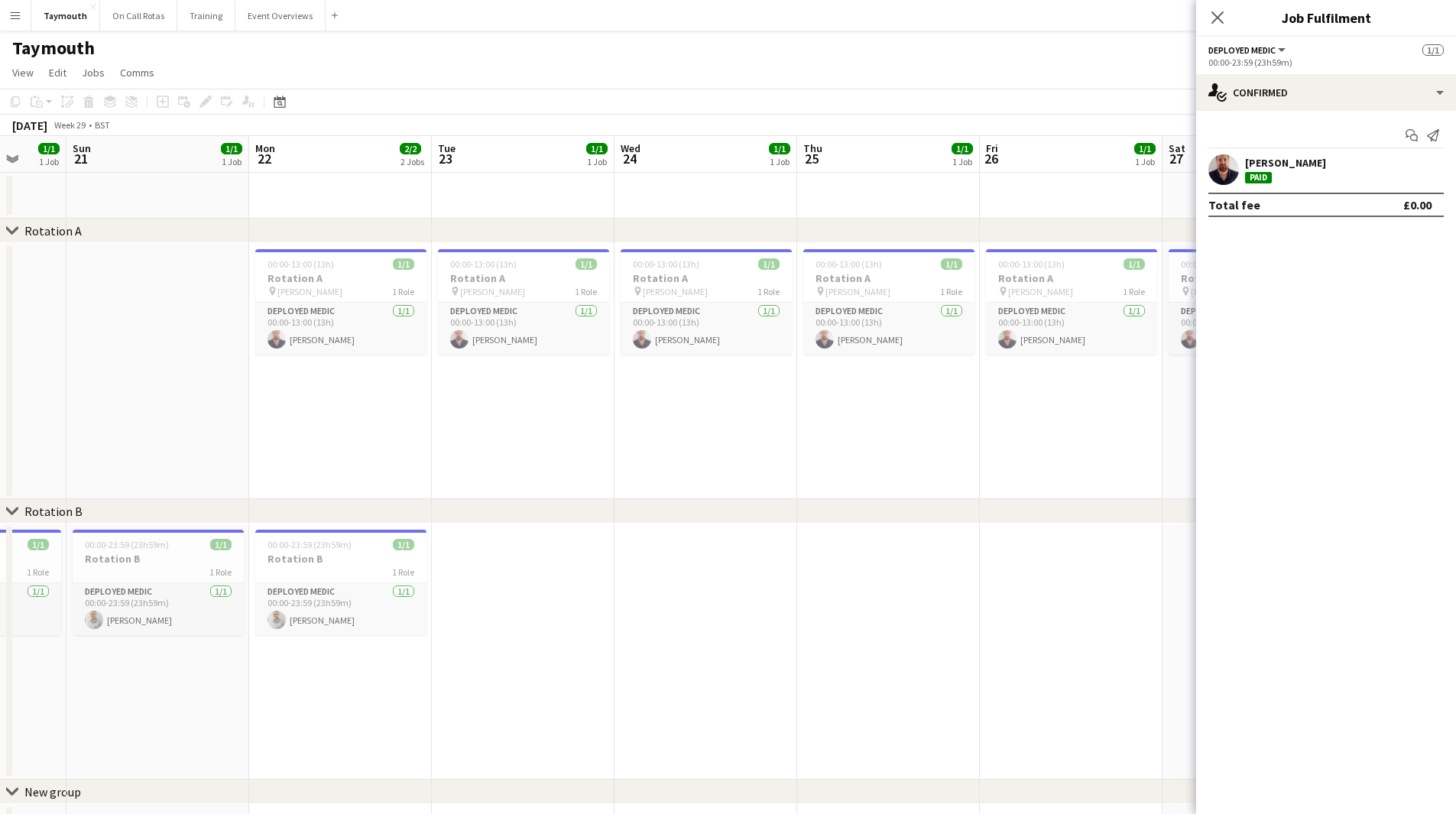
click at [148, 405] on app-calendar-viewport "Wed 17 1/1 1 Job Thu 18 1/1 1 Job Fri 19 1/1 1 Job Sat 20 1/1 1 Job Sun 21 1/1 …" at bounding box center [728, 493] width 1456 height 714
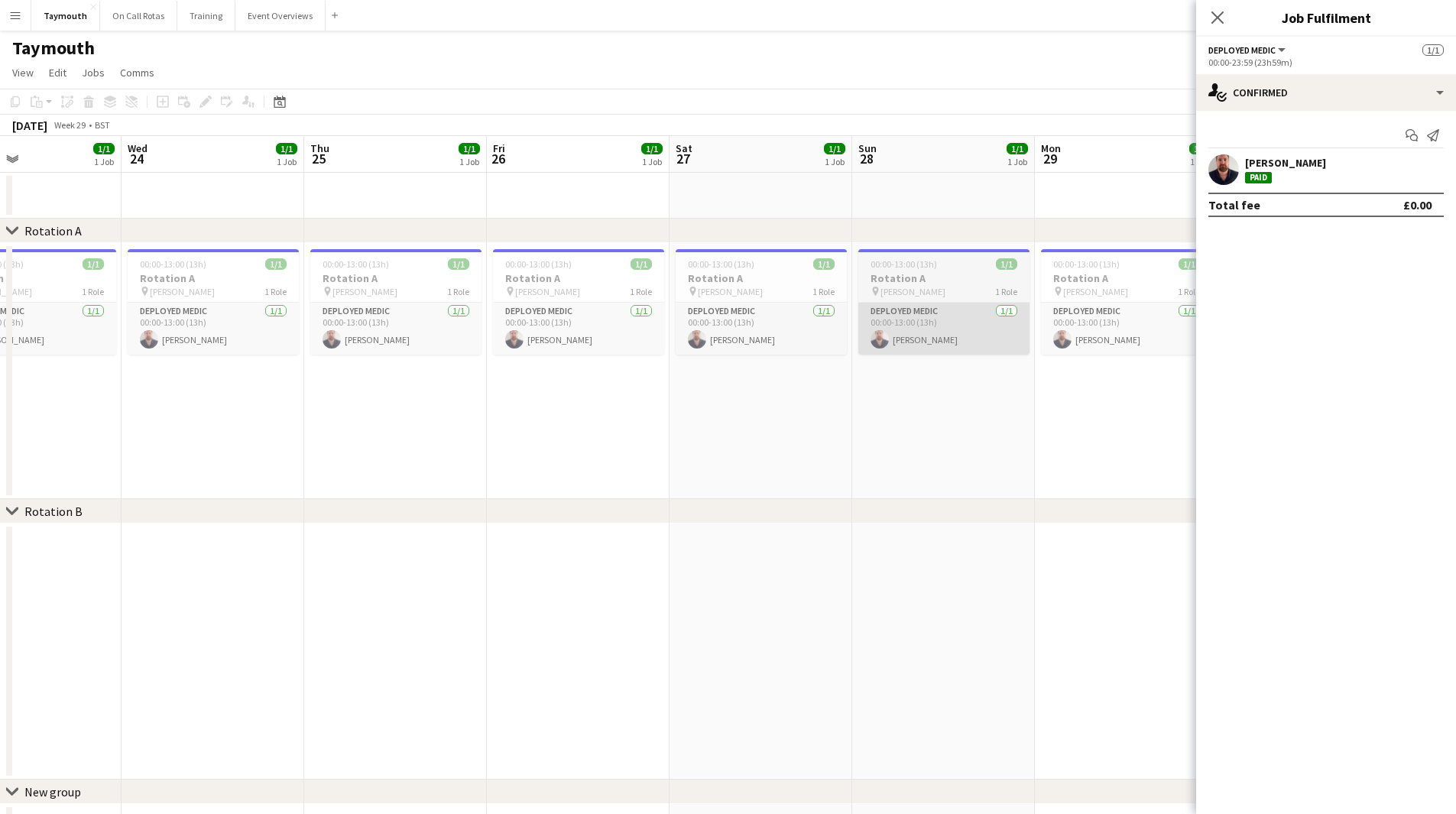
click at [0, 369] on html "Menu Boards Boards Boards All jobs Status Workforce Workforce My Workforce Recr…" at bounding box center [728, 438] width 1456 height 876
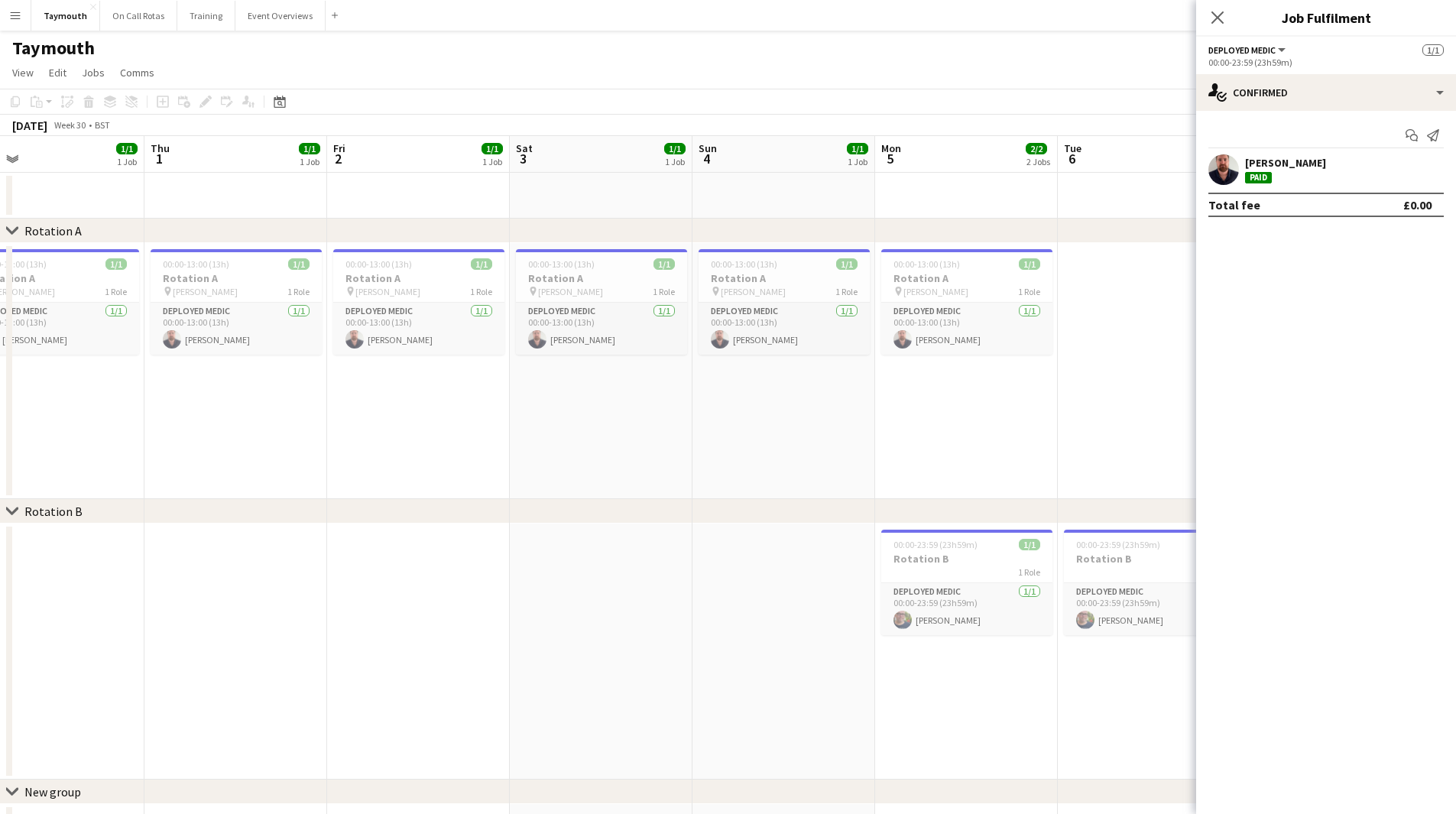
click at [0, 420] on html "Menu Boards Boards Boards All jobs Status Workforce Workforce My Workforce Recr…" at bounding box center [728, 438] width 1456 height 876
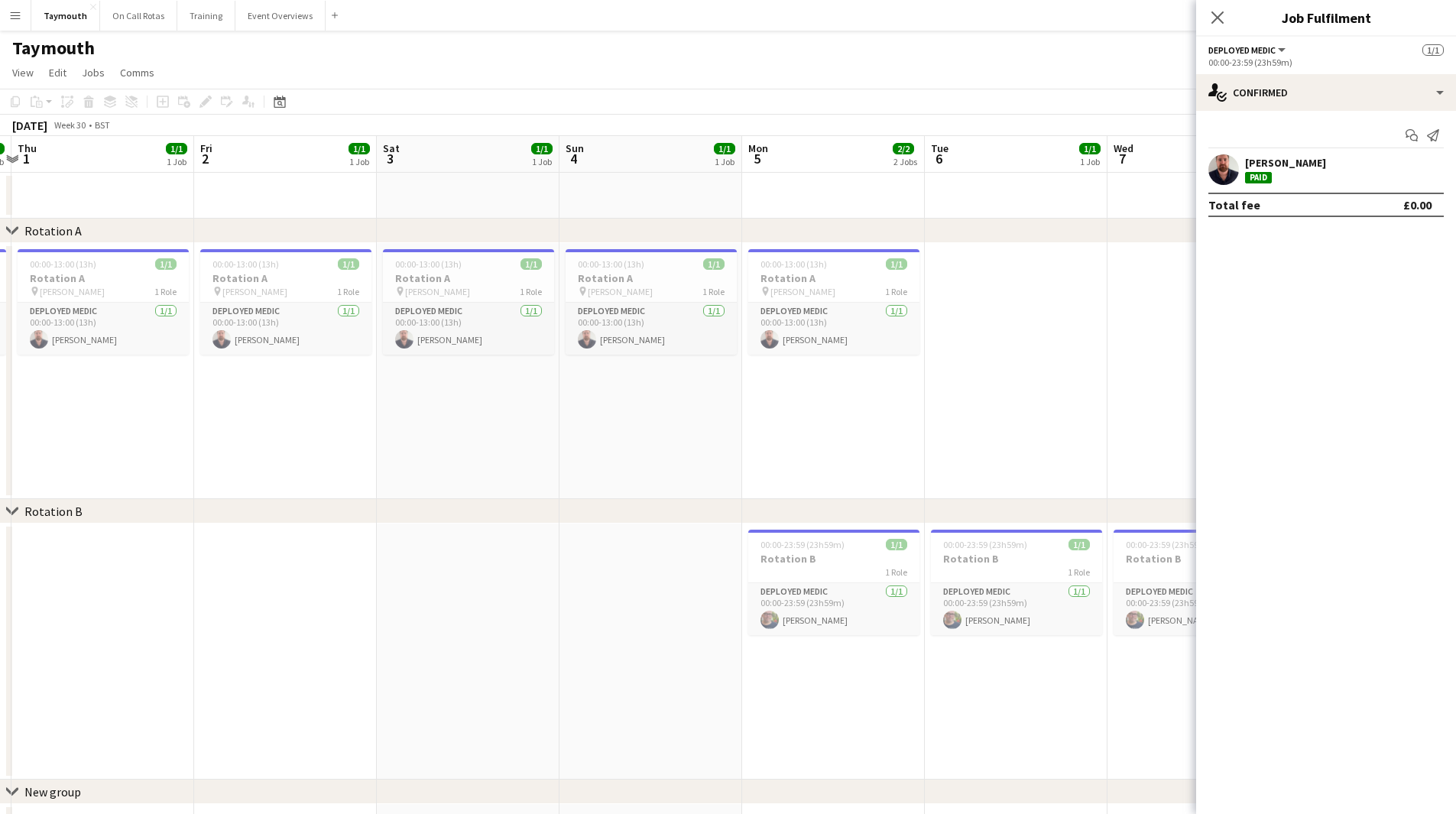
click at [113, 453] on app-calendar-viewport "Mon 29 1/1 1 Job Tue 30 1/1 1 Job Wed 31 1/1 1 Job Thu 1 1/1 1 Job Fri 2 1/1 1 …" at bounding box center [728, 493] width 1456 height 714
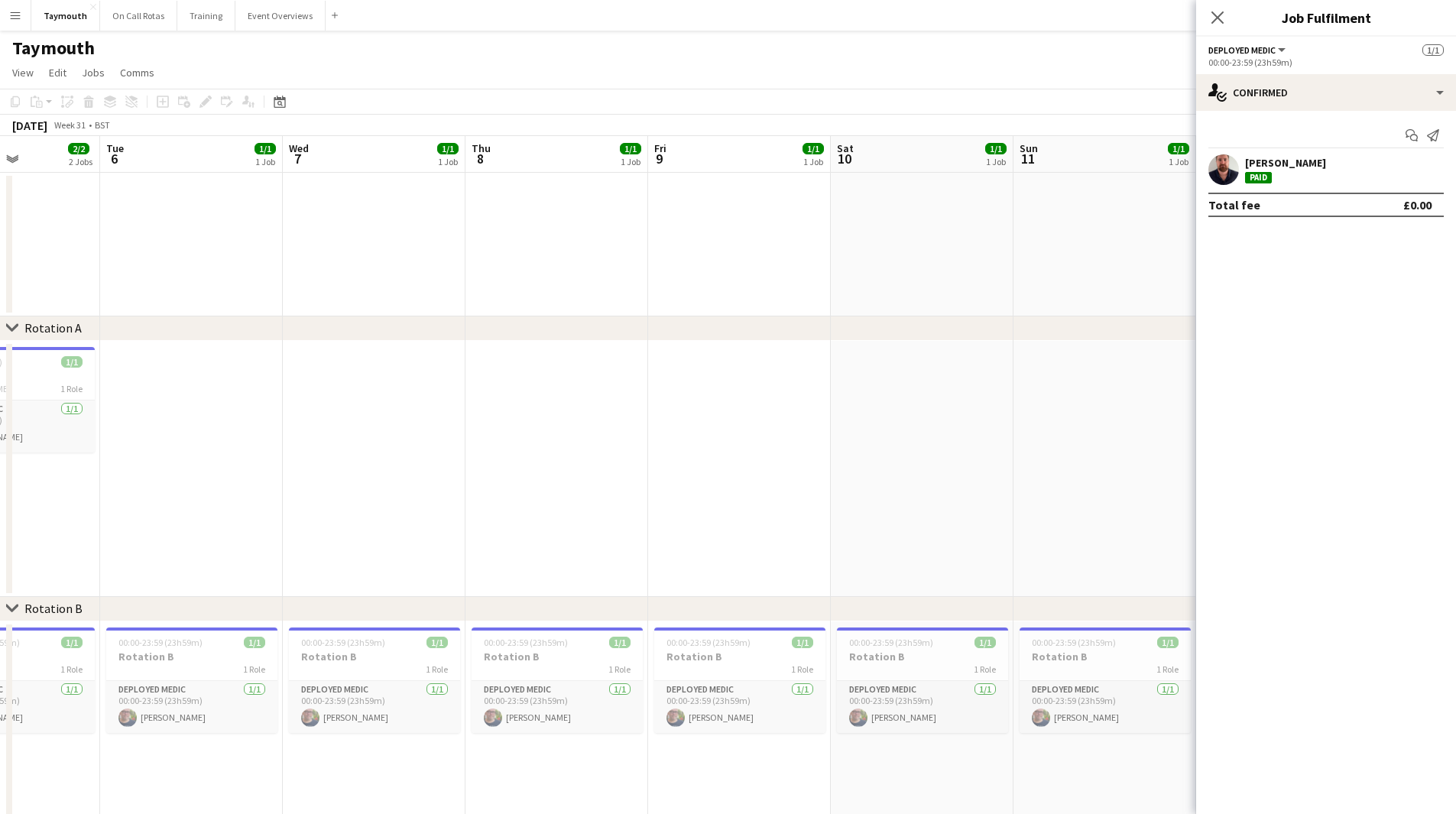
click at [0, 434] on html "Menu Boards Boards Boards All jobs Status Workforce Workforce My Workforce Recr…" at bounding box center [728, 486] width 1456 height 973
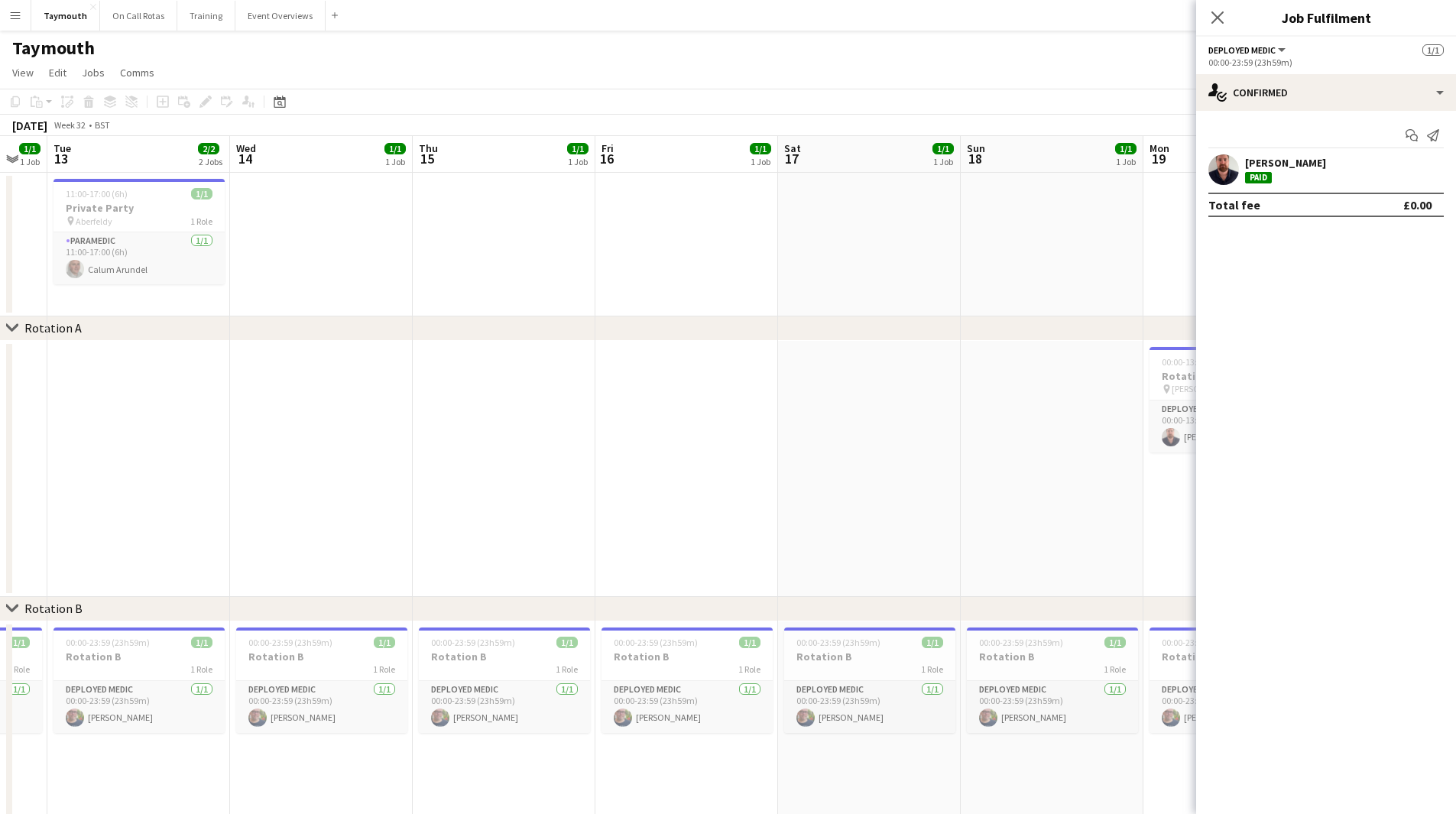
click at [0, 465] on html "Menu Boards Boards Boards All jobs Status Workforce Workforce My Workforce Recr…" at bounding box center [728, 486] width 1456 height 973
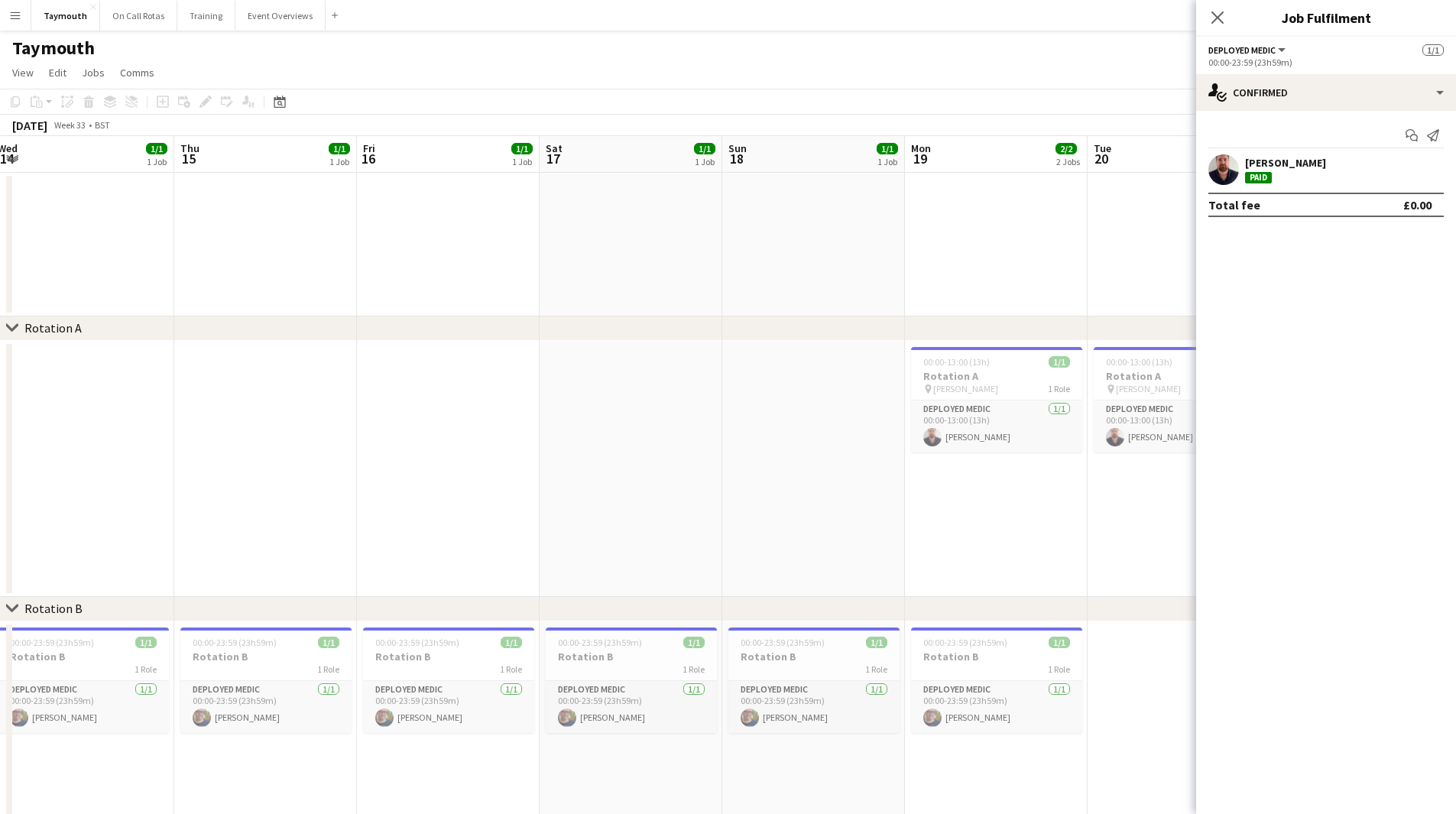
click at [673, 352] on app-calendar-viewport "Mon 12 1/1 1 Job Tue 13 2/2 2 Jobs Wed 14 1/1 1 Job Thu 15 1/1 1 Job Fri 16 1/1…" at bounding box center [728, 542] width 1456 height 812
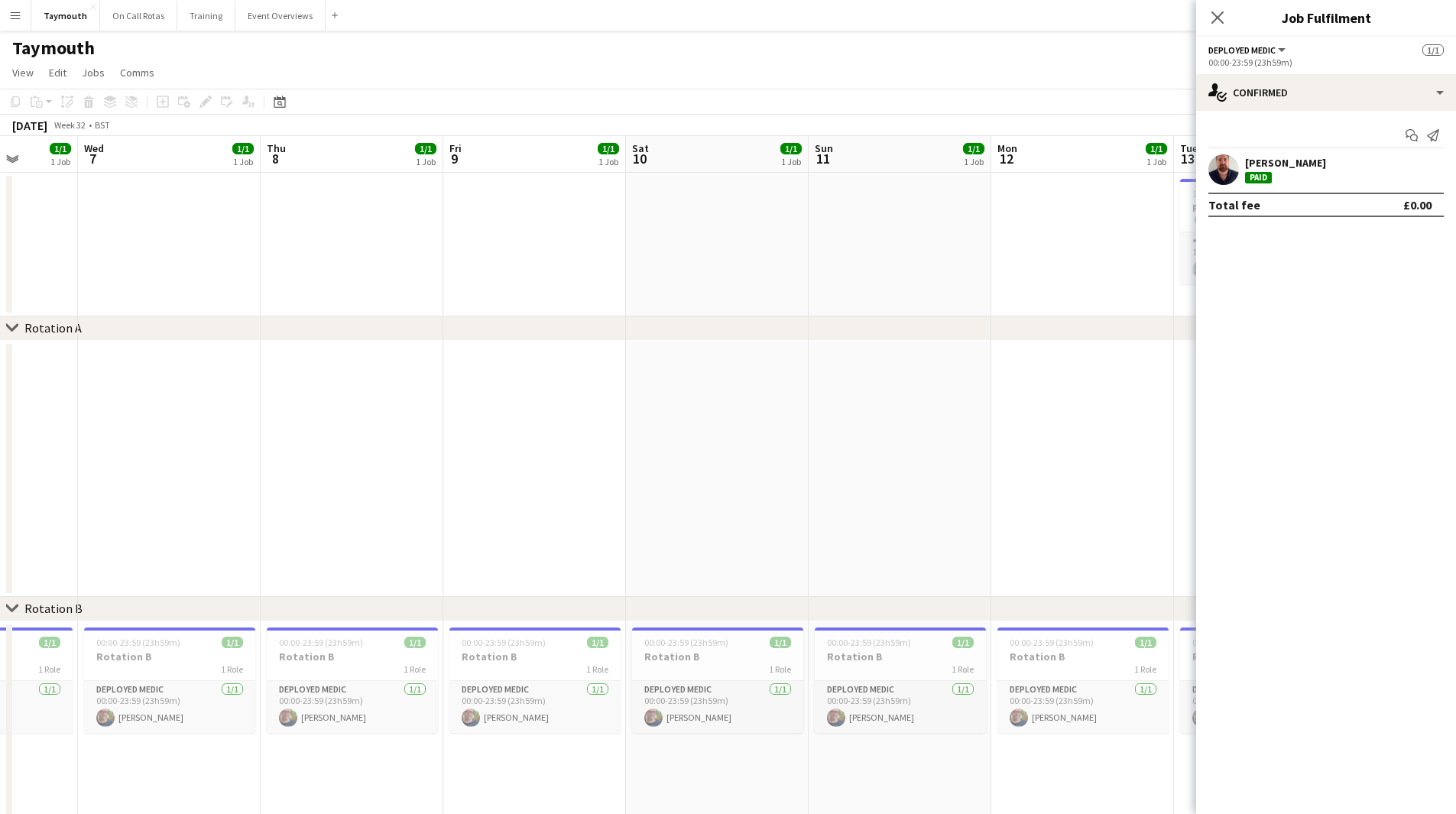
click at [1116, 446] on app-calendar-viewport "Mon 5 2/2 2 Jobs Tue 6 1/1 1 Job Wed 7 1/1 1 Job Thu 8 1/1 1 Job Fri 9 1/1 1 Jo…" at bounding box center [728, 542] width 1456 height 812
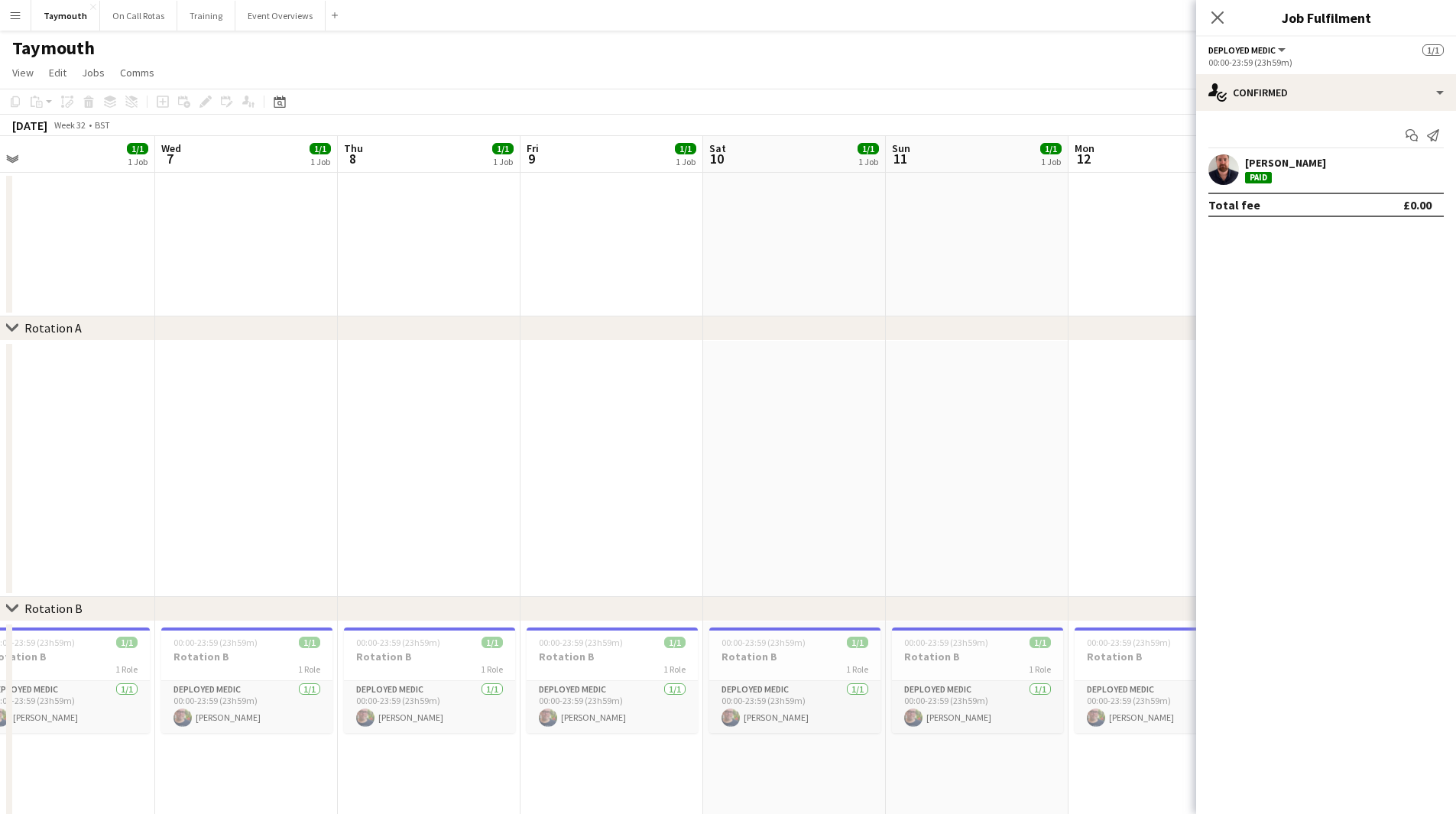
scroll to position [0, 332]
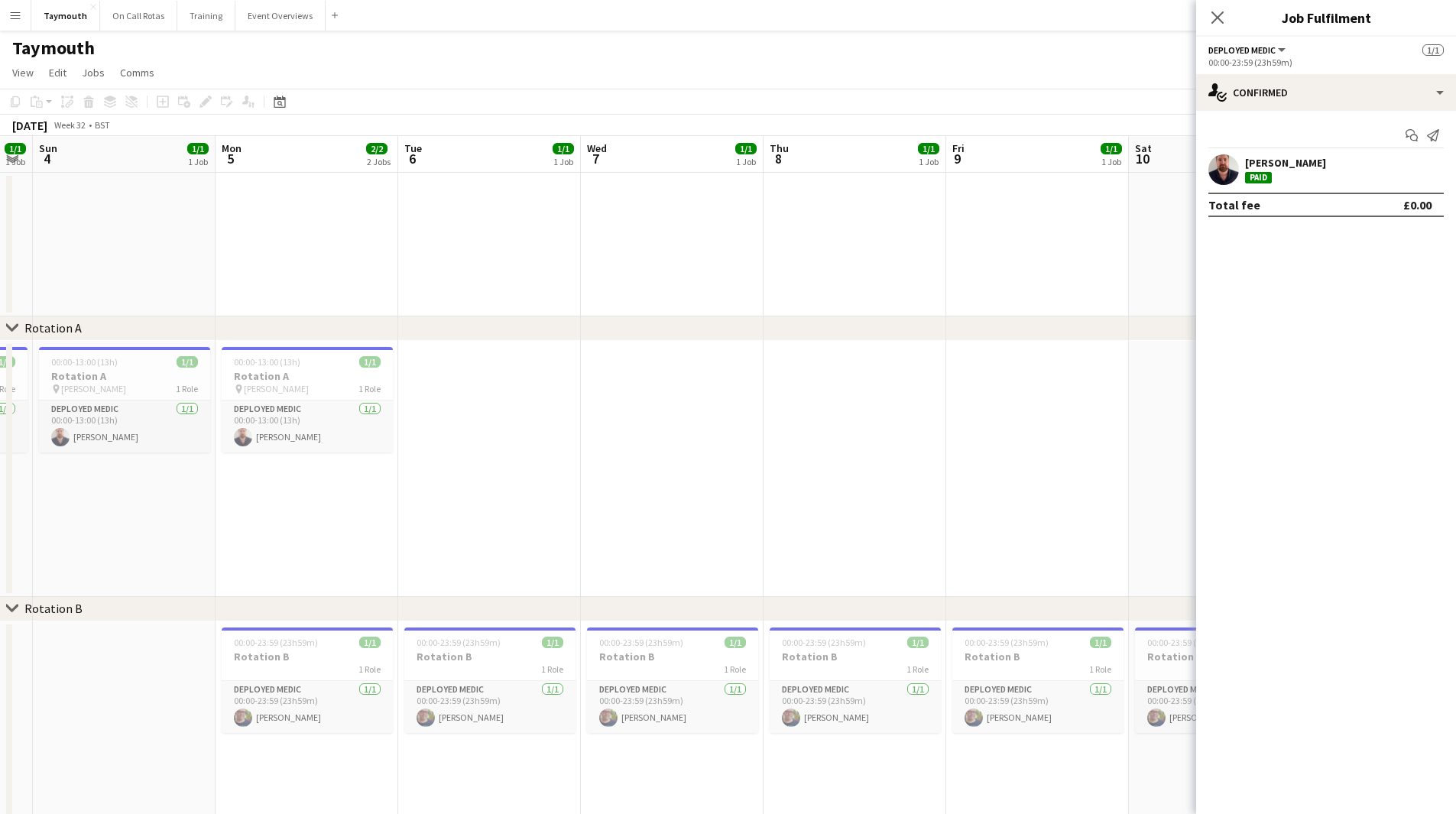
click at [965, 451] on app-calendar-viewport "Fri 2 1/1 1 Job Sat 3 1/1 1 Job Sun 4 1/1 1 Job Mon 5 2/2 2 Jobs Tue 6 1/1 1 Jo…" at bounding box center [728, 542] width 1456 height 812
click at [334, 583] on app-calendar-viewport "Fri 2 1/1 1 Job Sat 3 1/1 1 Job Sun 4 1/1 1 Job Mon 5 2/2 2 Jobs Tue 6 1/1 1 Jo…" at bounding box center [728, 542] width 1456 height 812
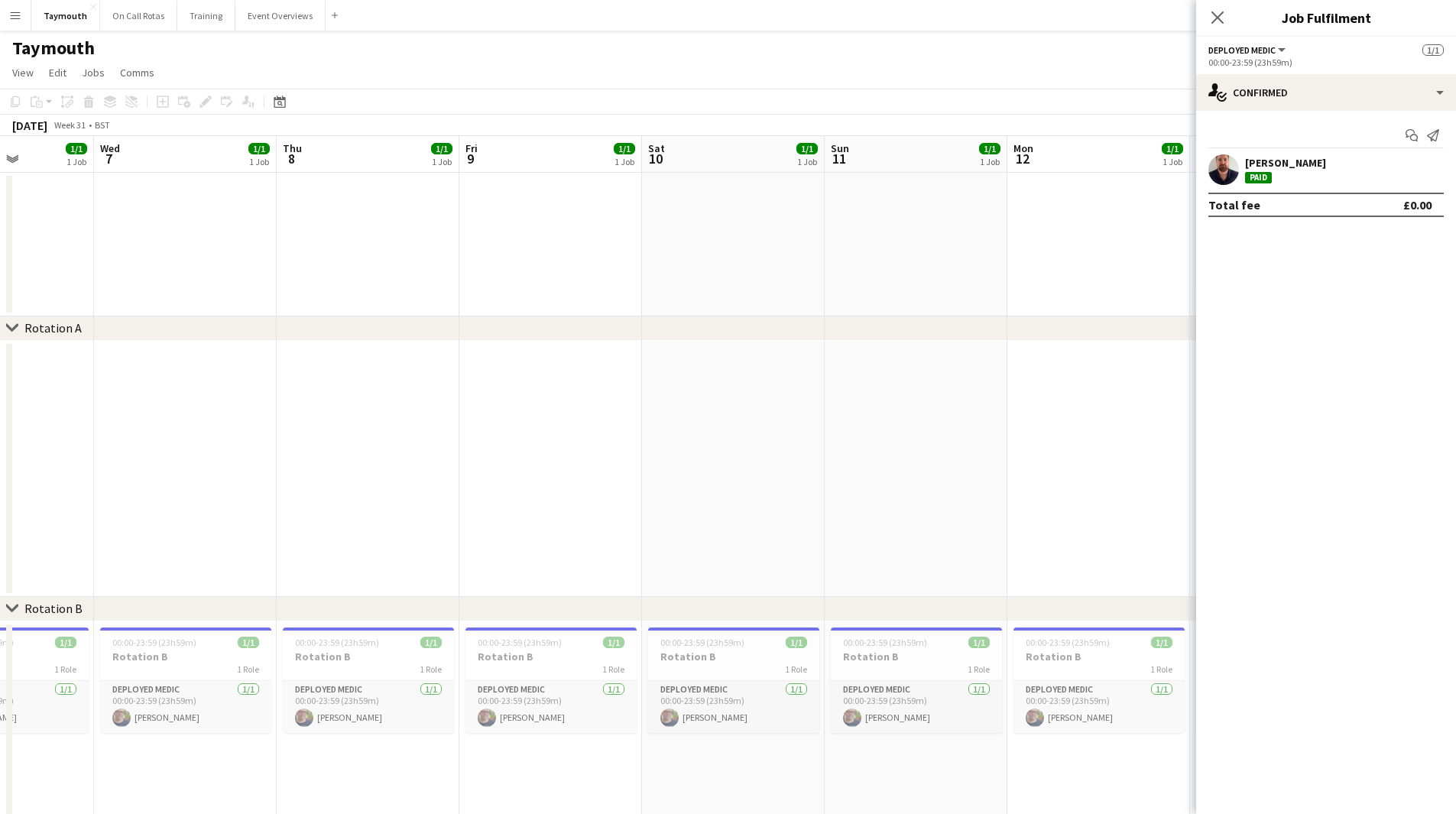
click at [186, 636] on app-calendar-viewport "Sun 4 1/1 1 Job Mon 5 2/2 2 Jobs Tue 6 1/1 1 Job Wed 7 1/1 1 Job Thu 8 1/1 1 Jo…" at bounding box center [728, 542] width 1456 height 812
click at [116, 556] on app-calendar-viewport "Thu 8 1/1 1 Job Fri 9 1/1 1 Job Sat 10 1/1 1 Job Sun 11 1/1 1 Job Mon 12 1/1 1 …" at bounding box center [728, 542] width 1456 height 812
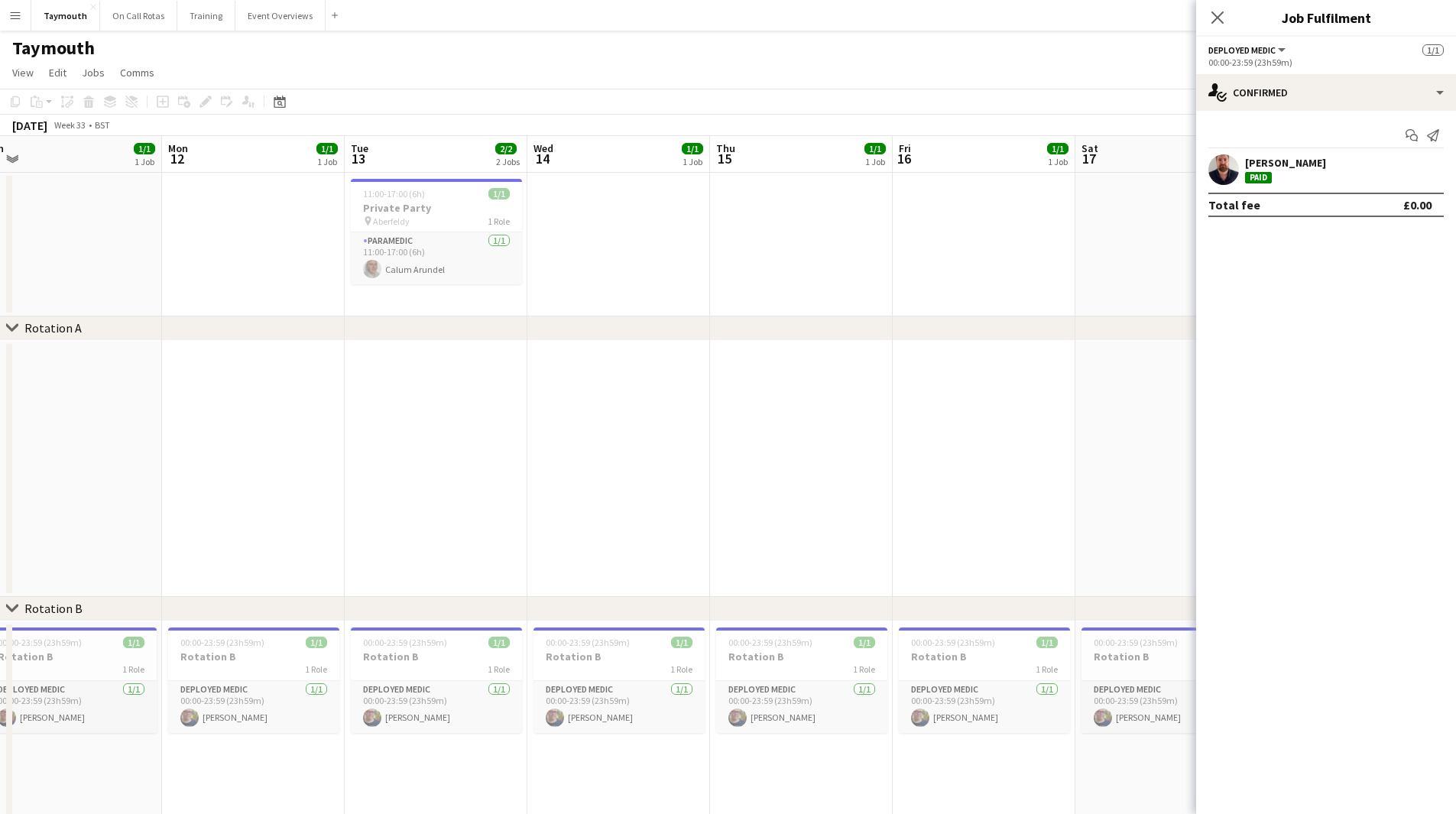
click at [238, 636] on app-calendar-viewport "Fri 9 1/1 1 Job Sat 10 1/1 1 Job Sun 11 1/1 1 Job Mon 12 1/1 1 Job Tue 13 2/2 2…" at bounding box center [728, 542] width 1456 height 812
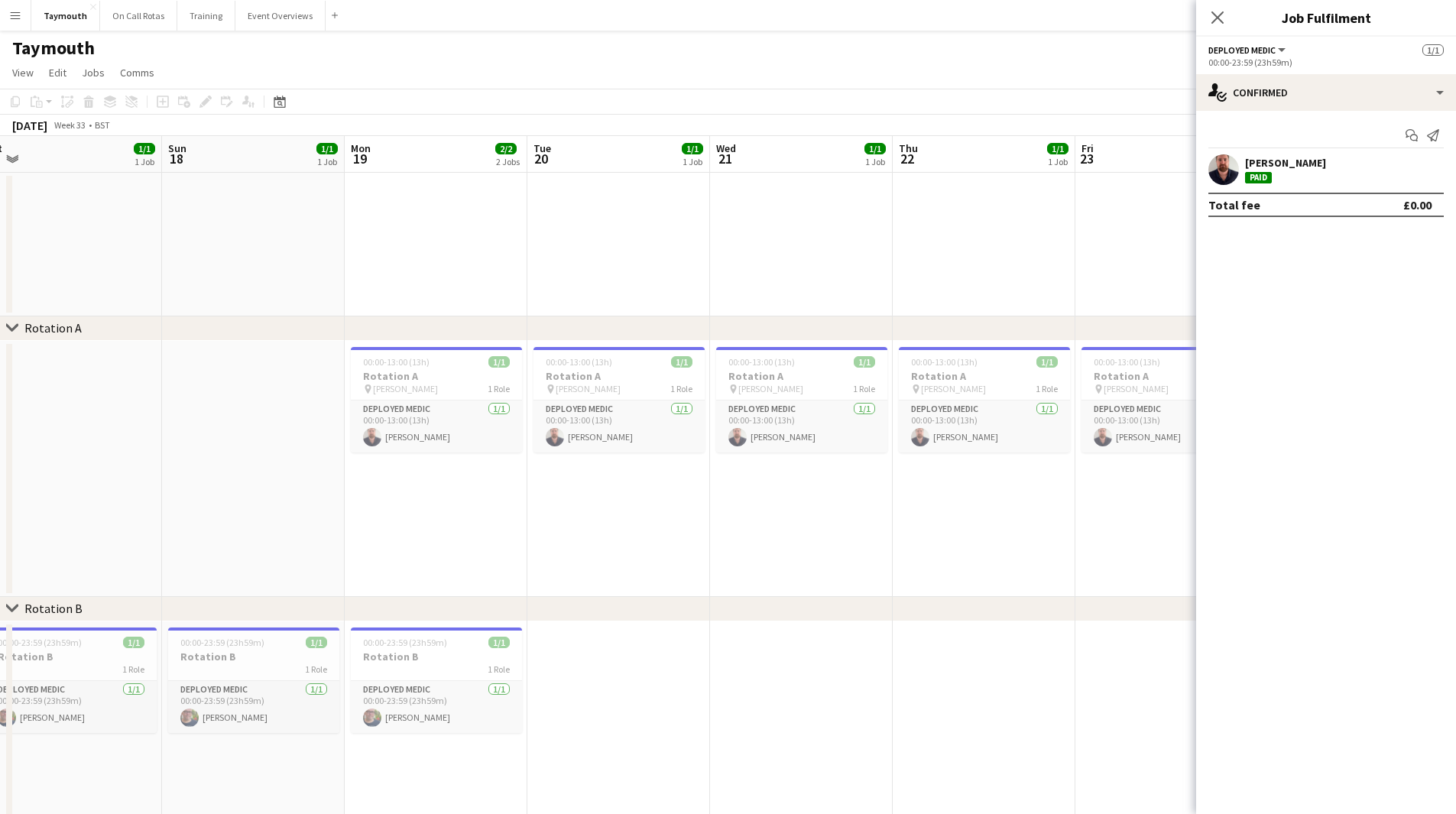
scroll to position [0, 371]
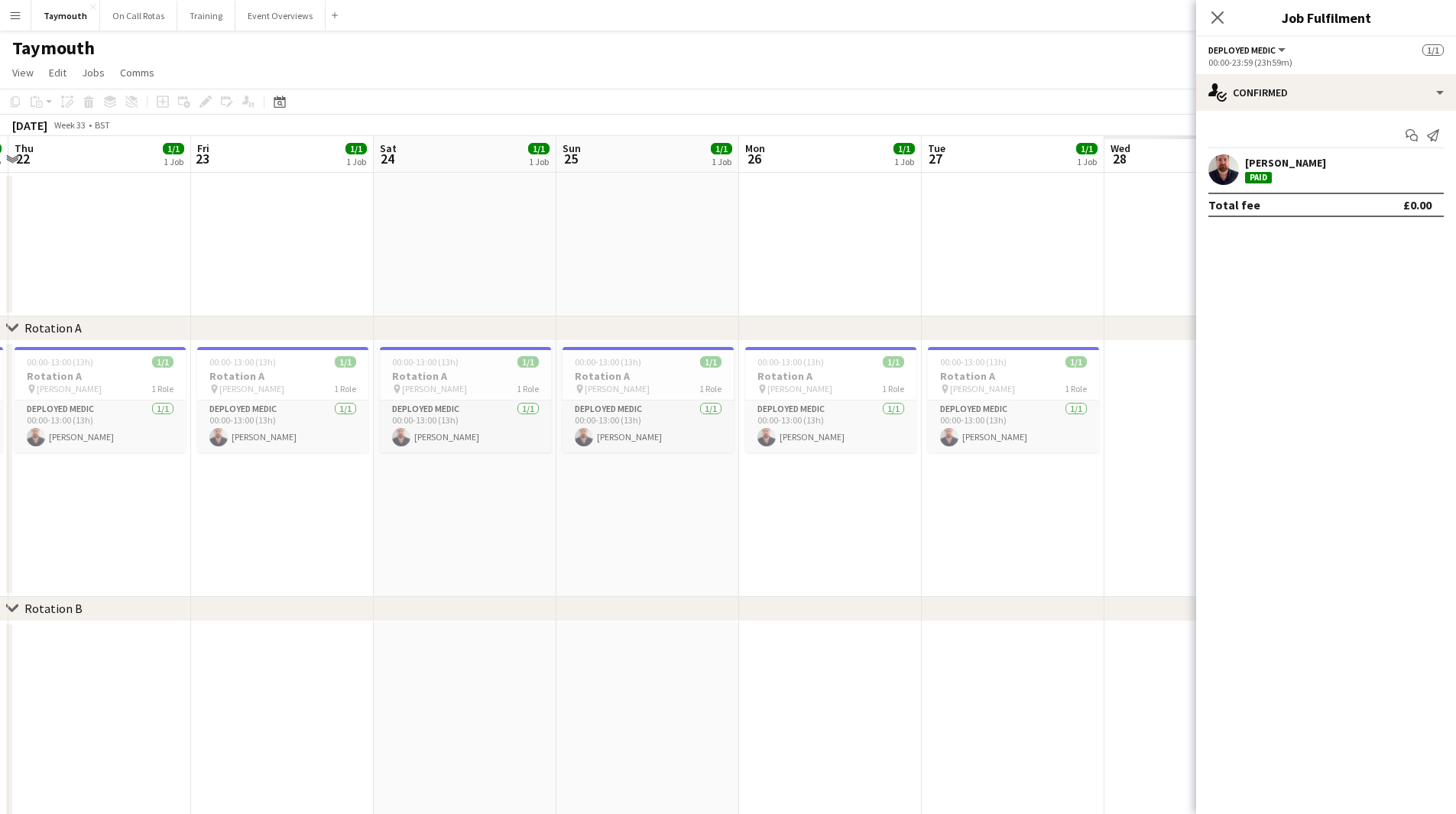
click at [0, 539] on html "Menu Boards Boards Boards All jobs Status Workforce Workforce My Workforce Recr…" at bounding box center [728, 486] width 1456 height 973
click at [88, 553] on app-calendar-viewport "Mon 19 2/2 2 Jobs Tue 20 1/1 1 Job Wed 21 1/1 1 Job Thu 22 1/1 1 Job Fri 23 1/1…" at bounding box center [728, 542] width 1456 height 812
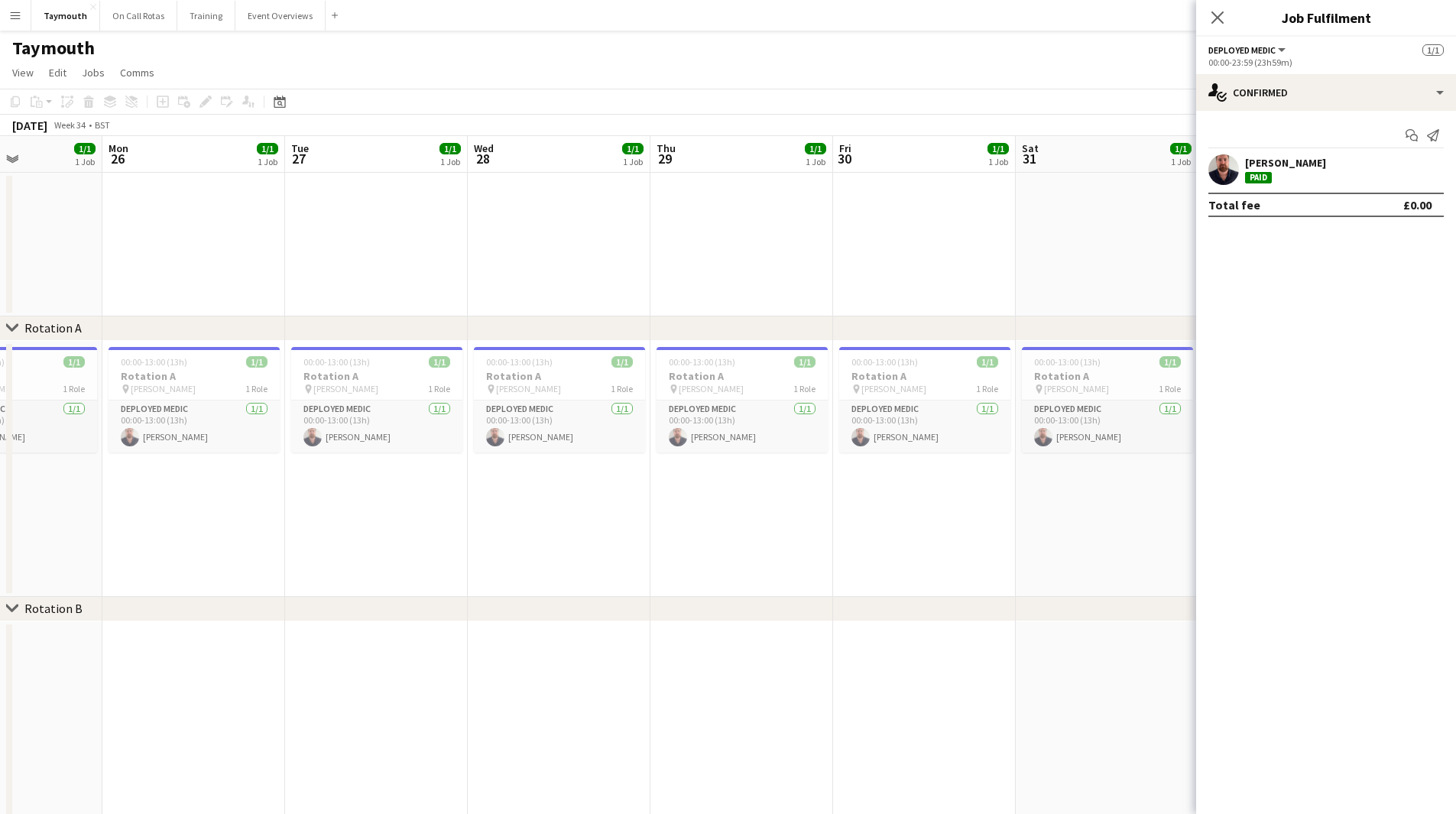
click at [48, 569] on app-calendar-viewport "Fri 23 1/1 1 Job Sat 24 1/1 1 Job Sun 25 1/1 1 Job Mon 26 1/1 1 Job Tue 27 1/1 …" at bounding box center [728, 542] width 1456 height 812
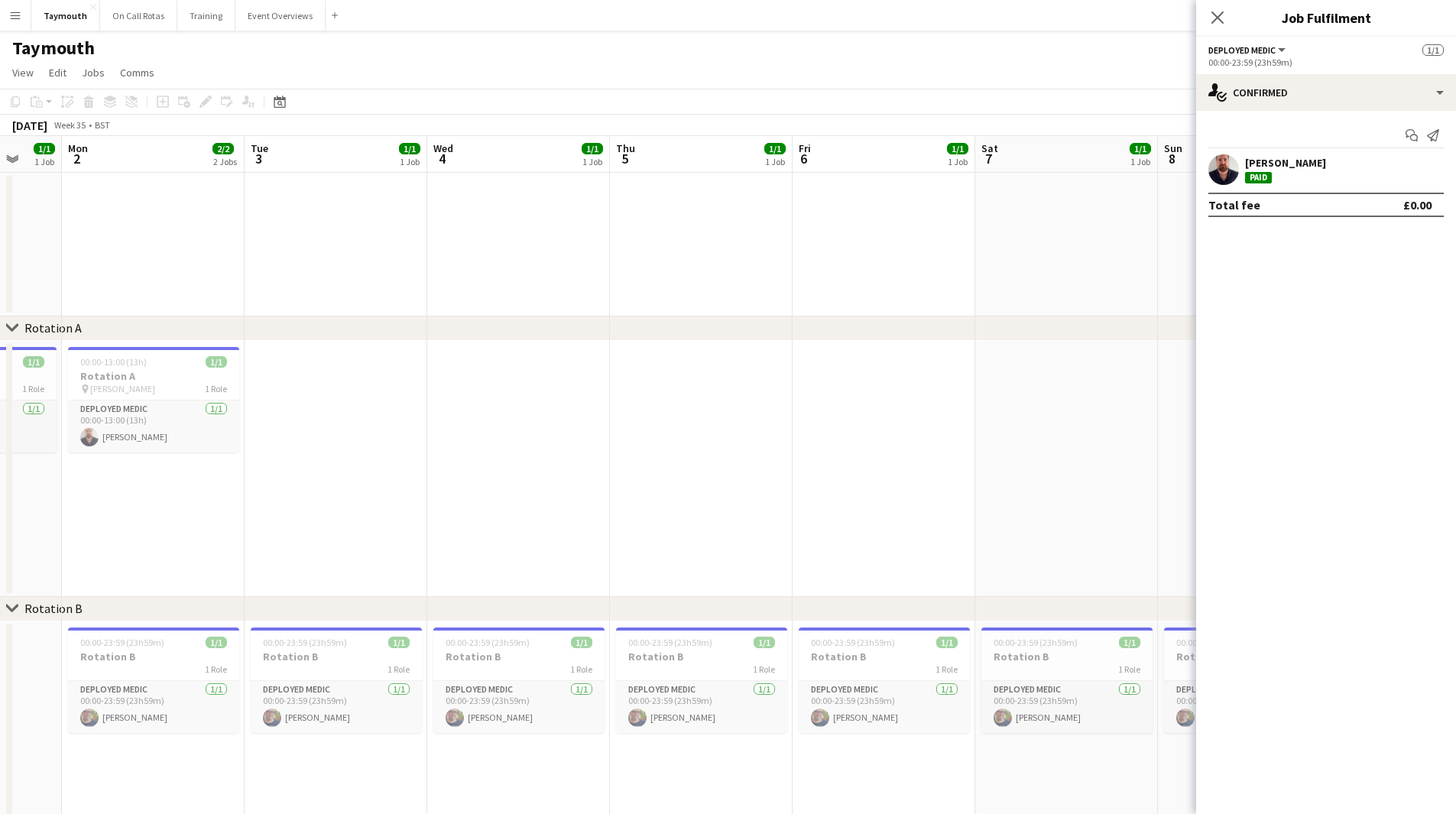
click at [165, 566] on app-calendar-viewport "Fri 30 1/1 1 Job Sat 31 1/1 1 Job Sun 1 1/1 1 Job Mon 2 2/2 2 Jobs Tue 3 1/1 1 …" at bounding box center [728, 542] width 1456 height 812
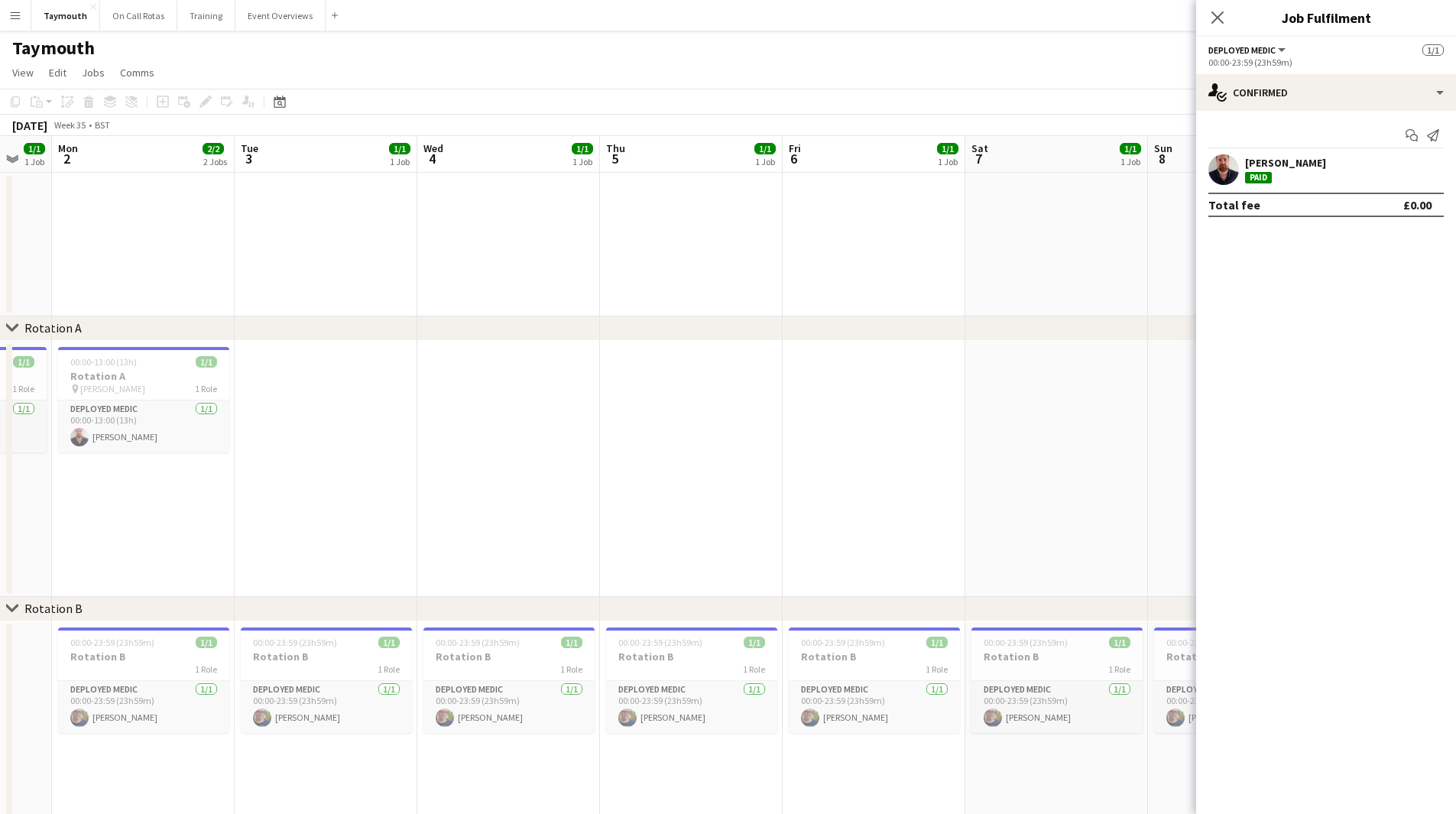
click at [127, 607] on div "chevron-right Rotation A chevron-right Rotation B chevron-right New group Fri 3…" at bounding box center [728, 542] width 1456 height 812
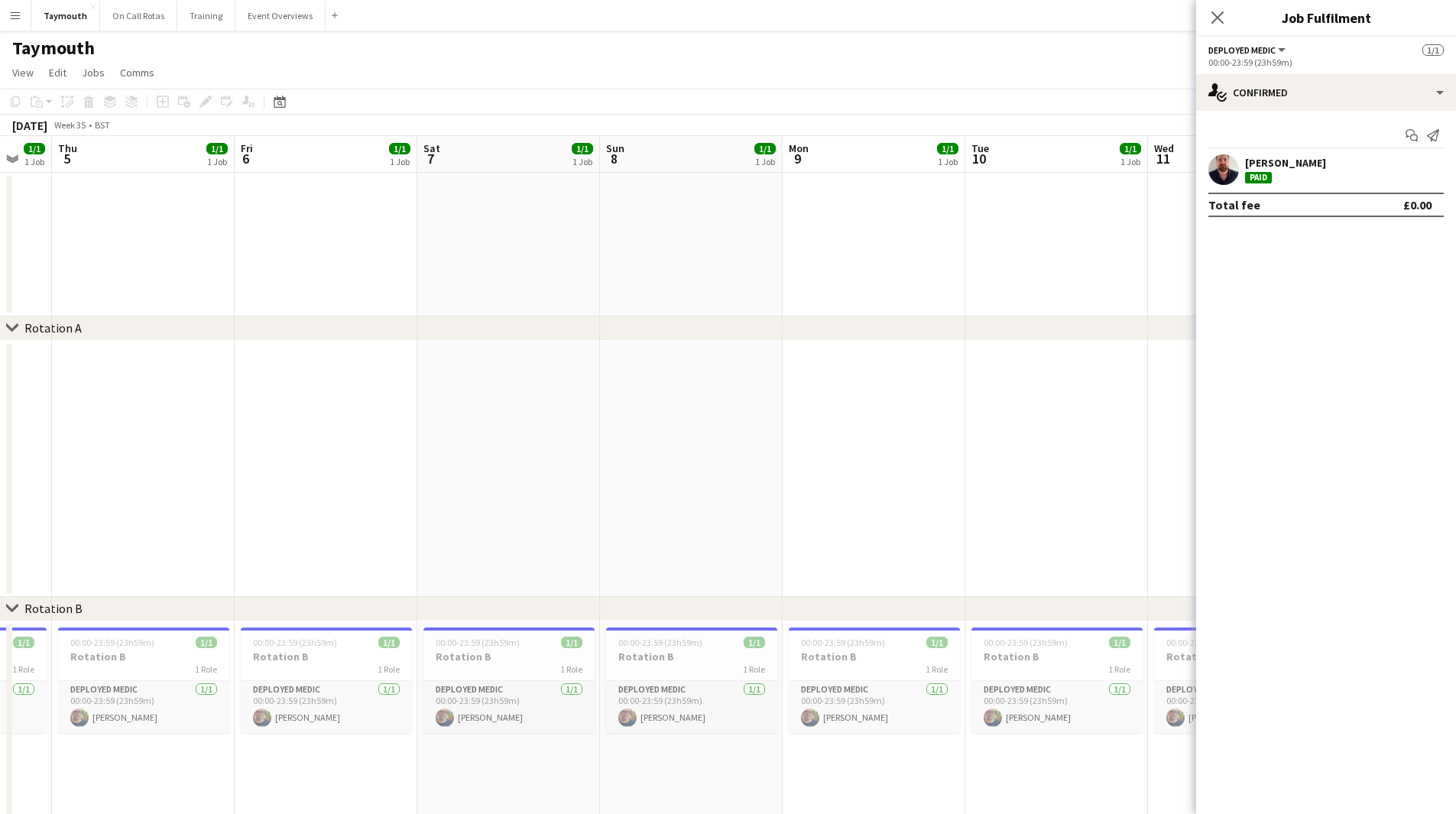
click at [82, 595] on app-calendar-viewport "Mon 2 2/2 2 Jobs Tue 3 1/1 1 Job Wed 4 1/1 1 Job Thu 5 1/1 1 Job Fri 6 1/1 1 Jo…" at bounding box center [728, 542] width 1456 height 812
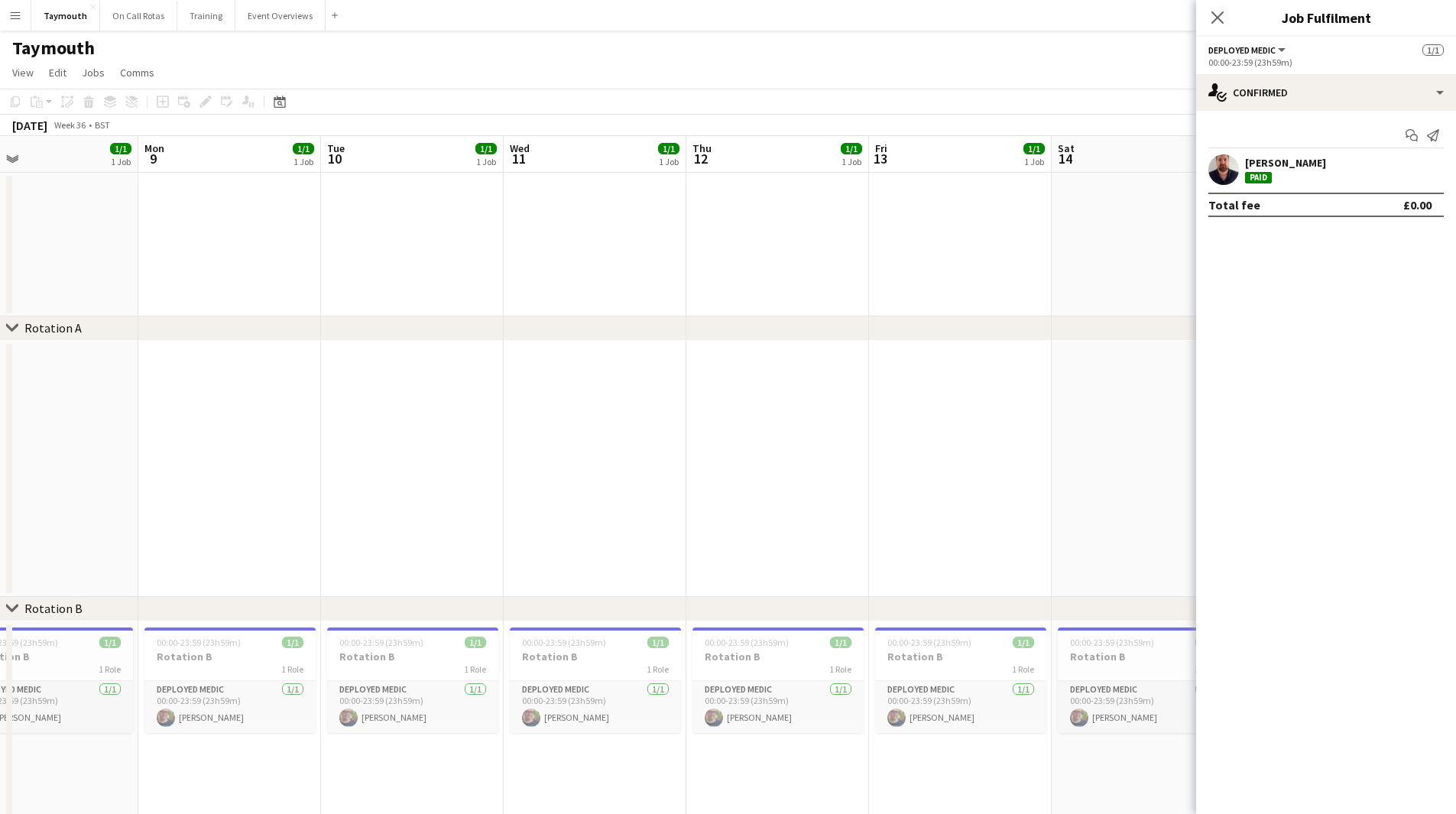
click at [196, 521] on app-calendar-viewport "Fri 6 1/1 1 Job Sat 7 1/1 1 Job Sun 8 1/1 1 Job Mon 9 1/1 1 Job Tue 10 1/1 1 Jo…" at bounding box center [728, 542] width 1456 height 812
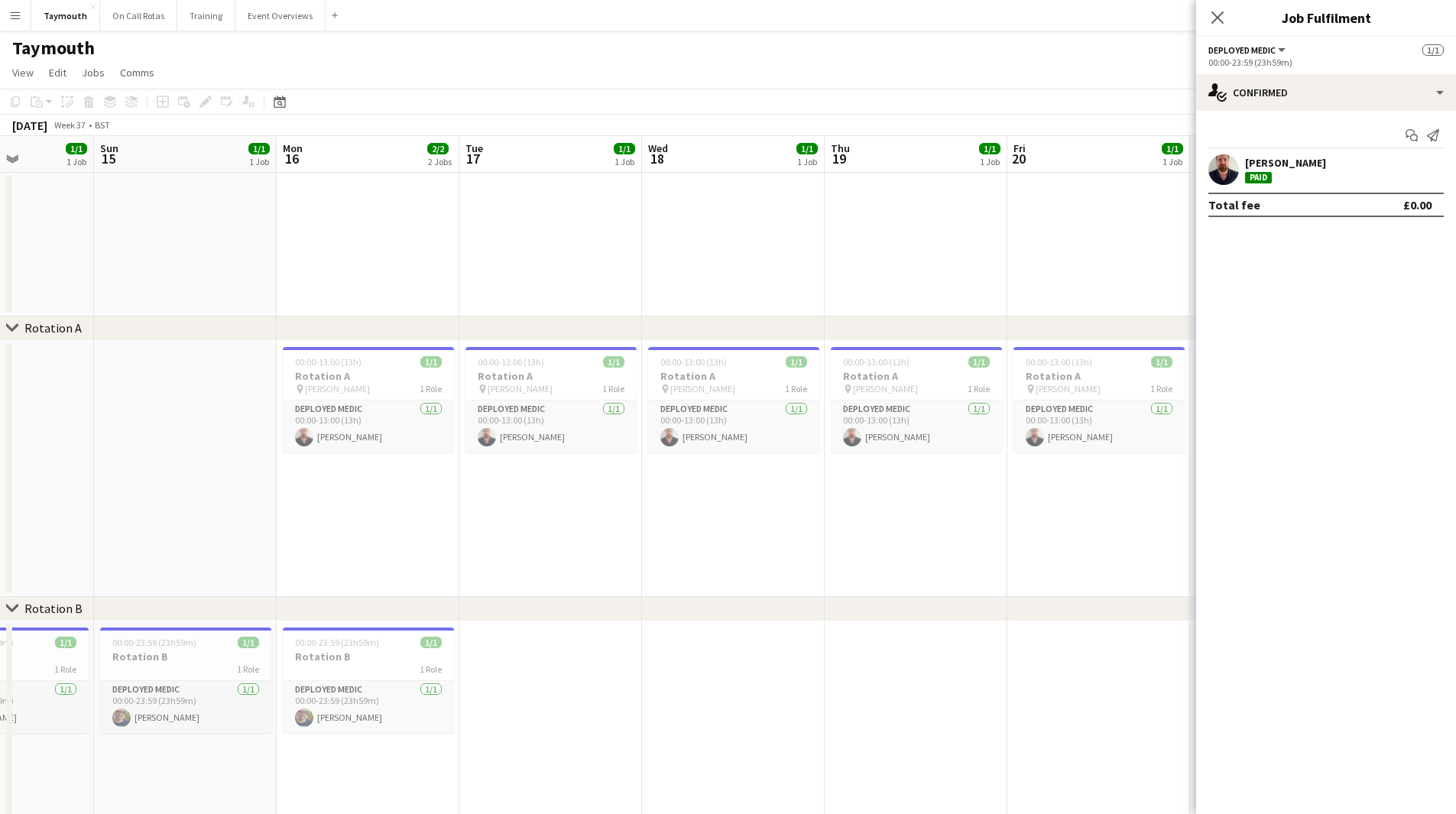
click at [401, 517] on app-calendar-viewport "Thu 12 1/1 1 Job Fri 13 1/1 1 Job Sat 14 1/1 1 Job Sun 15 1/1 1 Job Mon 16 2/2 …" at bounding box center [728, 542] width 1456 height 812
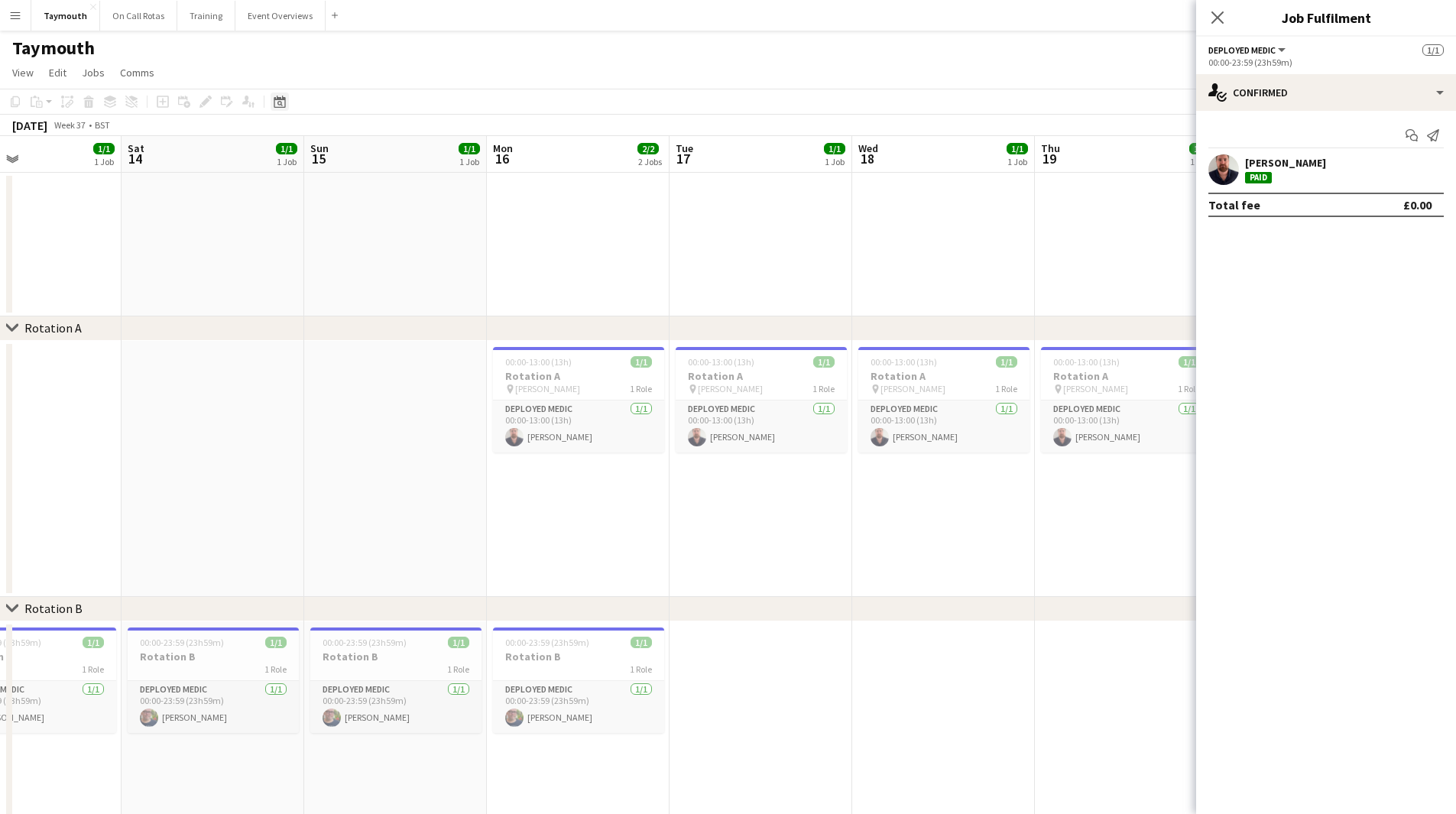
click at [281, 102] on icon at bounding box center [279, 103] width 5 height 5
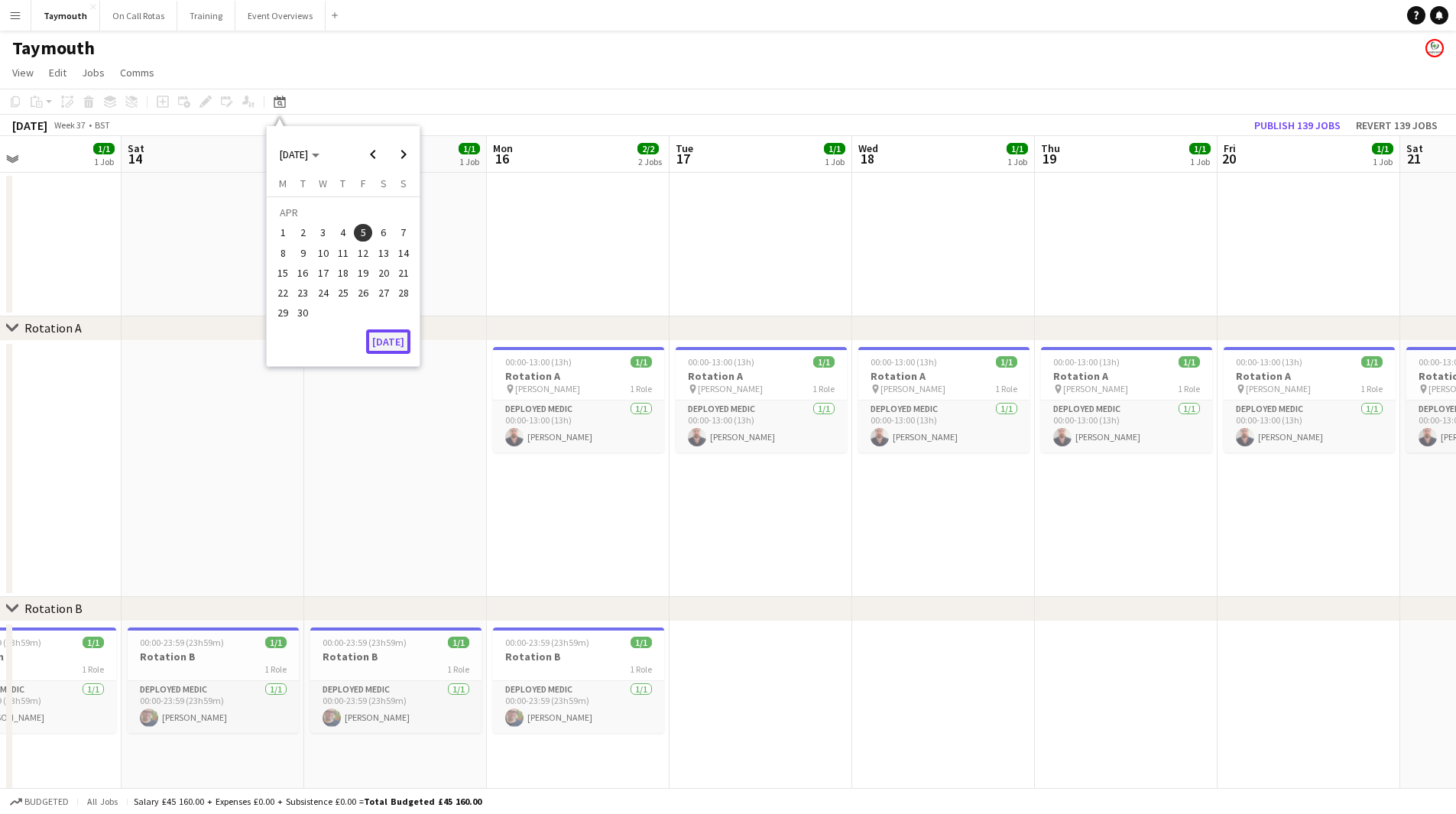
click at [390, 339] on button "[DATE]" at bounding box center [389, 342] width 45 height 25
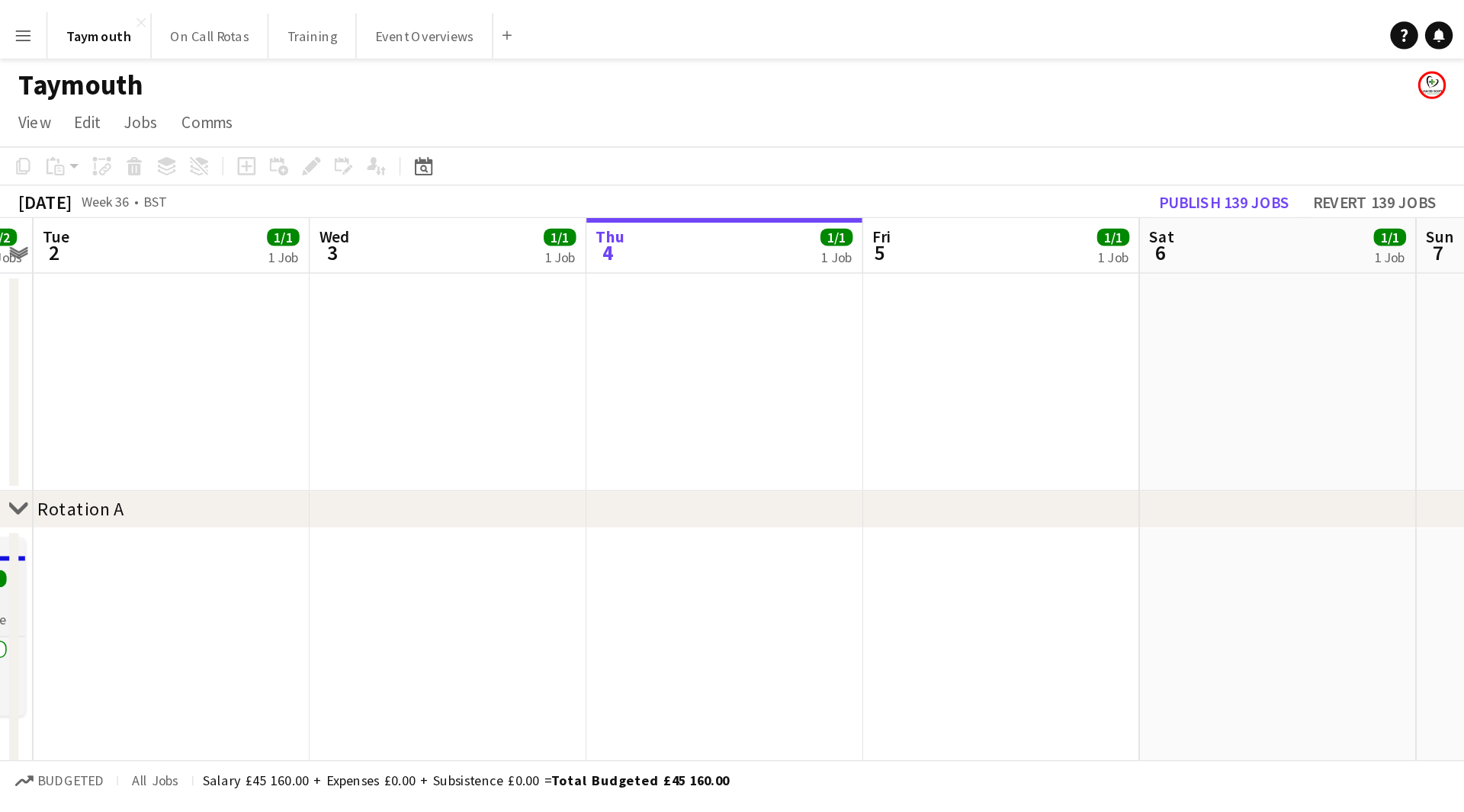
scroll to position [0, 524]
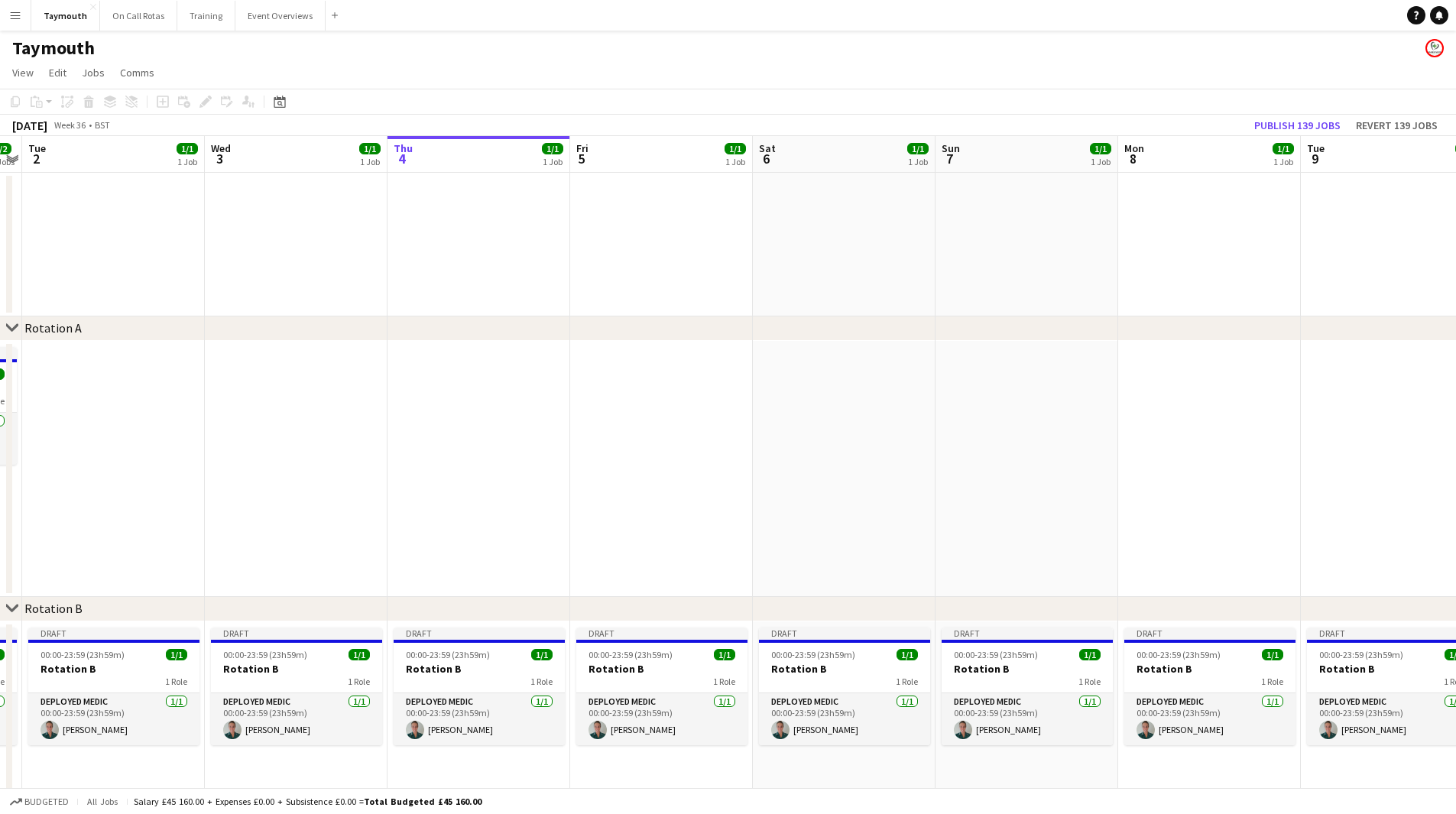
click at [12, 7] on button "Menu" at bounding box center [15, 15] width 31 height 31
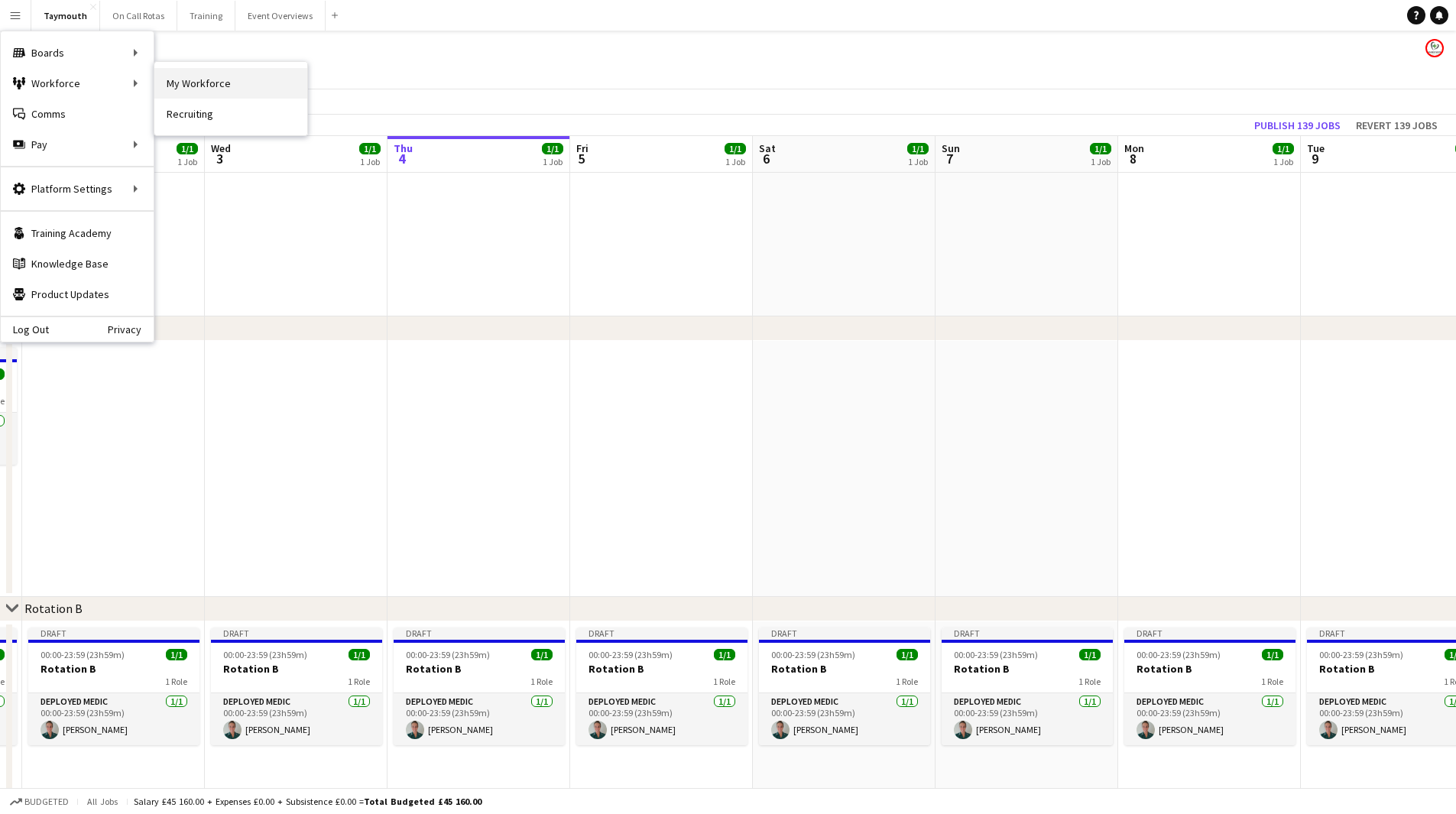
click at [246, 82] on link "My Workforce" at bounding box center [231, 83] width 153 height 31
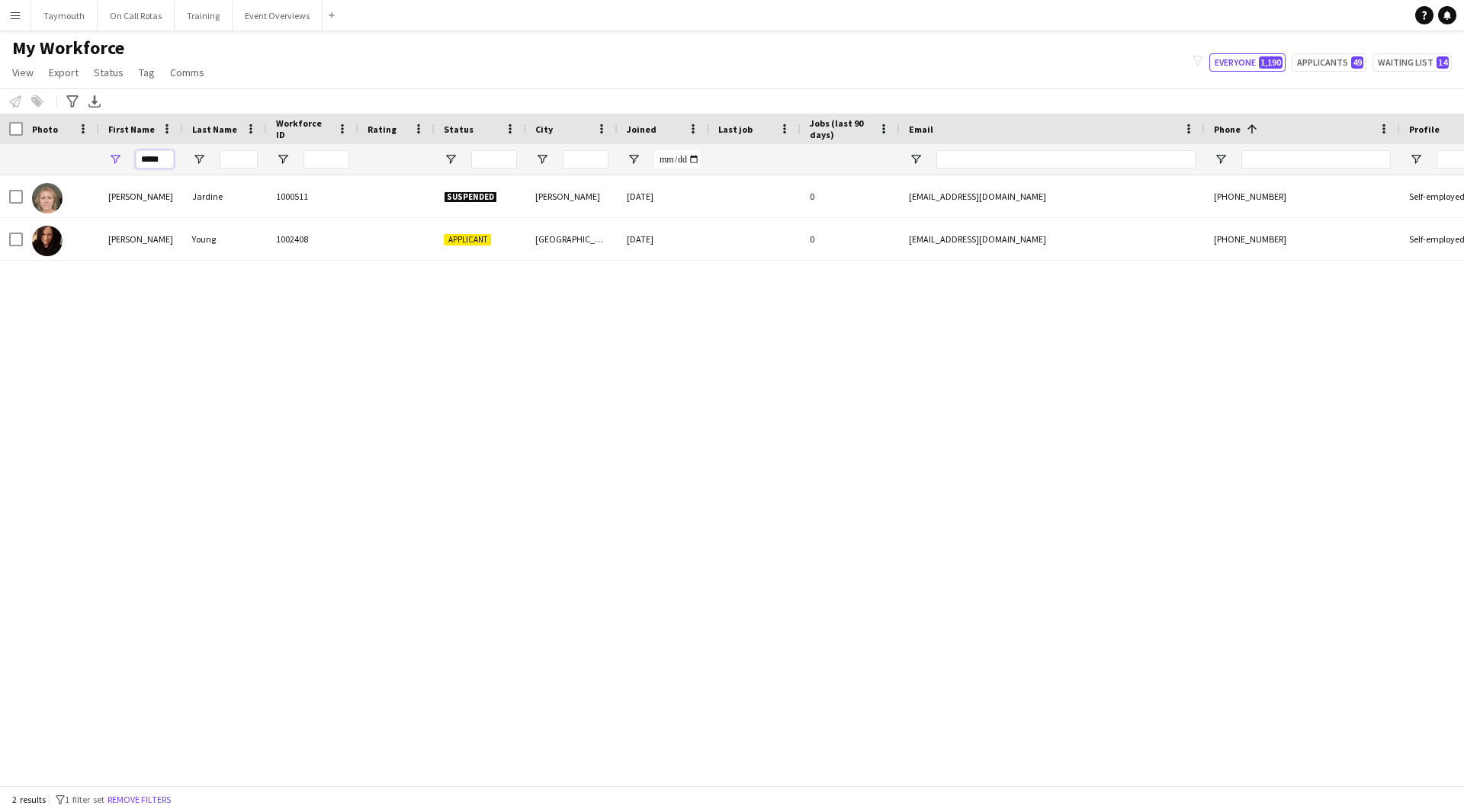
drag, startPoint x: 169, startPoint y: 160, endPoint x: -647, endPoint y: 86, distance: 819.3
click at [0, 86] on html "Menu Boards Boards Boards All jobs Status Workforce Workforce My Workforce Recr…" at bounding box center [732, 406] width 1464 height 812
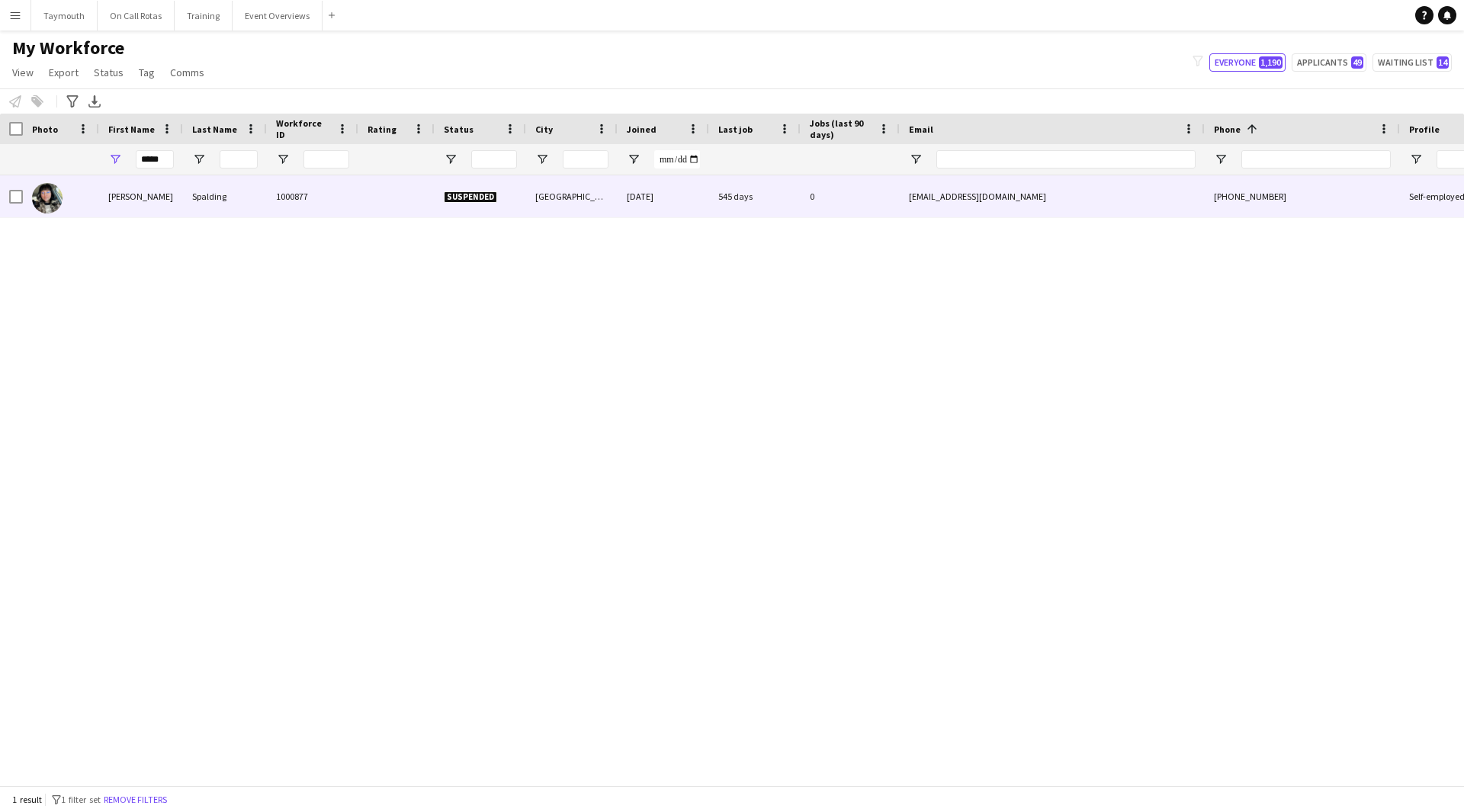
click at [268, 209] on div "1000877" at bounding box center [312, 196] width 91 height 42
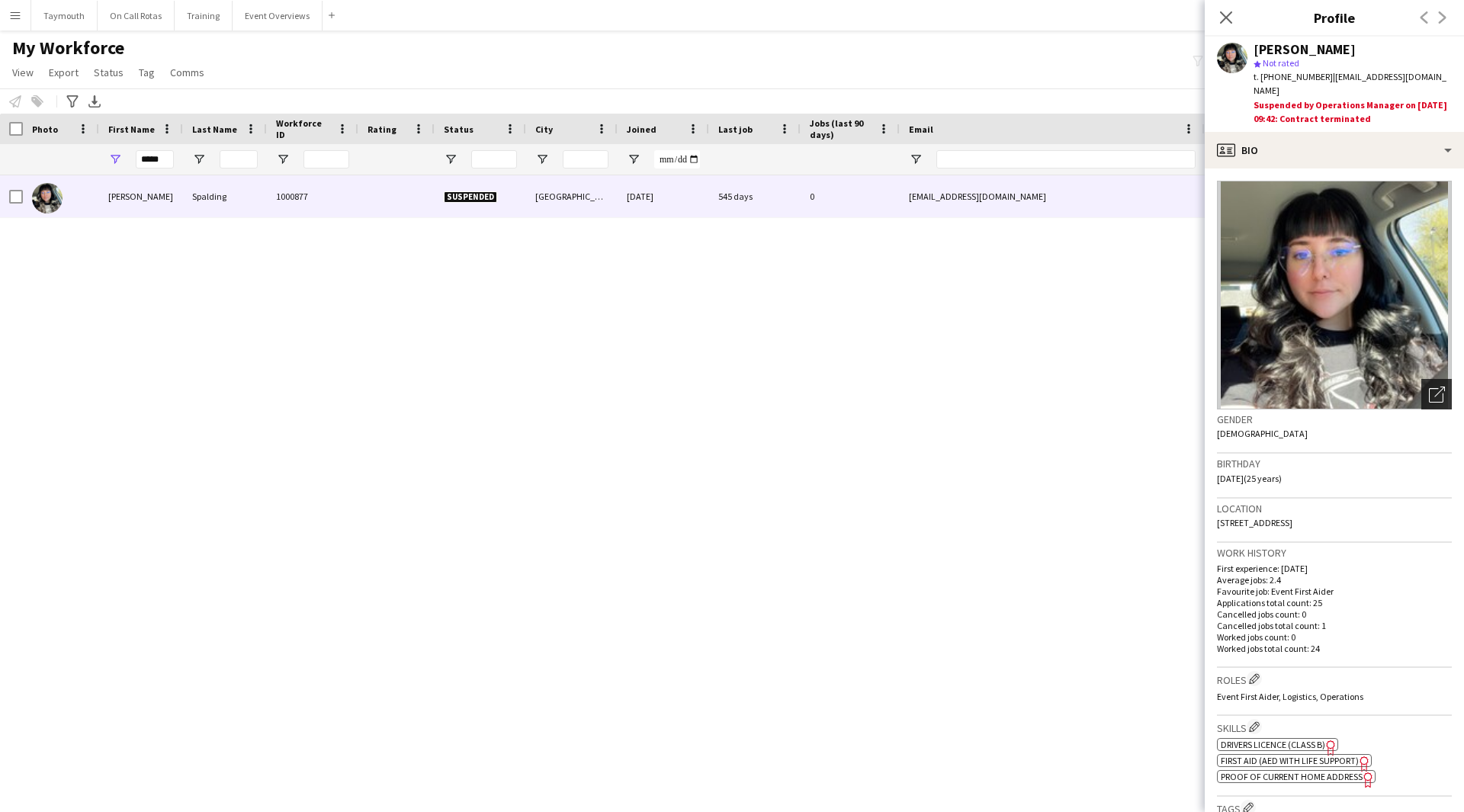
click at [1432, 386] on icon "Open photos pop-in" at bounding box center [1436, 394] width 16 height 16
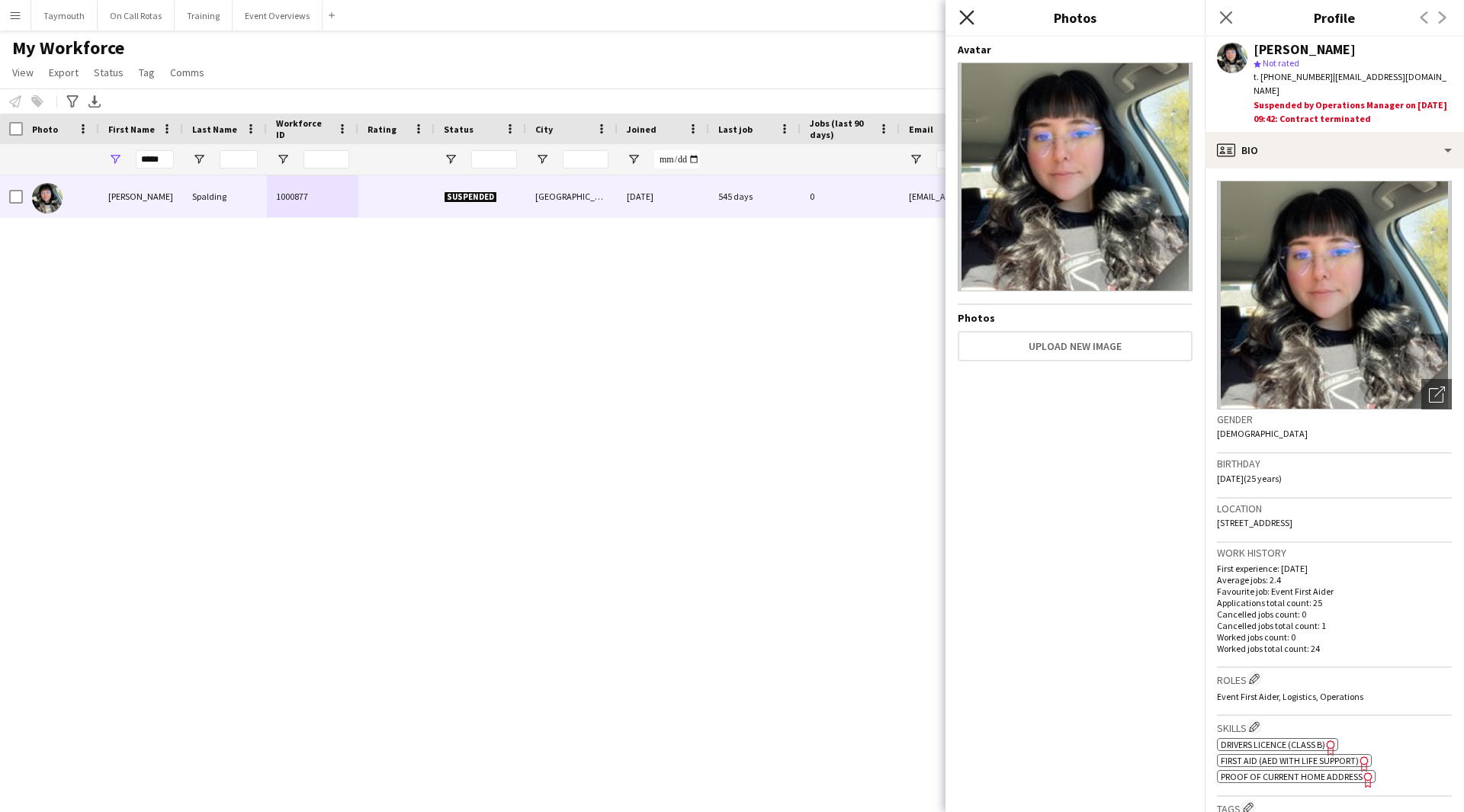
click at [964, 23] on icon "Close pop-in" at bounding box center [966, 17] width 15 height 15
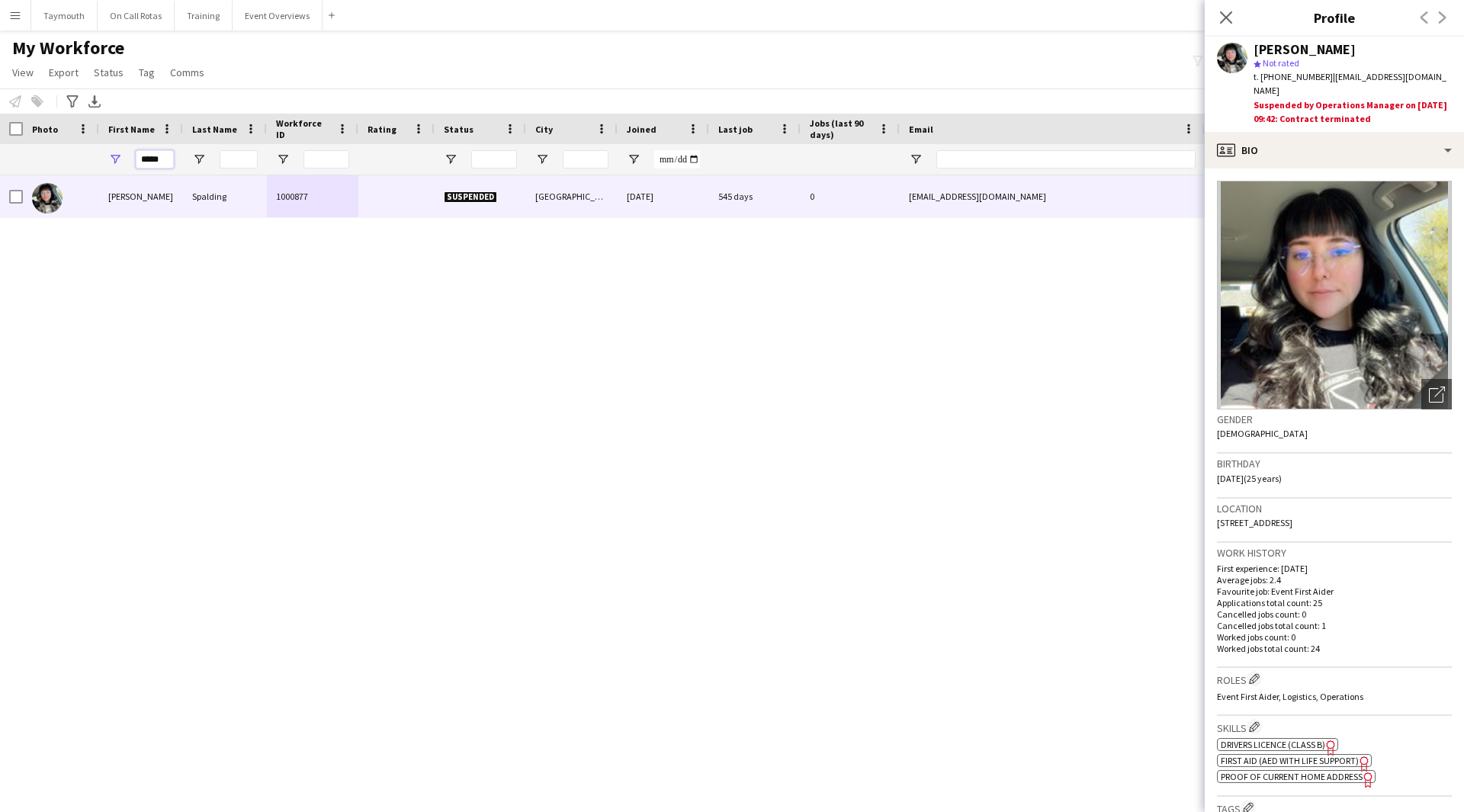
drag, startPoint x: 166, startPoint y: 160, endPoint x: -364, endPoint y: 58, distance: 539.7
click at [0, 58] on html "Menu Boards Boards Boards All jobs Status Workforce Workforce My Workforce Recr…" at bounding box center [732, 406] width 1464 height 812
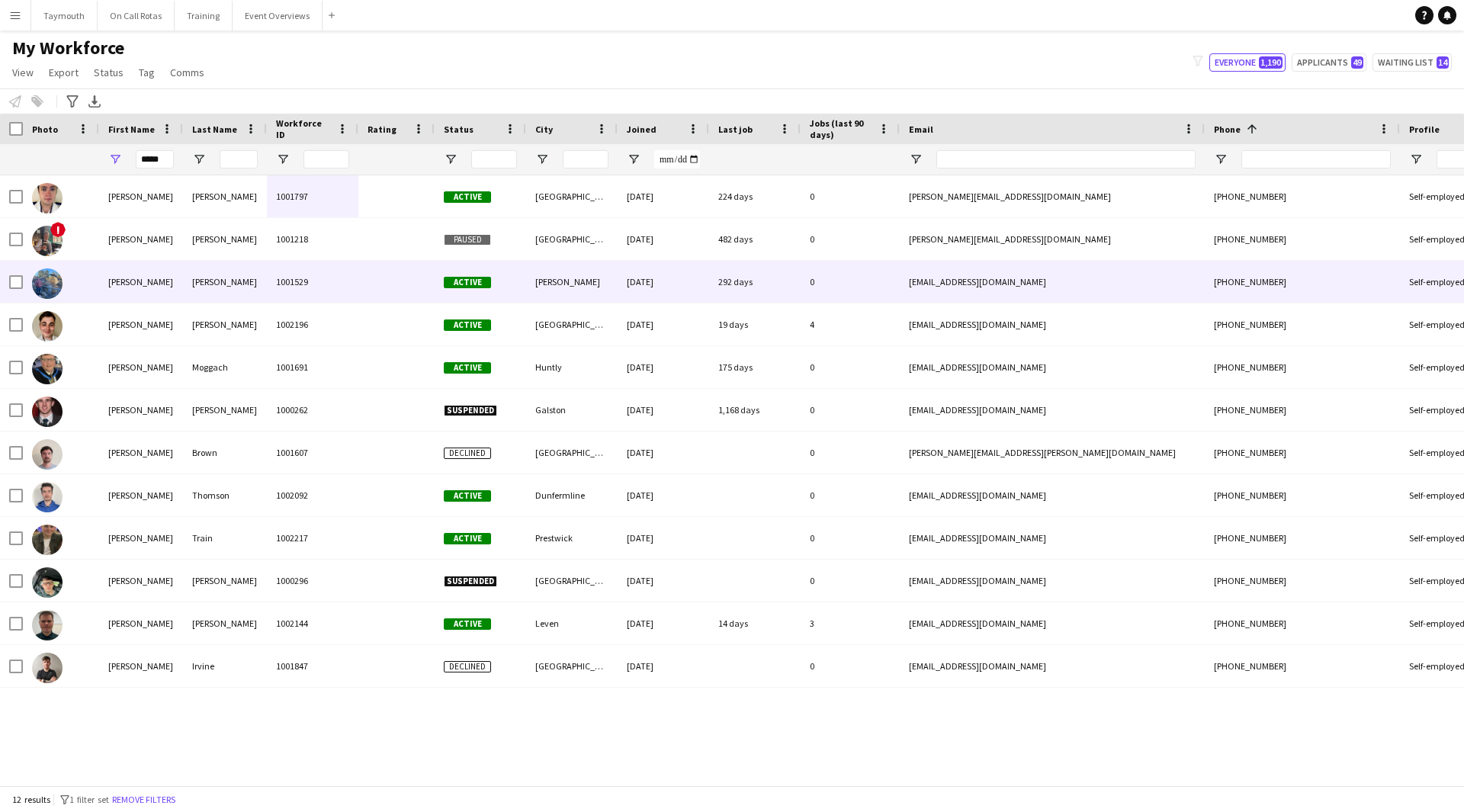
click at [231, 274] on div "[PERSON_NAME]" at bounding box center [224, 282] width 84 height 42
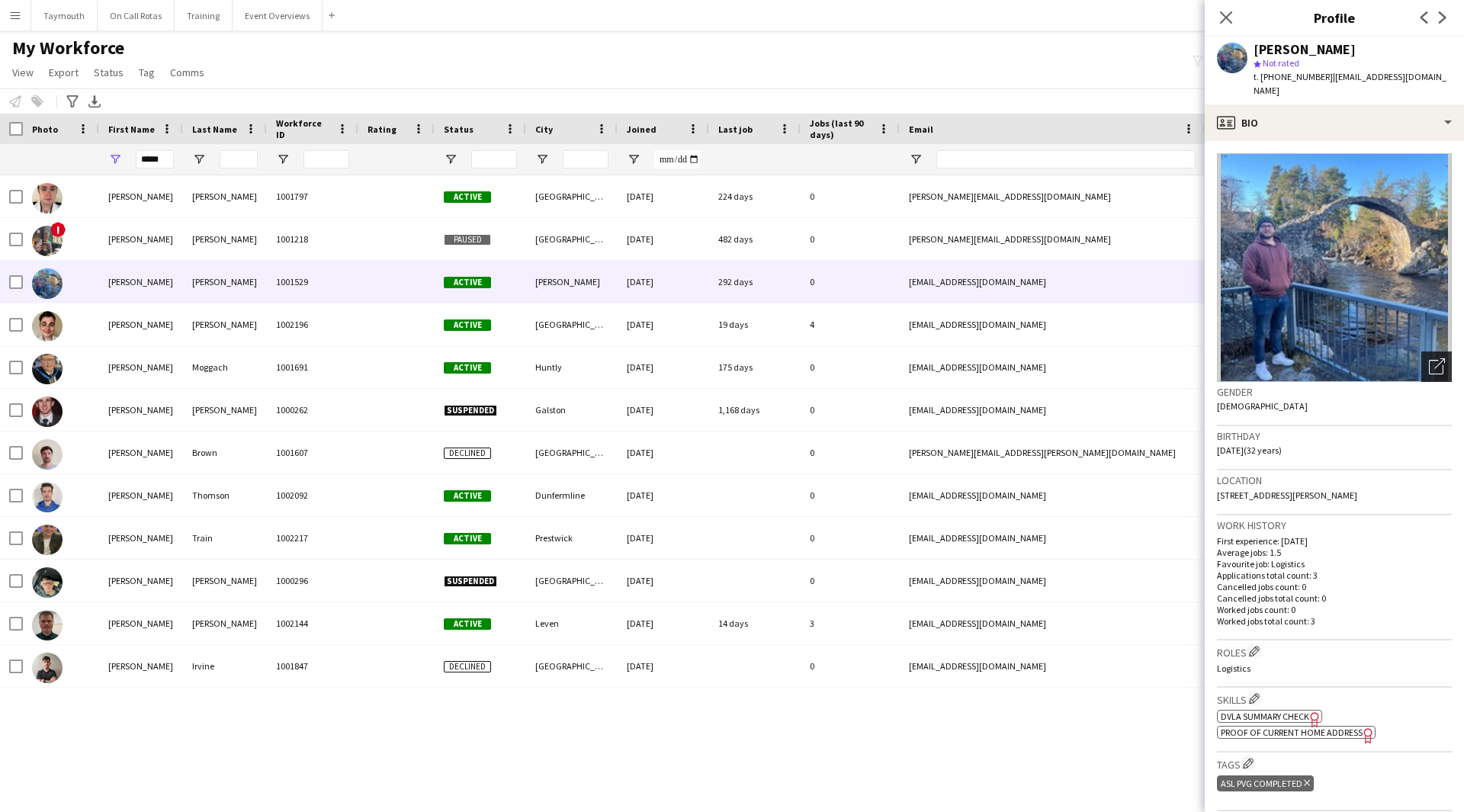
click at [1429, 358] on icon "Open photos pop-in" at bounding box center [1436, 366] width 16 height 16
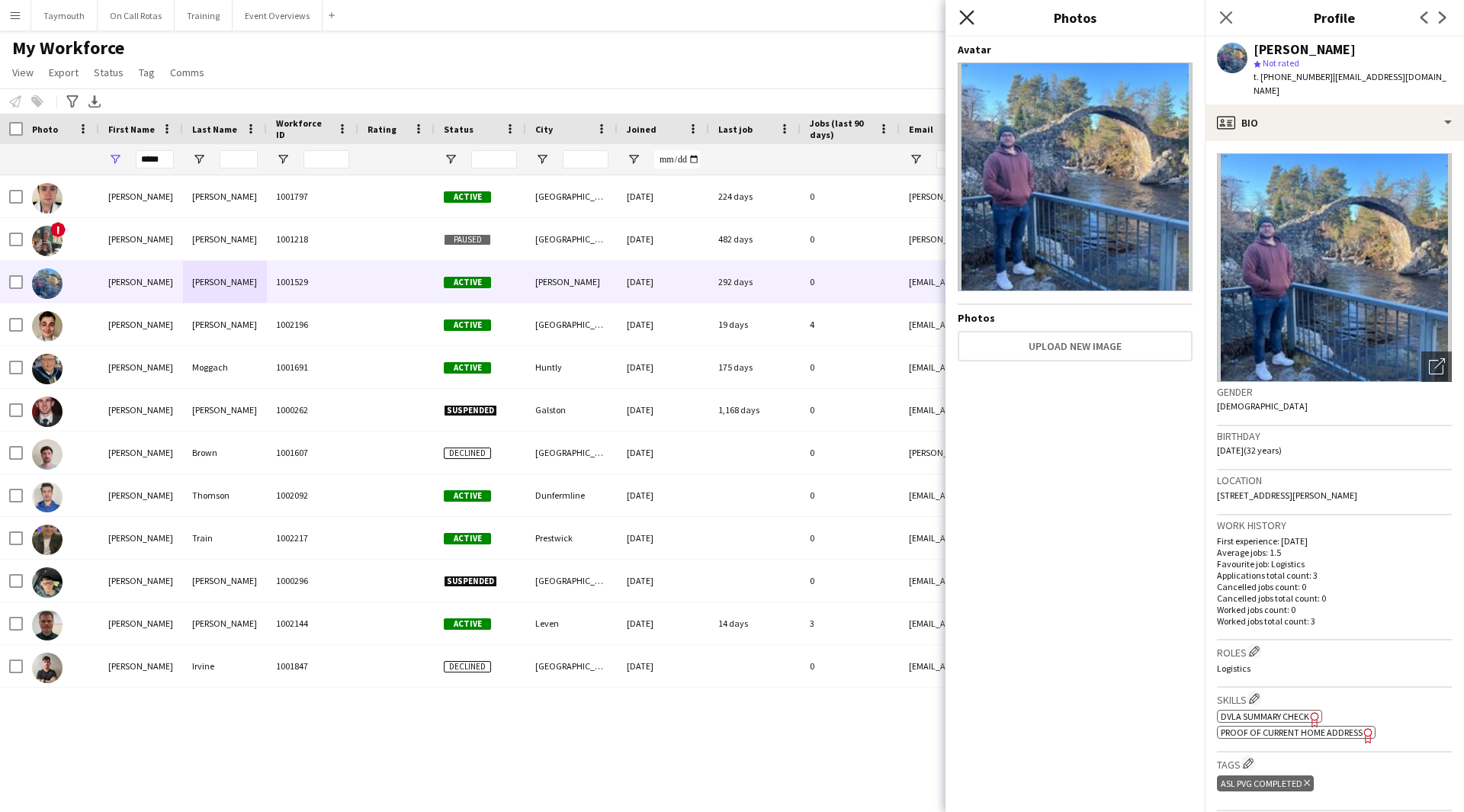
click at [967, 15] on icon "Close pop-in" at bounding box center [966, 17] width 15 height 15
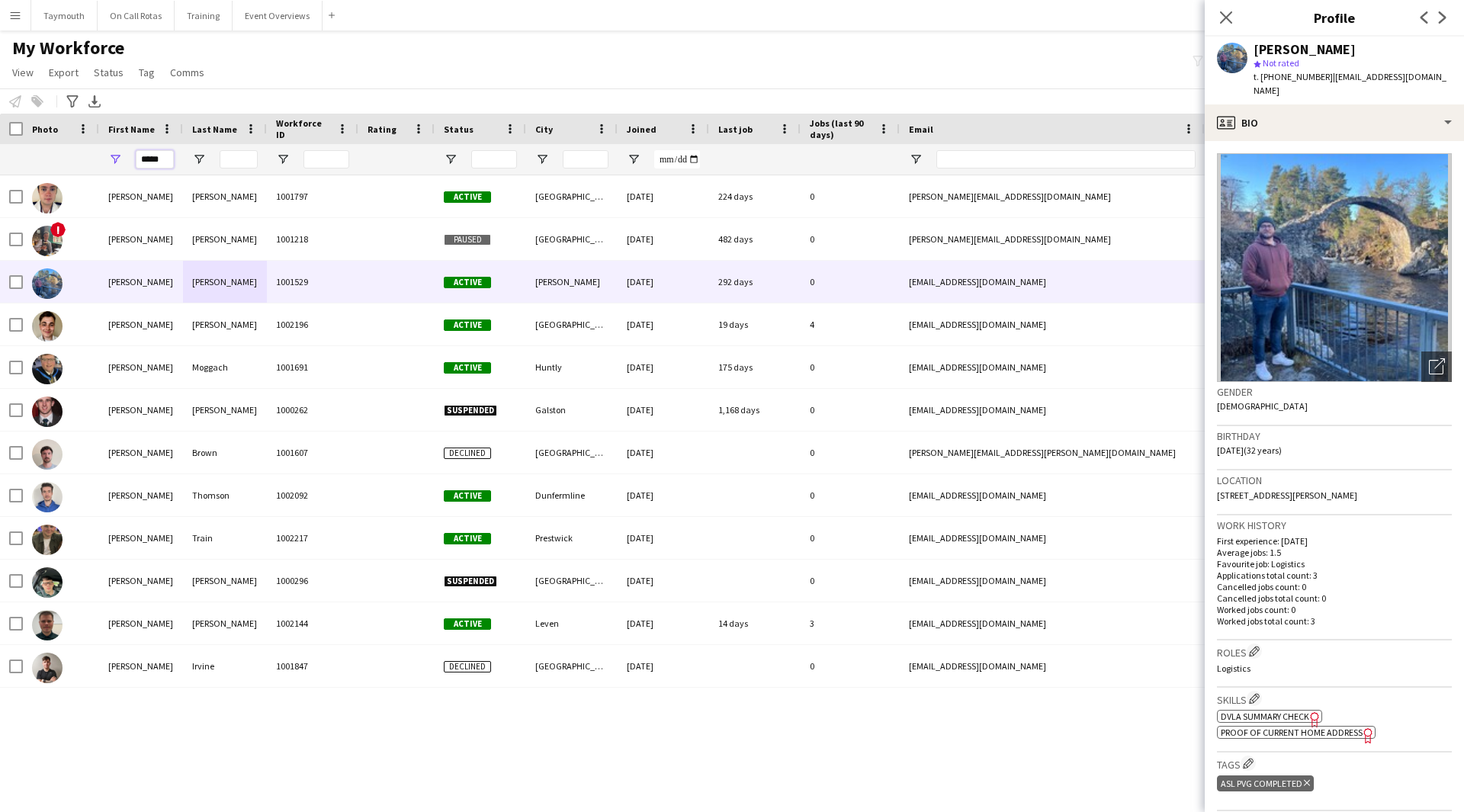
drag, startPoint x: 164, startPoint y: 157, endPoint x: -324, endPoint y: 100, distance: 491.3
click at [0, 100] on html "Menu Boards Boards Boards All jobs Status Workforce Workforce My Workforce Recr…" at bounding box center [732, 406] width 1464 height 812
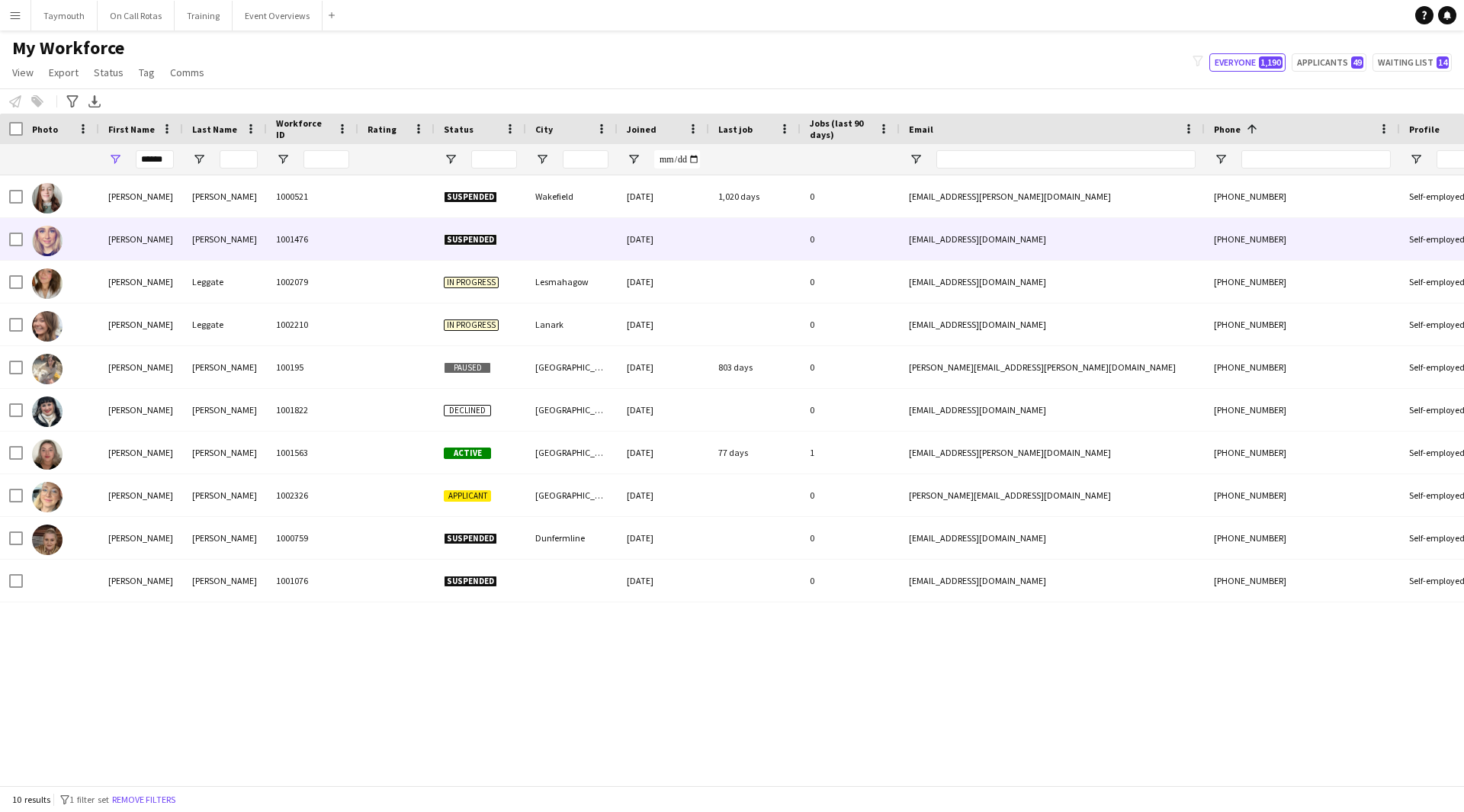
drag, startPoint x: 256, startPoint y: 229, endPoint x: 760, endPoint y: 248, distance: 504.4
click at [256, 229] on div "[PERSON_NAME]" at bounding box center [224, 239] width 84 height 42
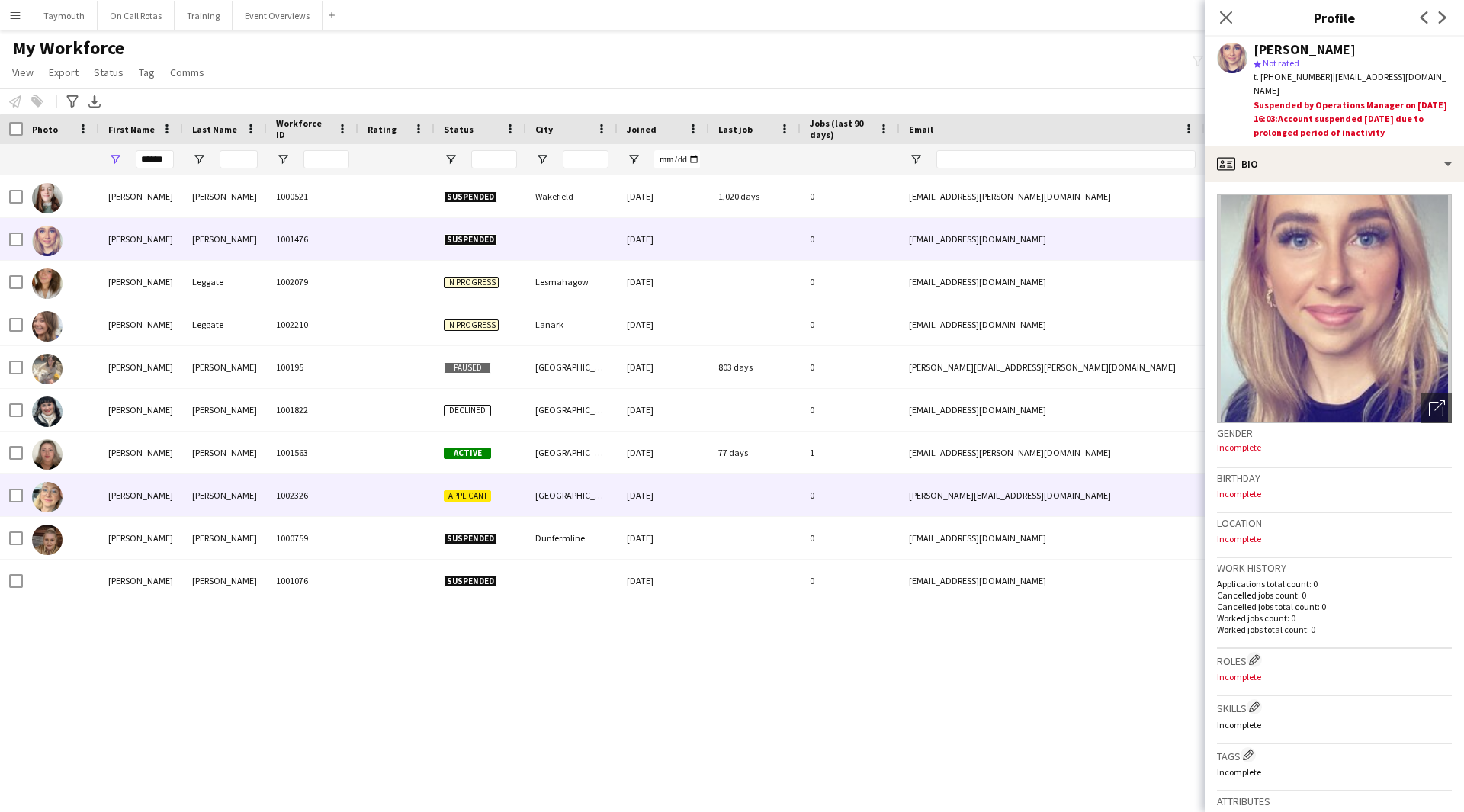
click at [360, 492] on div at bounding box center [396, 495] width 76 height 42
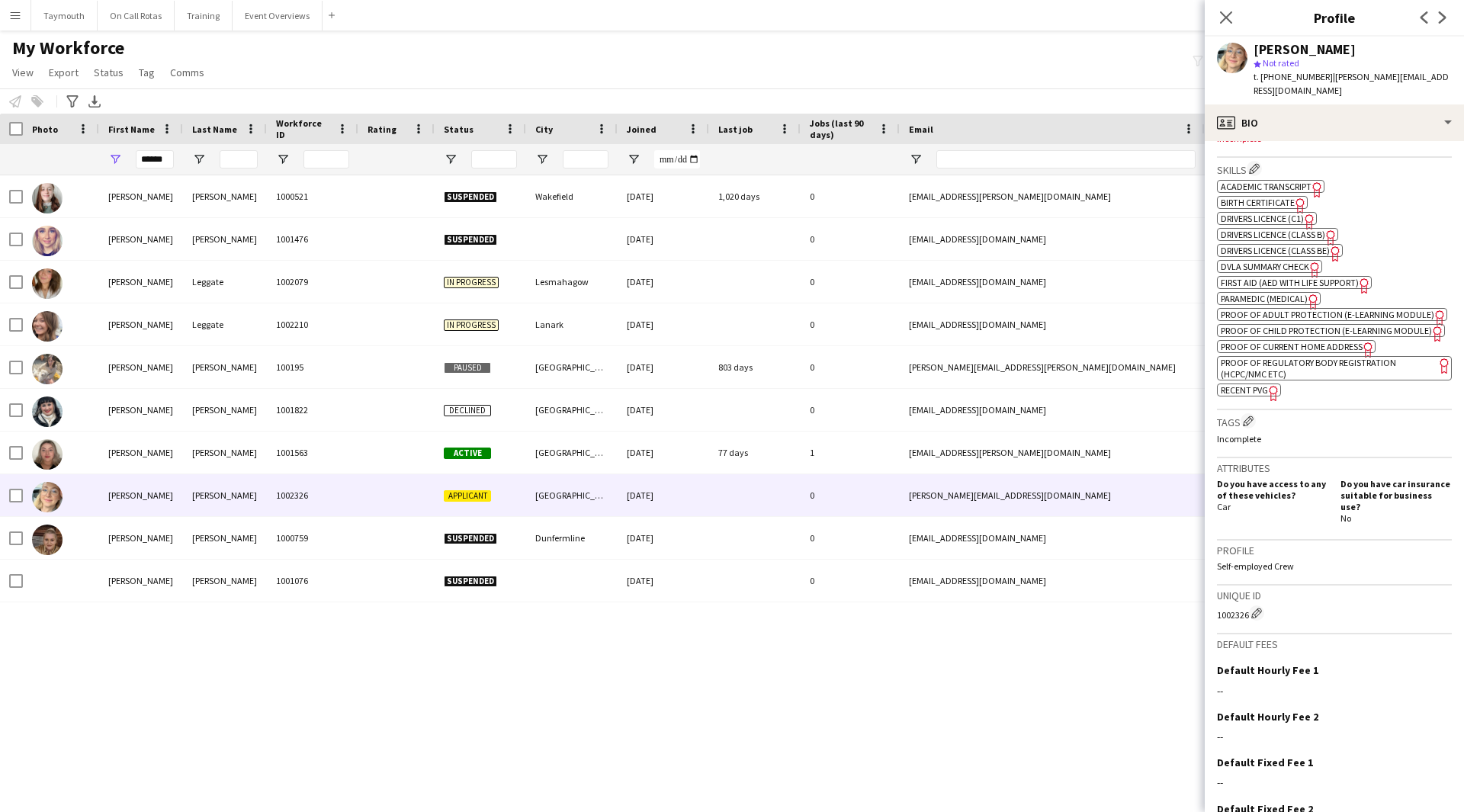
scroll to position [599, 0]
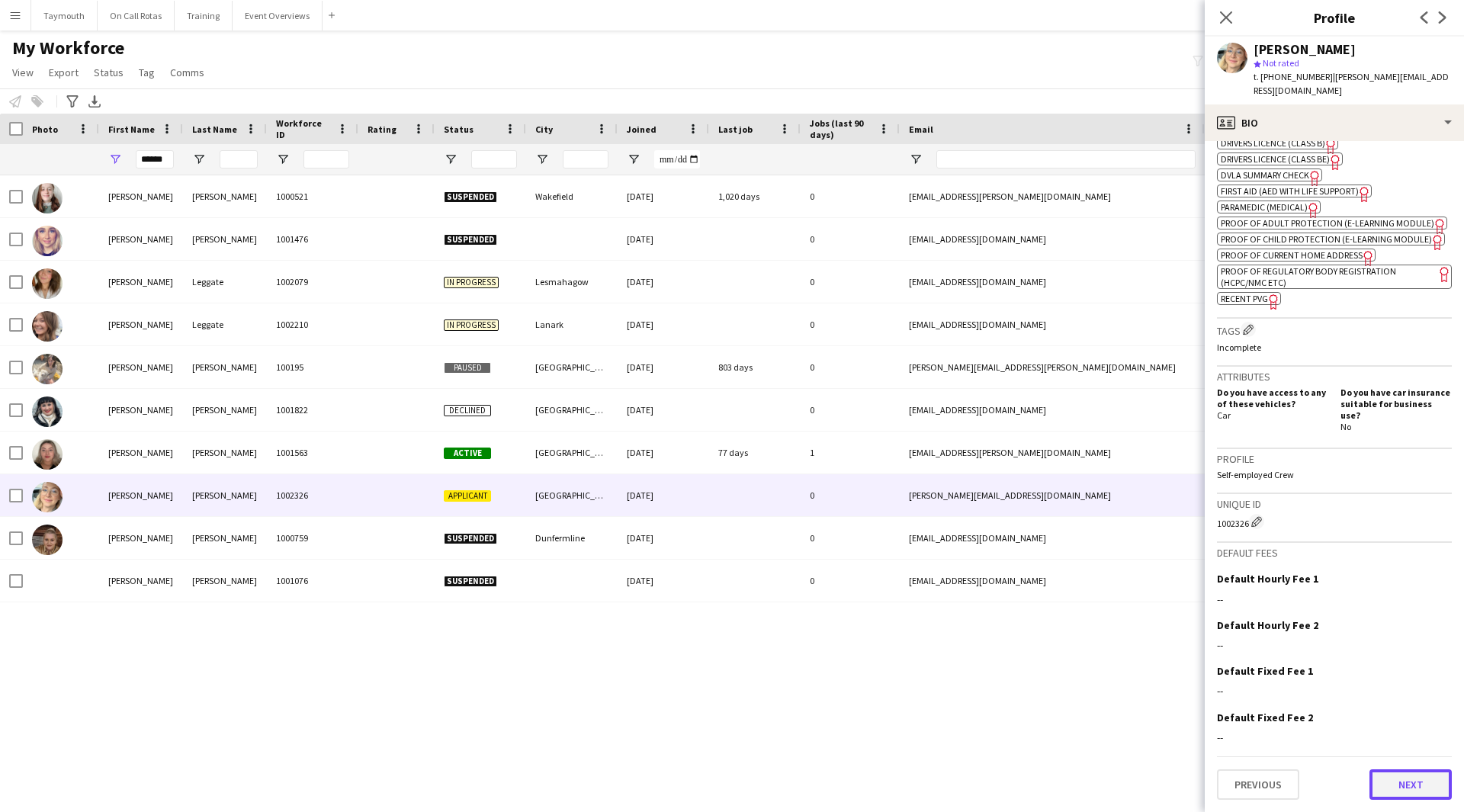
click at [1400, 783] on button "Next" at bounding box center [1410, 784] width 82 height 31
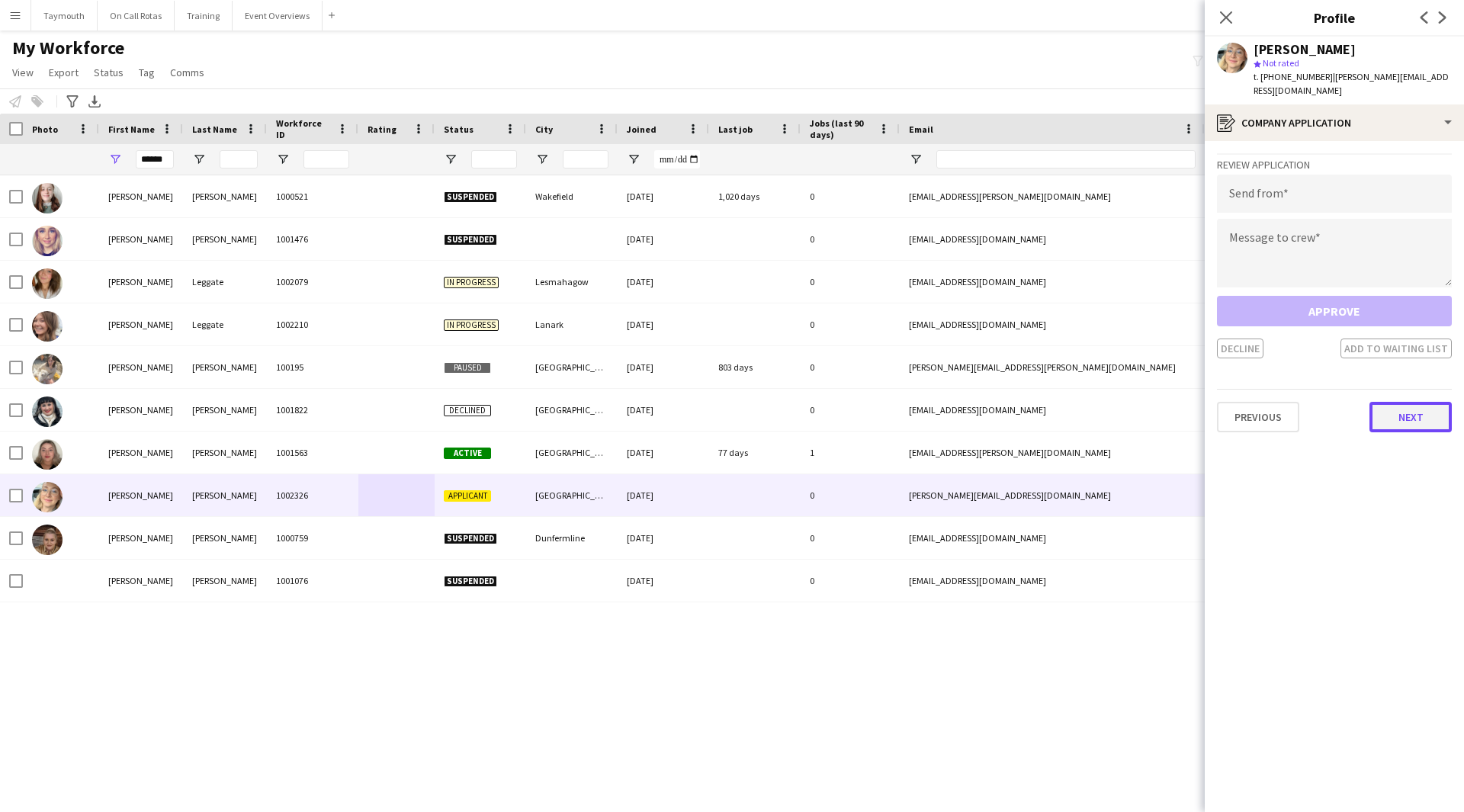
click at [1413, 401] on button "Next" at bounding box center [1410, 417] width 82 height 31
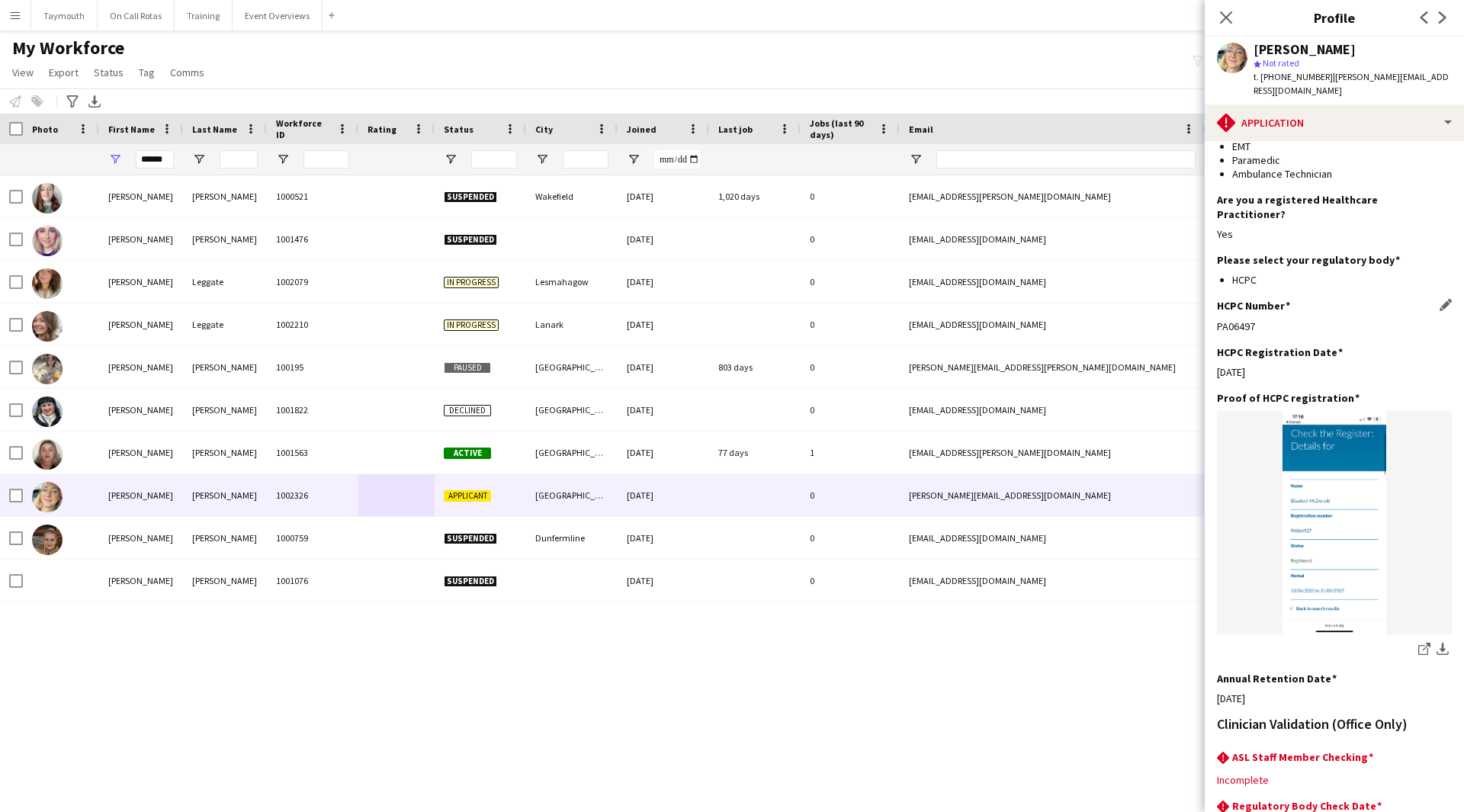
scroll to position [292, 0]
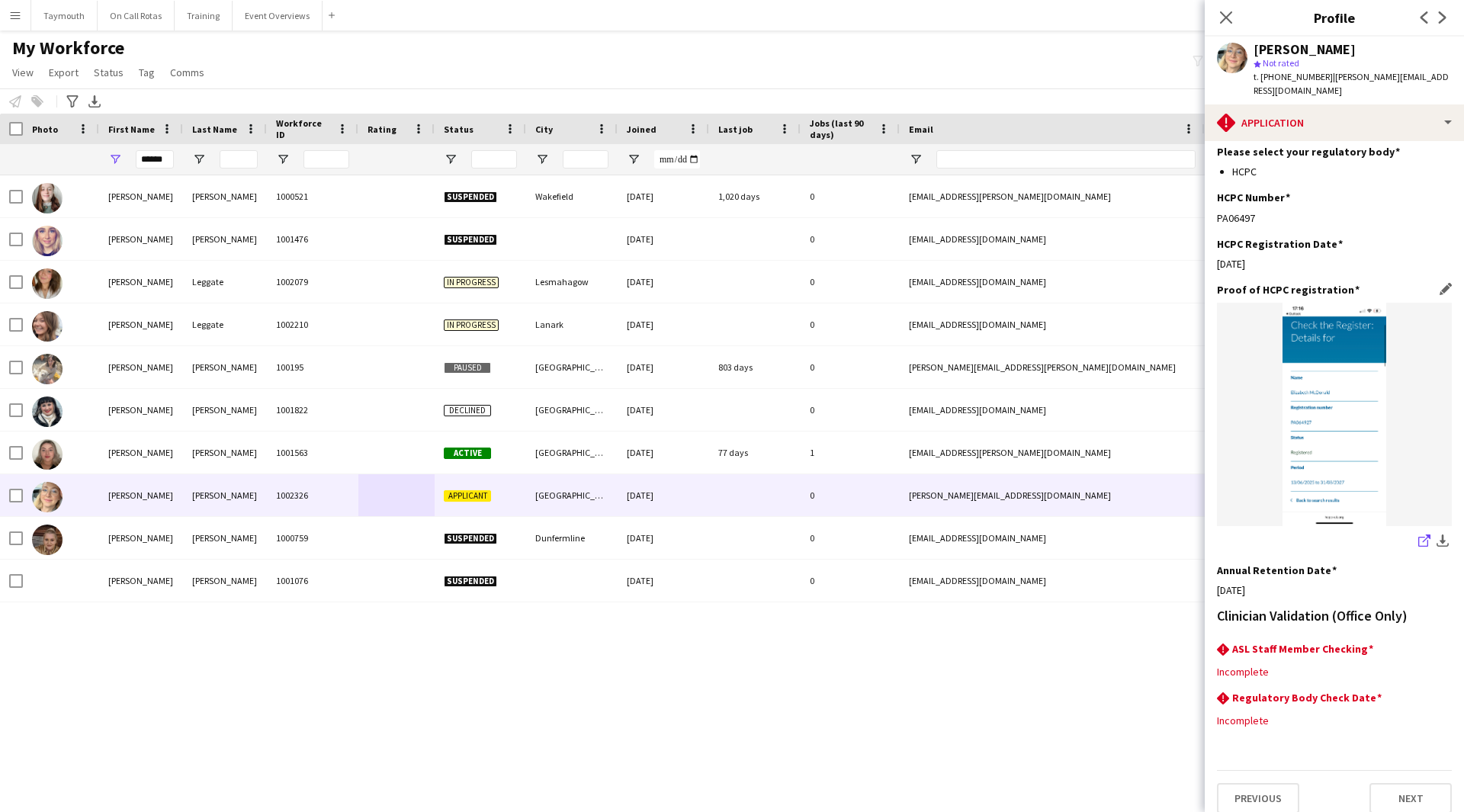
click at [1418, 534] on icon "share-external-link-1" at bounding box center [1424, 540] width 12 height 12
click at [1389, 783] on button "Next" at bounding box center [1410, 798] width 82 height 31
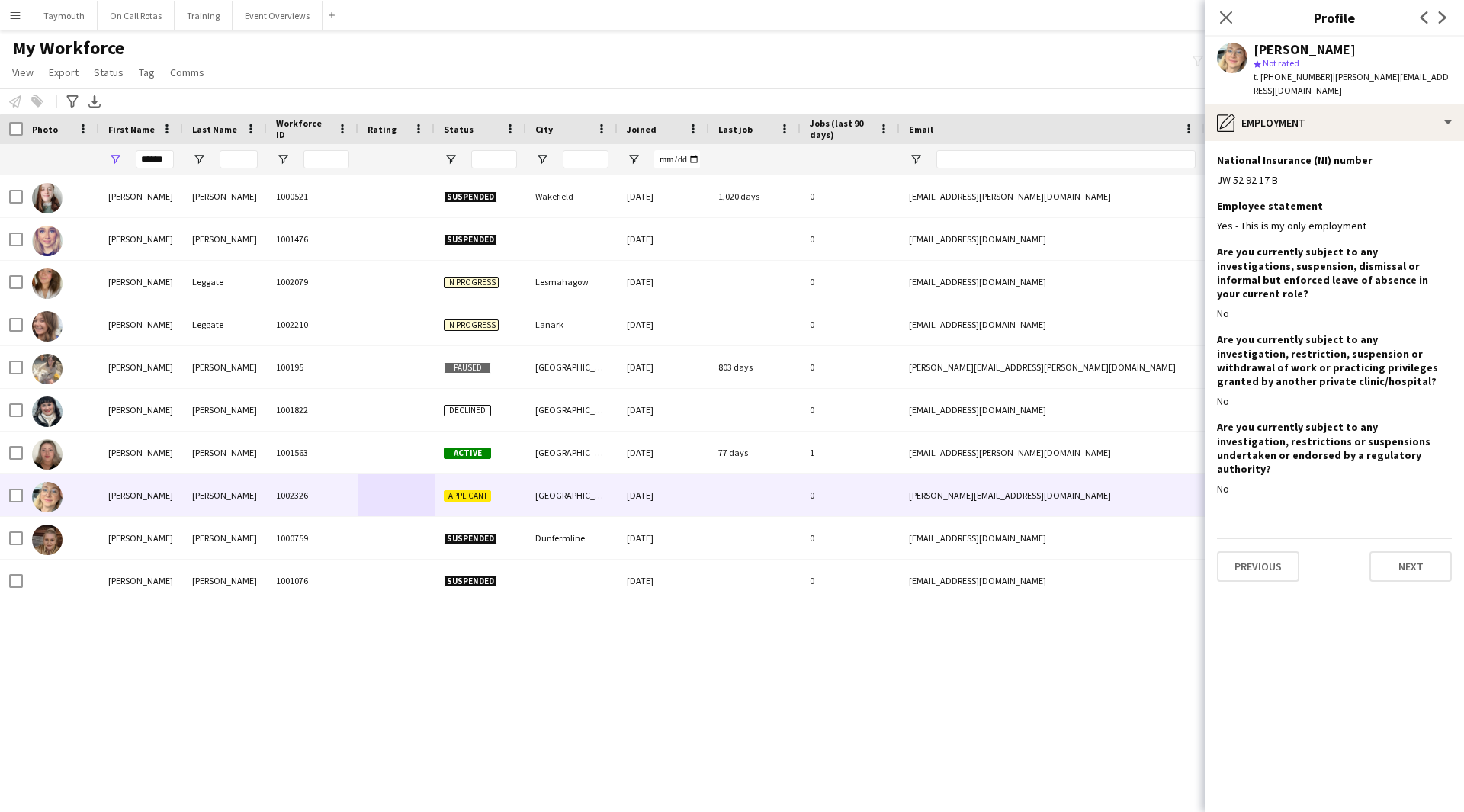
scroll to position [0, 0]
click at [1395, 551] on button "Next" at bounding box center [1410, 566] width 82 height 31
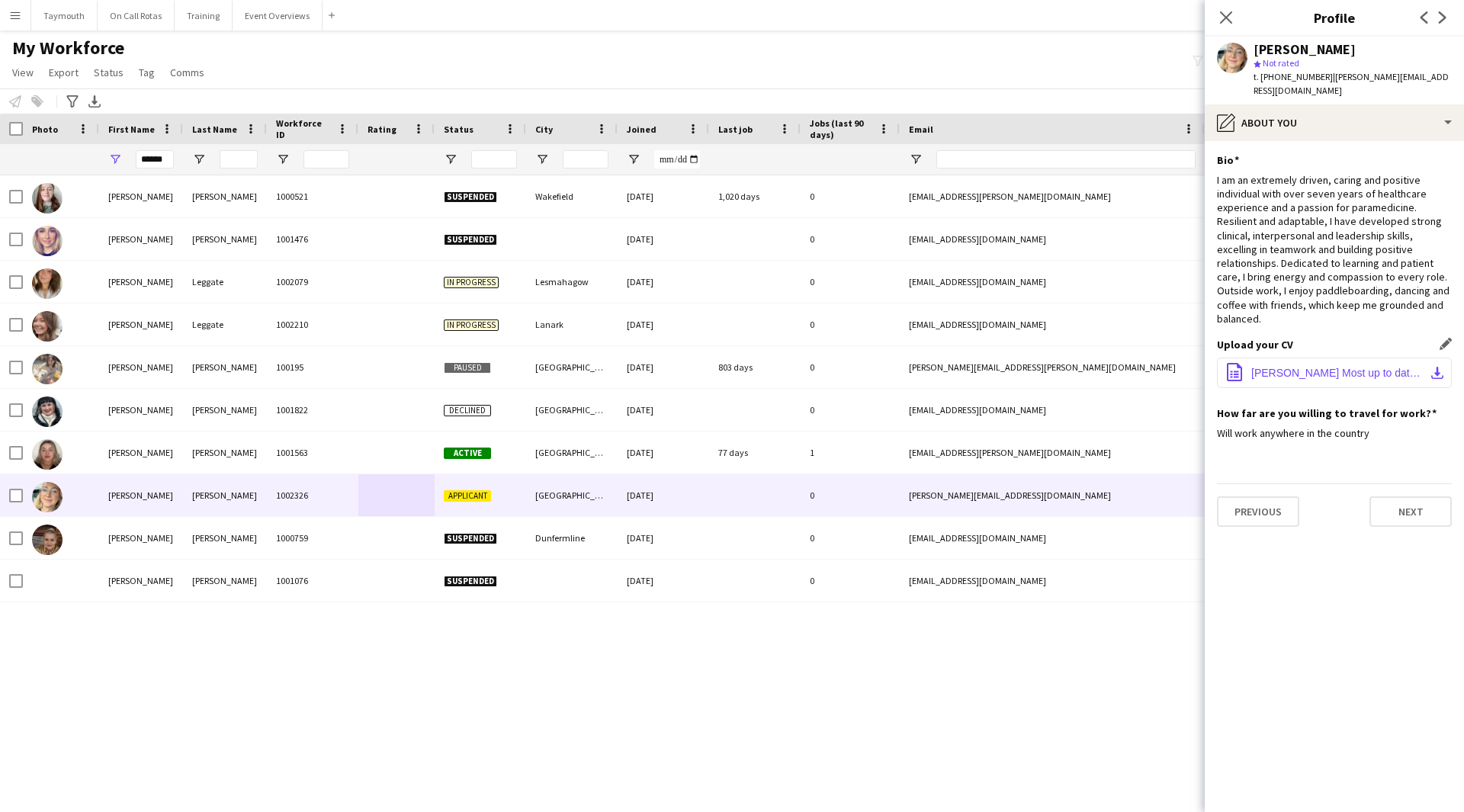
click at [1415, 367] on span "[PERSON_NAME] Most up to date.docx" at bounding box center [1337, 373] width 172 height 12
drag, startPoint x: 164, startPoint y: 155, endPoint x: -200, endPoint y: 173, distance: 364.4
click at [0, 173] on html "Menu Boards Boards Boards All jobs Status Workforce Workforce My Workforce Recr…" at bounding box center [732, 406] width 1464 height 812
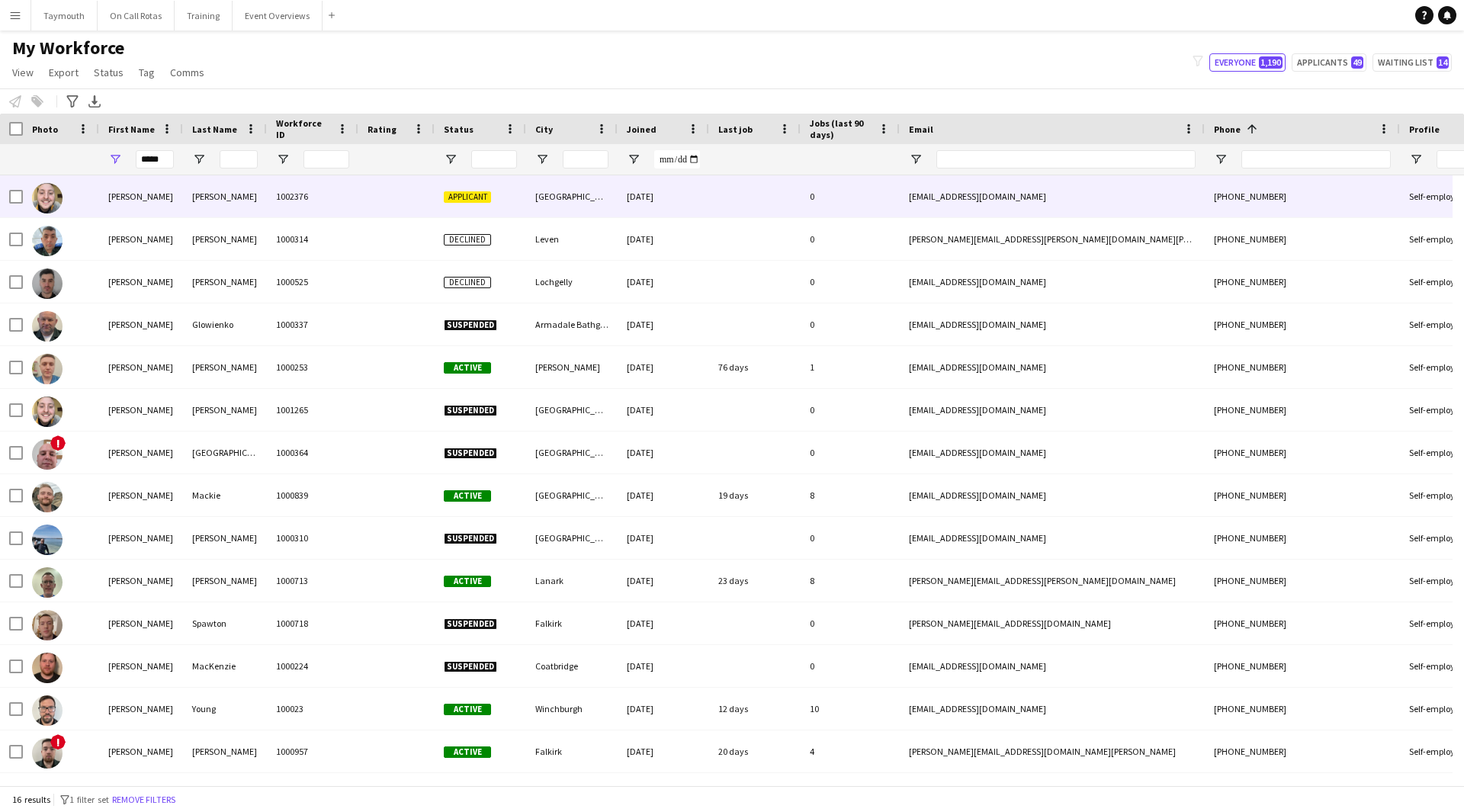
click at [265, 192] on div "[PERSON_NAME]" at bounding box center [224, 196] width 84 height 42
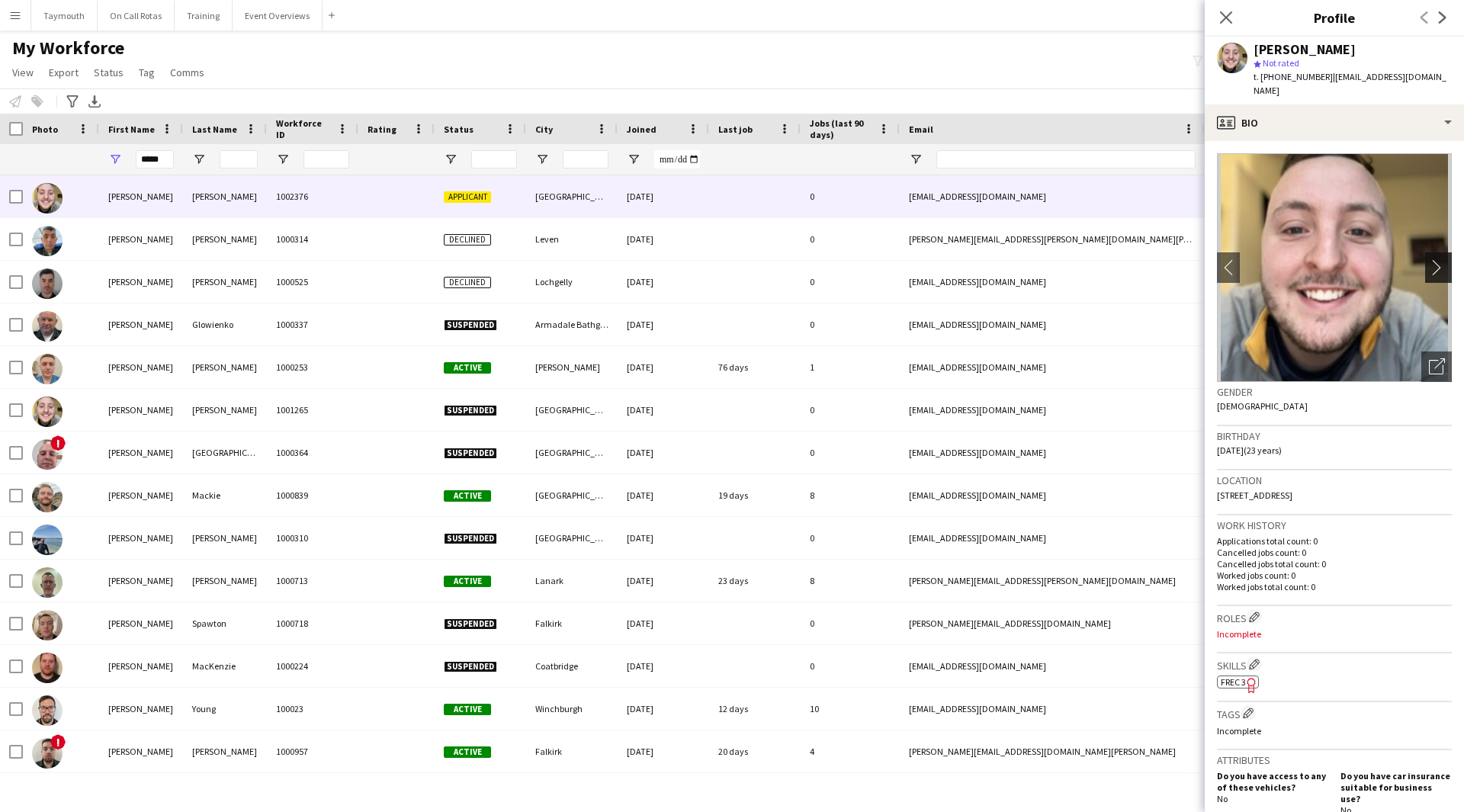
click at [1429, 259] on app-icon "chevron-right" at bounding box center [1440, 267] width 24 height 16
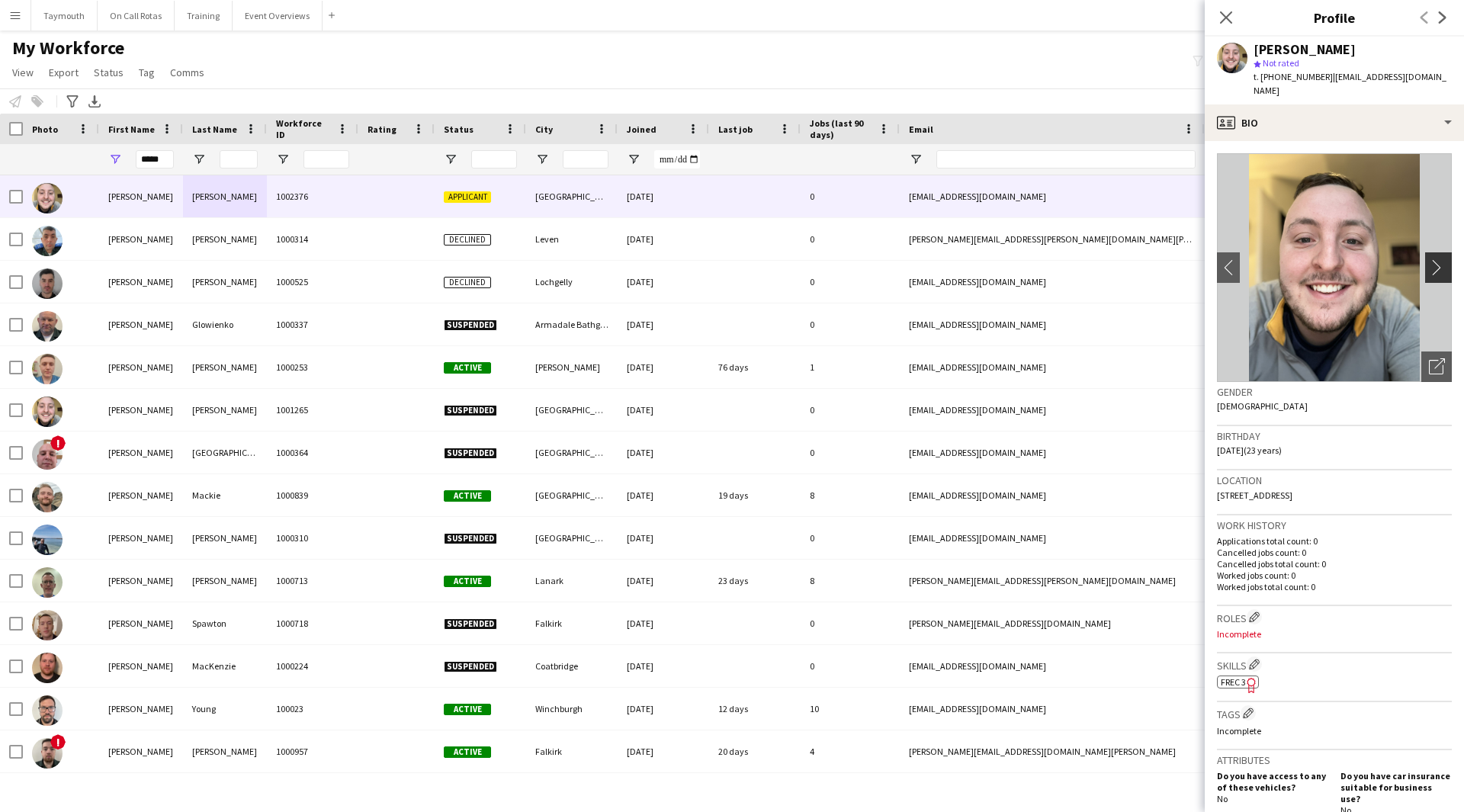
click at [1434, 259] on app-icon "chevron-right" at bounding box center [1440, 267] width 24 height 16
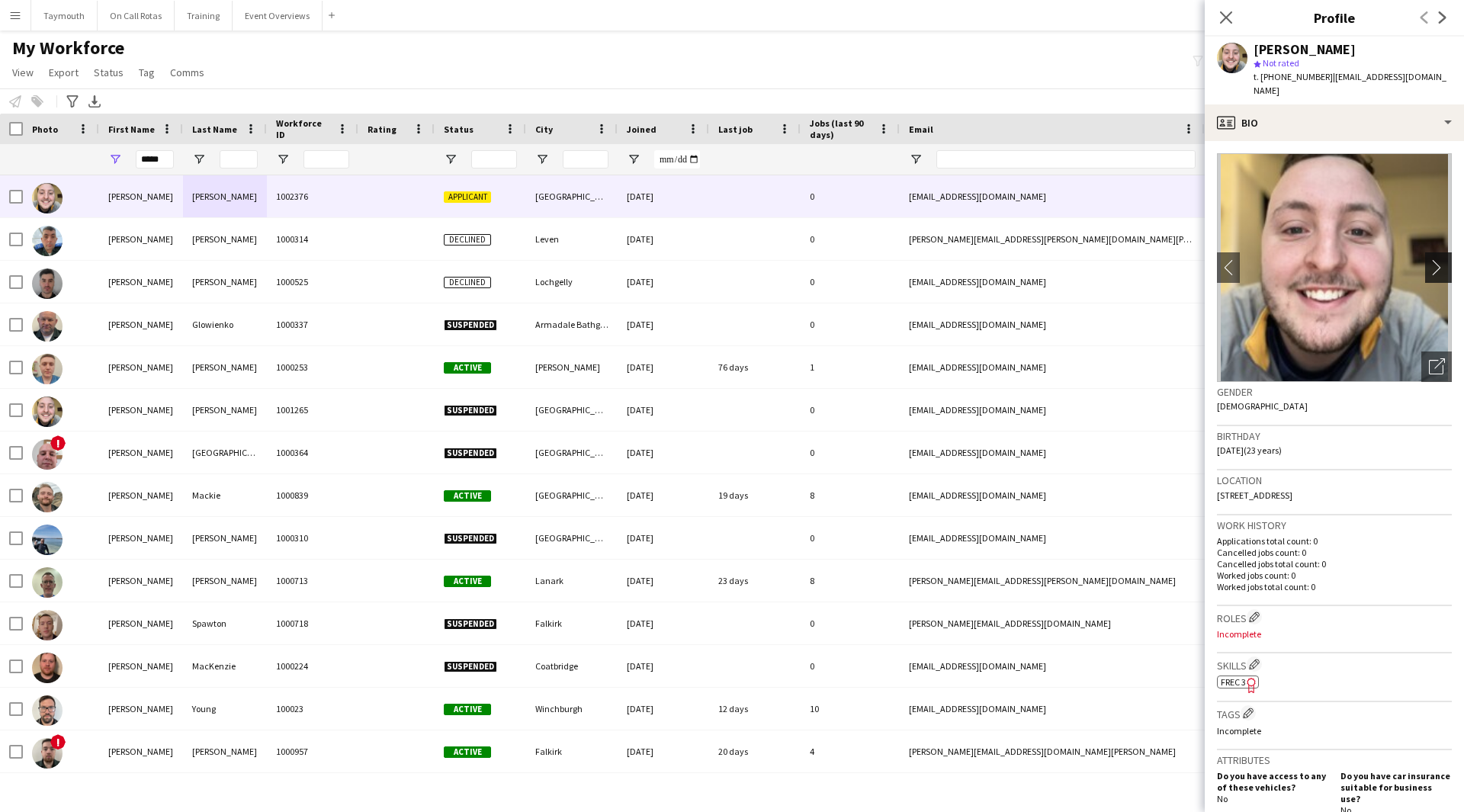
click at [1434, 259] on app-icon "chevron-right" at bounding box center [1440, 267] width 24 height 16
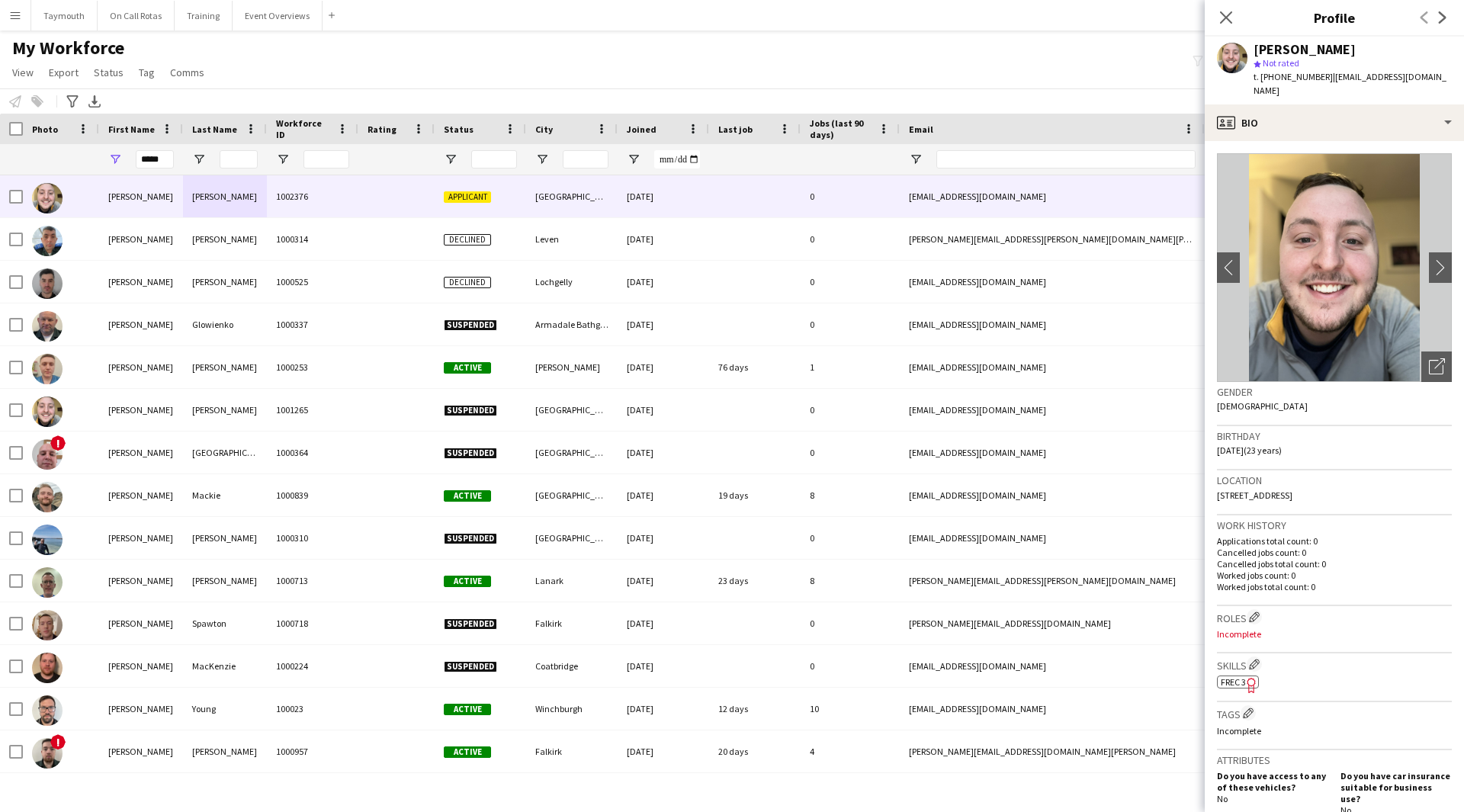
click at [1234, 676] on span "FREC 3" at bounding box center [1233, 682] width 25 height 12
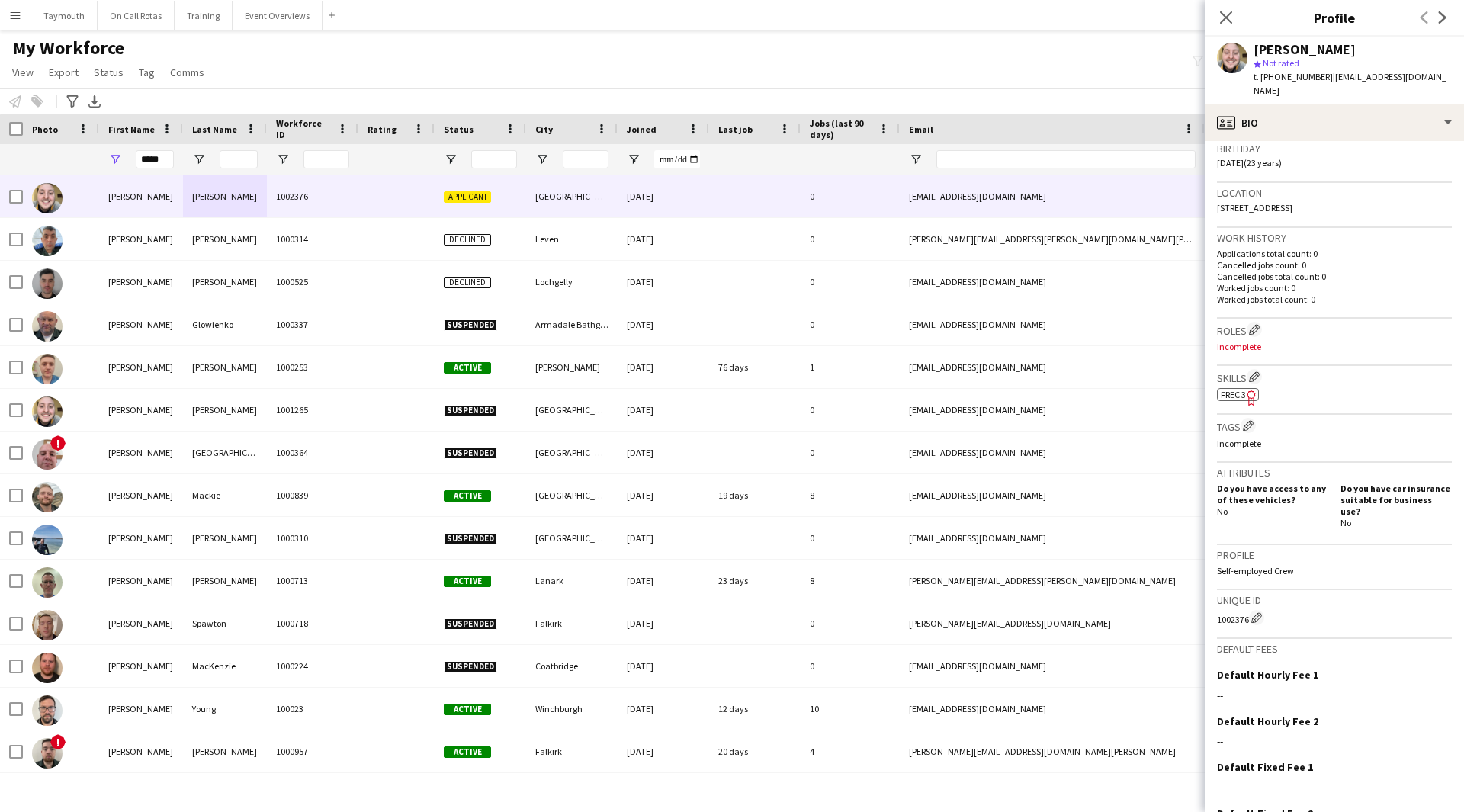
scroll to position [358, 0]
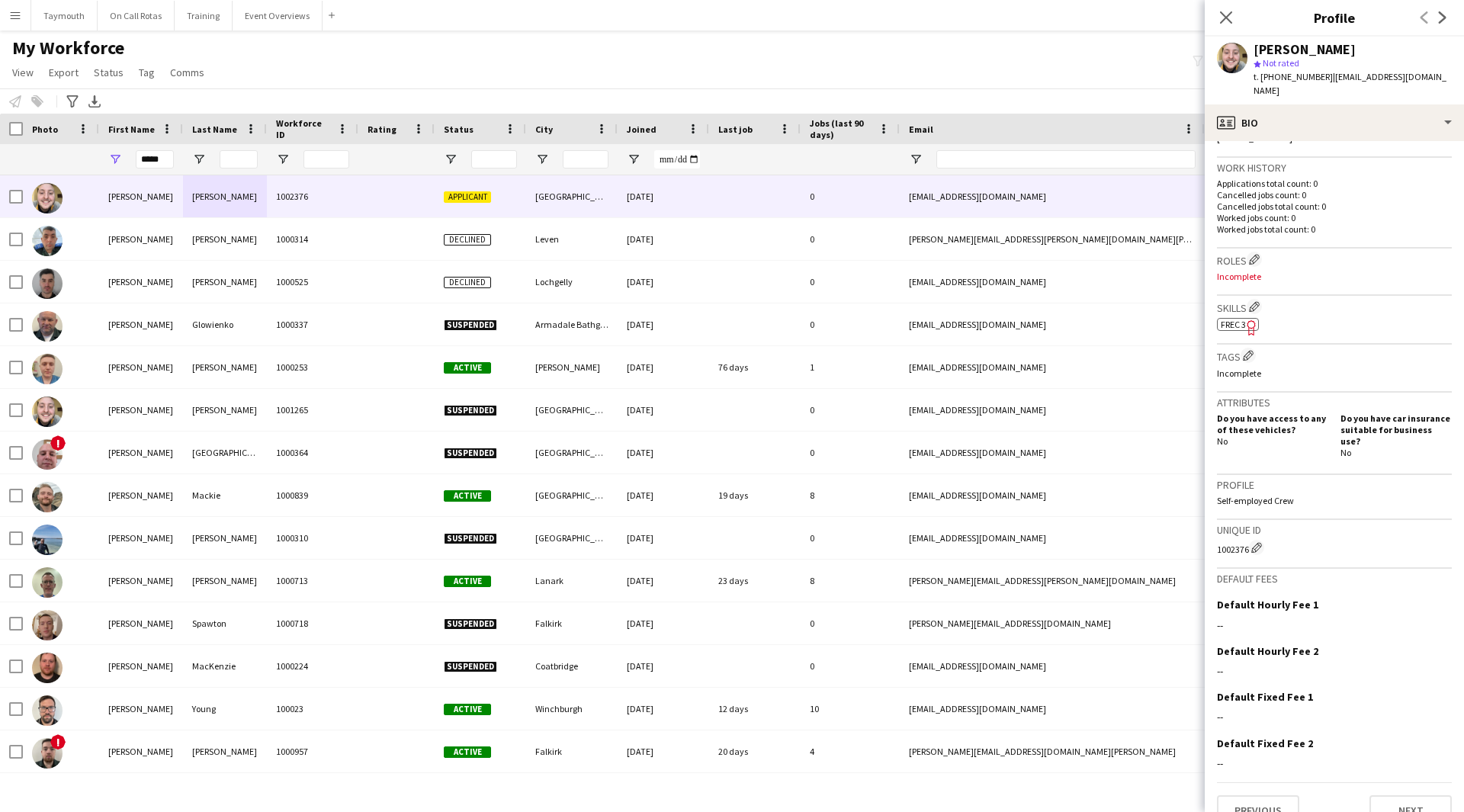
click at [1407, 782] on div "Previous Next" at bounding box center [1334, 804] width 235 height 44
click at [1396, 795] on button "Next" at bounding box center [1410, 810] width 82 height 31
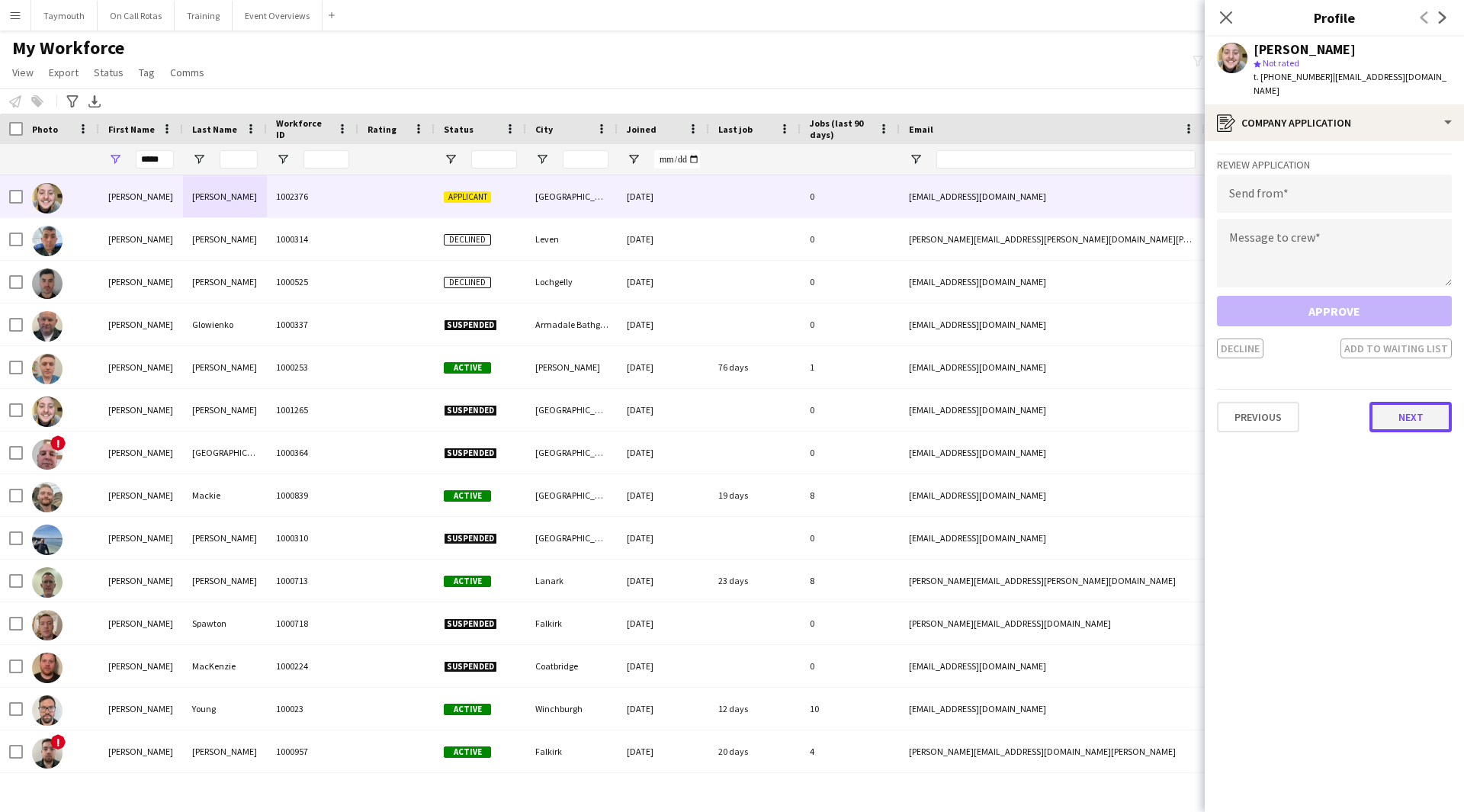
click at [1403, 401] on button "Next" at bounding box center [1410, 417] width 82 height 31
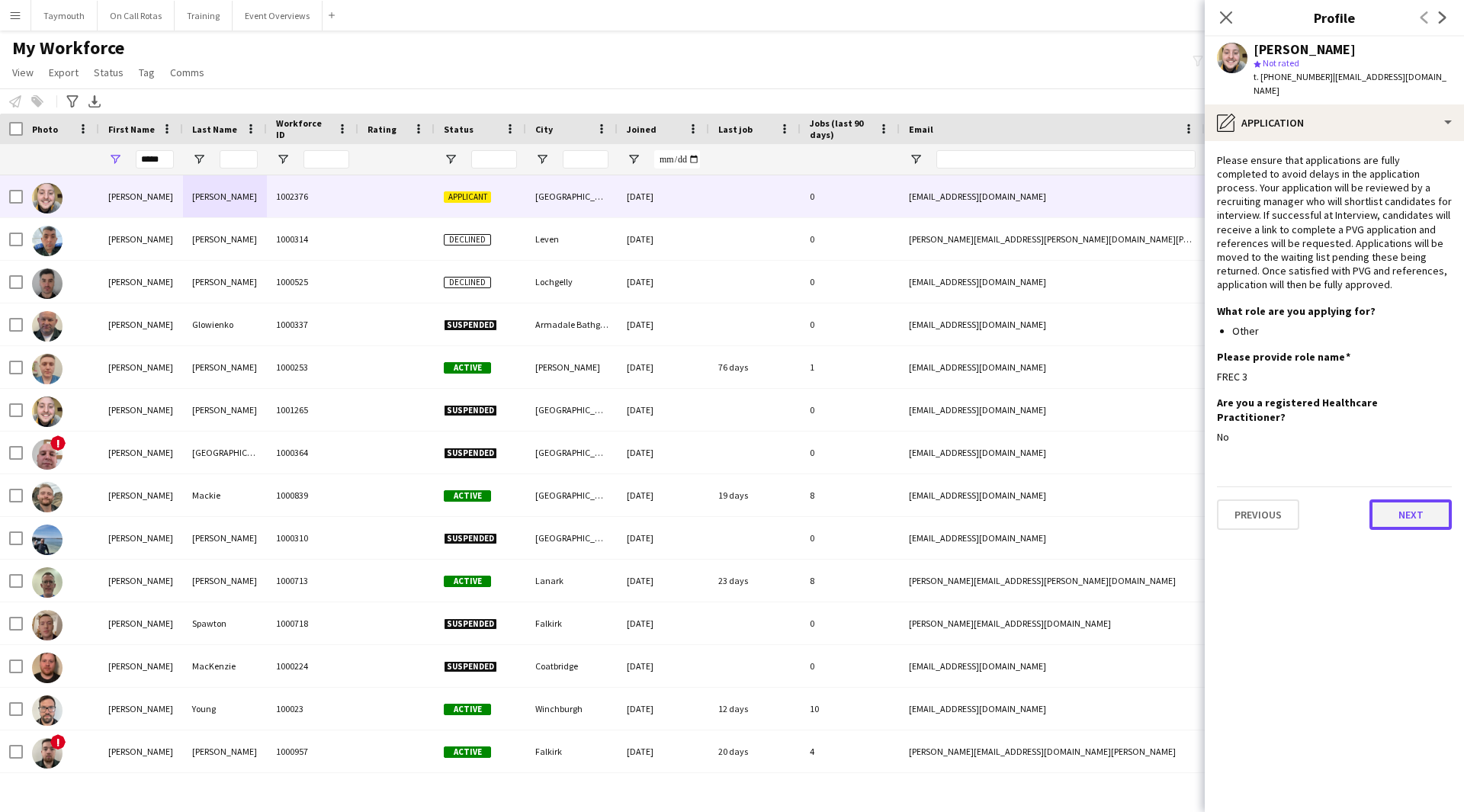
click at [1414, 499] on button "Next" at bounding box center [1410, 514] width 82 height 31
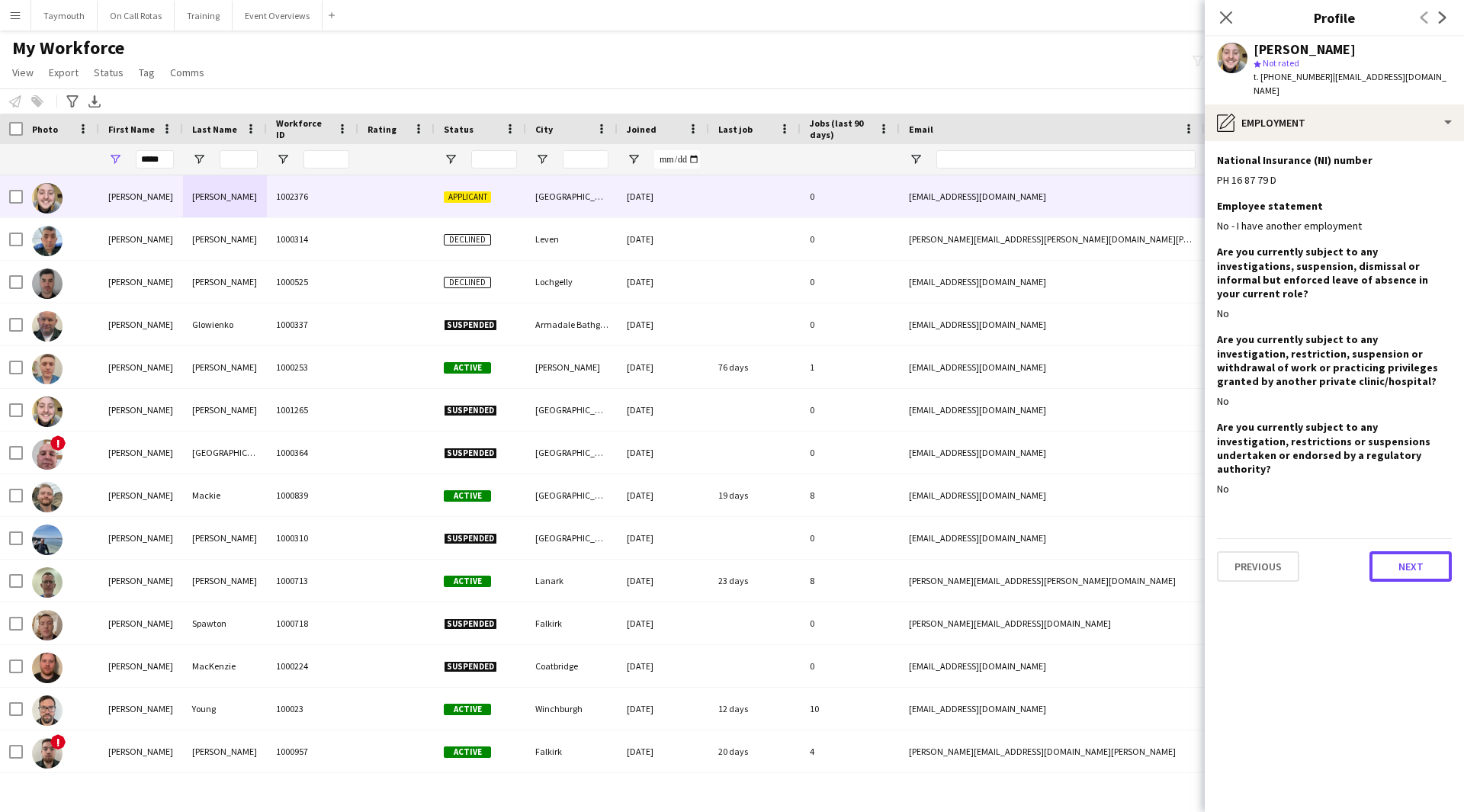
click at [1419, 551] on button "Next" at bounding box center [1410, 566] width 82 height 31
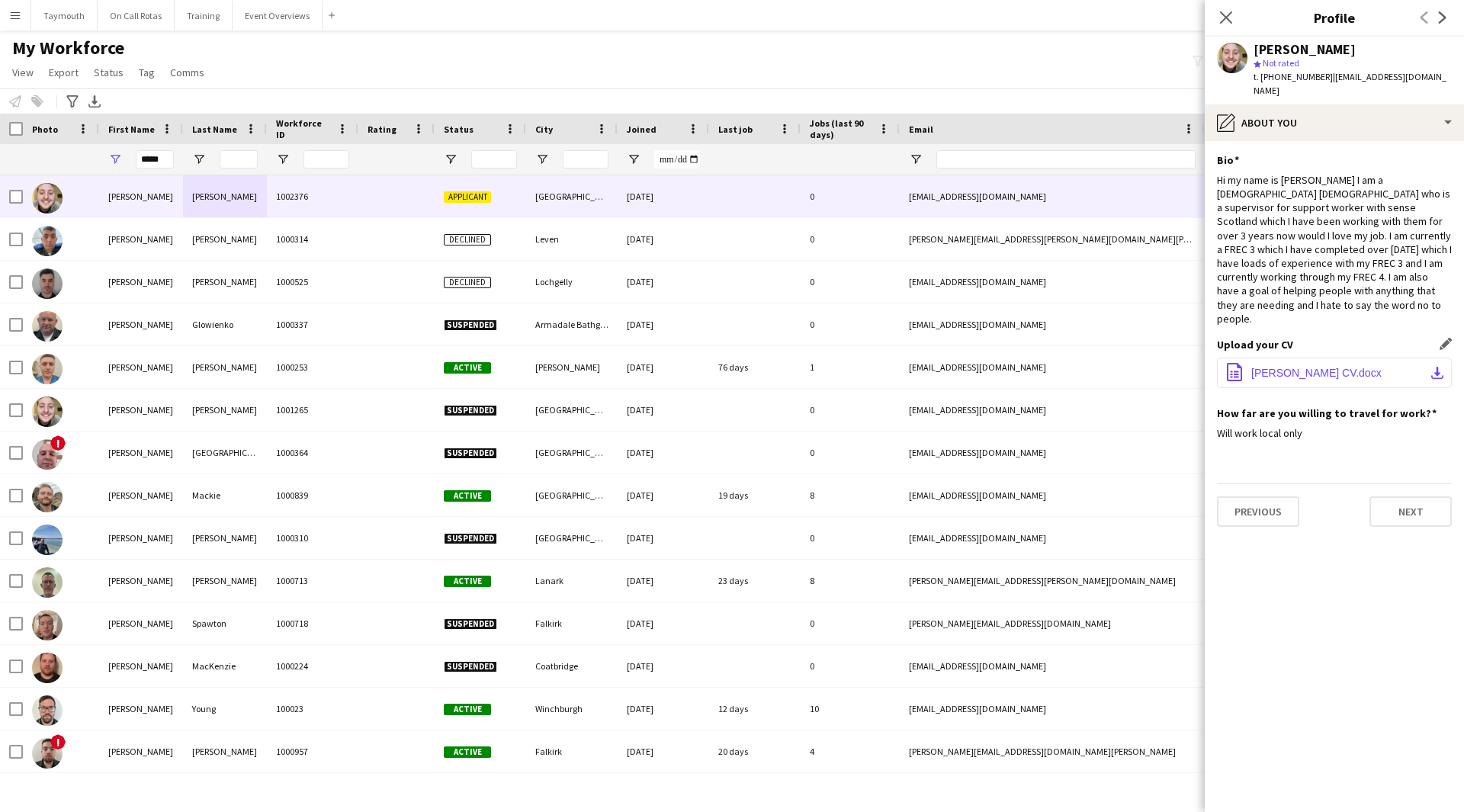
click at [1429, 358] on button "office-file-sheet [PERSON_NAME] CV.docx download-bottom" at bounding box center [1334, 373] width 235 height 31
click at [1425, 496] on button "Next" at bounding box center [1410, 511] width 82 height 31
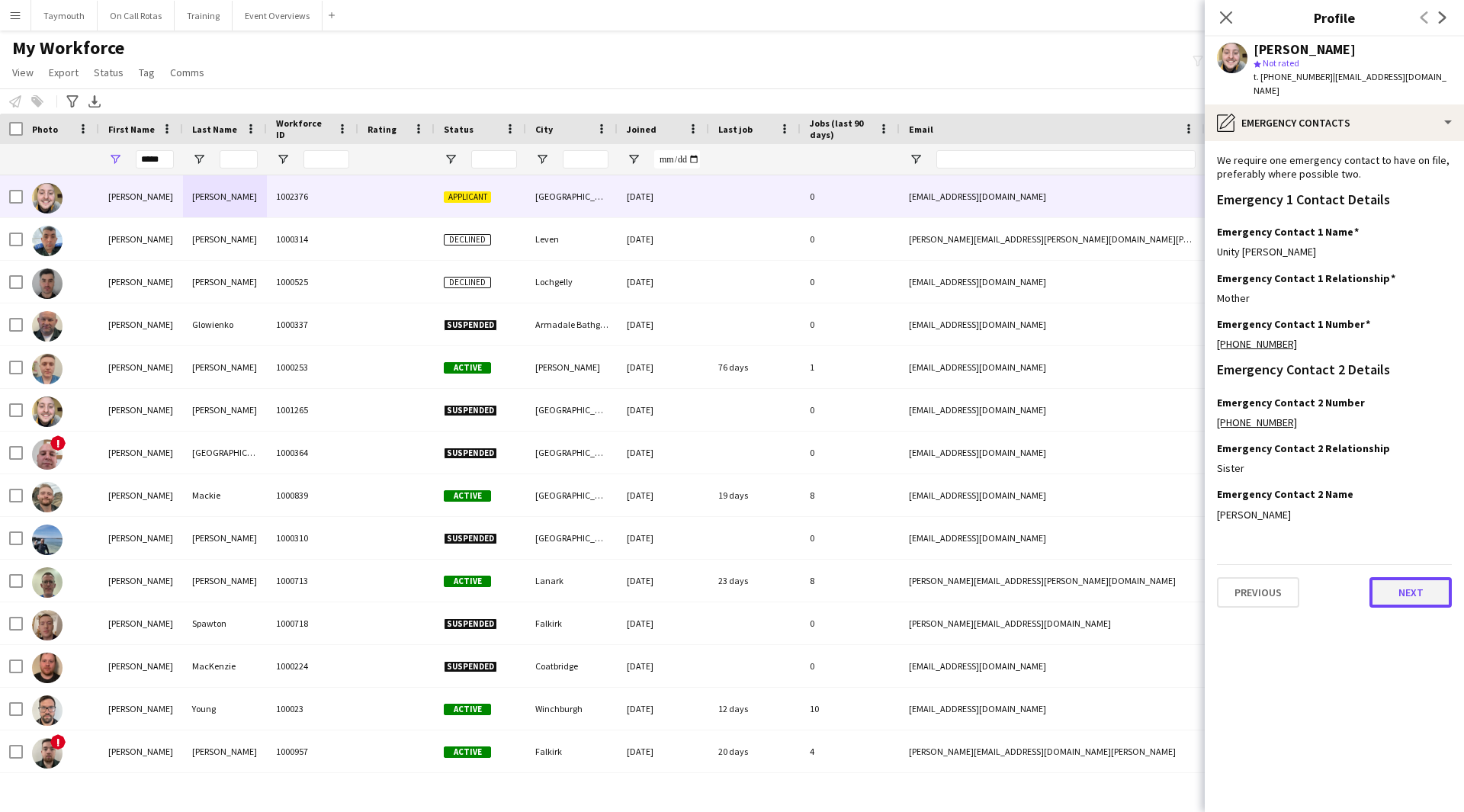
click at [1384, 577] on button "Next" at bounding box center [1410, 592] width 82 height 31
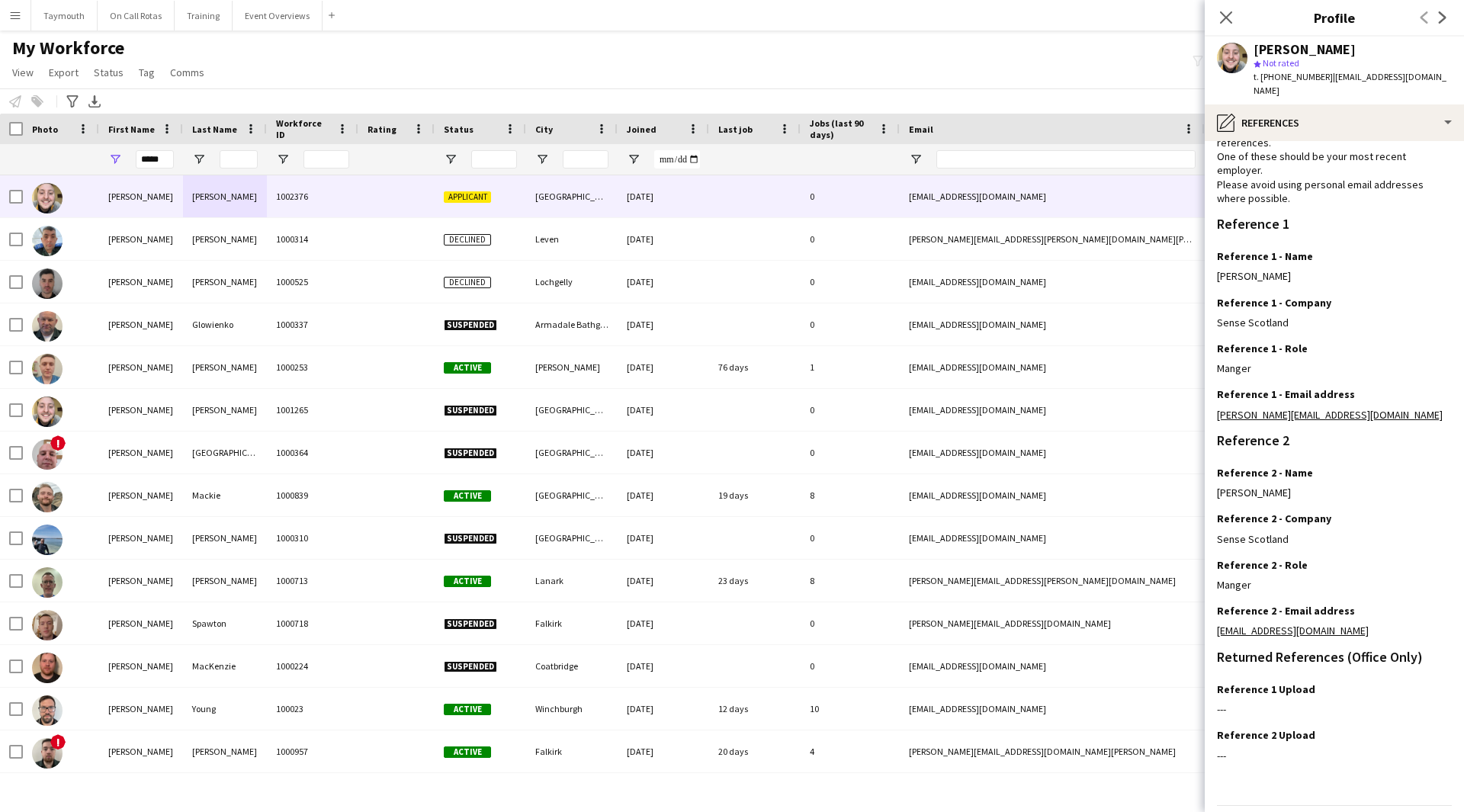
scroll to position [97, 0]
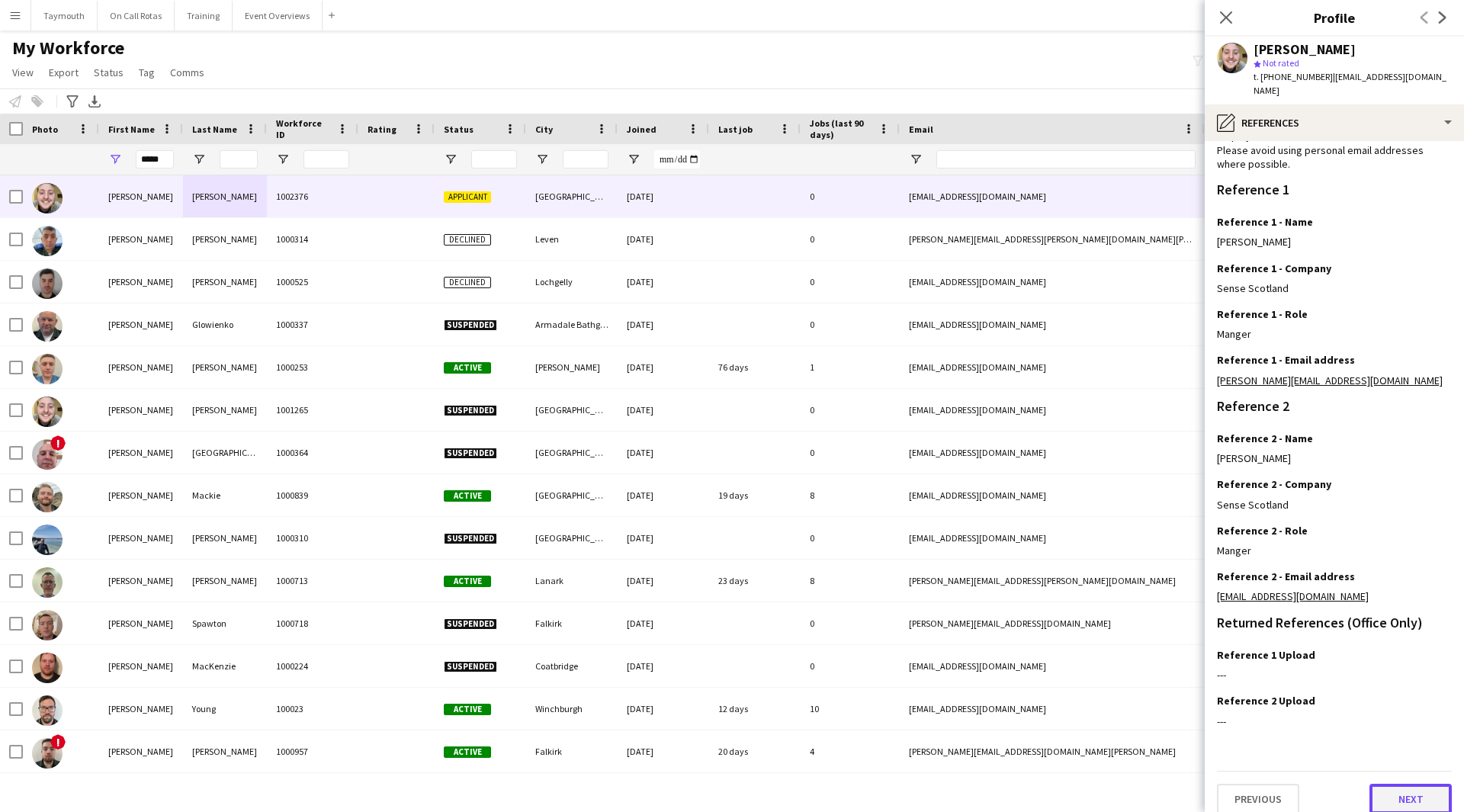
click at [1412, 795] on button "Next" at bounding box center [1410, 799] width 82 height 31
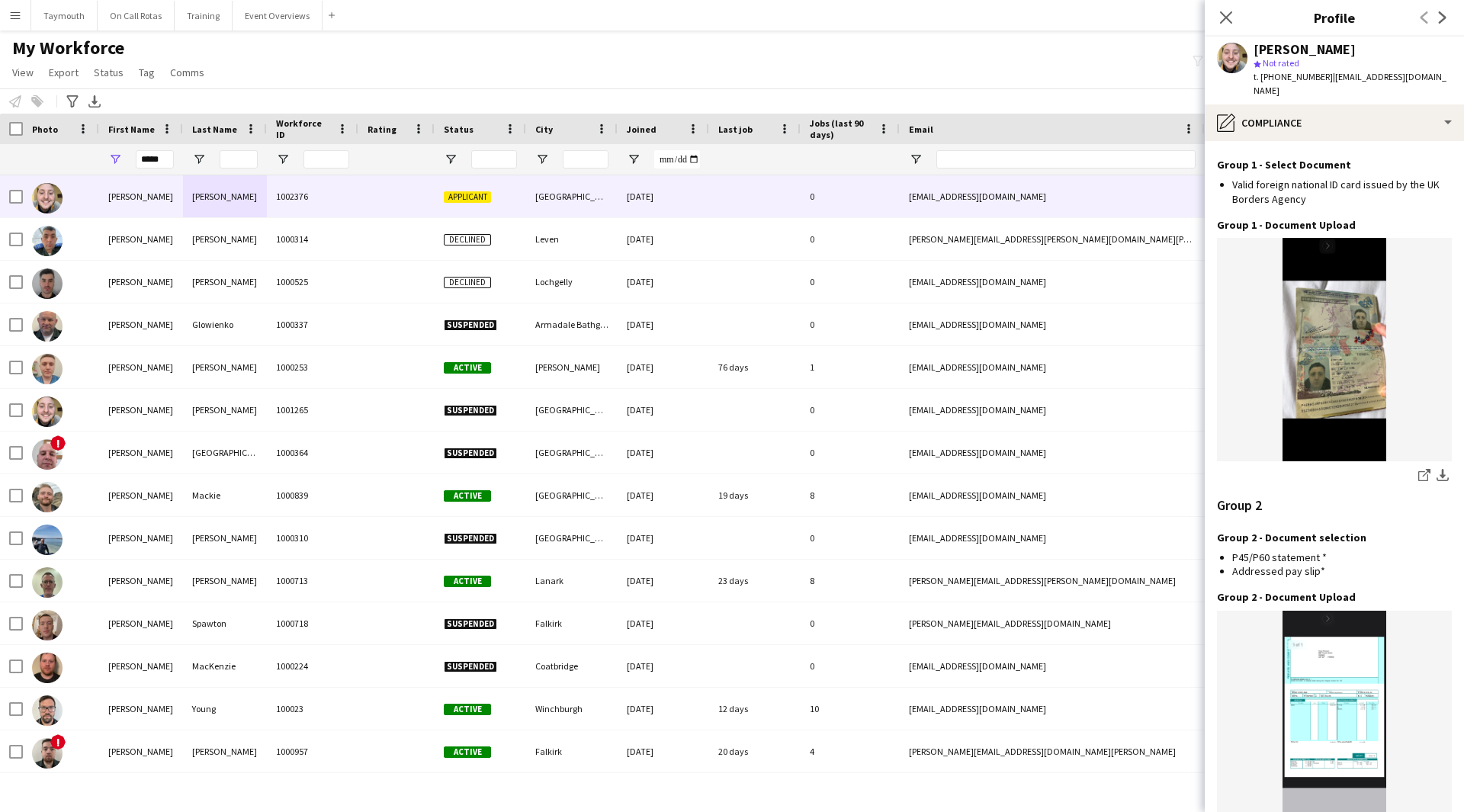
scroll to position [1506, 0]
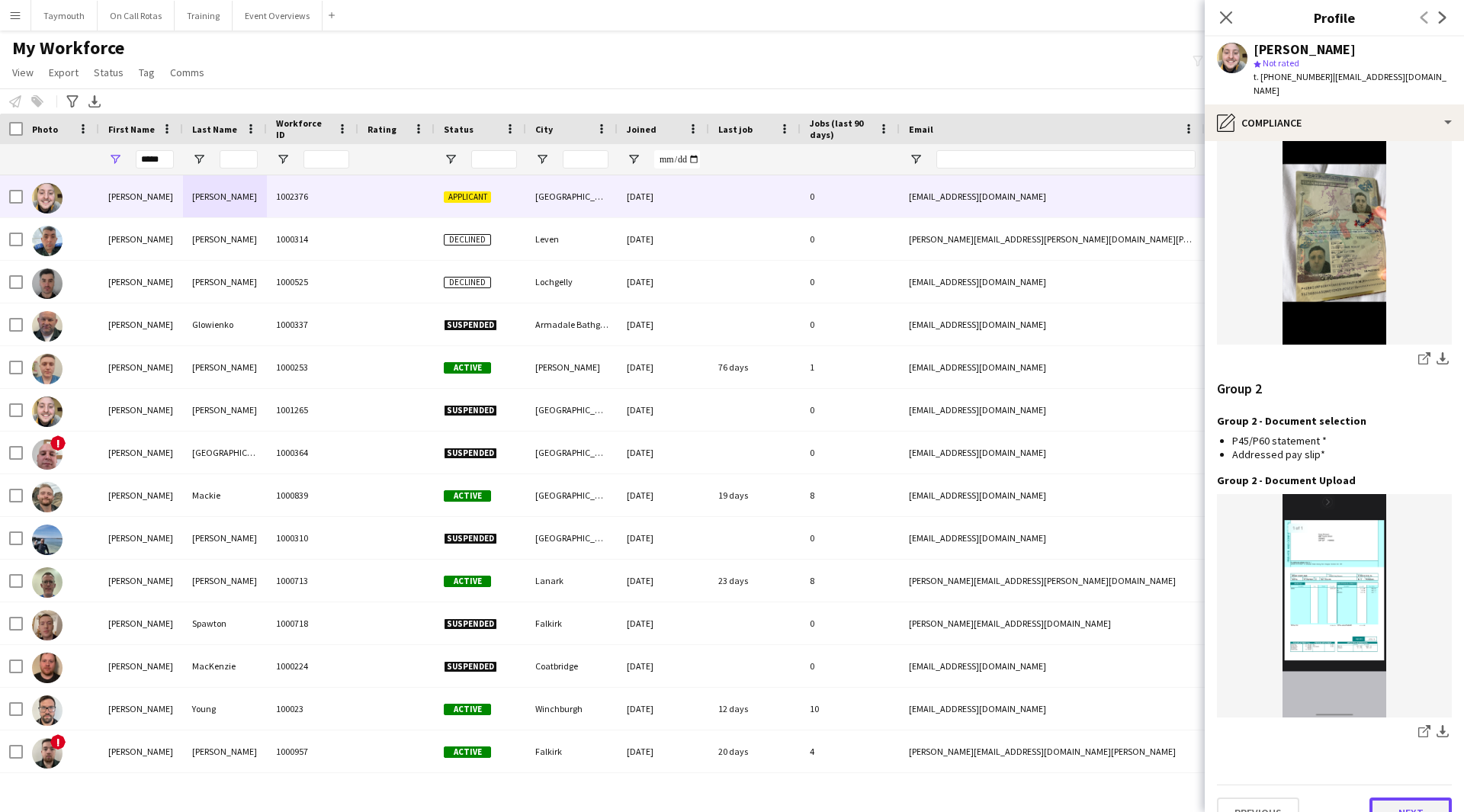
click at [1395, 797] on button "Next" at bounding box center [1410, 813] width 82 height 31
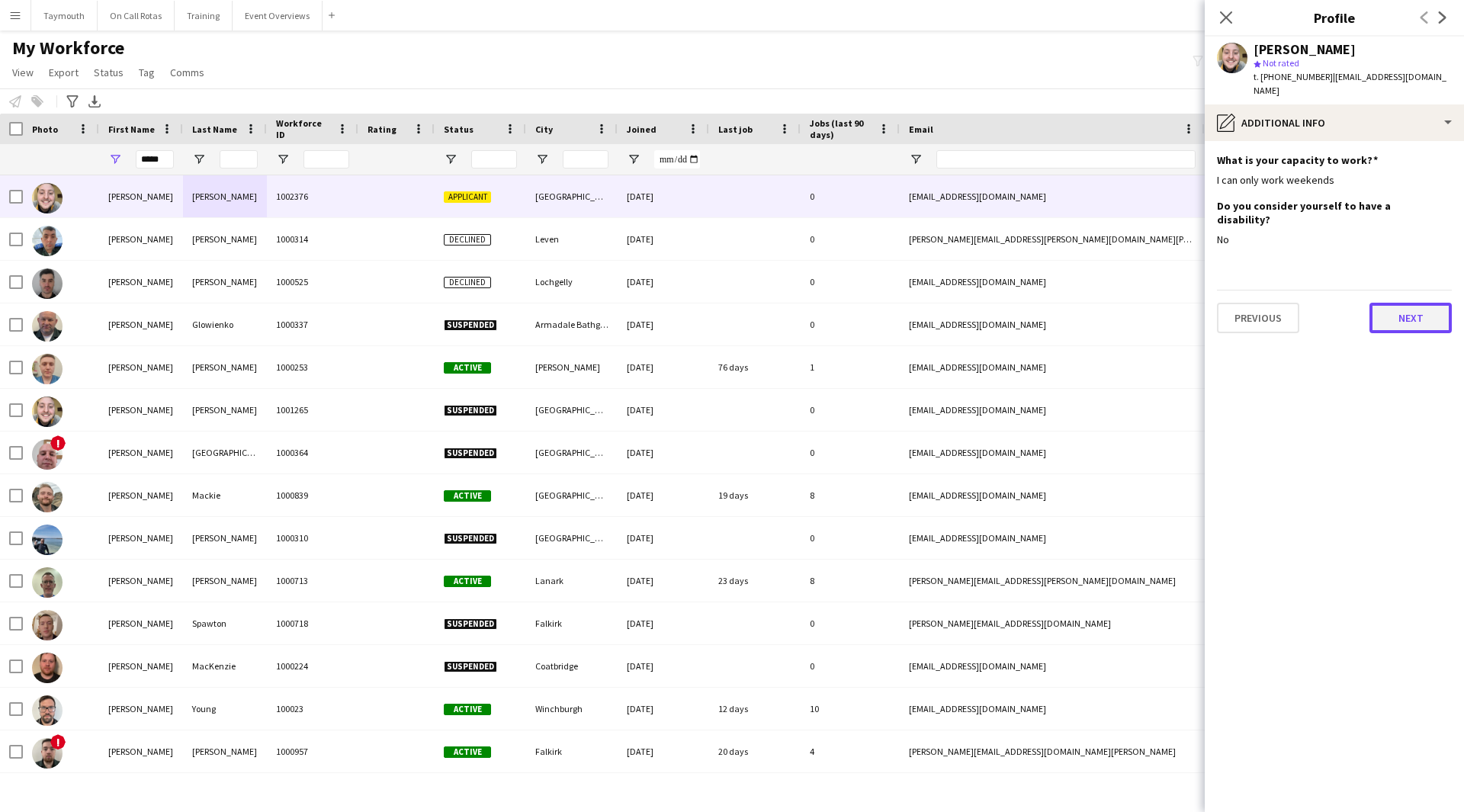
click at [1424, 302] on button "Next" at bounding box center [1410, 318] width 82 height 31
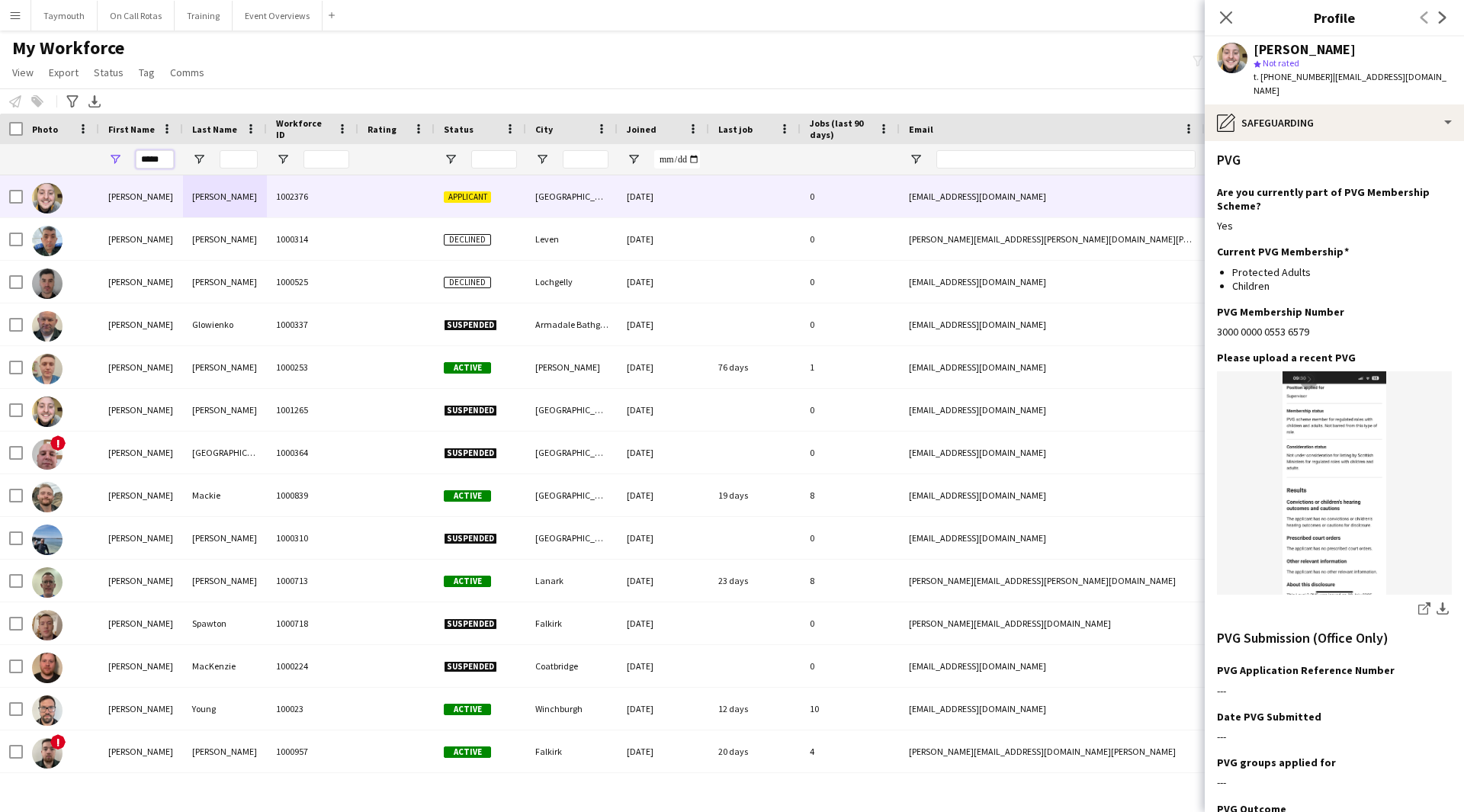
drag, startPoint x: 169, startPoint y: 160, endPoint x: -282, endPoint y: 87, distance: 456.9
click at [0, 87] on html "Menu Boards Boards Boards All jobs Status Workforce Workforce My Workforce Recr…" at bounding box center [732, 406] width 1464 height 812
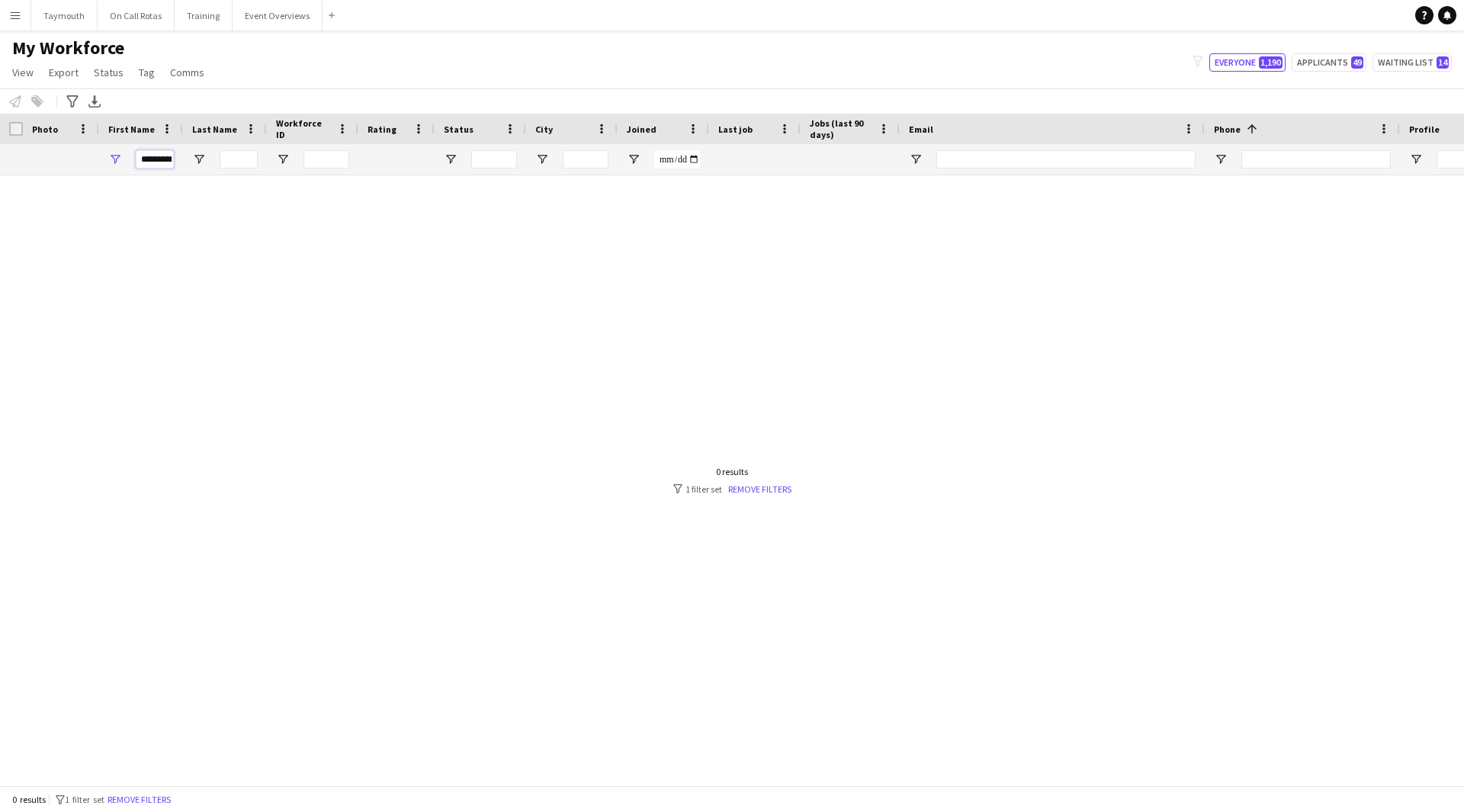
scroll to position [0, 4]
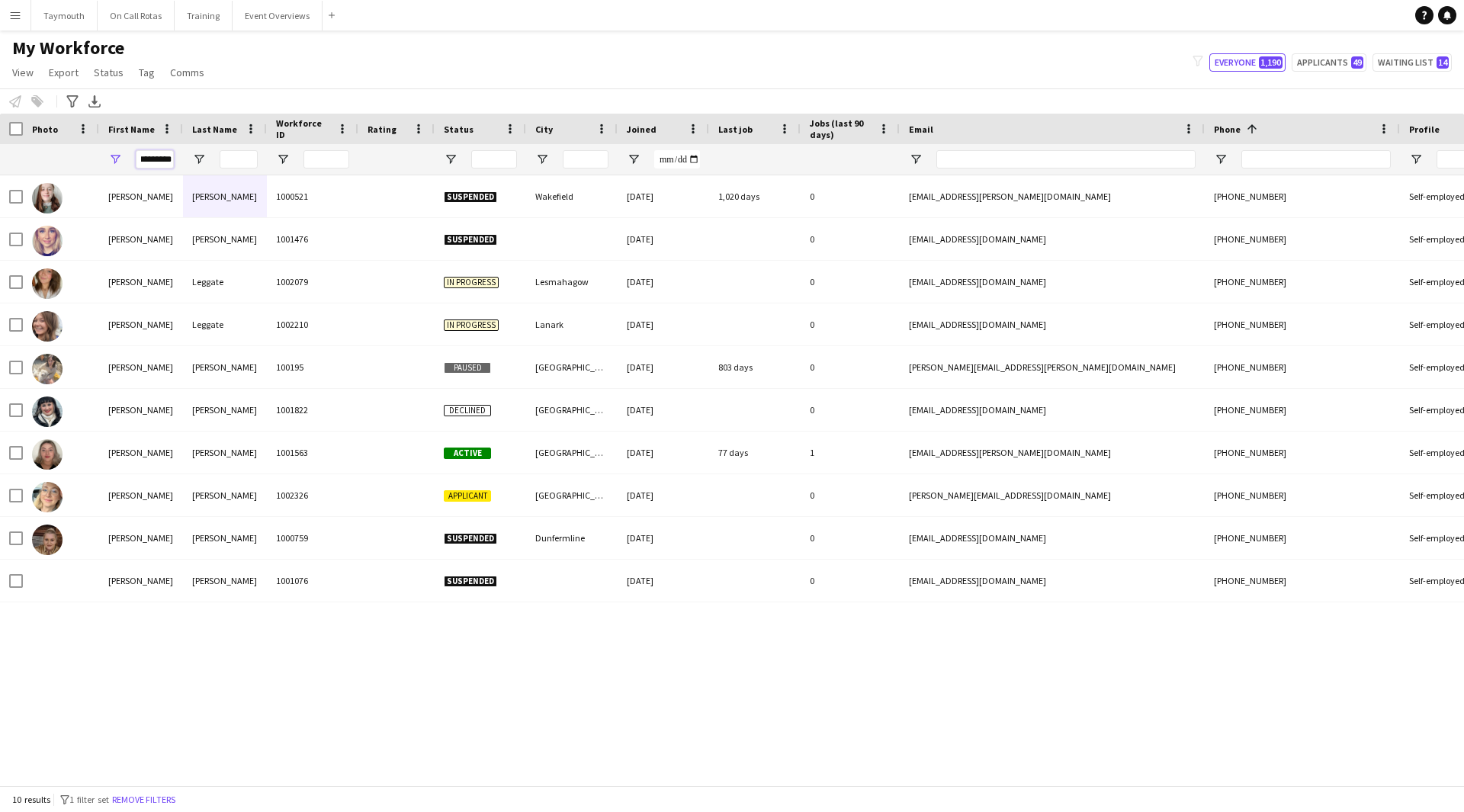
type input "*********"
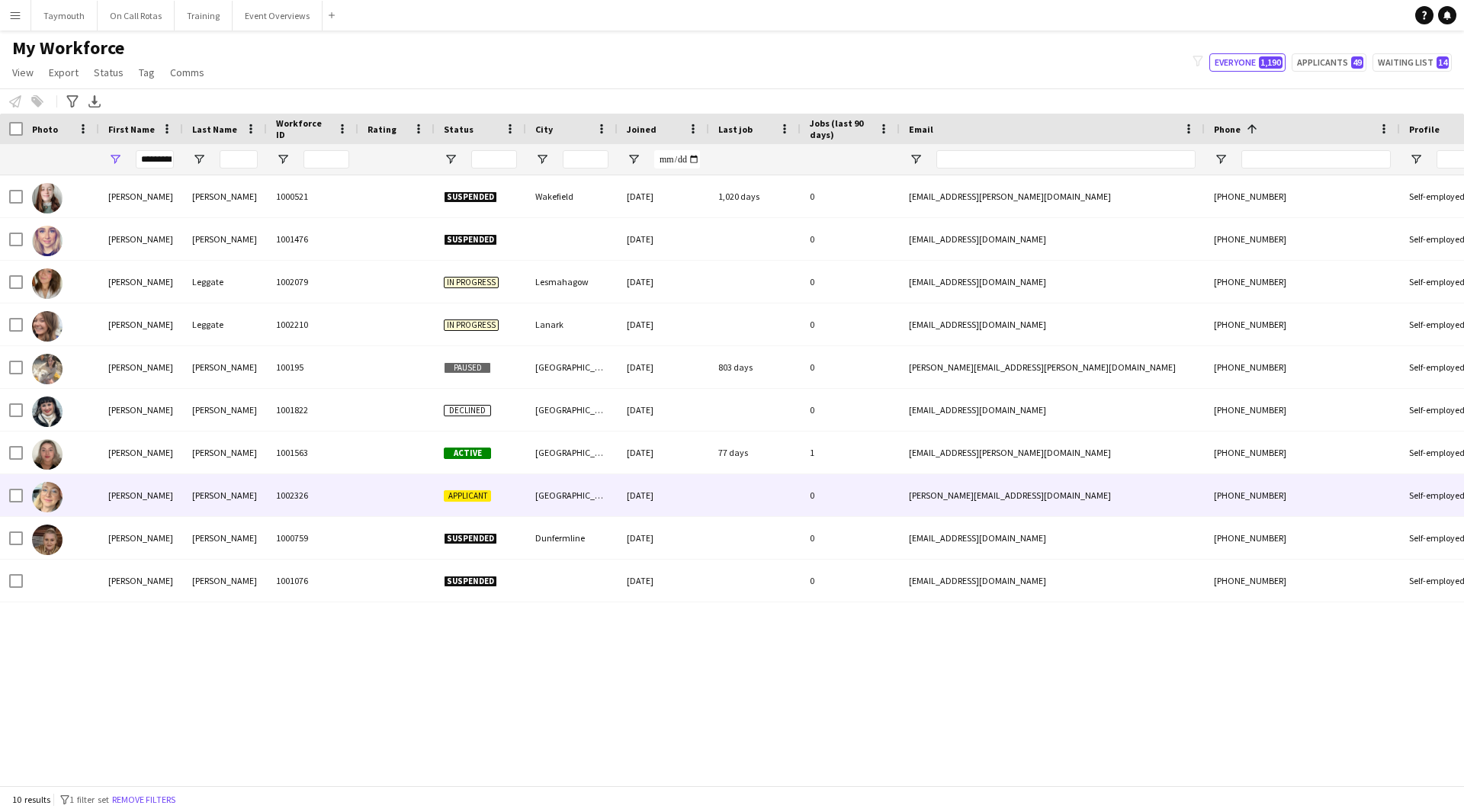
click at [239, 506] on div "[PERSON_NAME]" at bounding box center [224, 495] width 84 height 42
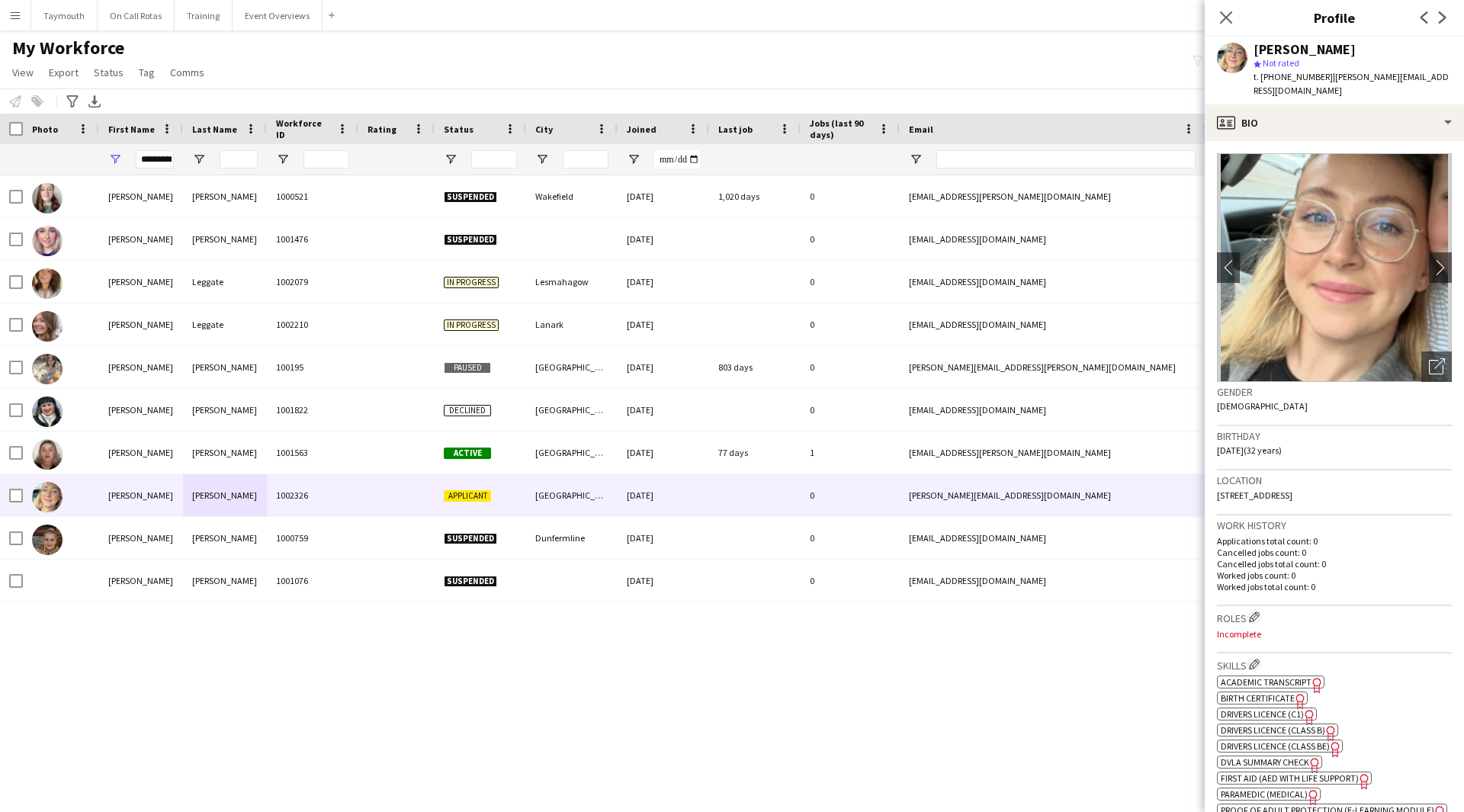
drag, startPoint x: 1319, startPoint y: 74, endPoint x: 1260, endPoint y: 76, distance: 59.0
click at [1260, 76] on span "t. [PHONE_NUMBER]" at bounding box center [1293, 76] width 79 height 12
copy span "[PHONE_NUMBER]"
drag, startPoint x: 141, startPoint y: 161, endPoint x: 439, endPoint y: 163, distance: 298.0
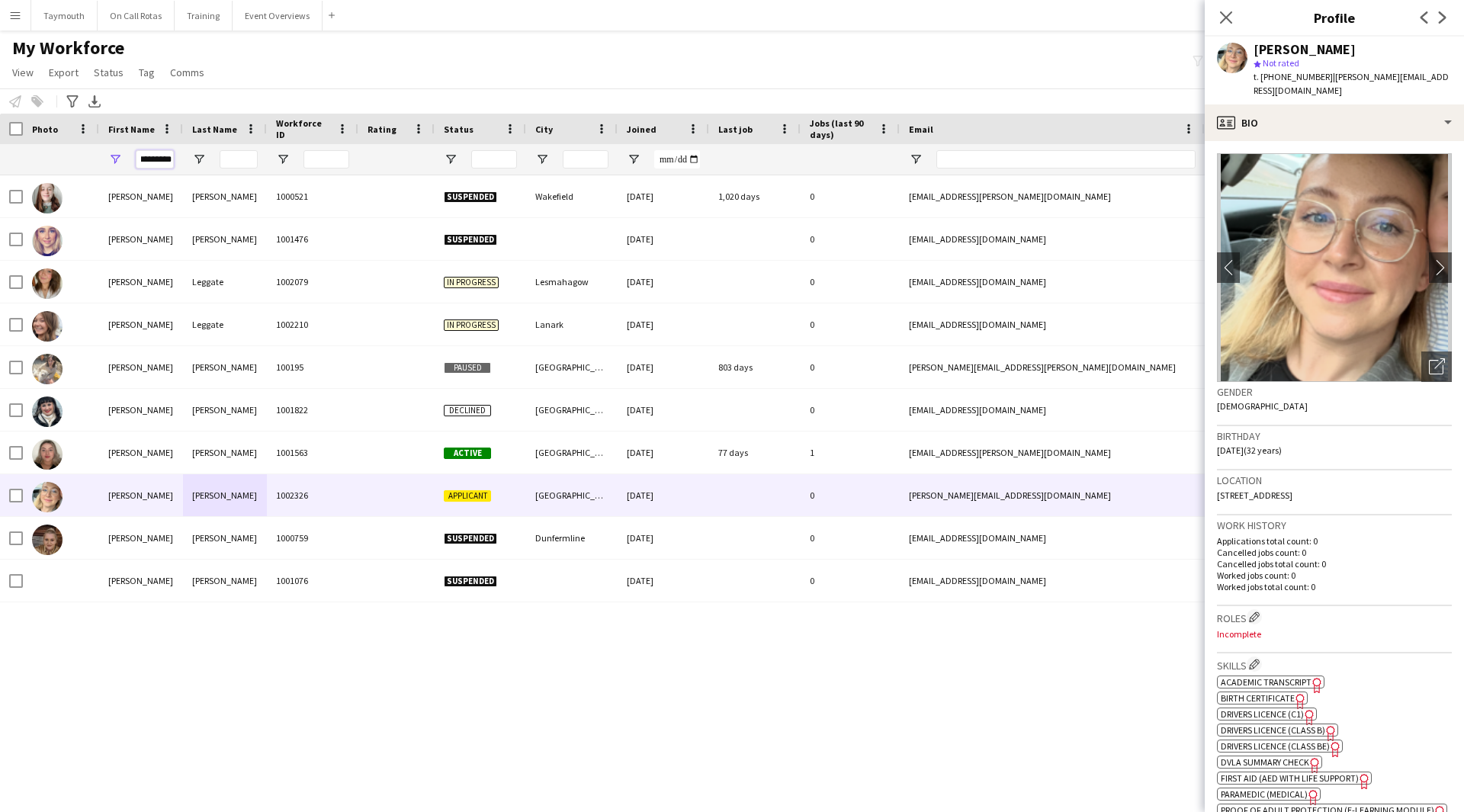
click at [439, 163] on div "*********" at bounding box center [944, 160] width 1888 height 31
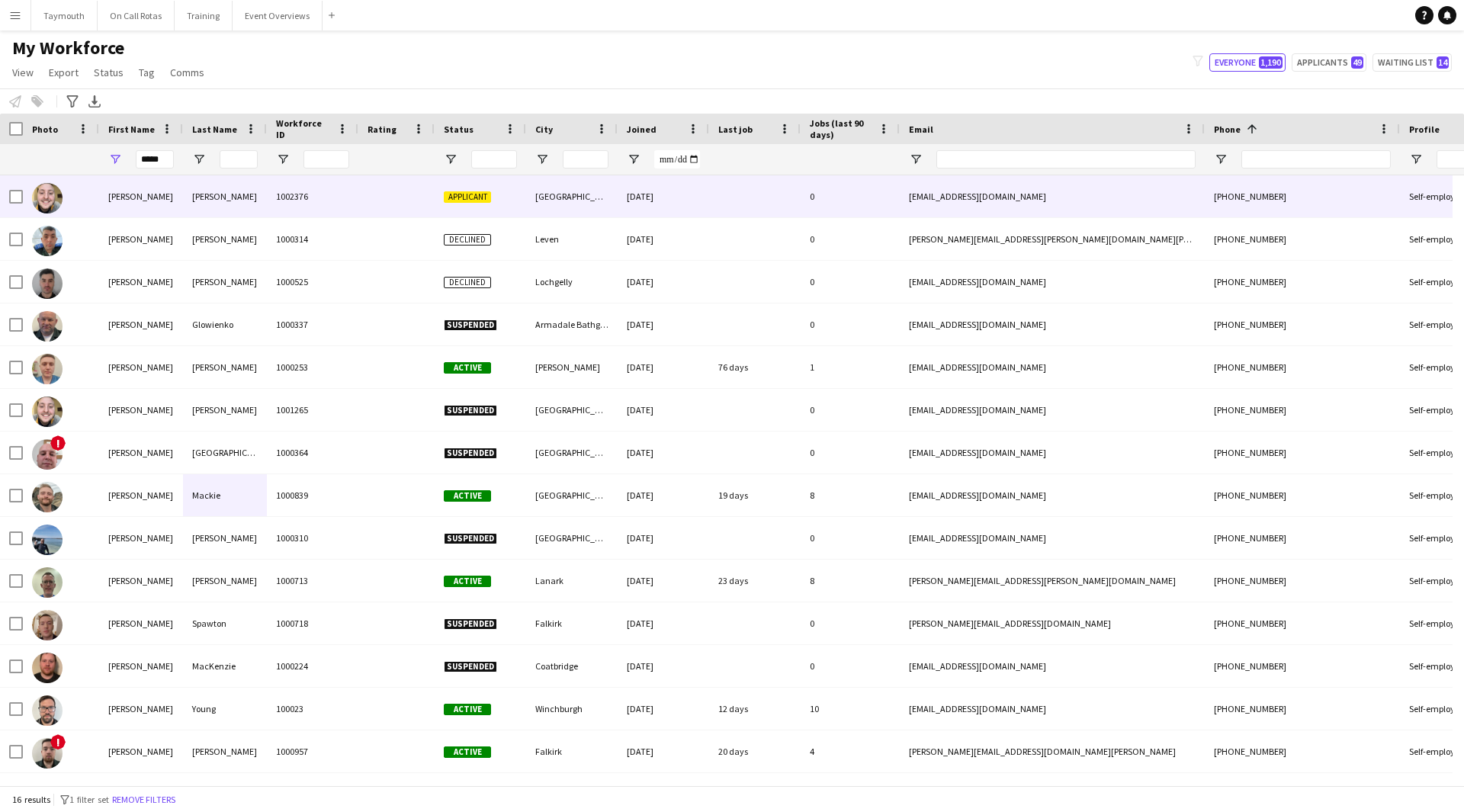
click at [345, 207] on div "1002376" at bounding box center [312, 196] width 91 height 42
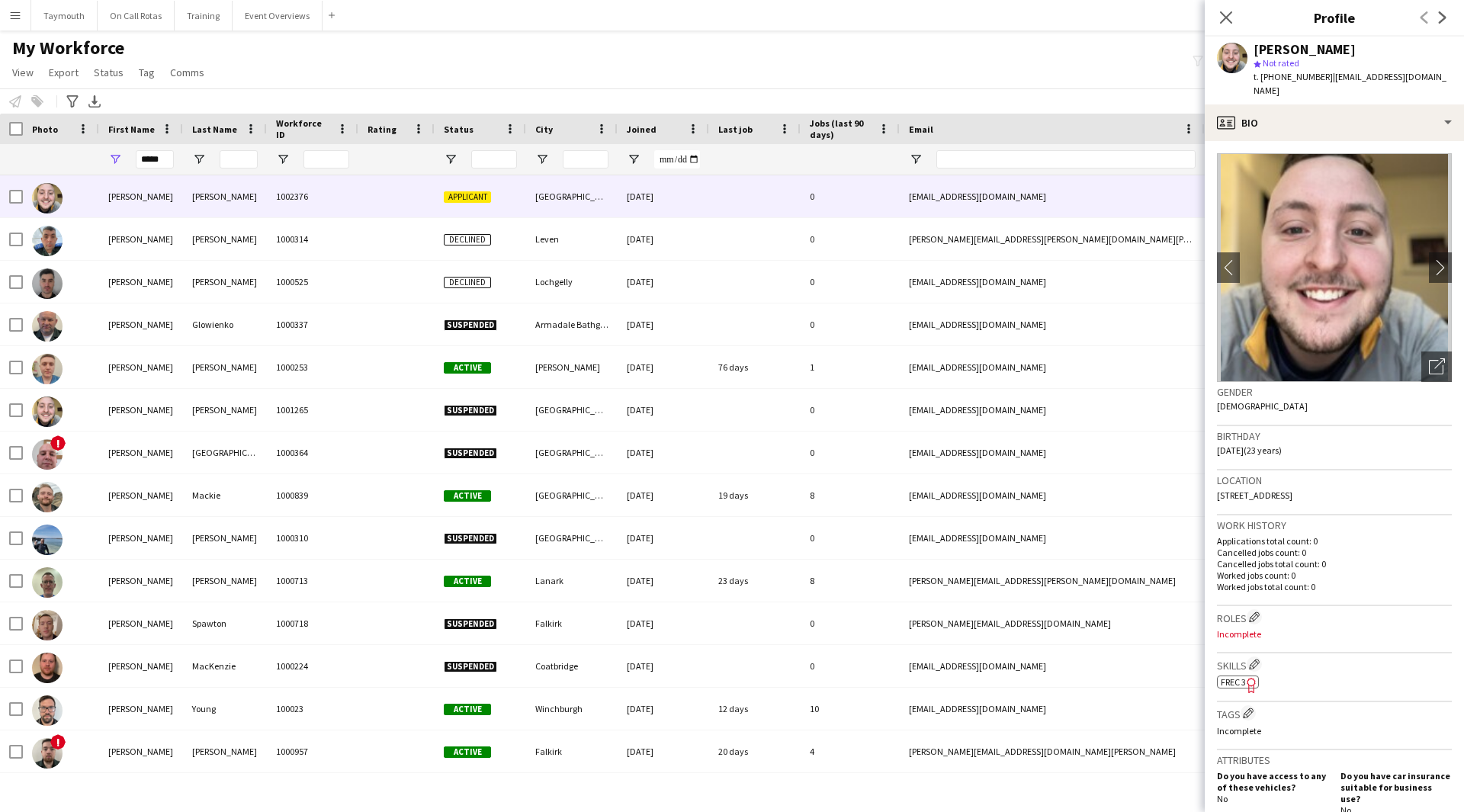
scroll to position [358, 0]
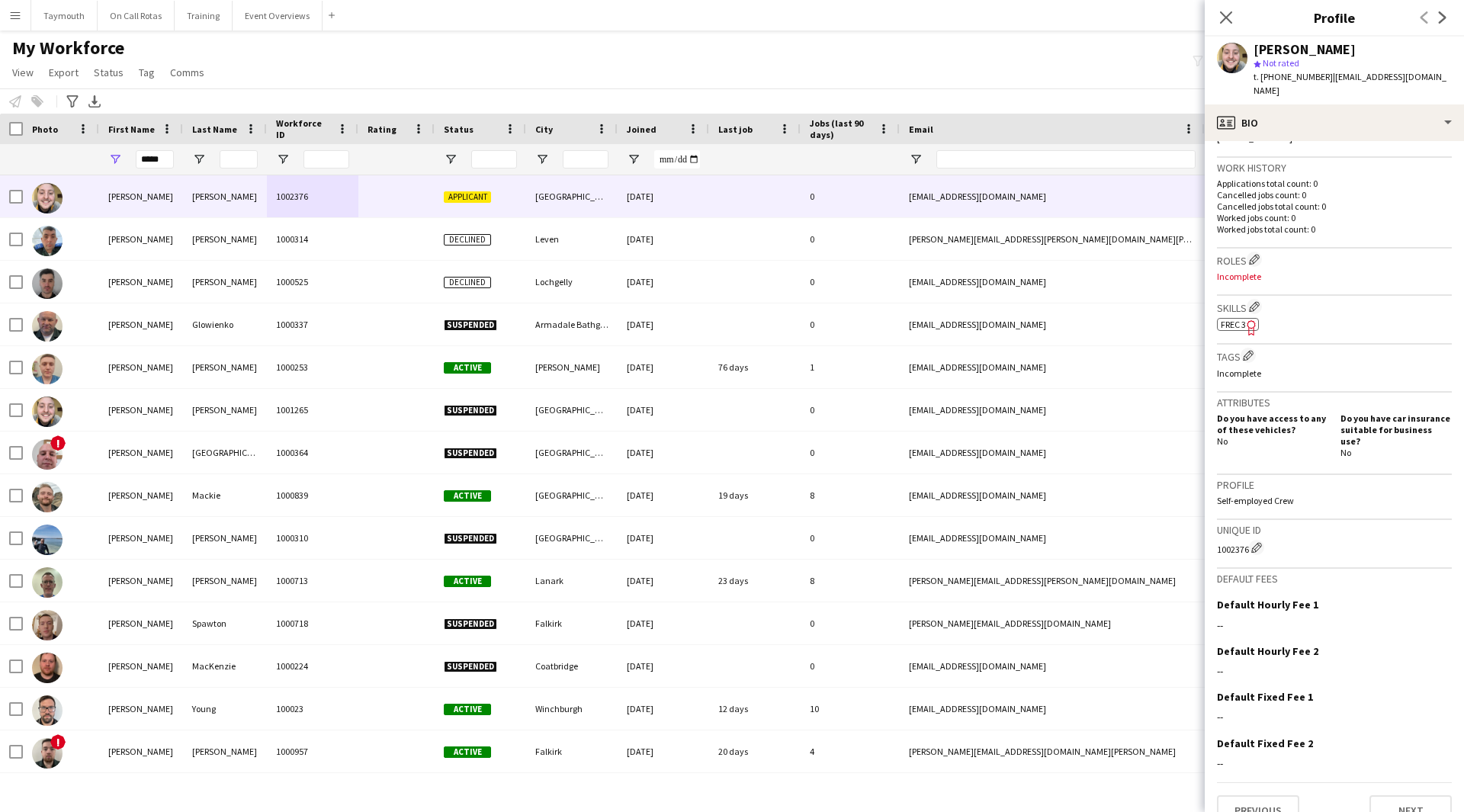
click at [1413, 805] on app-crew-profile-bio "chevron-left chevron-right Open photos pop-in Gender [DEMOGRAPHIC_DATA] Birthda…" at bounding box center [1334, 477] width 259 height 671
click at [1413, 795] on button "Next" at bounding box center [1410, 810] width 82 height 31
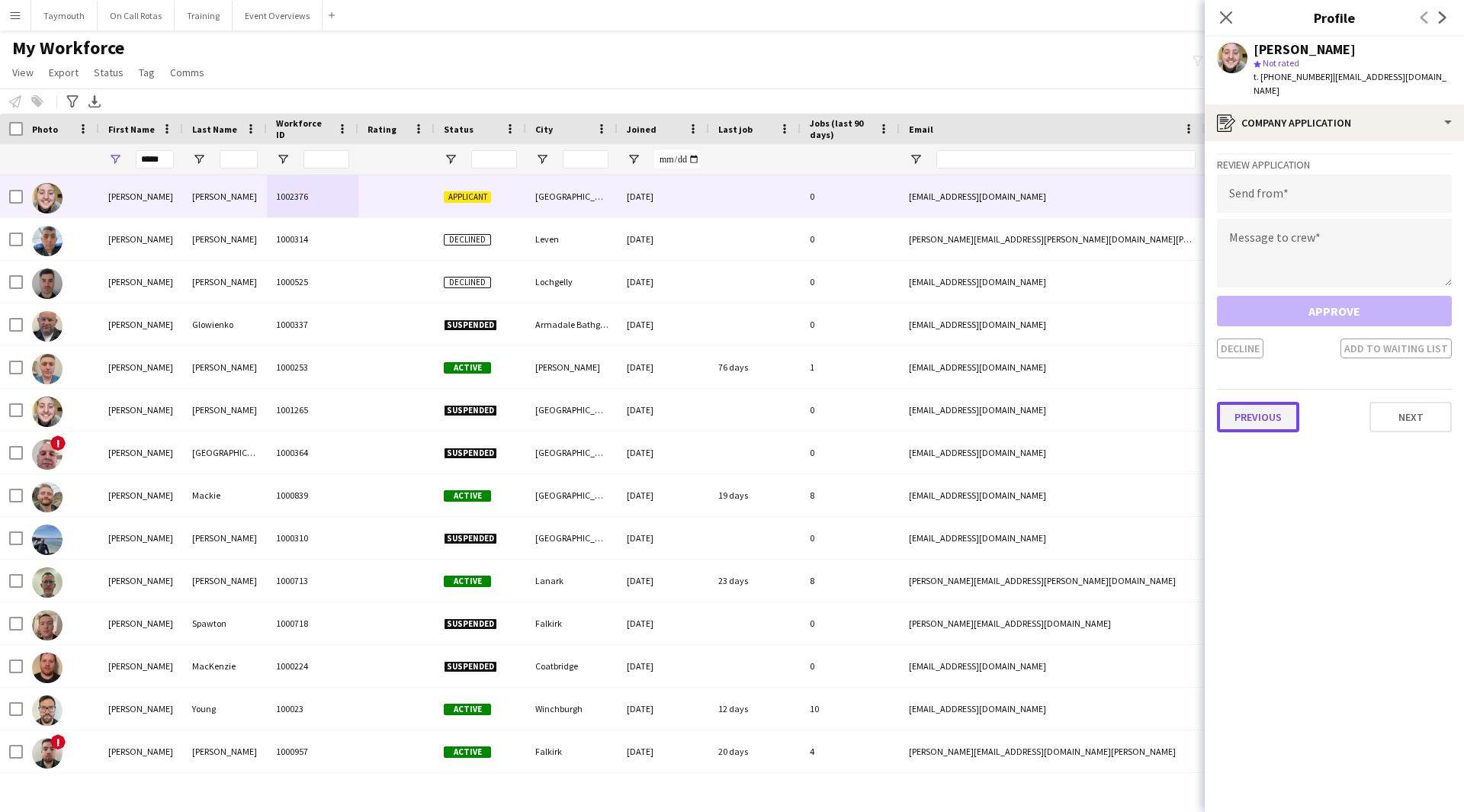
click at [1248, 401] on button "Previous" at bounding box center [1257, 417] width 82 height 31
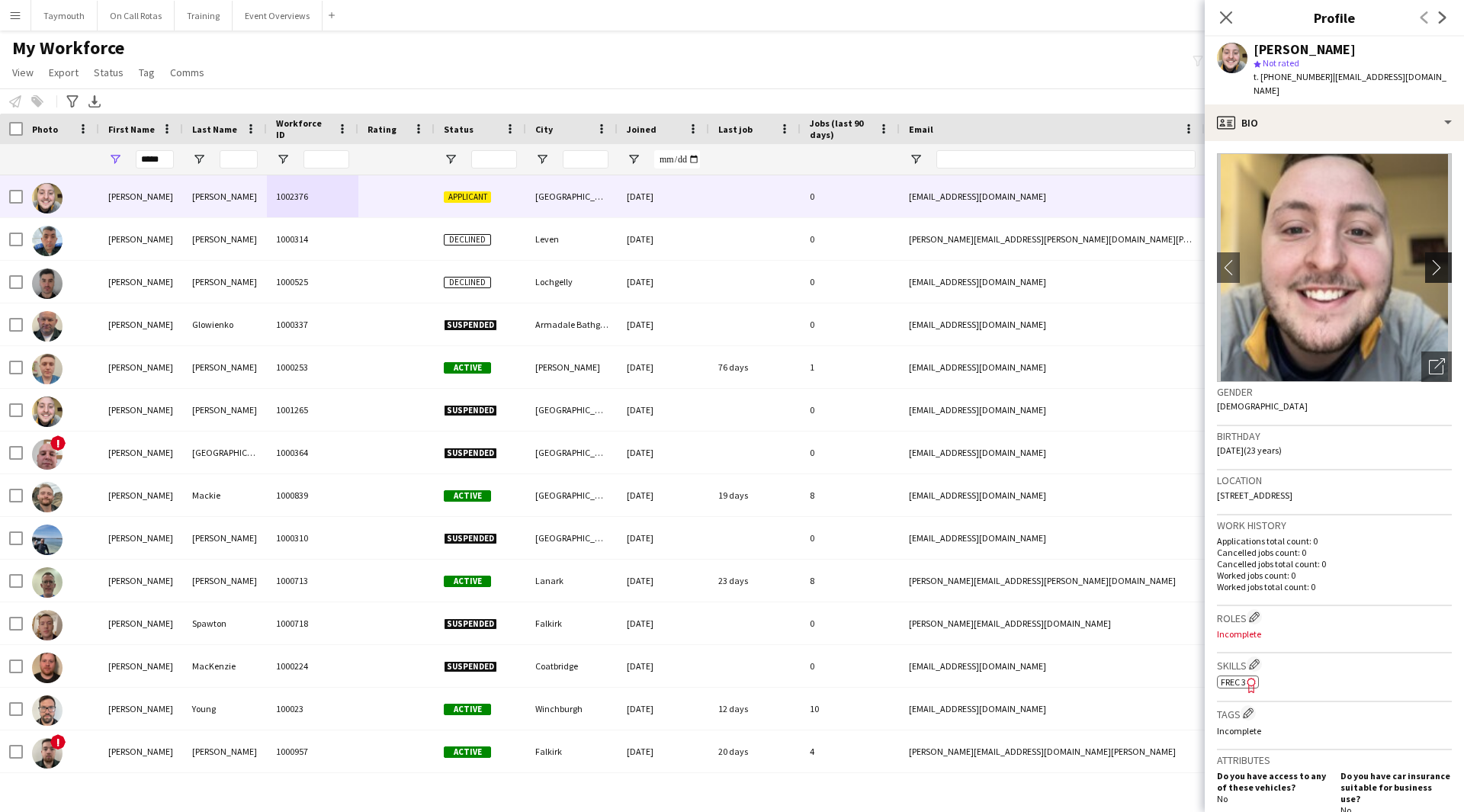
click at [1429, 259] on app-icon "chevron-right" at bounding box center [1440, 267] width 24 height 16
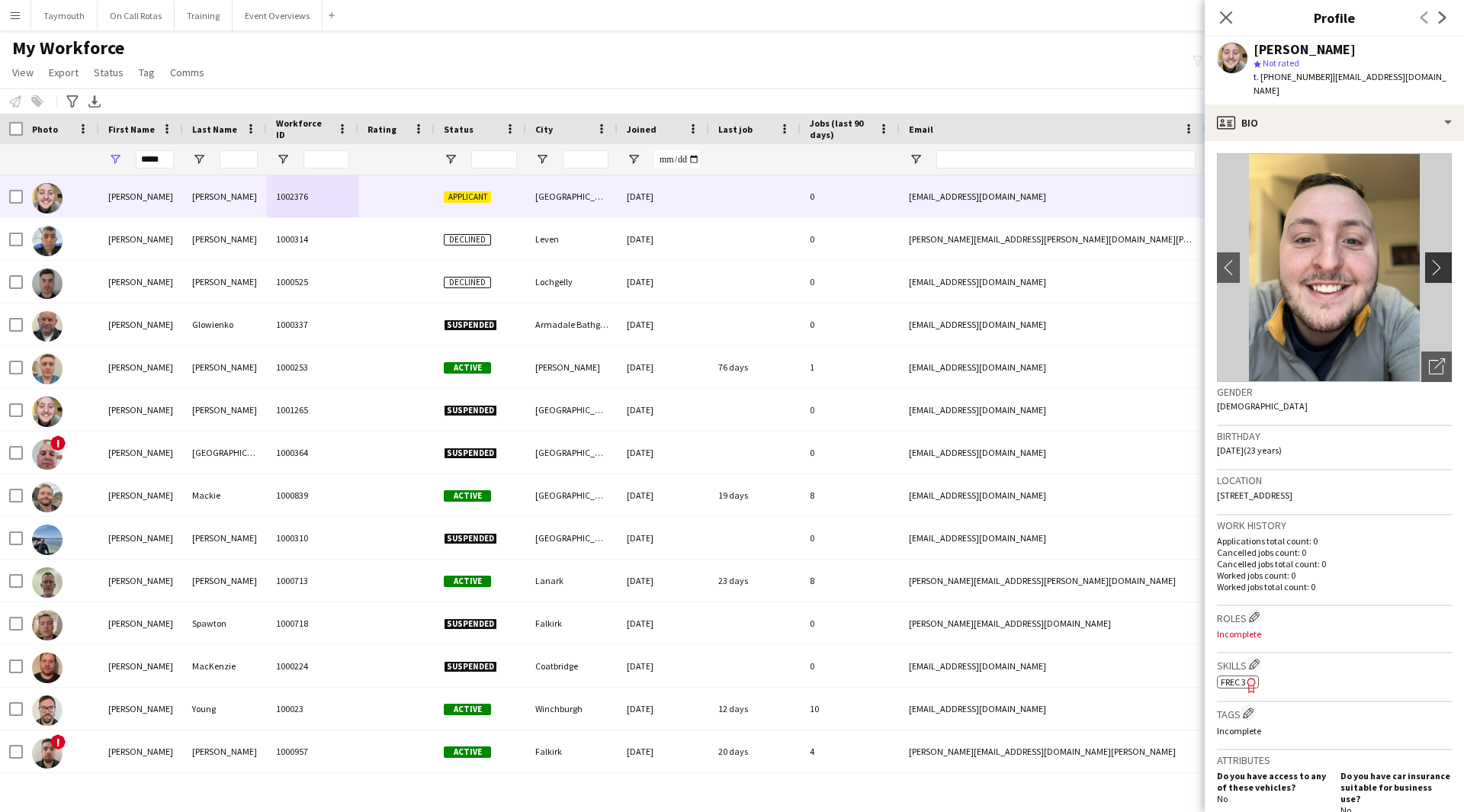
click at [1429, 259] on app-icon "chevron-right" at bounding box center [1440, 267] width 24 height 16
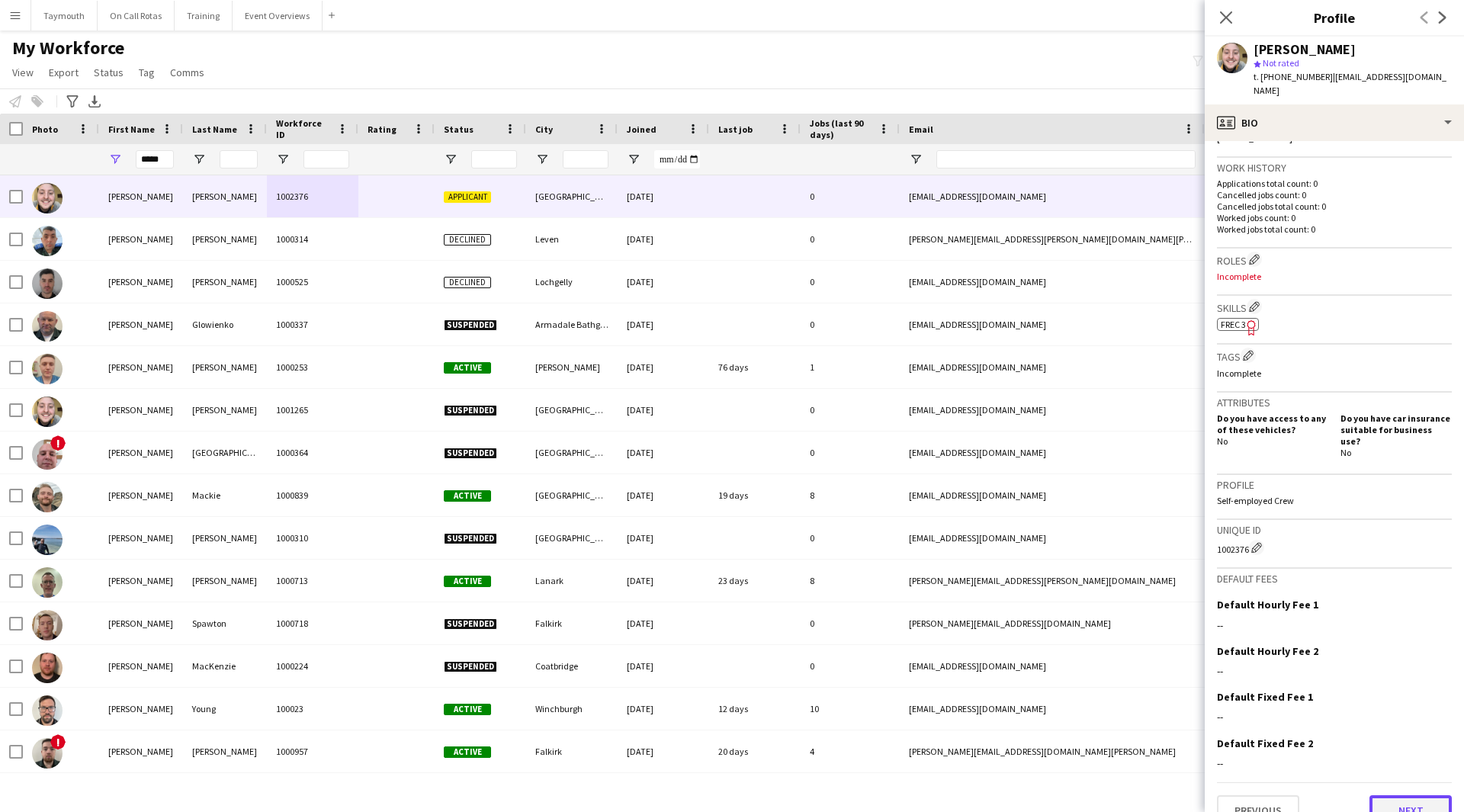
click at [1388, 796] on button "Next" at bounding box center [1410, 810] width 82 height 31
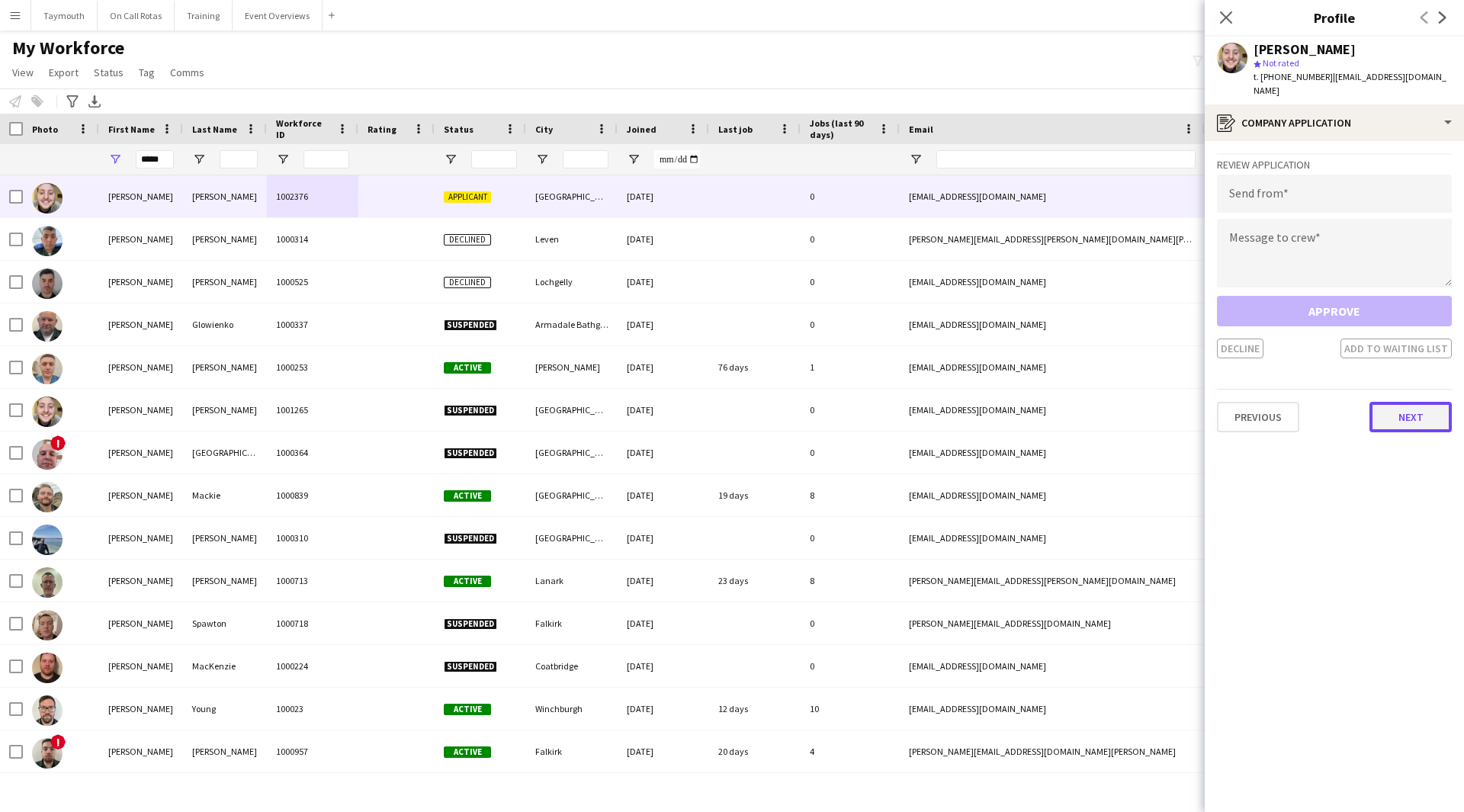
click at [1422, 418] on button "Next" at bounding box center [1410, 417] width 82 height 31
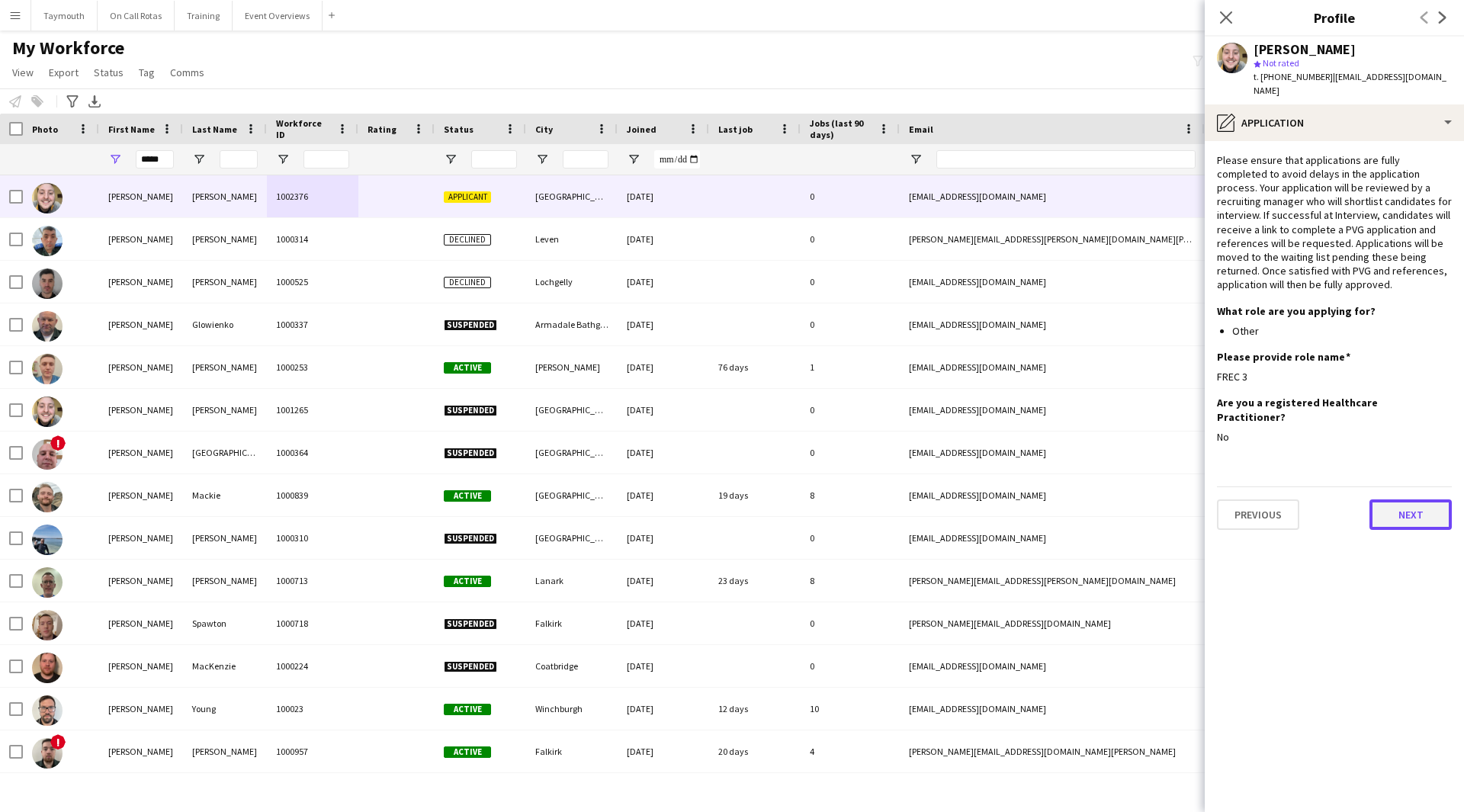
click at [1423, 499] on button "Next" at bounding box center [1410, 514] width 82 height 31
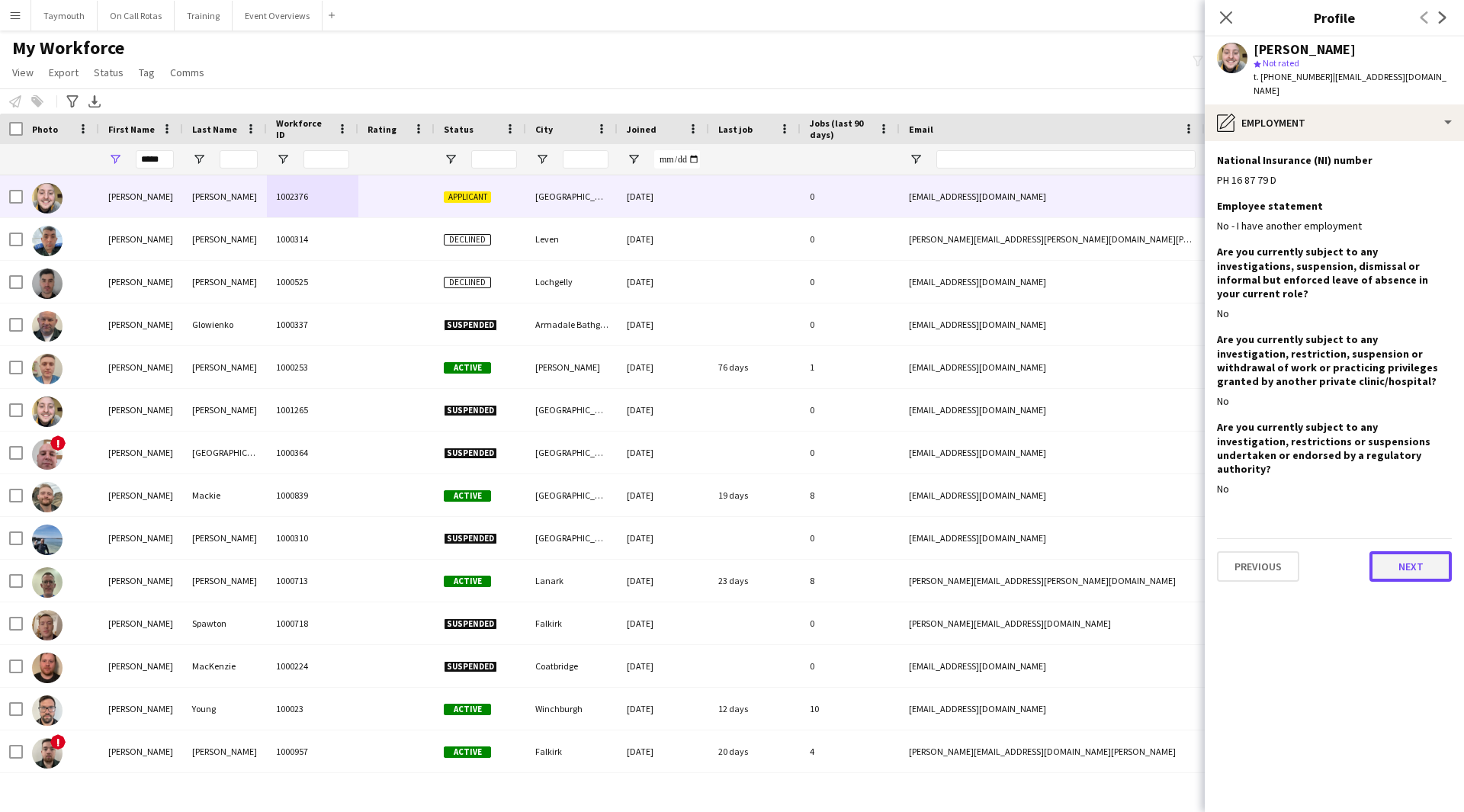
click at [1408, 551] on button "Next" at bounding box center [1410, 566] width 82 height 31
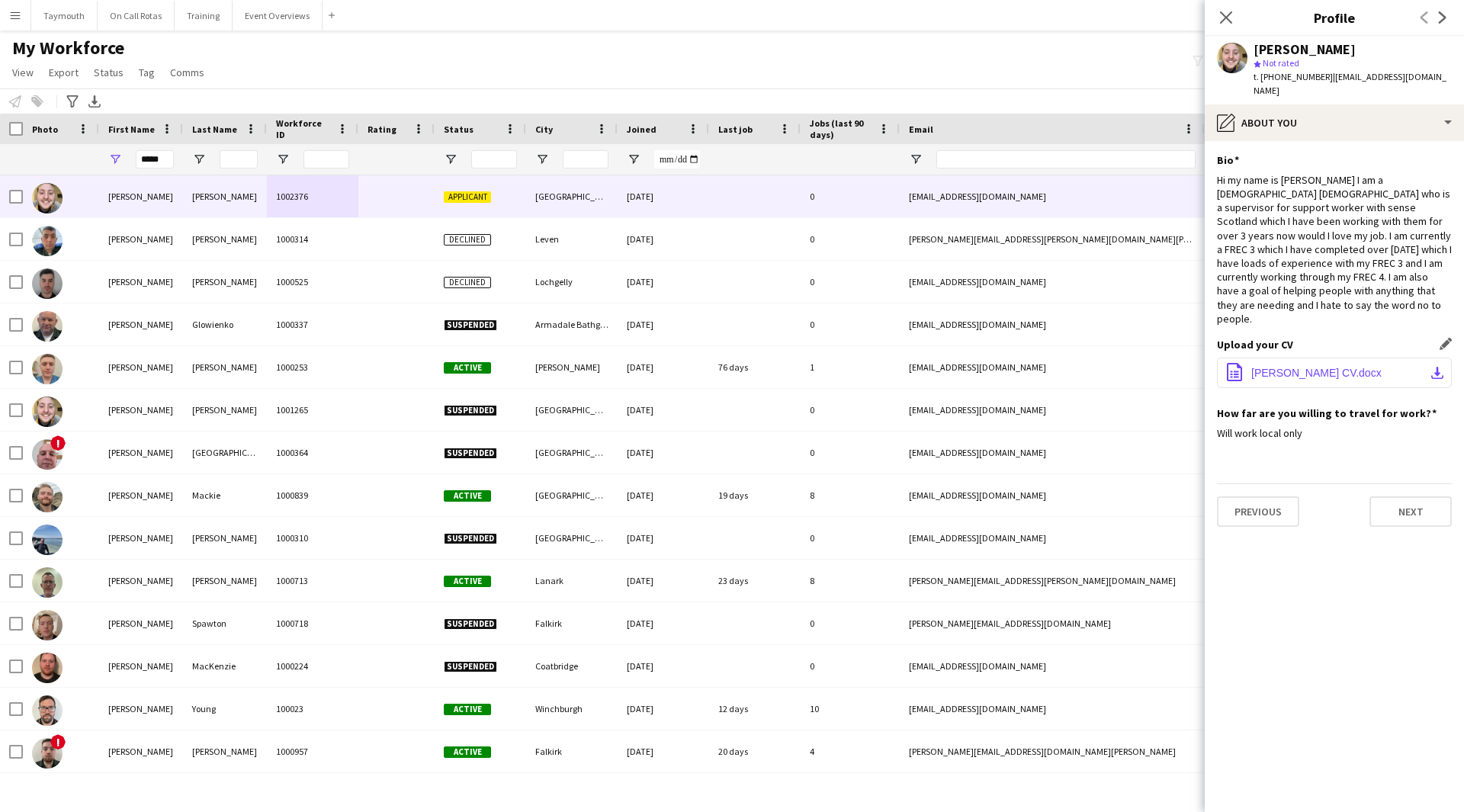
click at [1431, 367] on app-icon "download-bottom" at bounding box center [1437, 373] width 12 height 12
drag, startPoint x: 166, startPoint y: 161, endPoint x: -58, endPoint y: 133, distance: 225.7
click at [0, 133] on html "Menu Boards Boards Boards All jobs Status Workforce Workforce My Workforce Recr…" at bounding box center [732, 406] width 1464 height 812
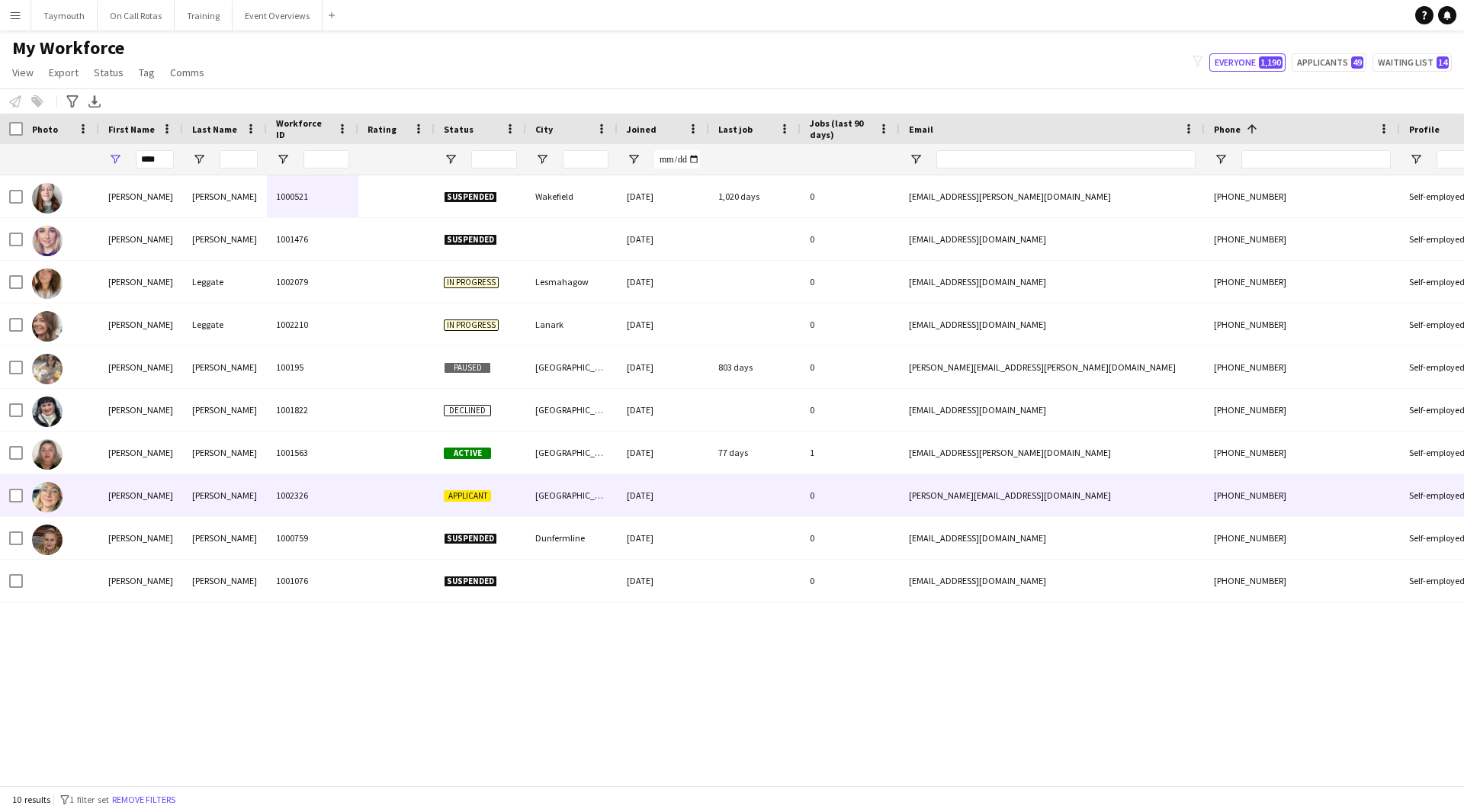
click at [263, 498] on div "[PERSON_NAME]" at bounding box center [224, 495] width 84 height 42
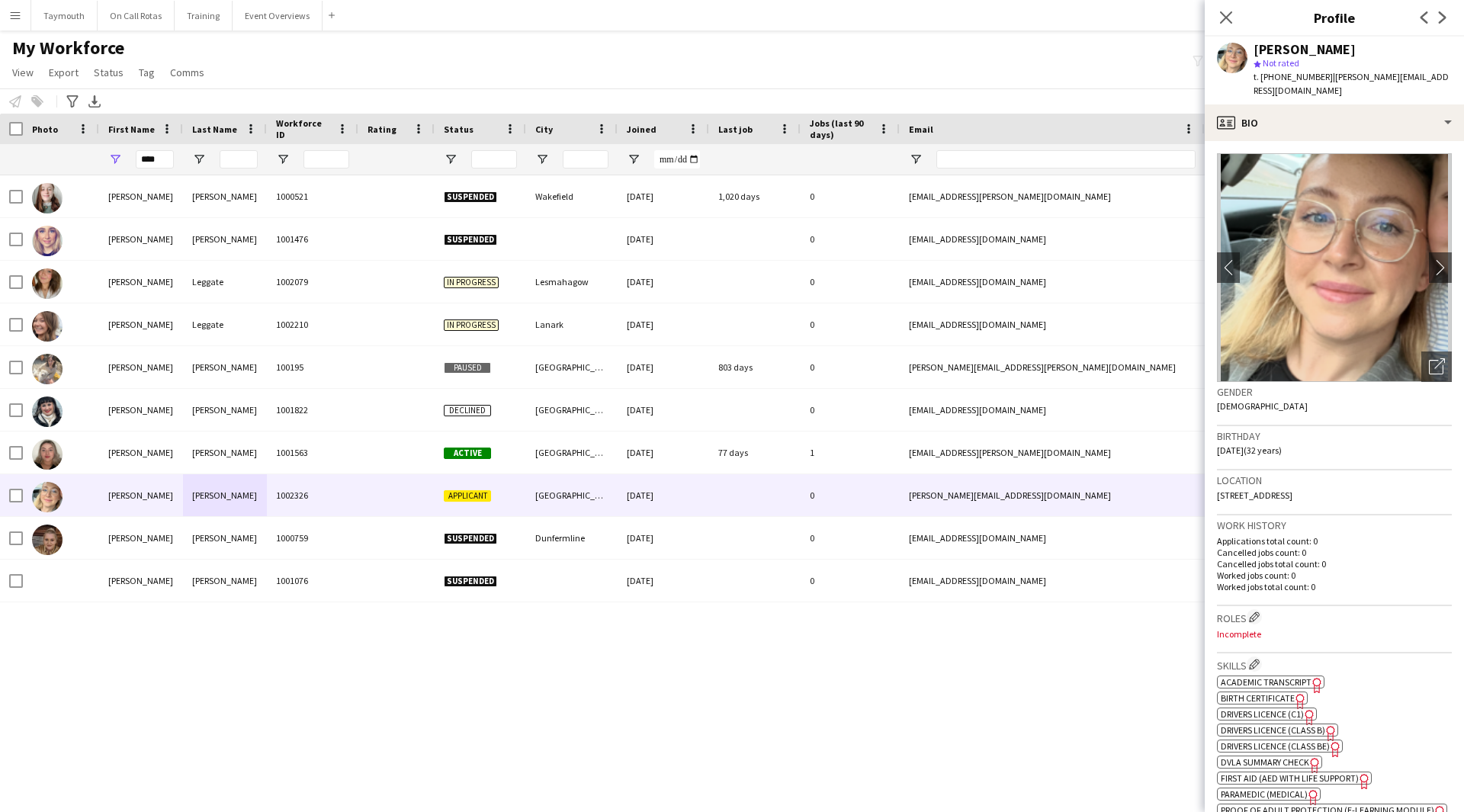
drag, startPoint x: 1378, startPoint y: 97, endPoint x: 1325, endPoint y: 79, distance: 56.0
click at [1325, 79] on div "t. [PHONE_NUMBER] | [EMAIL_ADDRESS][DOMAIN_NAME]" at bounding box center [1353, 84] width 198 height 28
copy span "[PERSON_NAME][EMAIL_ADDRESS][DOMAIN_NAME]"
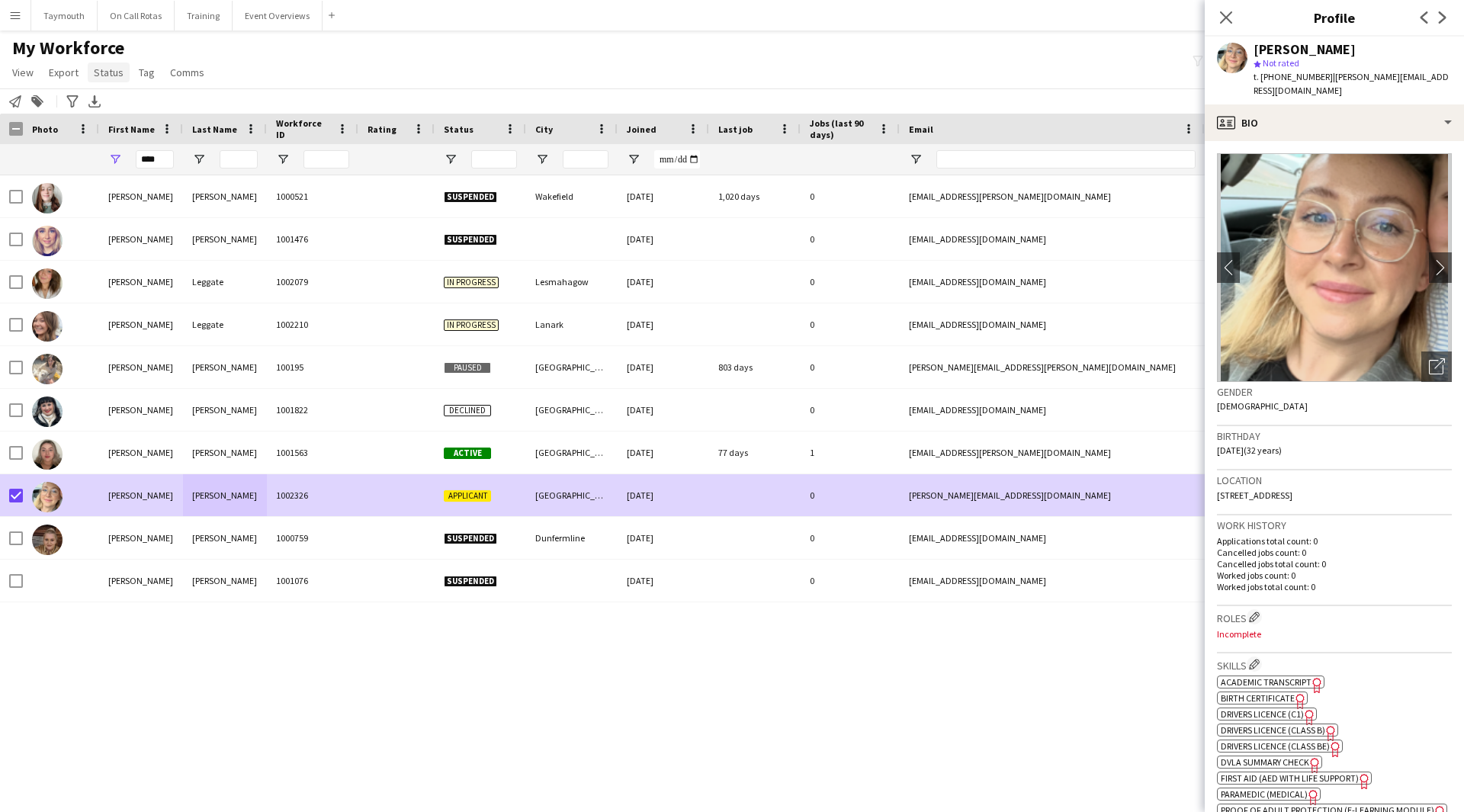
click at [100, 71] on span "Status" at bounding box center [108, 72] width 30 height 14
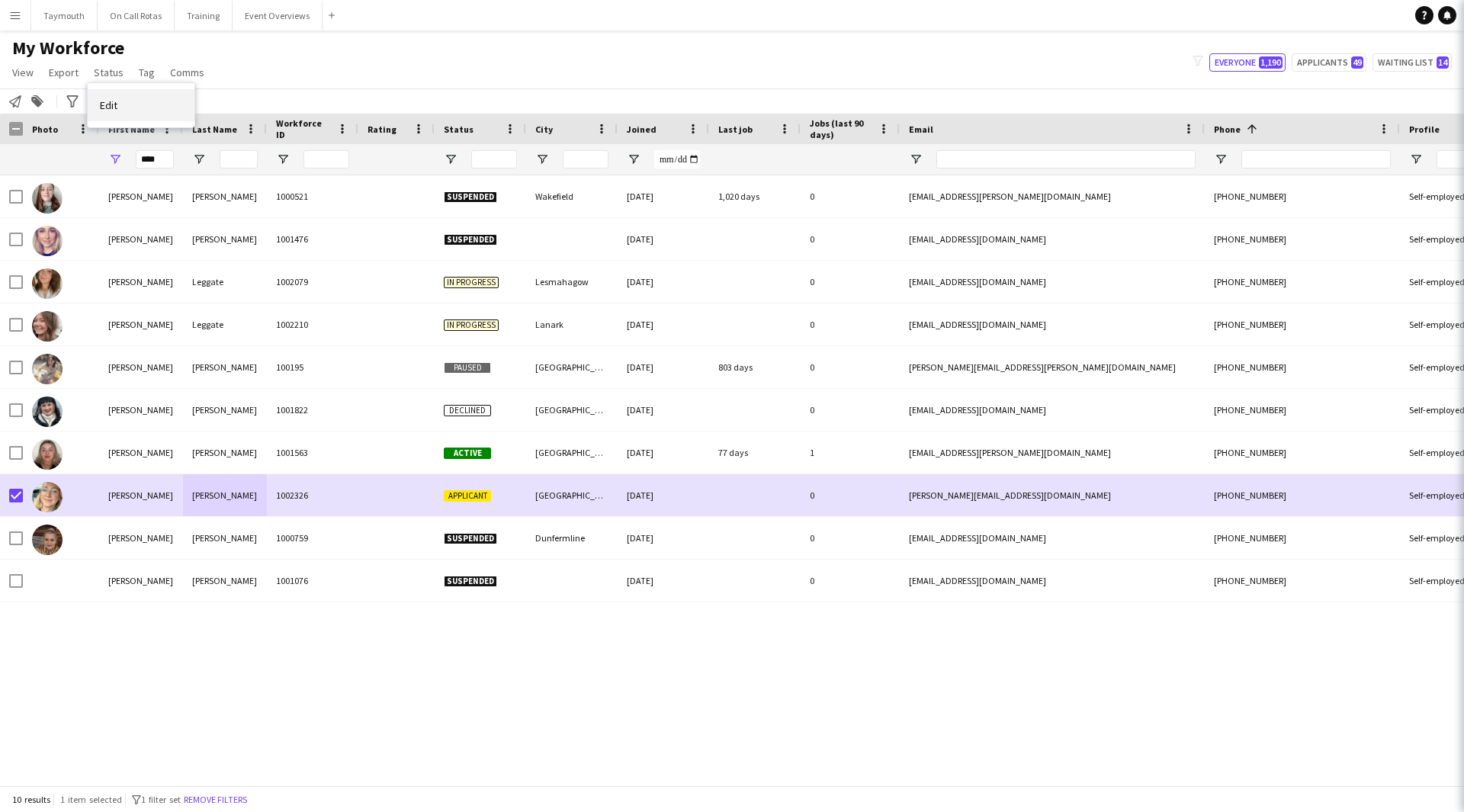
click at [103, 111] on span "Edit" at bounding box center [108, 105] width 18 height 14
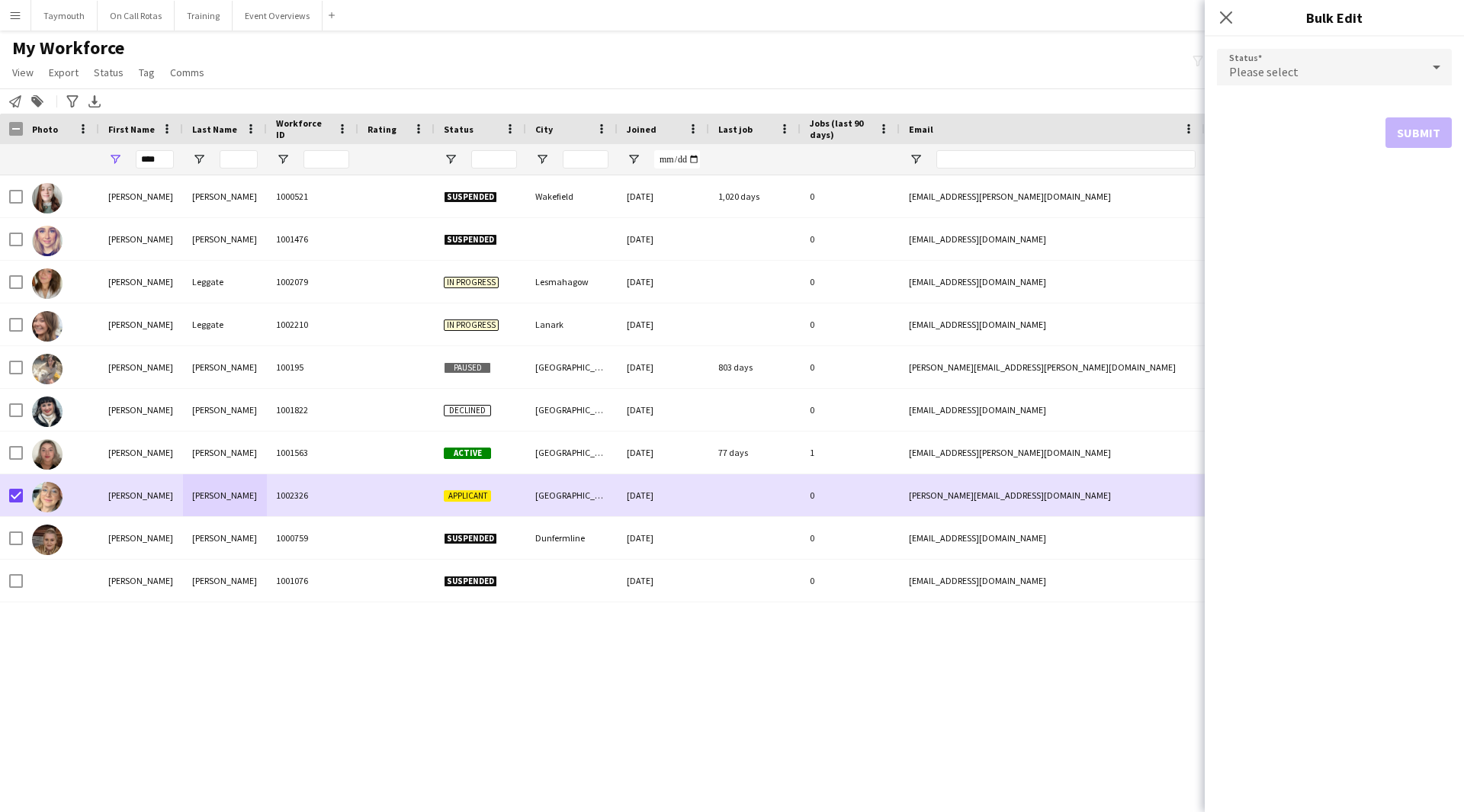
click at [1268, 78] on span "Please select" at bounding box center [1264, 71] width 69 height 15
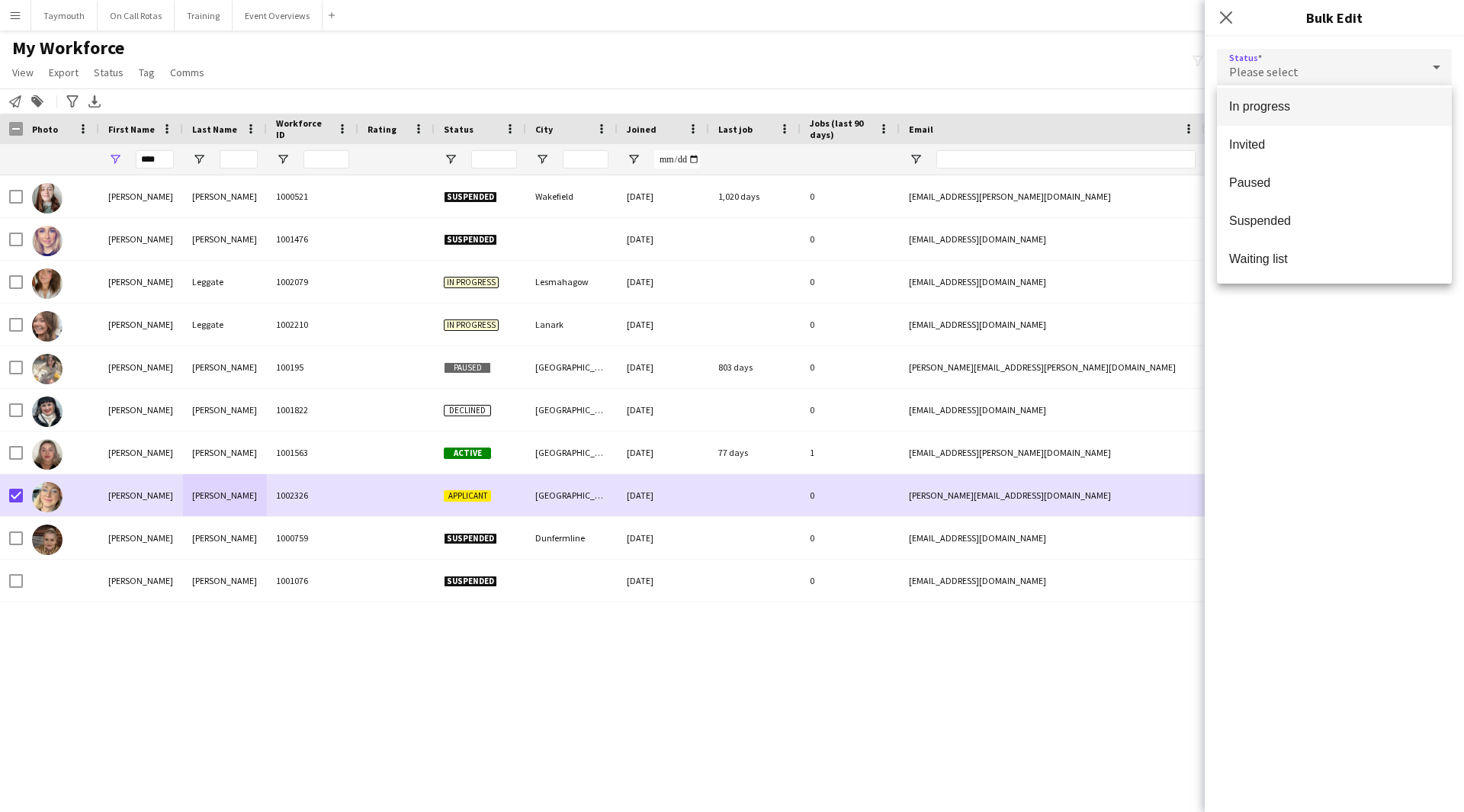
scroll to position [157, 0]
click at [1352, 255] on span "Waiting list" at bounding box center [1334, 258] width 210 height 15
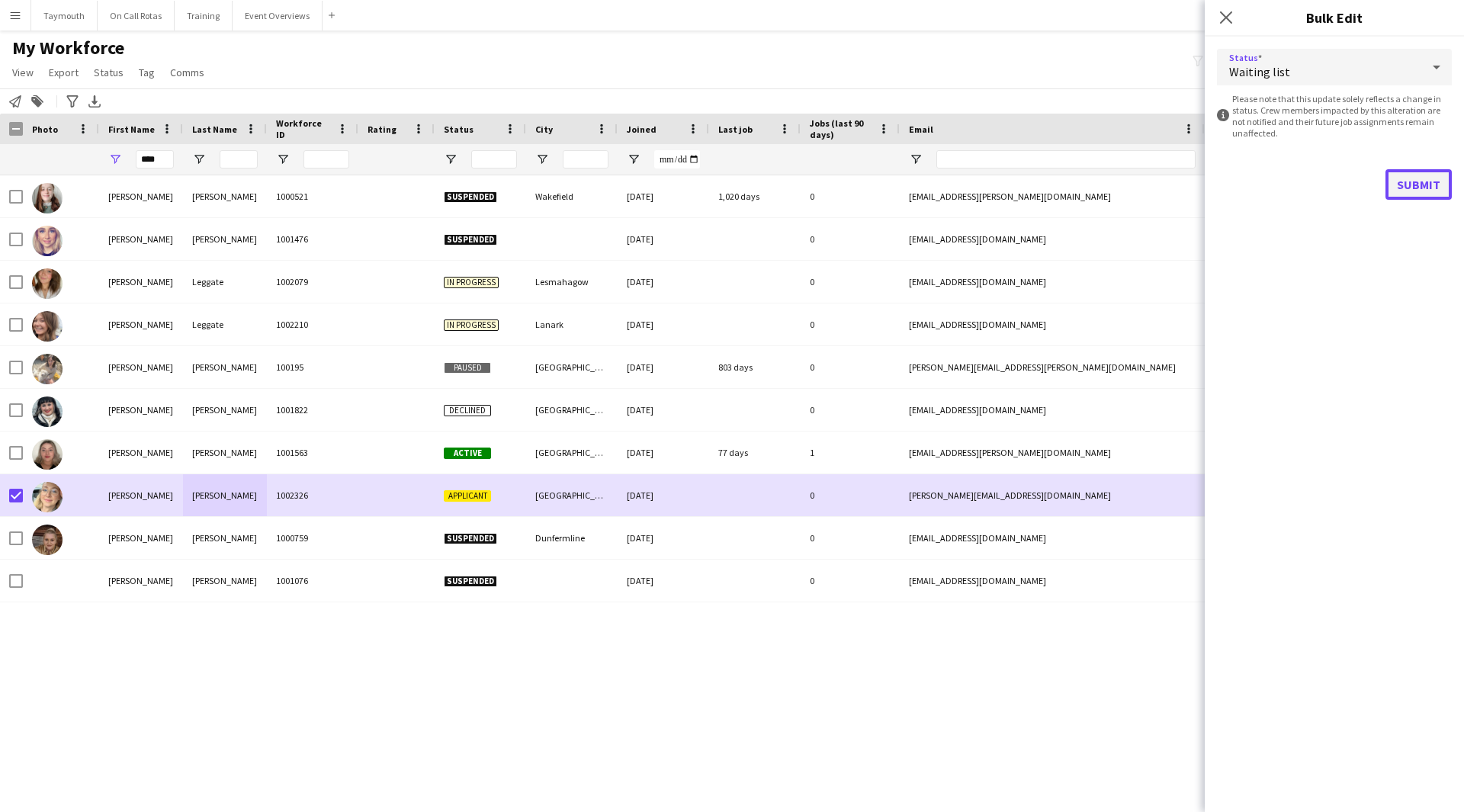
click at [1416, 173] on button "Submit" at bounding box center [1418, 184] width 66 height 31
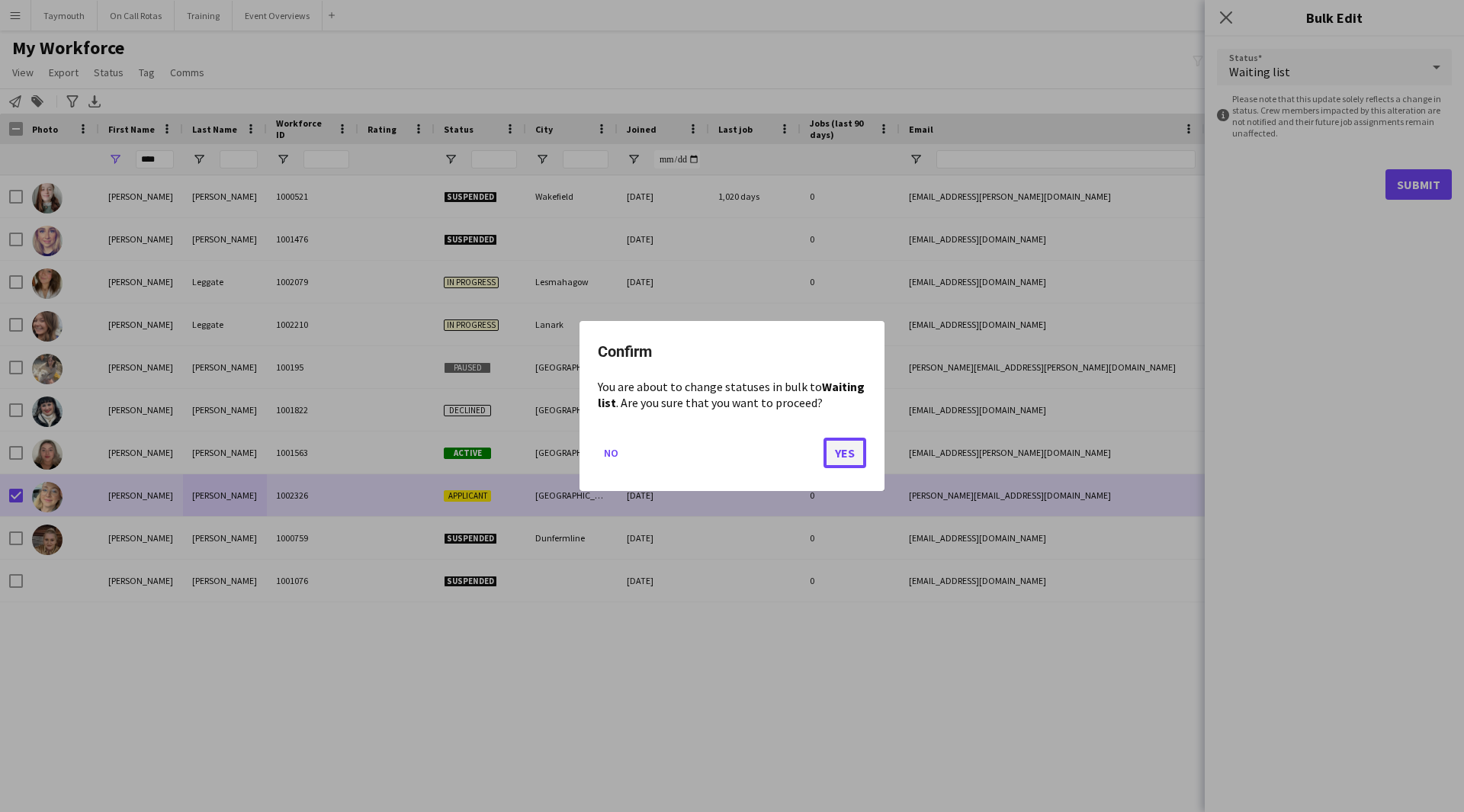
click at [850, 450] on button "Yes" at bounding box center [844, 453] width 43 height 31
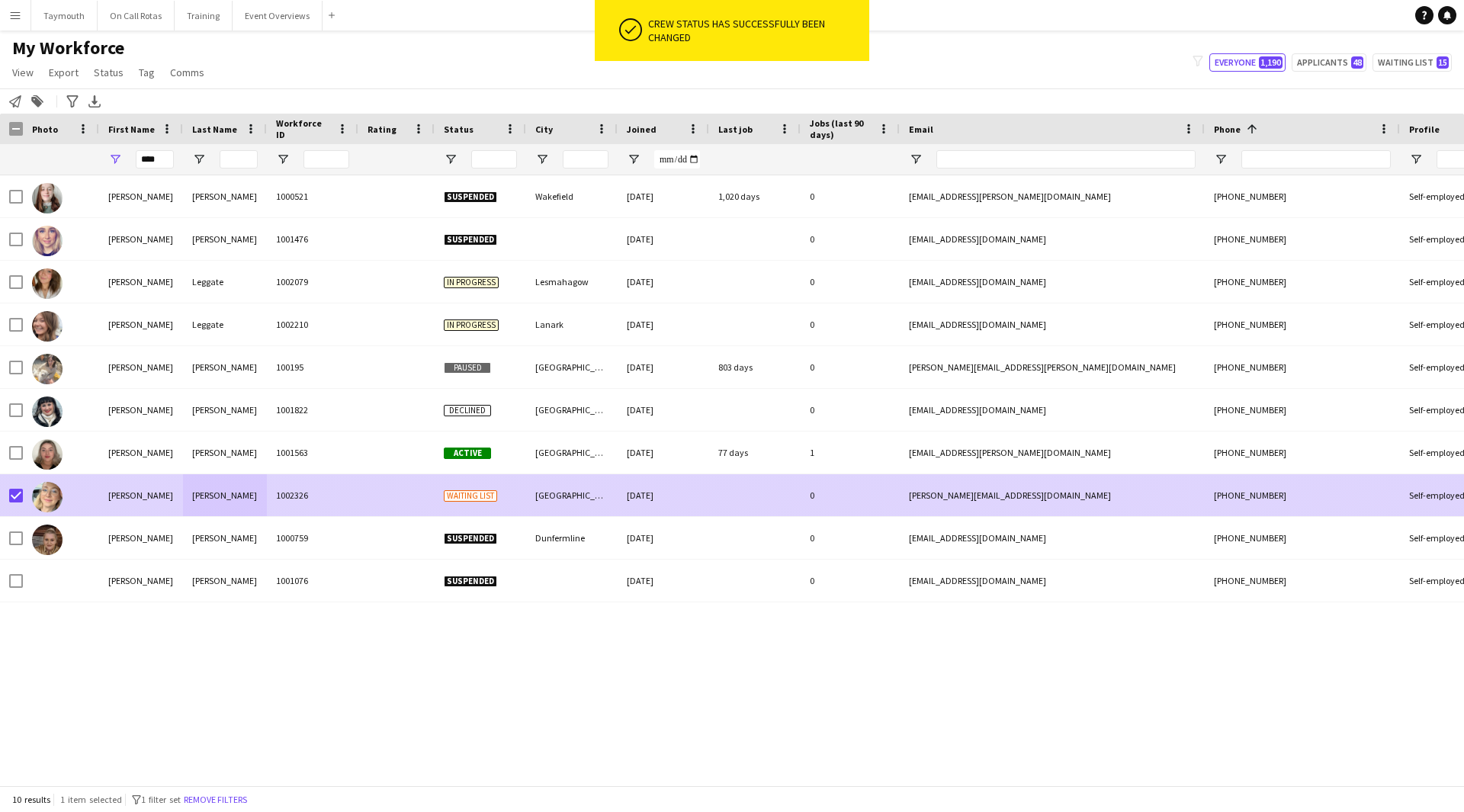
click at [256, 496] on div "[PERSON_NAME]" at bounding box center [224, 495] width 84 height 42
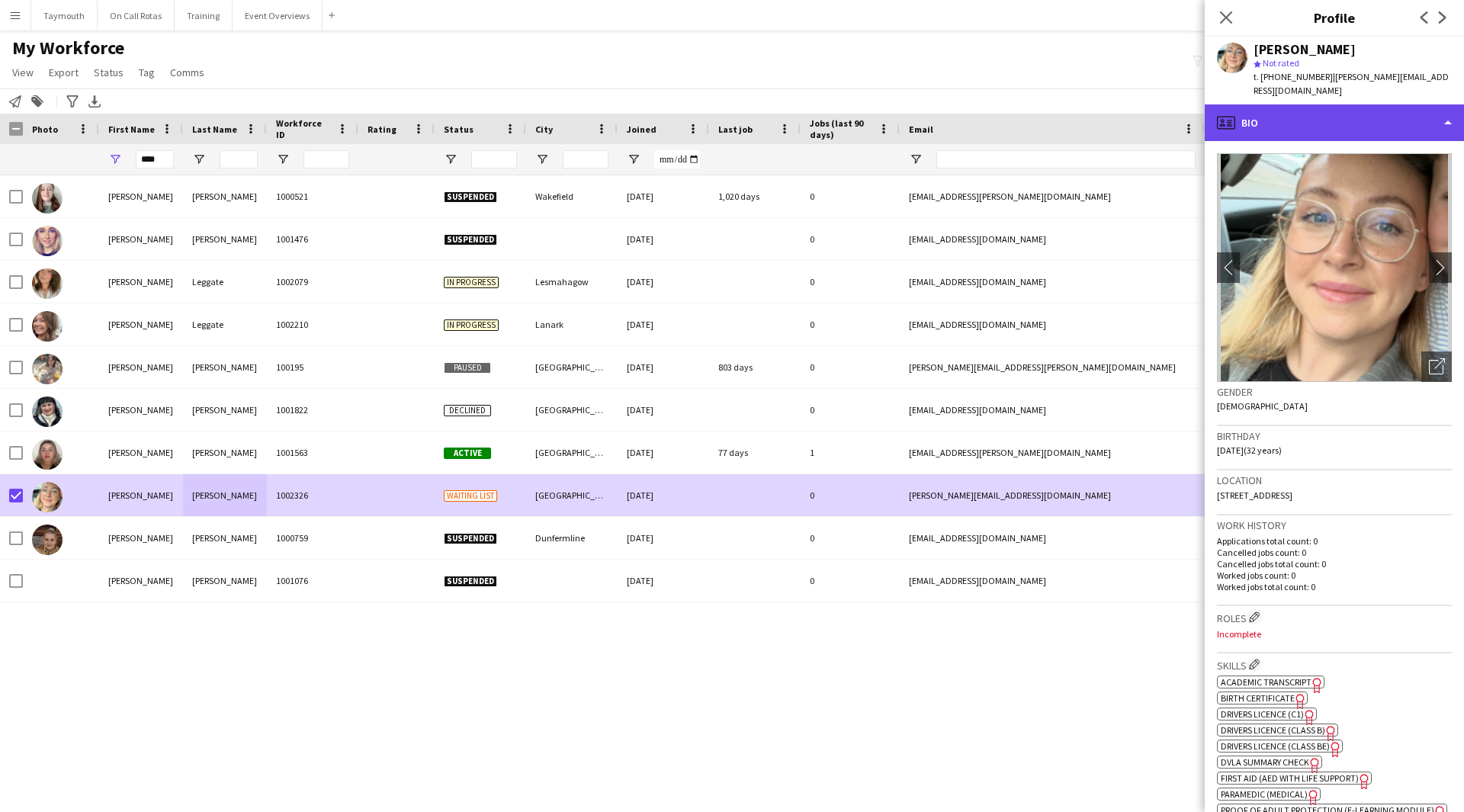
click at [1331, 129] on div "profile Bio" at bounding box center [1334, 123] width 259 height 37
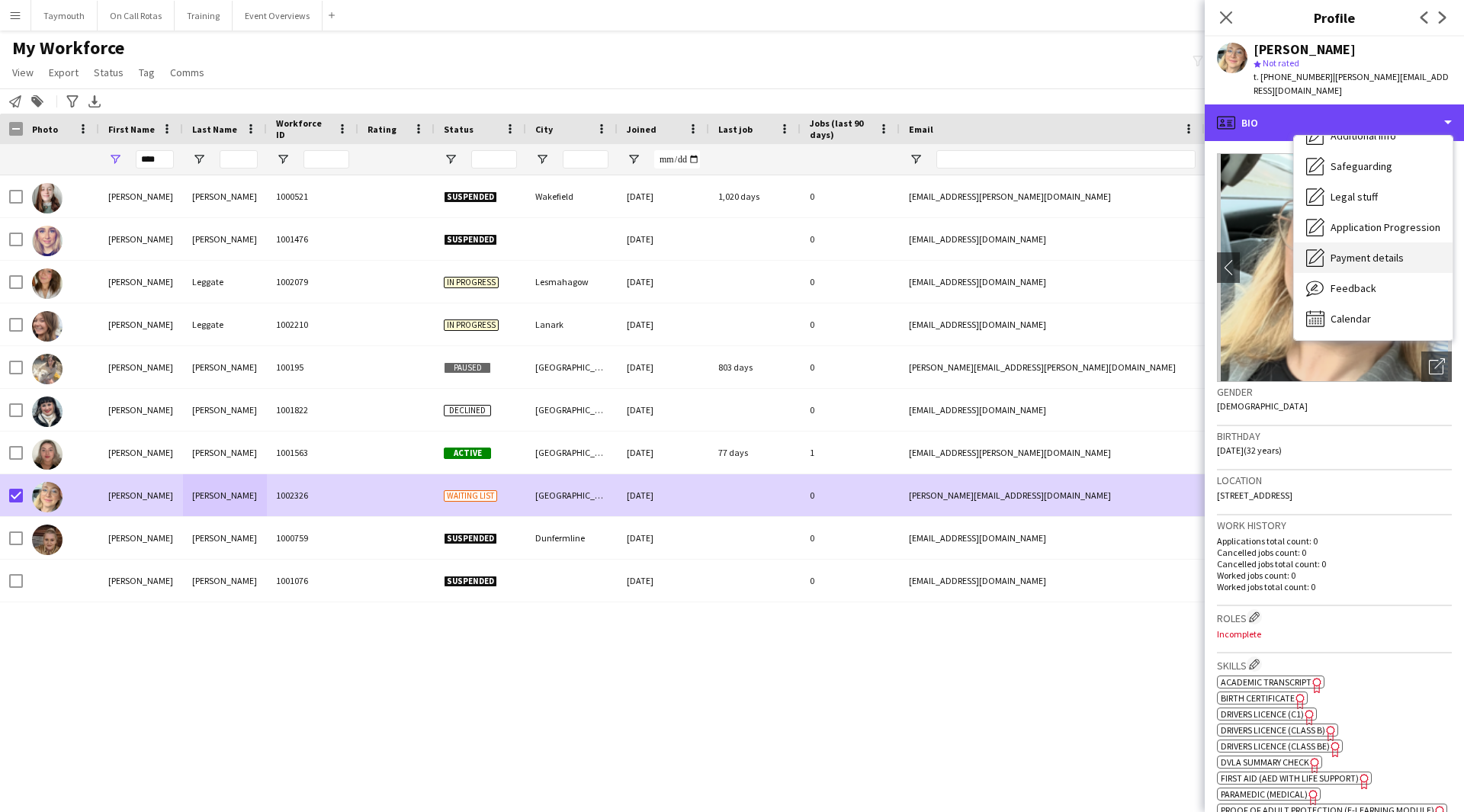
scroll to position [189, 0]
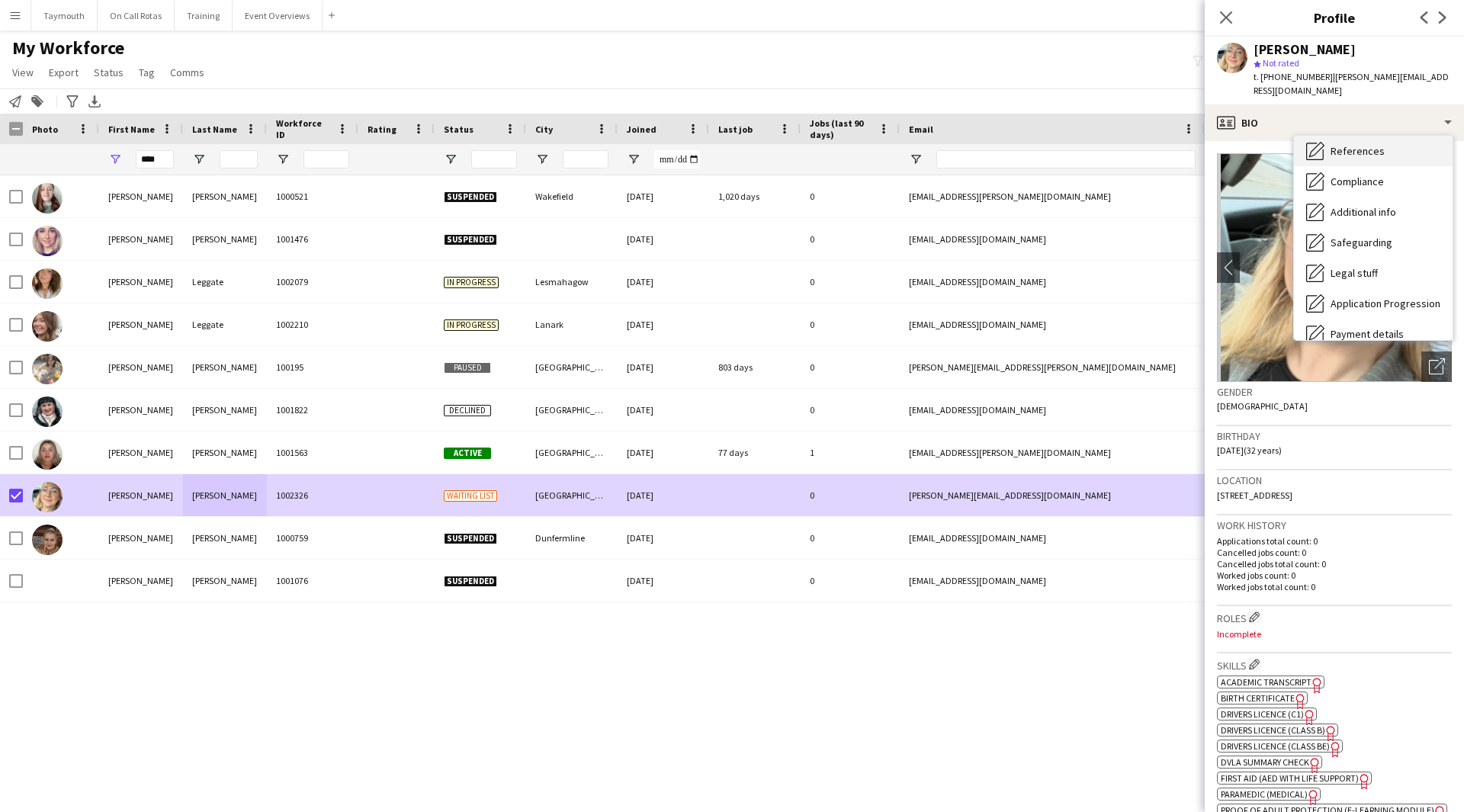
click at [1390, 161] on div "References References" at bounding box center [1373, 151] width 159 height 31
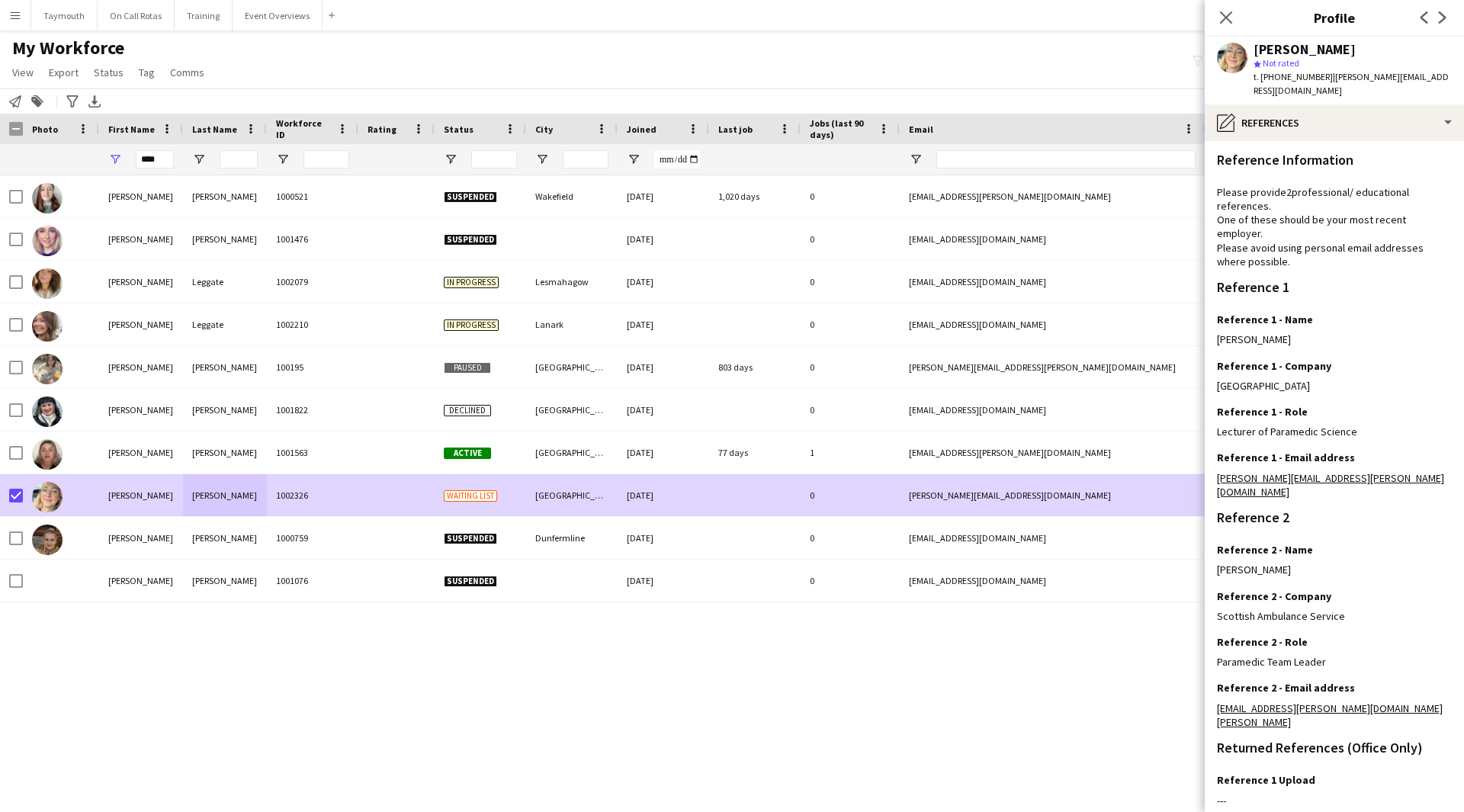
drag, startPoint x: 1358, startPoint y: 484, endPoint x: 1209, endPoint y: 487, distance: 149.0
click at [1209, 487] on app-section-data-types "Reference Information Please provide 2 professional/ educational references. On…" at bounding box center [1334, 477] width 259 height 671
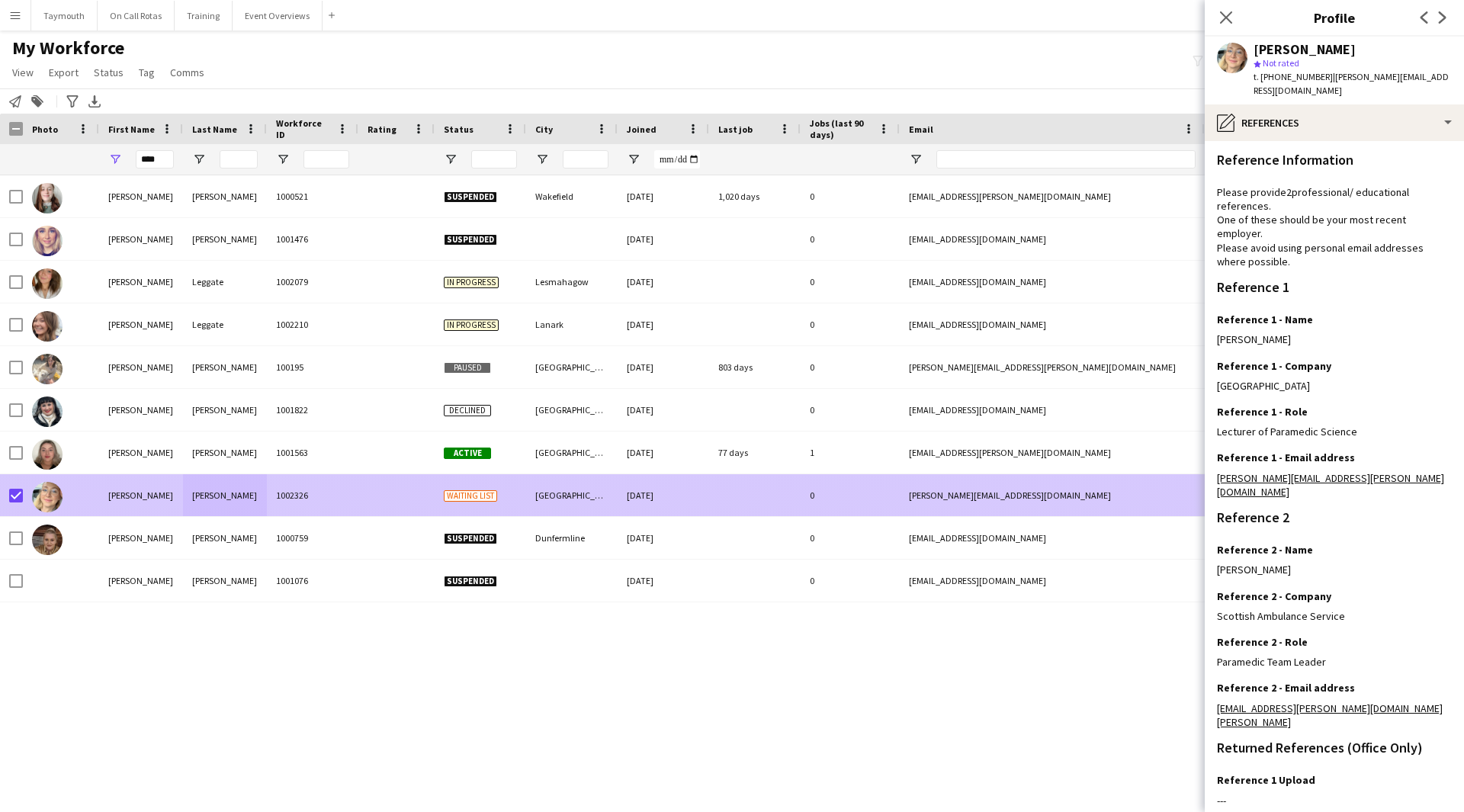
copy link "[PERSON_NAME][EMAIL_ADDRESS][PERSON_NAME][DOMAIN_NAME]"
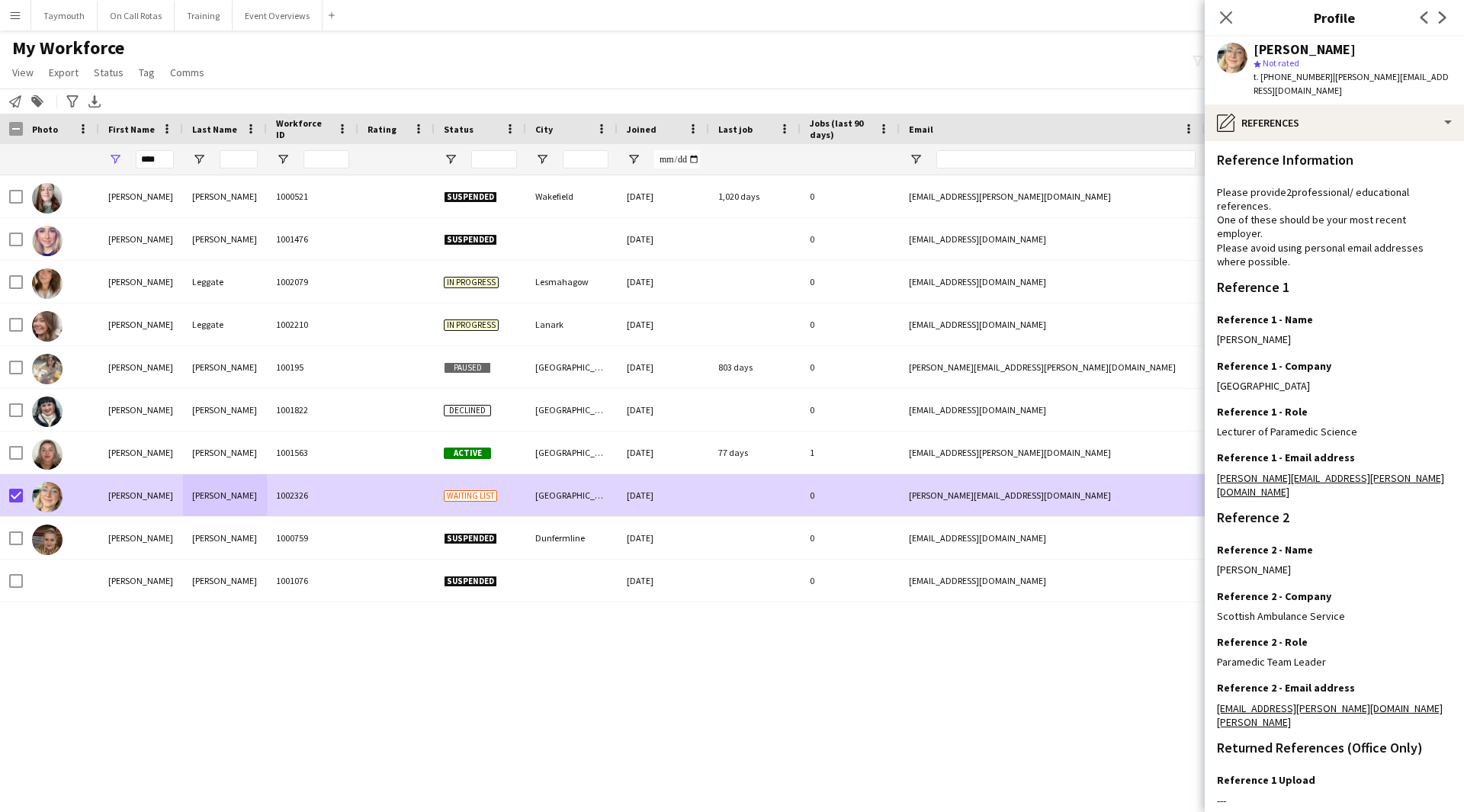
drag, startPoint x: 1376, startPoint y: 691, endPoint x: 1214, endPoint y: 699, distance: 162.2
click at [1214, 699] on app-section-data-types "Reference Information Please provide 2 professional/ educational references. On…" at bounding box center [1334, 477] width 259 height 671
copy link "[EMAIL_ADDRESS][PERSON_NAME][DOMAIN_NAME][PERSON_NAME]"
drag, startPoint x: 152, startPoint y: 157, endPoint x: 29, endPoint y: 160, distance: 123.0
click at [29, 160] on div "****" at bounding box center [944, 160] width 1888 height 31
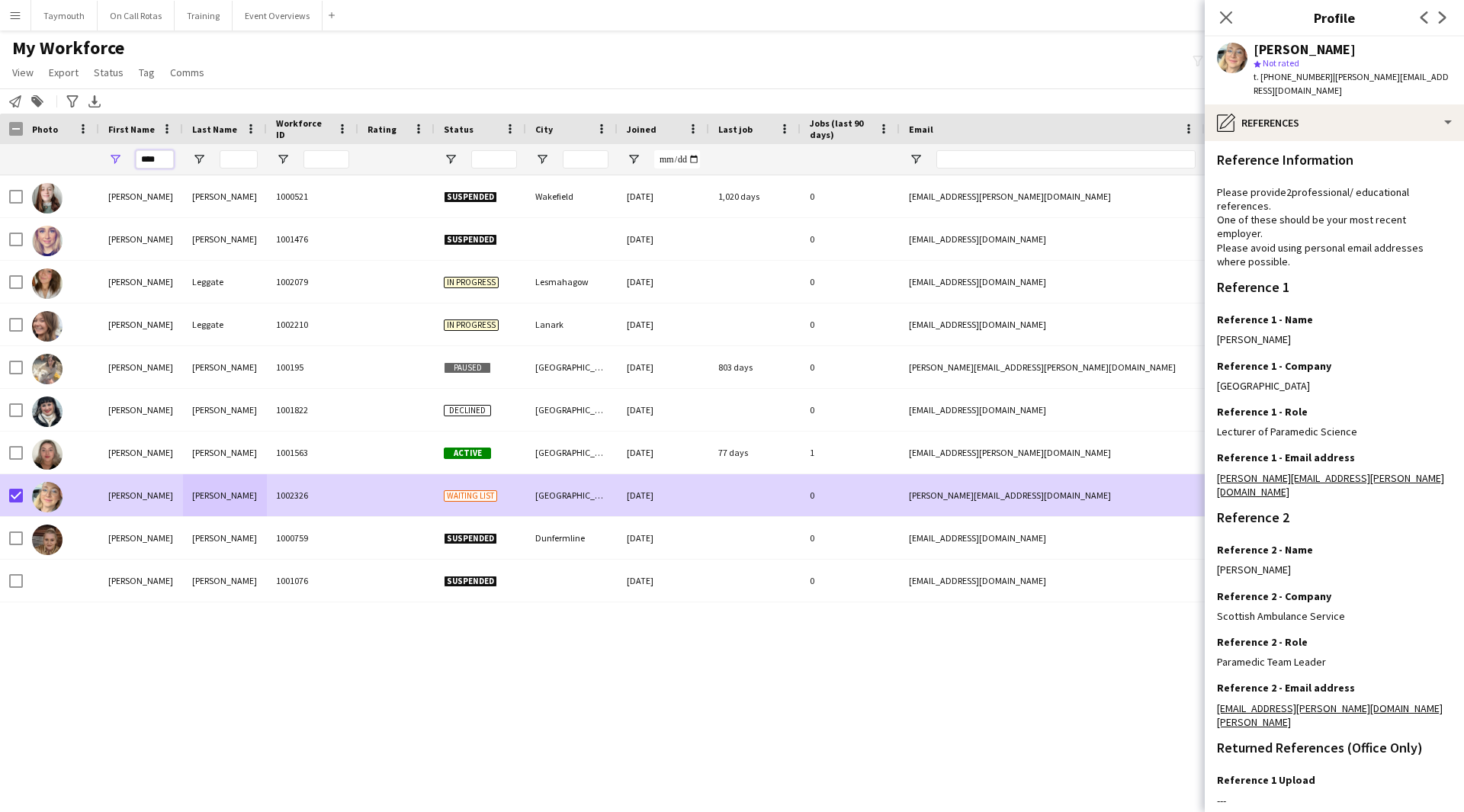
drag, startPoint x: 159, startPoint y: 158, endPoint x: -236, endPoint y: 137, distance: 395.6
click at [0, 137] on html "Menu Boards Boards Boards All jobs Status Workforce Workforce My Workforce Recr…" at bounding box center [732, 406] width 1464 height 812
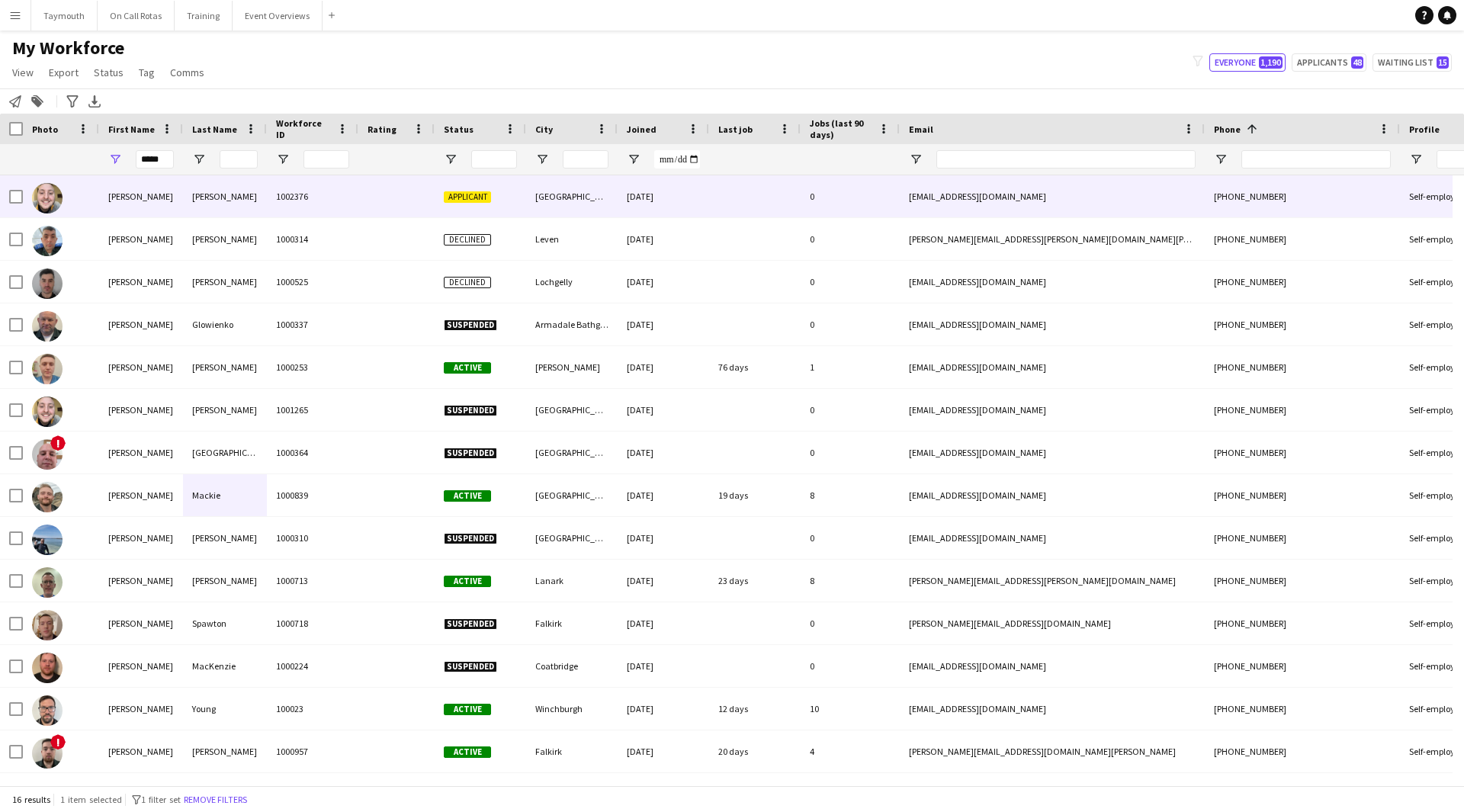
click at [359, 204] on div at bounding box center [396, 196] width 76 height 42
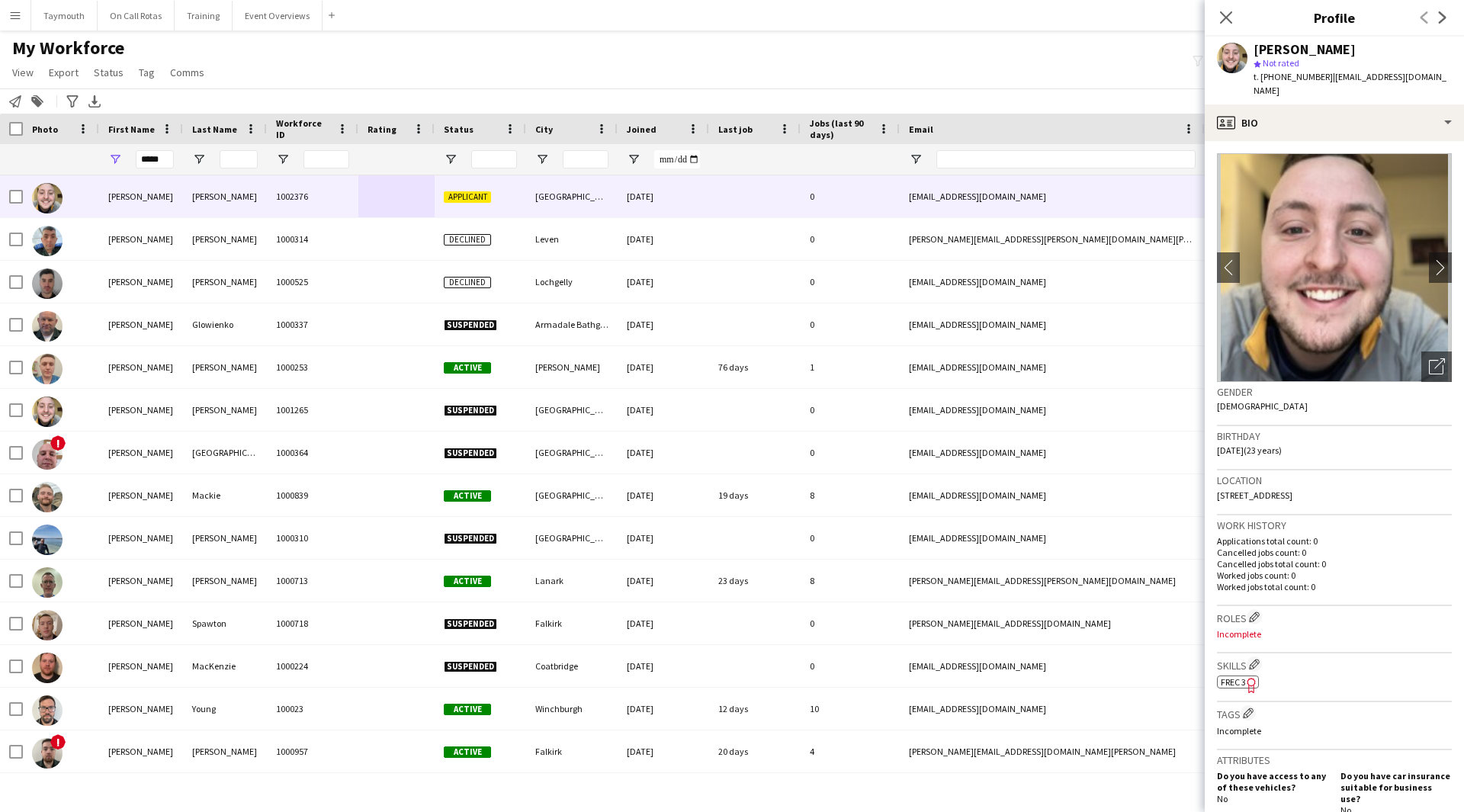
drag, startPoint x: 1324, startPoint y: 75, endPoint x: 1260, endPoint y: 76, distance: 64.0
click at [1260, 76] on span "t. [PHONE_NUMBER]" at bounding box center [1293, 76] width 79 height 12
copy span "[PHONE_NUMBER]"
drag, startPoint x: 166, startPoint y: 159, endPoint x: -306, endPoint y: 128, distance: 473.0
click at [0, 128] on html "Menu Boards Boards Boards All jobs Status Workforce Workforce My Workforce Recr…" at bounding box center [732, 406] width 1464 height 812
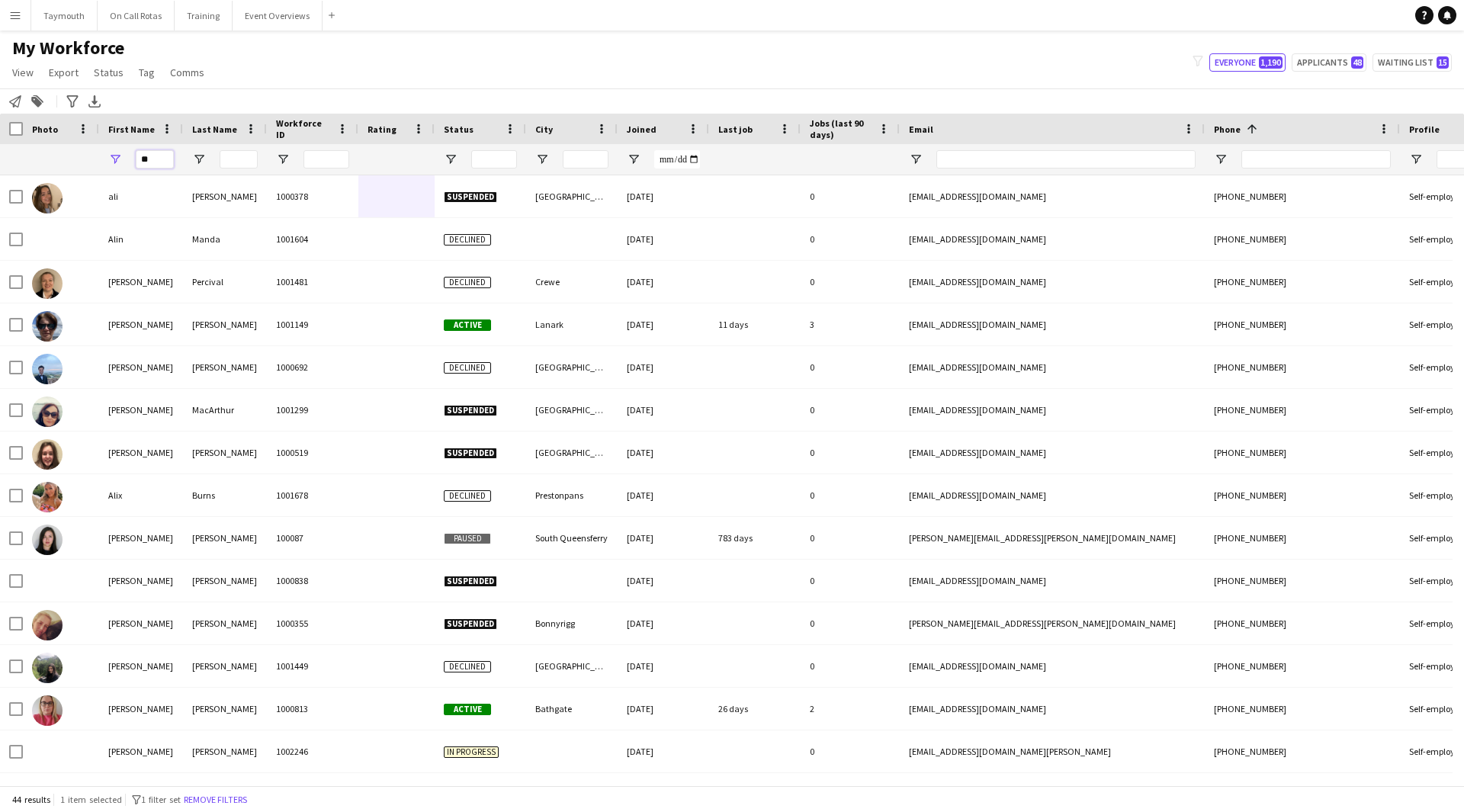
type input "*"
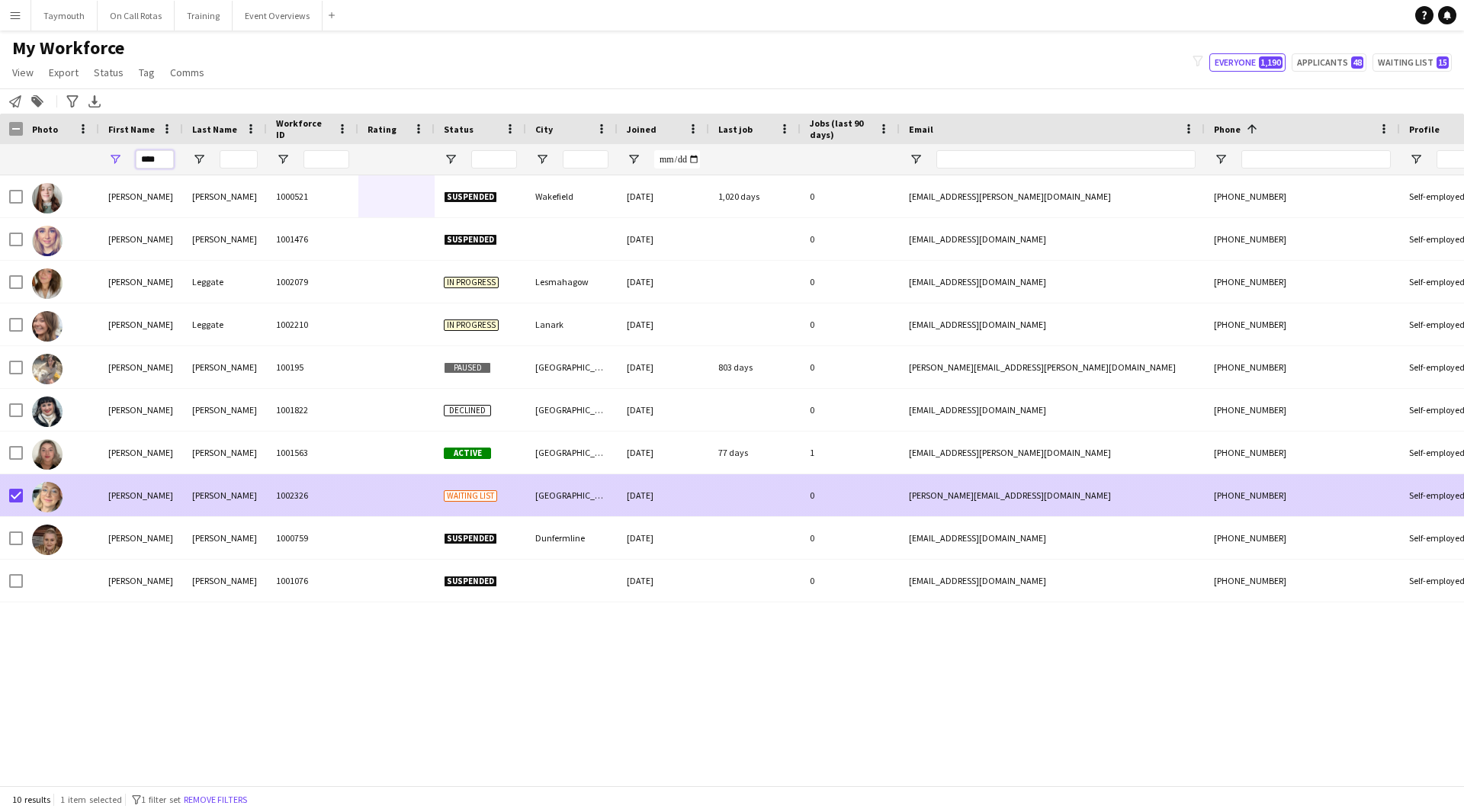
type input "****"
click at [389, 509] on div at bounding box center [396, 495] width 76 height 42
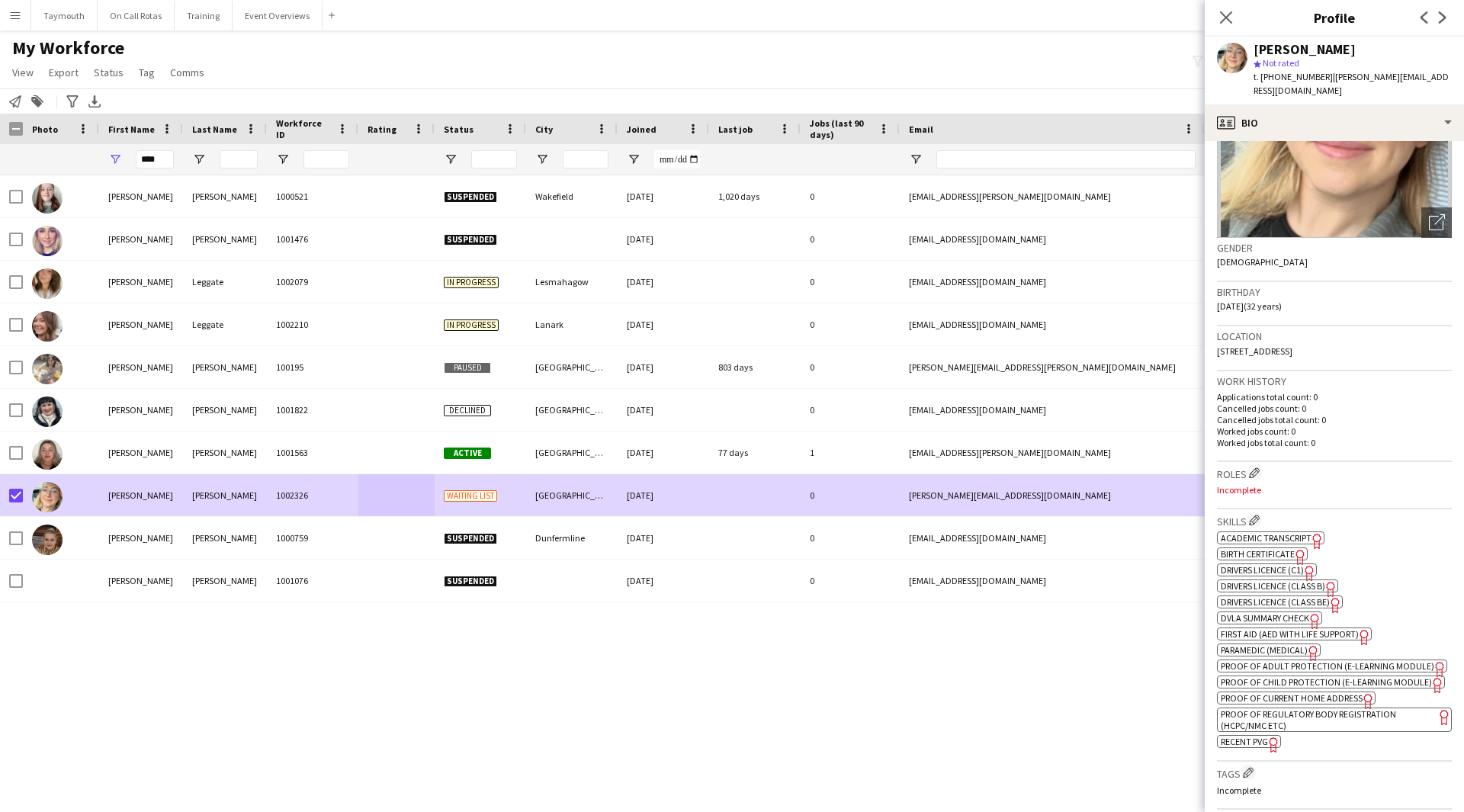
scroll to position [599, 0]
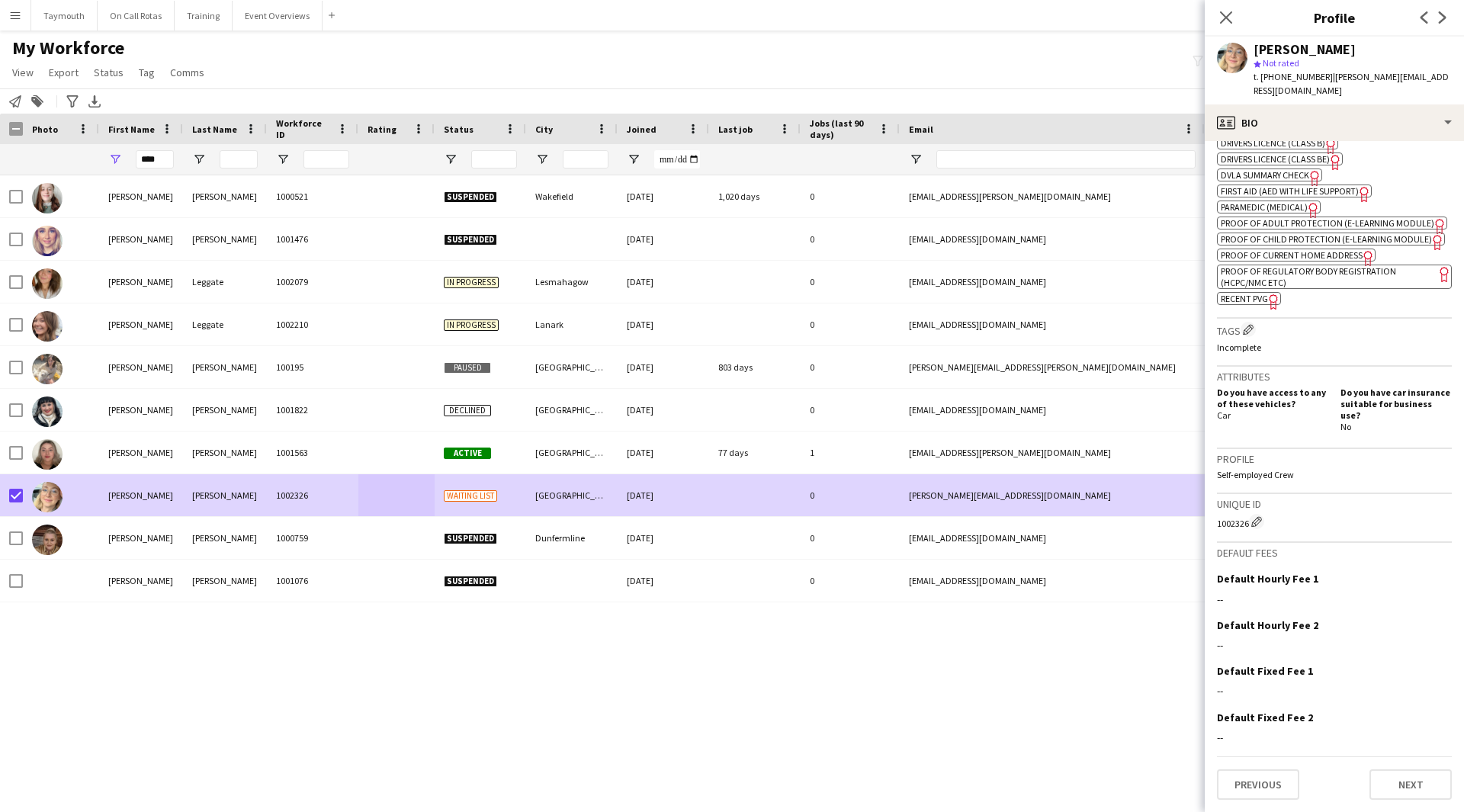
click at [1380, 767] on div "Previous Next" at bounding box center [1334, 777] width 235 height 44
click at [1382, 772] on button "Next" at bounding box center [1410, 784] width 82 height 31
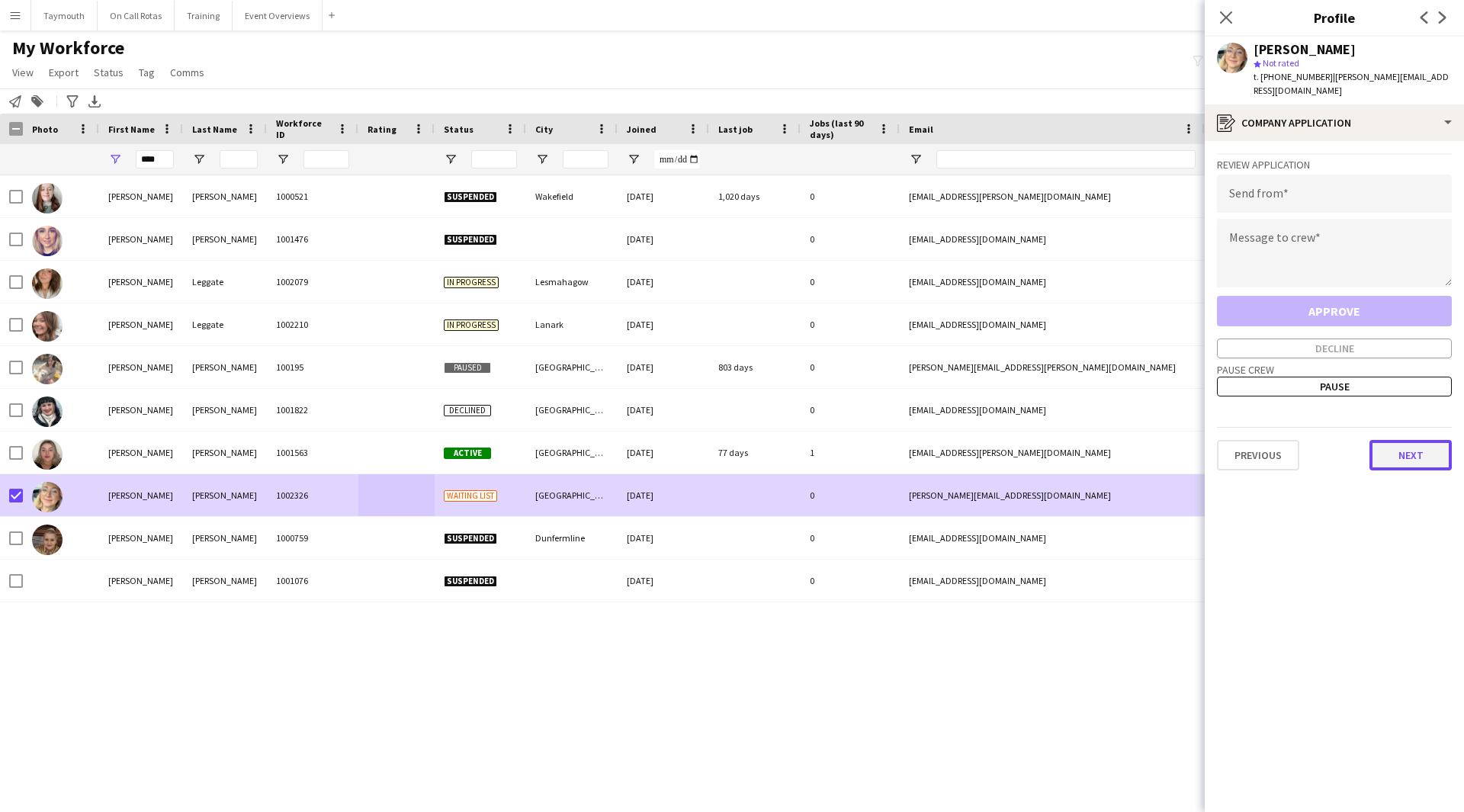
click at [1418, 449] on button "Next" at bounding box center [1410, 455] width 82 height 31
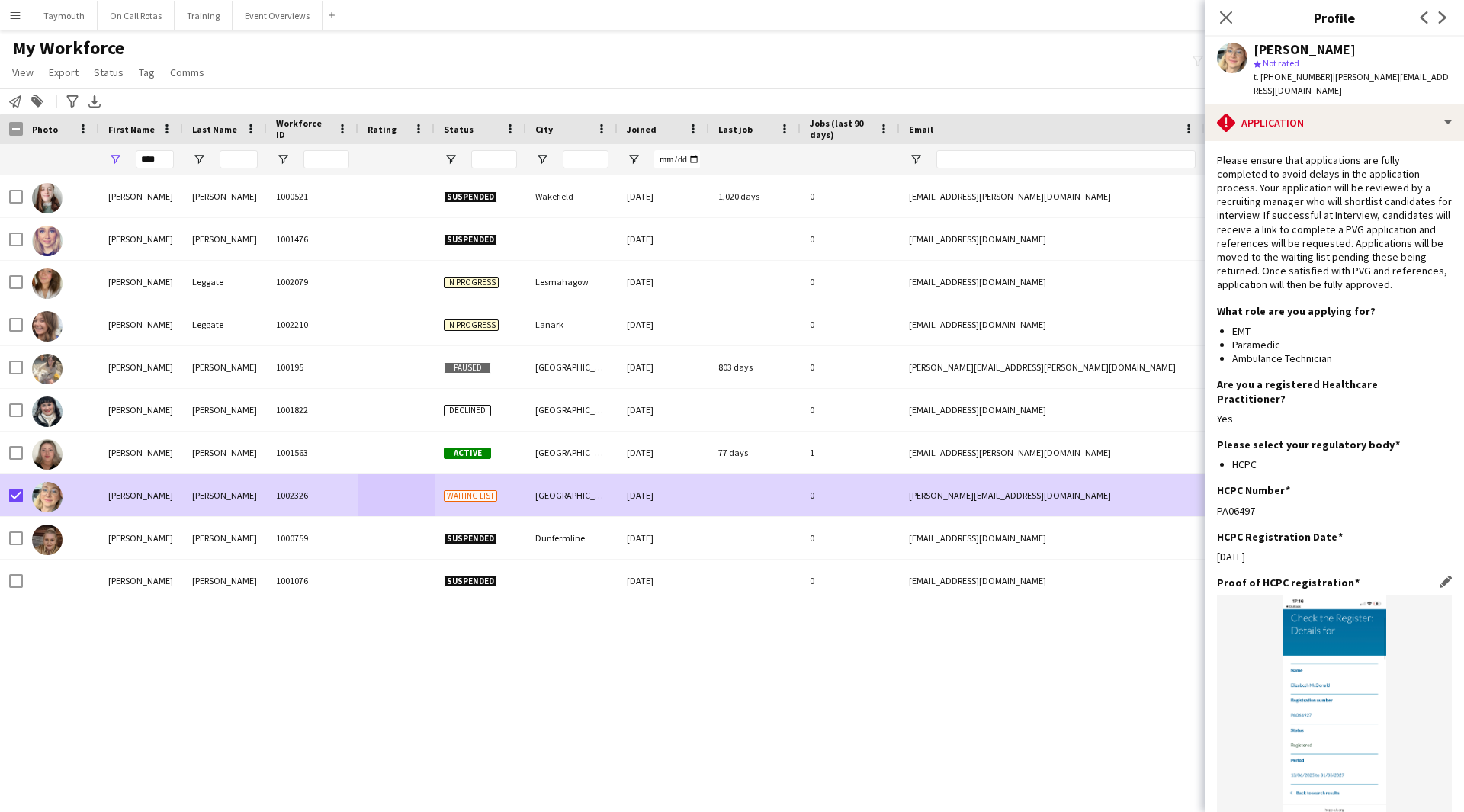
scroll to position [292, 0]
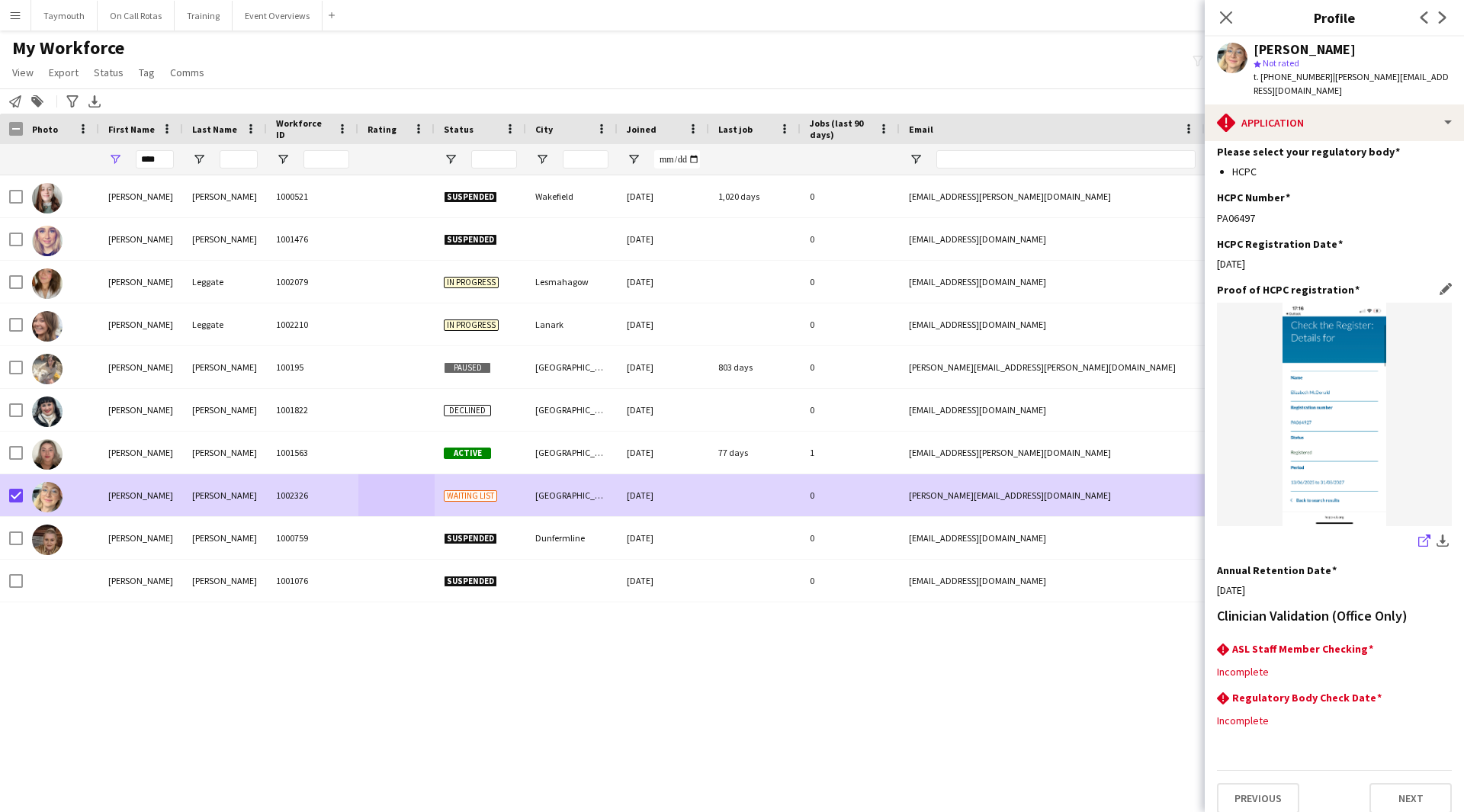
click at [1418, 534] on icon "share-external-link-1" at bounding box center [1424, 540] width 12 height 12
click at [1364, 130] on div "rhombus-alert Application" at bounding box center [1334, 123] width 259 height 37
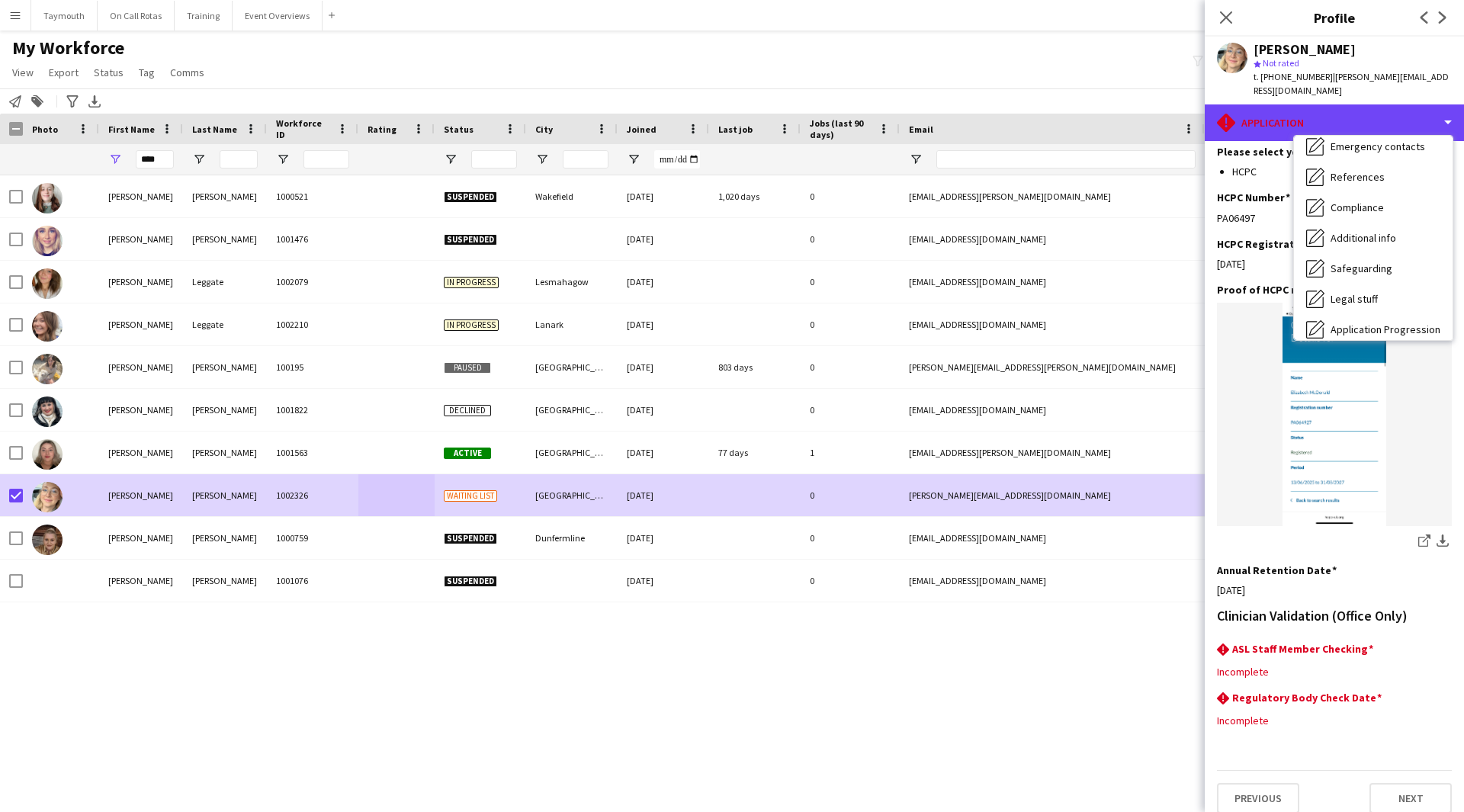
scroll to position [189, 0]
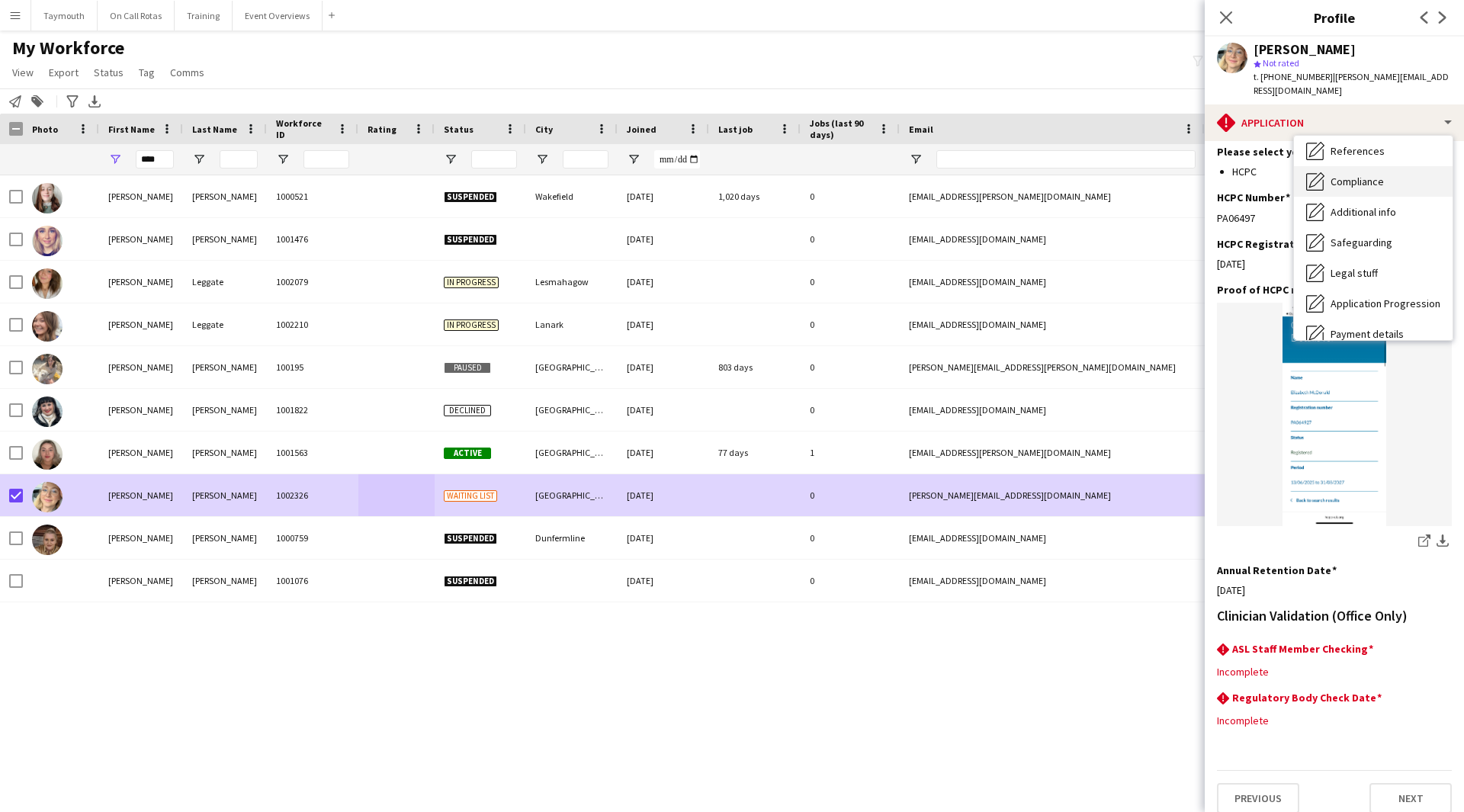
click at [1370, 178] on span "Compliance" at bounding box center [1357, 181] width 54 height 14
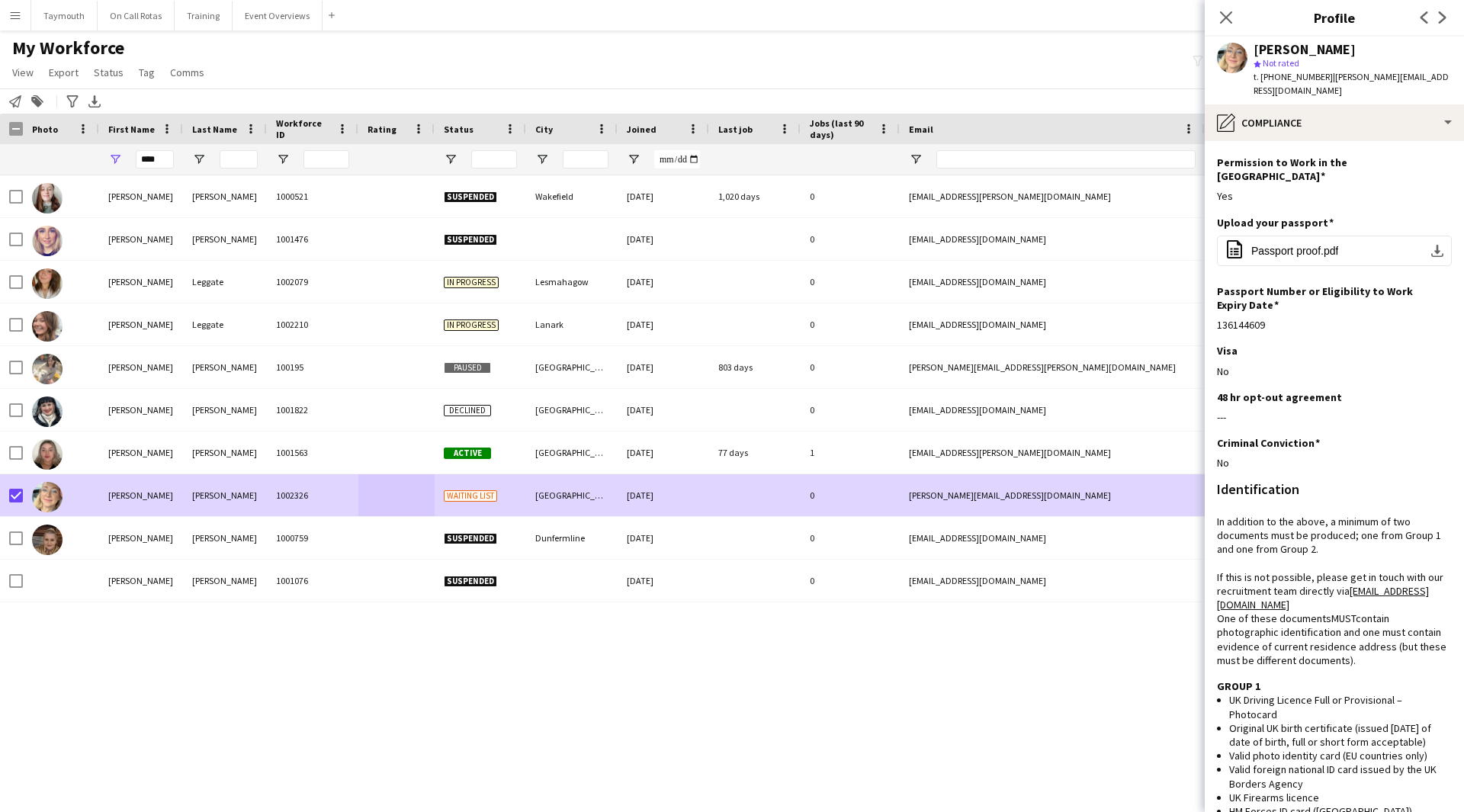
scroll to position [0, 0]
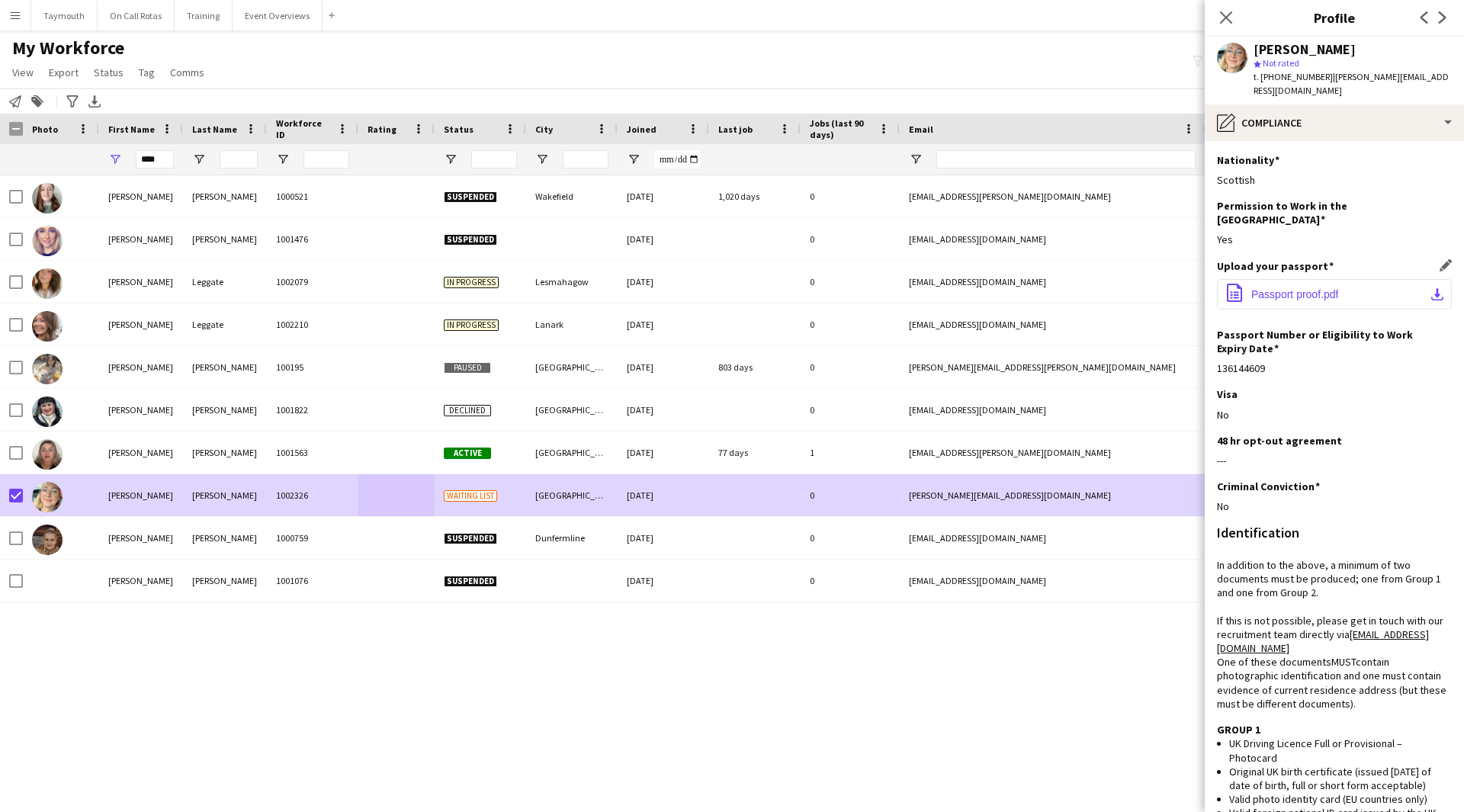
click at [1431, 288] on app-icon "download-bottom" at bounding box center [1437, 294] width 12 height 12
drag, startPoint x: 1307, startPoint y: 98, endPoint x: 1325, endPoint y: 78, distance: 26.9
click at [1325, 78] on div "[PERSON_NAME] star Not rated t. [PHONE_NUMBER] | [EMAIL_ADDRESS][DOMAIN_NAME]" at bounding box center [1334, 71] width 259 height 68
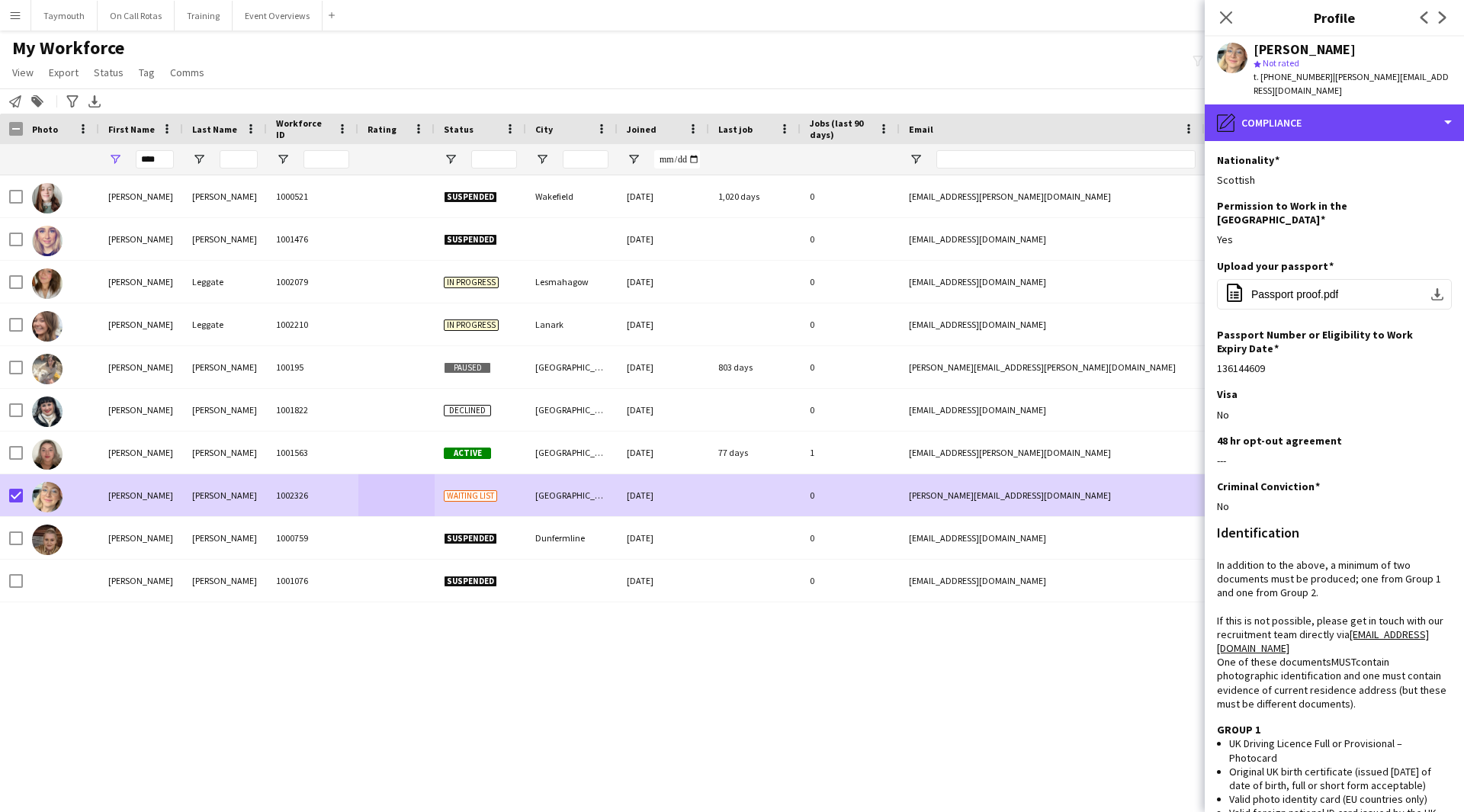
drag, startPoint x: 1414, startPoint y: 123, endPoint x: 1410, endPoint y: 144, distance: 21.4
click at [1414, 123] on div "pencil4 Compliance" at bounding box center [1334, 123] width 259 height 37
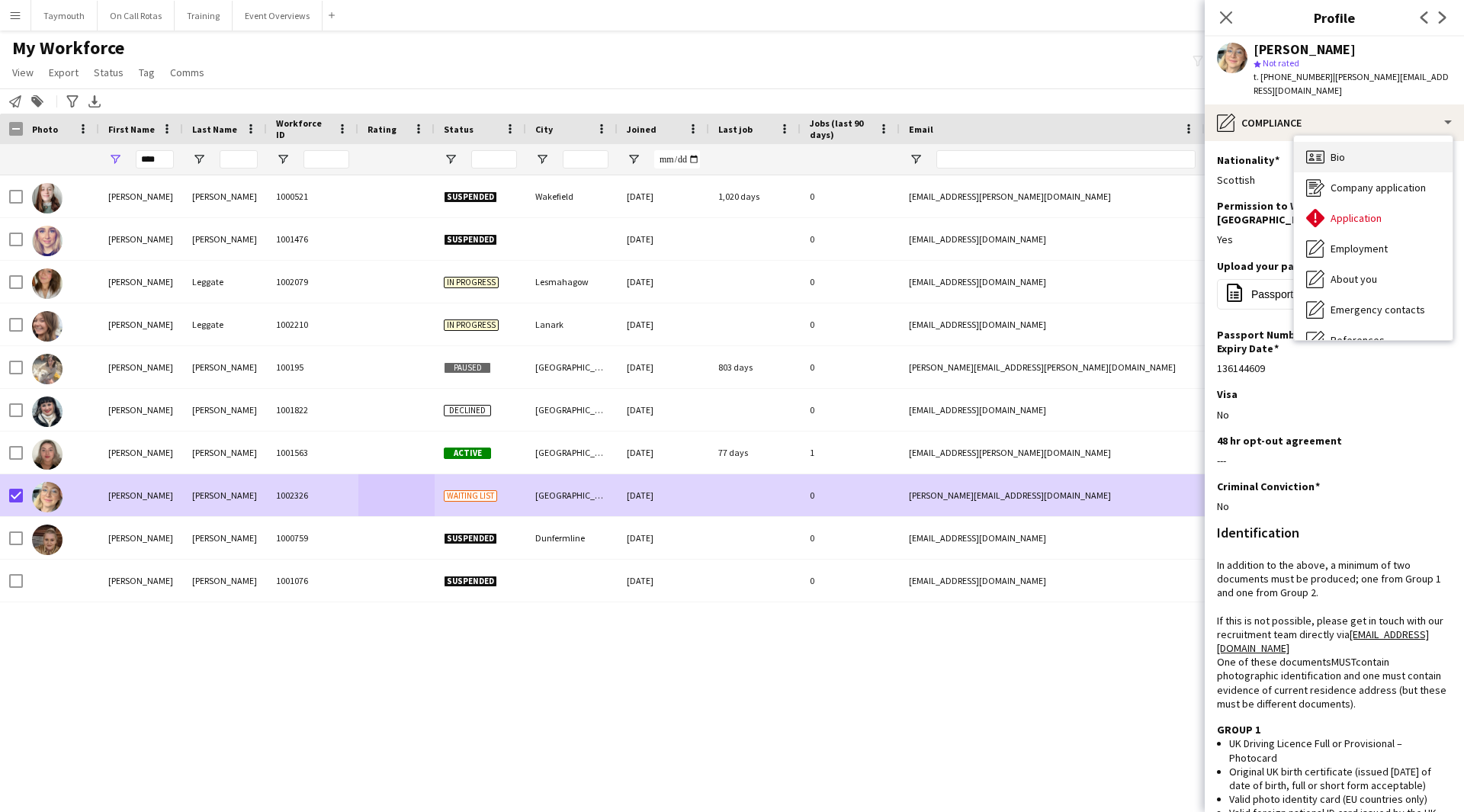
click at [1407, 159] on div "Bio Bio" at bounding box center [1373, 157] width 159 height 31
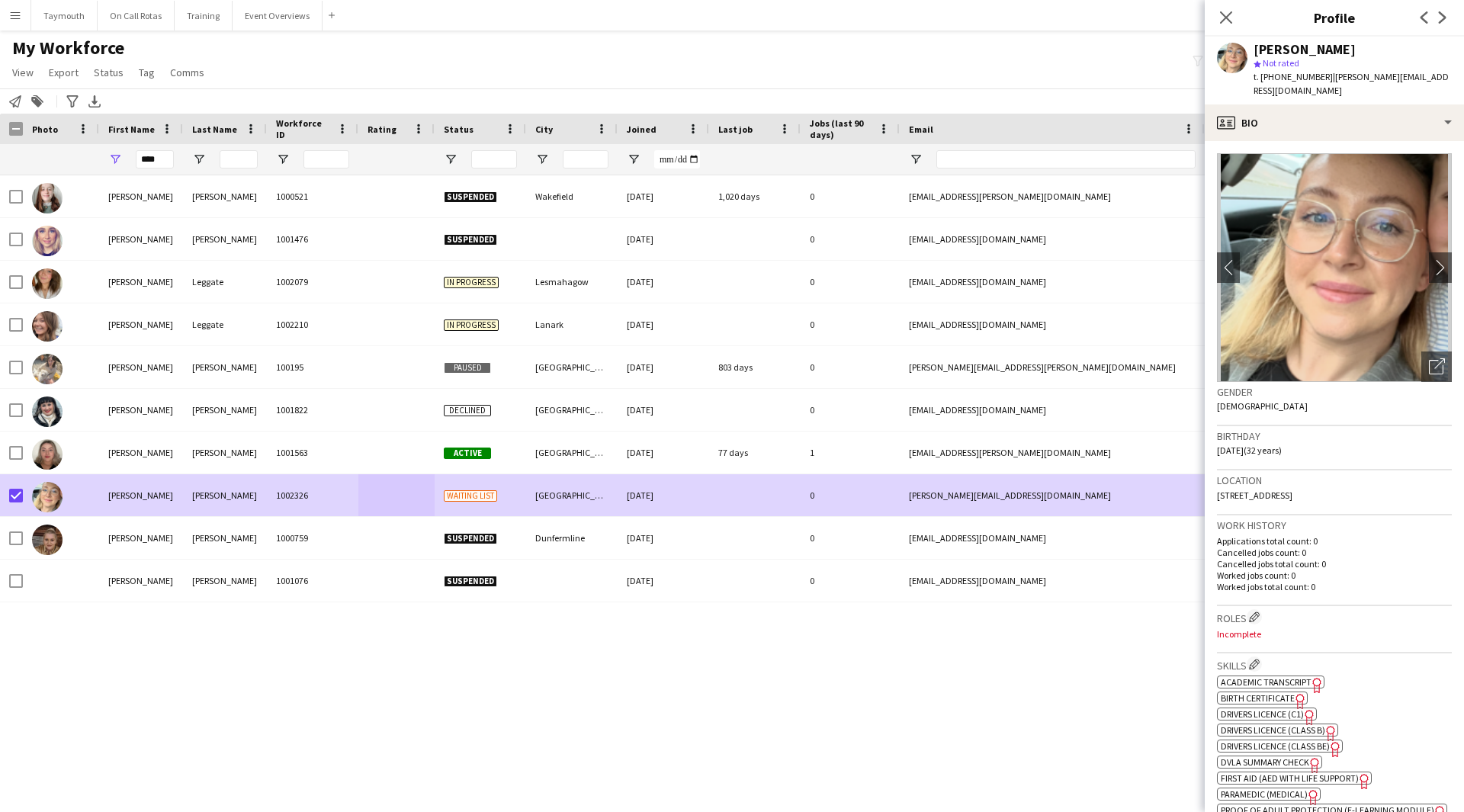
drag, startPoint x: 1370, startPoint y: 496, endPoint x: 1318, endPoint y: 494, distance: 52.0
click at [1318, 494] on div "Location [STREET_ADDRESS]" at bounding box center [1334, 493] width 235 height 45
drag, startPoint x: 1360, startPoint y: 125, endPoint x: 1352, endPoint y: 144, distance: 20.6
click at [1360, 125] on div "profile Bio" at bounding box center [1334, 123] width 259 height 37
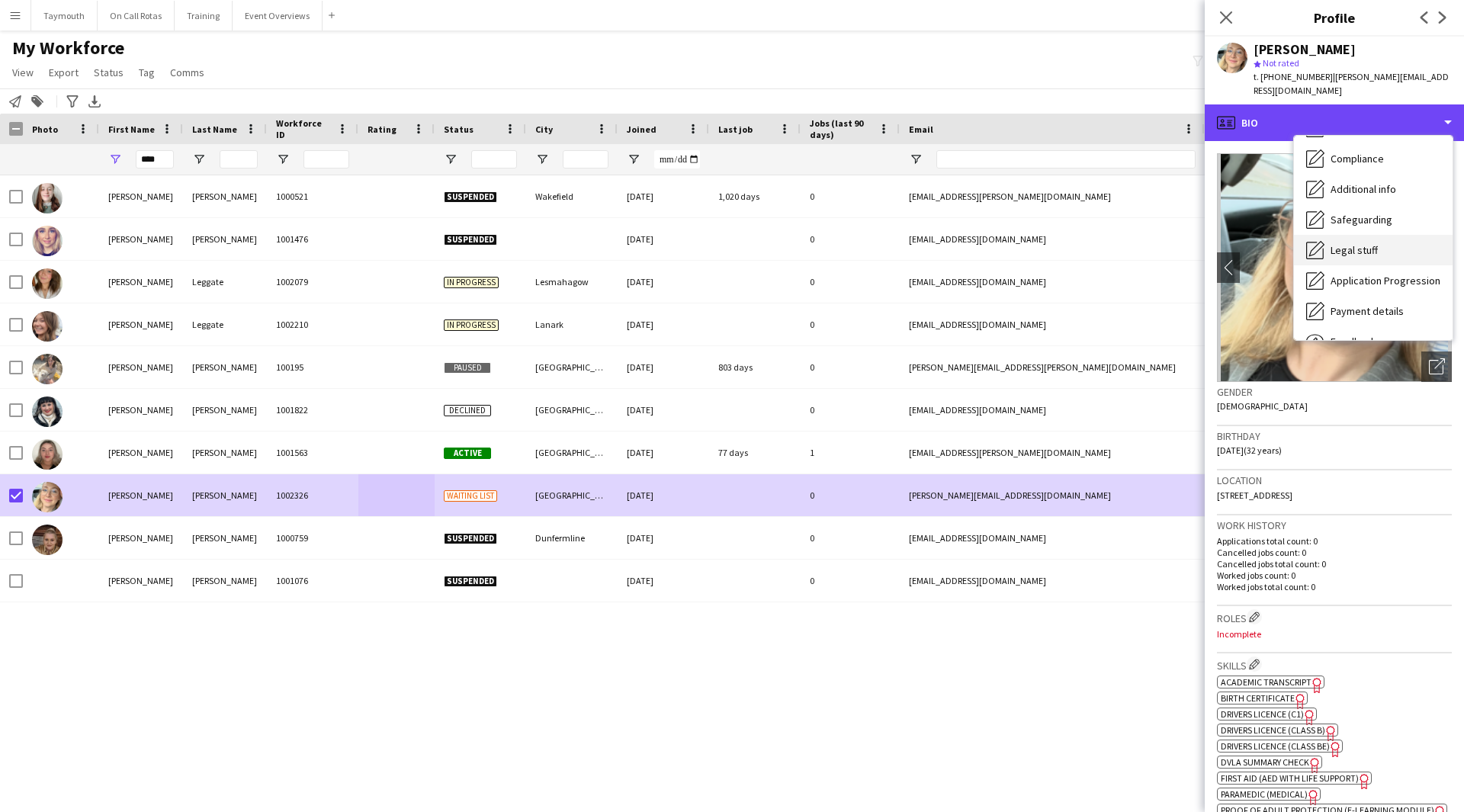
scroll to position [229, 0]
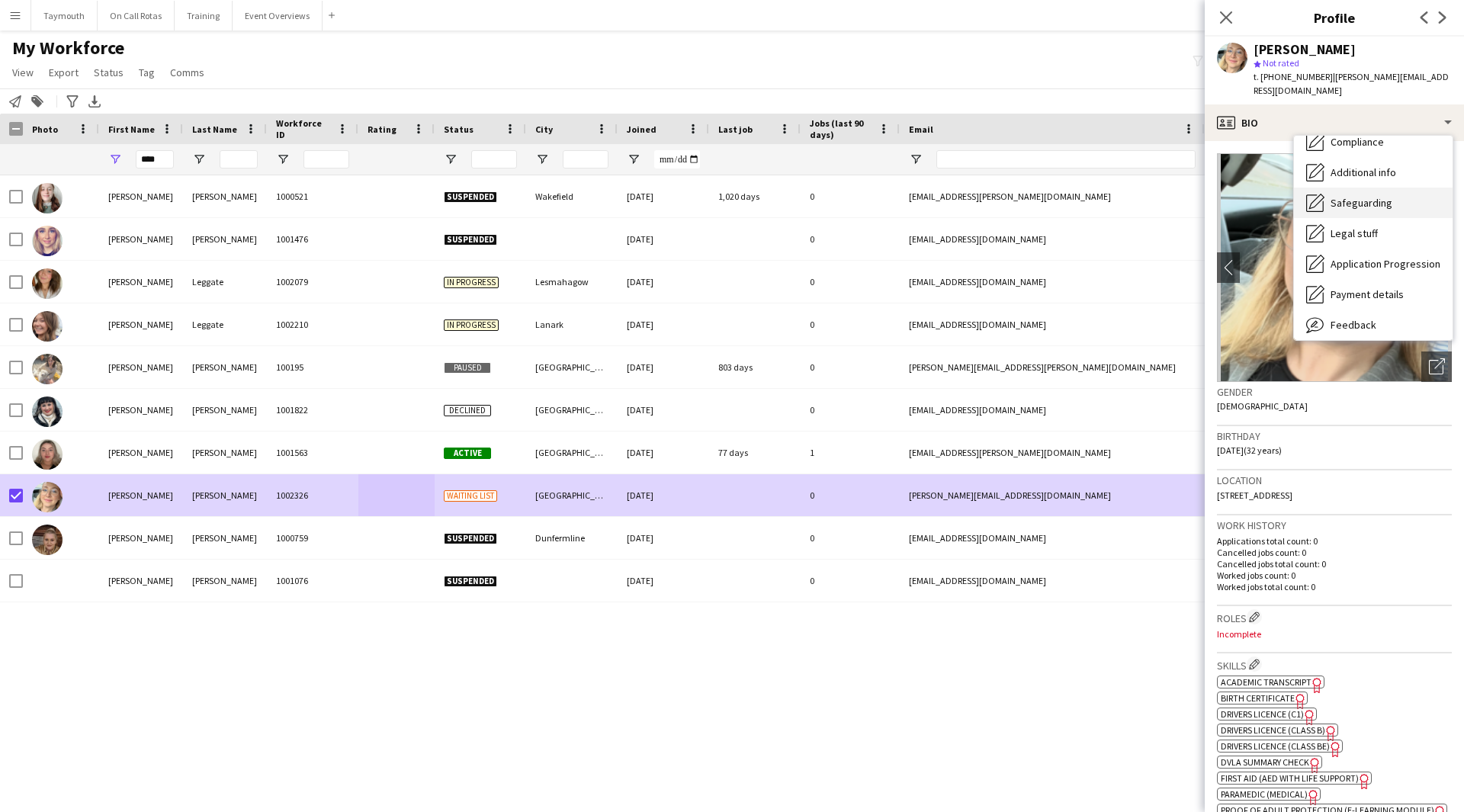
click at [1367, 206] on span "Safeguarding" at bounding box center [1361, 203] width 61 height 14
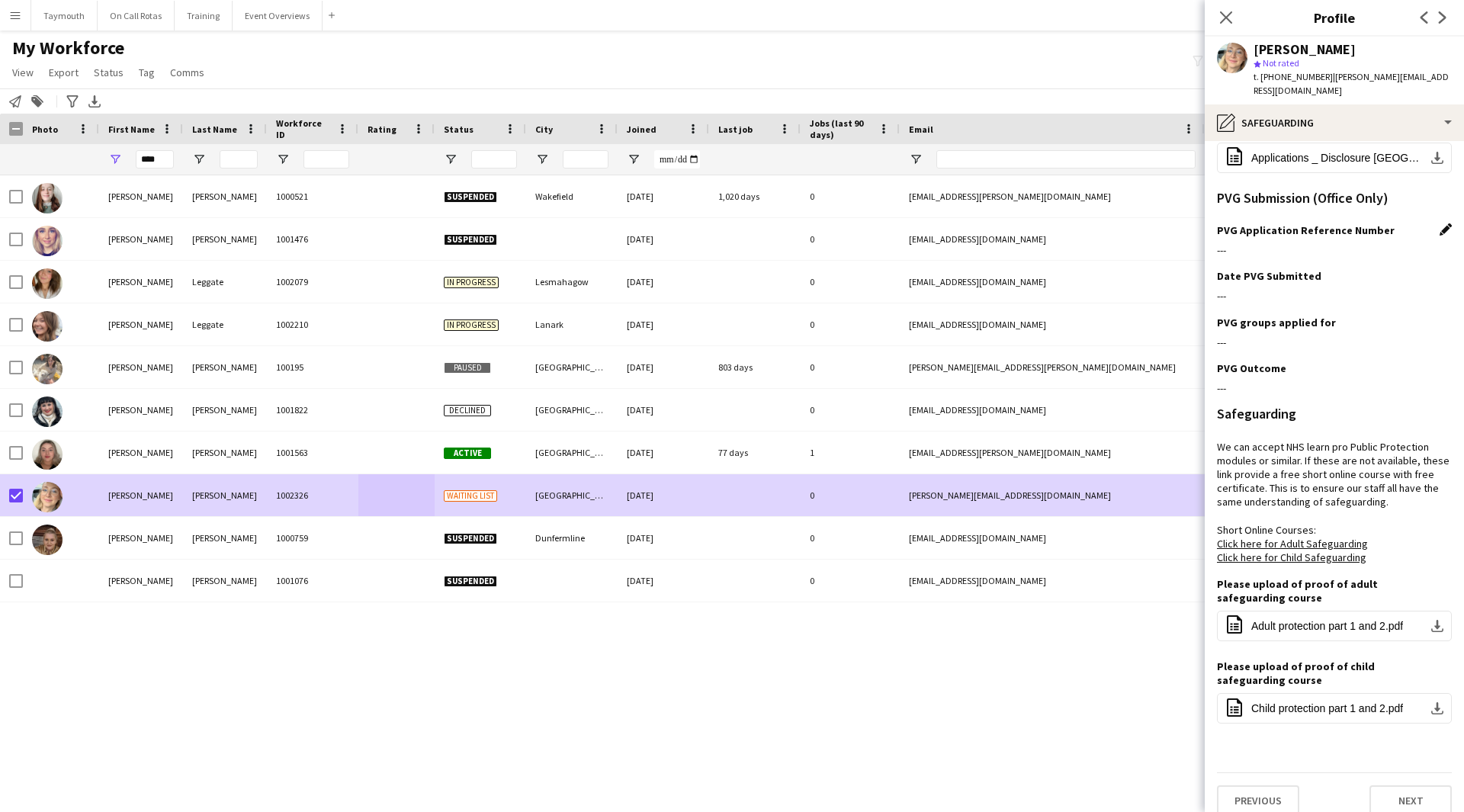
click at [1439, 233] on app-icon "Edit this field" at bounding box center [1446, 229] width 12 height 12
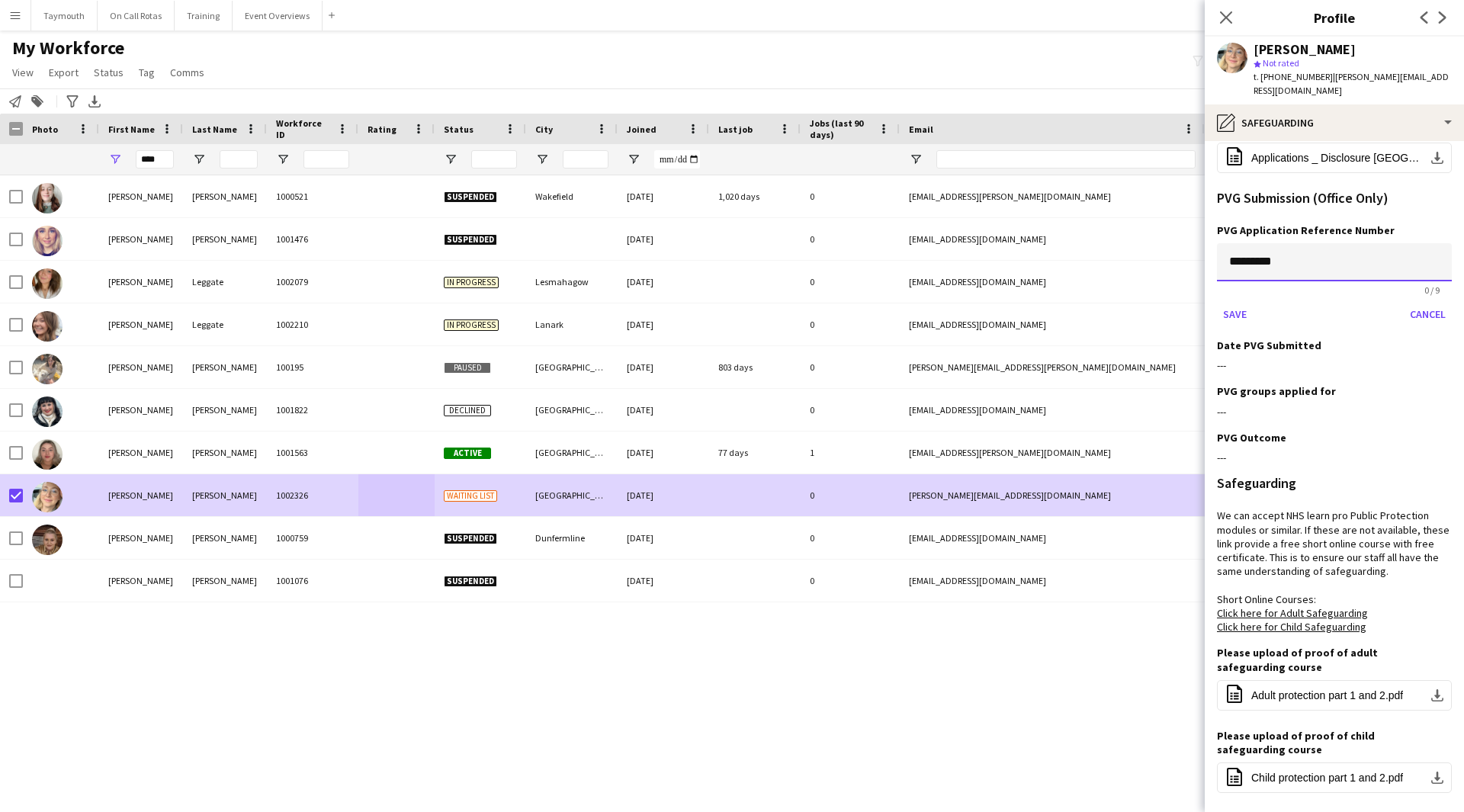
click at [1267, 266] on input "*********" at bounding box center [1334, 262] width 235 height 38
paste input
type input "*********"
click at [1234, 313] on button "Save" at bounding box center [1234, 314] width 36 height 25
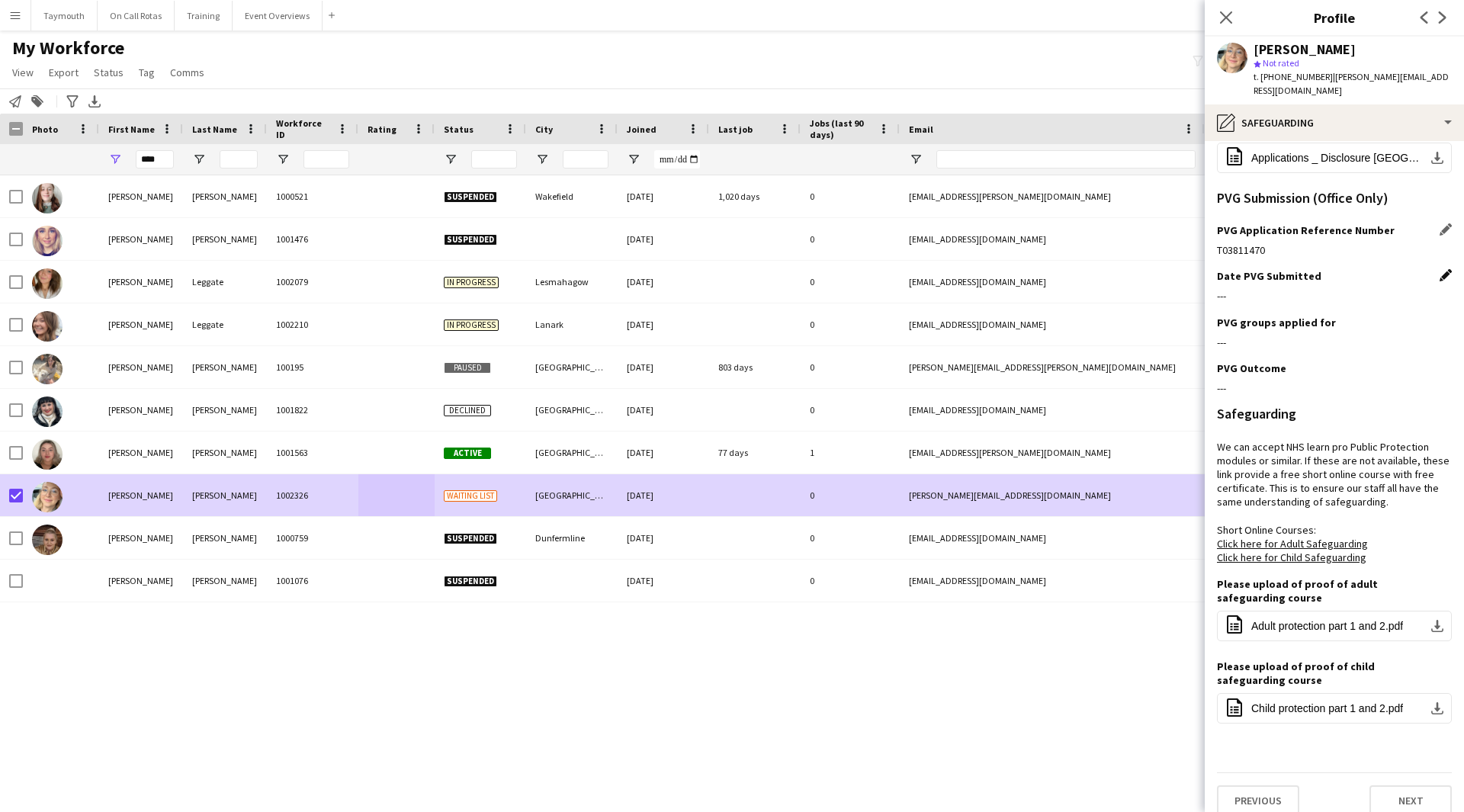
click at [1439, 273] on app-icon "Edit this field" at bounding box center [1446, 276] width 12 height 12
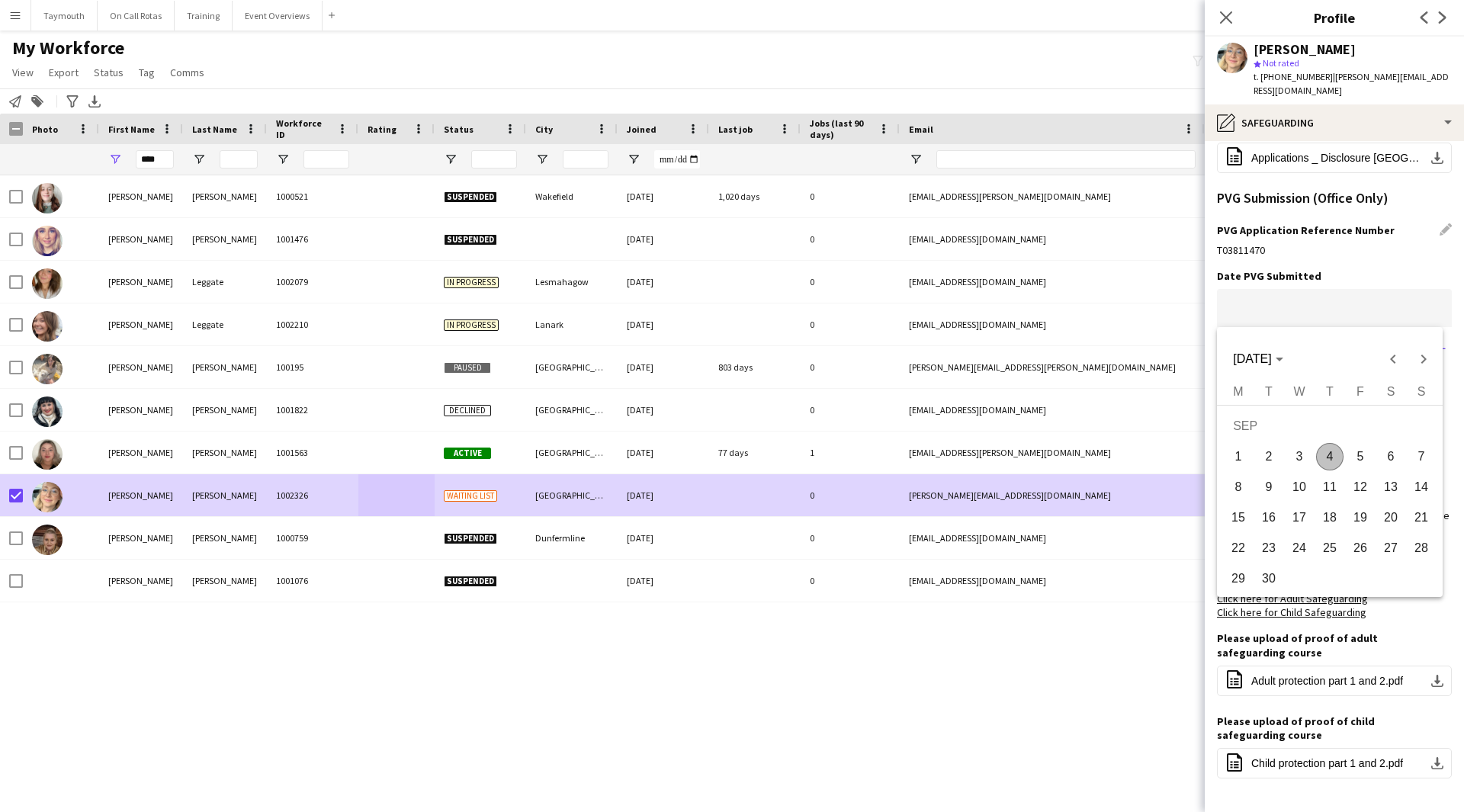
click at [1279, 298] on body "Menu Boards Boards Boards All jobs Status Workforce Workforce My Workforce Recr…" at bounding box center [732, 406] width 1464 height 812
click at [1330, 456] on span "4" at bounding box center [1330, 457] width 28 height 28
type input "**********"
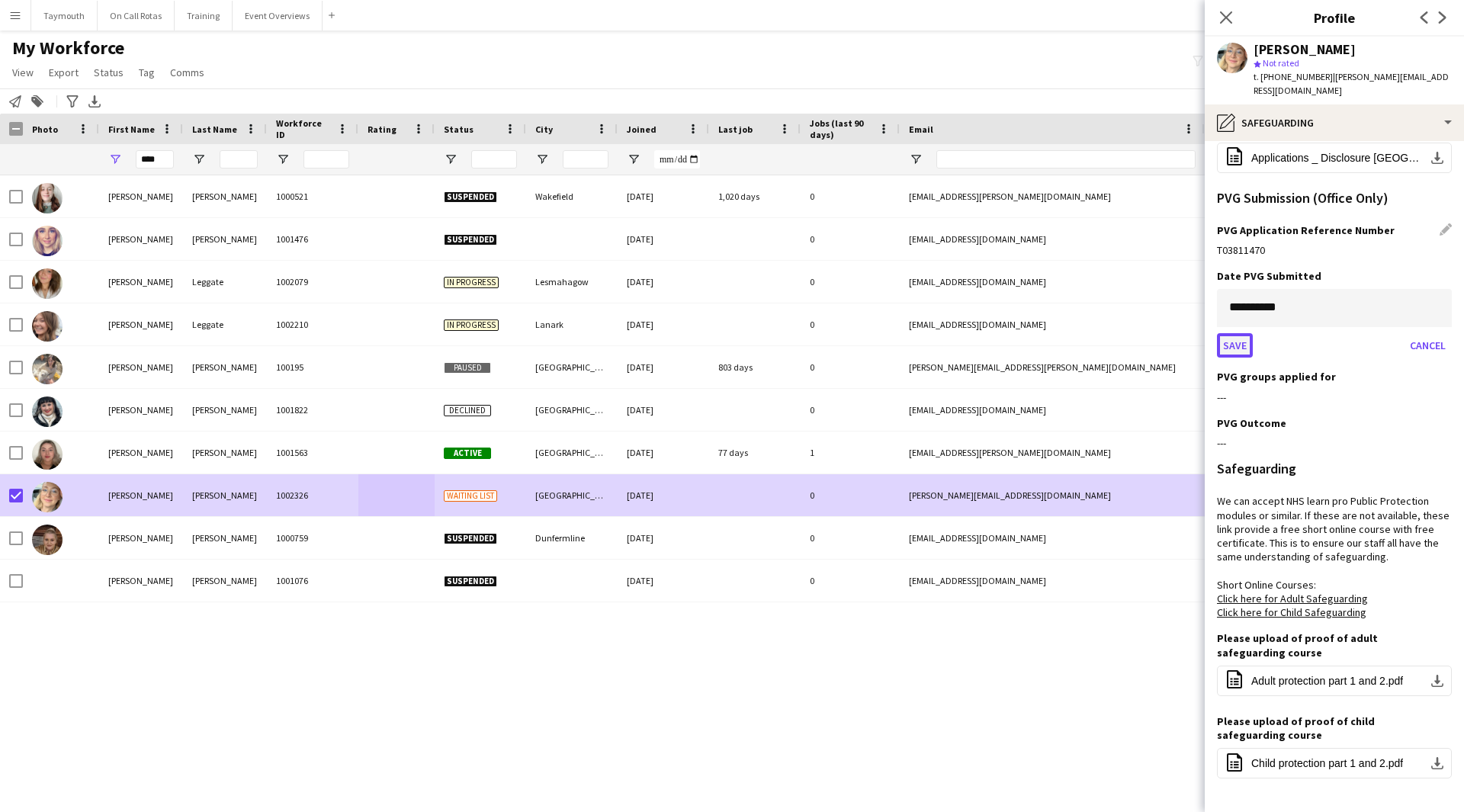
click at [1232, 348] on button "Save" at bounding box center [1234, 345] width 36 height 25
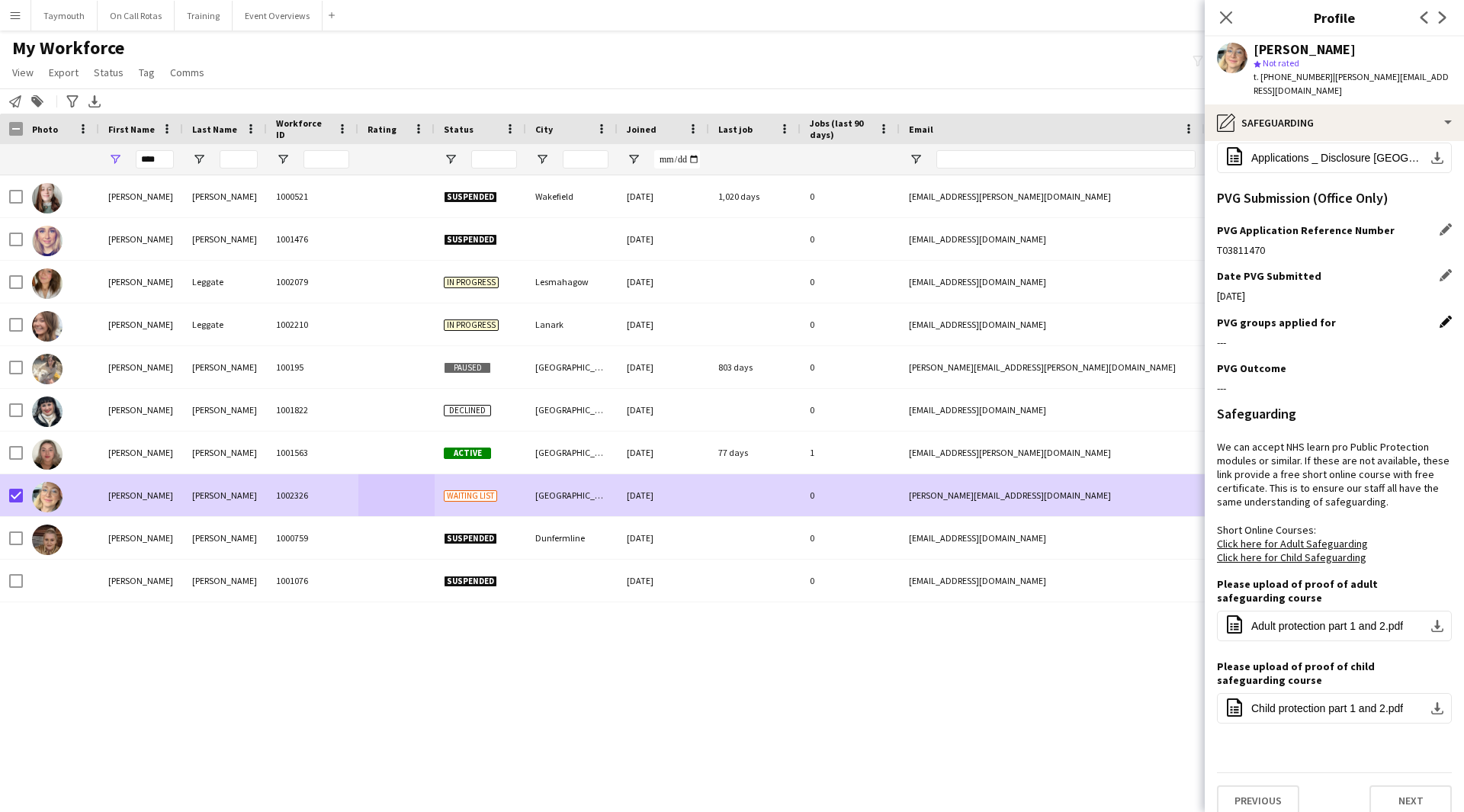
drag, startPoint x: 1432, startPoint y: 319, endPoint x: 1385, endPoint y: 330, distance: 48.3
click at [1439, 319] on app-icon "Edit this field" at bounding box center [1446, 322] width 12 height 12
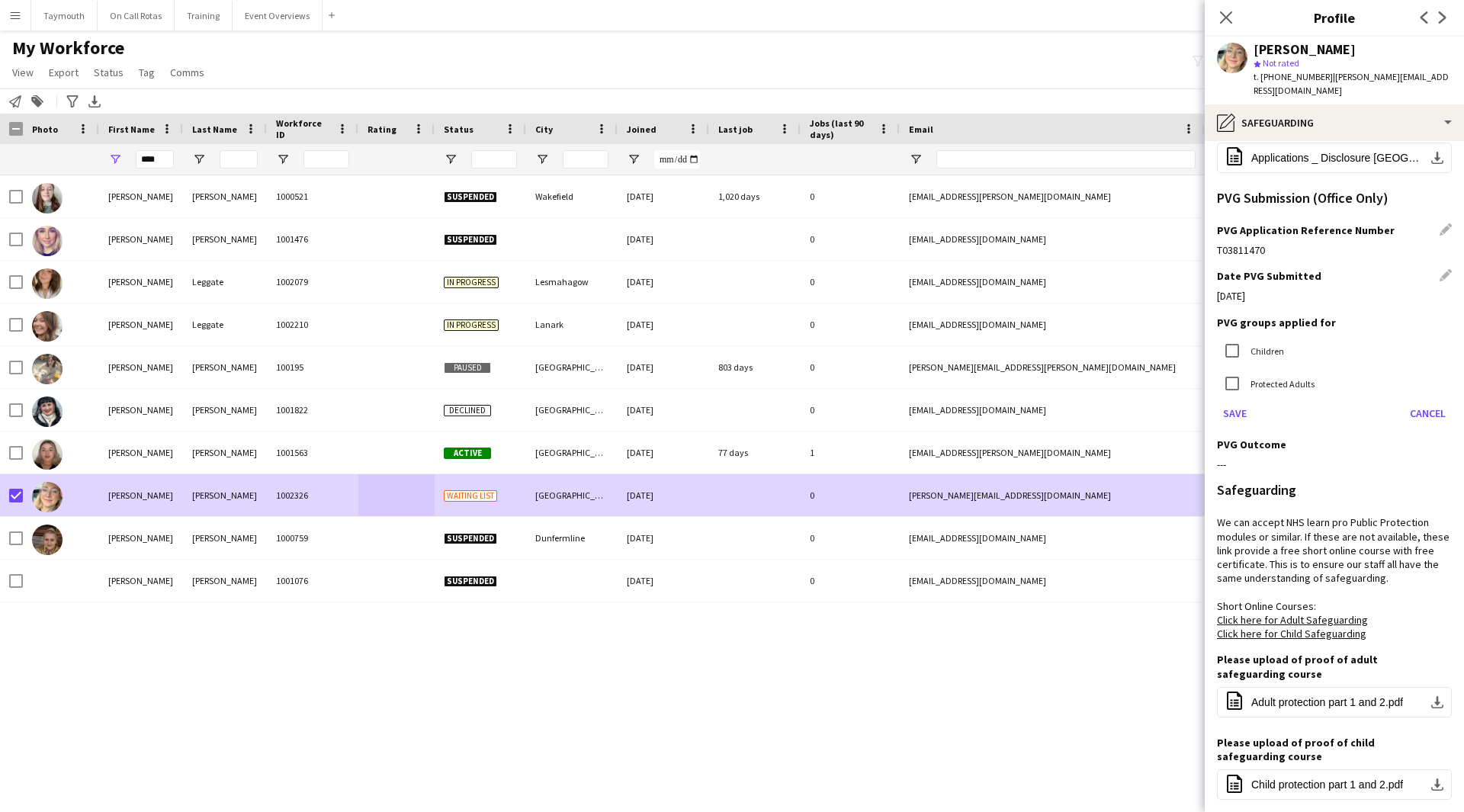
click at [1263, 348] on label "Children" at bounding box center [1266, 350] width 37 height 12
click at [1252, 388] on label "Protected Adults" at bounding box center [1281, 383] width 67 height 12
drag, startPoint x: 1244, startPoint y: 414, endPoint x: 1211, endPoint y: 482, distance: 75.6
click at [1243, 414] on button "Save" at bounding box center [1234, 413] width 36 height 25
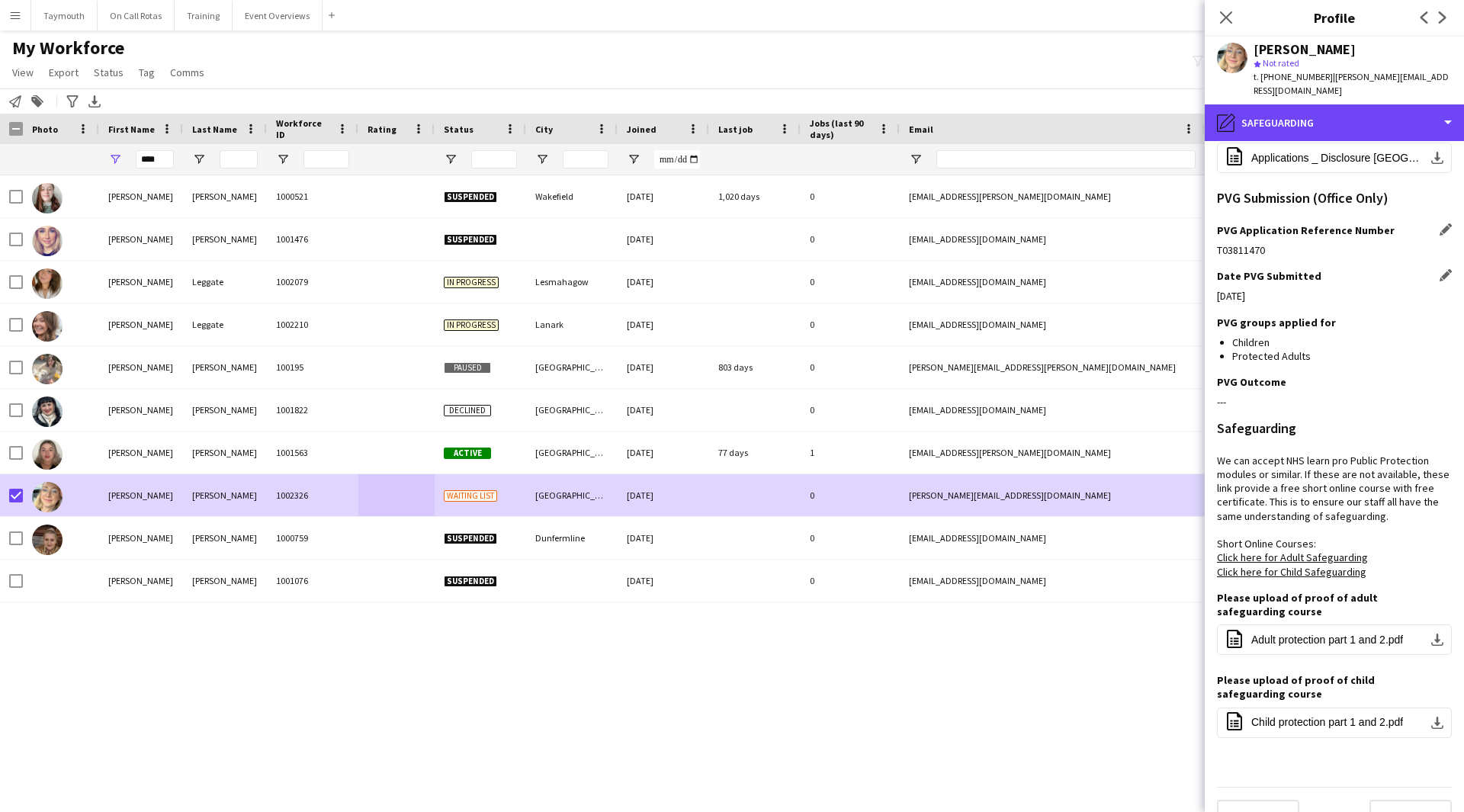
click at [1346, 122] on div "pencil4 Safeguarding" at bounding box center [1334, 123] width 259 height 37
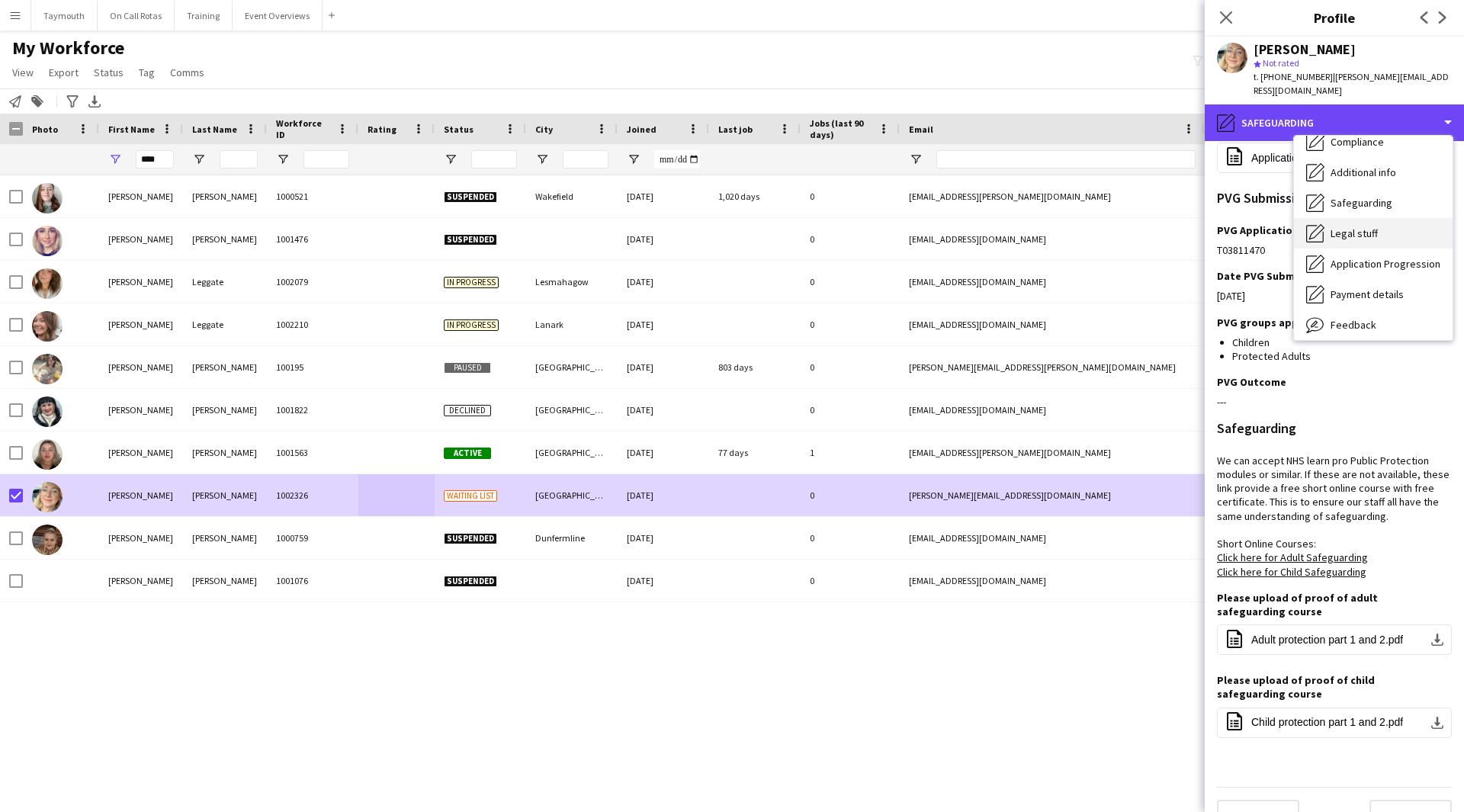
scroll to position [266, 0]
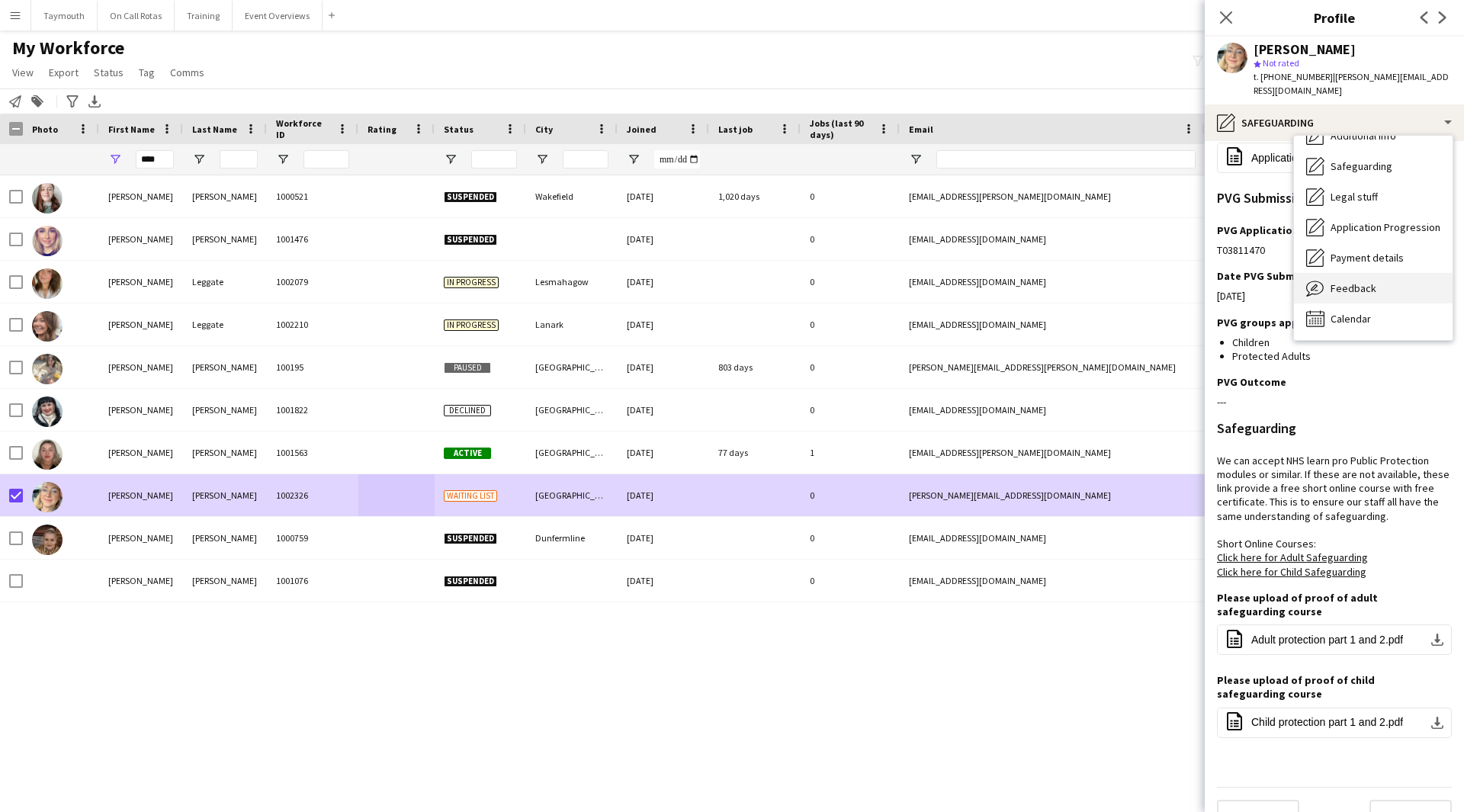
click at [1361, 278] on div "Feedback Feedback" at bounding box center [1373, 289] width 159 height 31
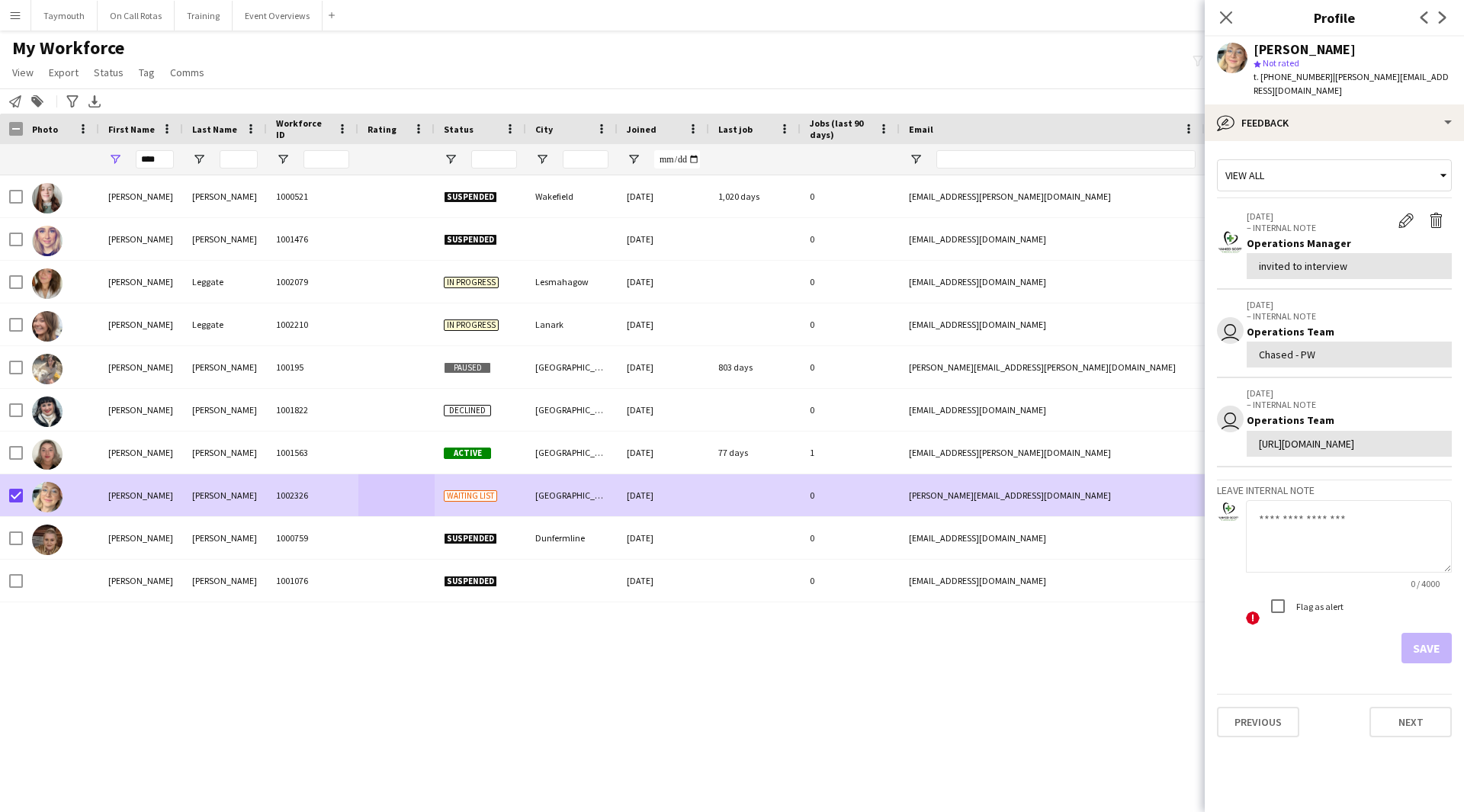
drag, startPoint x: 1312, startPoint y: 582, endPoint x: 1312, endPoint y: 566, distance: 16.0
click at [1315, 572] on textarea at bounding box center [1349, 536] width 206 height 72
click at [1373, 559] on textarea "**********" at bounding box center [1349, 536] width 206 height 72
click at [1278, 556] on textarea "**********" at bounding box center [1349, 536] width 206 height 72
type textarea "**********"
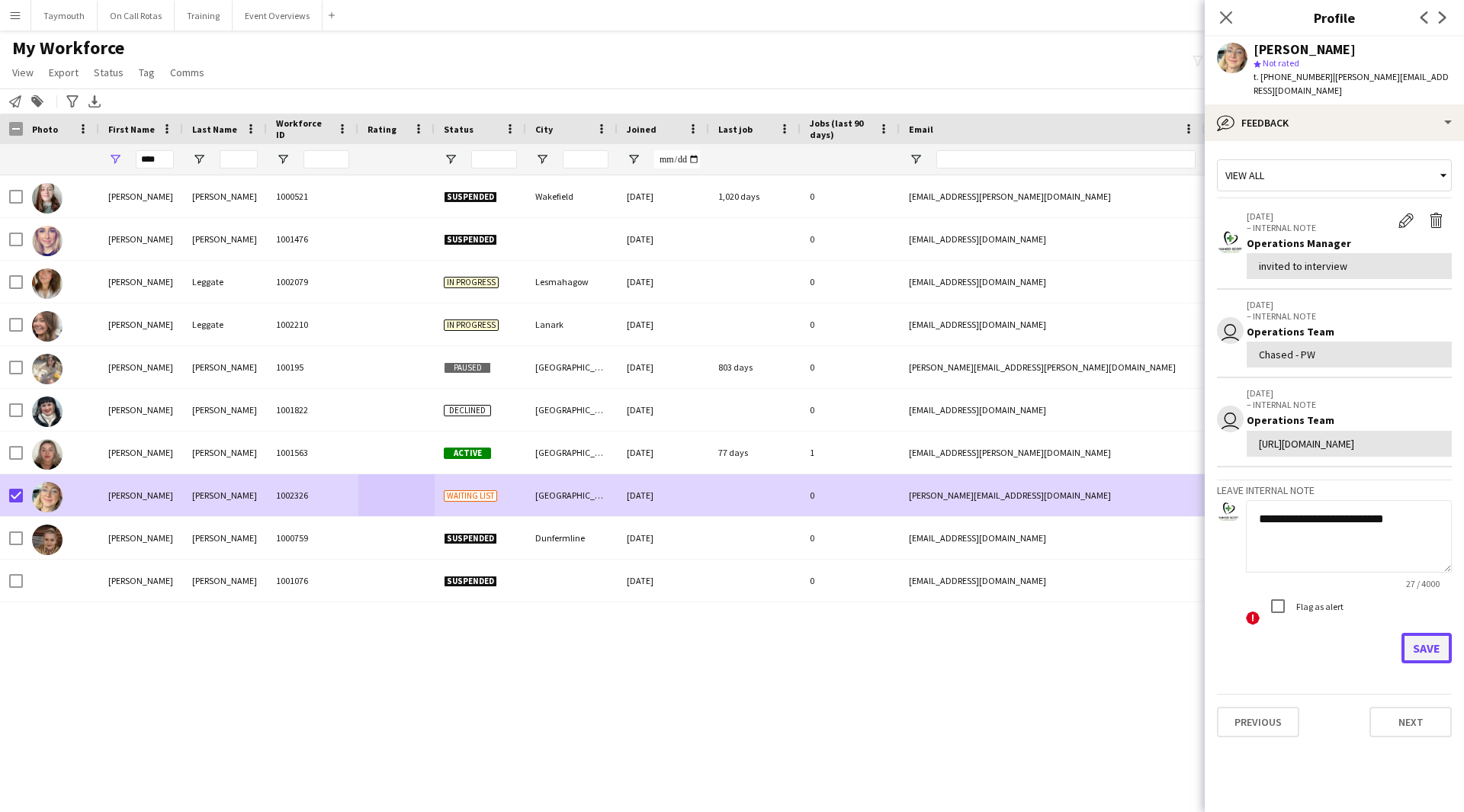
click at [1439, 663] on button "Save" at bounding box center [1426, 648] width 51 height 31
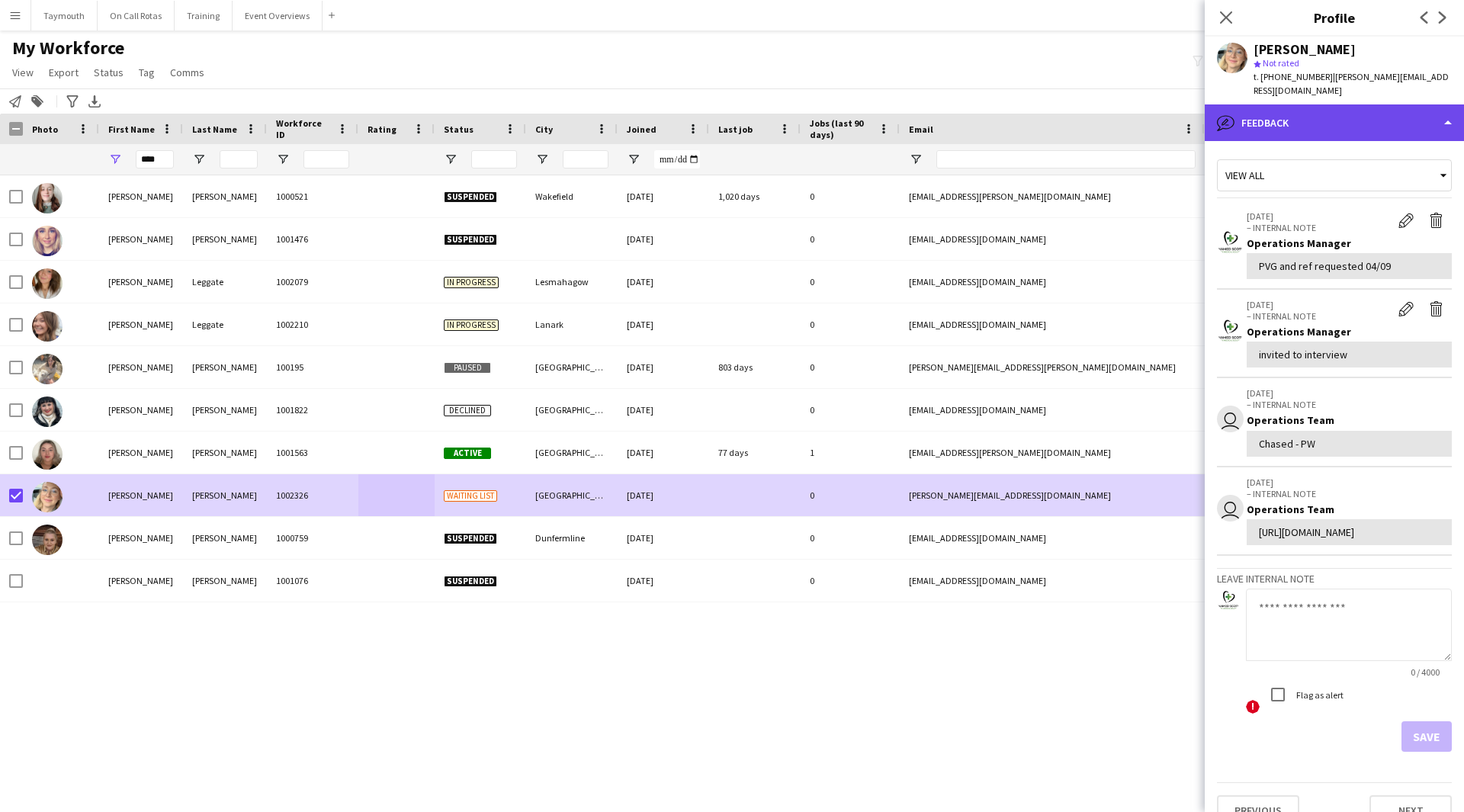
click at [1317, 109] on div "bubble-pencil Feedback" at bounding box center [1334, 123] width 259 height 37
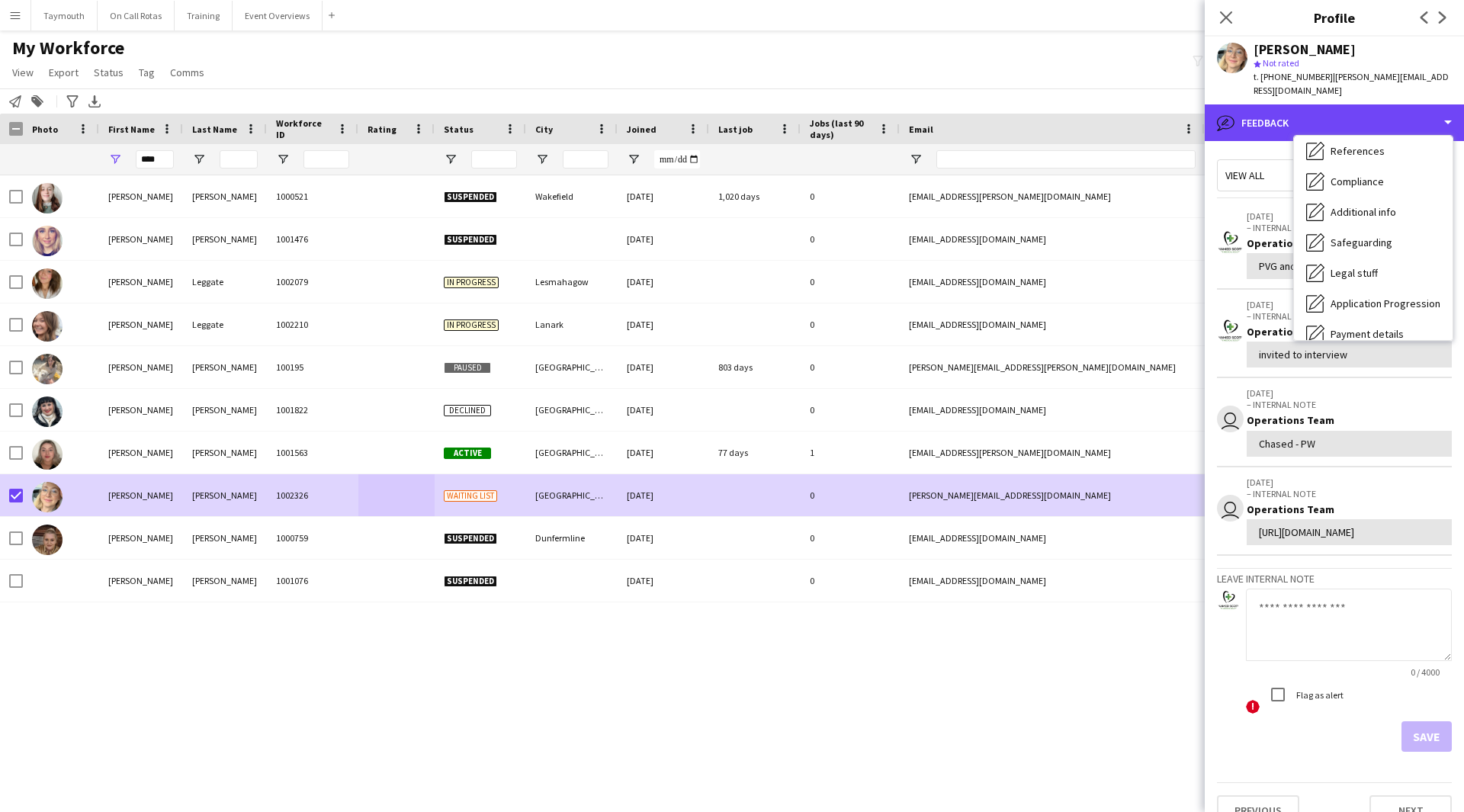
scroll to position [113, 0]
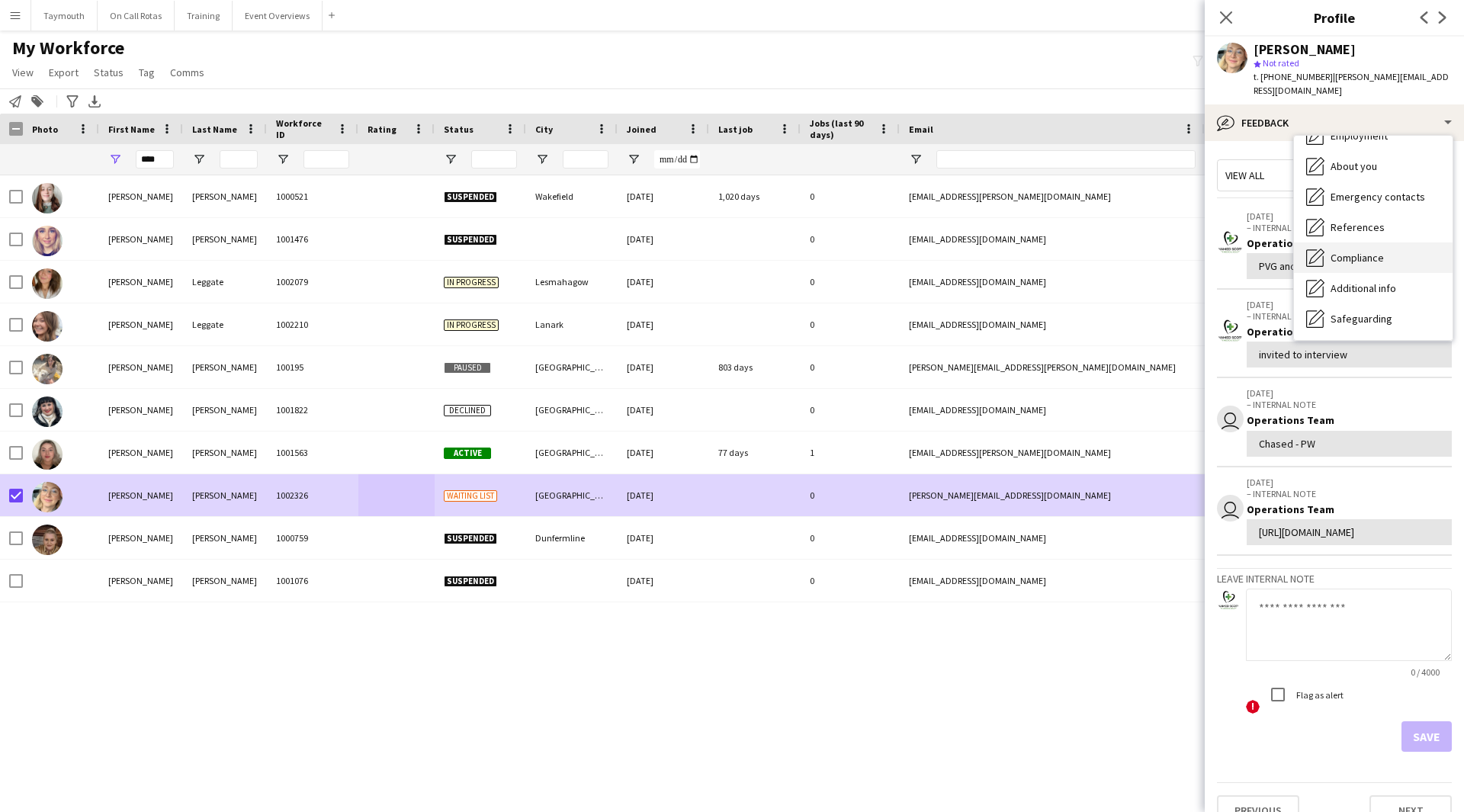
click at [1388, 250] on div "Compliance Compliance" at bounding box center [1373, 258] width 159 height 31
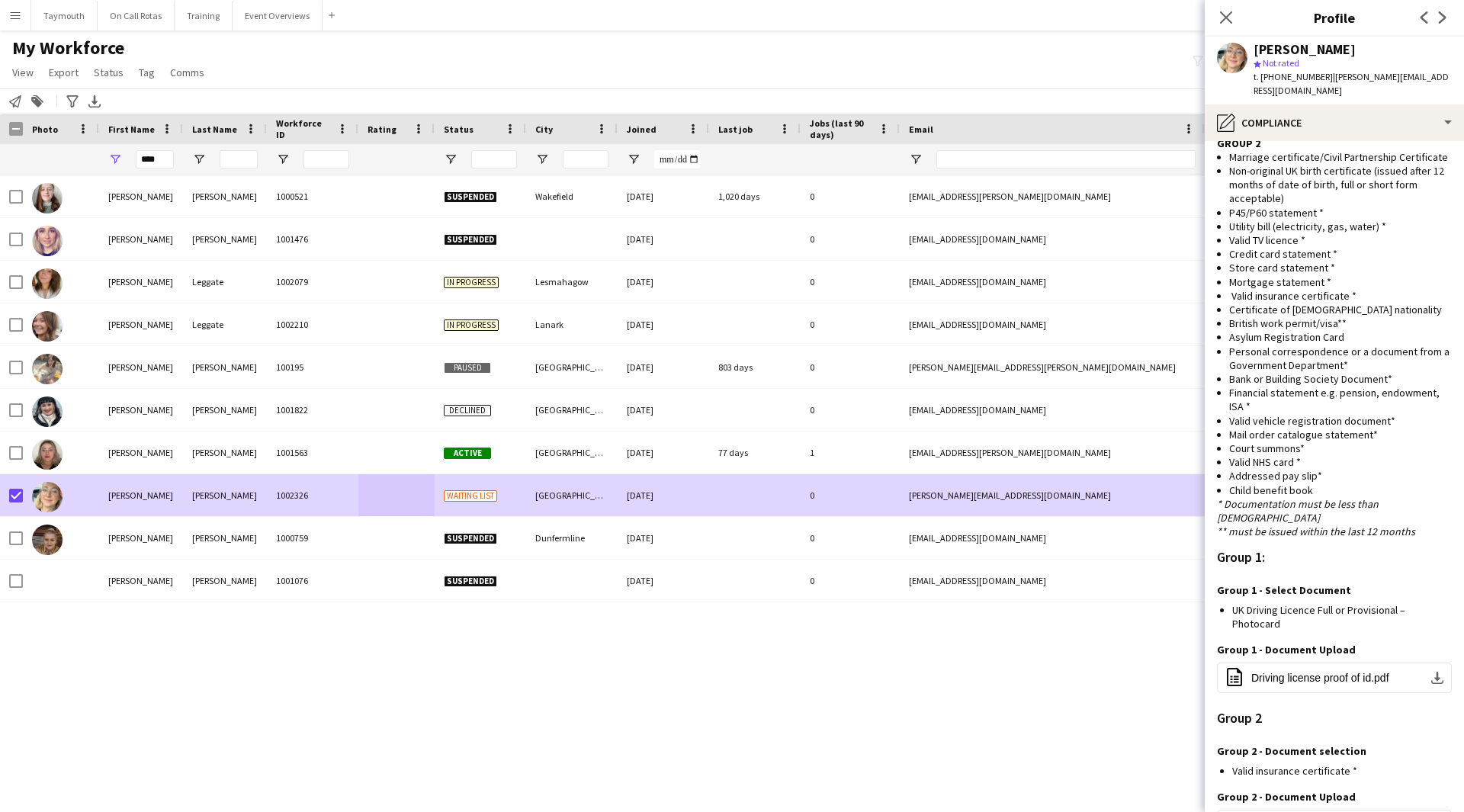
scroll to position [872, 0]
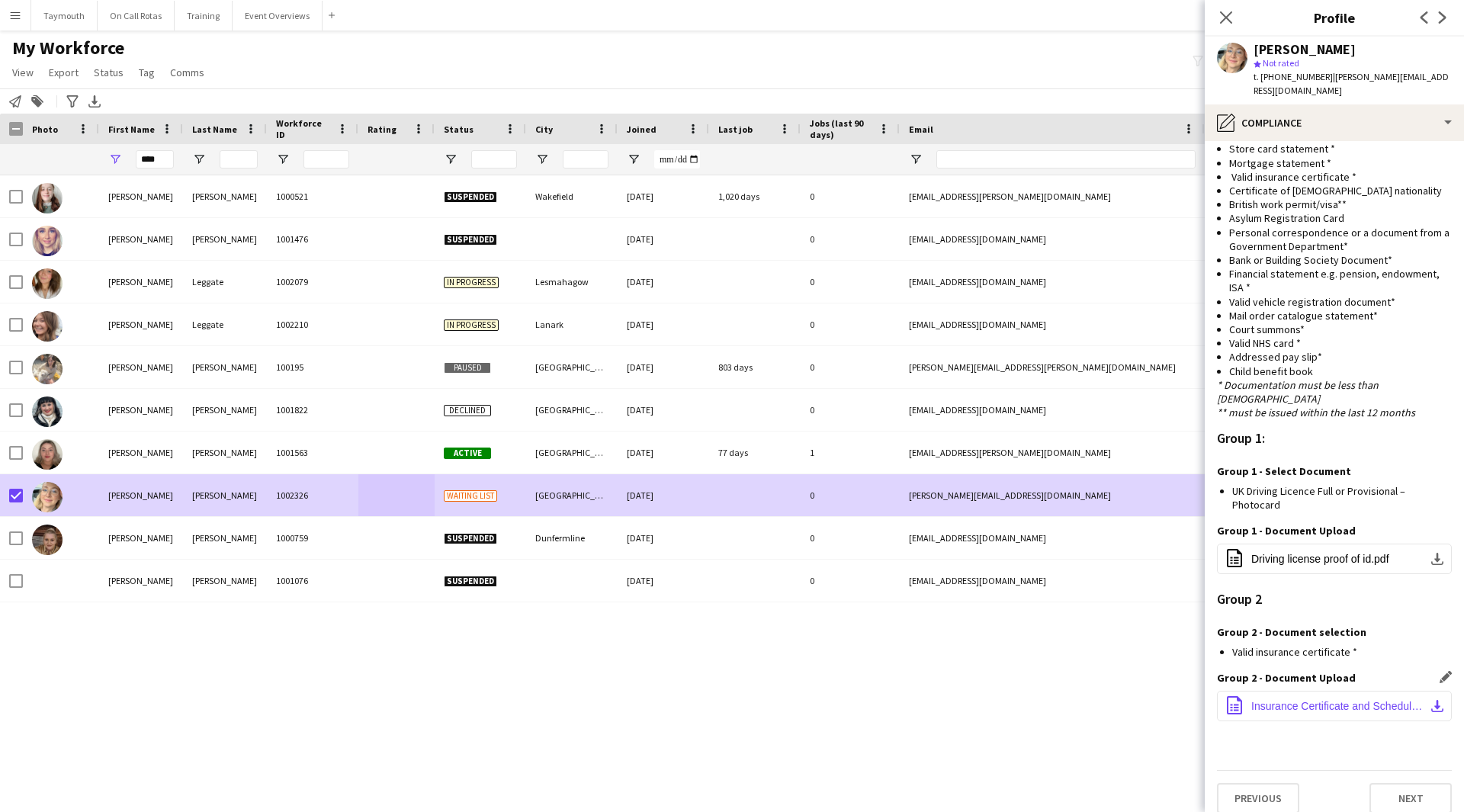
click at [1383, 703] on button "office-file-sheet Insurance Certificate and Schedule.pdf download-bottom" at bounding box center [1334, 706] width 235 height 31
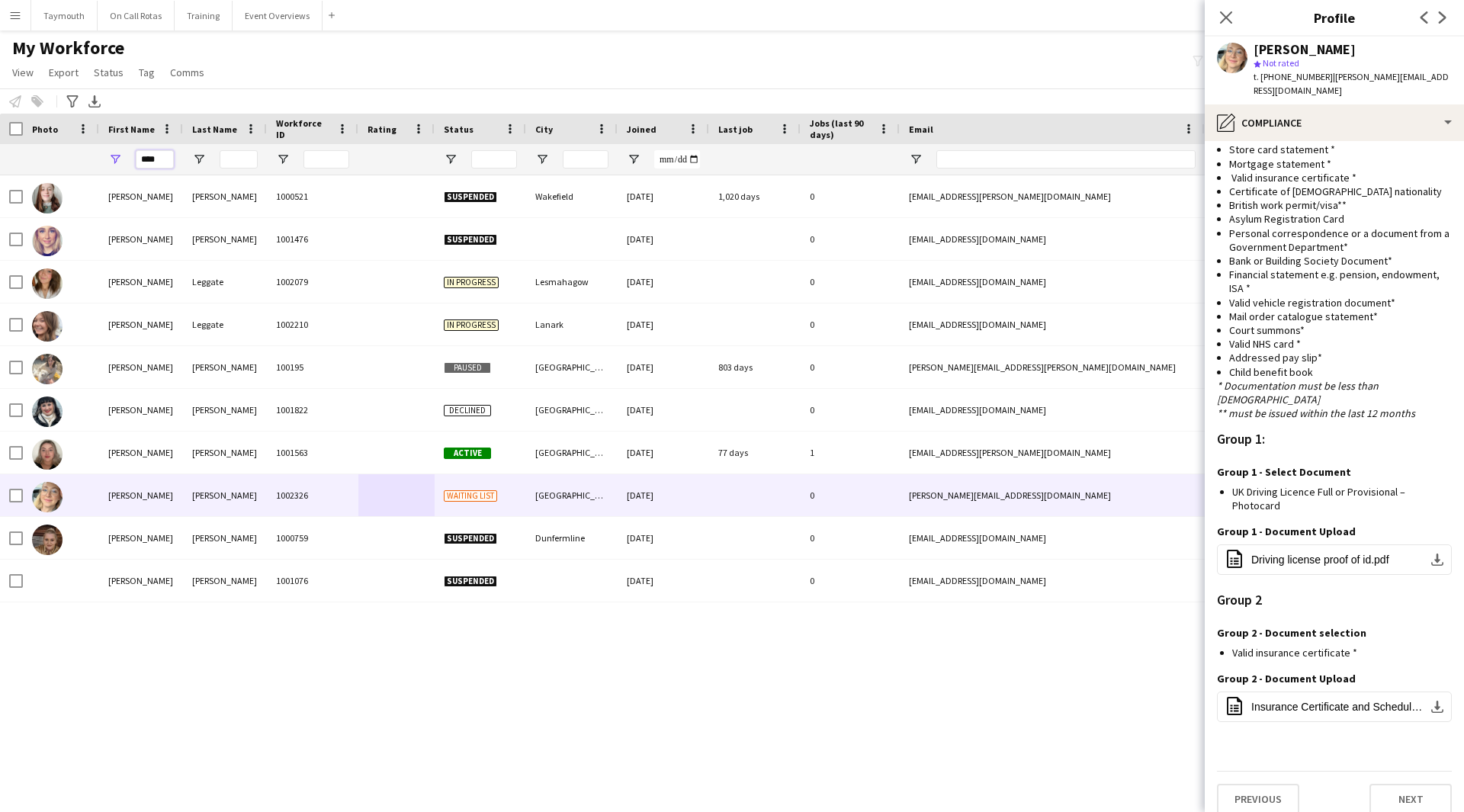
drag, startPoint x: 163, startPoint y: 161, endPoint x: -120, endPoint y: 155, distance: 283.1
click at [0, 155] on html "Menu Boards Boards Boards All jobs Status Workforce Workforce My Workforce Recr…" at bounding box center [732, 406] width 1464 height 812
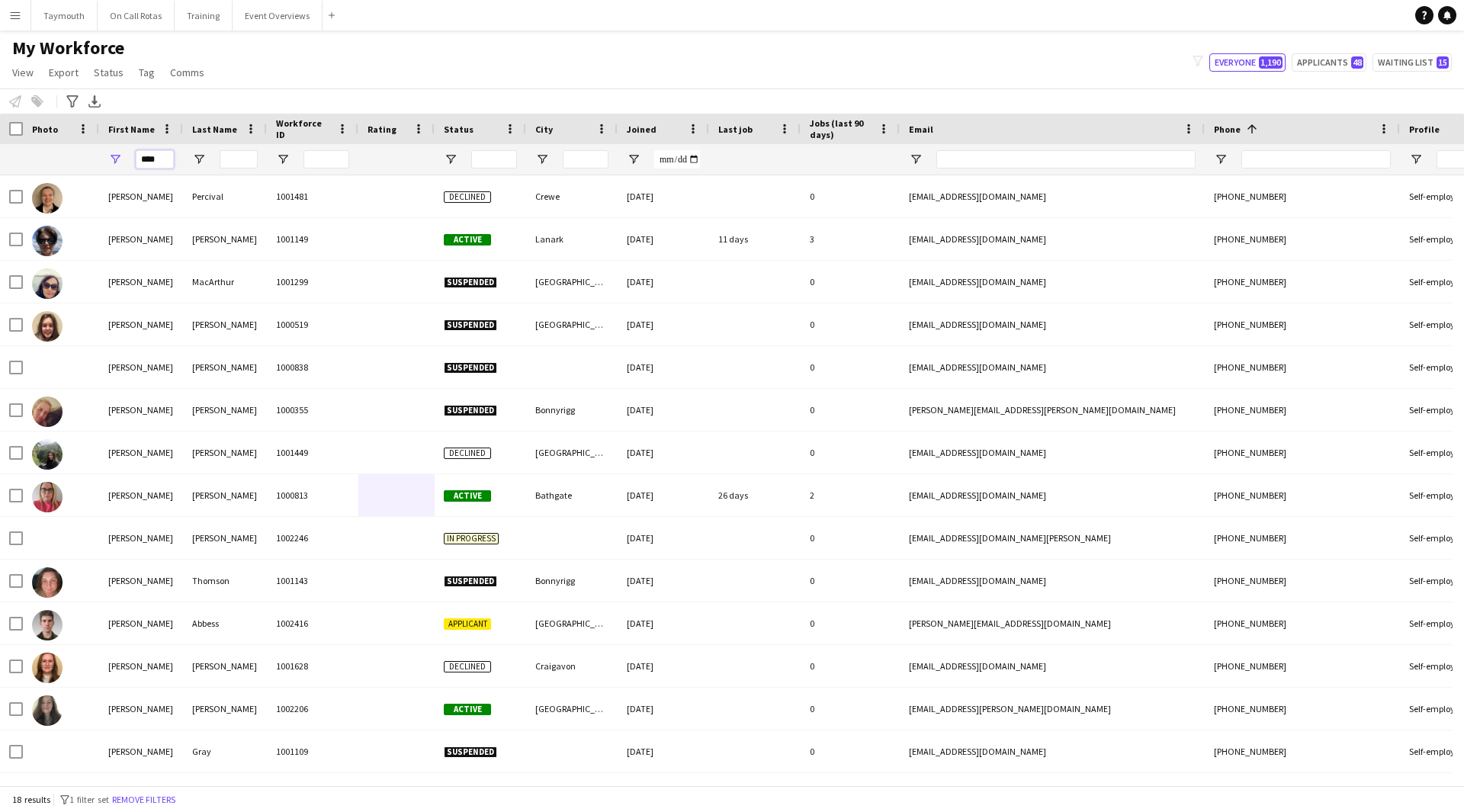
type input "****"
click at [248, 153] on input "Last Name Filter Input" at bounding box center [239, 160] width 38 height 18
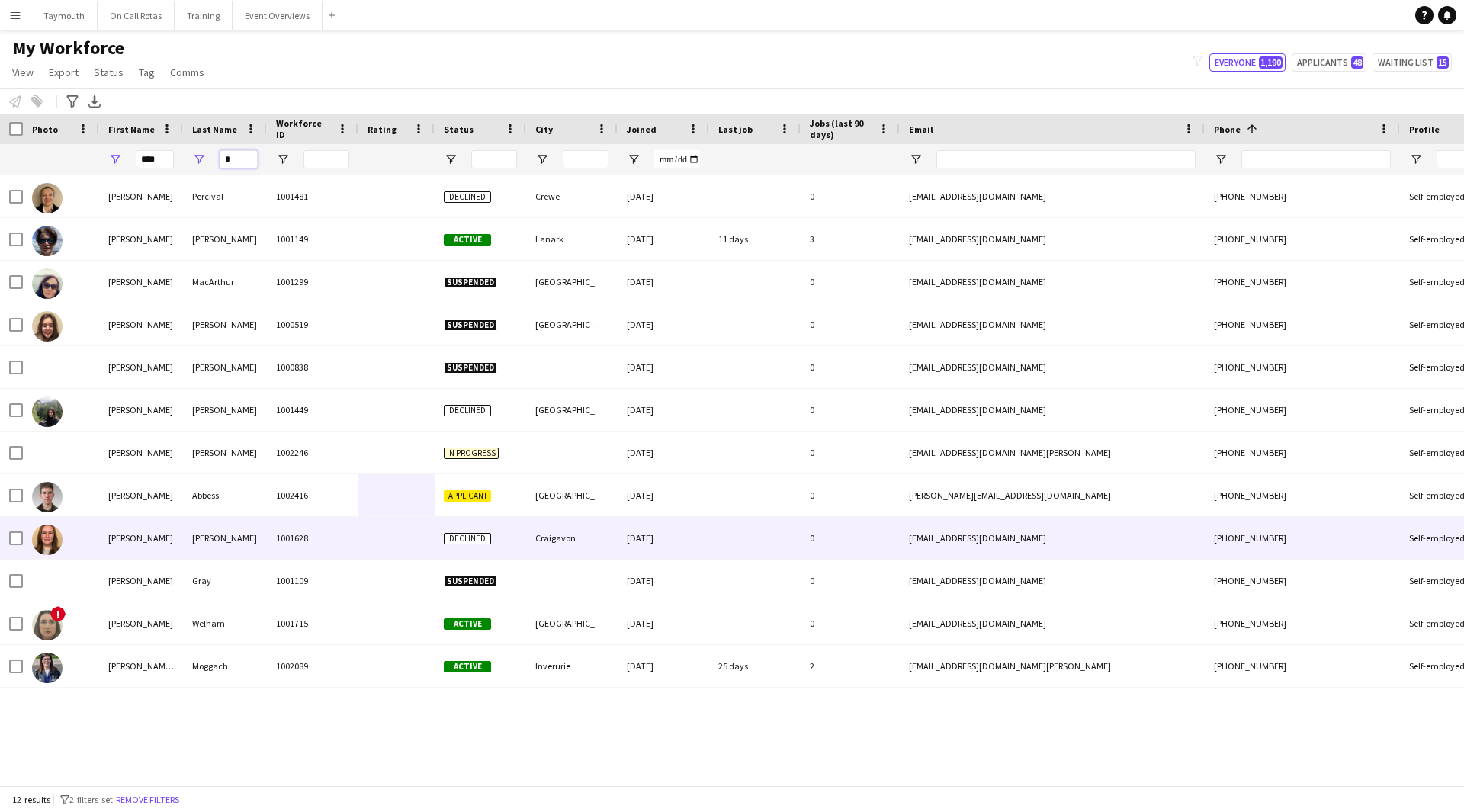
type input "*"
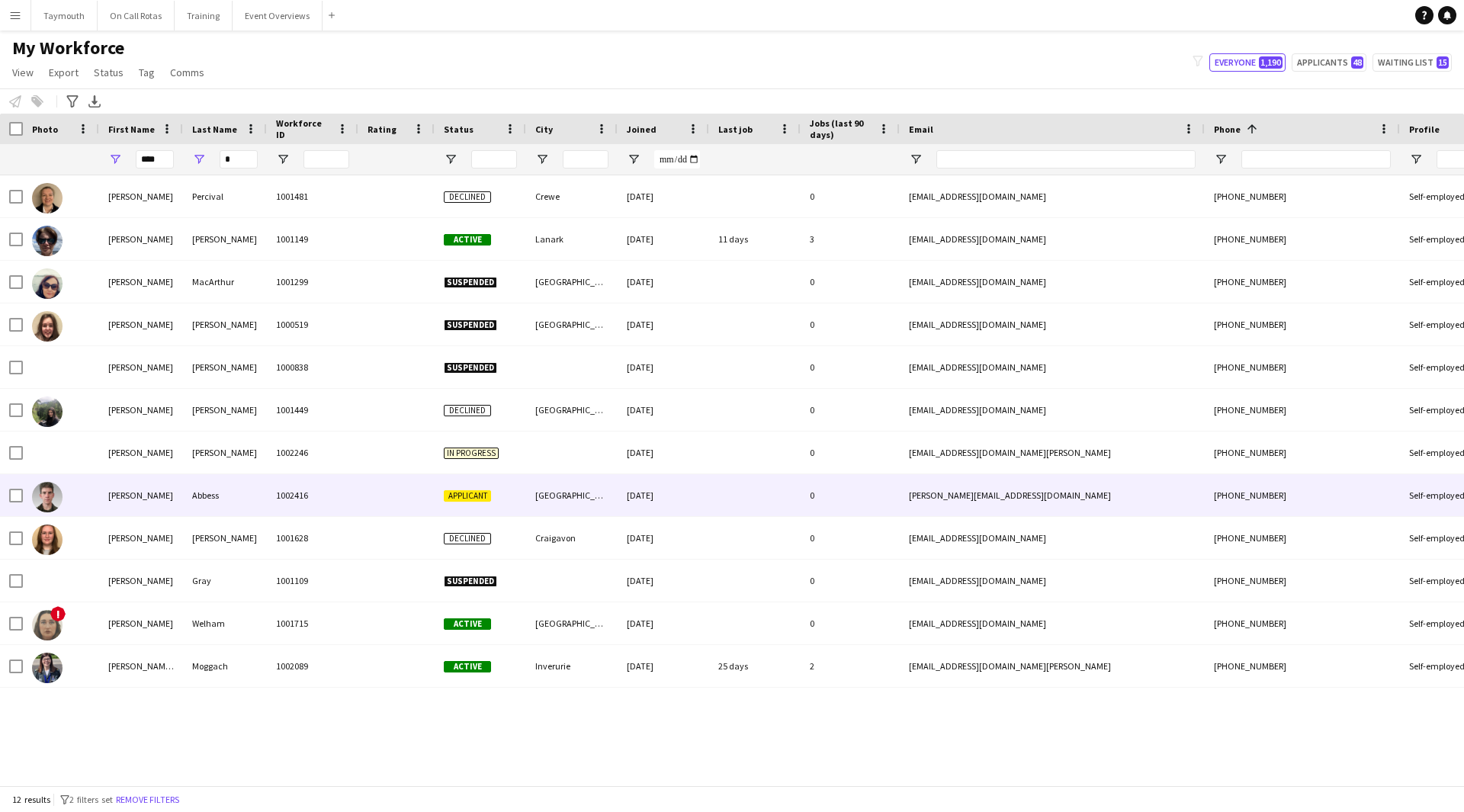
click at [227, 499] on div "Abbess" at bounding box center [224, 495] width 84 height 42
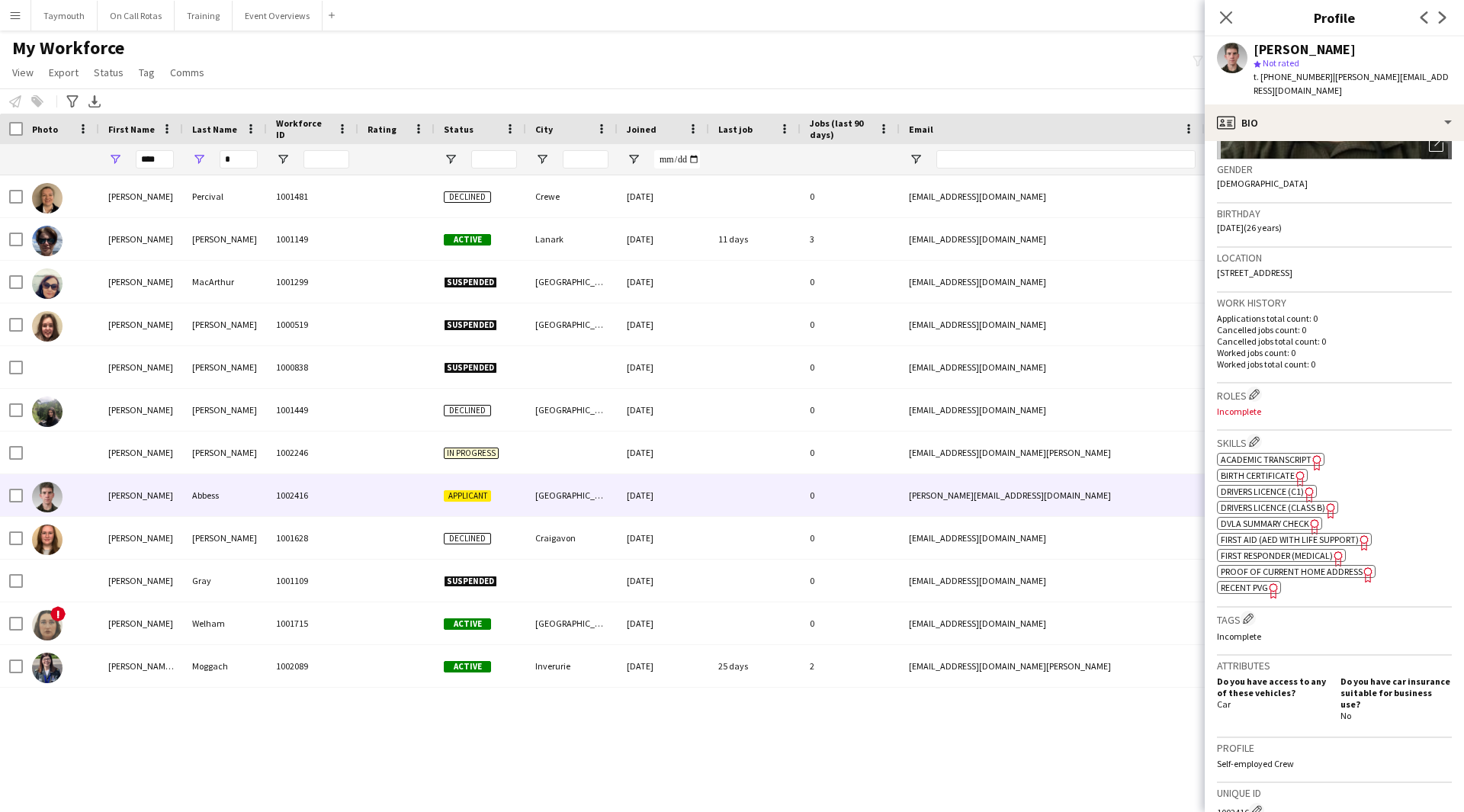
scroll to position [229, 0]
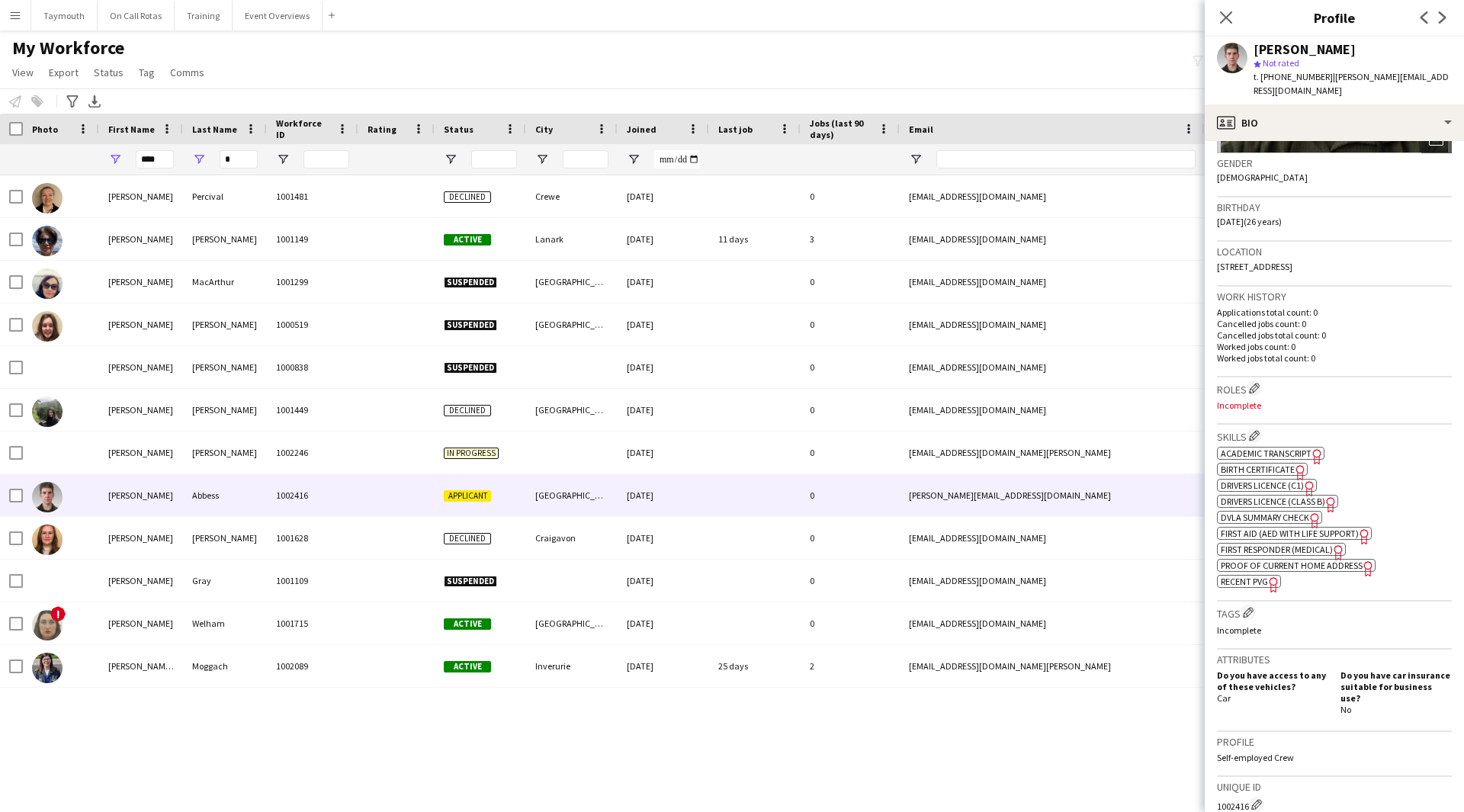
click at [1303, 447] on span "Academic Transcript" at bounding box center [1266, 453] width 91 height 12
click at [1270, 543] on span "First Responder (Medical)" at bounding box center [1277, 549] width 112 height 12
click at [1265, 527] on span "First Aid (AED with life support)" at bounding box center [1290, 533] width 138 height 12
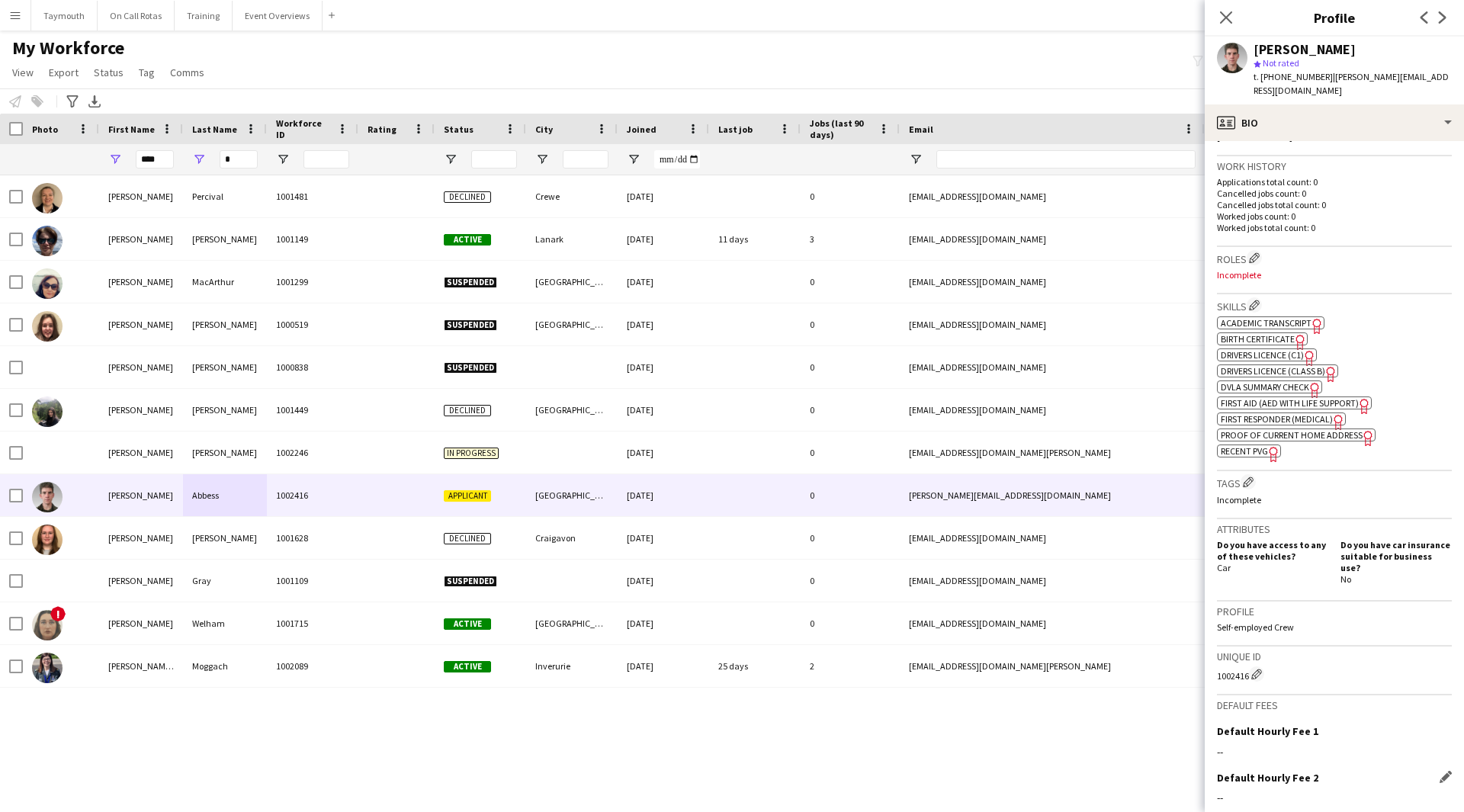
scroll to position [486, 0]
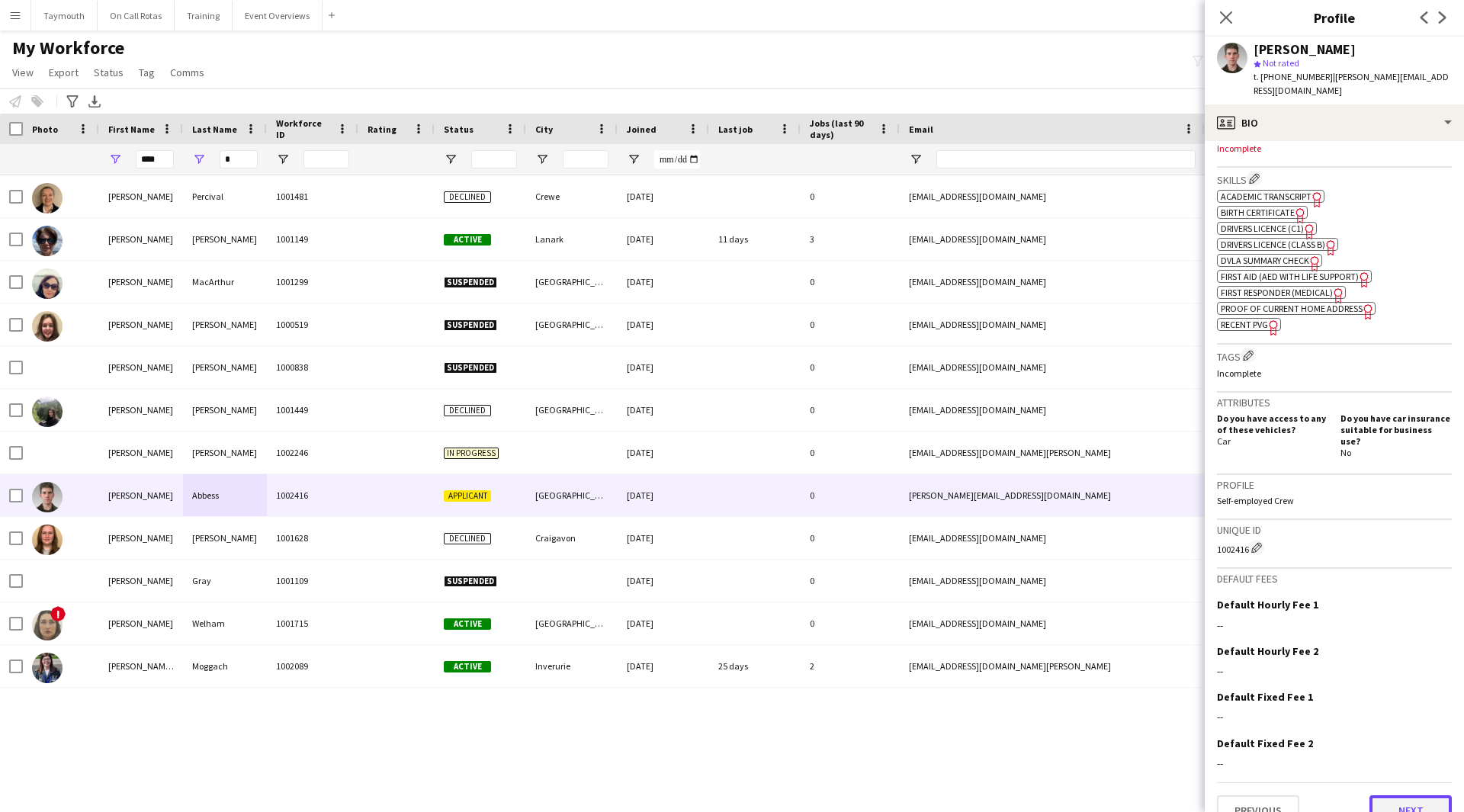
click at [1394, 798] on button "Next" at bounding box center [1410, 810] width 82 height 31
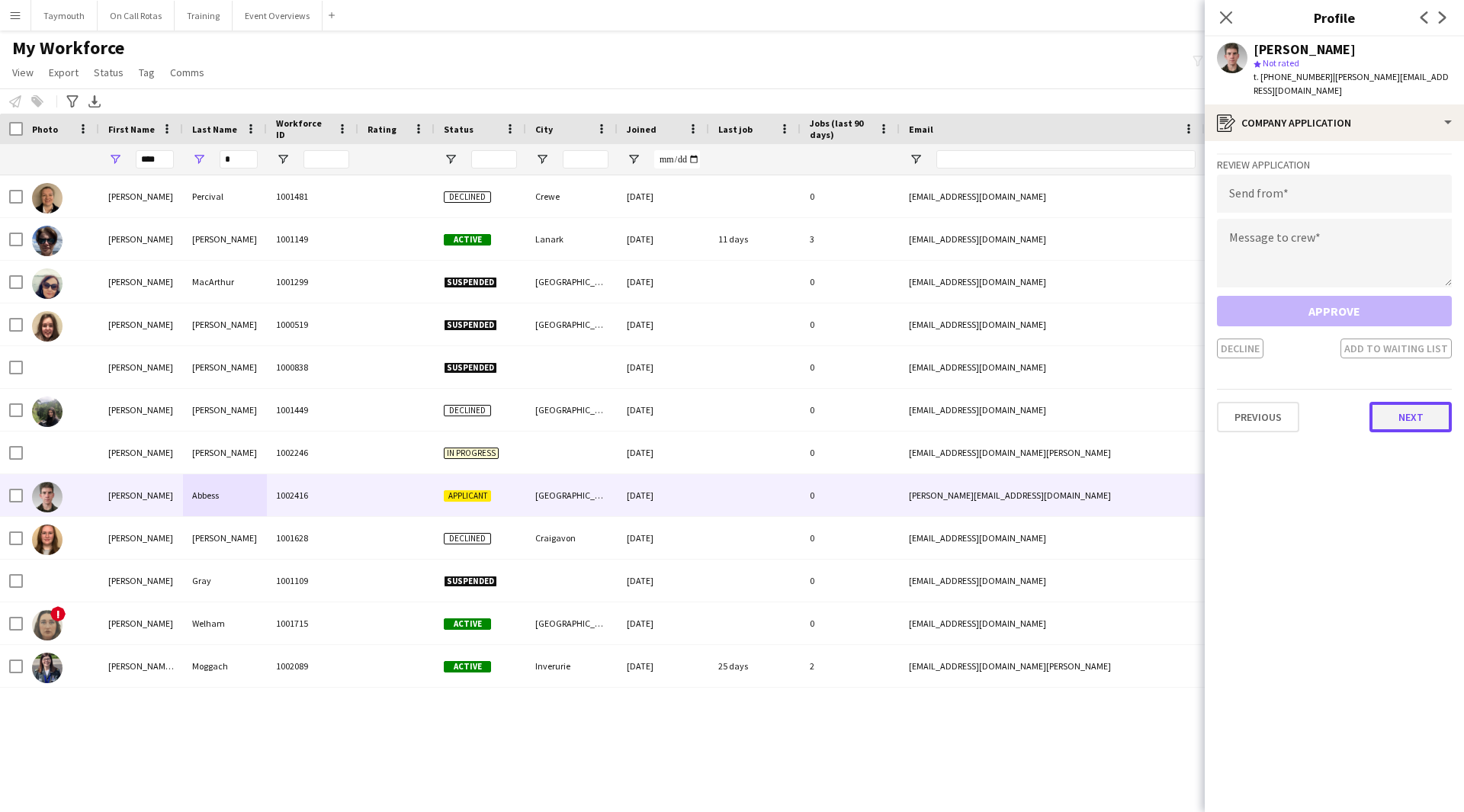
click at [1406, 401] on button "Next" at bounding box center [1410, 417] width 82 height 31
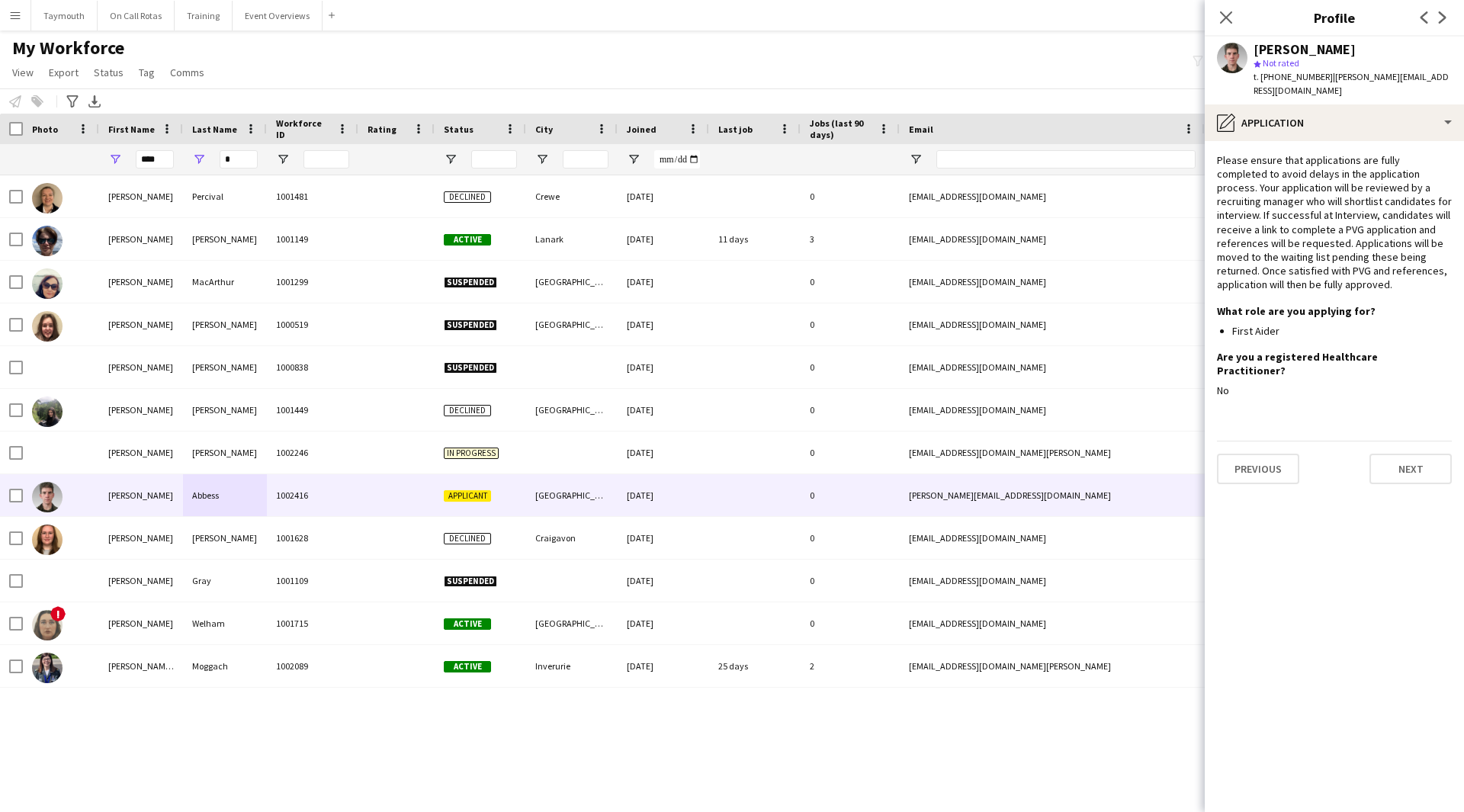
click at [1400, 464] on app-section-data-types "Please ensure that applications are fully completed to avoid delays in the appl…" at bounding box center [1334, 477] width 259 height 671
click at [1406, 454] on button "Next" at bounding box center [1410, 469] width 82 height 31
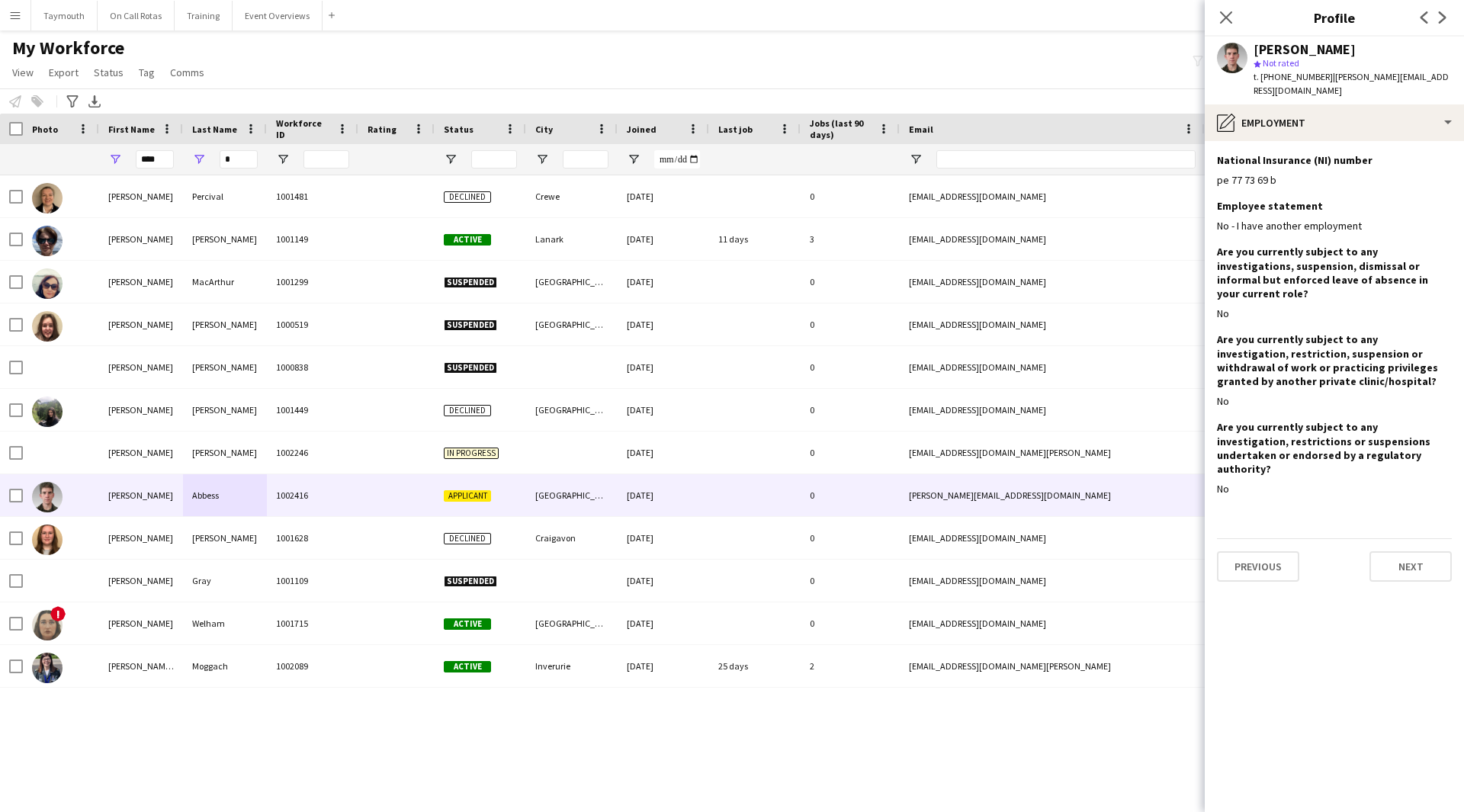
click at [1424, 538] on div "Previous Next" at bounding box center [1334, 559] width 235 height 44
click at [1409, 551] on button "Next" at bounding box center [1410, 566] width 82 height 31
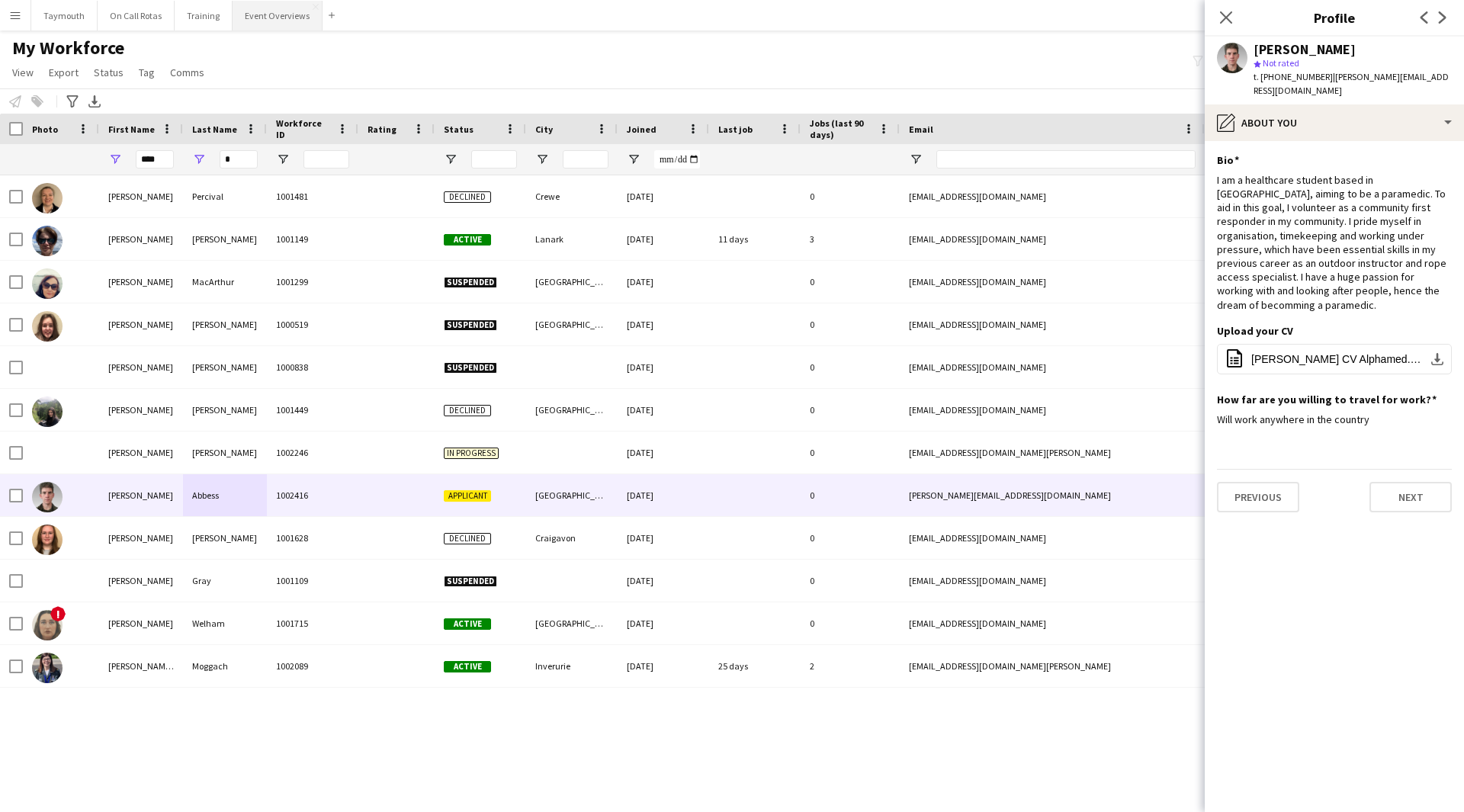
click at [252, 15] on button "Event Overviews Close" at bounding box center [277, 15] width 90 height 30
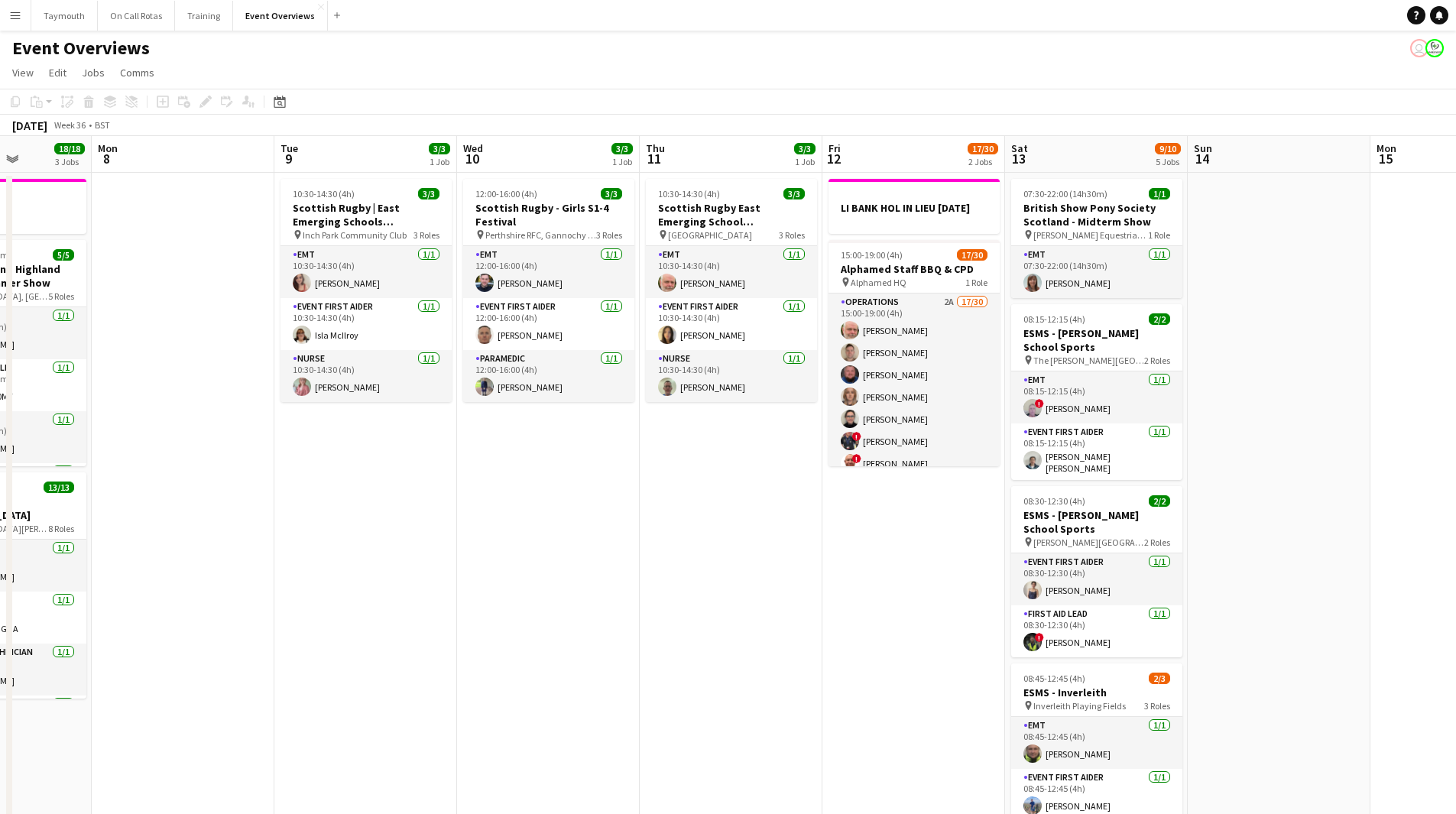
drag, startPoint x: 1266, startPoint y: 516, endPoint x: 445, endPoint y: 561, distance: 822.2
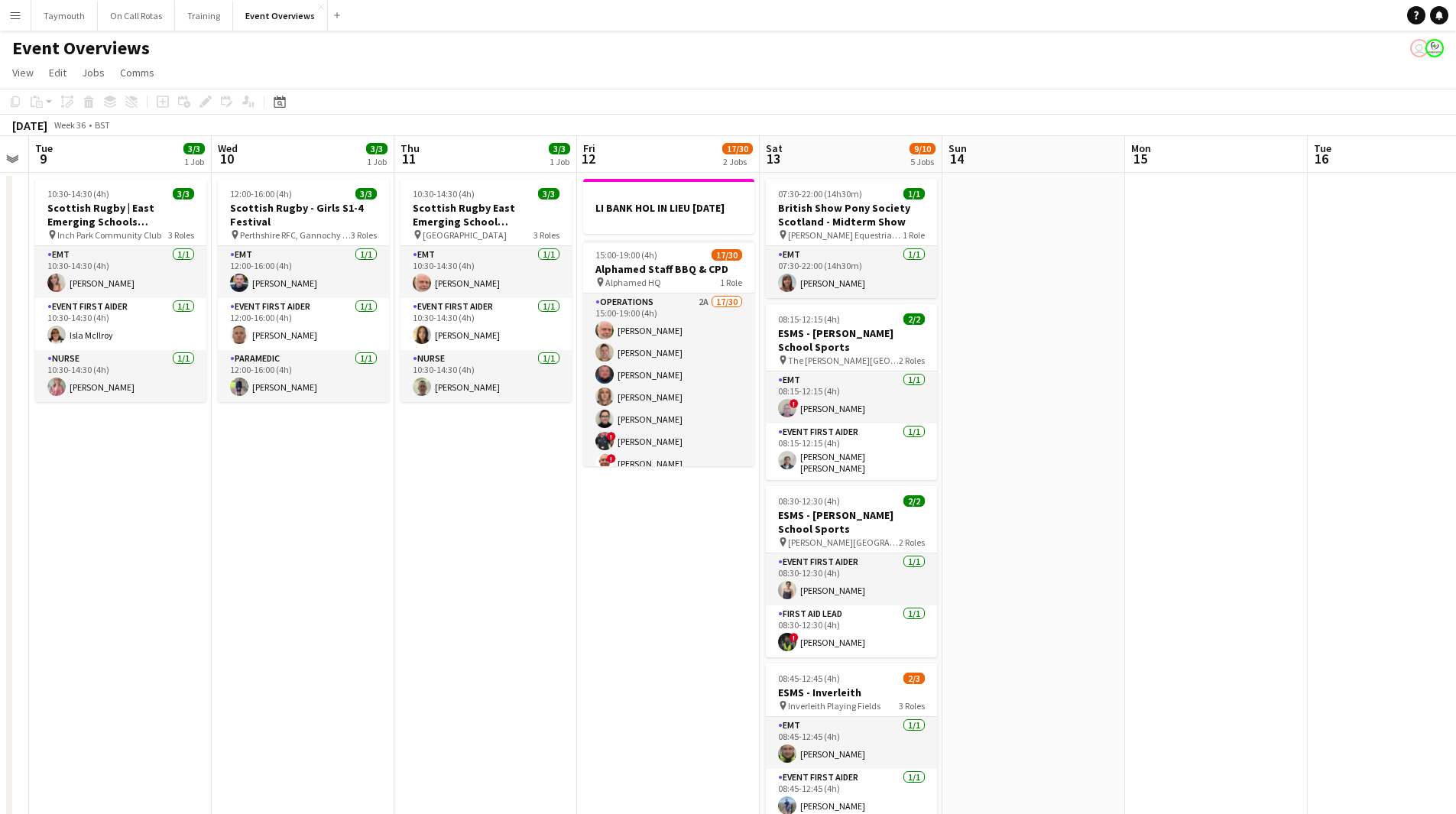
drag, startPoint x: 651, startPoint y: 565, endPoint x: 598, endPoint y: 565, distance: 53.0
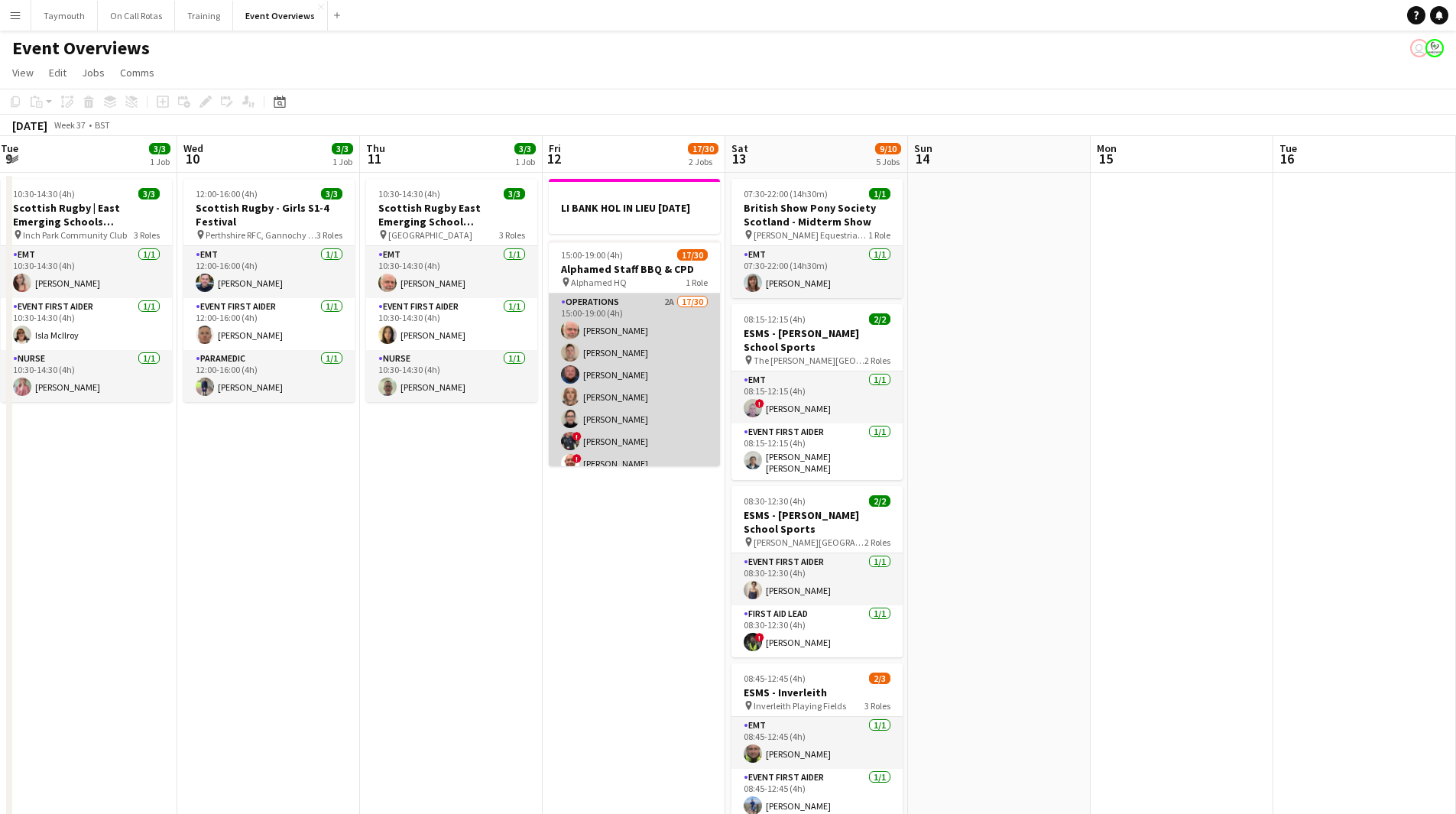
click at [670, 405] on app-card-role "Operations 2A 17/30 15:00-19:00 (4h) [PERSON_NAME] [PERSON_NAME] [PERSON_NAME] …" at bounding box center [634, 642] width 171 height 699
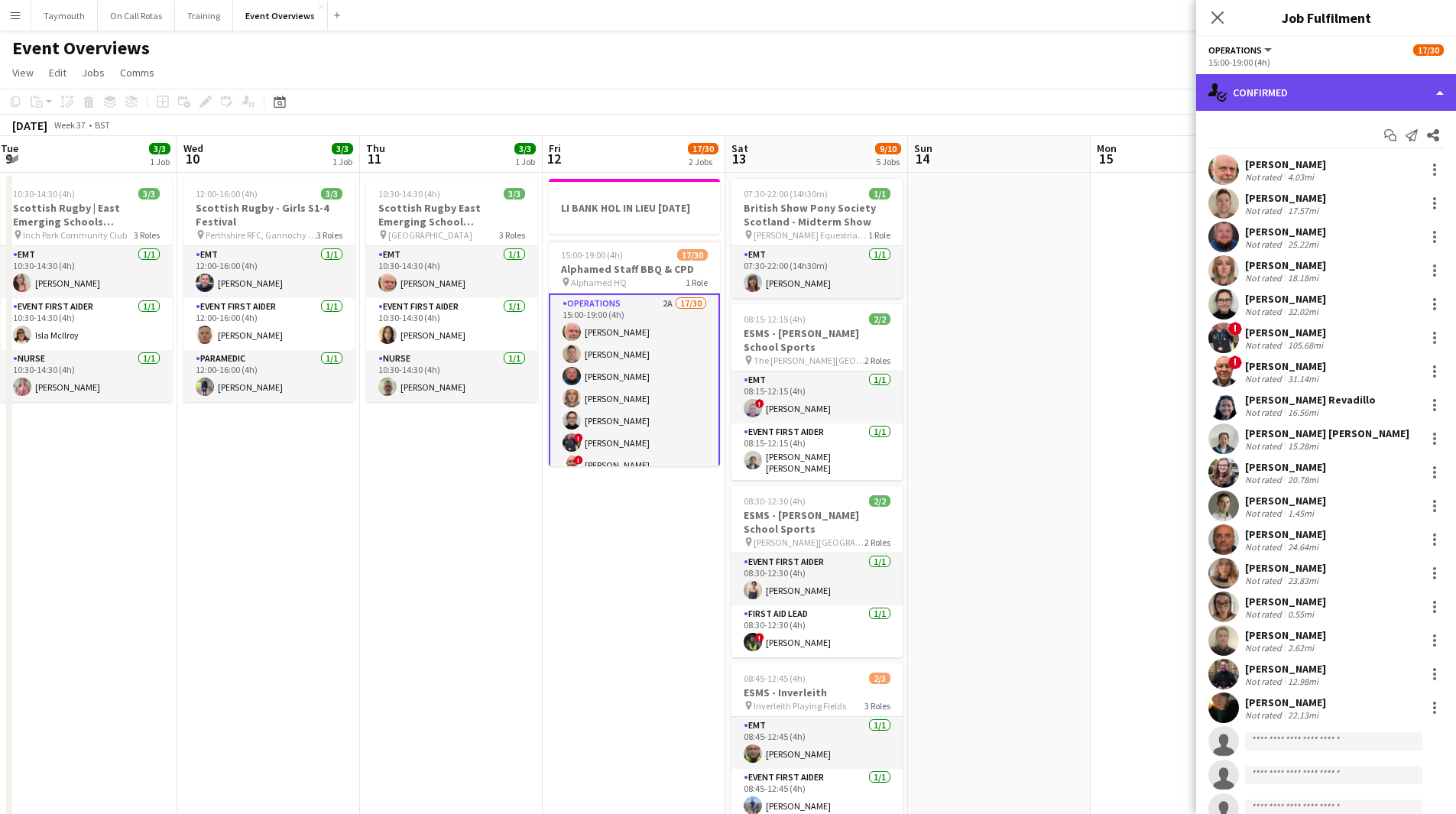
click at [1294, 88] on div "single-neutral-actions-check-2 Confirmed" at bounding box center [1326, 92] width 260 height 37
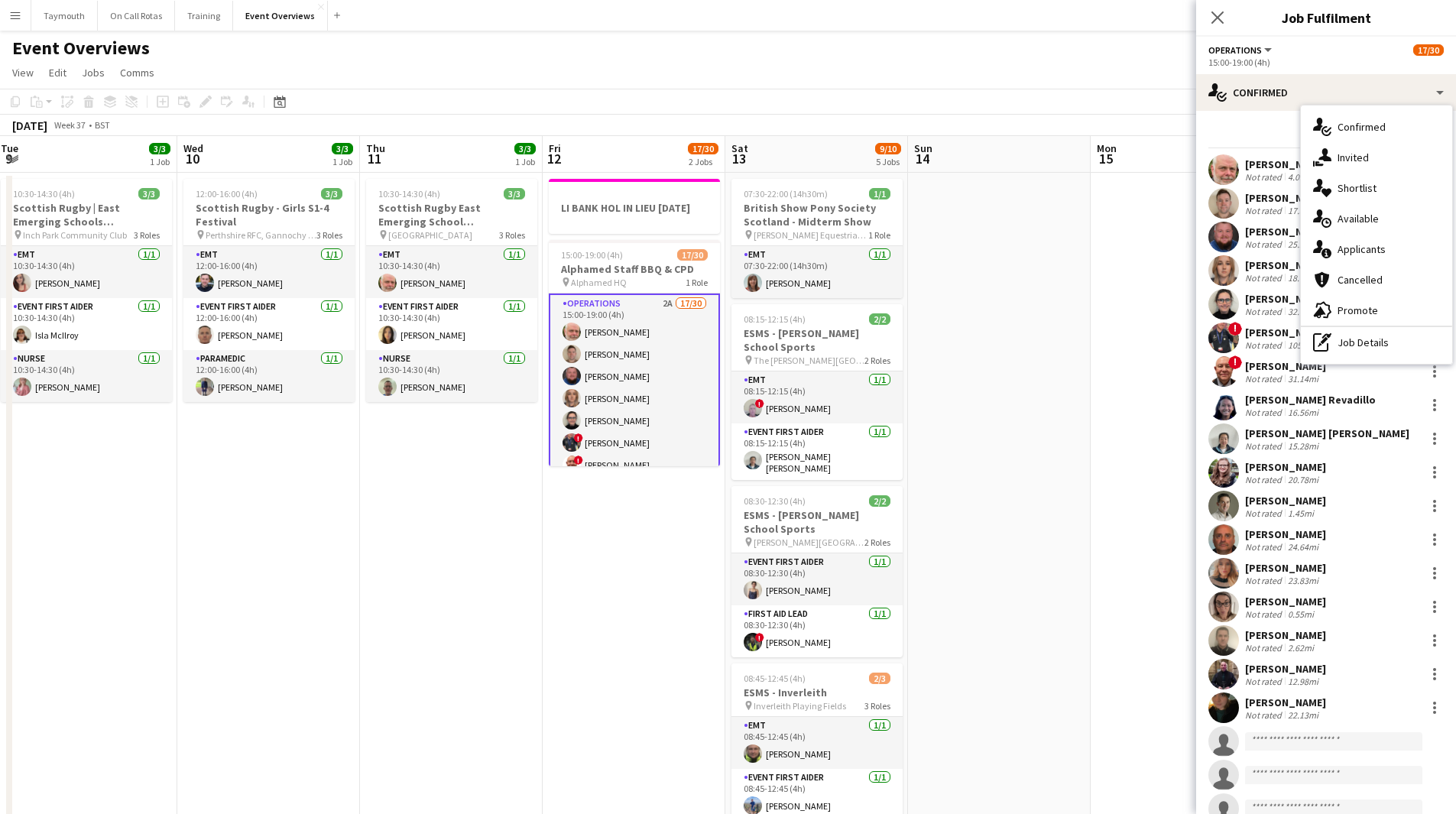
click at [1376, 251] on span "Applicants" at bounding box center [1361, 249] width 48 height 14
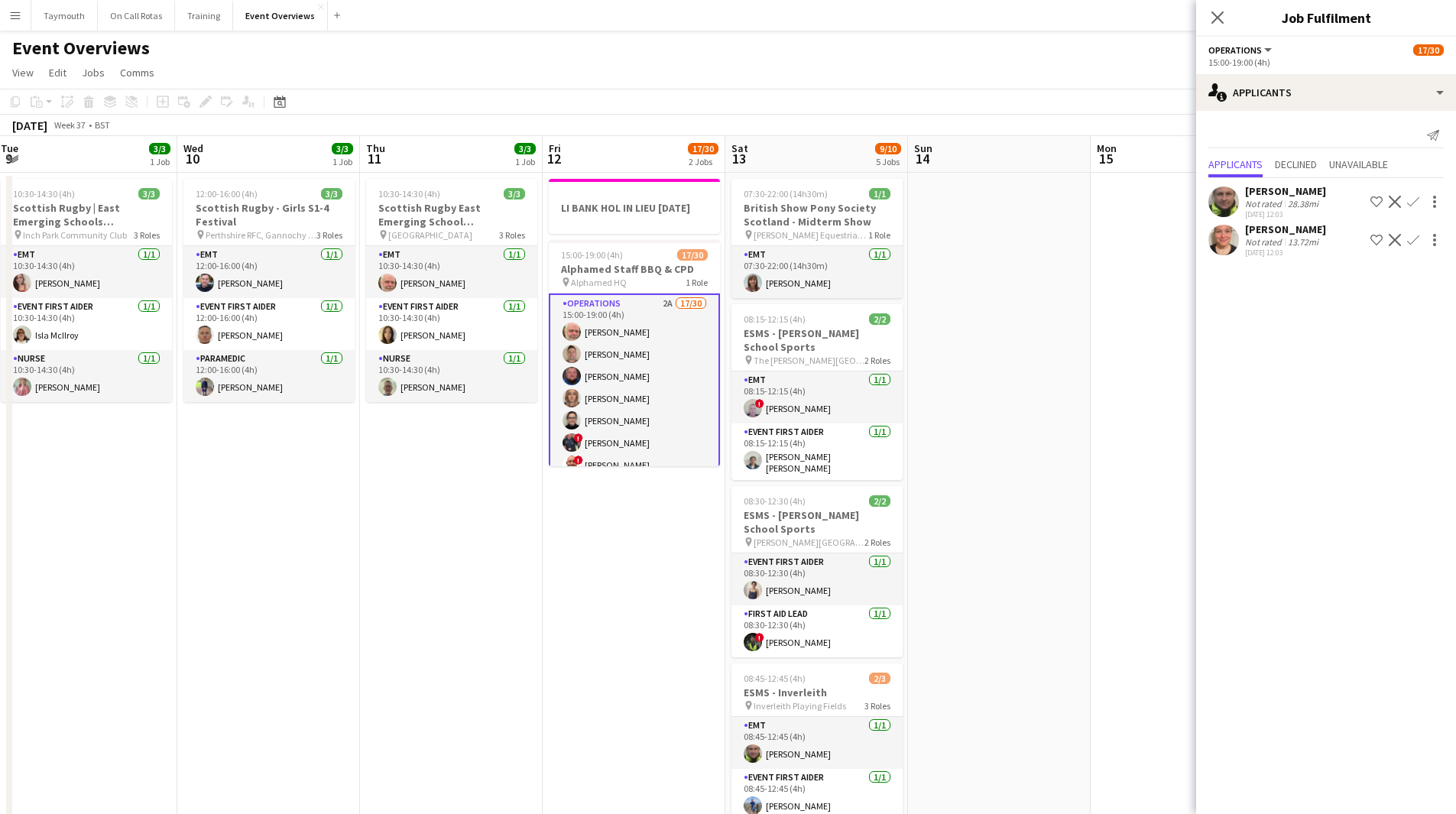
click at [1411, 242] on app-icon "Confirm" at bounding box center [1413, 240] width 12 height 12
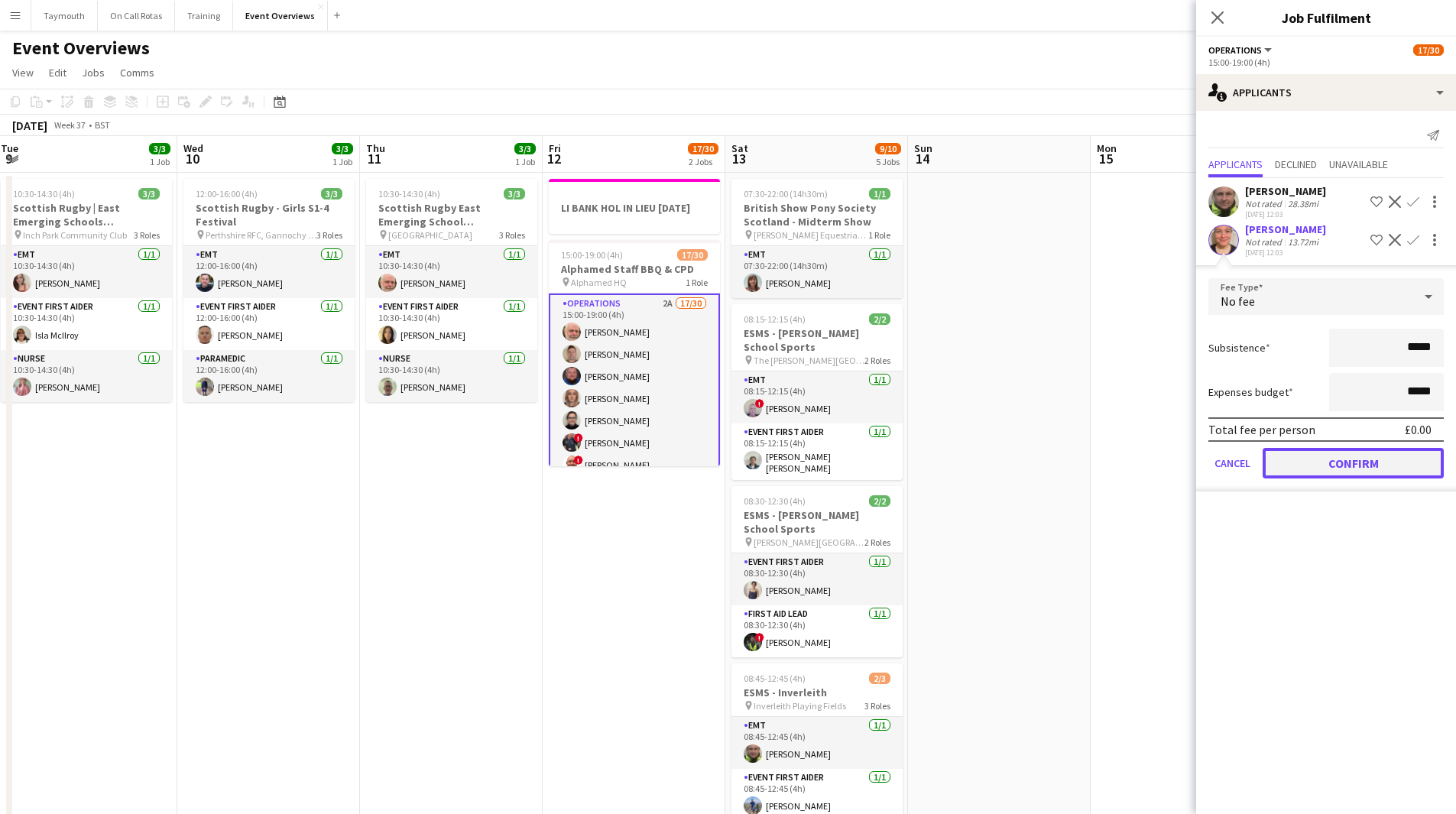
click at [1375, 465] on button "Confirm" at bounding box center [1353, 463] width 181 height 31
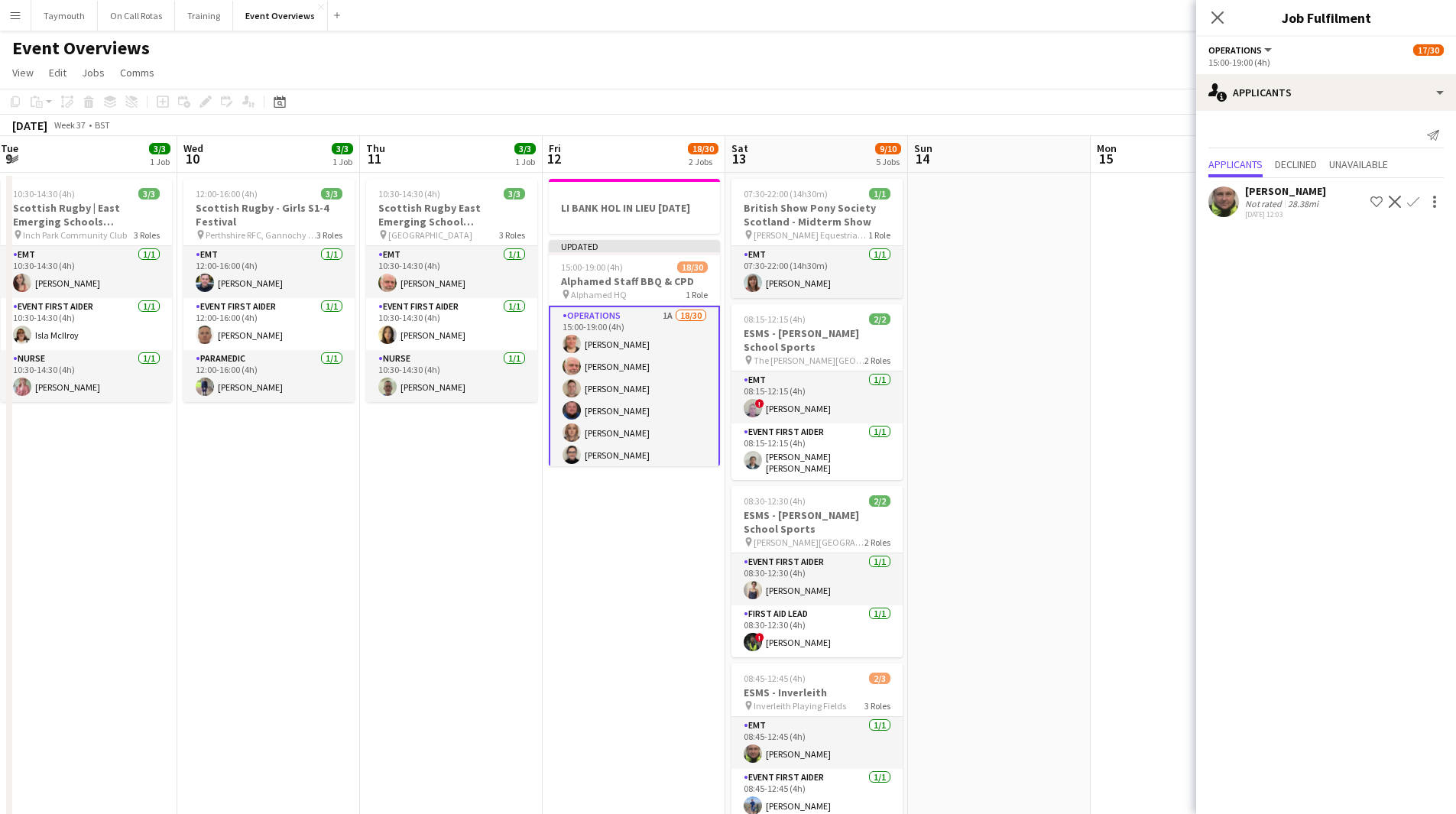
click at [1417, 201] on app-icon "Confirm" at bounding box center [1413, 202] width 12 height 12
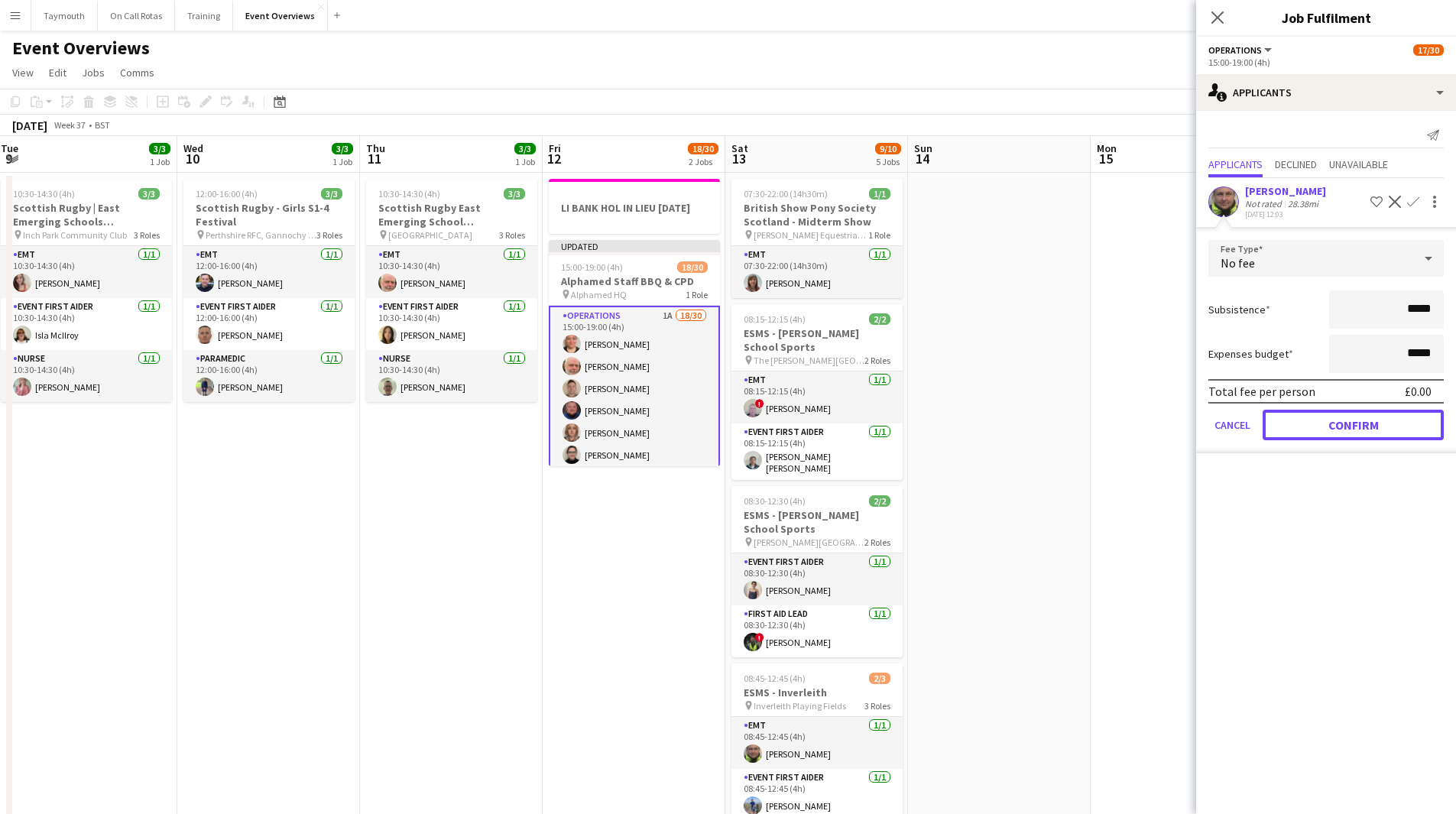
click at [1353, 419] on button "Confirm" at bounding box center [1353, 425] width 181 height 31
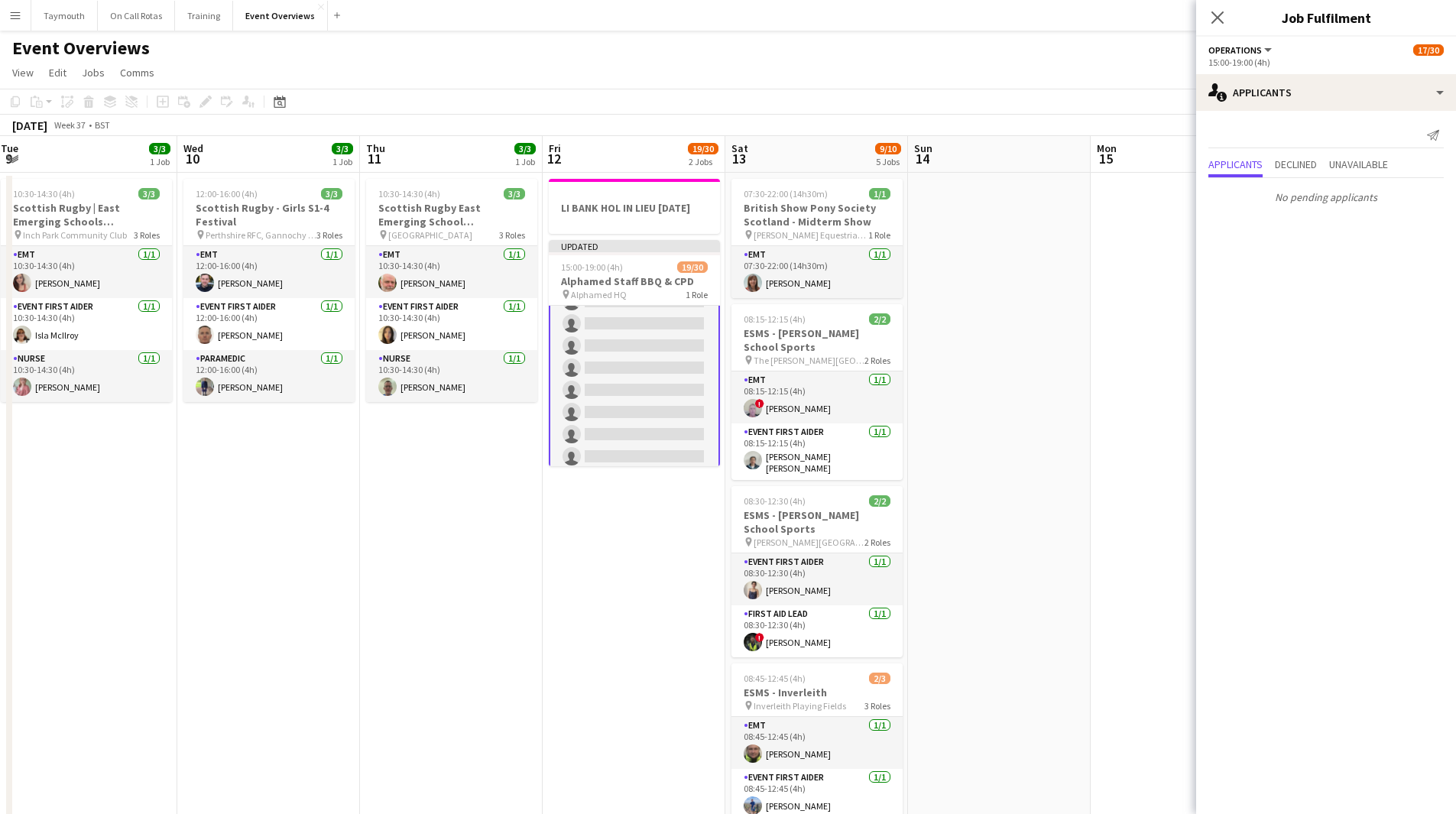
scroll to position [537, 0]
click at [1267, 96] on div "single-neutral-actions-information Applicants" at bounding box center [1326, 92] width 260 height 37
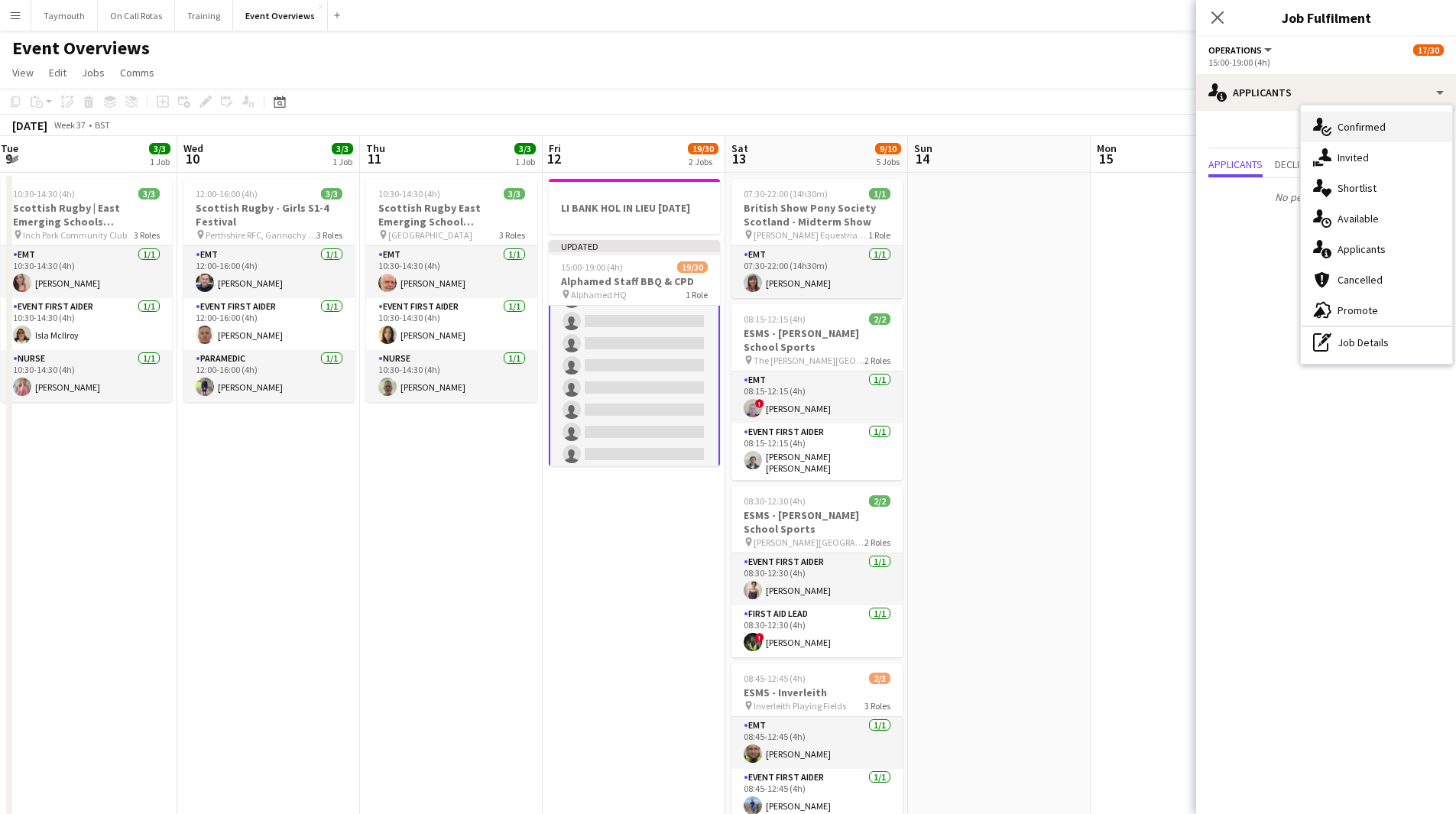
click at [1327, 131] on icon at bounding box center [1327, 130] width 8 height 5
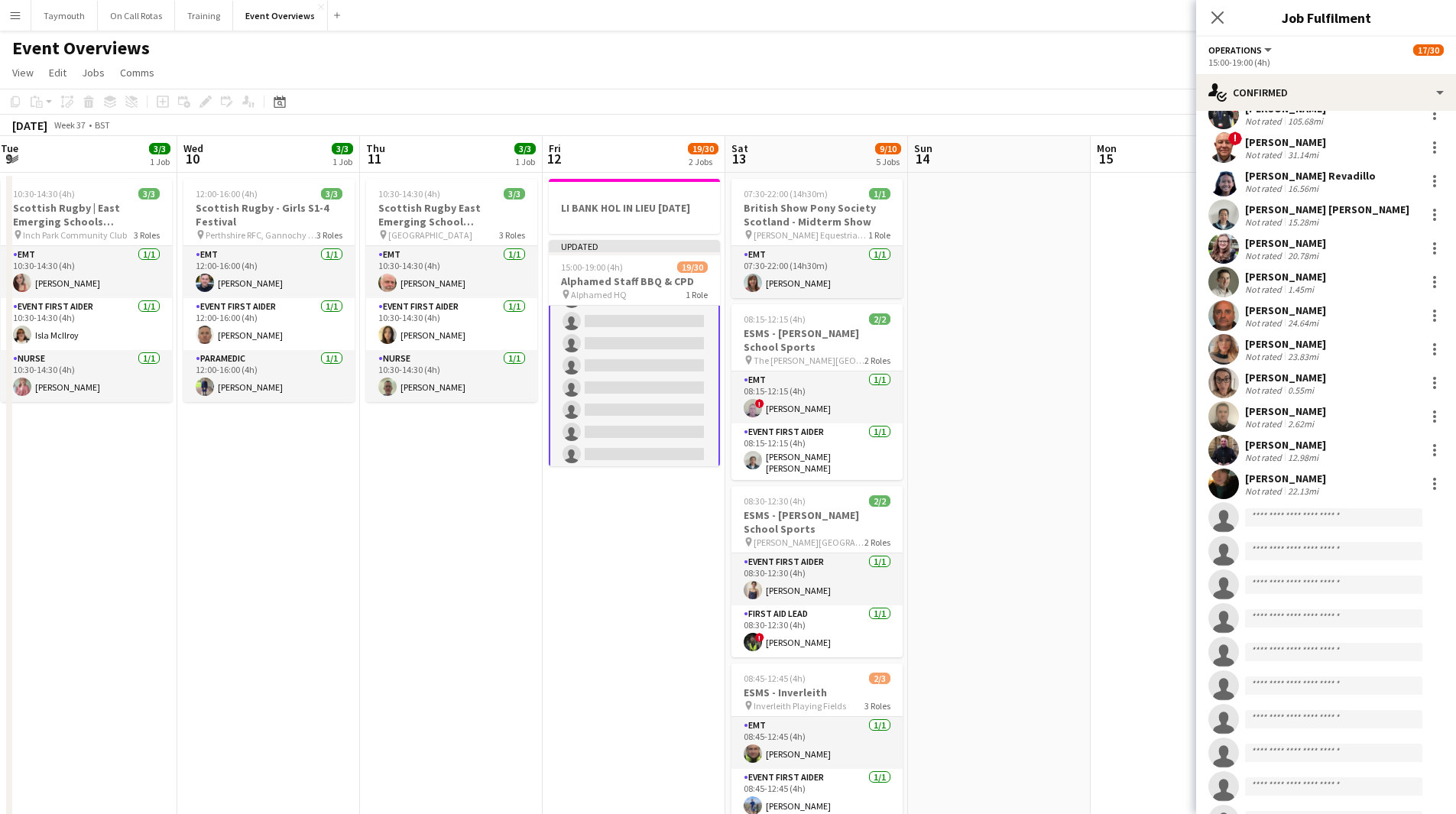
scroll to position [390, 0]
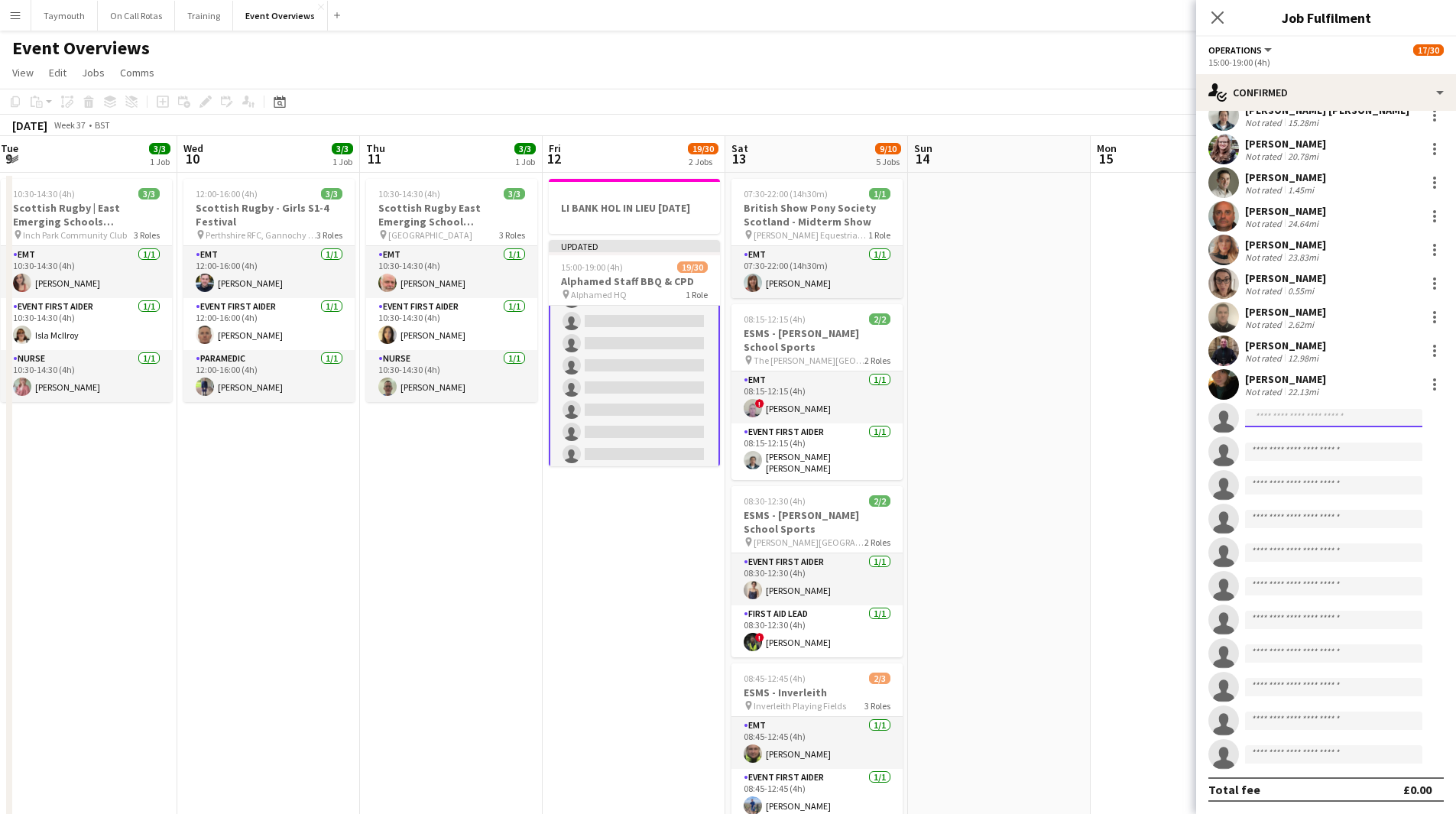
click at [1276, 422] on input at bounding box center [1334, 418] width 177 height 18
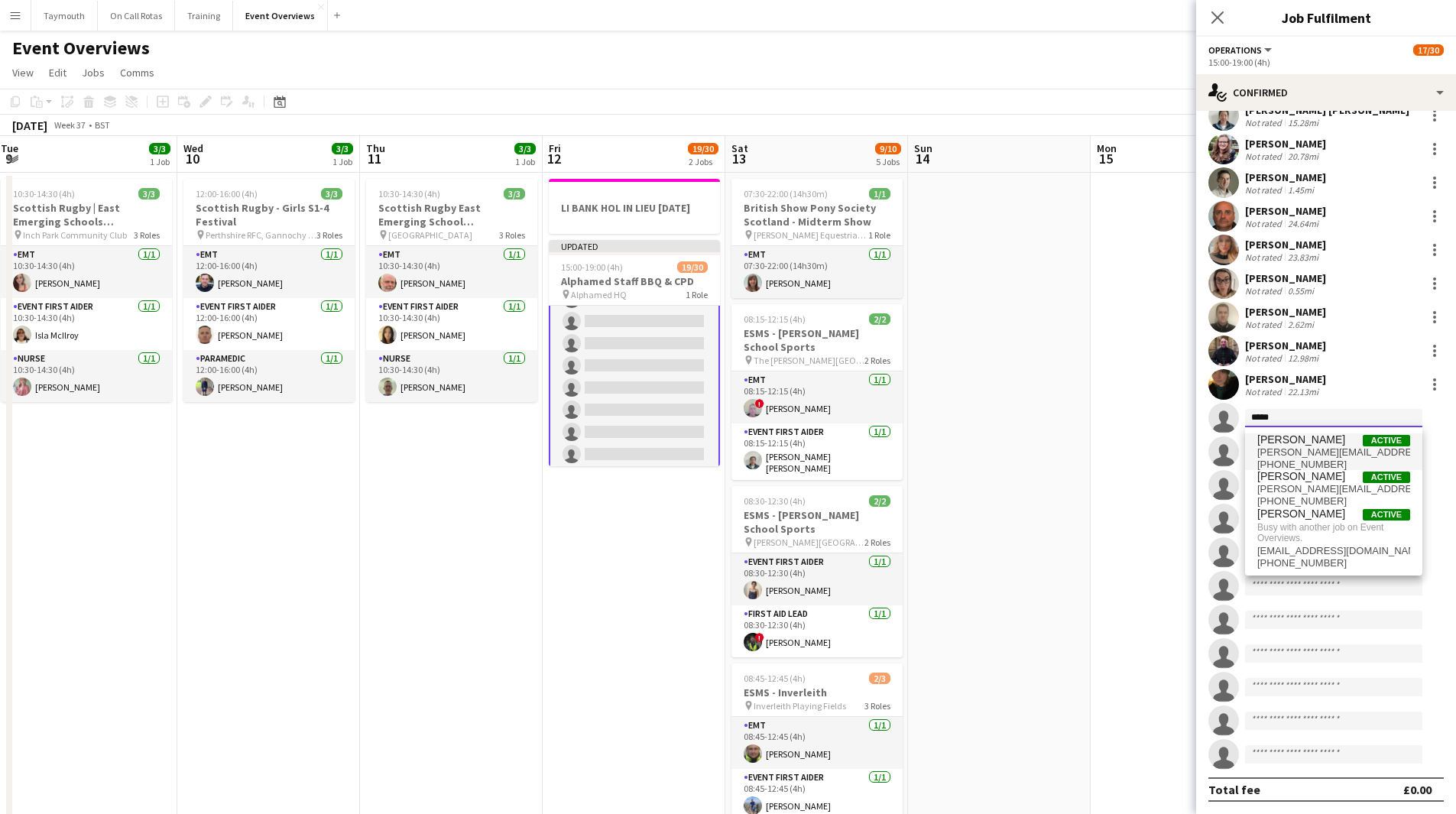
type input "*****"
click at [1305, 436] on span "[PERSON_NAME]" at bounding box center [1301, 439] width 88 height 13
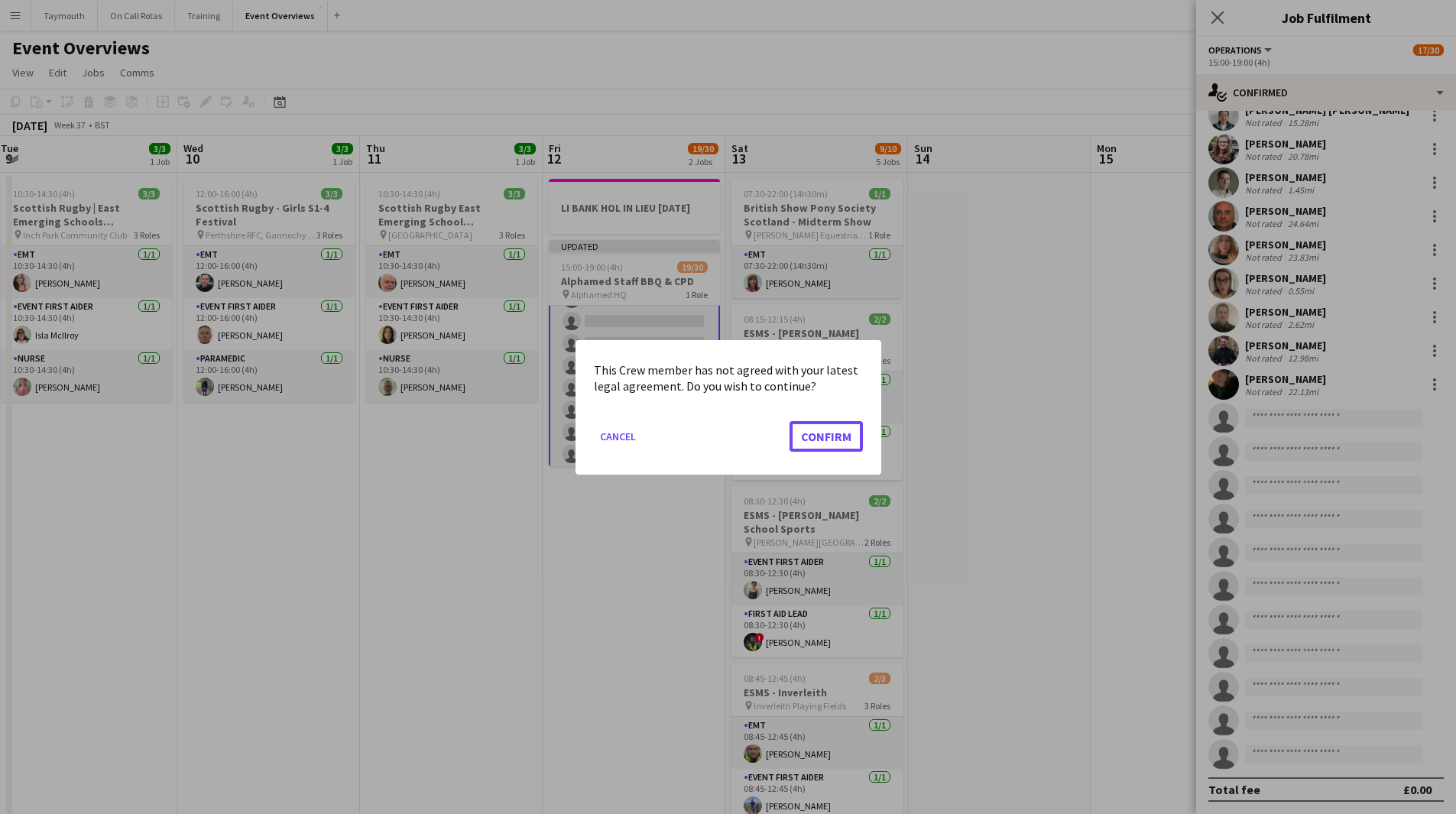
click at [854, 435] on button "Confirm" at bounding box center [826, 435] width 73 height 31
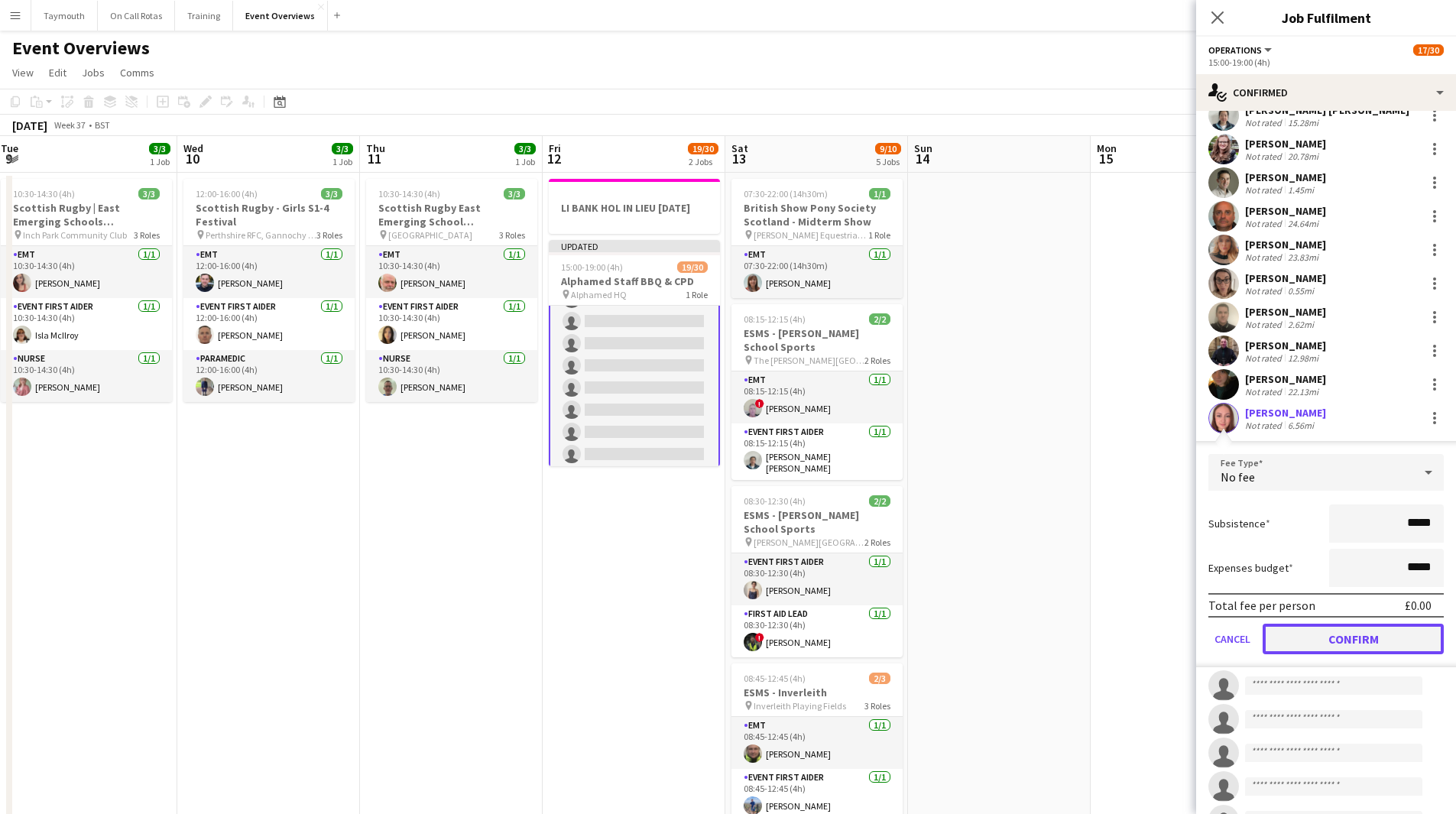
click at [1326, 632] on button "Confirm" at bounding box center [1353, 639] width 181 height 31
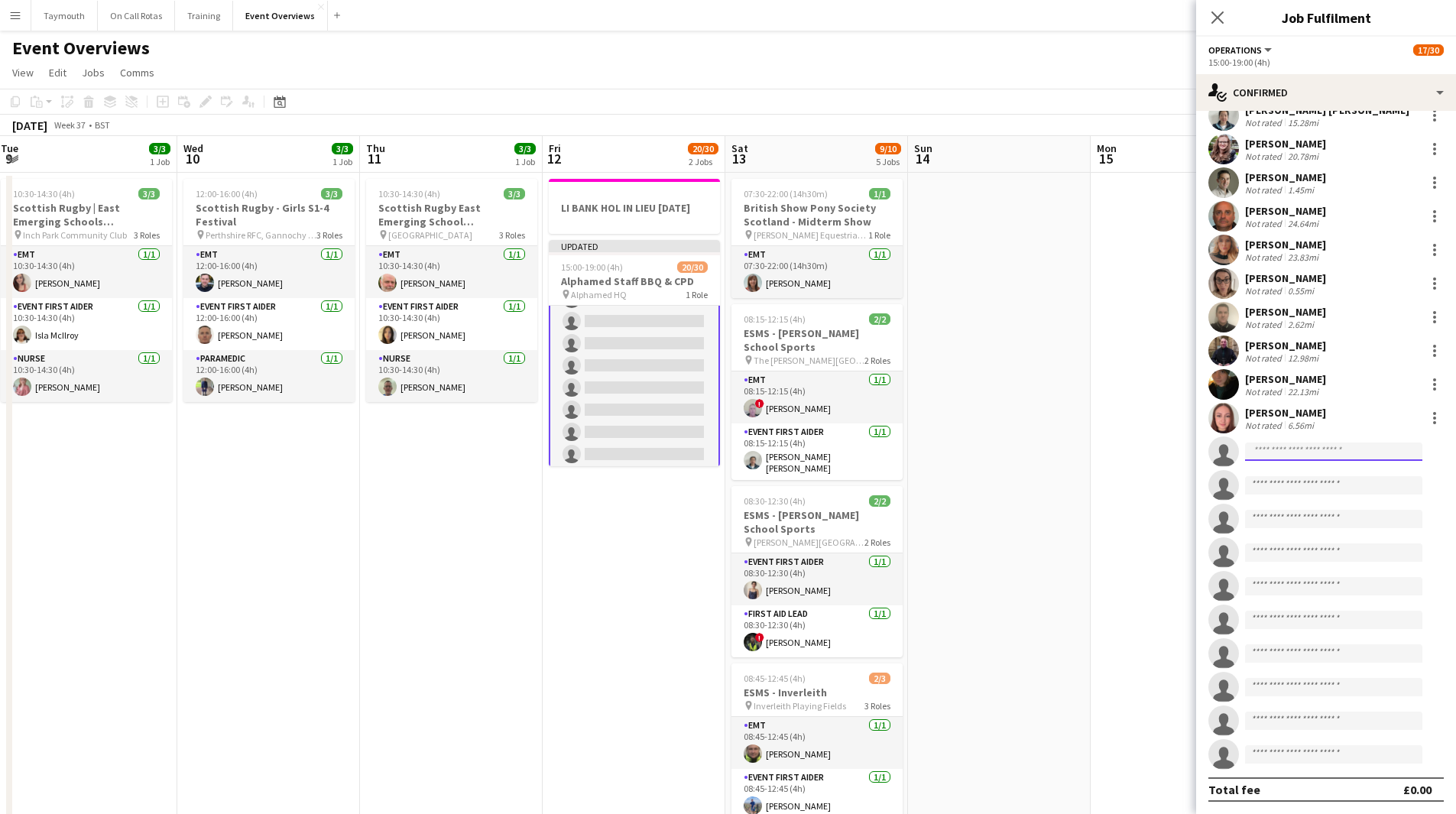
click at [1305, 452] on input at bounding box center [1334, 452] width 177 height 18
type input "*****"
click at [1301, 471] on span "[PERSON_NAME]" at bounding box center [1301, 473] width 88 height 13
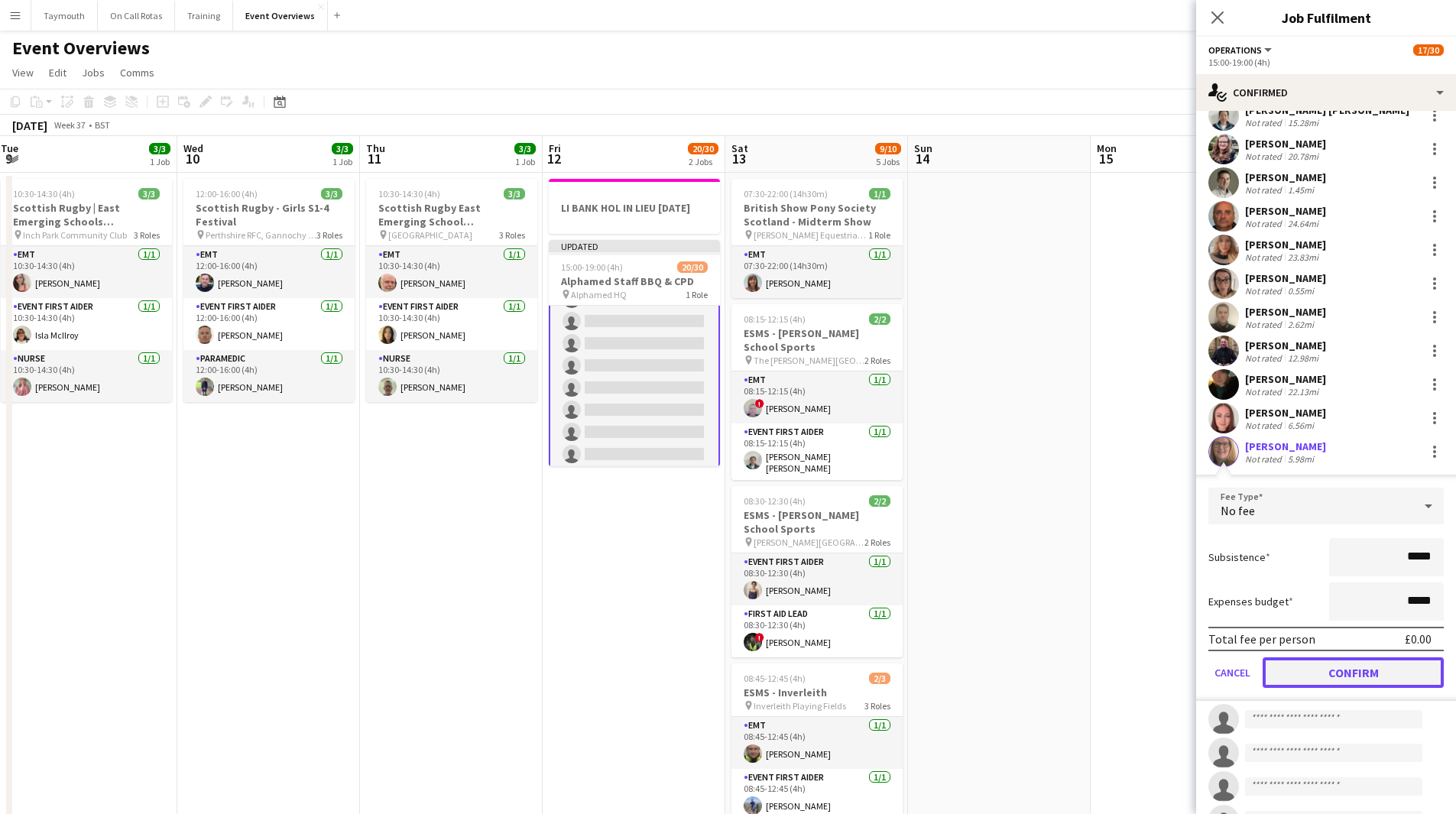
click at [1395, 673] on button "Confirm" at bounding box center [1353, 672] width 181 height 31
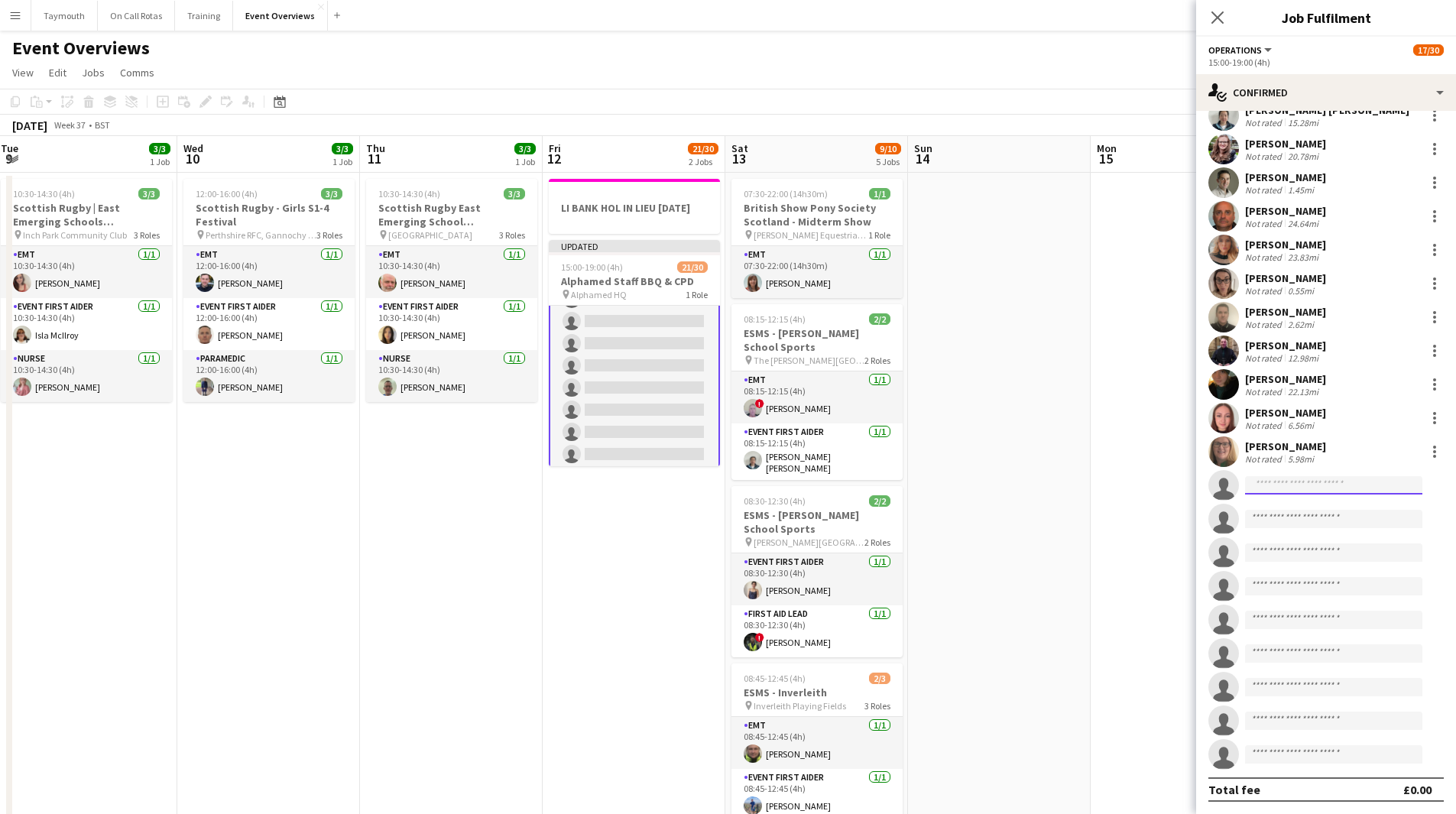
click at [1318, 485] on input at bounding box center [1334, 485] width 177 height 18
type input "******"
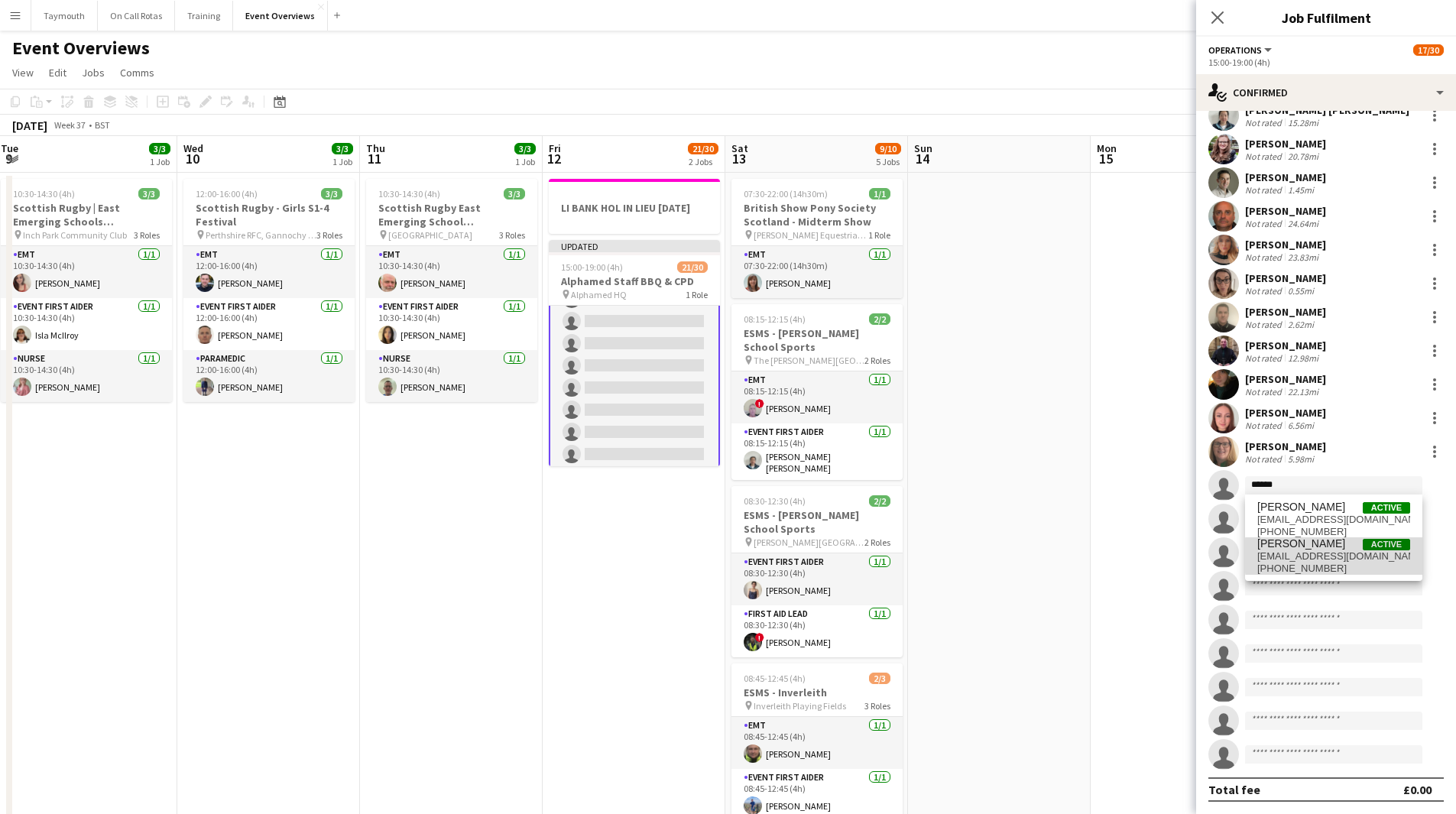
click at [1341, 555] on span "[EMAIL_ADDRESS][DOMAIN_NAME]" at bounding box center [1334, 556] width 153 height 12
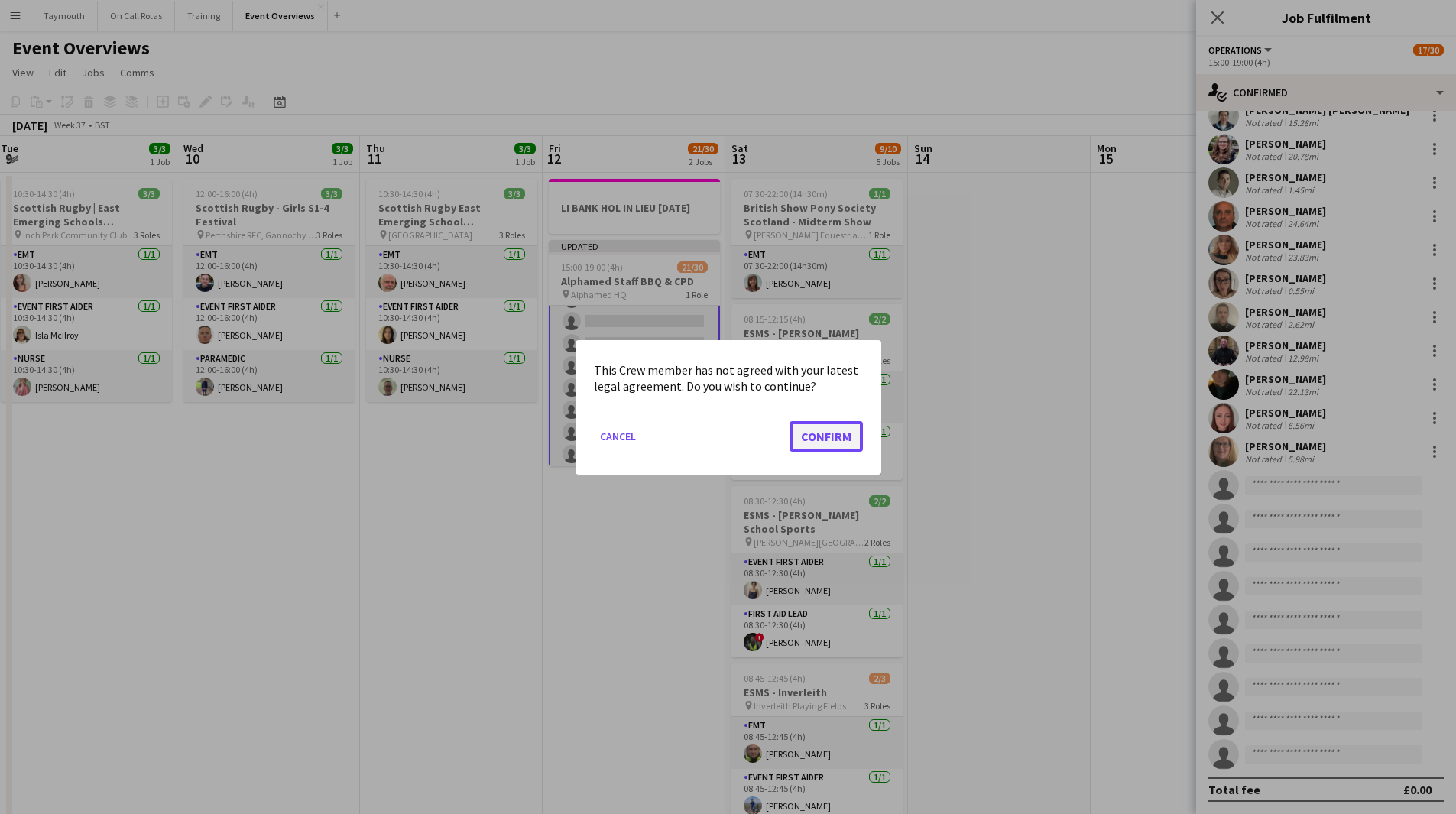
click at [854, 439] on button "Confirm" at bounding box center [826, 435] width 73 height 31
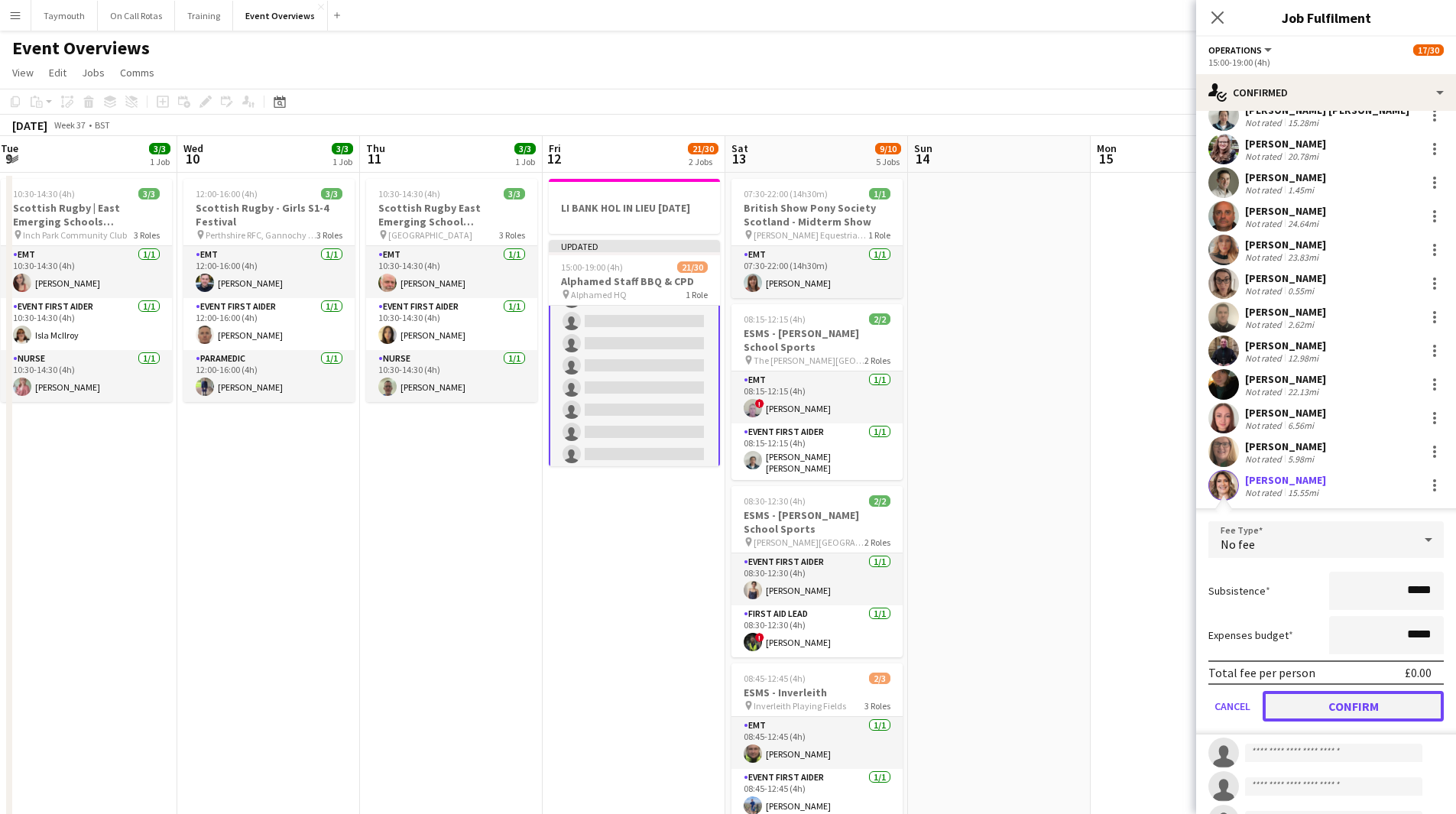
click at [1364, 701] on button "Confirm" at bounding box center [1353, 706] width 181 height 31
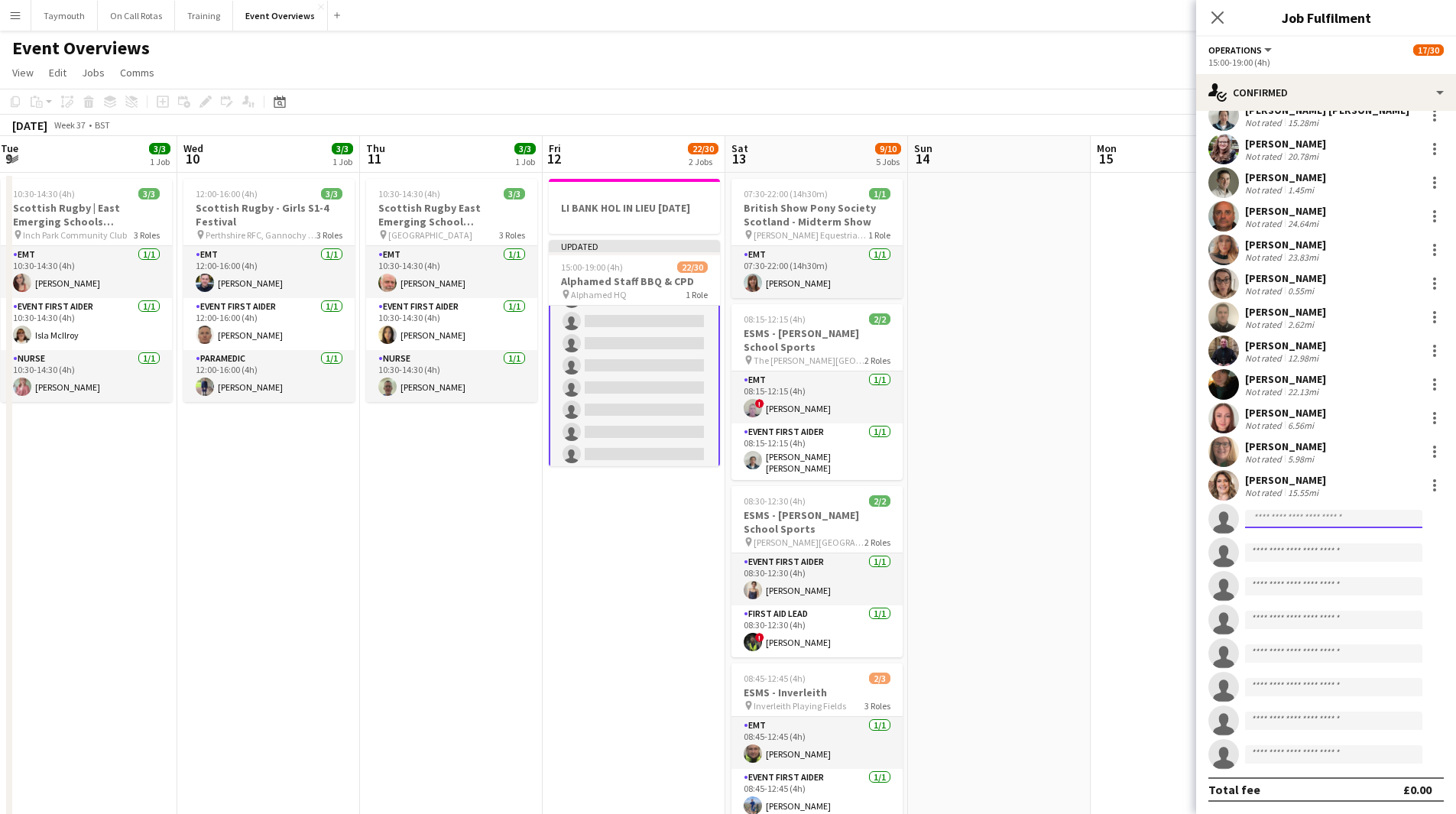
click at [1311, 525] on input at bounding box center [1334, 519] width 177 height 18
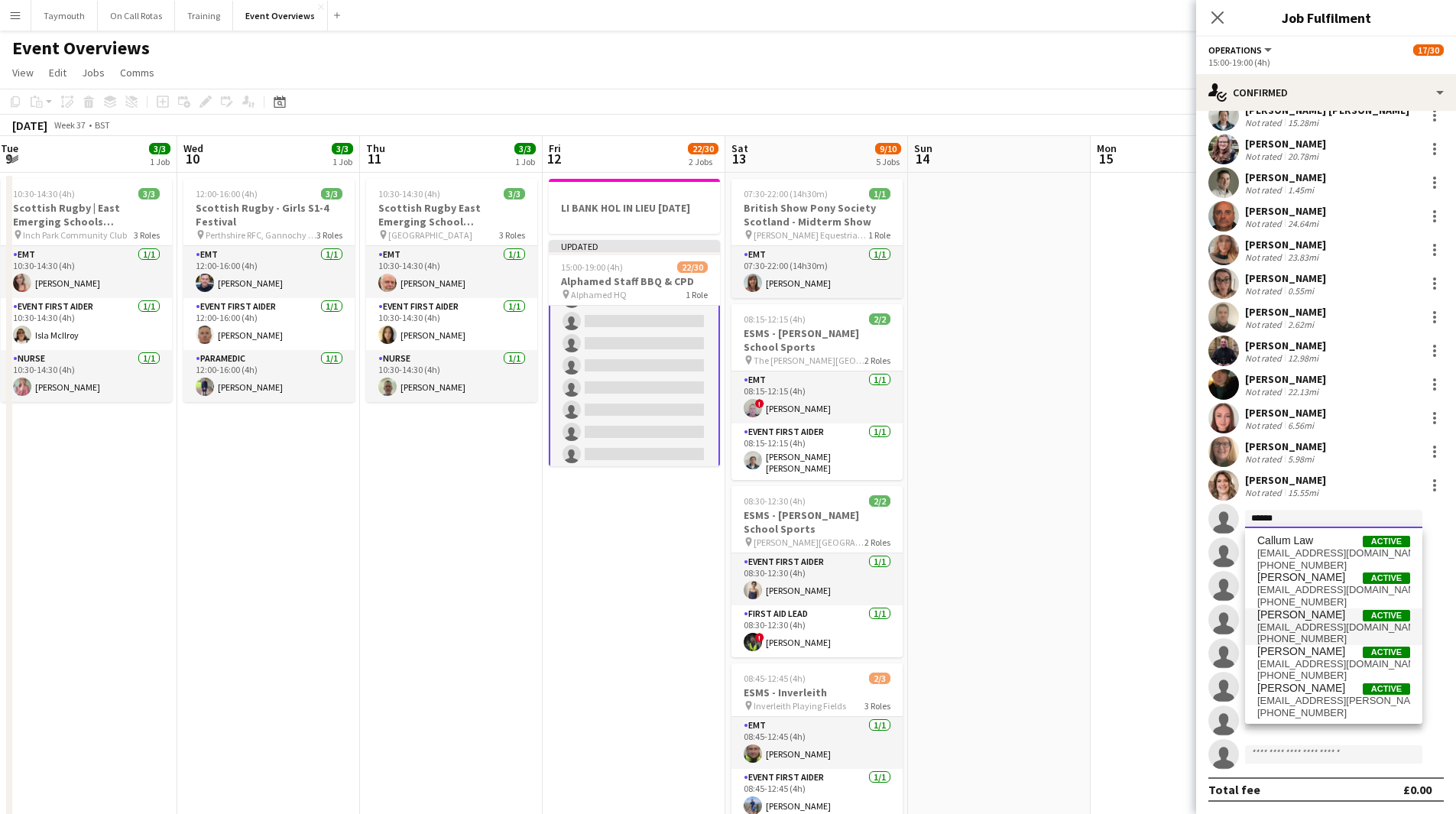
scroll to position [1, 0]
type input "******"
click at [1315, 622] on span "[EMAIL_ADDRESS][DOMAIN_NAME]" at bounding box center [1334, 626] width 153 height 12
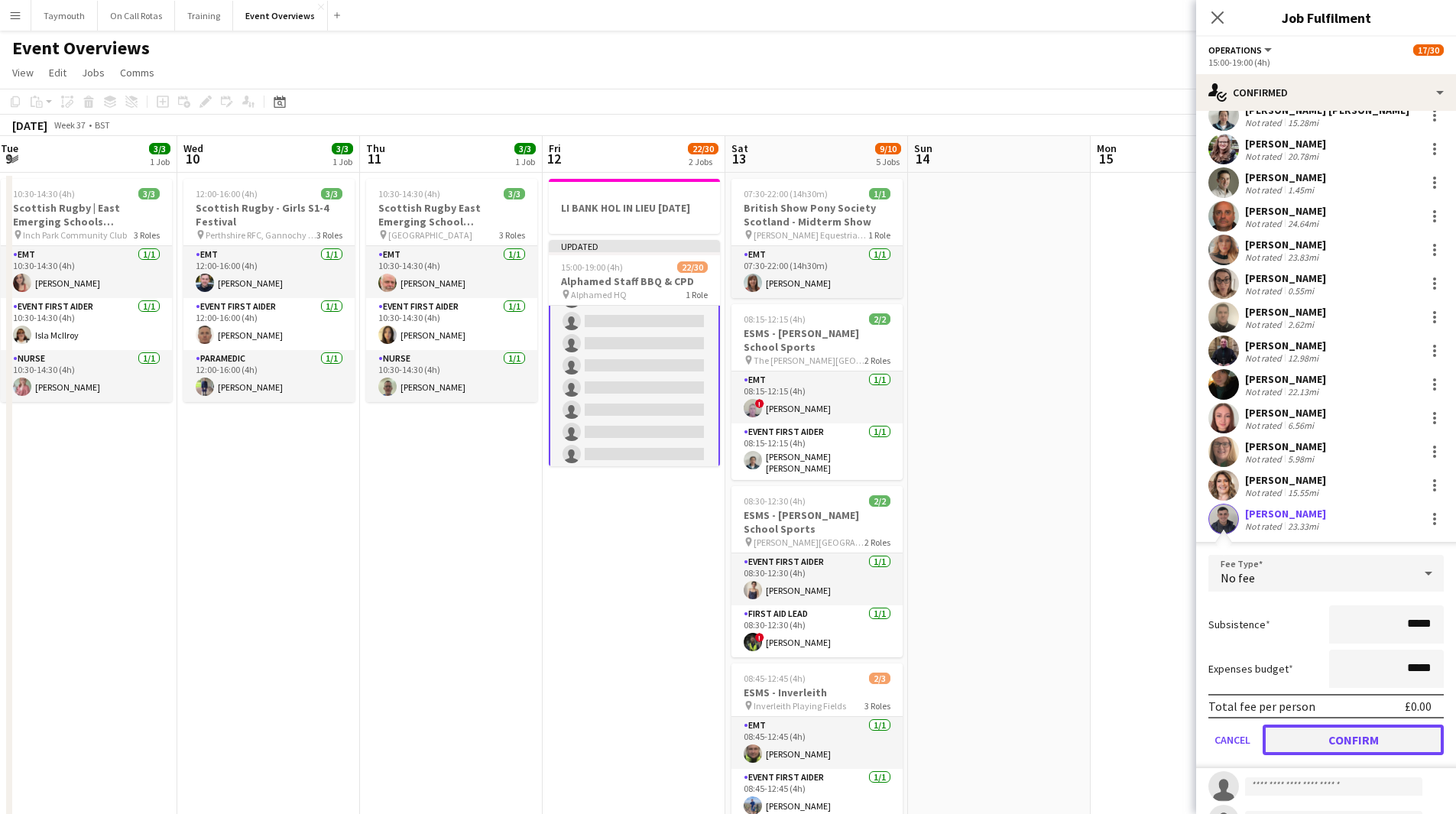
click at [1405, 747] on button "Confirm" at bounding box center [1353, 739] width 181 height 31
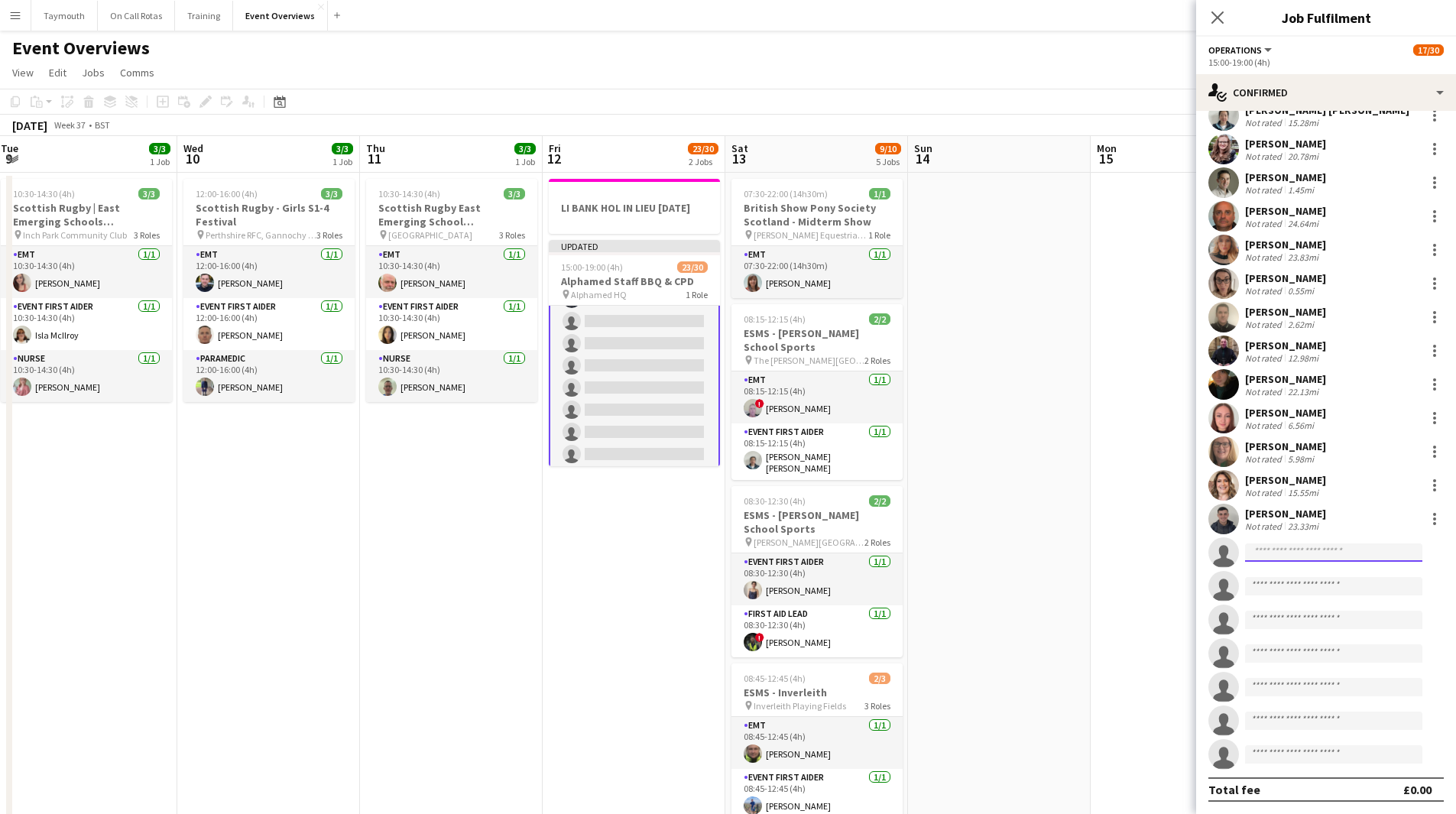
click at [1330, 556] on input at bounding box center [1334, 552] width 177 height 18
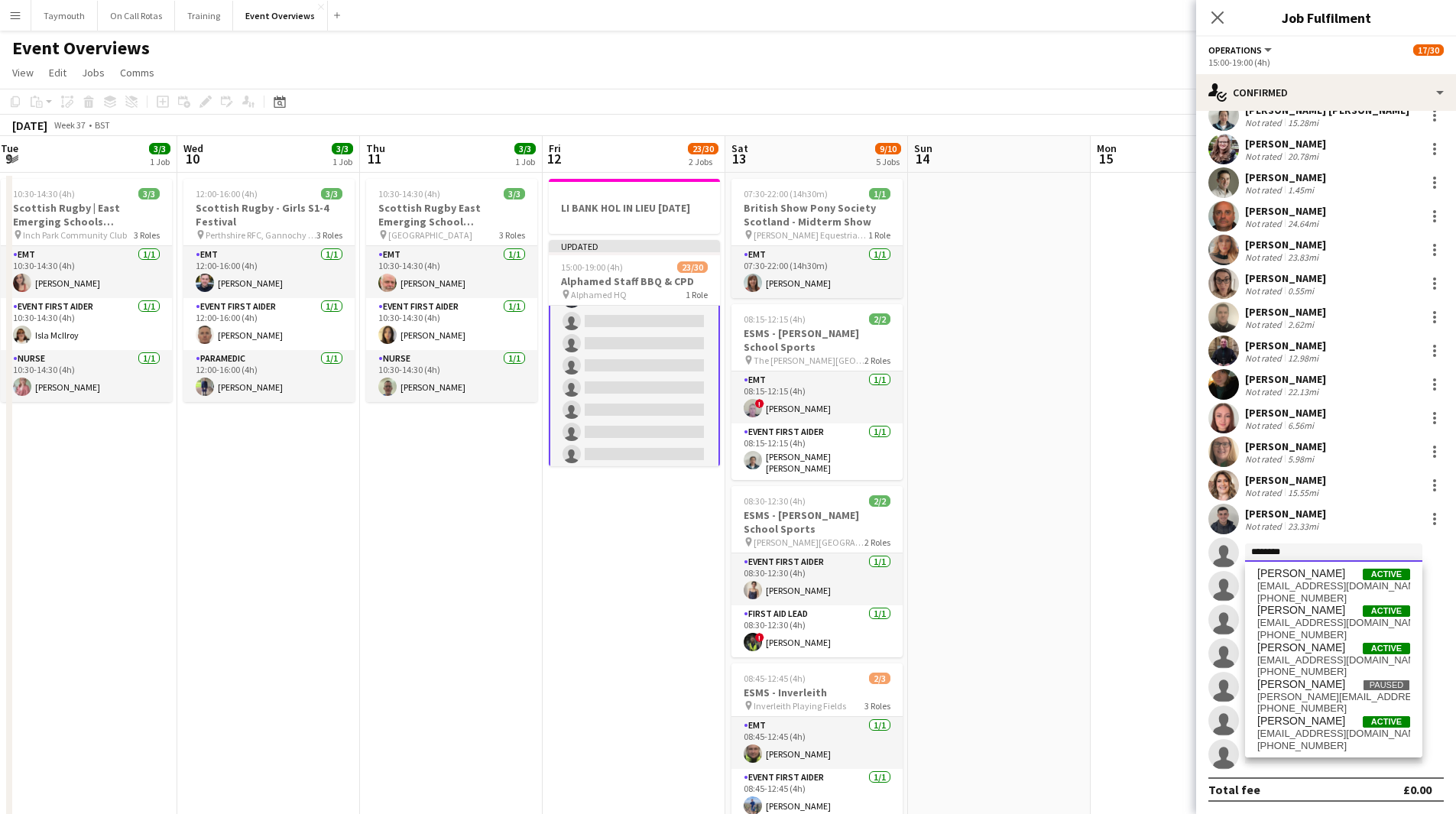
scroll to position [0, 0]
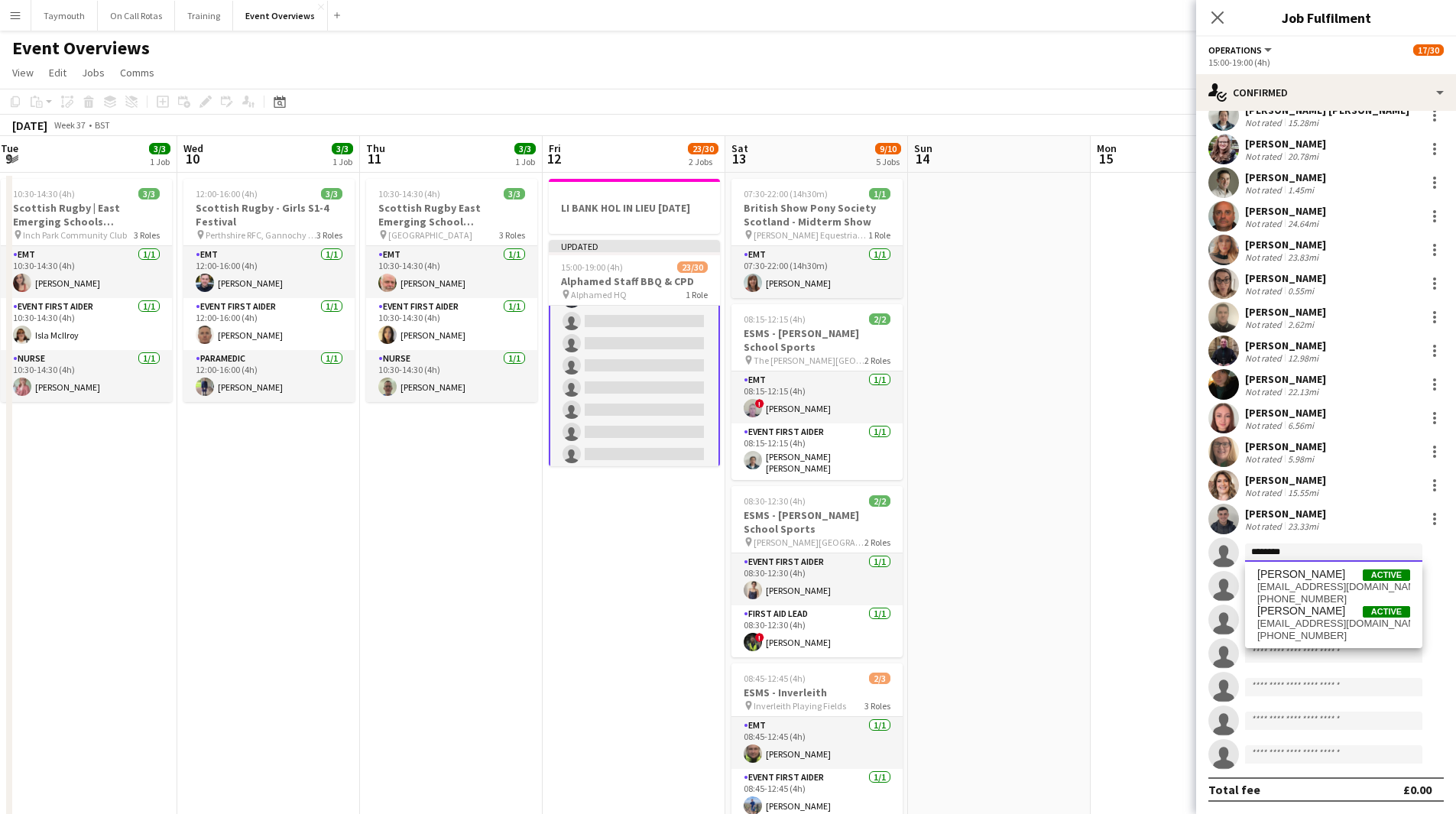
type input "********"
click at [1311, 578] on span "[PERSON_NAME]" at bounding box center [1301, 574] width 88 height 13
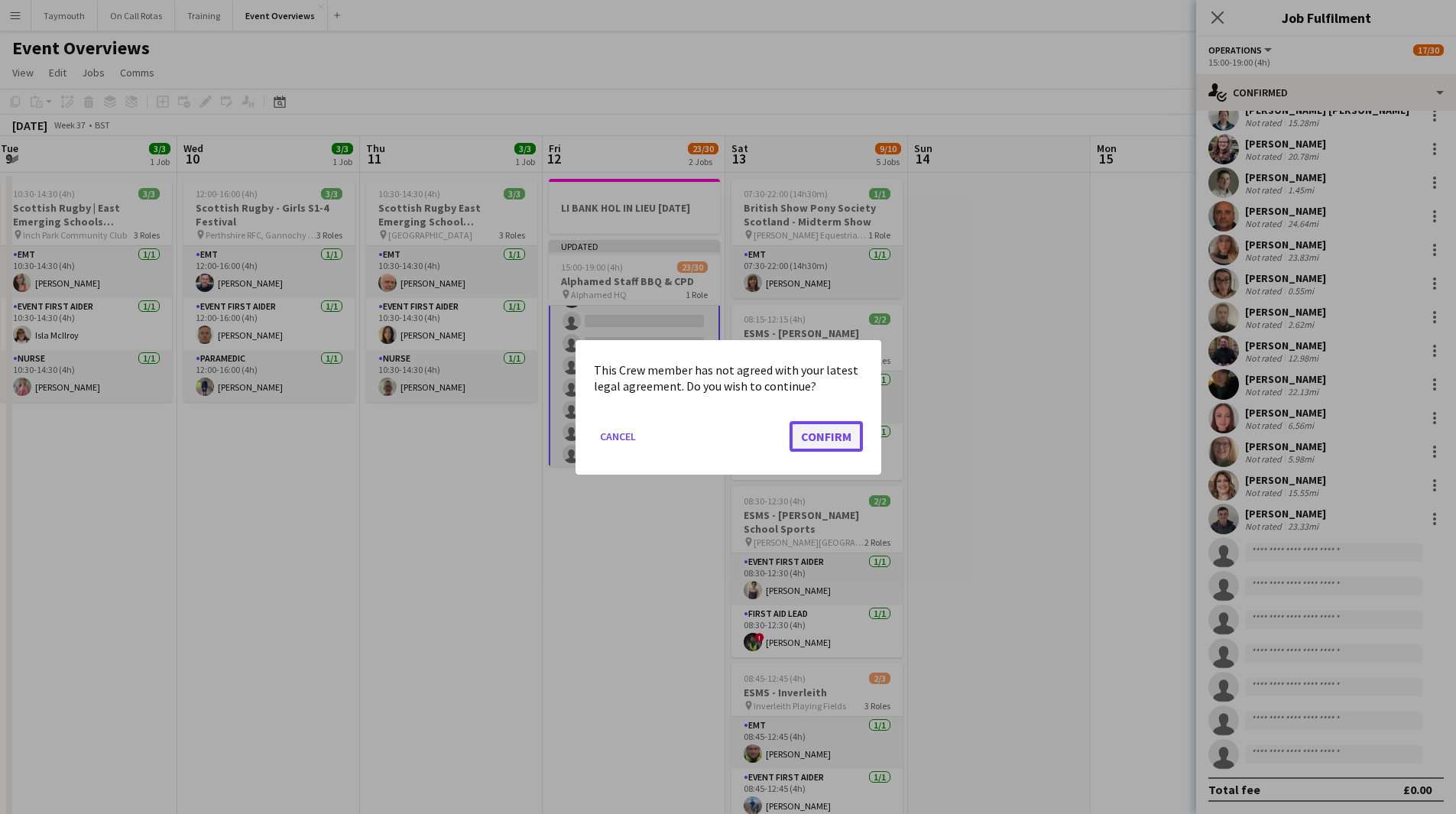
click at [849, 439] on button "Confirm" at bounding box center [826, 435] width 73 height 31
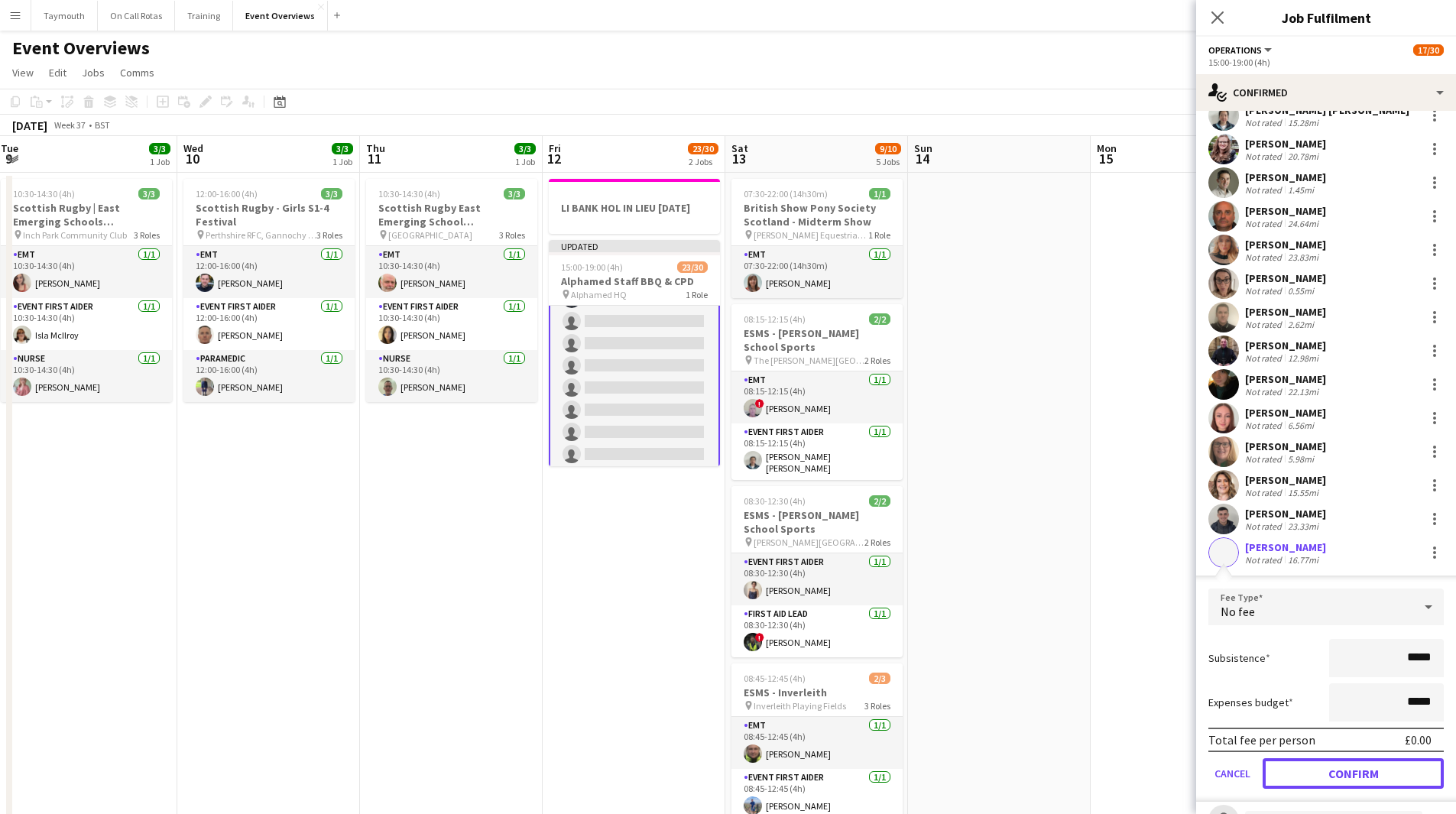
click at [1311, 773] on button "Confirm" at bounding box center [1353, 773] width 181 height 31
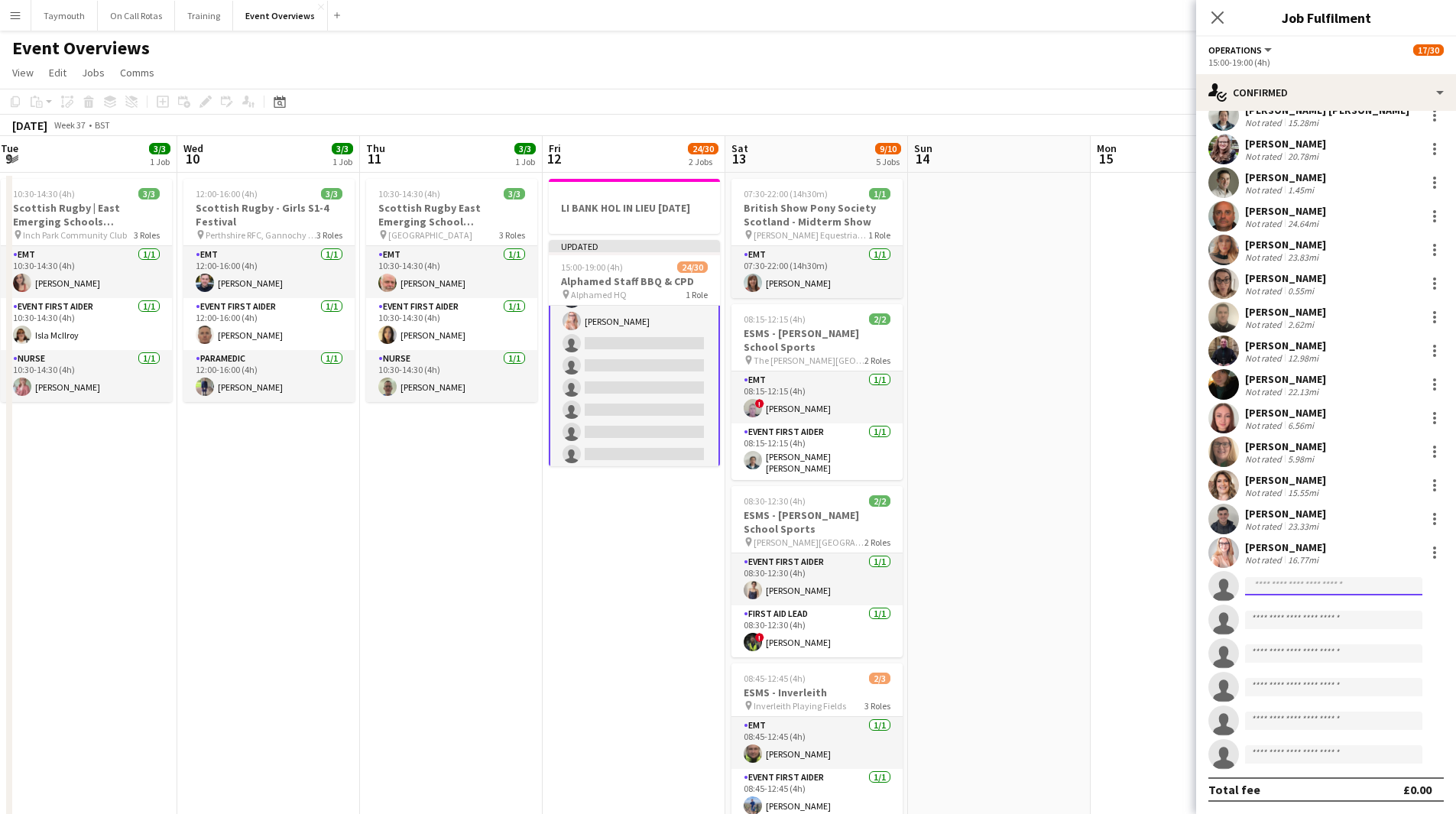
click at [1305, 586] on input at bounding box center [1334, 586] width 177 height 18
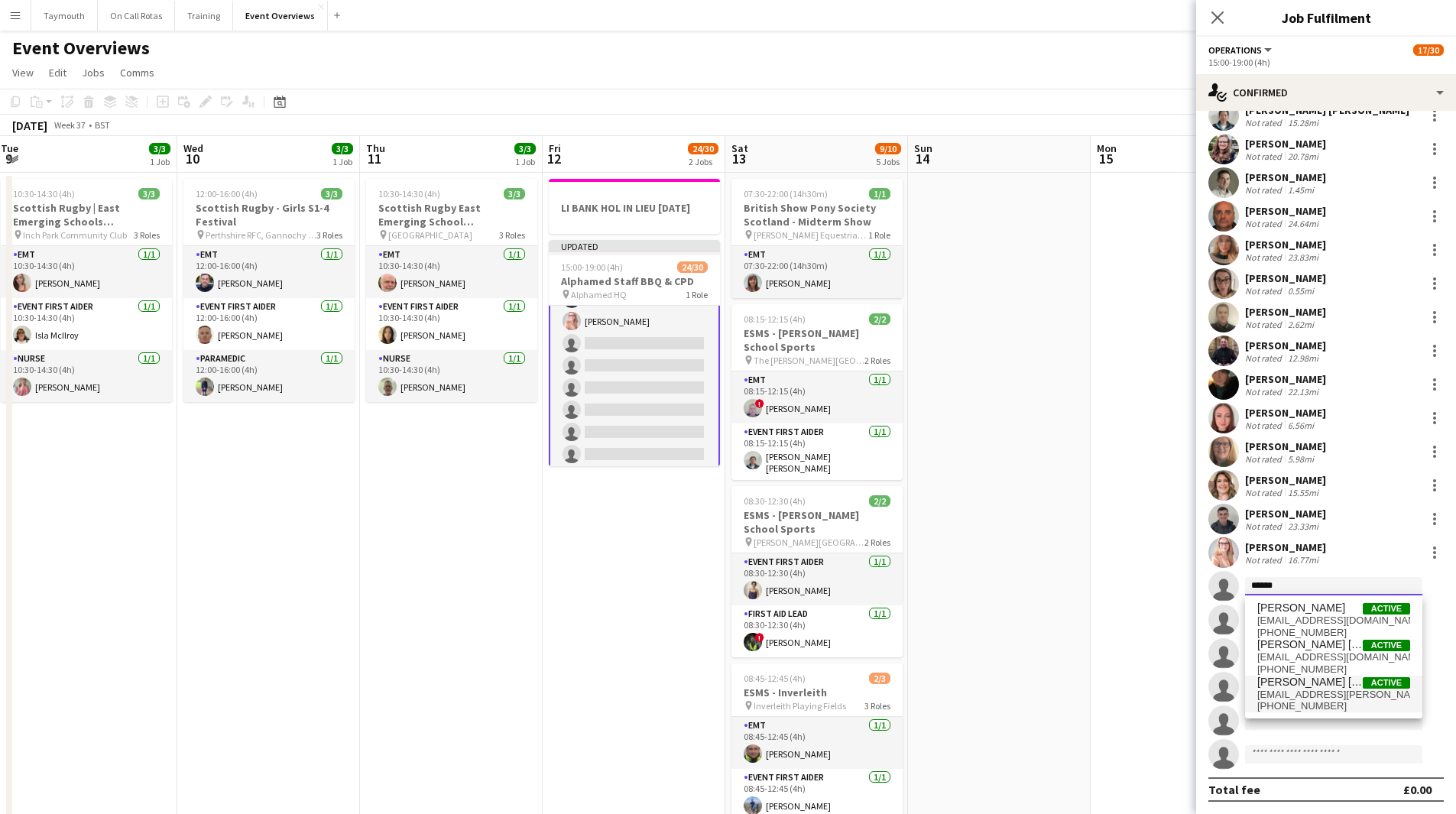
type input "******"
click at [1308, 691] on span "[EMAIL_ADDRESS][PERSON_NAME][DOMAIN_NAME]" at bounding box center [1334, 695] width 153 height 12
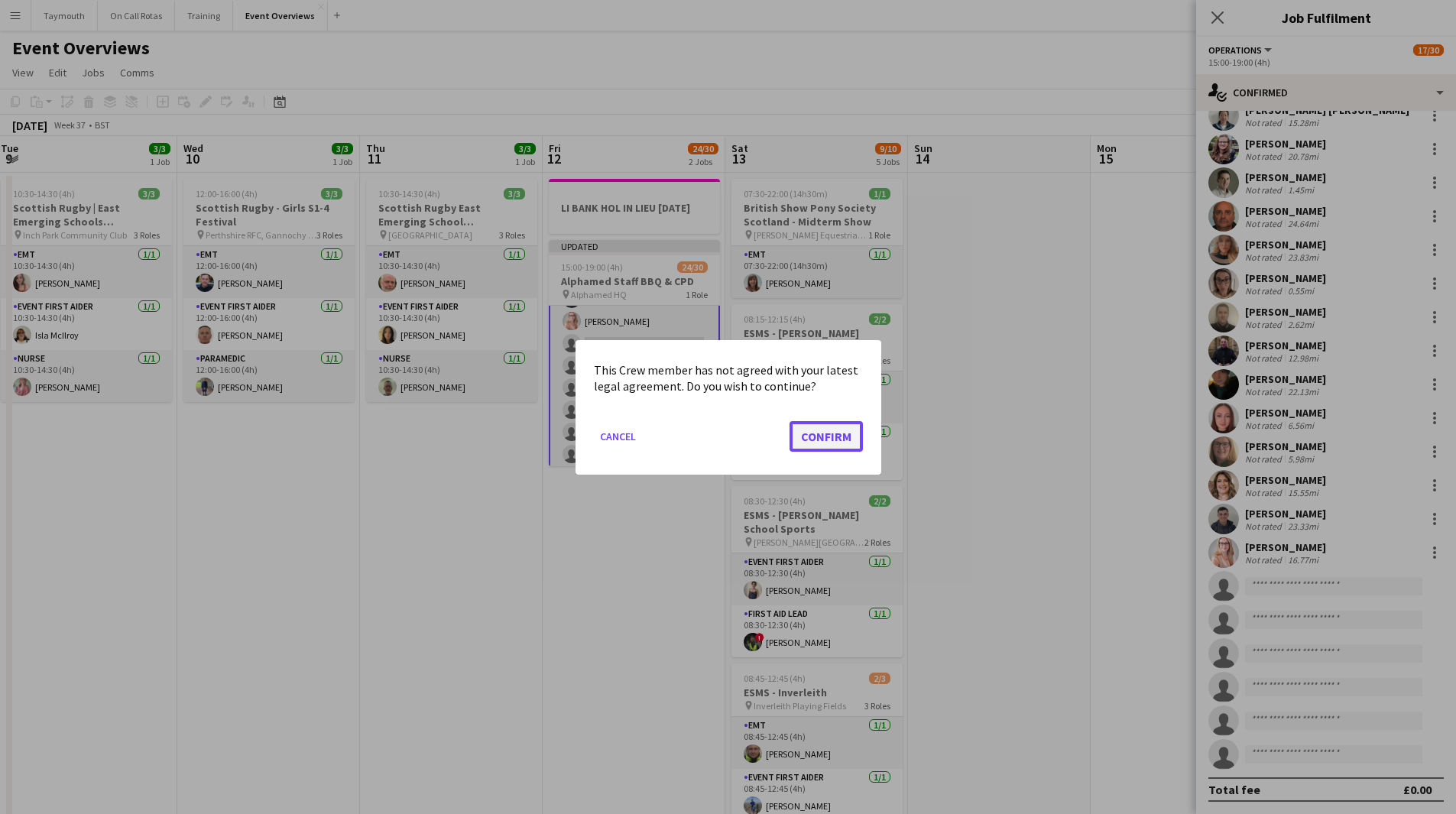
click at [833, 422] on button "Confirm" at bounding box center [826, 435] width 73 height 31
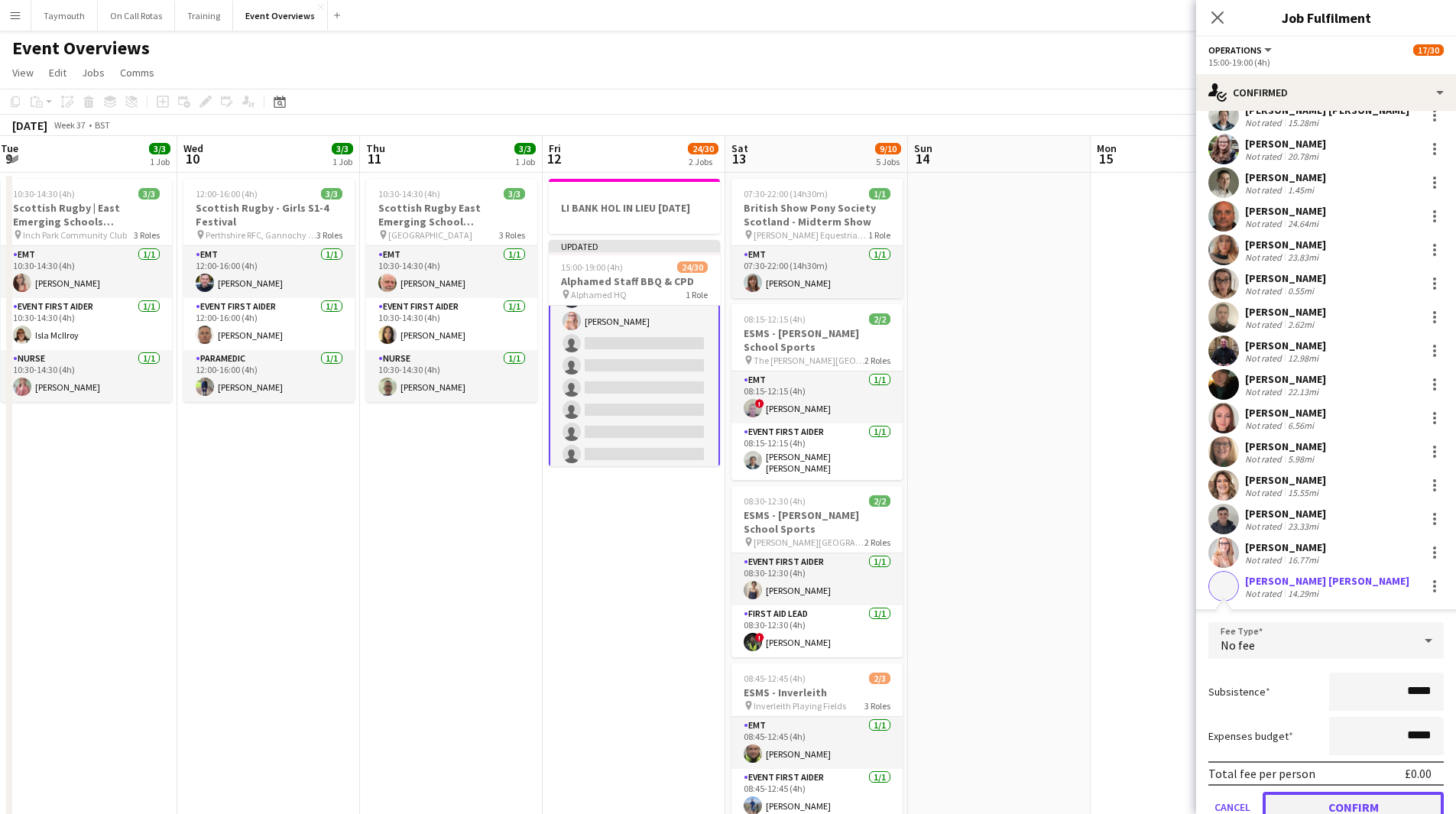
click at [1373, 810] on button "Confirm" at bounding box center [1353, 807] width 181 height 31
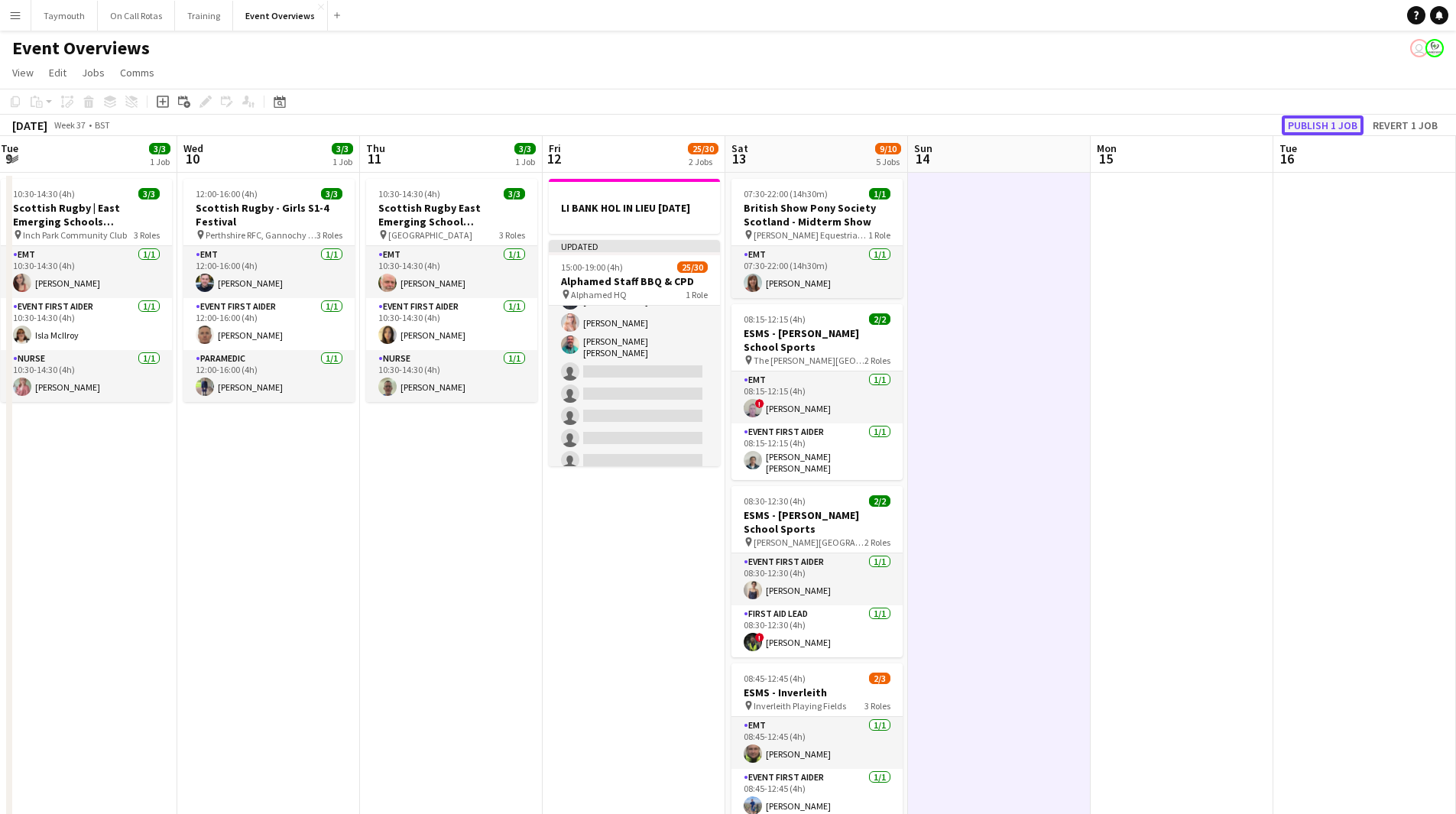
click at [1315, 121] on button "Publish 1 job" at bounding box center [1322, 125] width 82 height 20
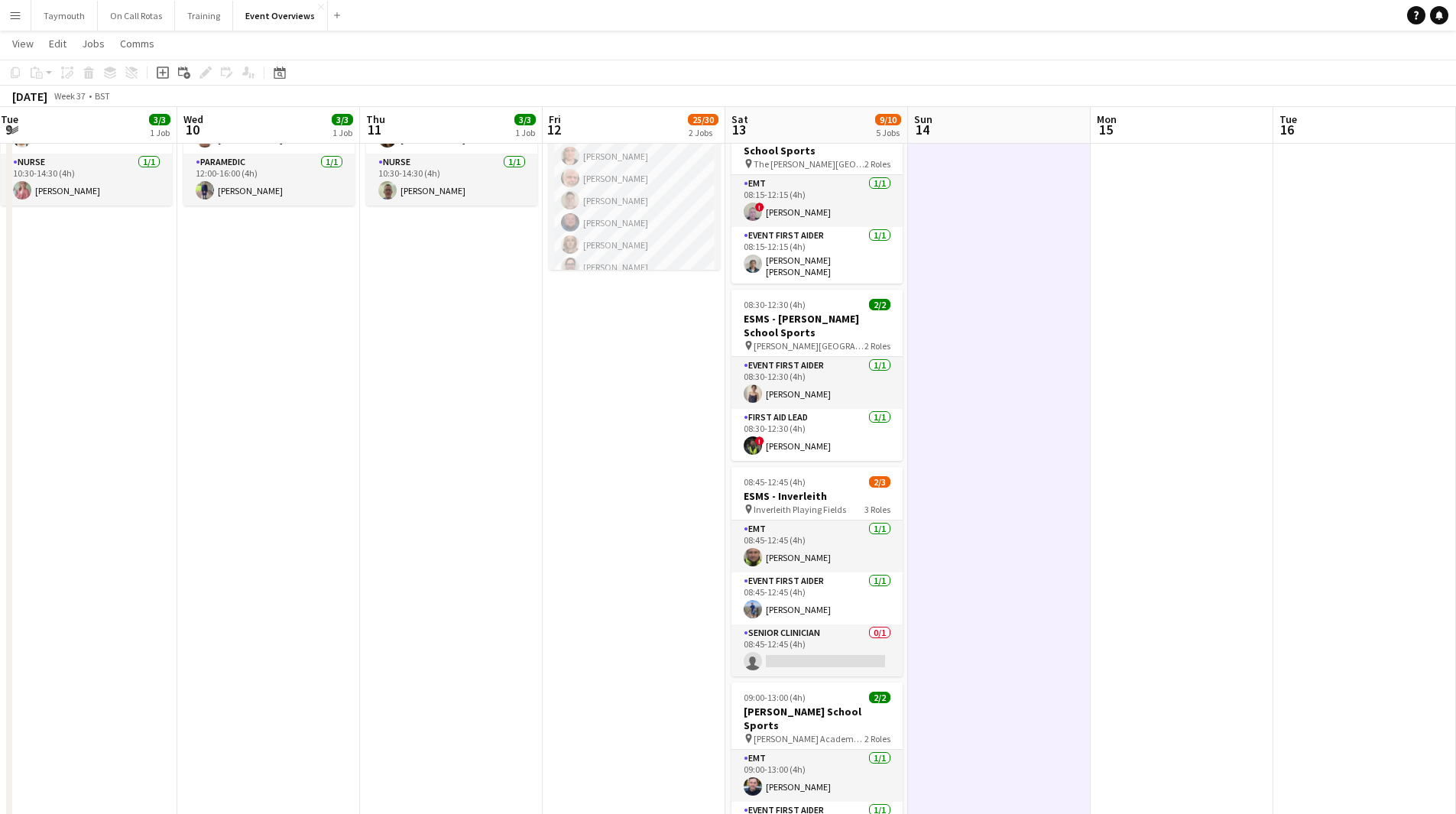
scroll to position [305, 0]
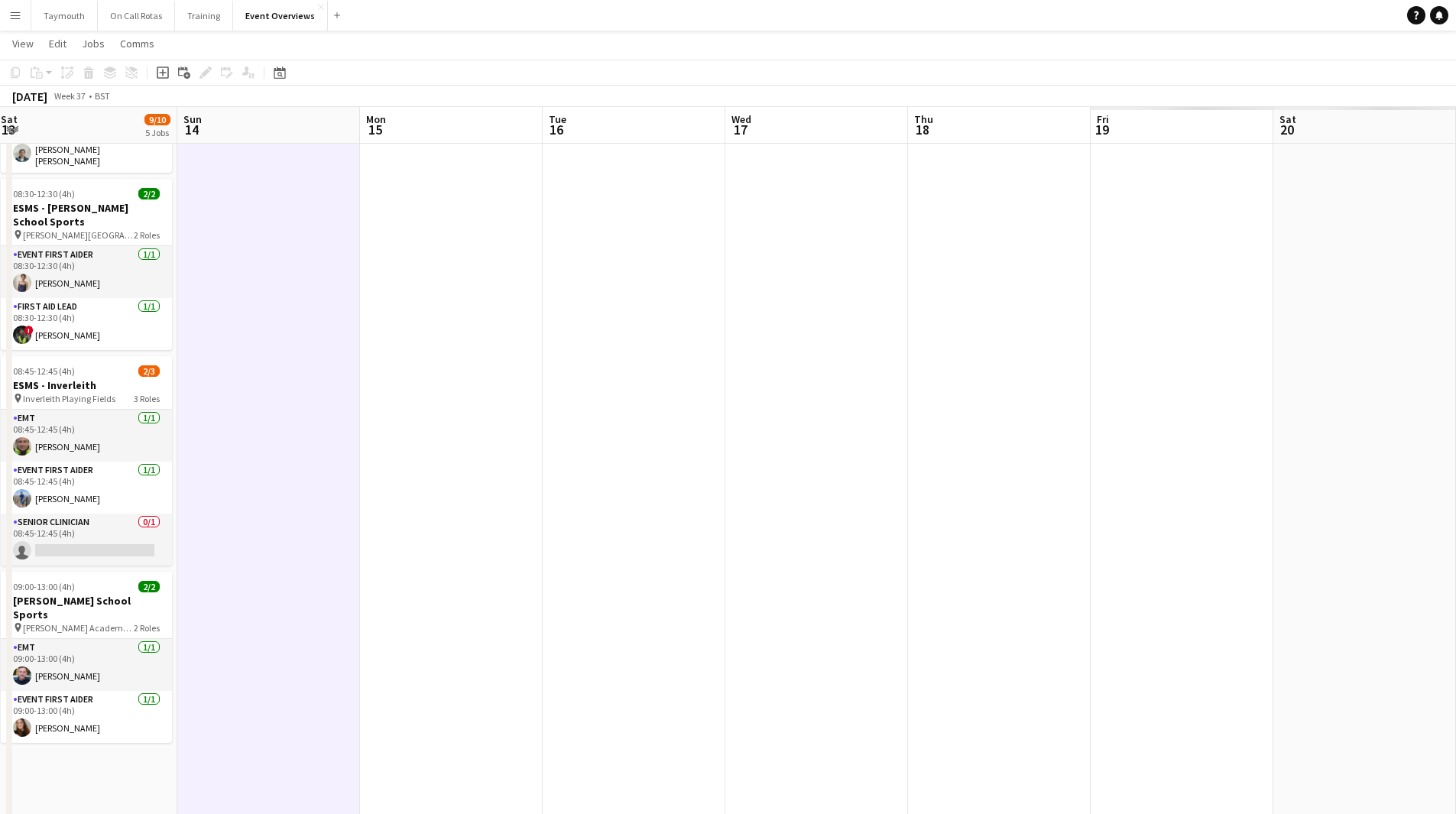
drag, startPoint x: 1195, startPoint y: 562, endPoint x: 469, endPoint y: 555, distance: 726.0
click at [494, 556] on app-calendar-viewport "Wed 10 3/3 1 Job Thu 11 3/3 1 Job Fri 12 25/30 2 Jobs Sat 13 9/10 5 Jobs Sun 14…" at bounding box center [728, 564] width 1456 height 1620
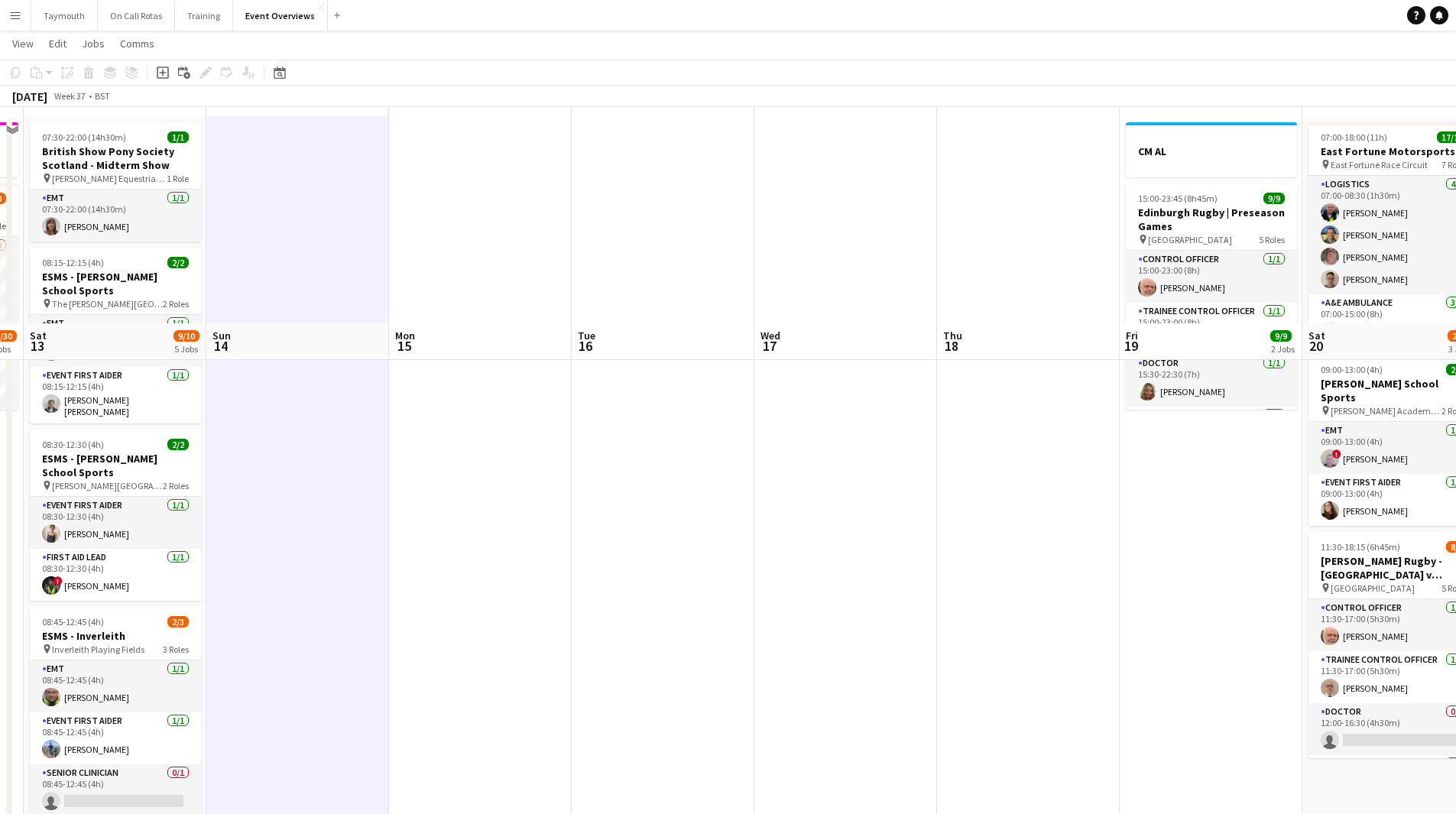
scroll to position [0, 0]
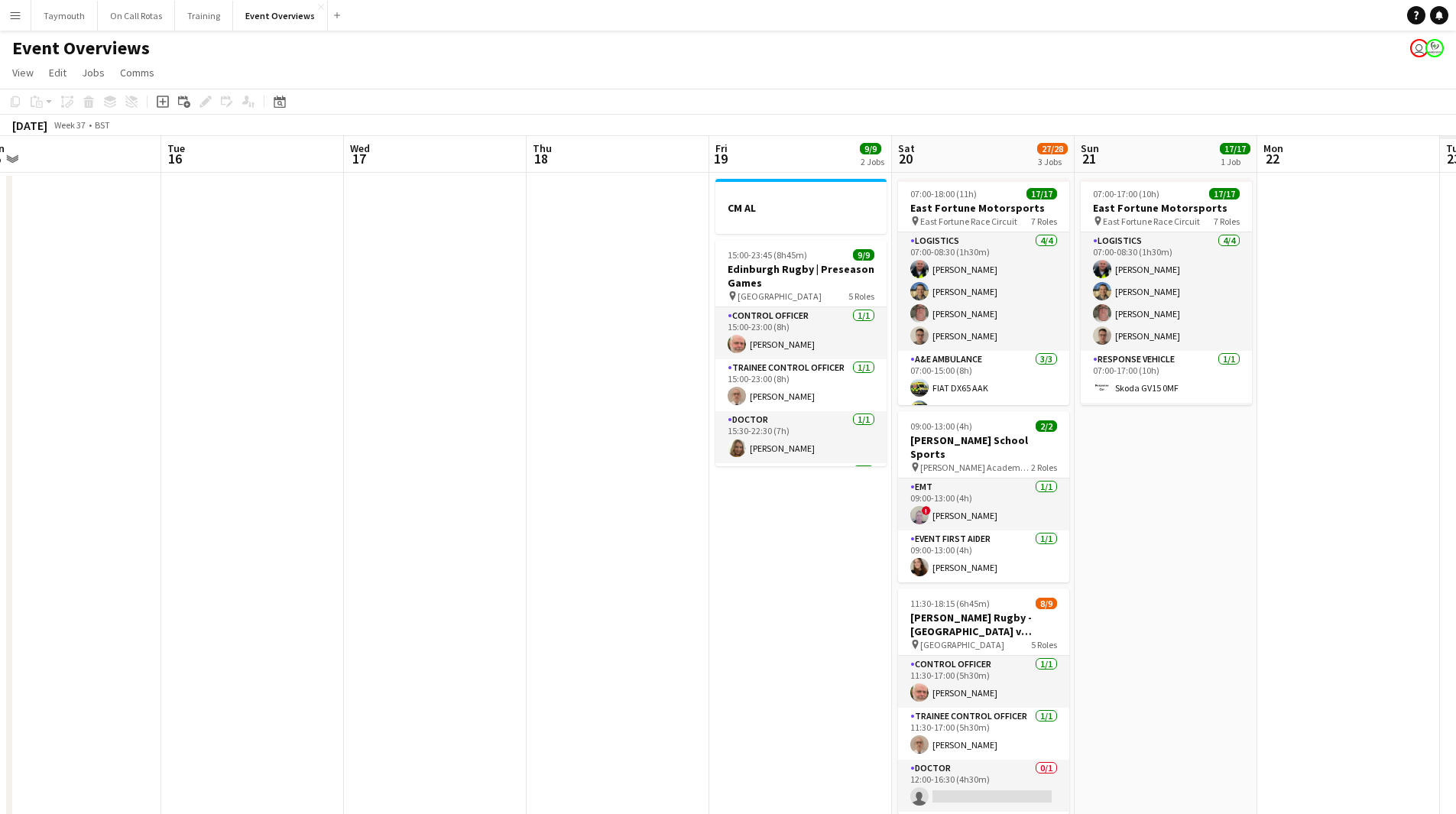
drag, startPoint x: 877, startPoint y: 604, endPoint x: 335, endPoint y: 595, distance: 542.1
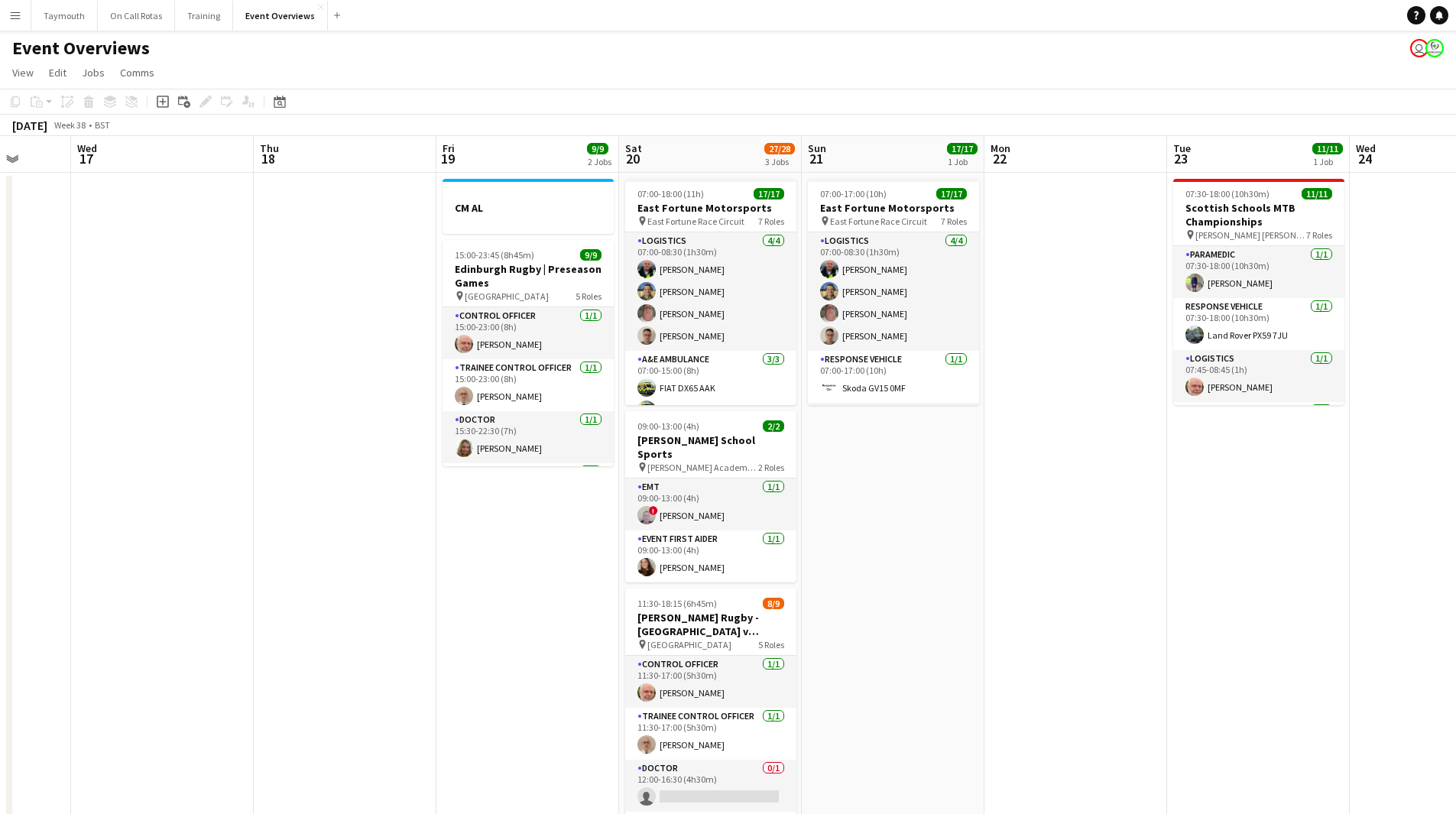
scroll to position [0, 496]
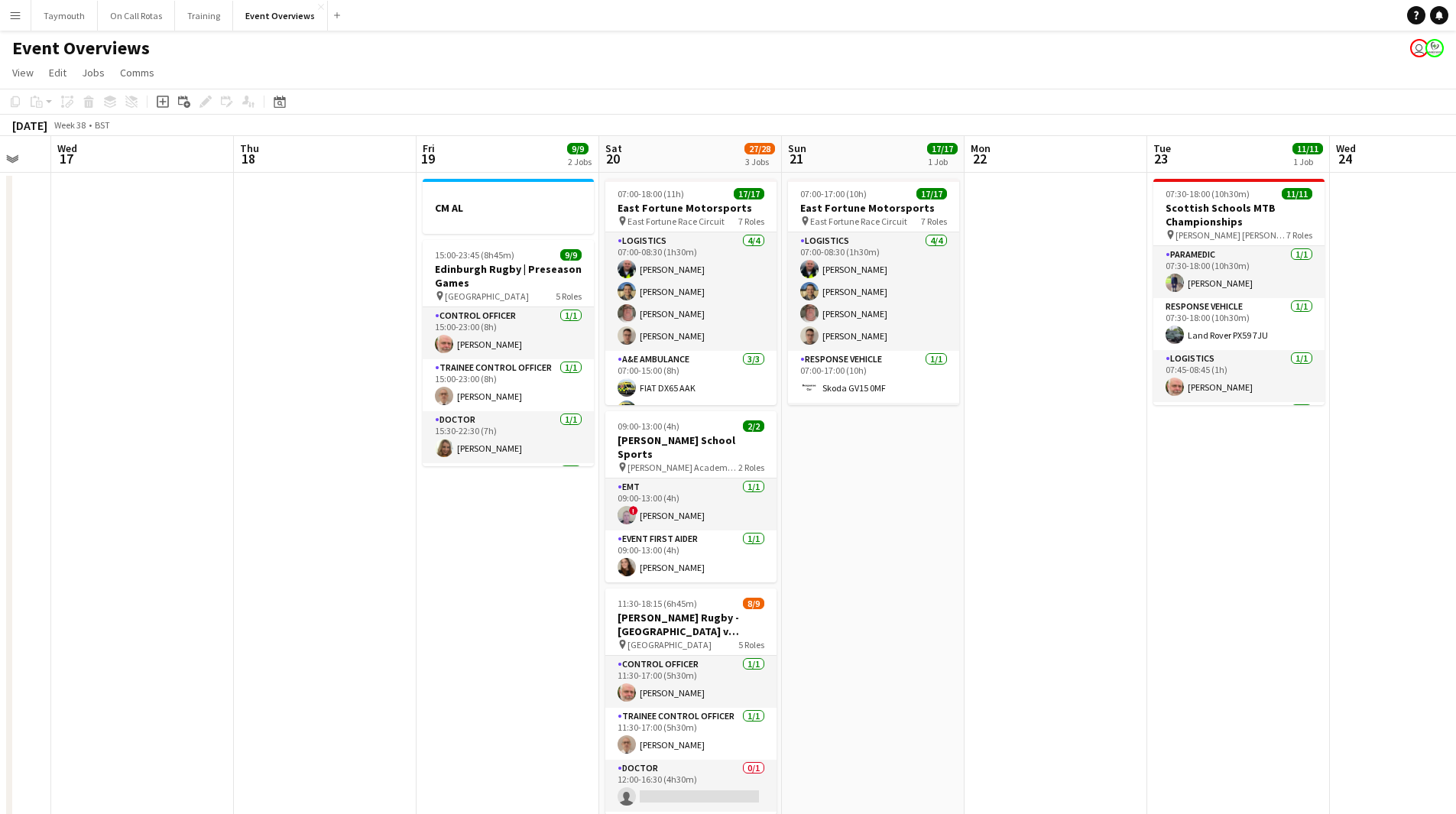
drag, startPoint x: 466, startPoint y: 575, endPoint x: 173, endPoint y: 581, distance: 293.1
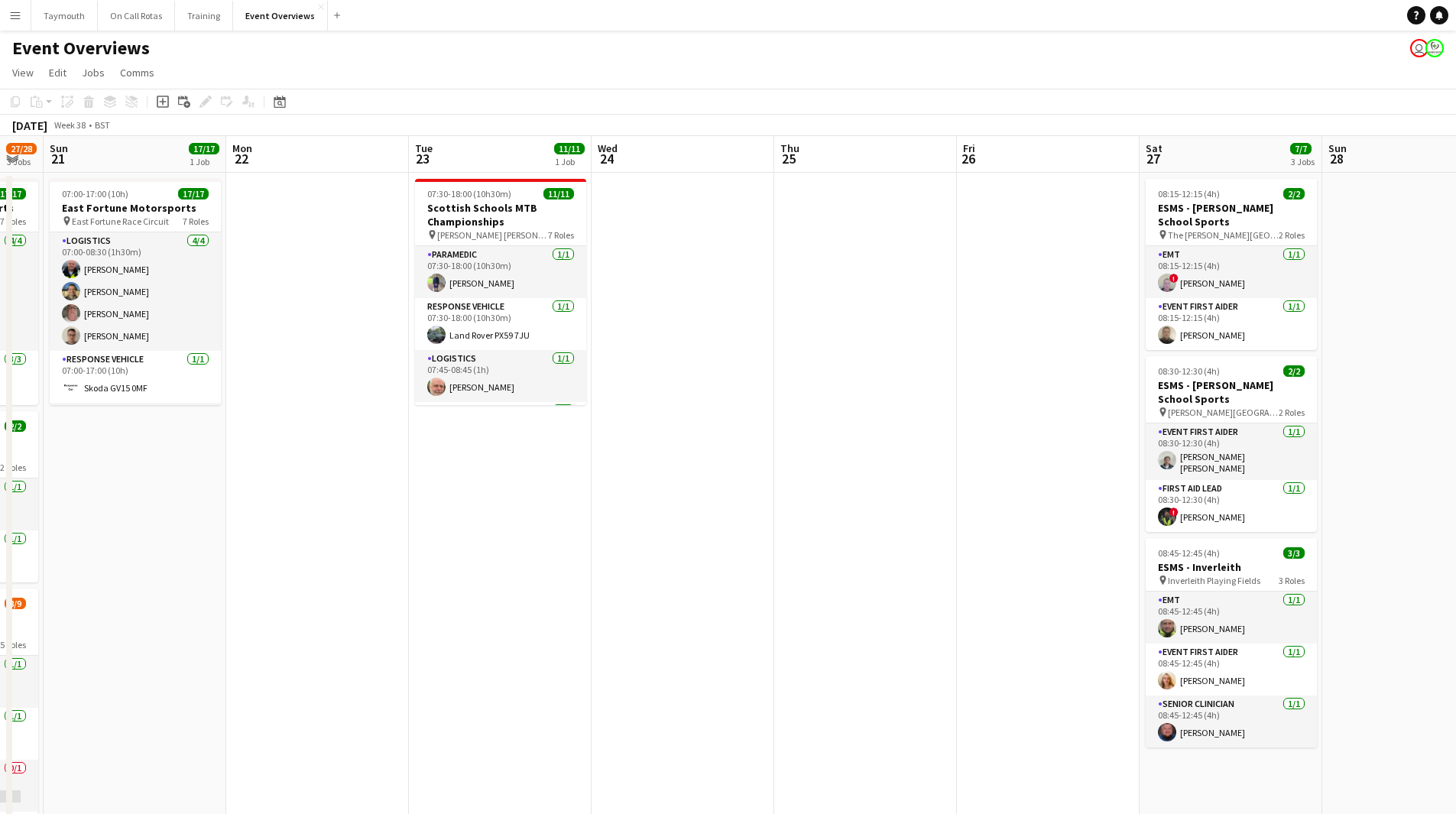
drag, startPoint x: 477, startPoint y: 562, endPoint x: 242, endPoint y: 554, distance: 235.1
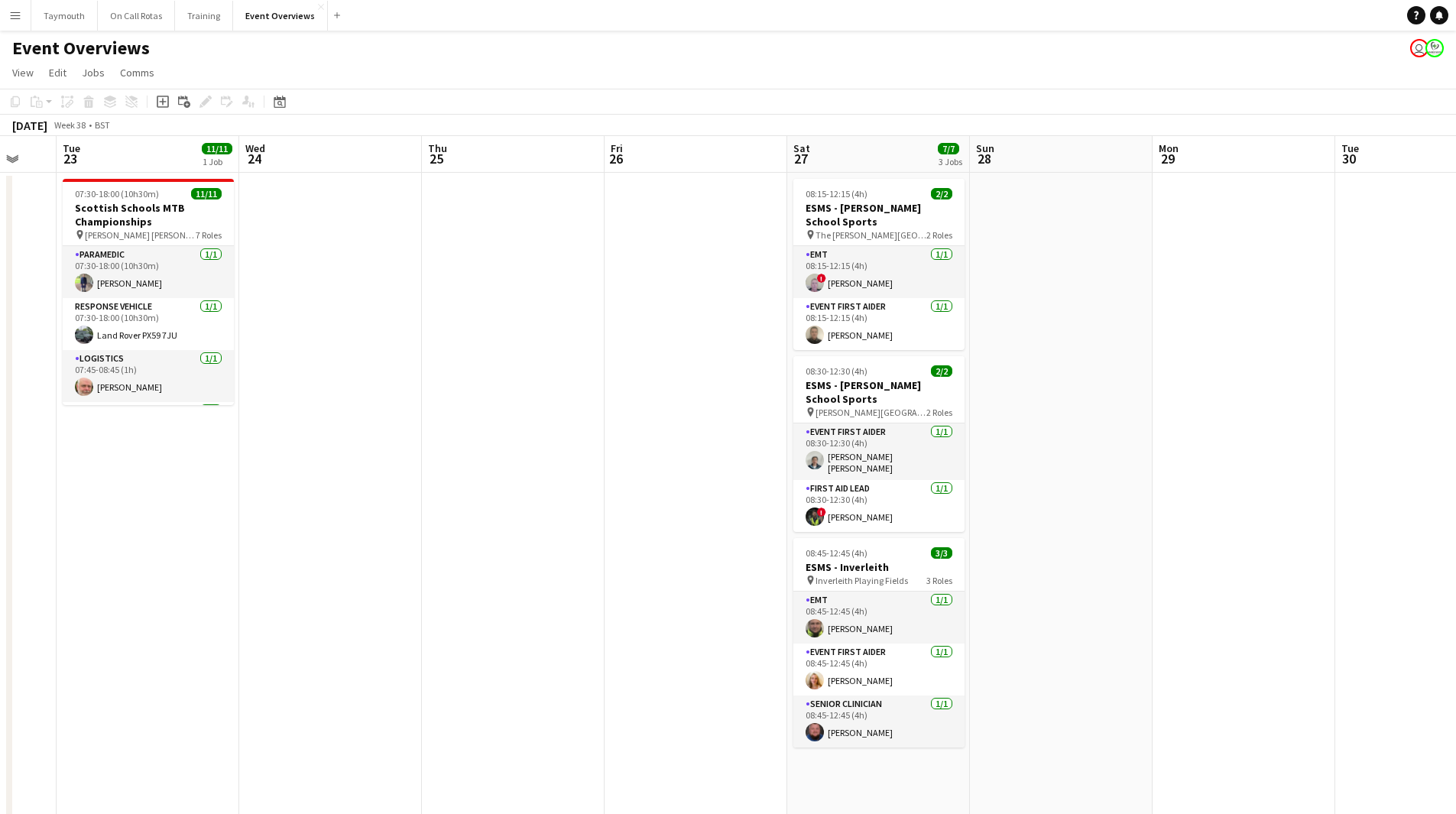
drag, startPoint x: 556, startPoint y: 556, endPoint x: 412, endPoint y: 559, distance: 144.0
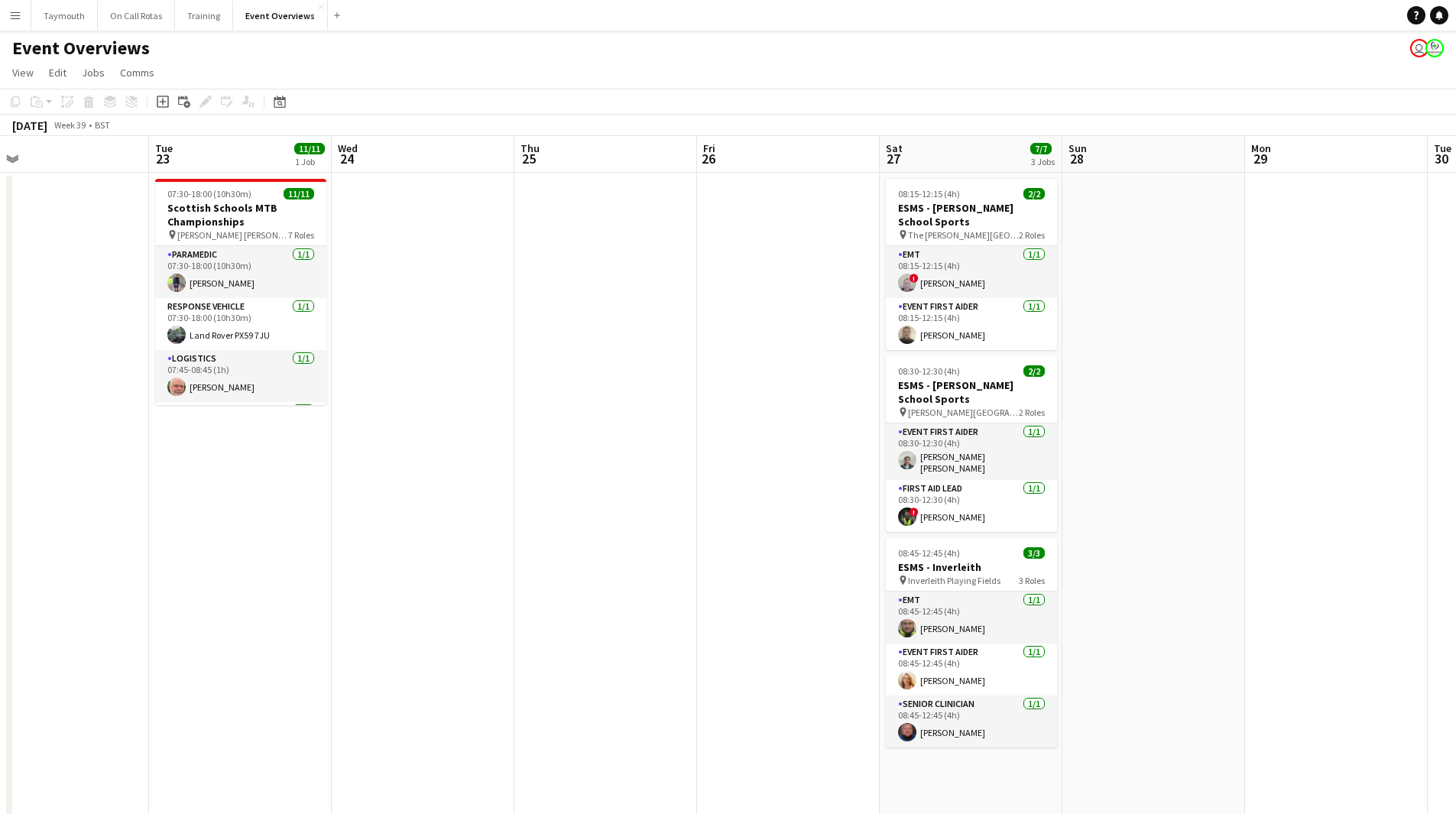
drag, startPoint x: 285, startPoint y: 555, endPoint x: 1231, endPoint y: 566, distance: 946.1
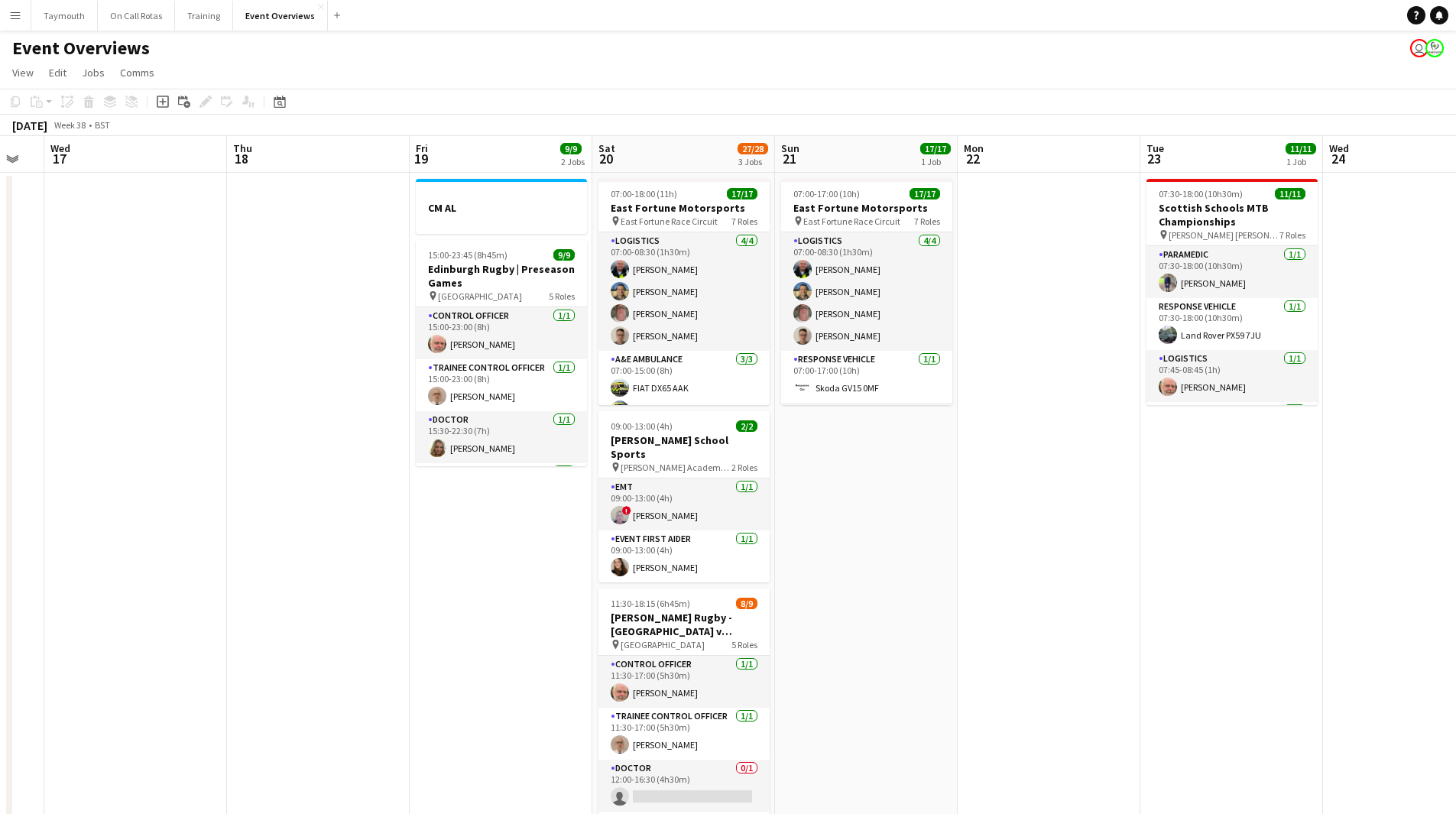
drag, startPoint x: 326, startPoint y: 568, endPoint x: 1128, endPoint y: 617, distance: 803.5
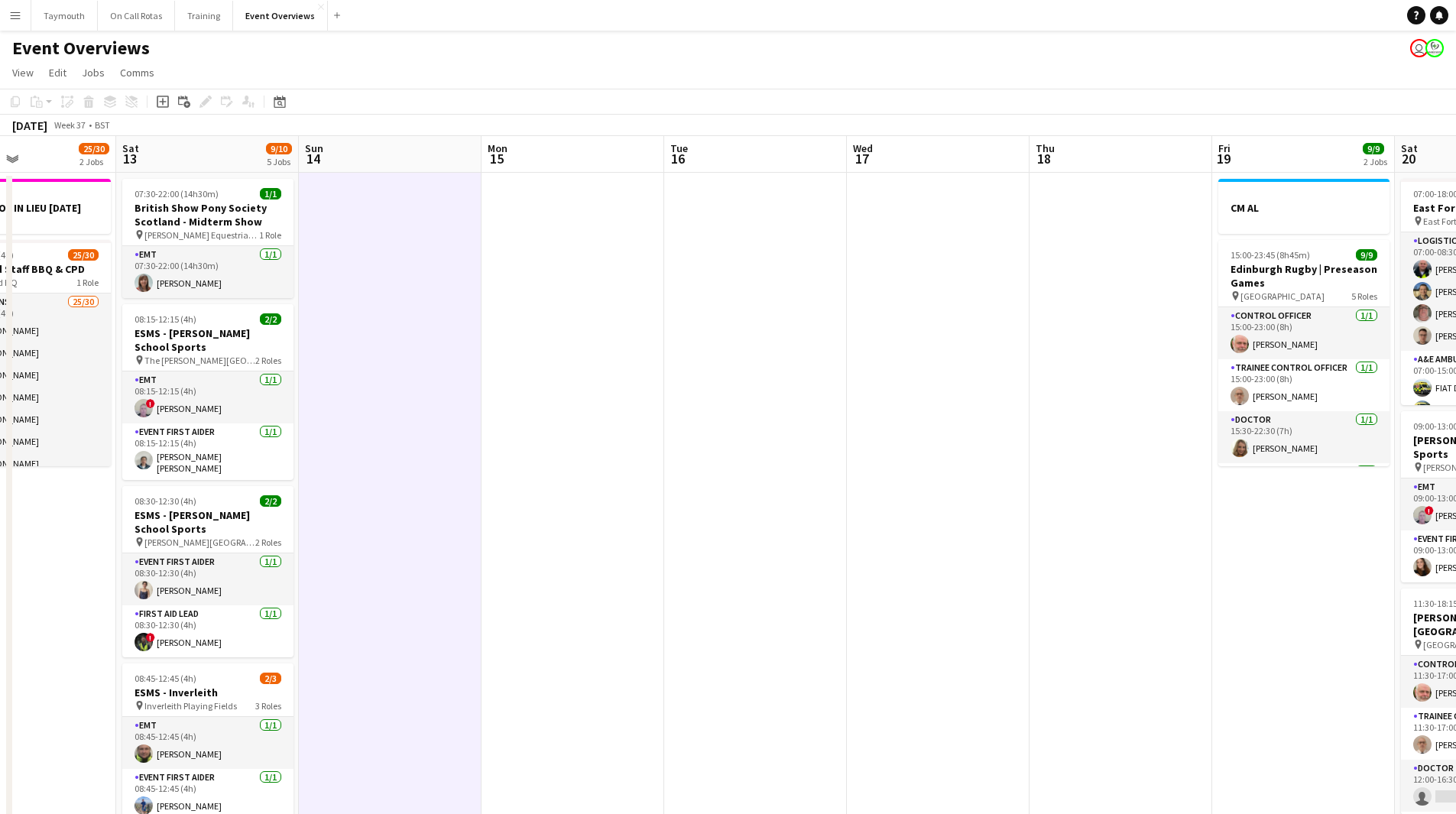
drag, startPoint x: 686, startPoint y: 620, endPoint x: 1004, endPoint y: 640, distance: 318.6
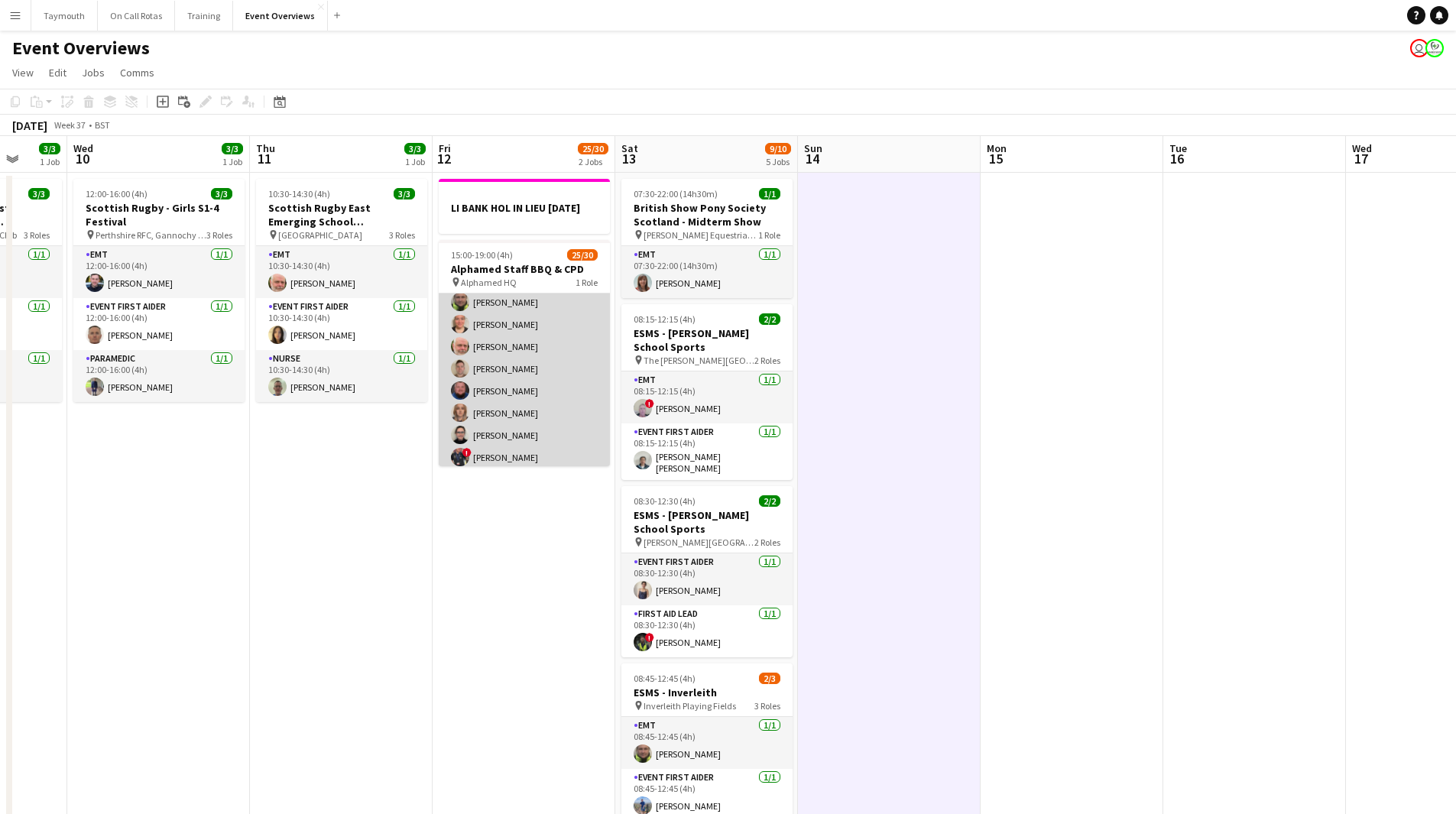
scroll to position [0, 0]
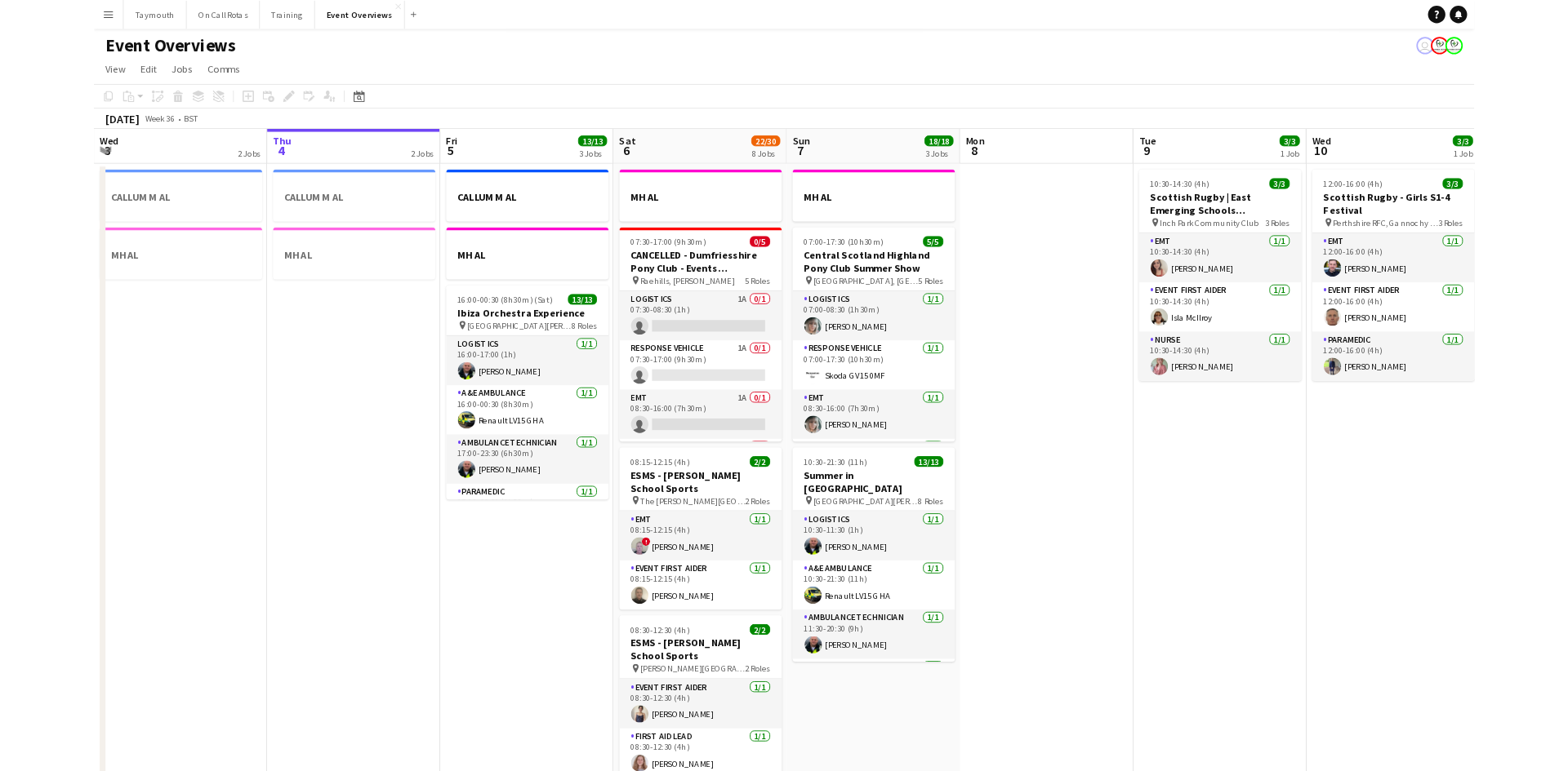
scroll to position [0, 391]
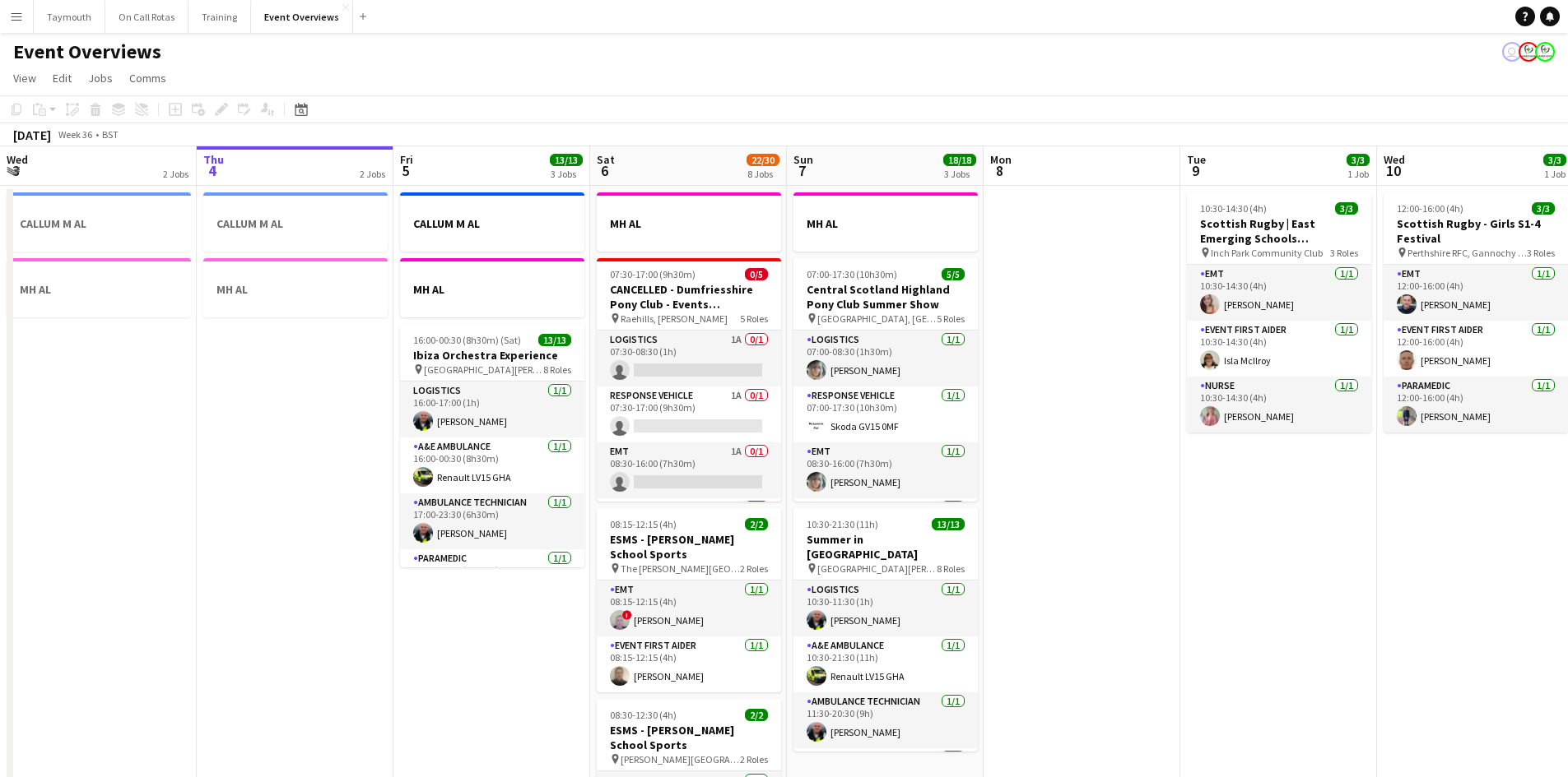
click at [7, 22] on button "Menu" at bounding box center [17, 17] width 33 height 33
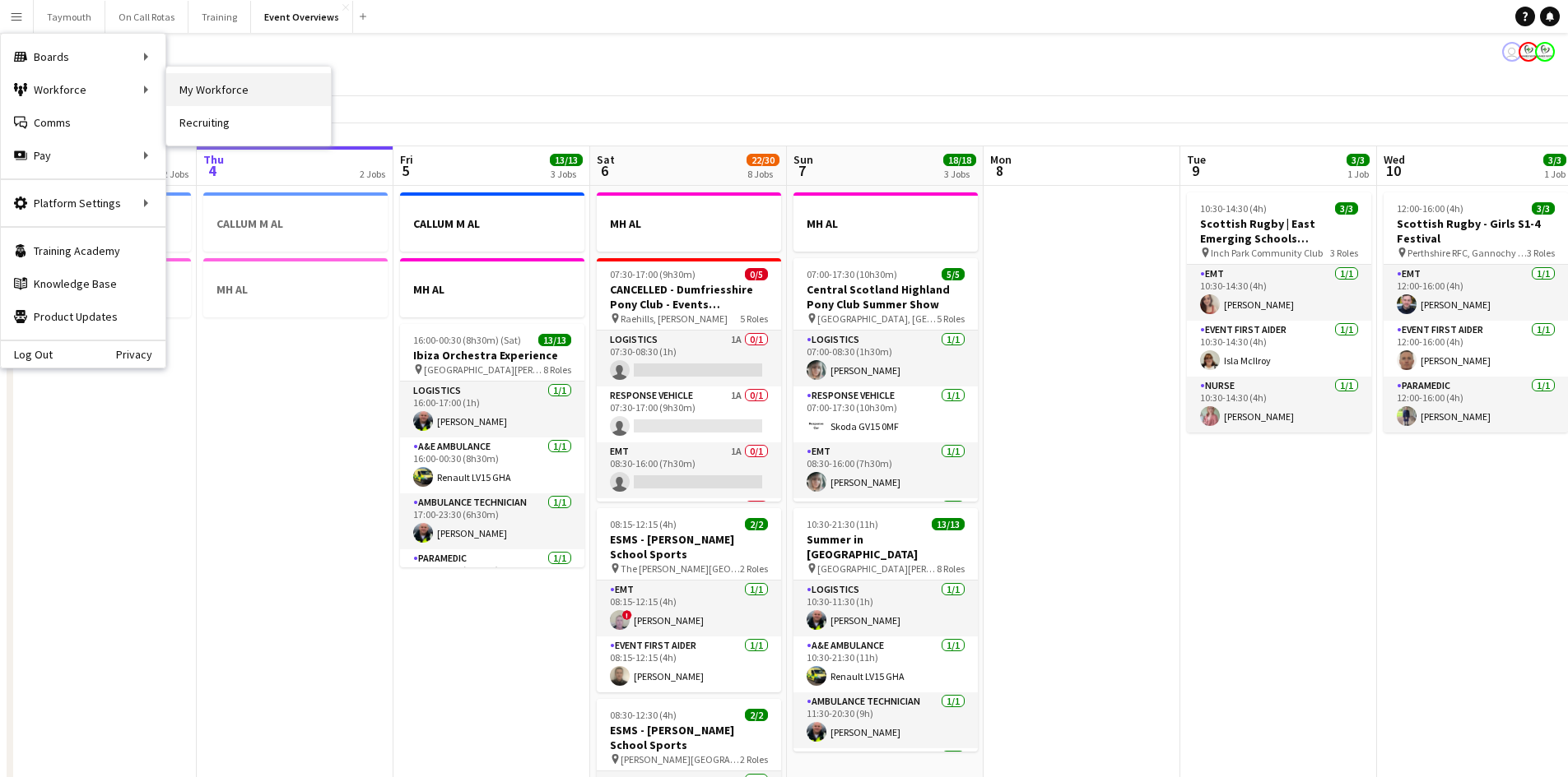
click at [222, 94] on link "My Workforce" at bounding box center [249, 89] width 165 height 33
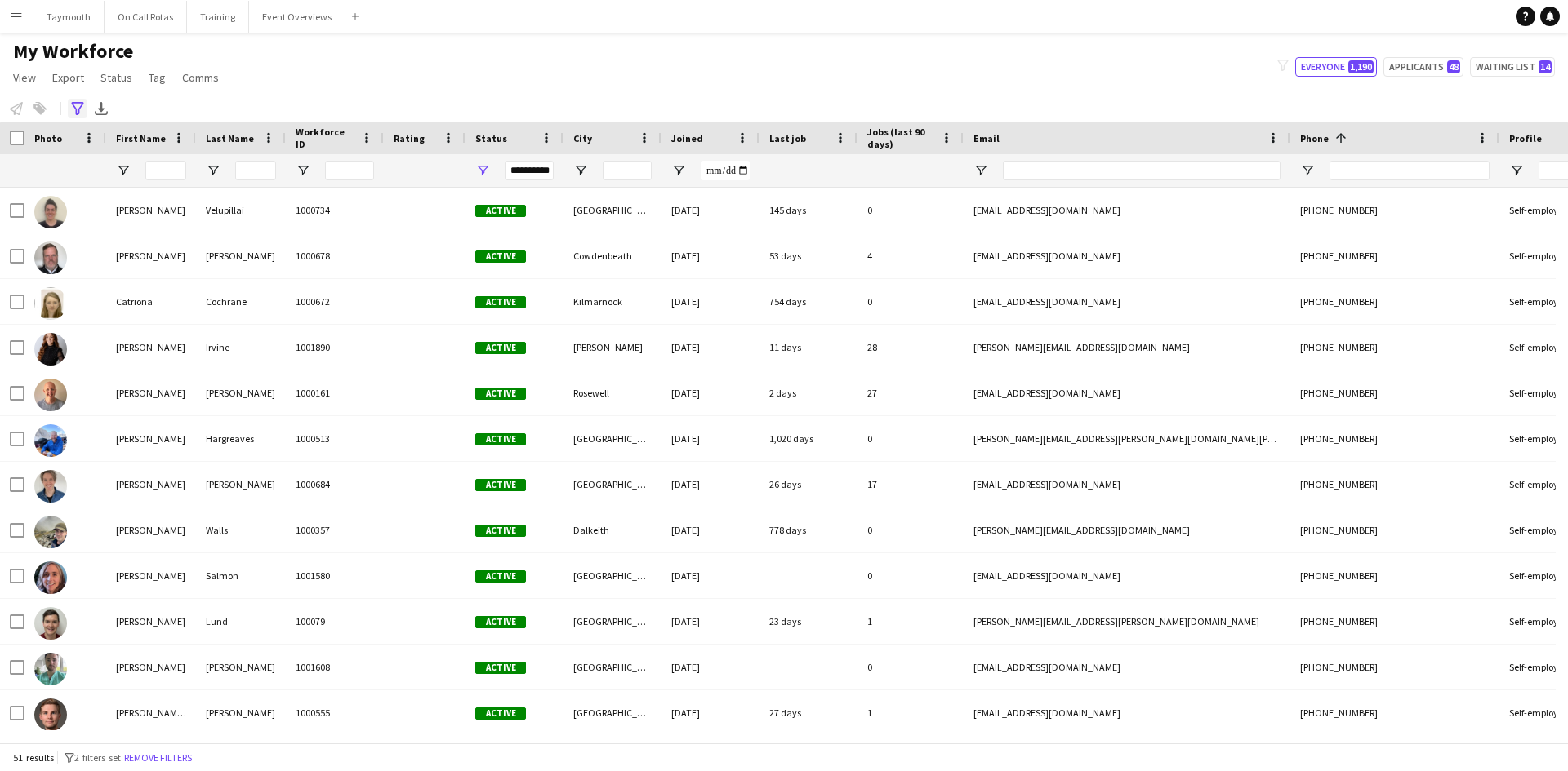
click at [80, 113] on icon "Advanced filters" at bounding box center [77, 108] width 13 height 13
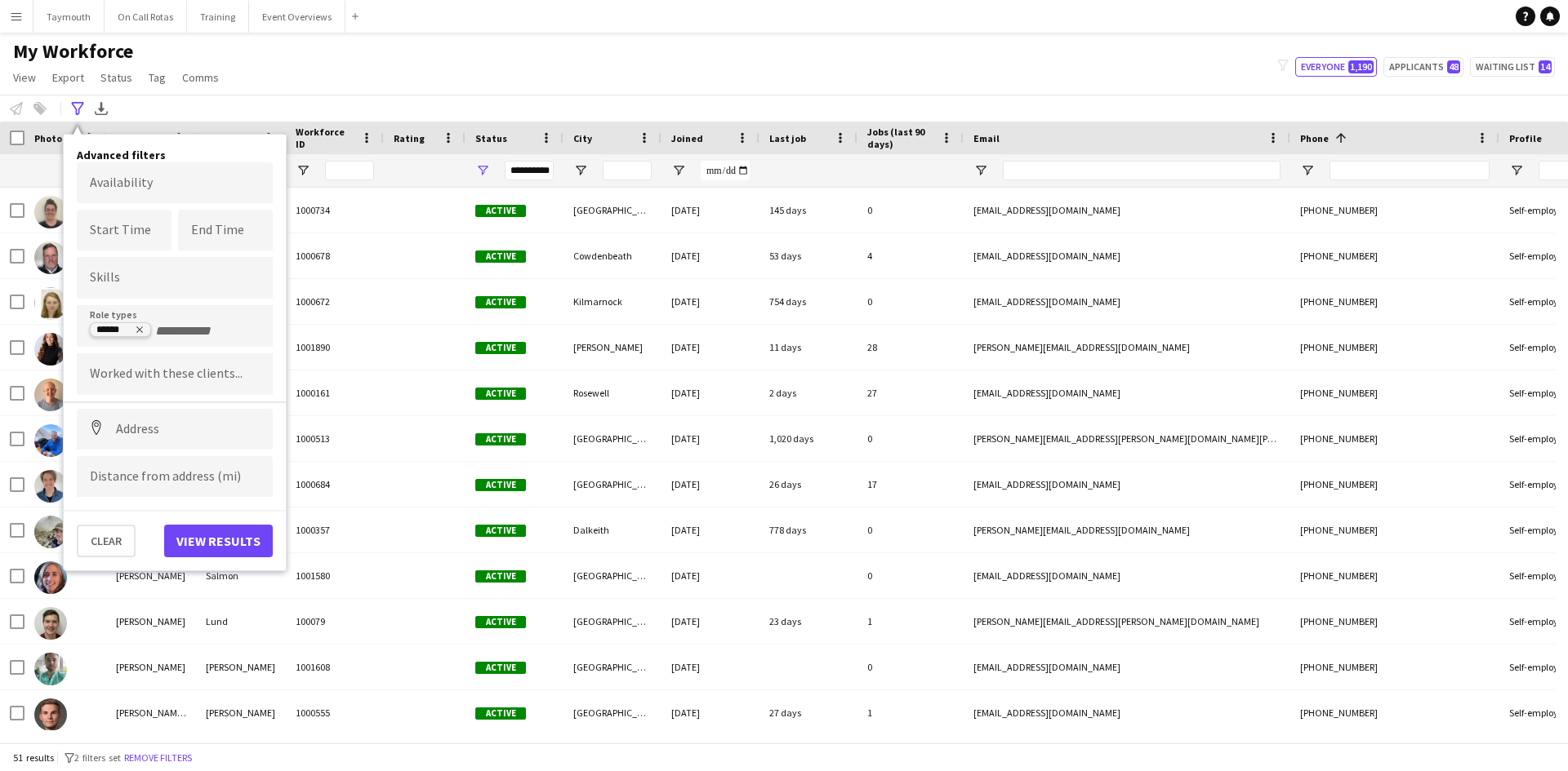
click at [143, 328] on icon "Remove tag" at bounding box center [140, 330] width 10 height 10
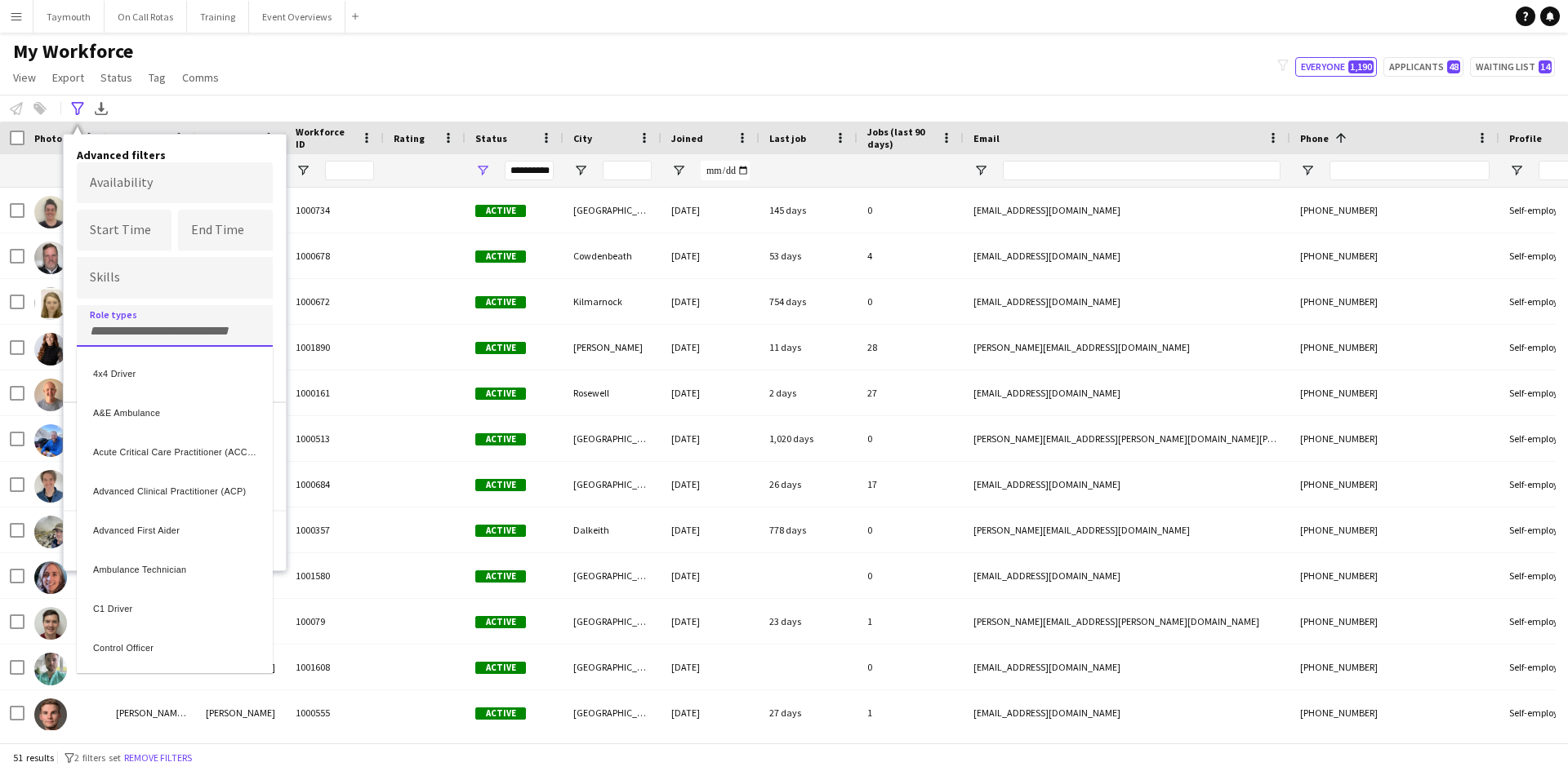
click at [156, 329] on div at bounding box center [784, 386] width 1568 height 771
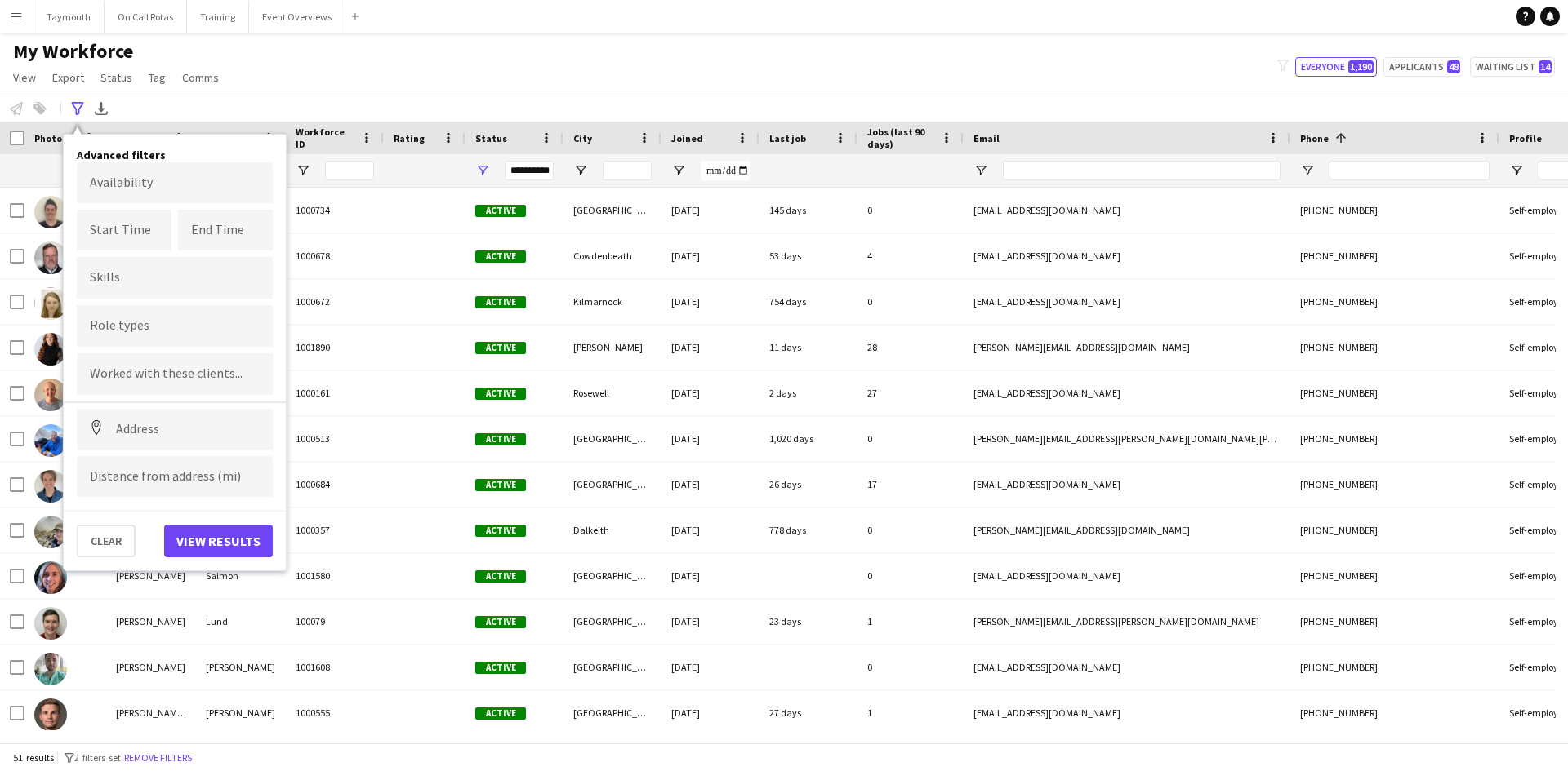
click at [141, 335] on div at bounding box center [174, 325] width 196 height 42
type input "****"
click at [150, 368] on div "Senior Clinician" at bounding box center [174, 372] width 196 height 39
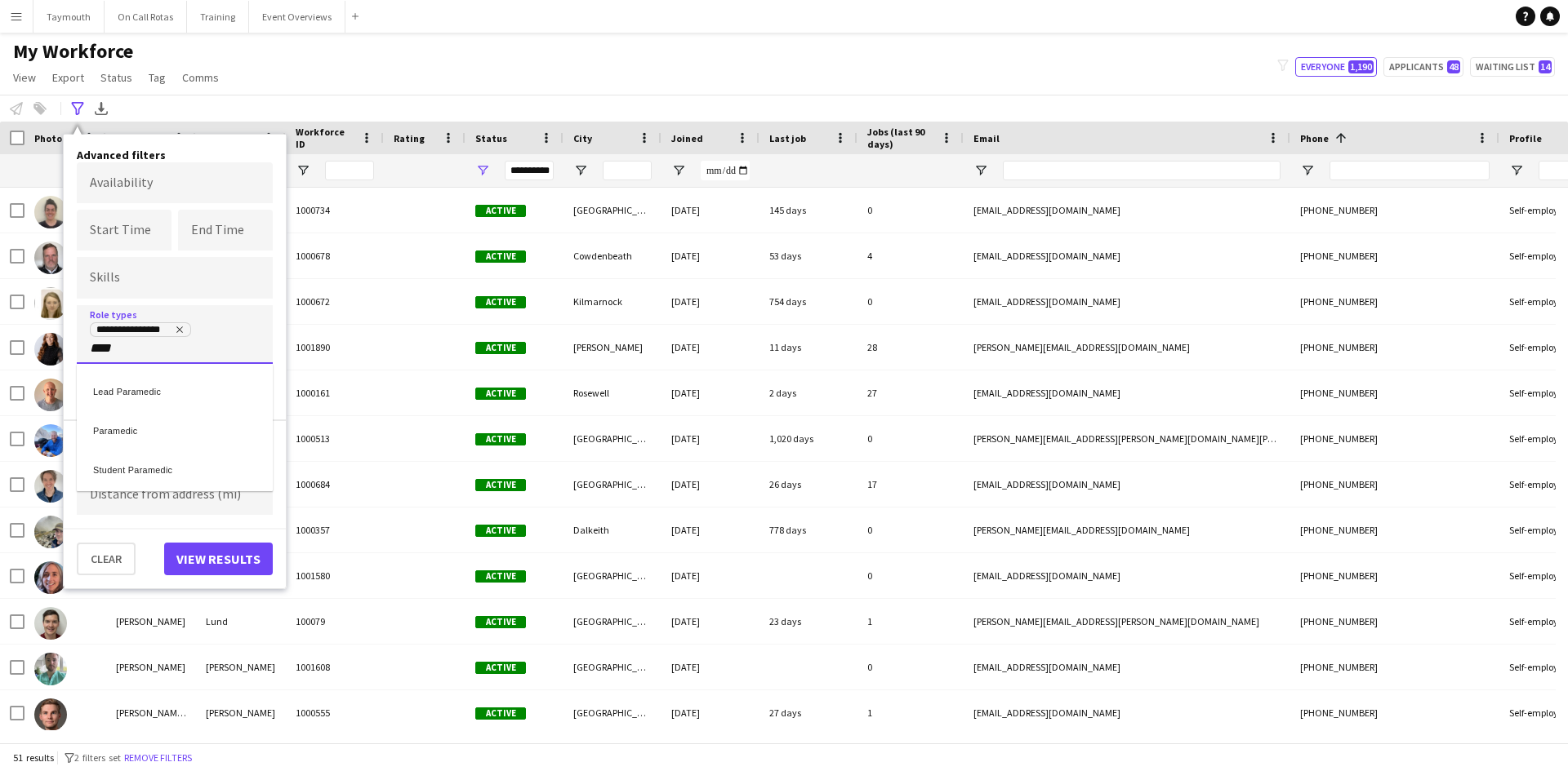
type input "****"
click at [139, 421] on div "Paramedic" at bounding box center [174, 428] width 196 height 39
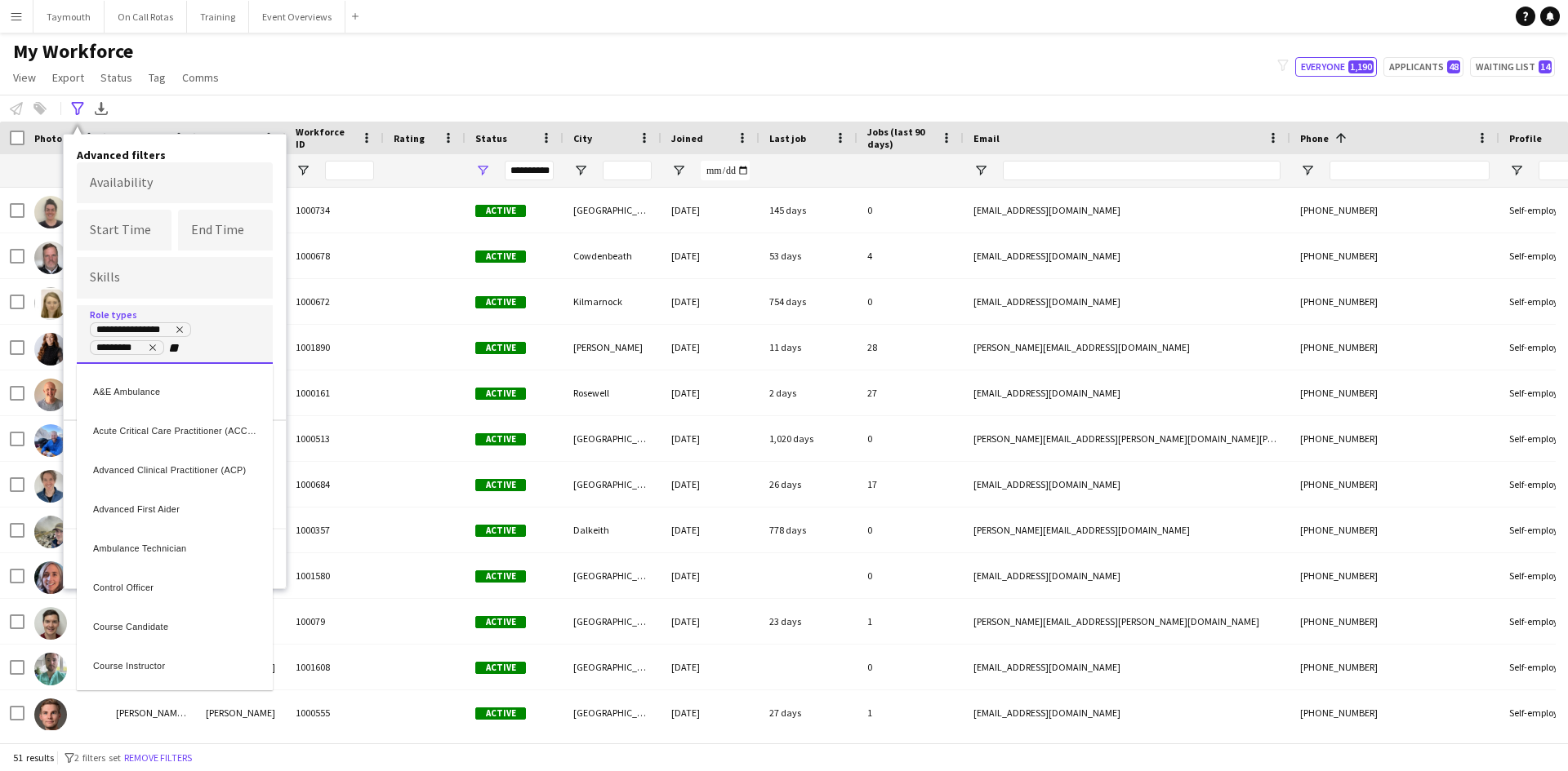
type input "**"
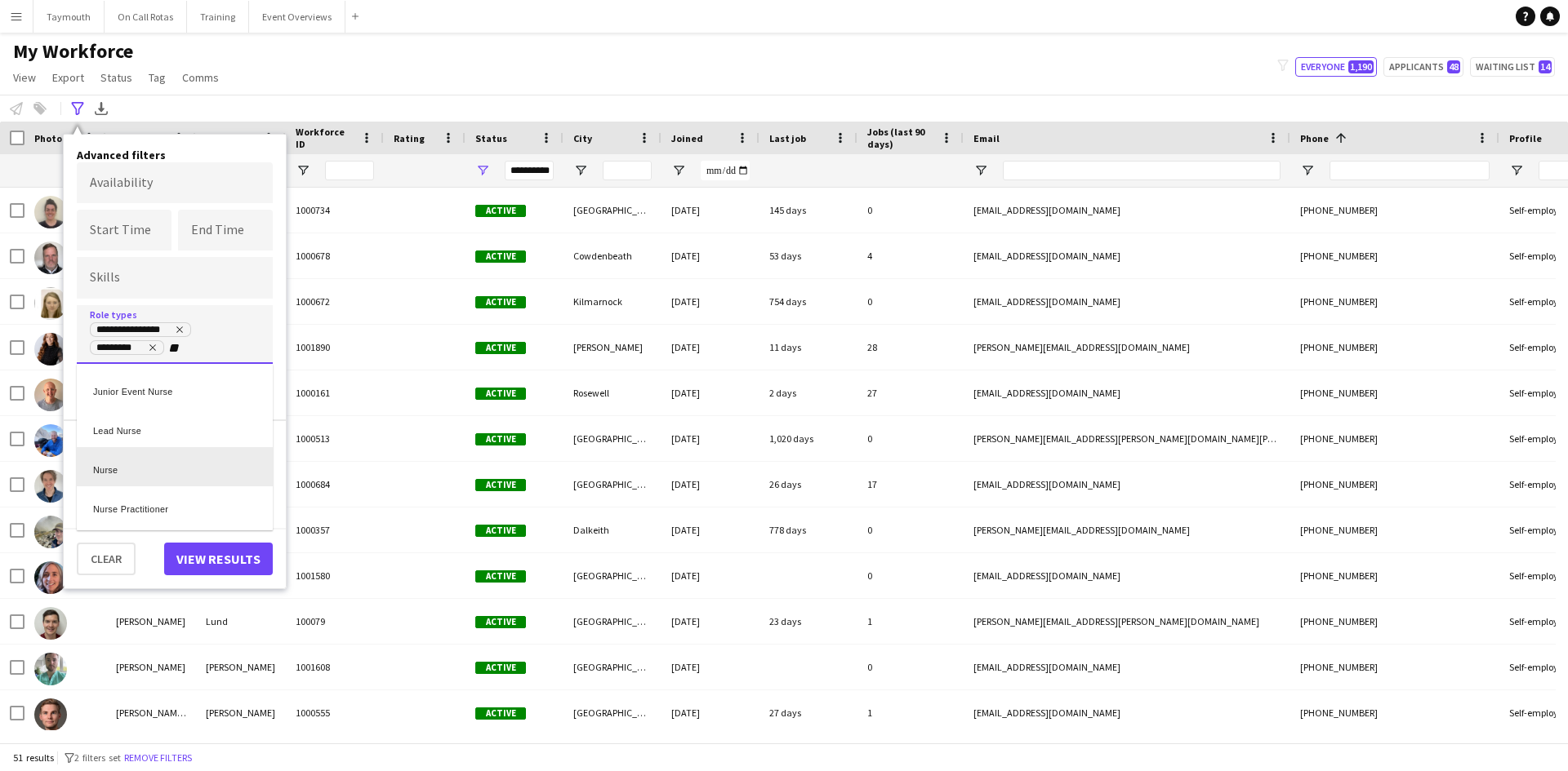
click at [147, 479] on div "Nurse" at bounding box center [174, 467] width 196 height 39
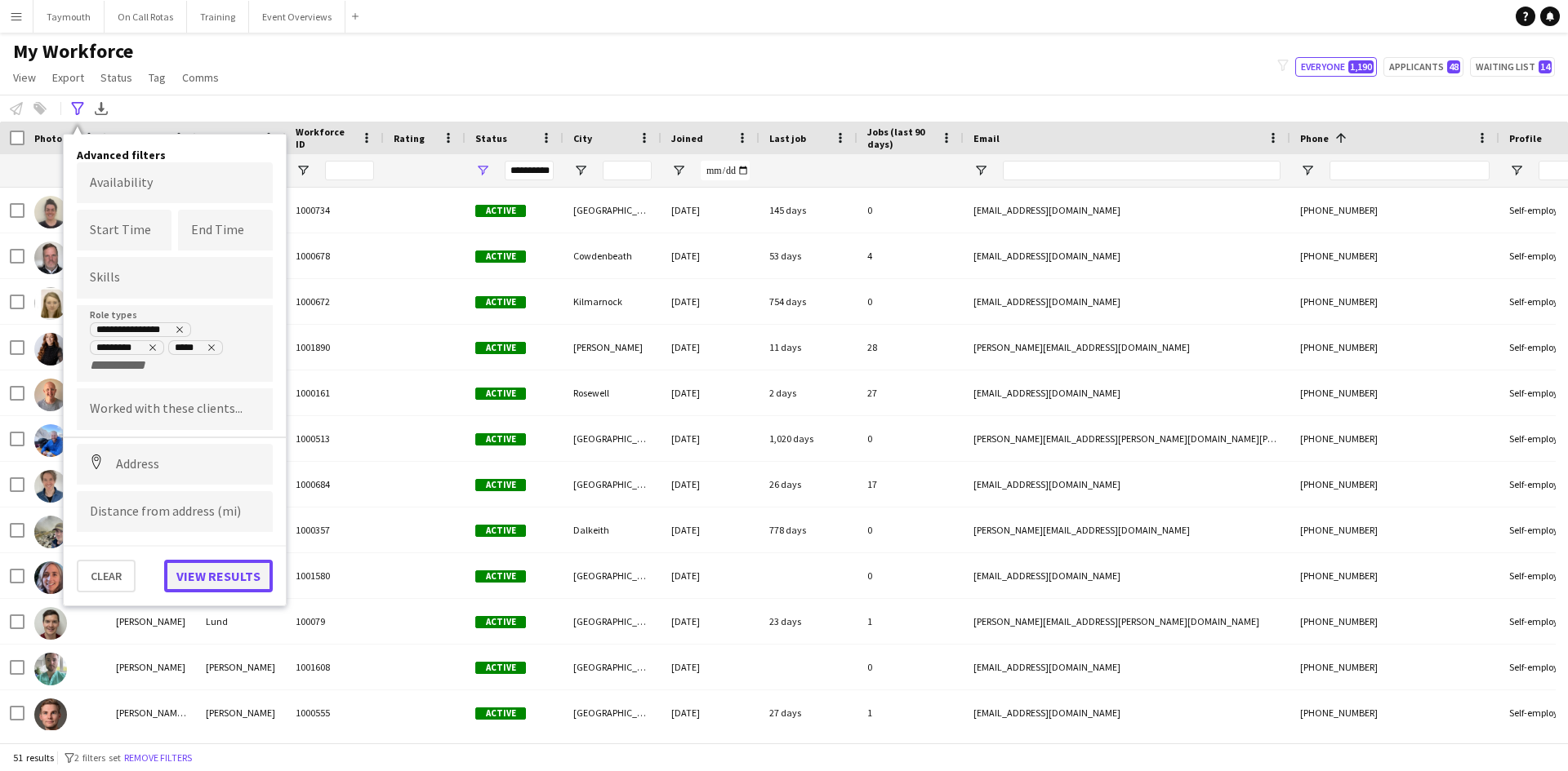
click at [216, 568] on button "View results" at bounding box center [219, 576] width 109 height 33
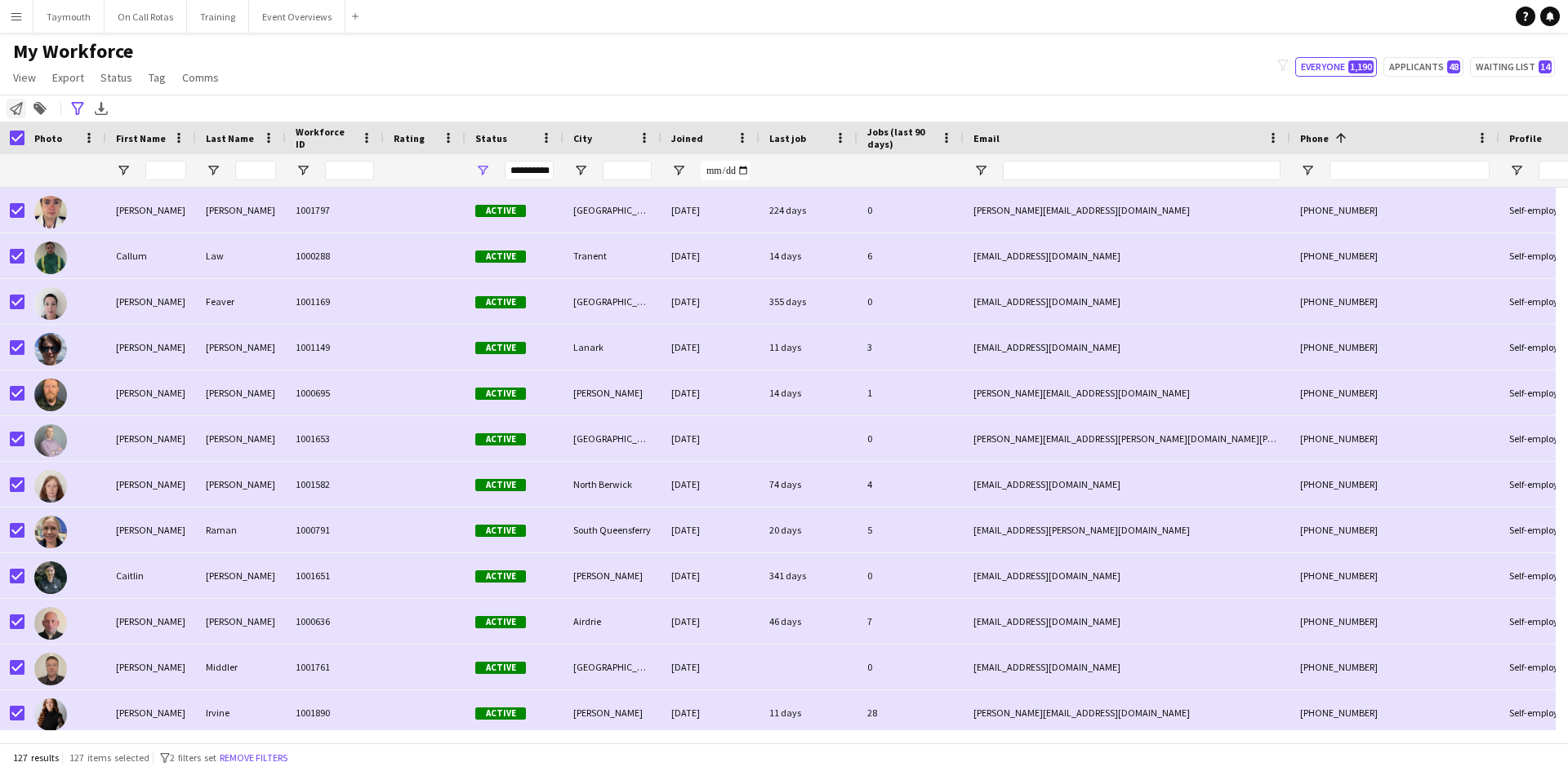
click at [25, 107] on div "Notify workforce" at bounding box center [16, 108] width 20 height 20
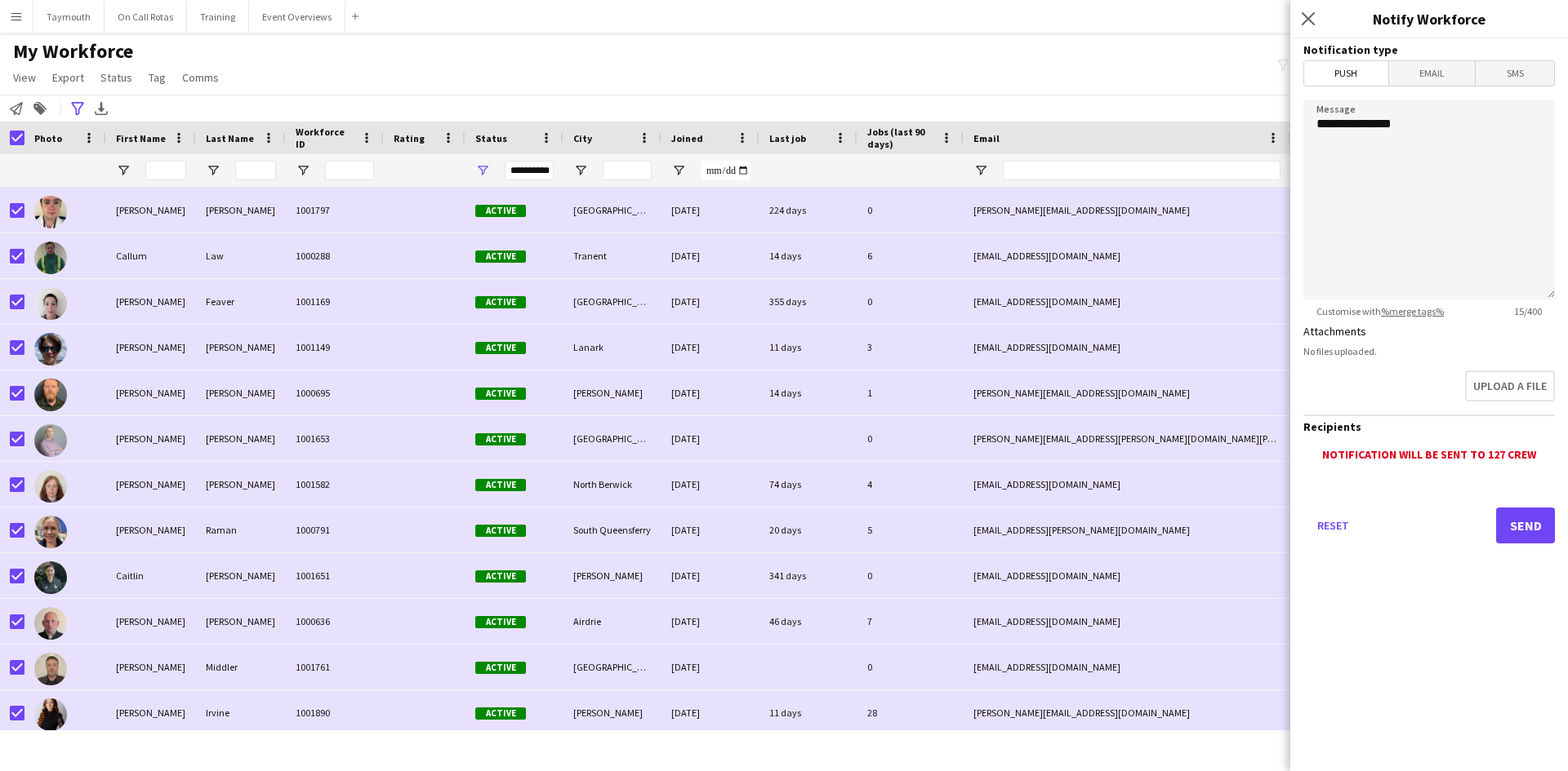
click at [1441, 77] on span "Email" at bounding box center [1432, 73] width 86 height 25
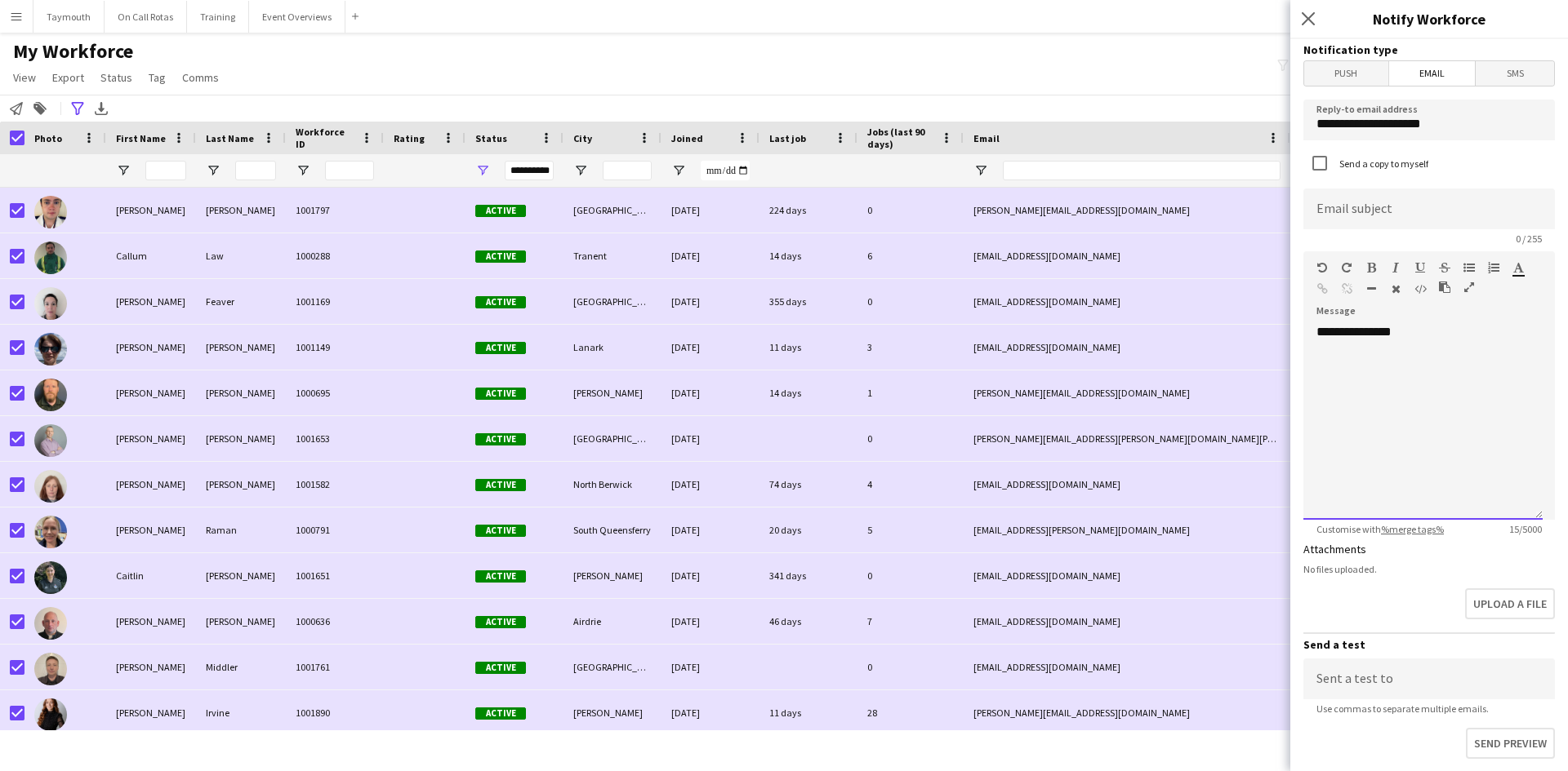
drag, startPoint x: 1447, startPoint y: 339, endPoint x: 1466, endPoint y: 314, distance: 31.4
click at [1447, 339] on div "**********" at bounding box center [1422, 422] width 239 height 196
click at [1473, 290] on button "button" at bounding box center [1469, 288] width 12 height 13
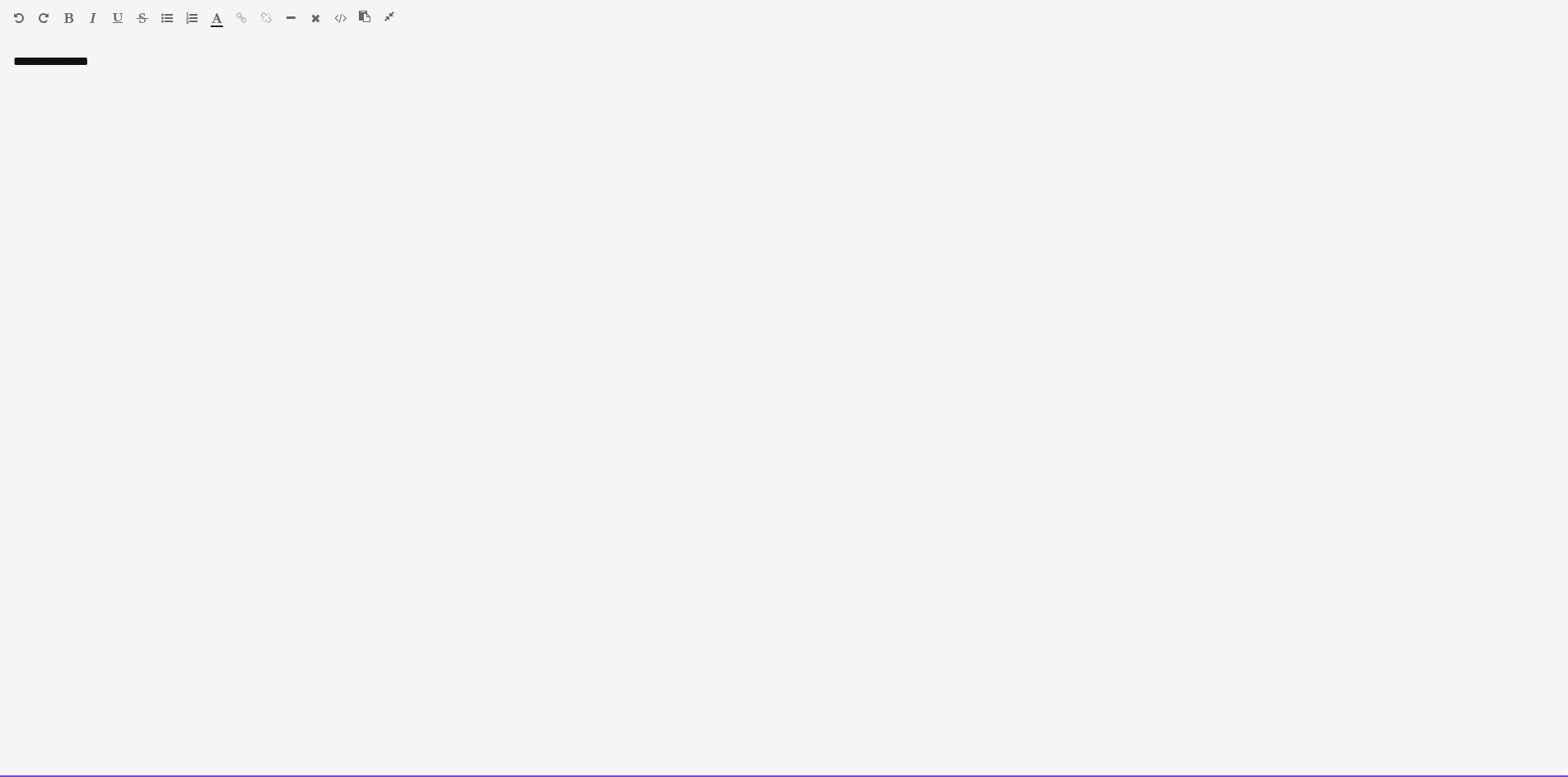
click at [239, 82] on div "**********" at bounding box center [784, 416] width 1568 height 724
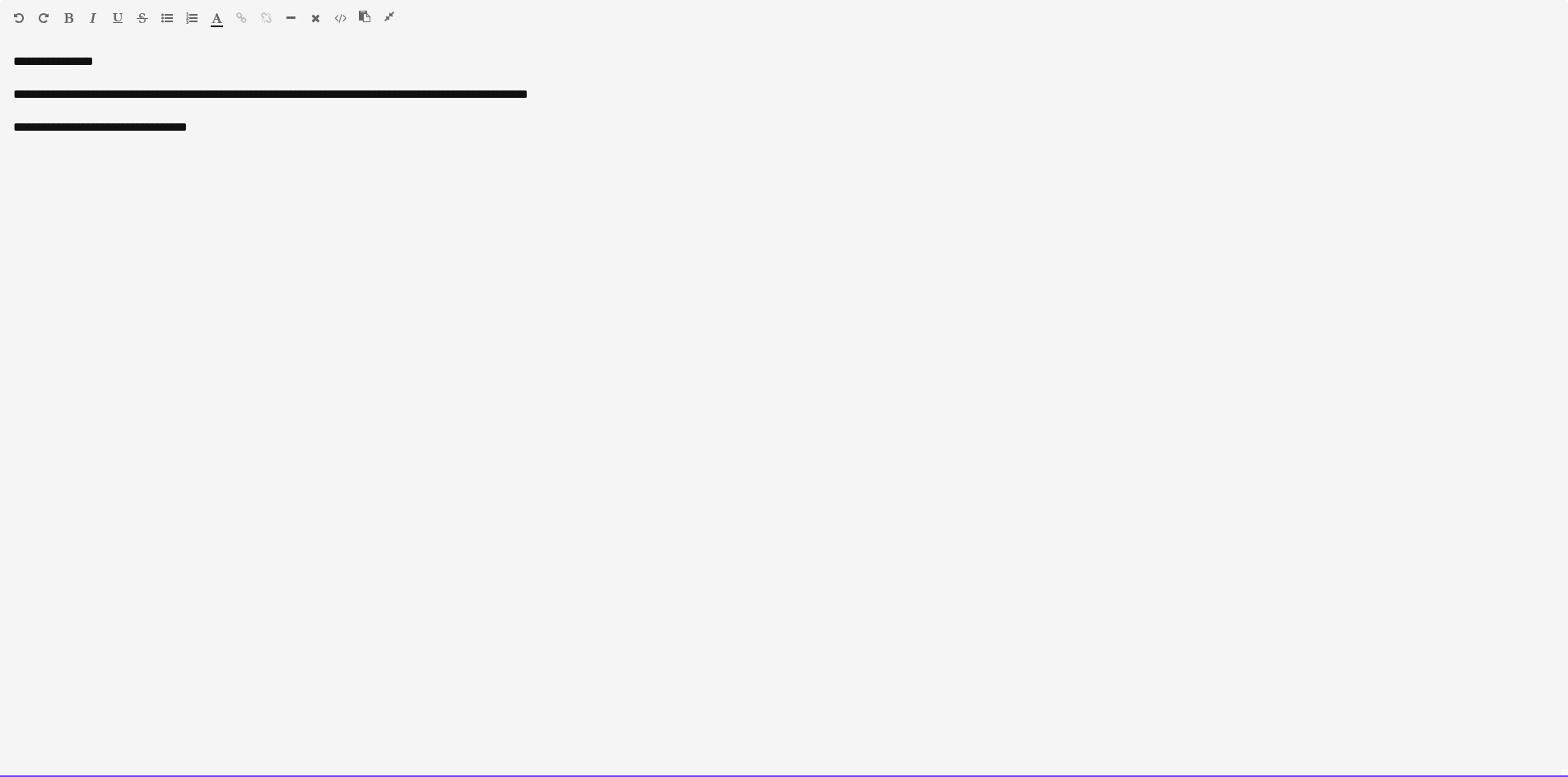
click at [11, 120] on div "**********" at bounding box center [784, 416] width 1568 height 724
drag, startPoint x: 260, startPoint y: 92, endPoint x: 178, endPoint y: 95, distance: 82.1
click at [178, 95] on div "**********" at bounding box center [784, 94] width 1541 height 17
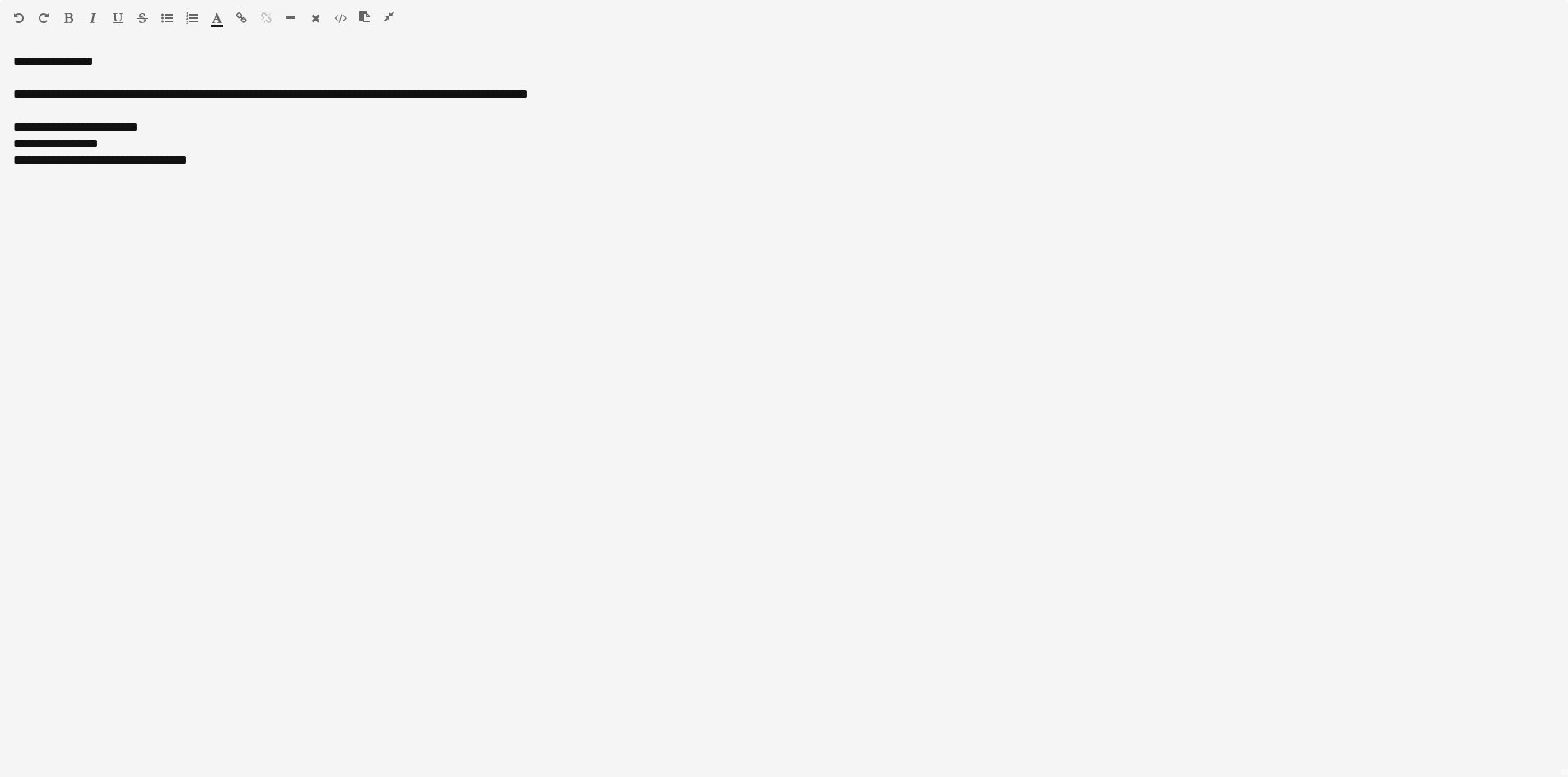
click at [64, 16] on icon "button" at bounding box center [68, 18] width 9 height 12
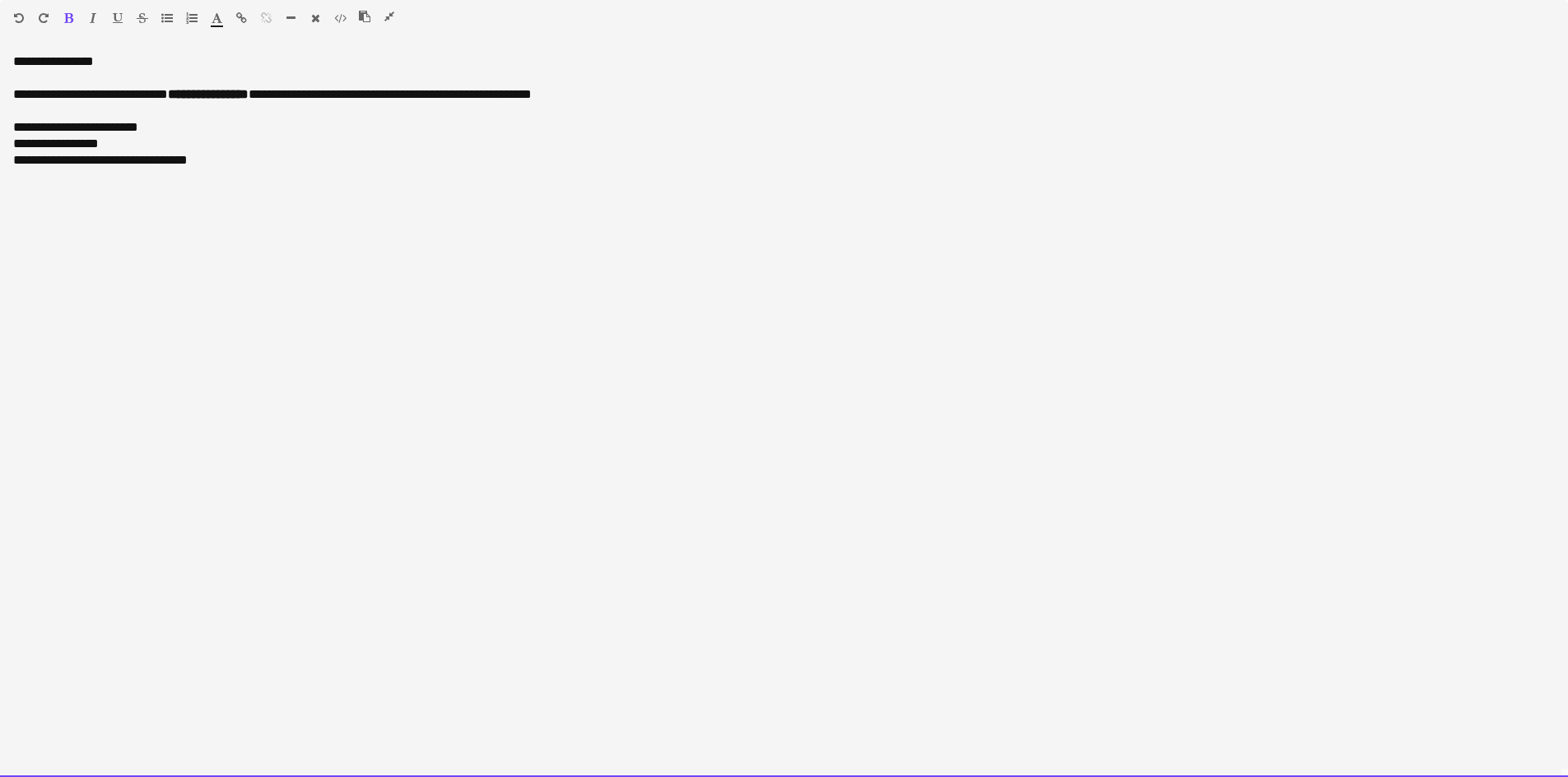
drag, startPoint x: 579, startPoint y: 96, endPoint x: 462, endPoint y: 101, distance: 117.1
click at [462, 101] on div "**********" at bounding box center [784, 94] width 1541 height 17
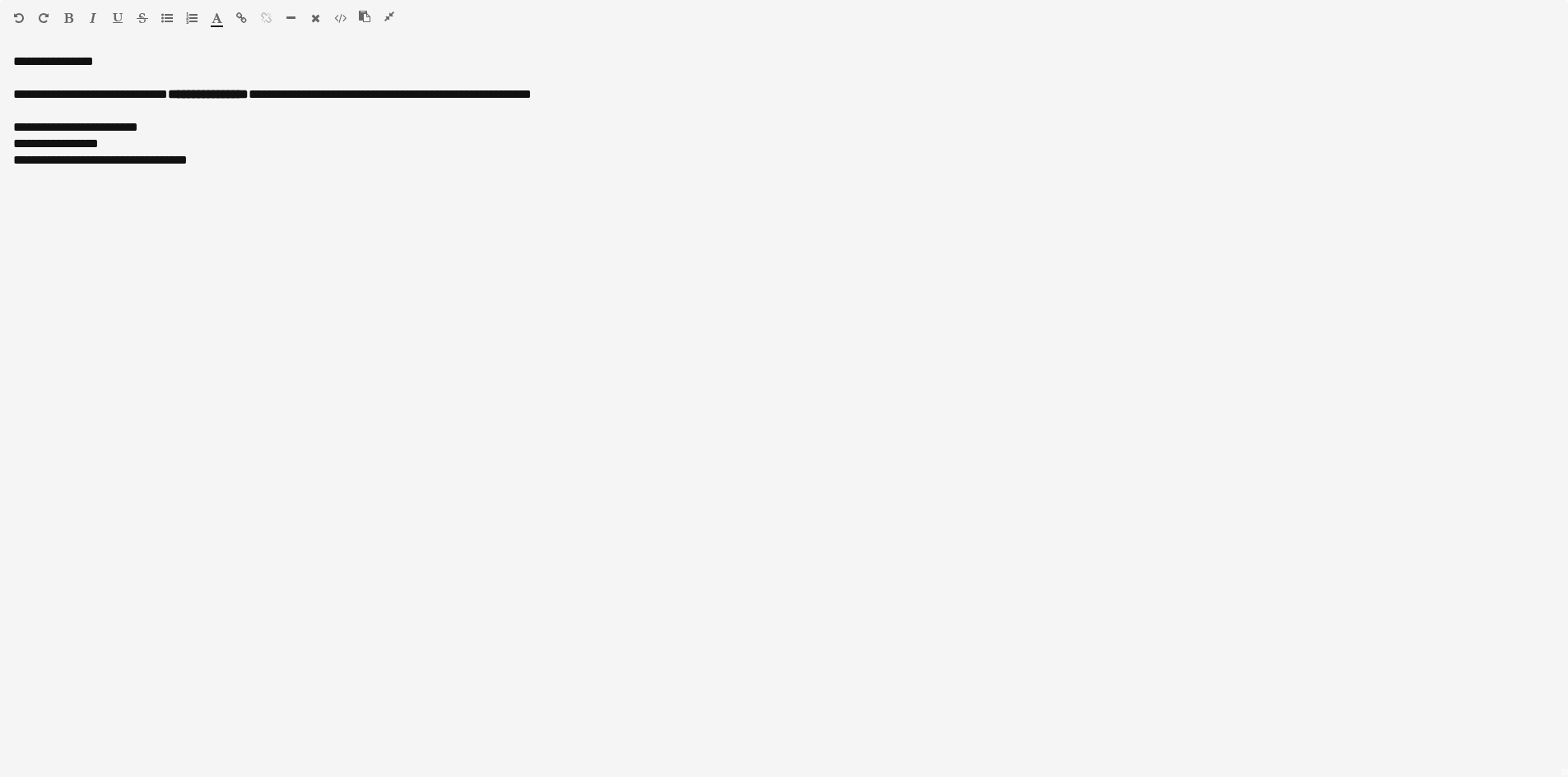
click at [70, 17] on icon "button" at bounding box center [68, 18] width 9 height 12
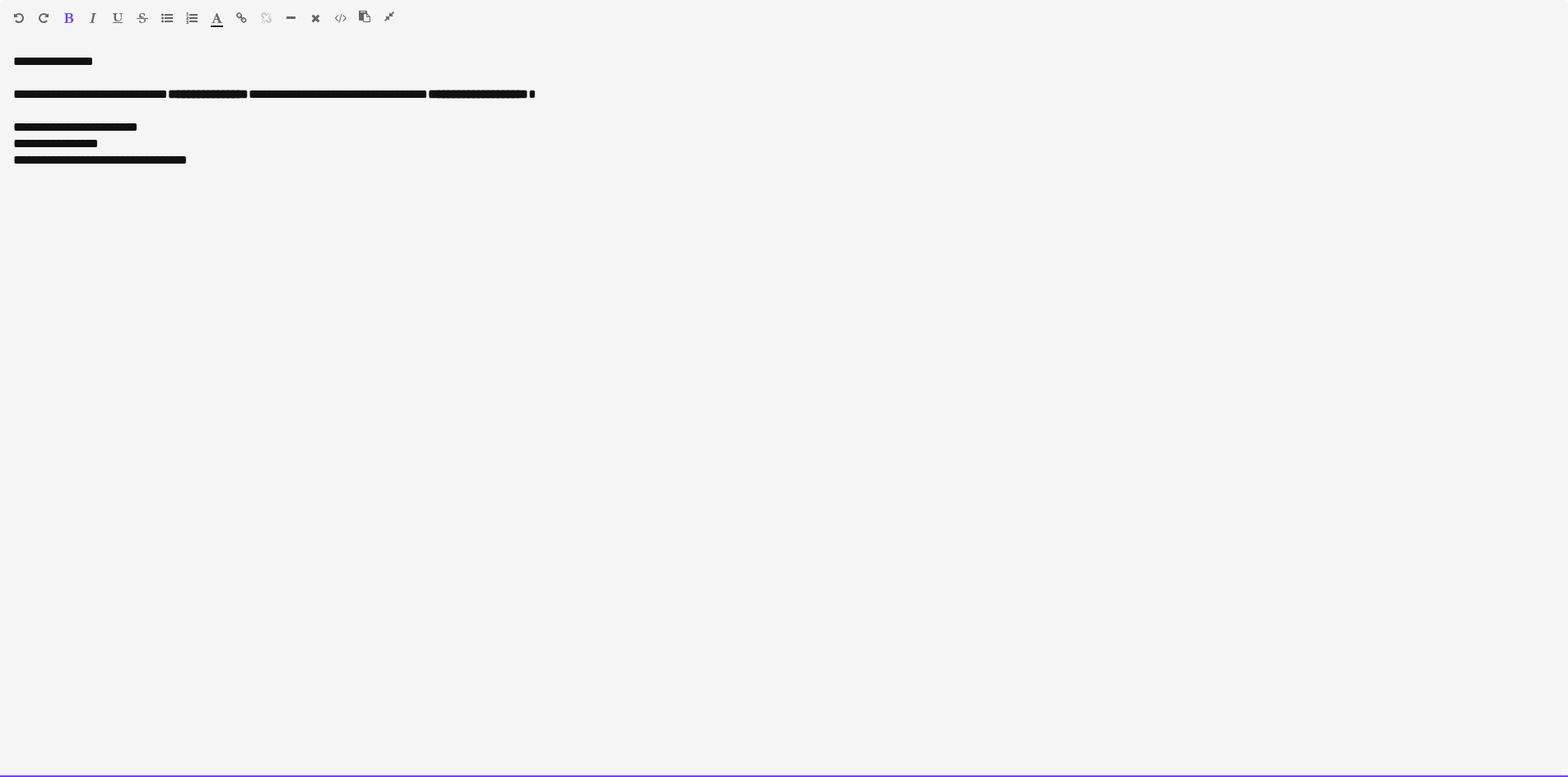
click at [998, 96] on div "**********" at bounding box center [784, 94] width 1541 height 17
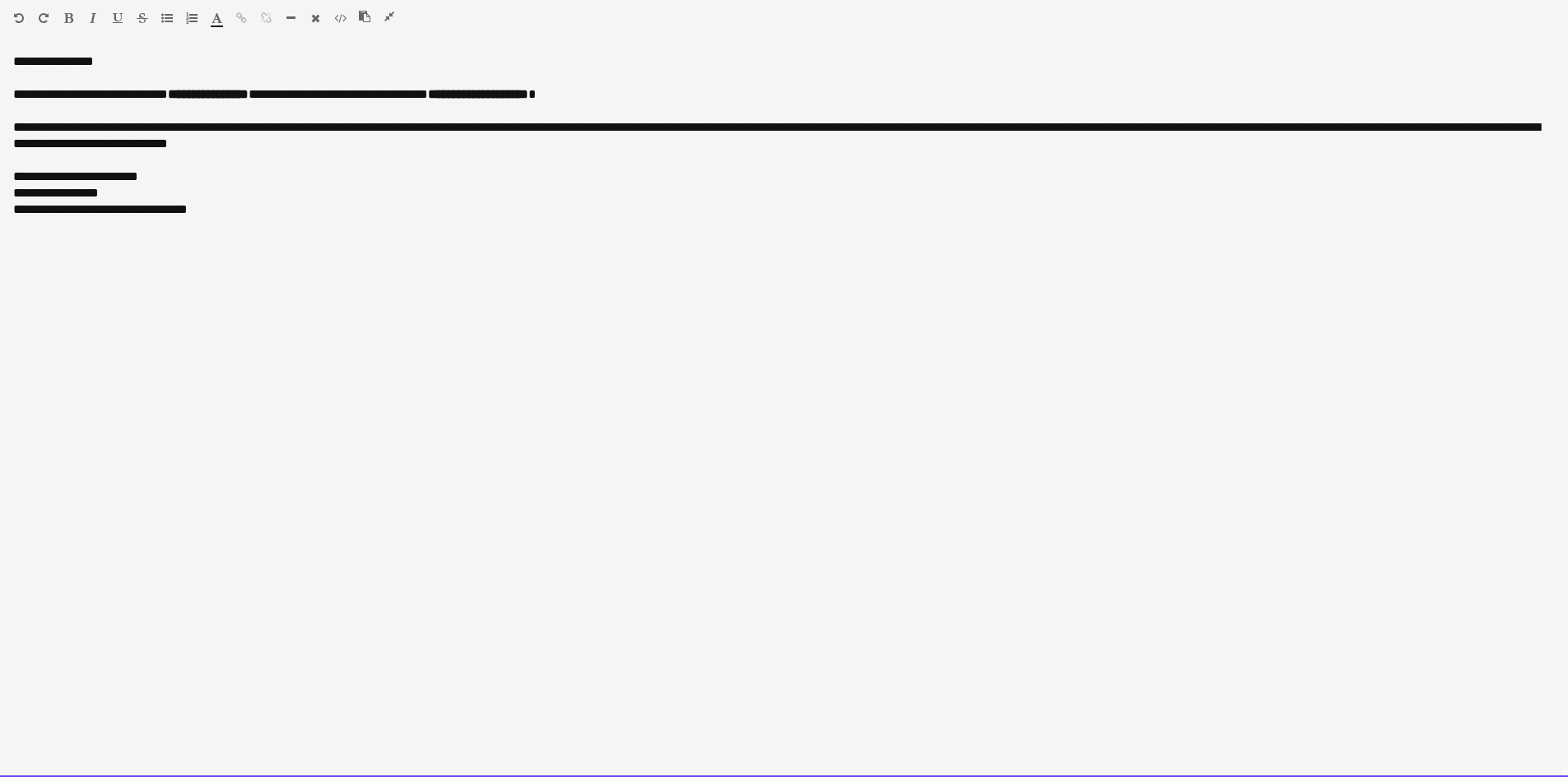
drag, startPoint x: 1208, startPoint y: 128, endPoint x: 1149, endPoint y: 128, distance: 59.0
click at [1149, 128] on span "**********" at bounding box center [777, 135] width 1527 height 29
click at [295, 231] on div "**********" at bounding box center [784, 416] width 1568 height 724
click at [407, 246] on div "**********" at bounding box center [784, 243] width 1541 height 17
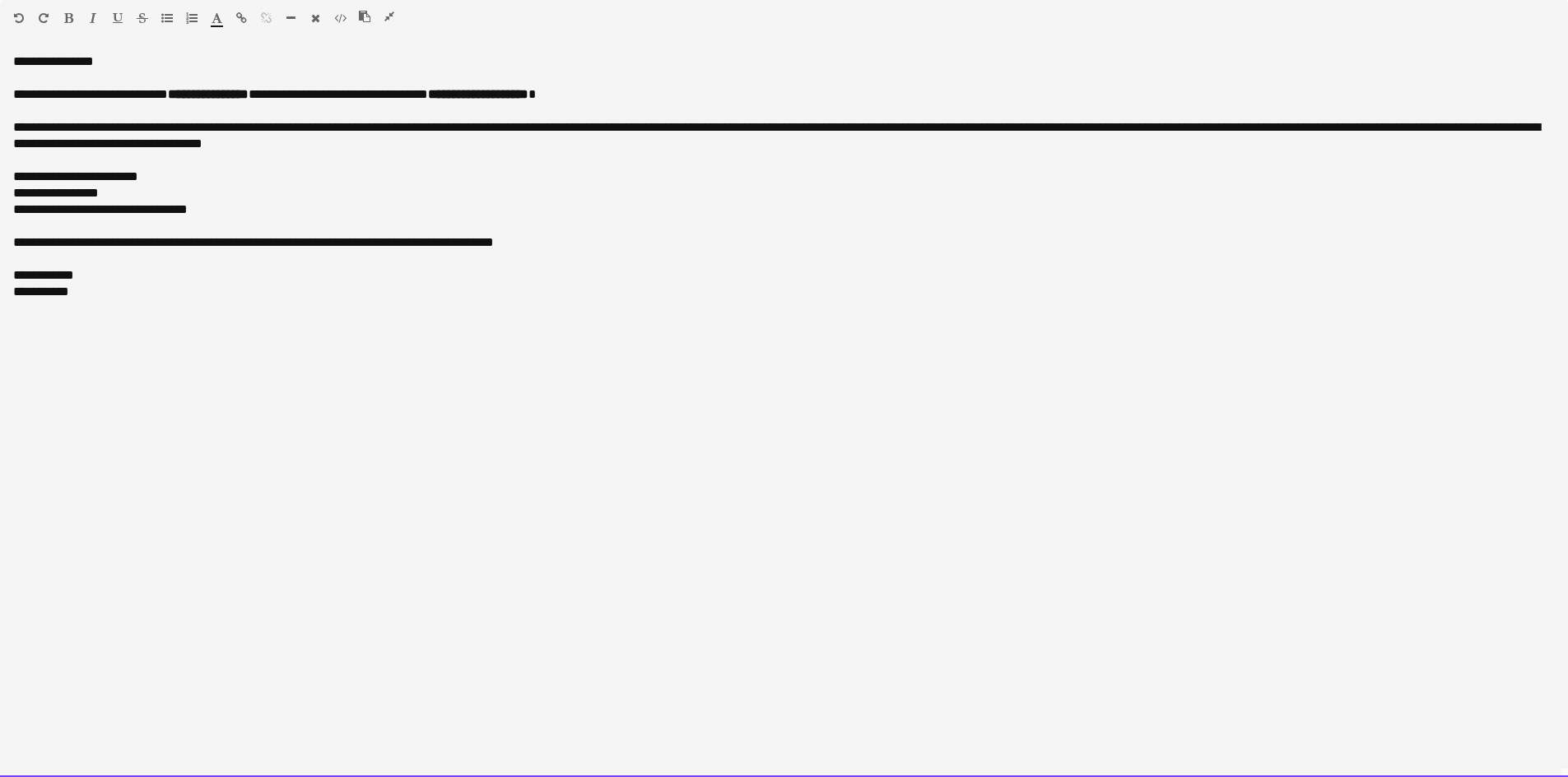
drag, startPoint x: 118, startPoint y: 287, endPoint x: -59, endPoint y: 301, distance: 177.6
click at [0, 301] on html "Menu Boards Boards Boards All jobs Status Workforce Workforce My Workforce Recr…" at bounding box center [784, 729] width 1568 height 1458
drag, startPoint x: 143, startPoint y: 307, endPoint x: -60, endPoint y: 301, distance: 203.1
click at [0, 301] on html "Menu Boards Boards Boards All jobs Status Workforce Workforce My Workforce Recr…" at bounding box center [784, 729] width 1568 height 1458
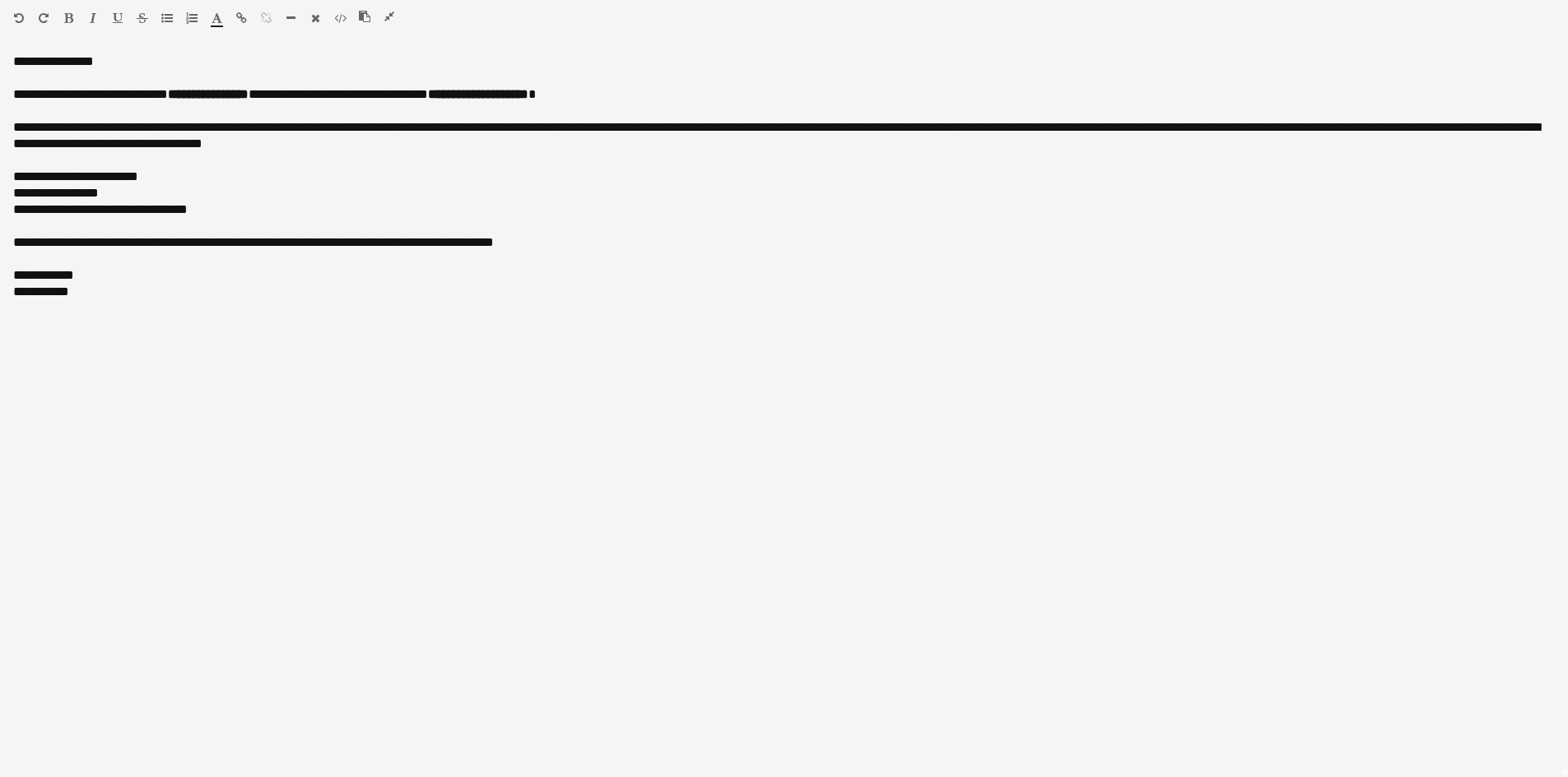
click at [90, 14] on icon "button" at bounding box center [93, 18] width 7 height 12
click at [387, 16] on icon "button" at bounding box center [390, 17] width 10 height 12
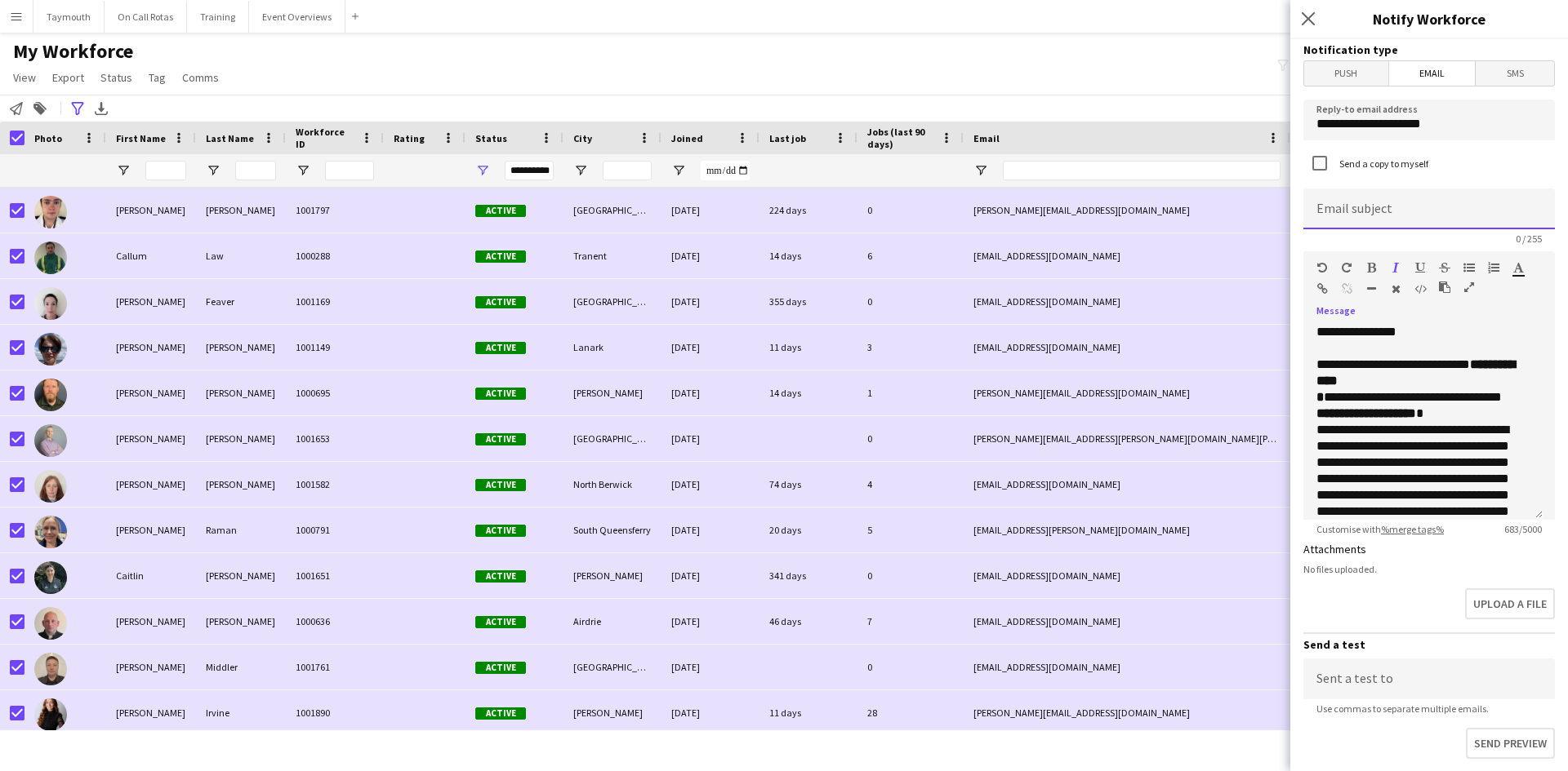
click at [1395, 205] on input at bounding box center [1429, 209] width 252 height 41
type input "**********"
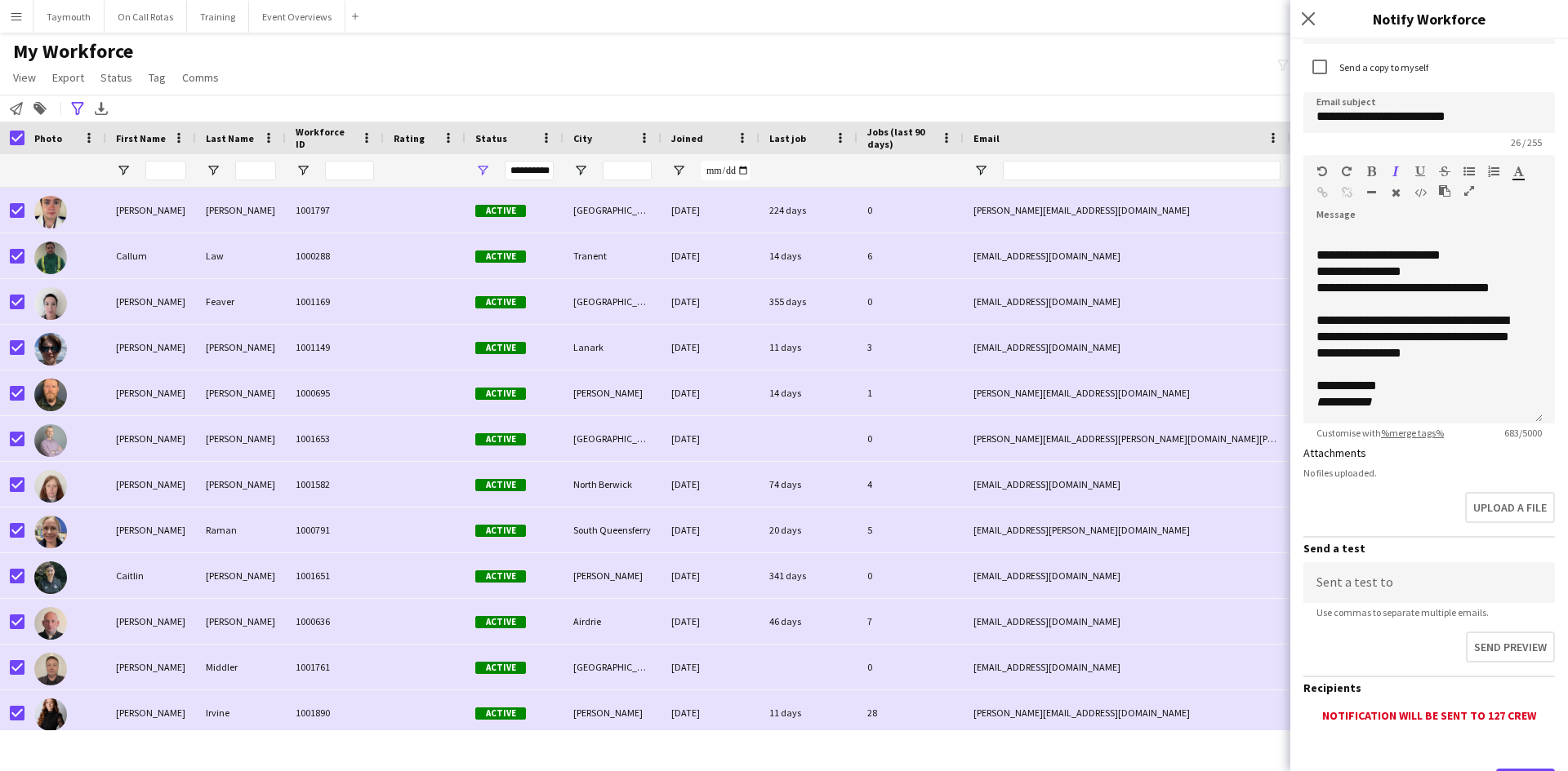
scroll to position [176, 0]
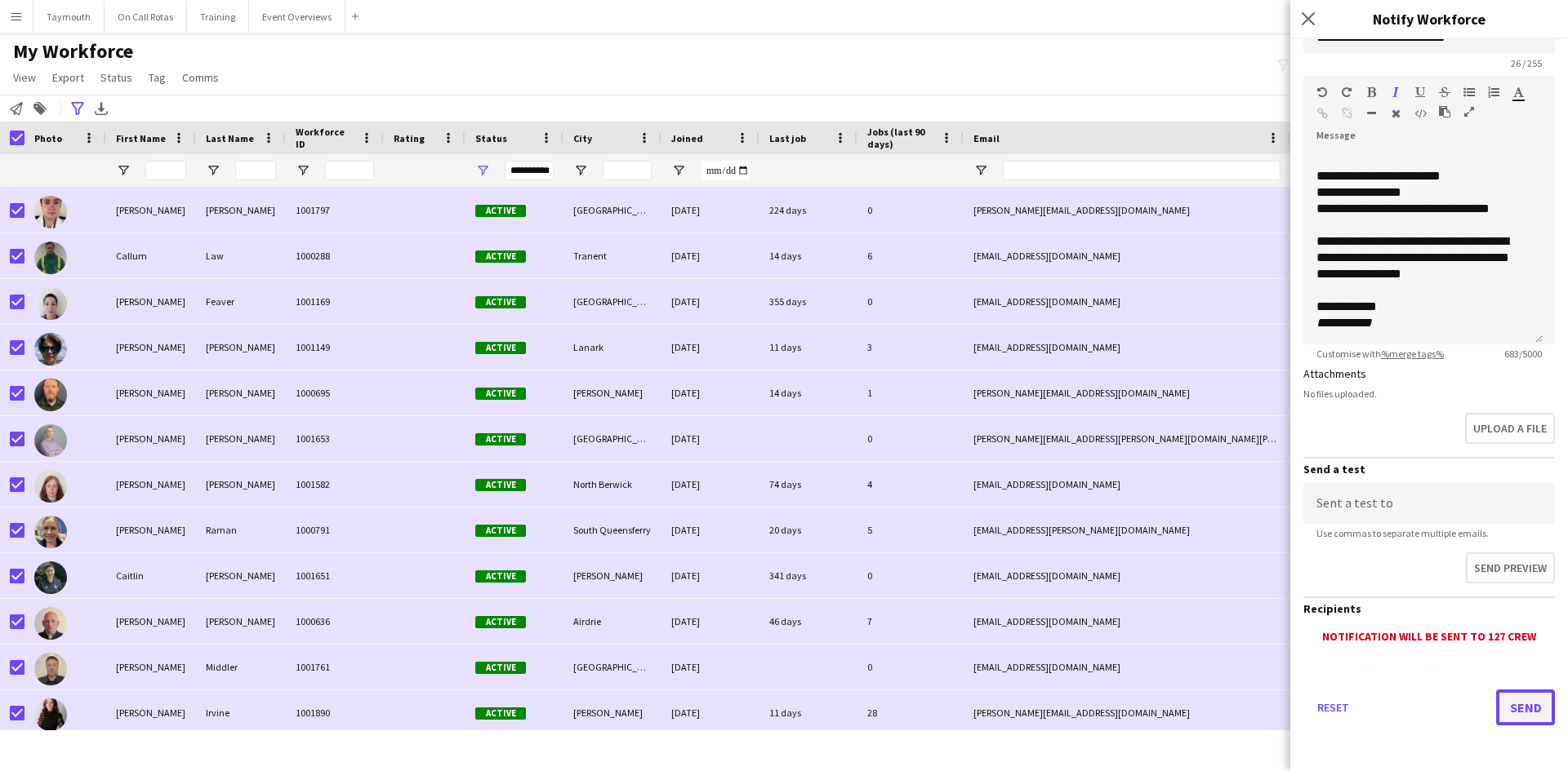
click at [1518, 707] on button "Send" at bounding box center [1524, 708] width 58 height 36
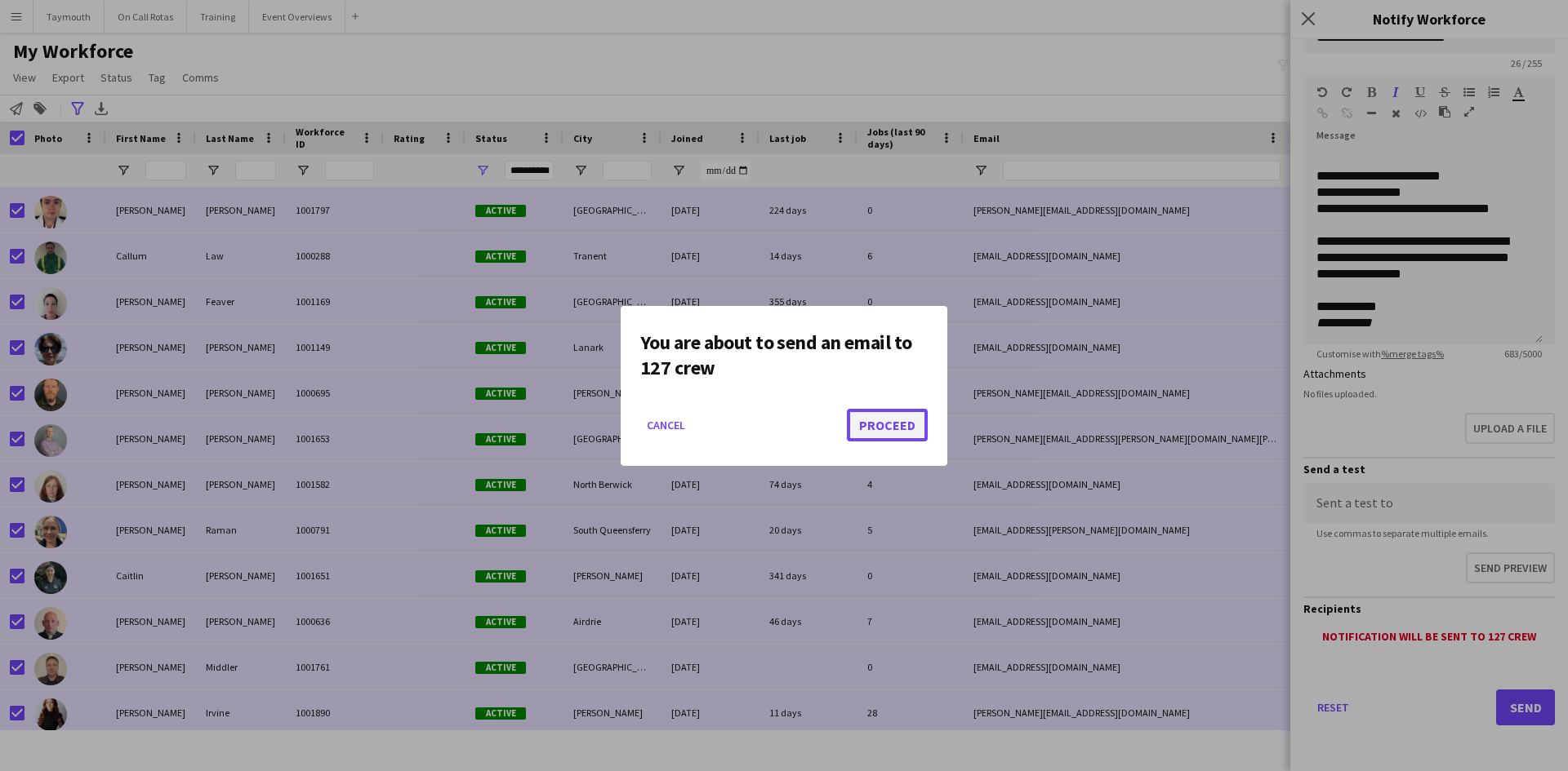
click at [866, 422] on button "Proceed" at bounding box center [887, 426] width 81 height 33
